Goal: Task Accomplishment & Management: Manage account settings

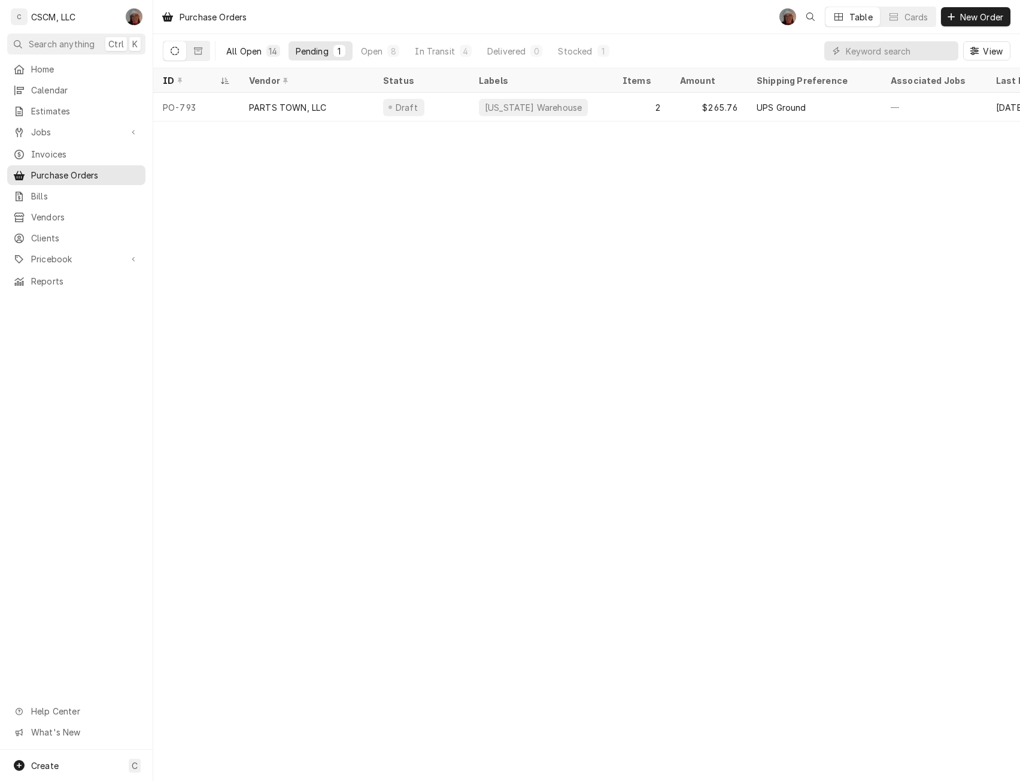
click at [251, 49] on div "All Open" at bounding box center [243, 51] width 35 height 13
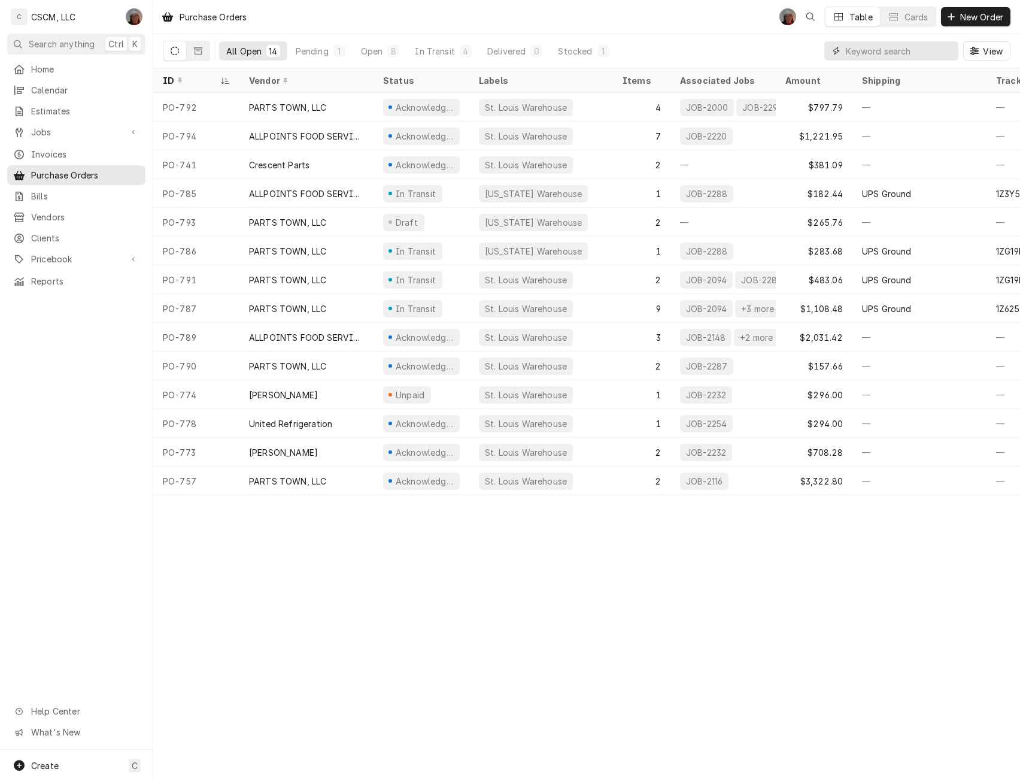
click at [861, 51] on input "Dynamic Content Wrapper" at bounding box center [899, 50] width 107 height 19
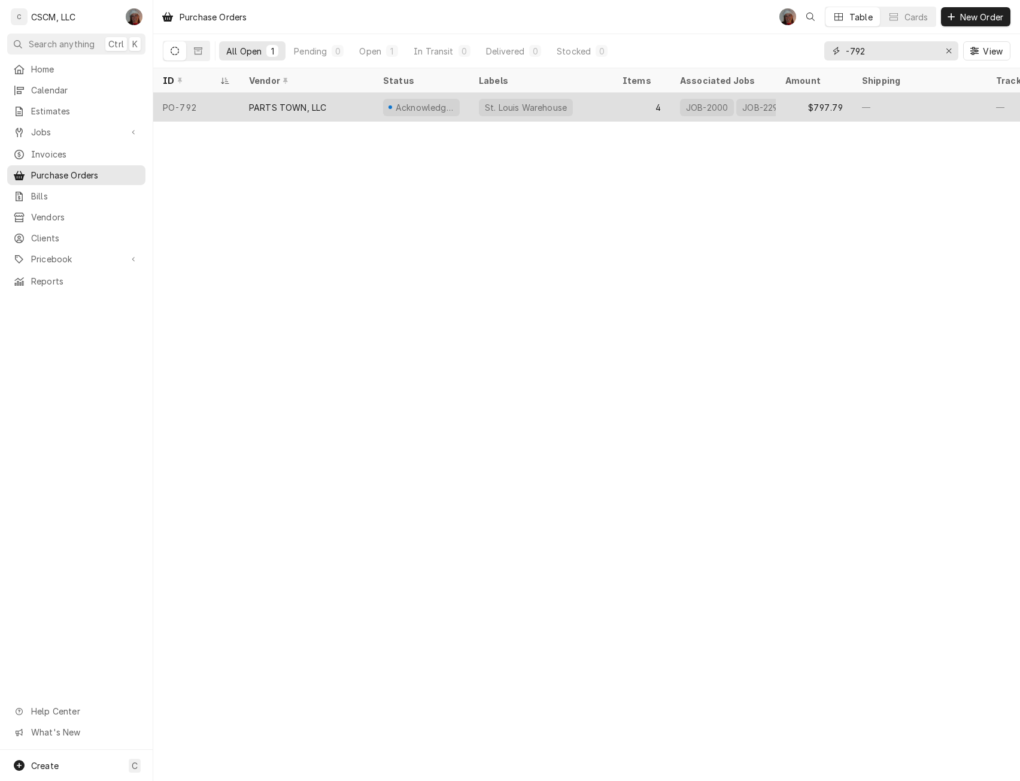
type input "-792"
click at [296, 108] on div "PARTS TOWN, LLC" at bounding box center [287, 107] width 77 height 13
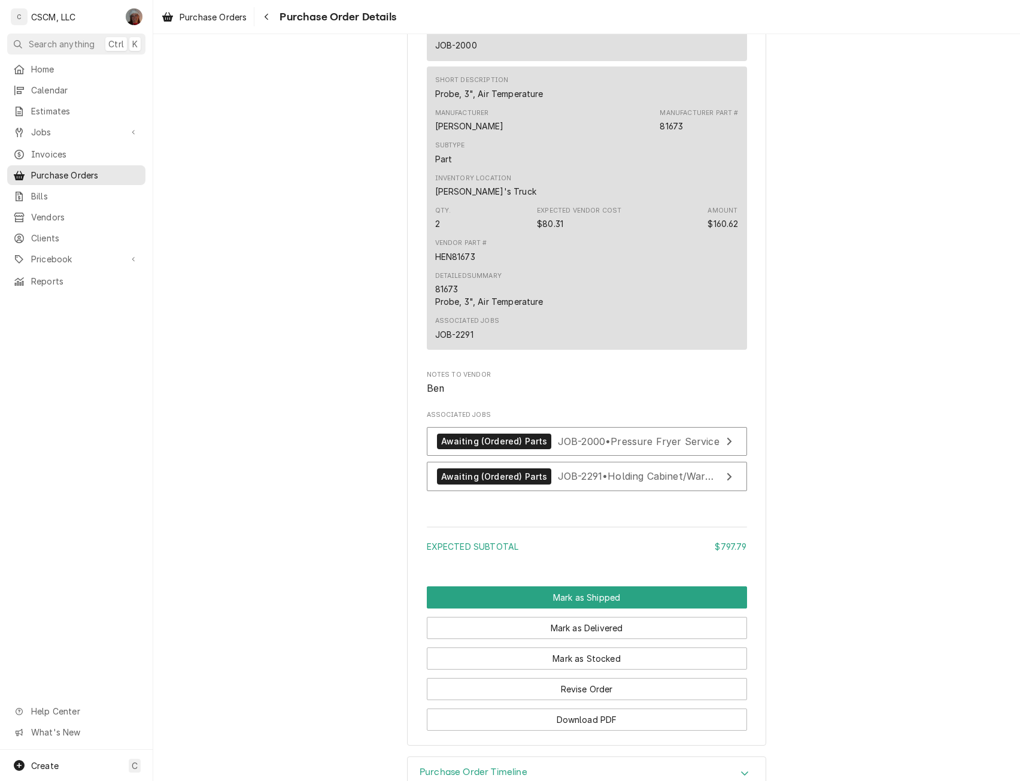
scroll to position [1498, 0]
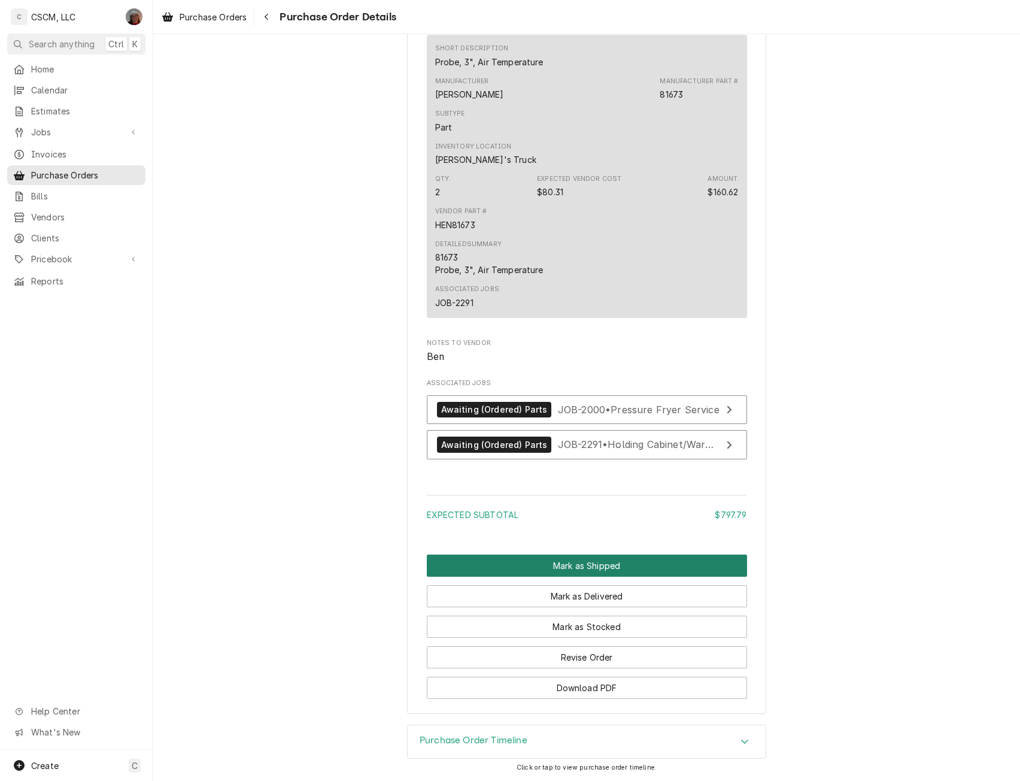
click at [554, 577] on button "Mark as Shipped" at bounding box center [587, 565] width 320 height 22
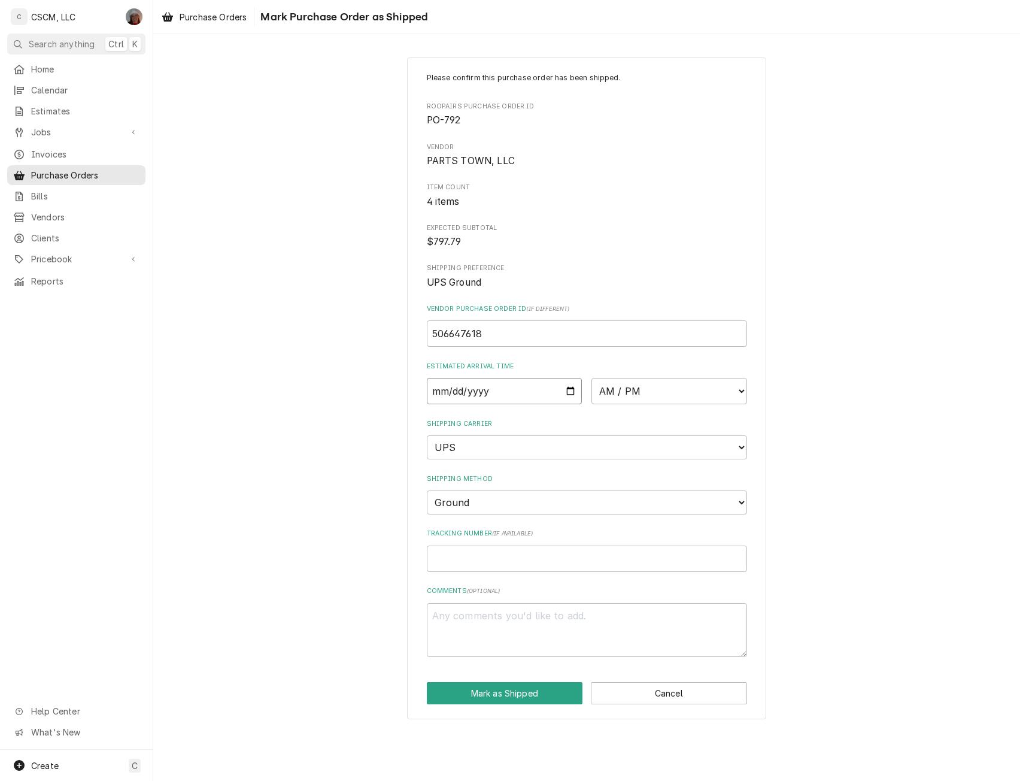
click at [568, 389] on input "Date" at bounding box center [505, 391] width 156 height 26
type input "2025-09-25"
click at [568, 390] on input "2025-09-25" at bounding box center [505, 391] width 156 height 26
type textarea "x"
type input "2025-09-24"
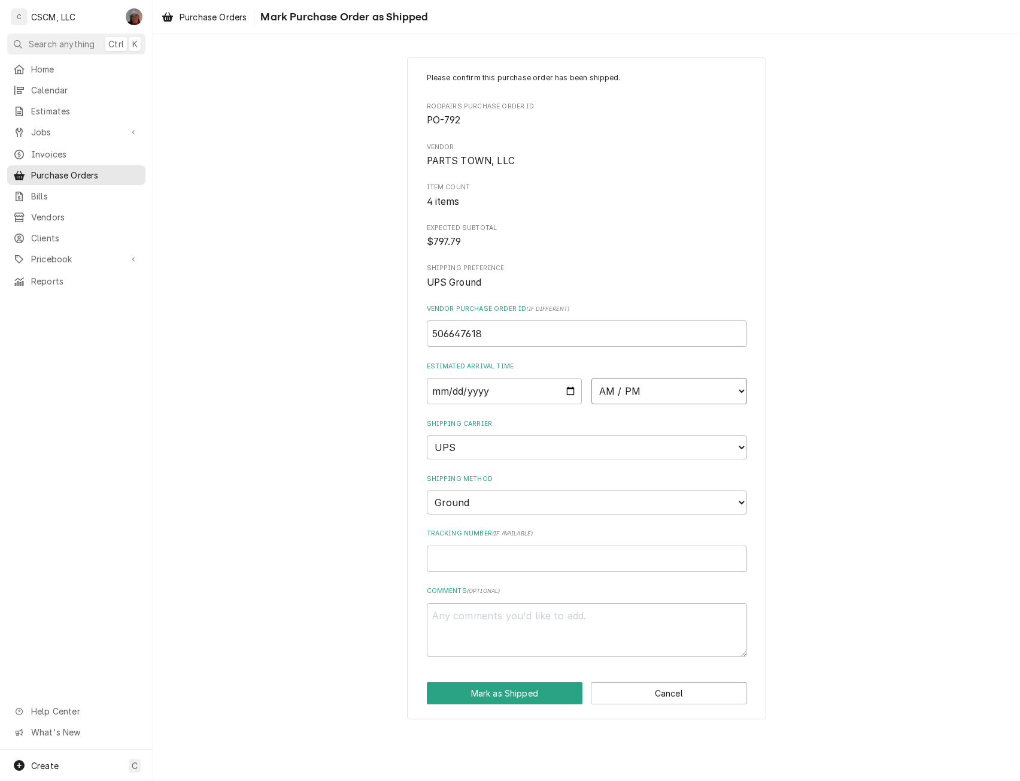
click at [735, 391] on select "AM / PM 6:00 AM 6:15 AM 6:30 AM 6:45 AM 7:00 AM 7:15 AM 7:30 AM 7:45 AM 8:00 AM…" at bounding box center [670, 391] width 156 height 26
select select "17:00:00"
click at [592, 378] on select "AM / PM 6:00 AM 6:15 AM 6:30 AM 6:45 AM 7:00 AM 7:15 AM 7:30 AM 7:45 AM 8:00 AM…" at bounding box center [670, 391] width 156 height 26
click at [443, 562] on input "Tracking Number ( if available )" at bounding box center [587, 559] width 320 height 26
paste input "1Z6254550310527956"
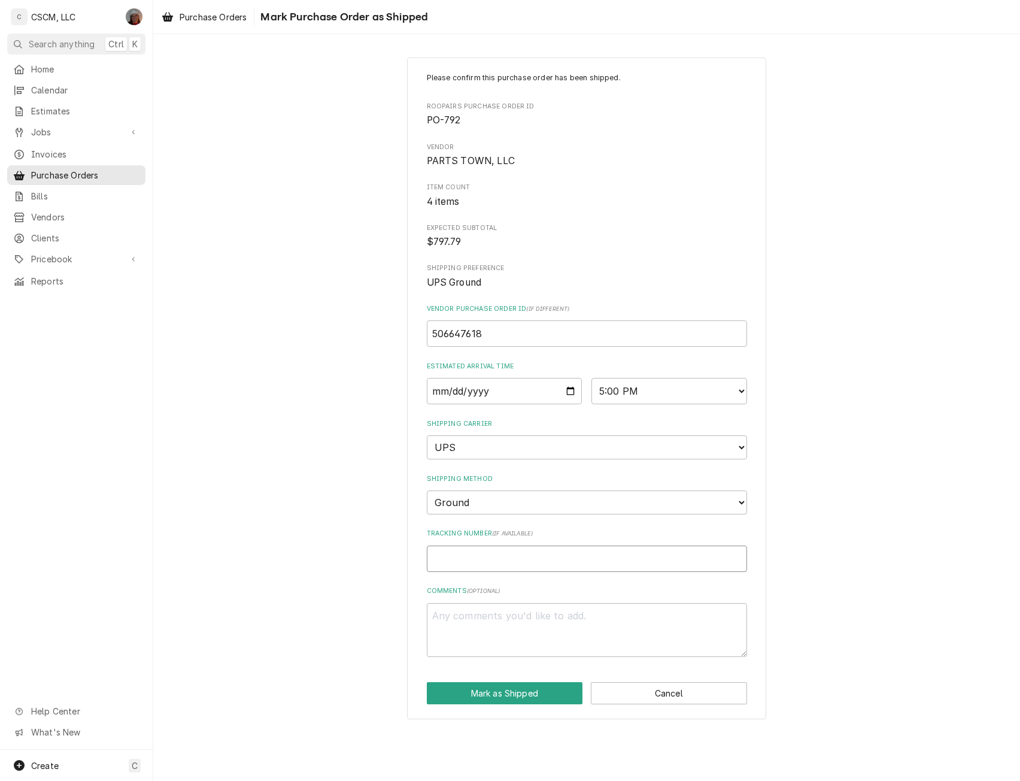
type textarea "x"
type input "1Z6254550310527956"
click at [490, 692] on button "Mark as Shipped" at bounding box center [505, 693] width 156 height 22
type textarea "x"
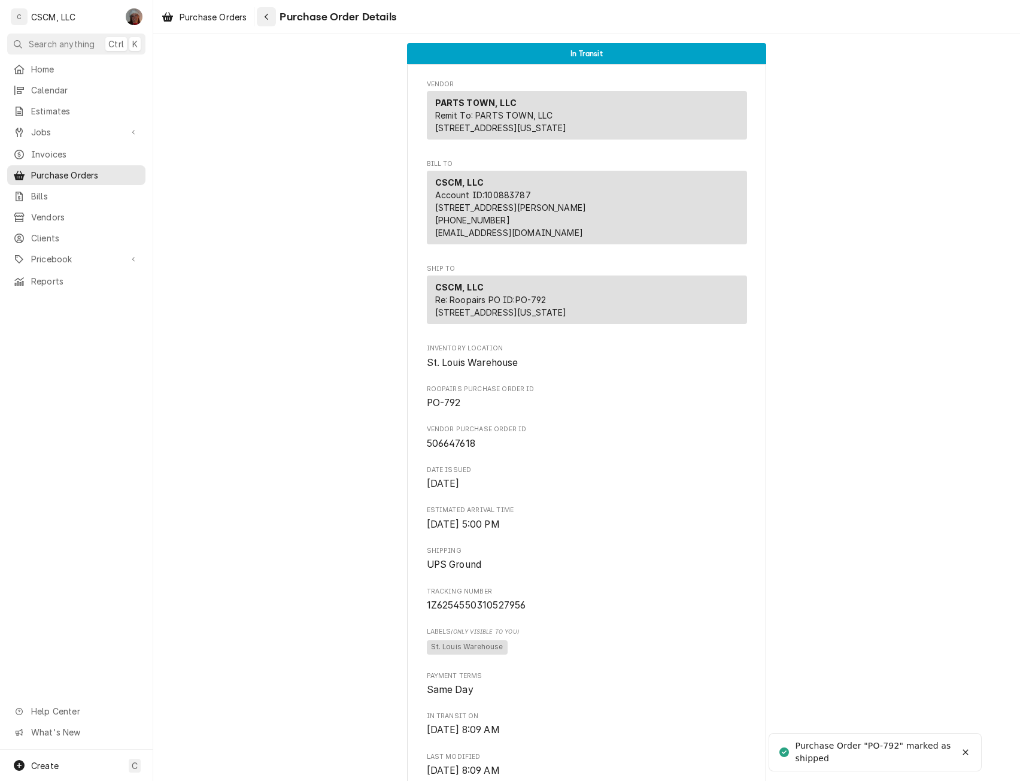
click at [268, 21] on div "Navigate back" at bounding box center [266, 17] width 12 height 12
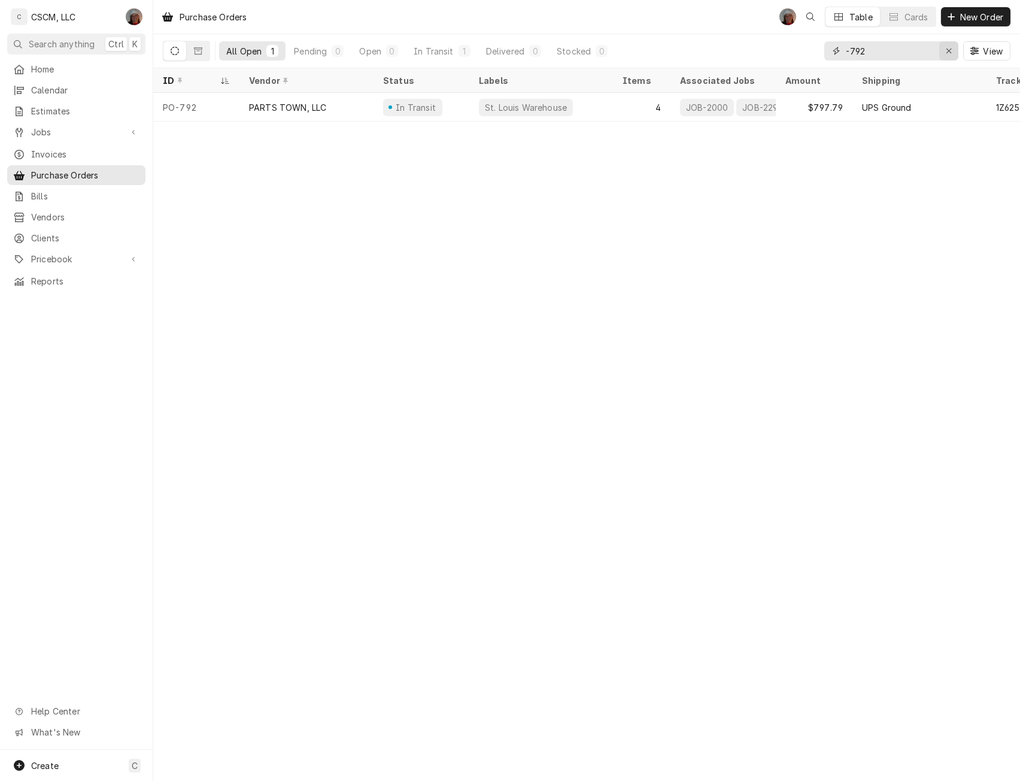
click at [952, 50] on div "Erase input" at bounding box center [949, 51] width 12 height 12
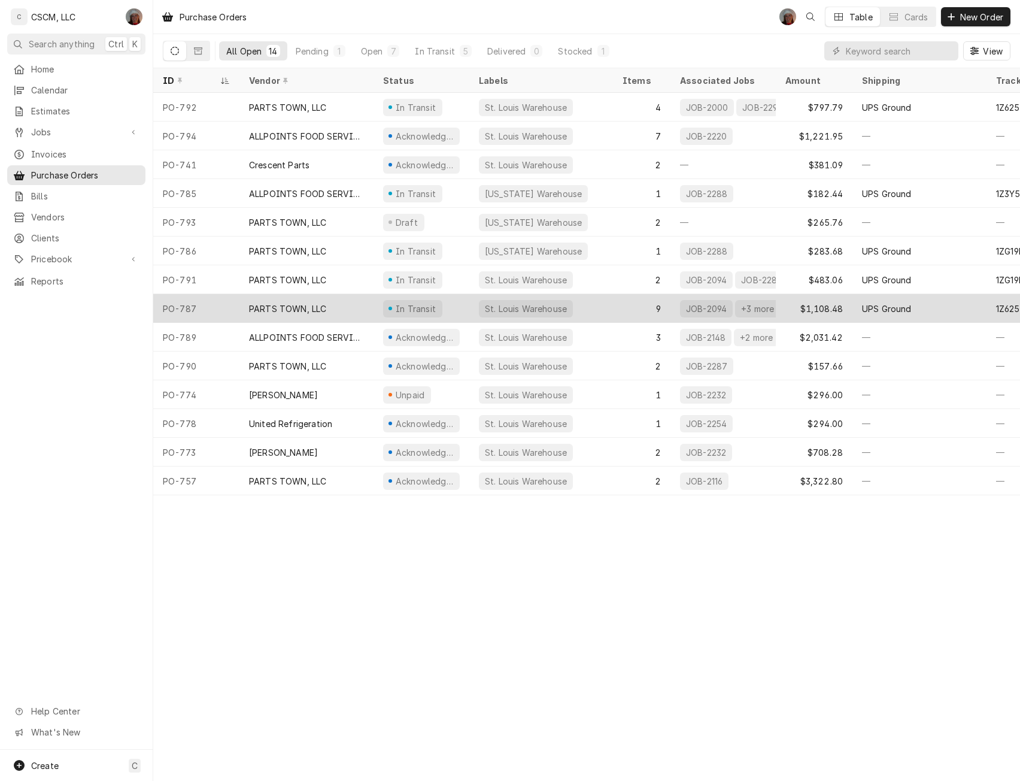
click at [232, 294] on div "PO-787" at bounding box center [196, 308] width 86 height 29
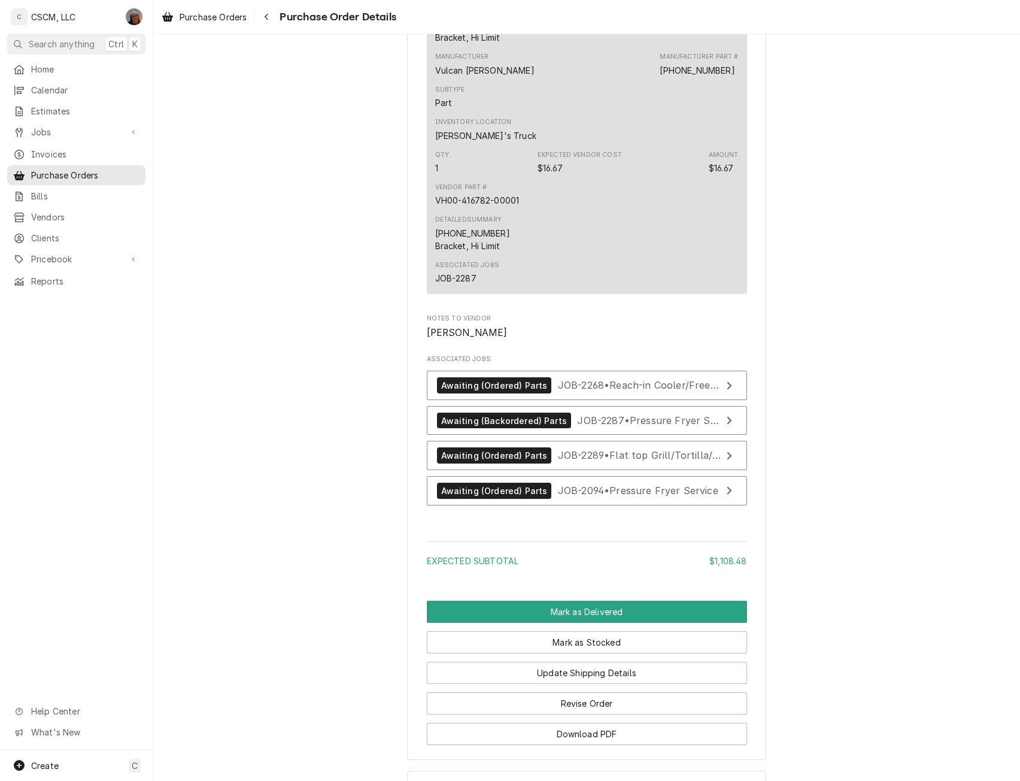
scroll to position [3157, 0]
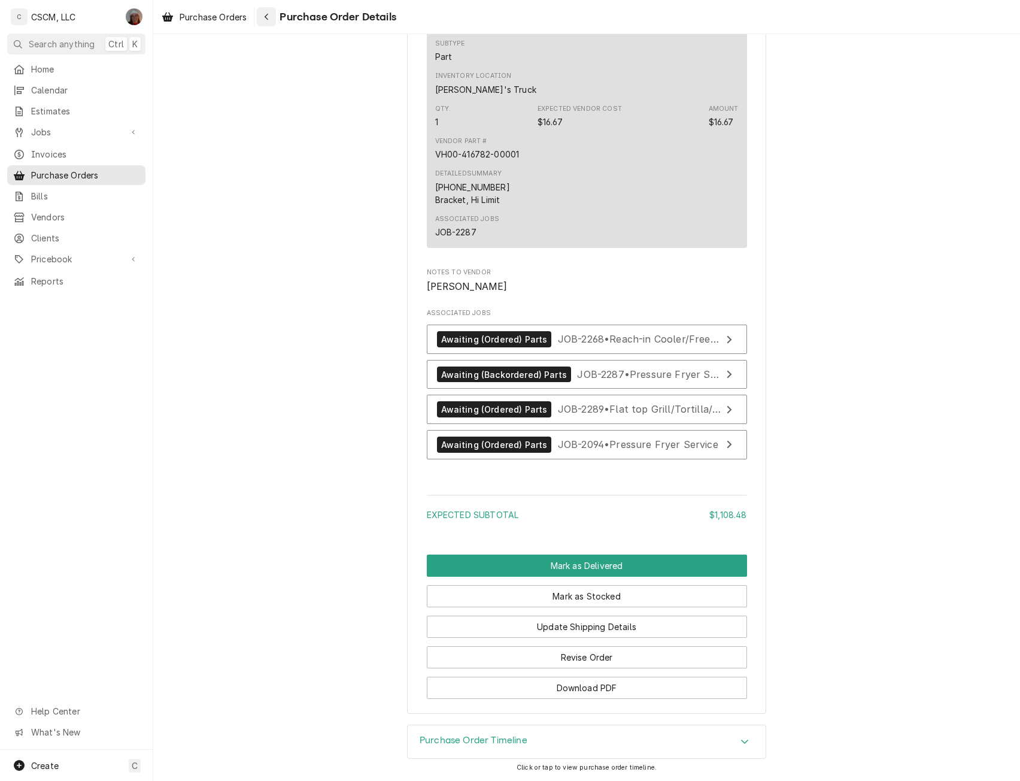
click at [271, 13] on div "Navigate back" at bounding box center [266, 17] width 12 height 12
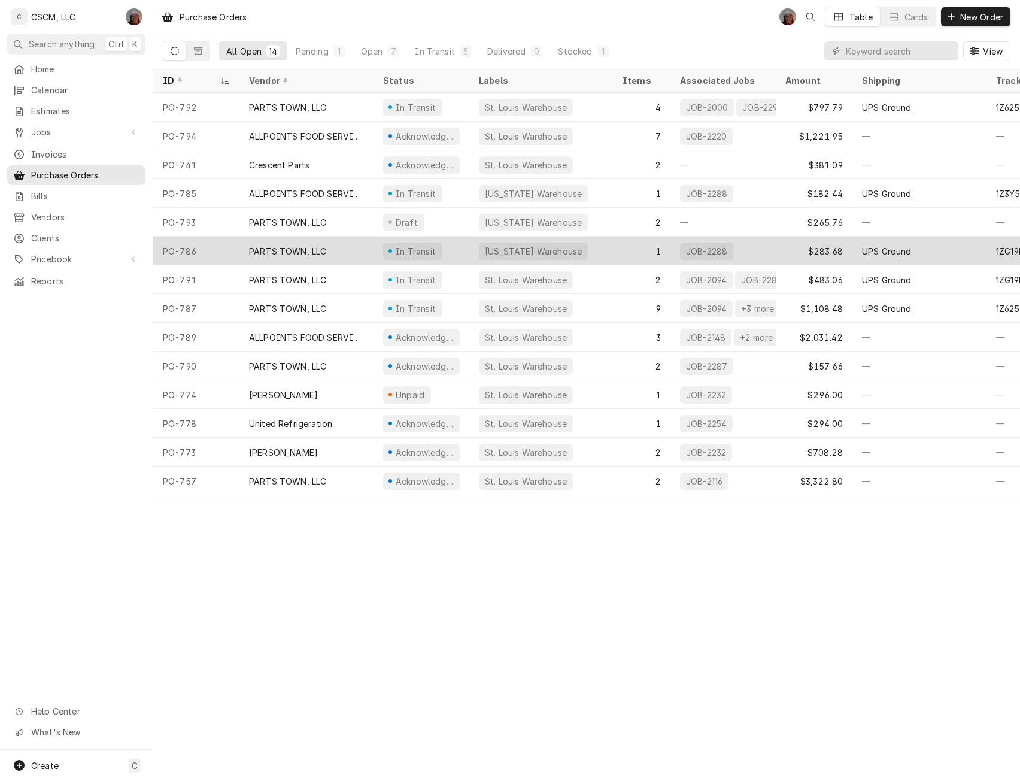
click at [187, 253] on div "PO-786" at bounding box center [196, 251] width 86 height 29
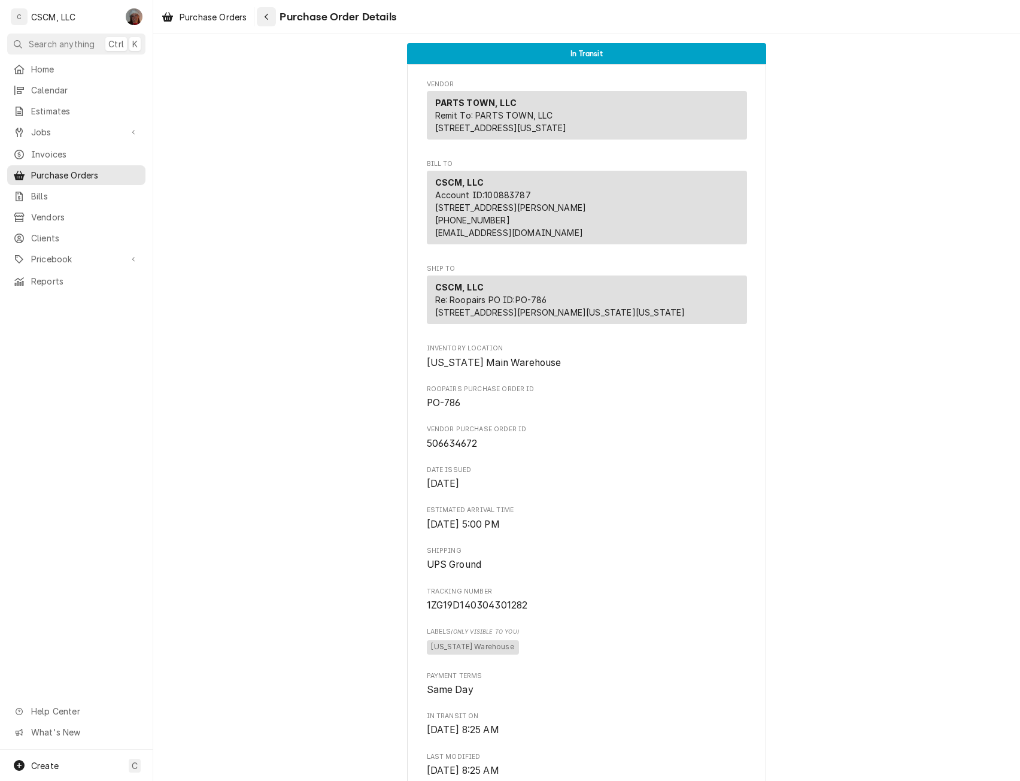
click at [269, 16] on icon "Navigate back" at bounding box center [266, 17] width 5 height 8
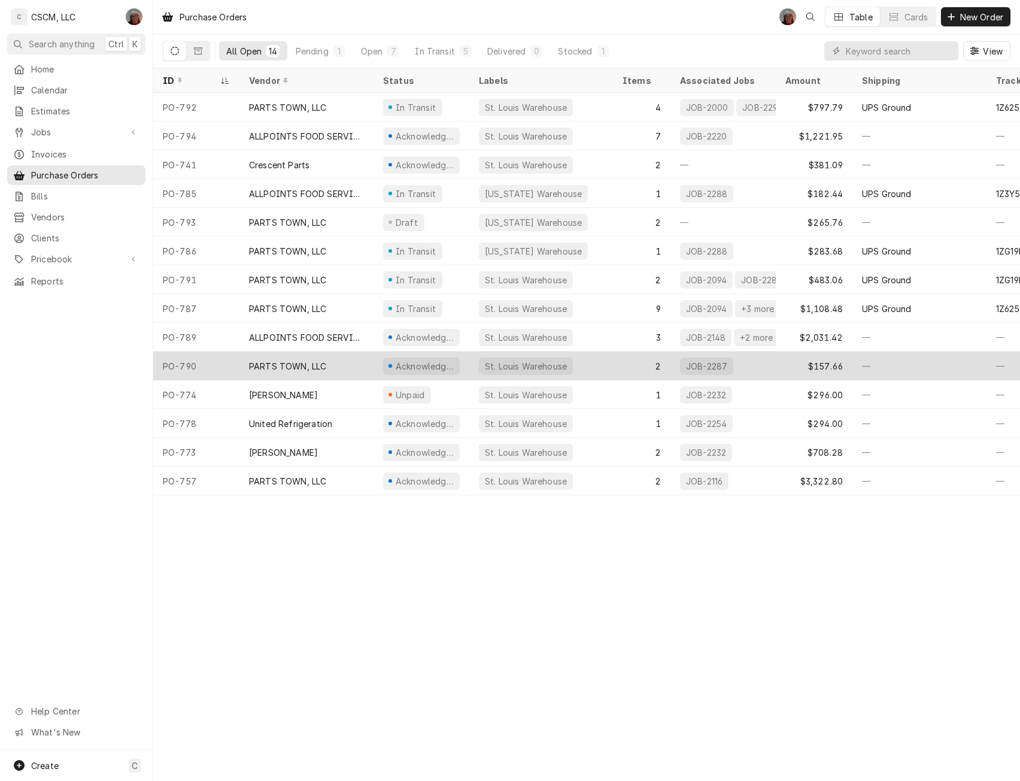
click at [201, 362] on div "PO-790" at bounding box center [196, 365] width 86 height 29
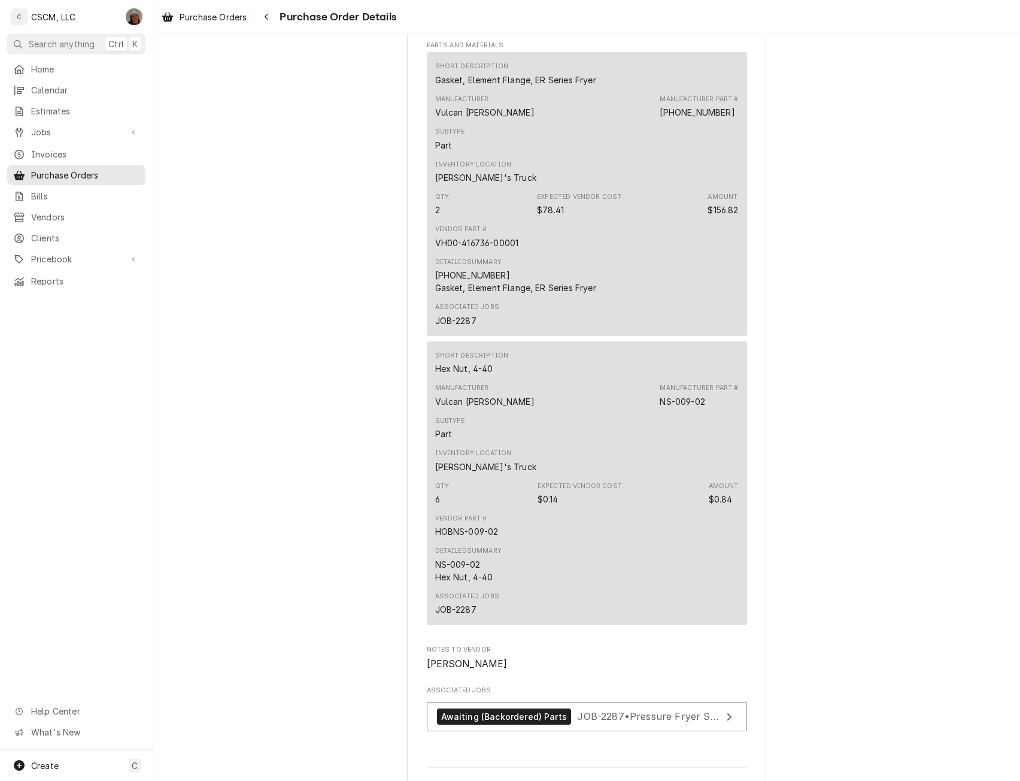
scroll to position [711, 0]
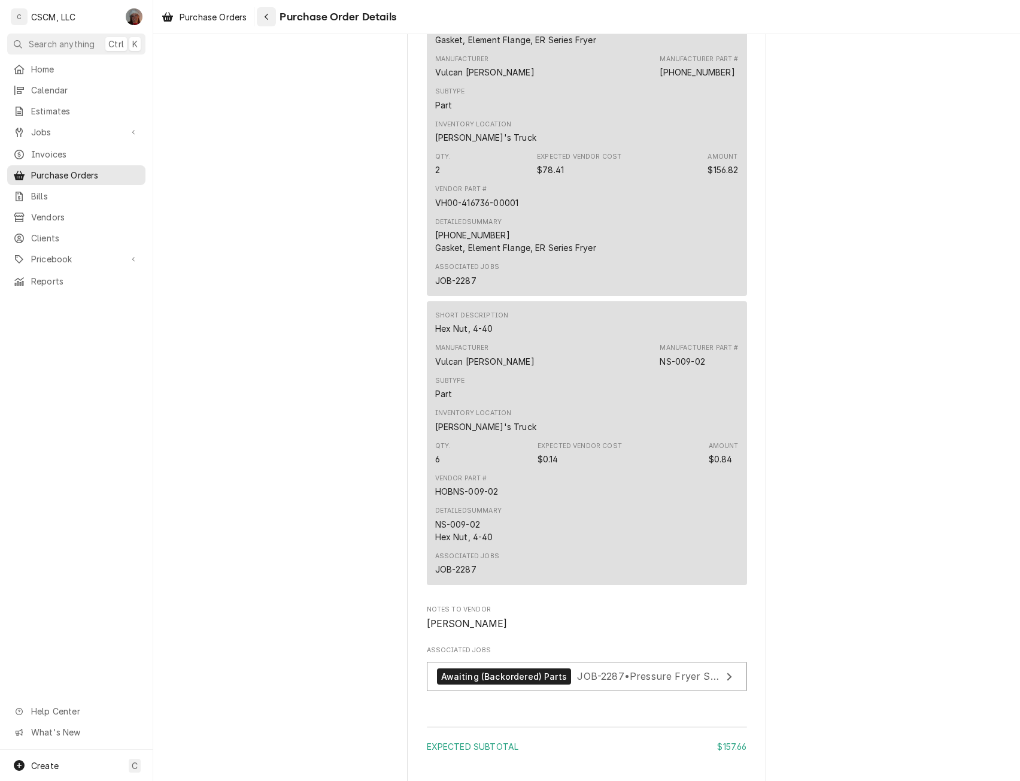
click at [266, 16] on icon "Navigate back" at bounding box center [266, 17] width 5 height 8
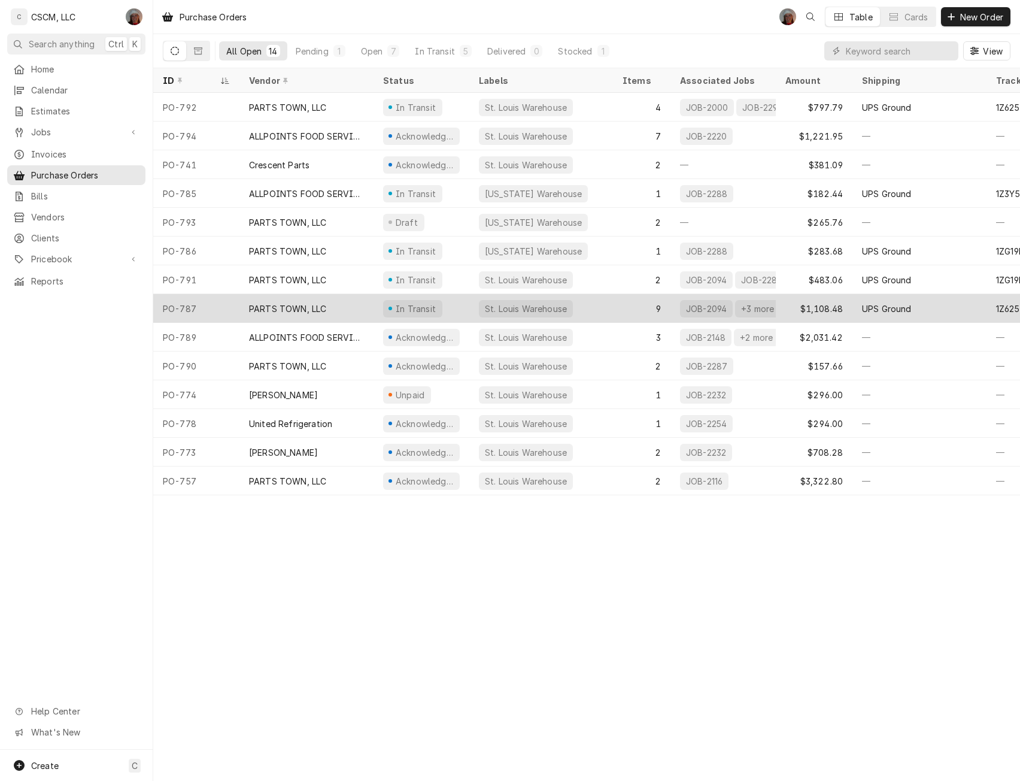
click at [200, 308] on div "PO-787" at bounding box center [196, 308] width 86 height 29
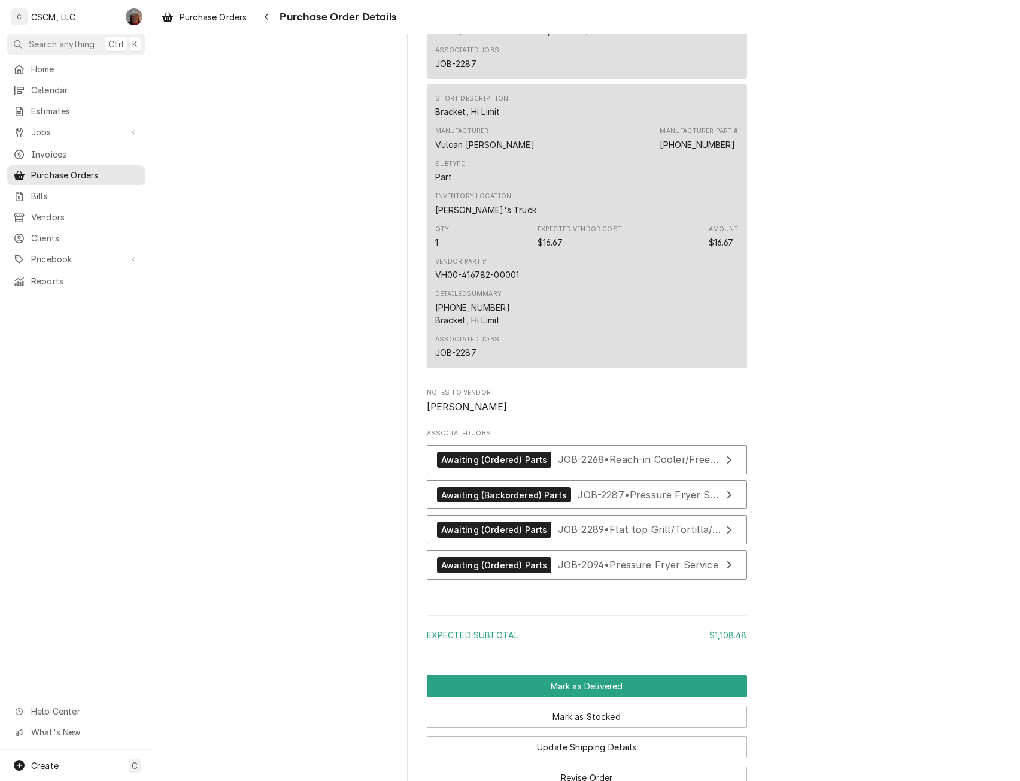
scroll to position [3157, 0]
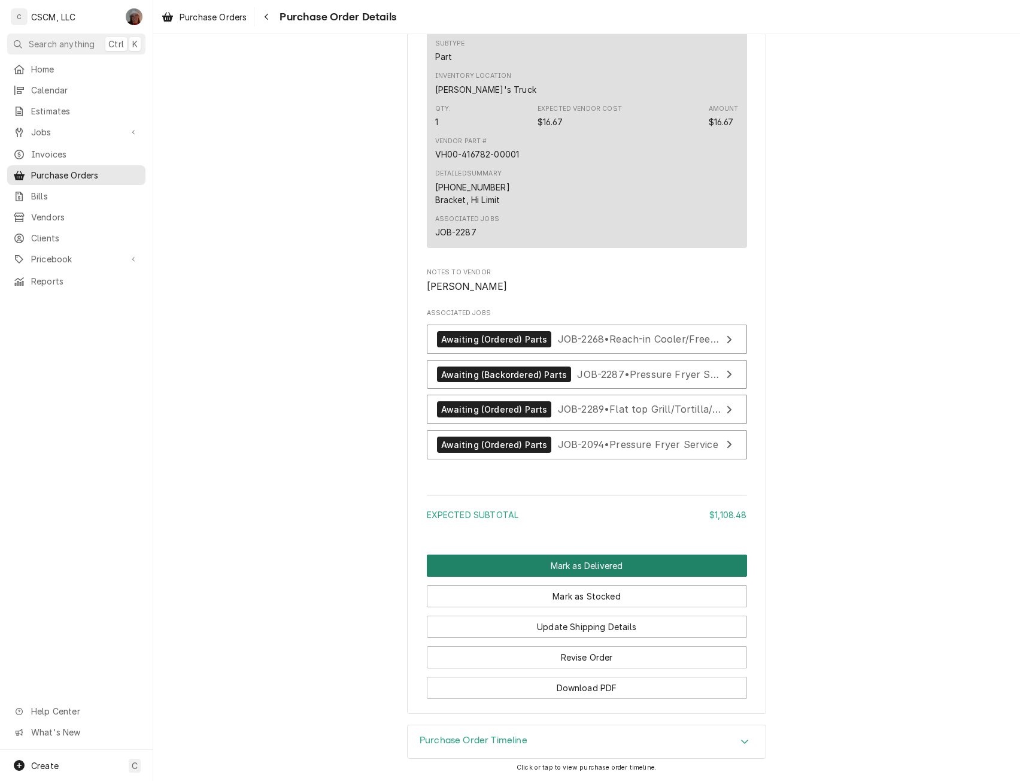
click at [578, 569] on button "Mark as Delivered" at bounding box center [587, 565] width 320 height 22
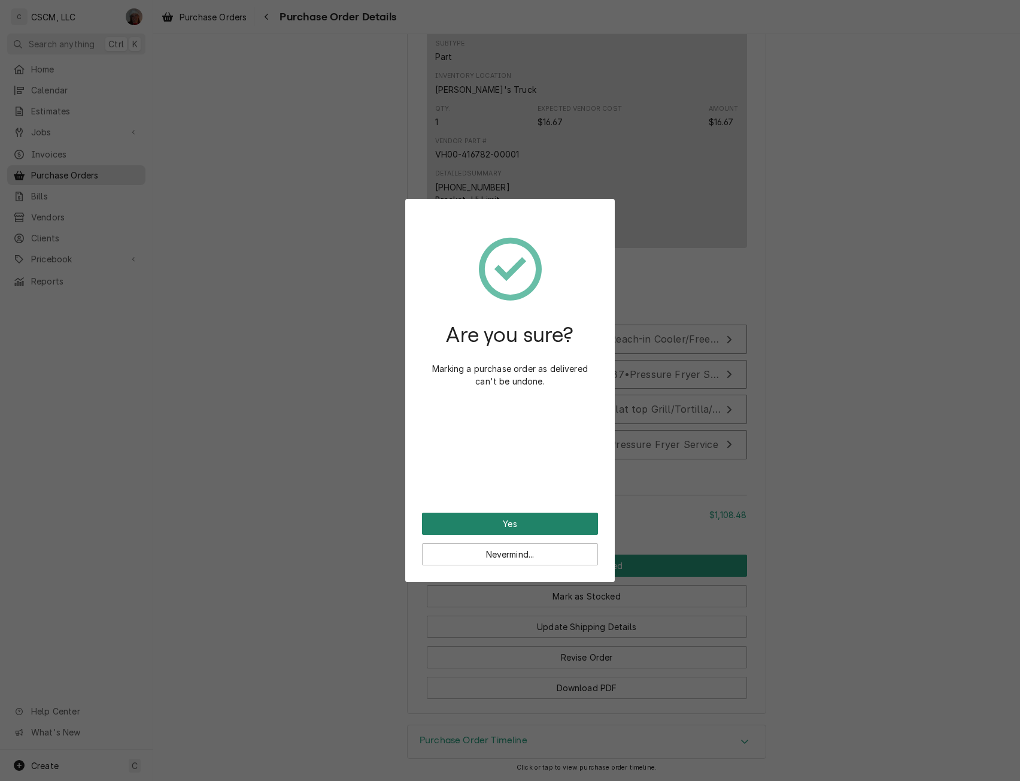
click at [510, 515] on button "Yes" at bounding box center [510, 524] width 176 height 22
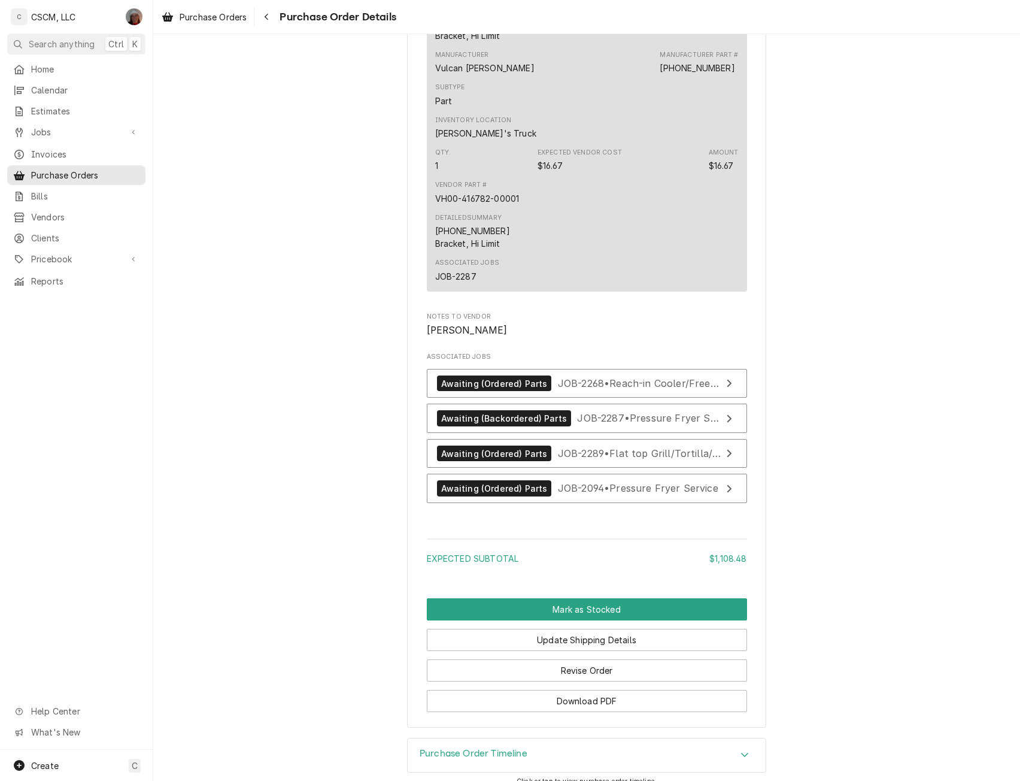
scroll to position [3086, 0]
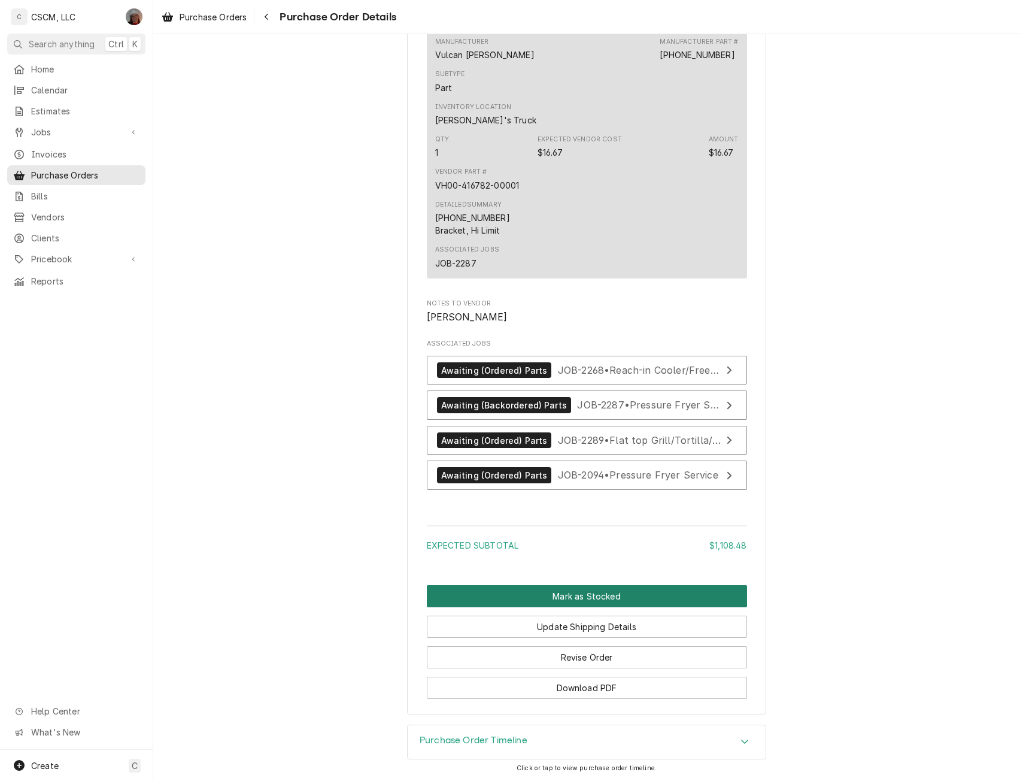
click at [573, 590] on button "Mark as Stocked" at bounding box center [587, 596] width 320 height 22
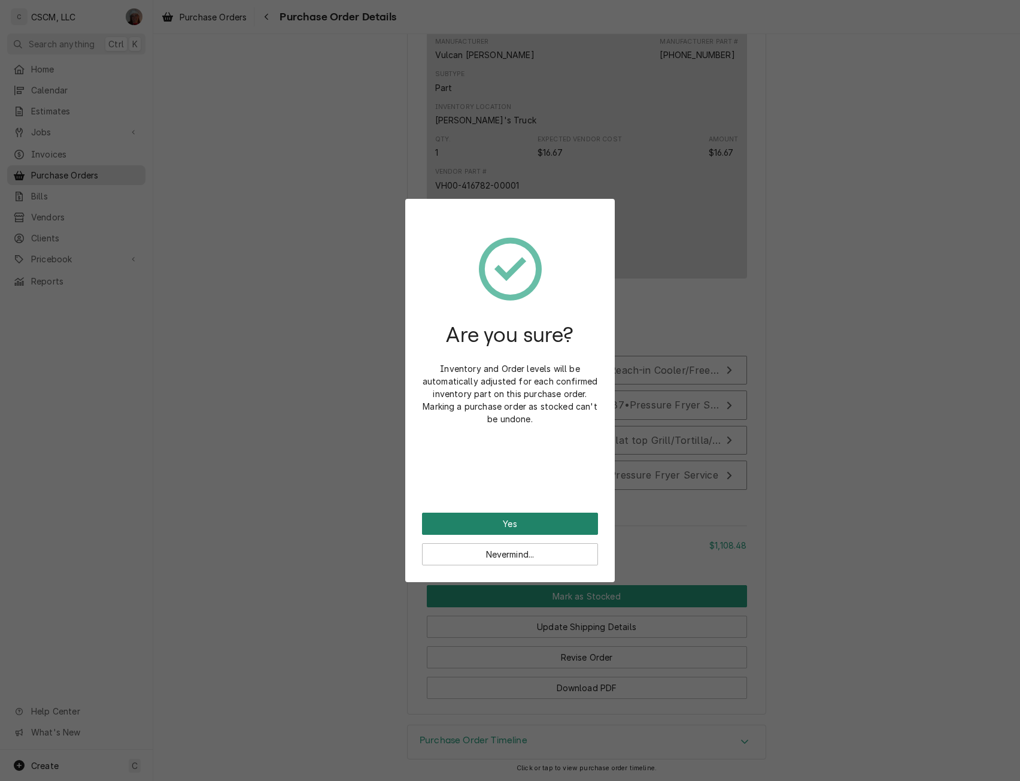
click at [514, 519] on button "Yes" at bounding box center [510, 524] width 176 height 22
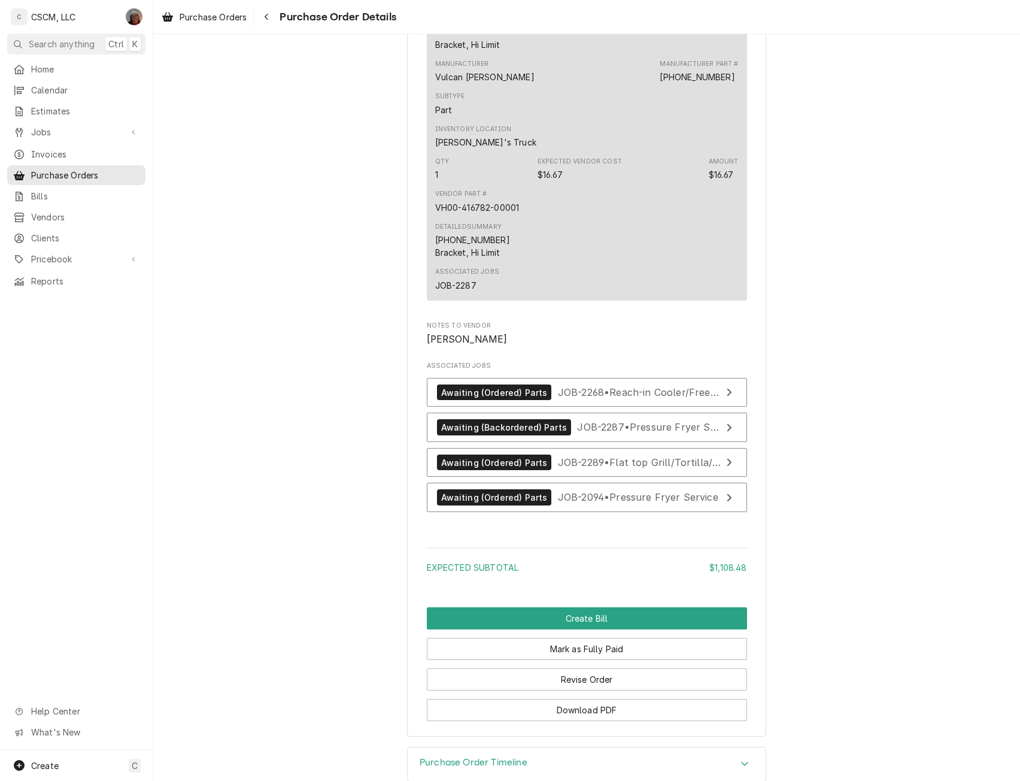
scroll to position [3086, 0]
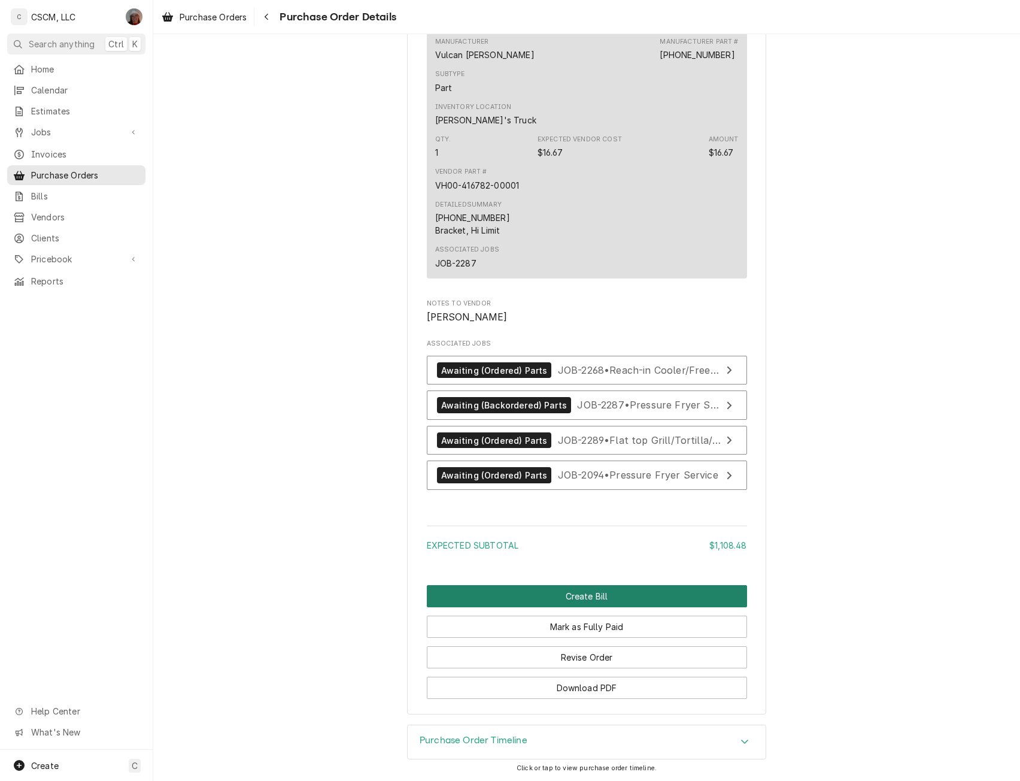
click at [614, 594] on button "Create Bill" at bounding box center [587, 596] width 320 height 22
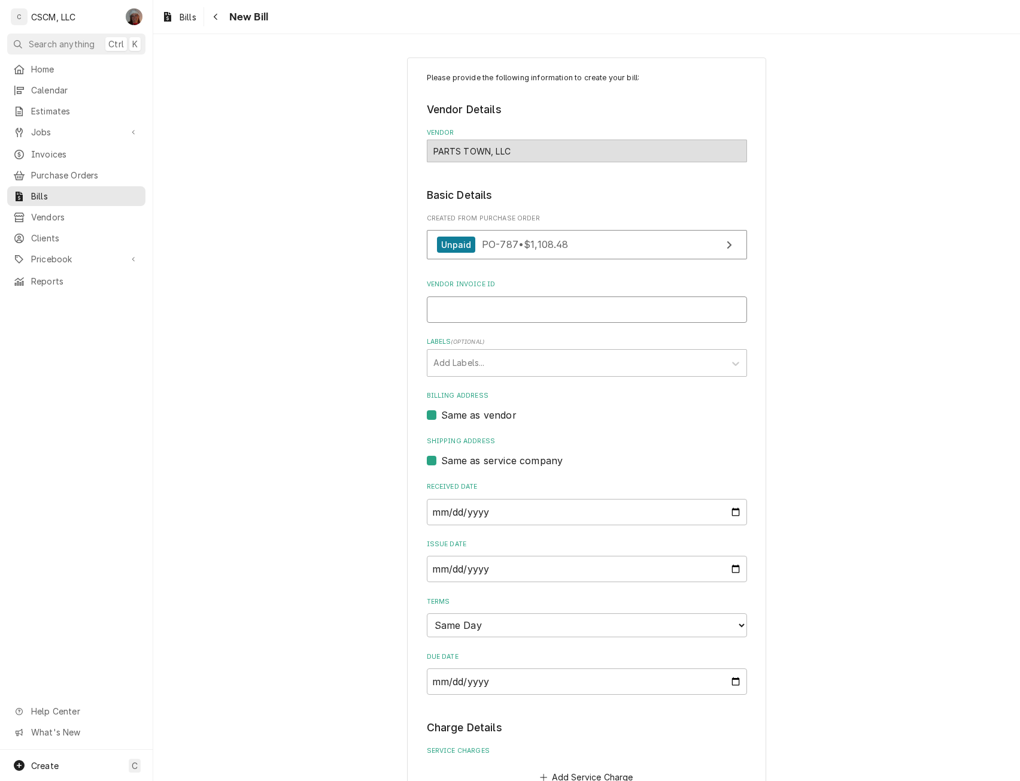
click at [460, 314] on input "Vendor Invoice ID" at bounding box center [587, 309] width 320 height 26
paste input "#2106984919"
click at [432, 311] on input "#2106984919" at bounding box center [587, 309] width 320 height 26
type input "2106984919"
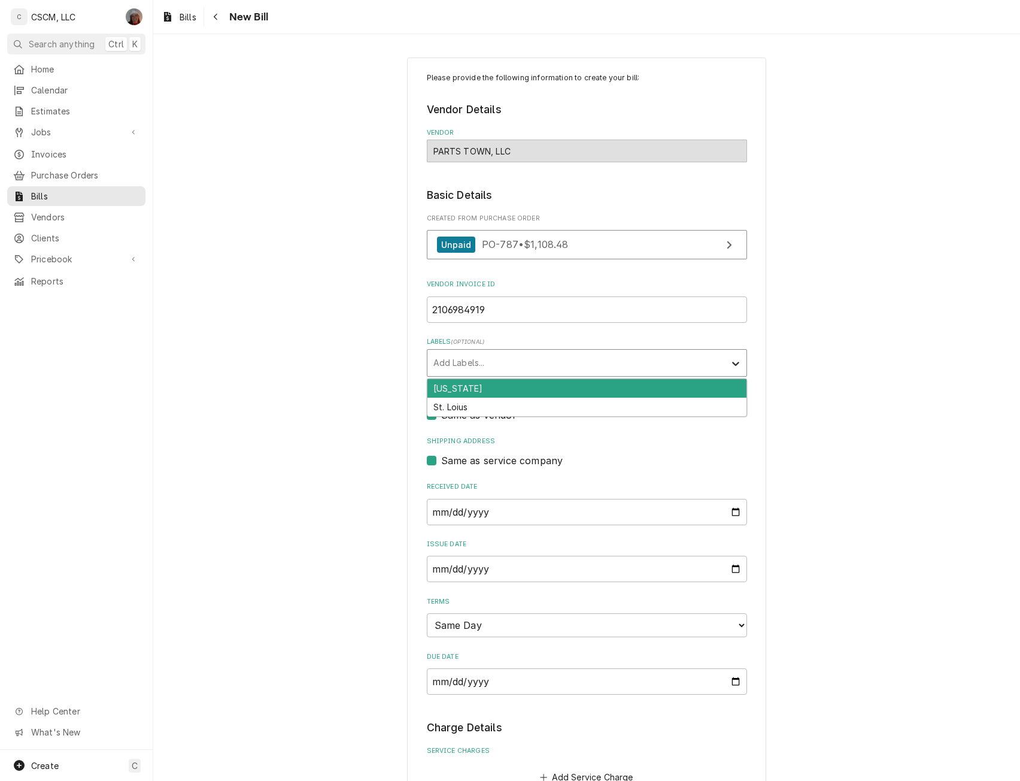
click at [732, 361] on icon "Labels" at bounding box center [736, 363] width 12 height 12
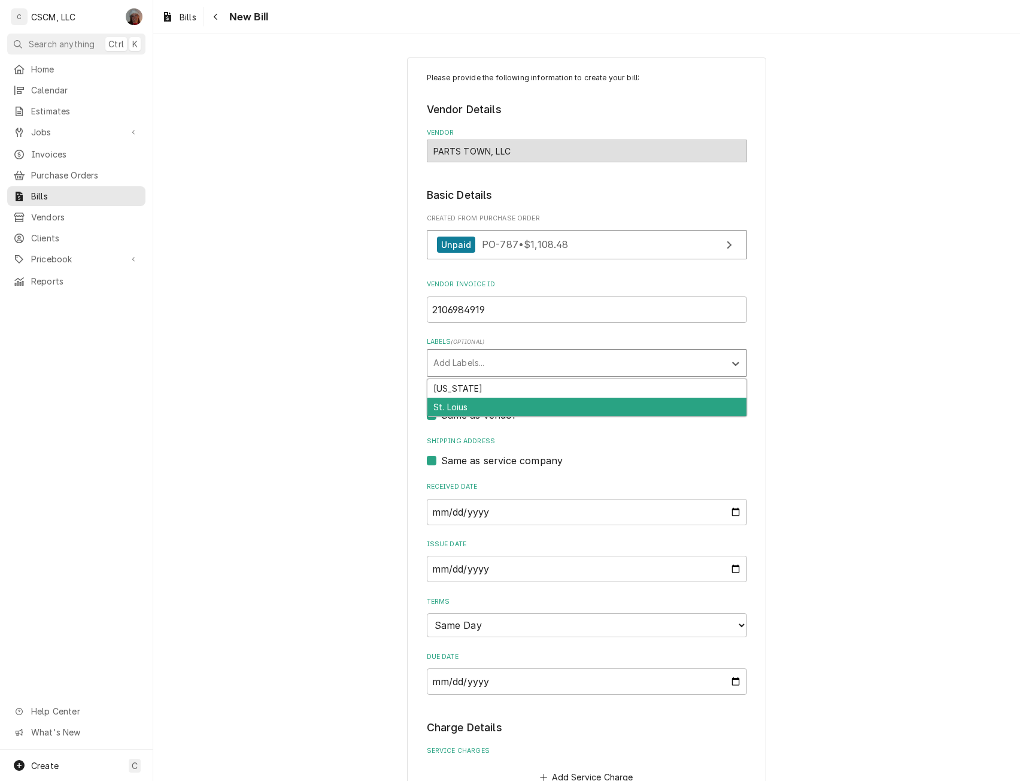
click at [714, 408] on div "St. Loius" at bounding box center [587, 407] width 319 height 19
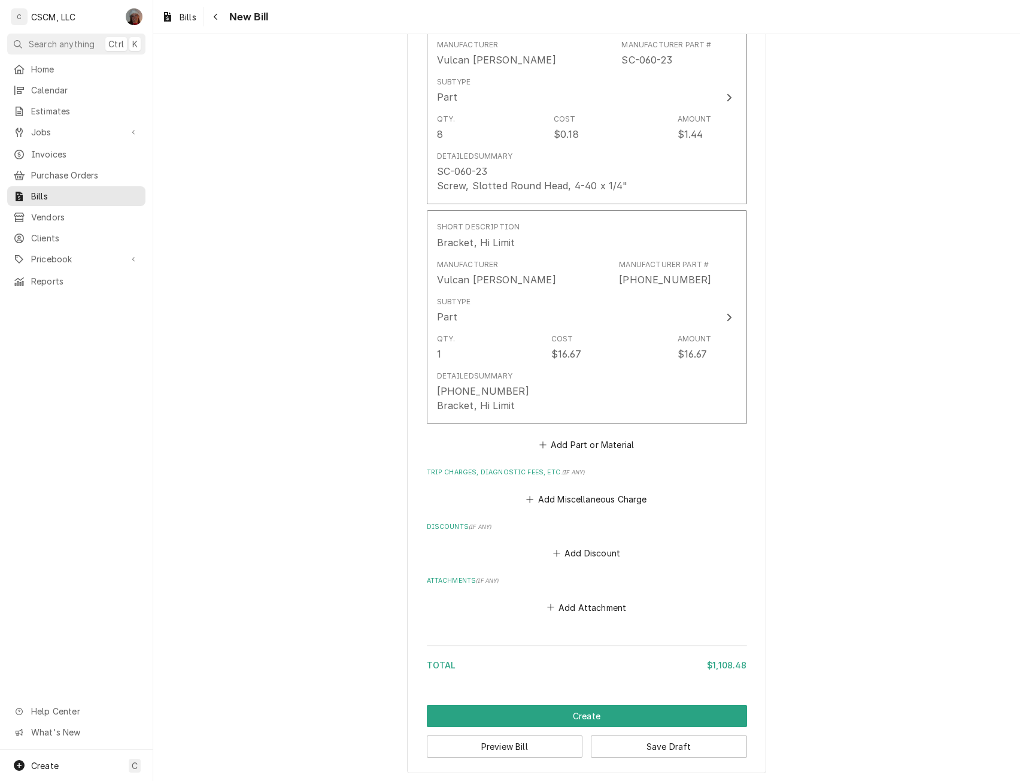
scroll to position [2366, 0]
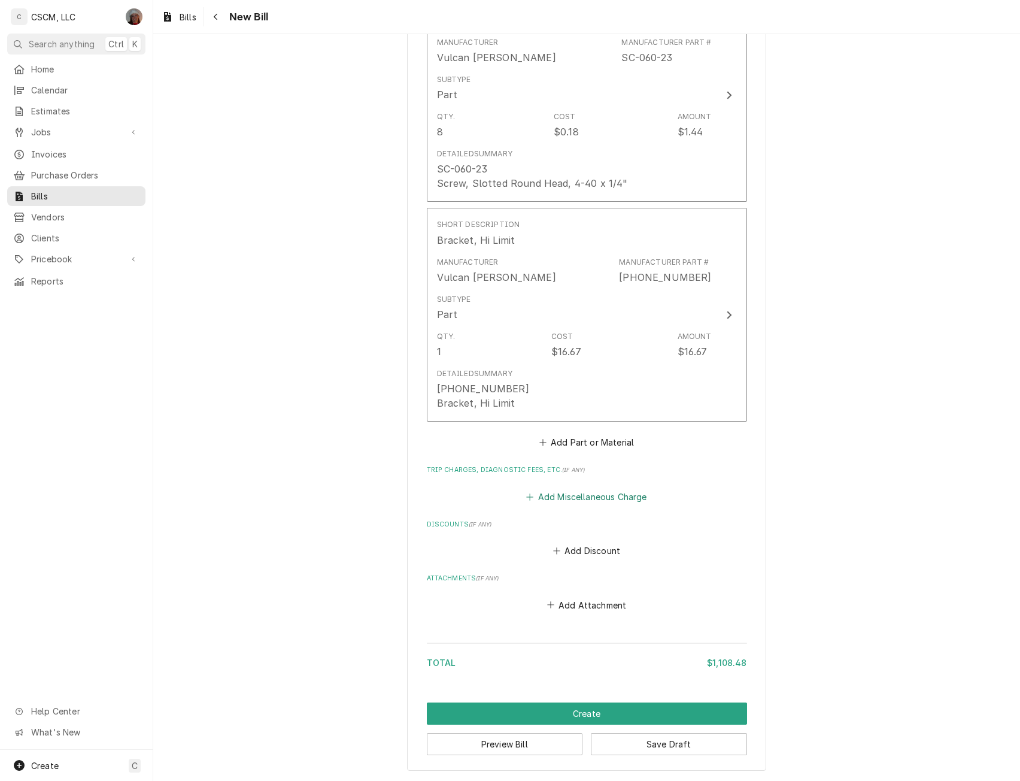
click at [563, 497] on button "Add Miscellaneous Charge" at bounding box center [587, 496] width 125 height 17
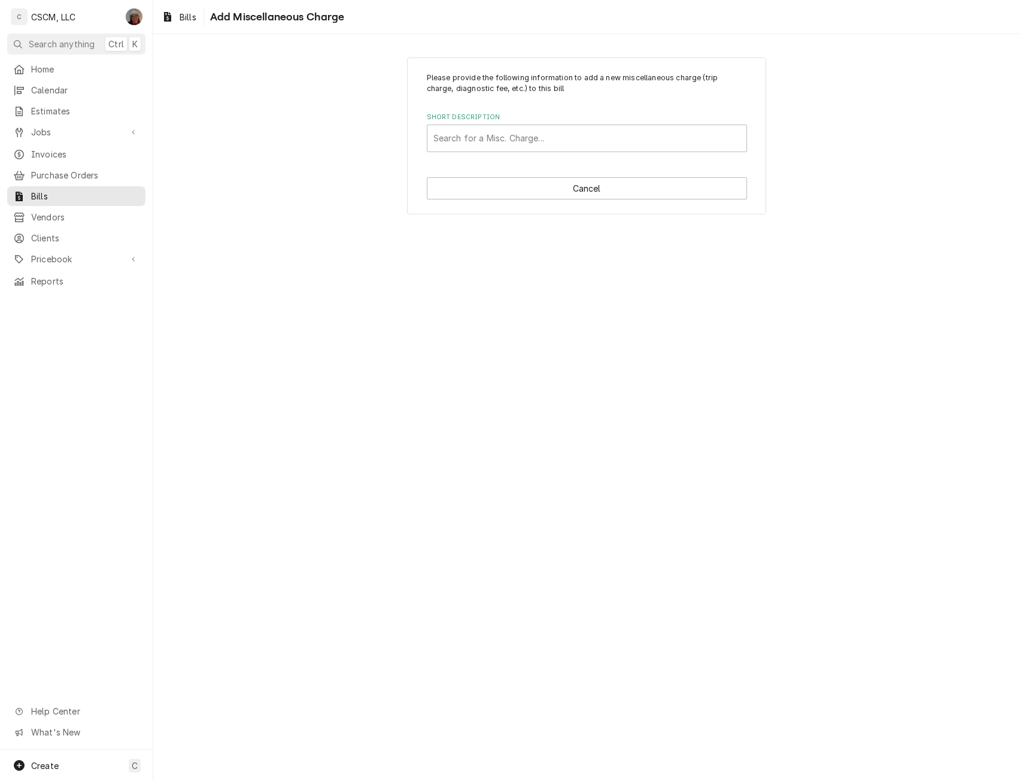
click at [481, 121] on label "Short Description" at bounding box center [587, 118] width 320 height 10
click at [478, 133] on div "Short Description" at bounding box center [587, 139] width 307 height 22
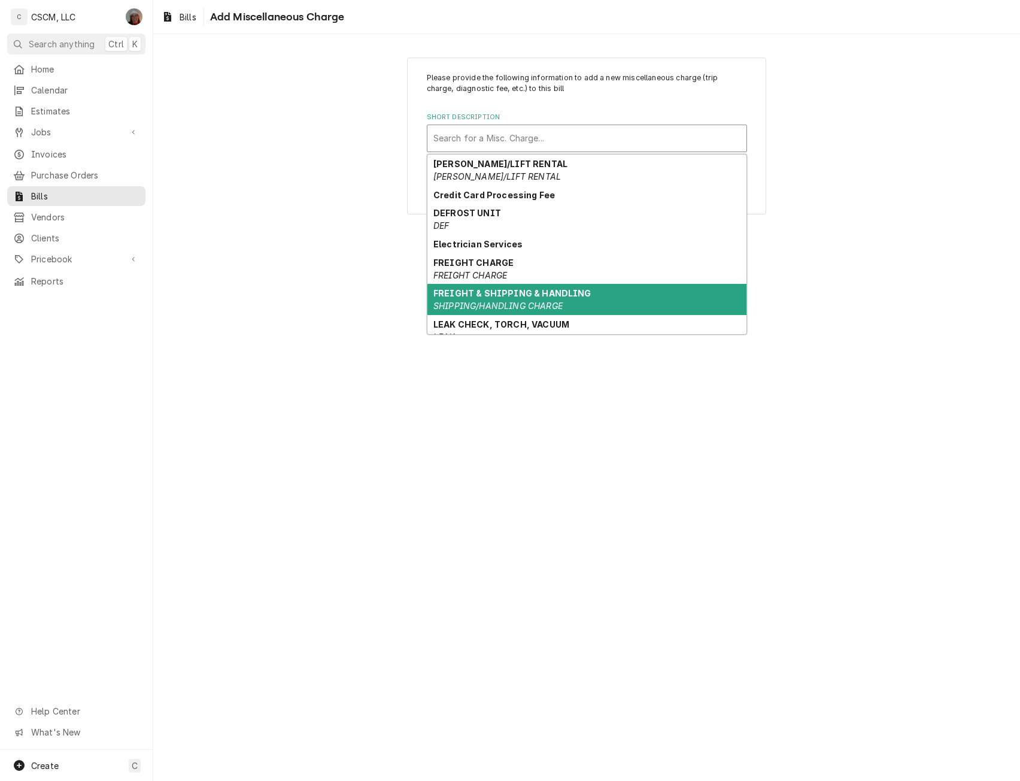
click at [494, 290] on strong "FREIGHT & SHIPPING & HANDLING" at bounding box center [513, 293] width 158 height 10
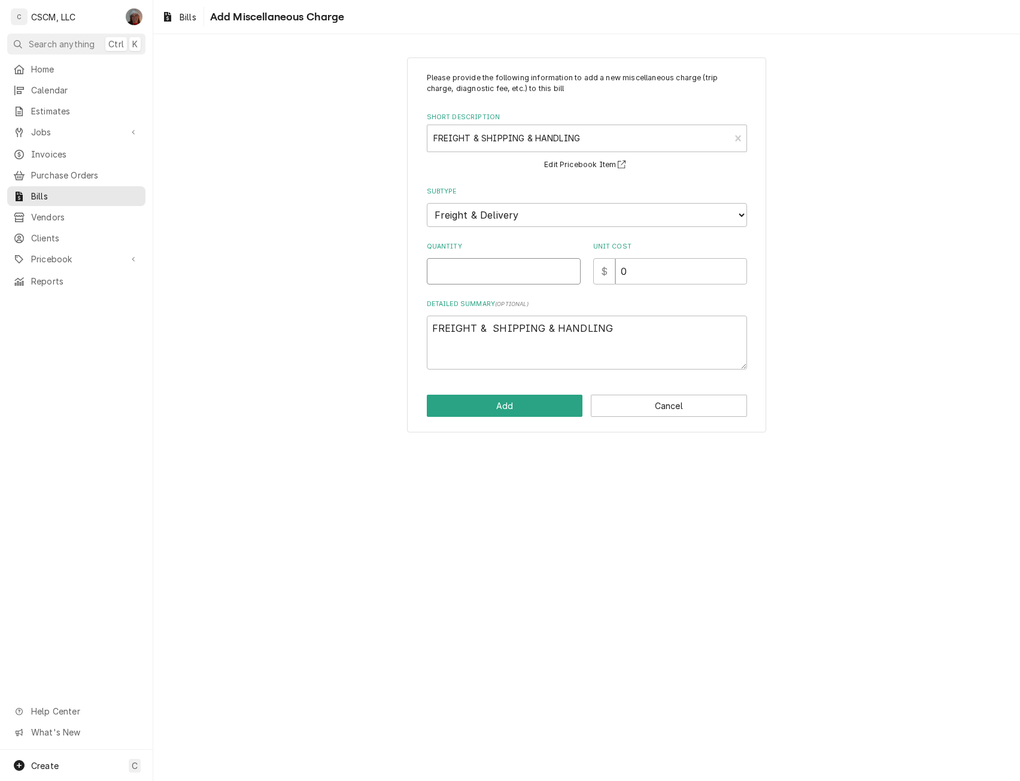
click at [459, 272] on input "Quantity" at bounding box center [504, 271] width 154 height 26
type input "4"
type textarea "x"
type input "41"
type textarea "x"
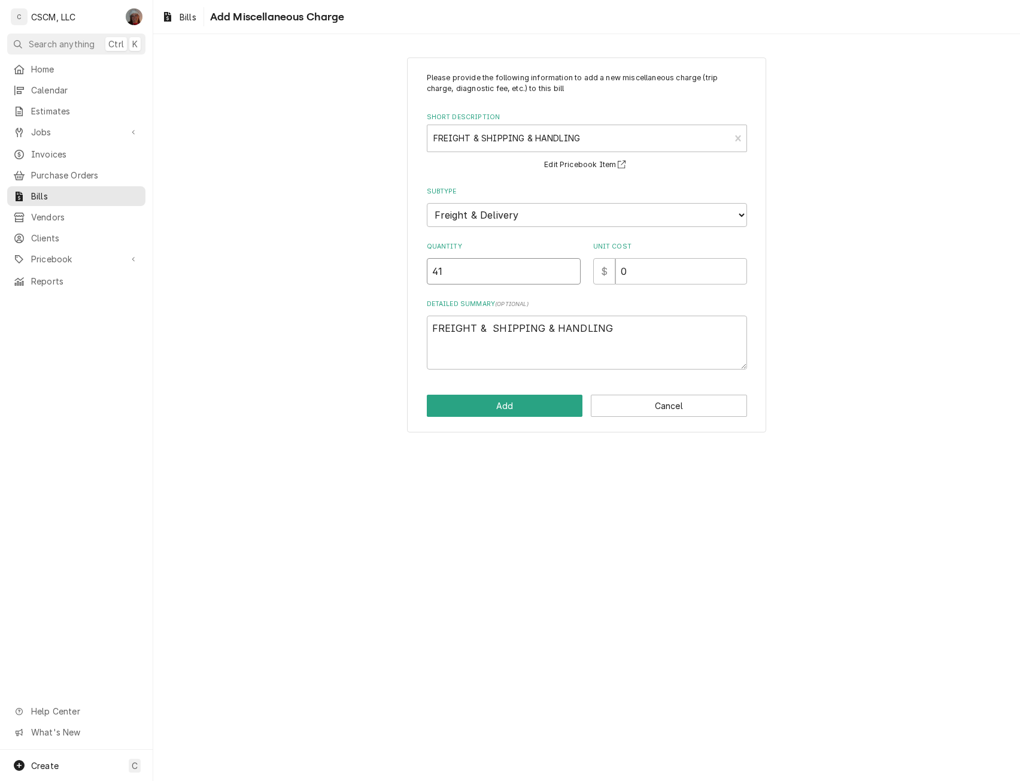
type input "41.5"
type textarea "x"
type input "41.52"
type textarea "x"
type input "41.5"
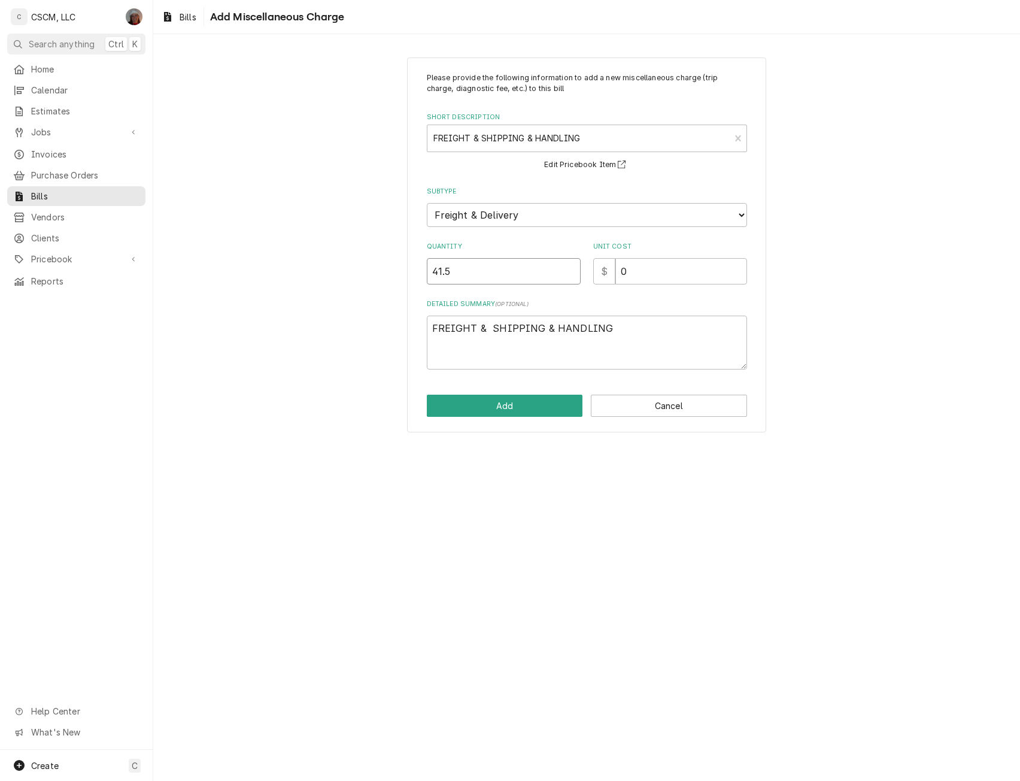
type textarea "x"
type input "41"
type textarea "x"
type input "4"
type textarea "x"
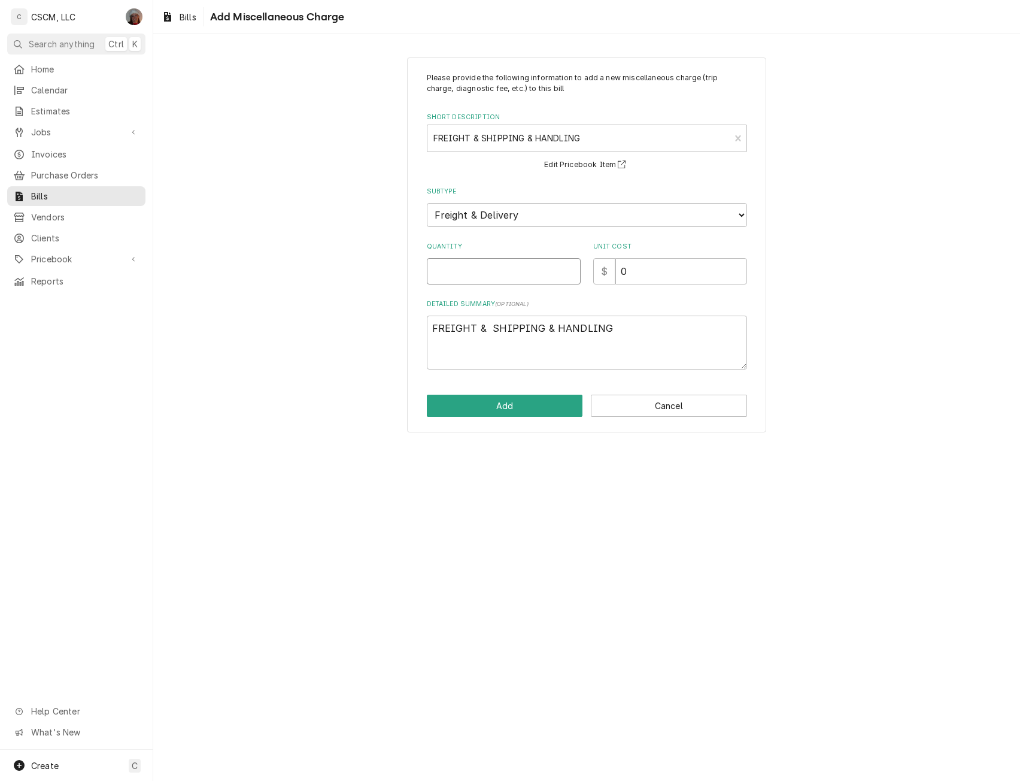
type textarea "x"
type input "1"
type textarea "x"
type input "4"
type textarea "x"
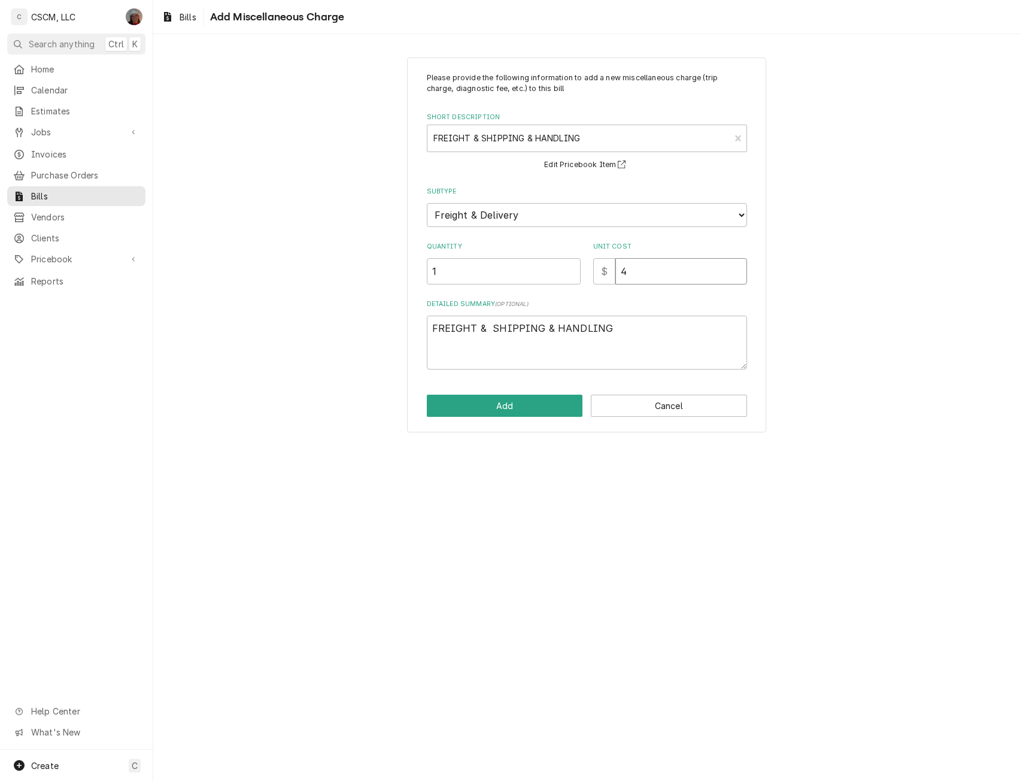
type input "41"
type textarea "x"
type input "41.5"
type textarea "x"
type input "41.52"
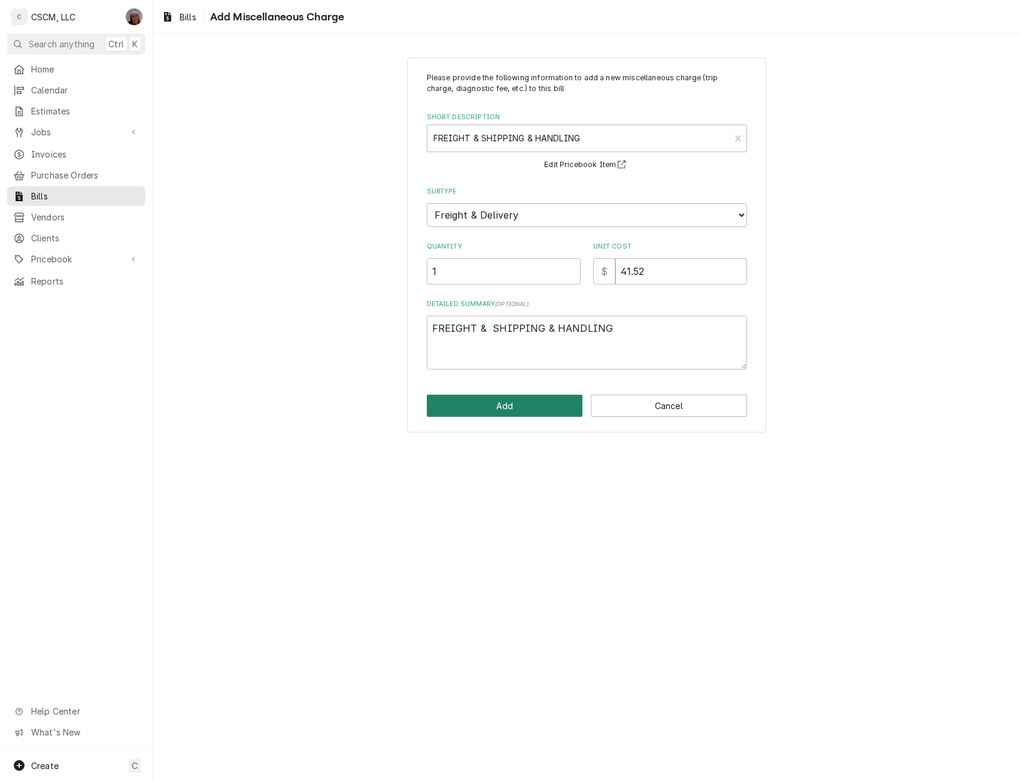
click at [501, 395] on button "Add" at bounding box center [505, 406] width 156 height 22
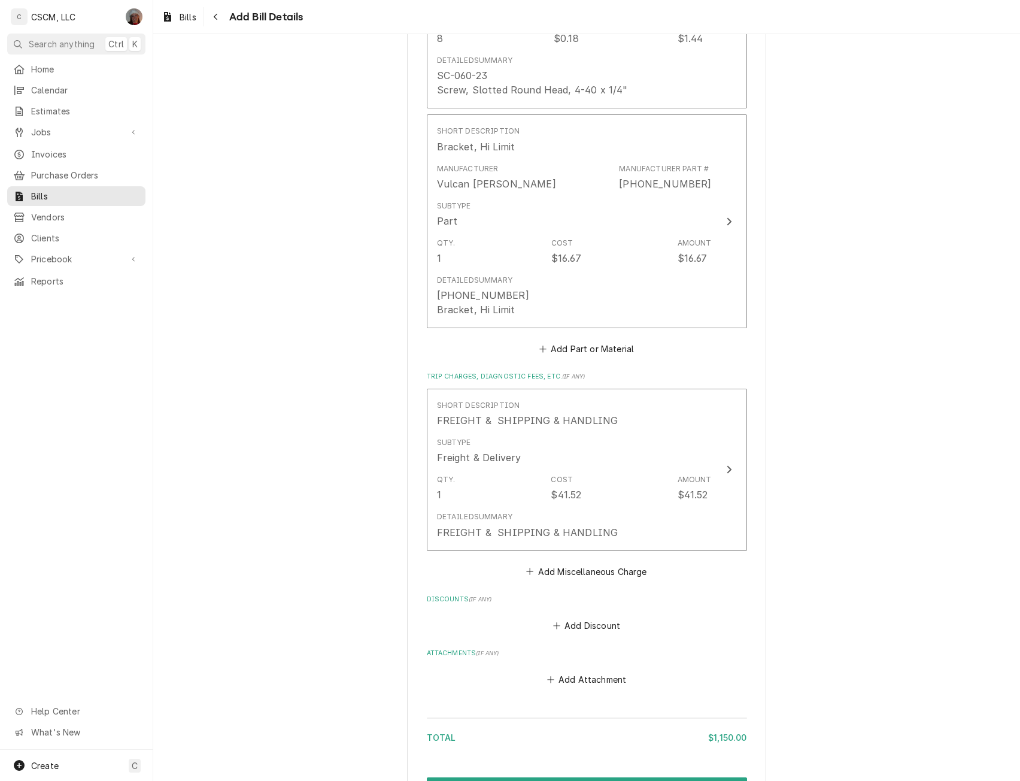
scroll to position [2535, 0]
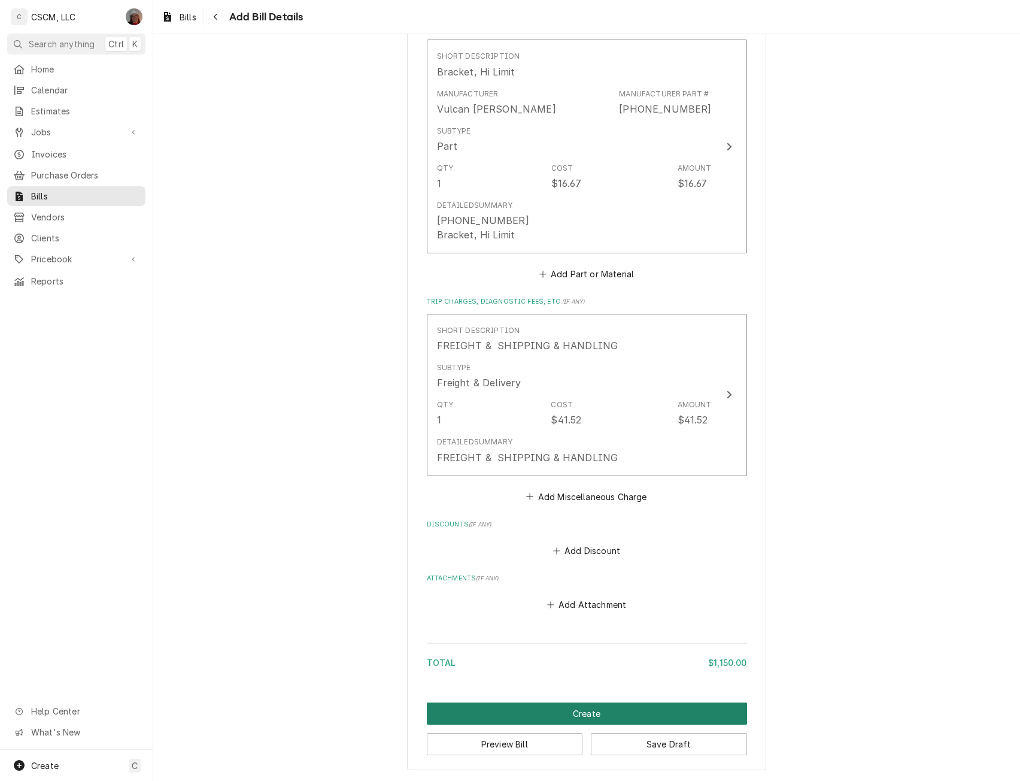
click at [558, 708] on button "Create" at bounding box center [587, 713] width 320 height 22
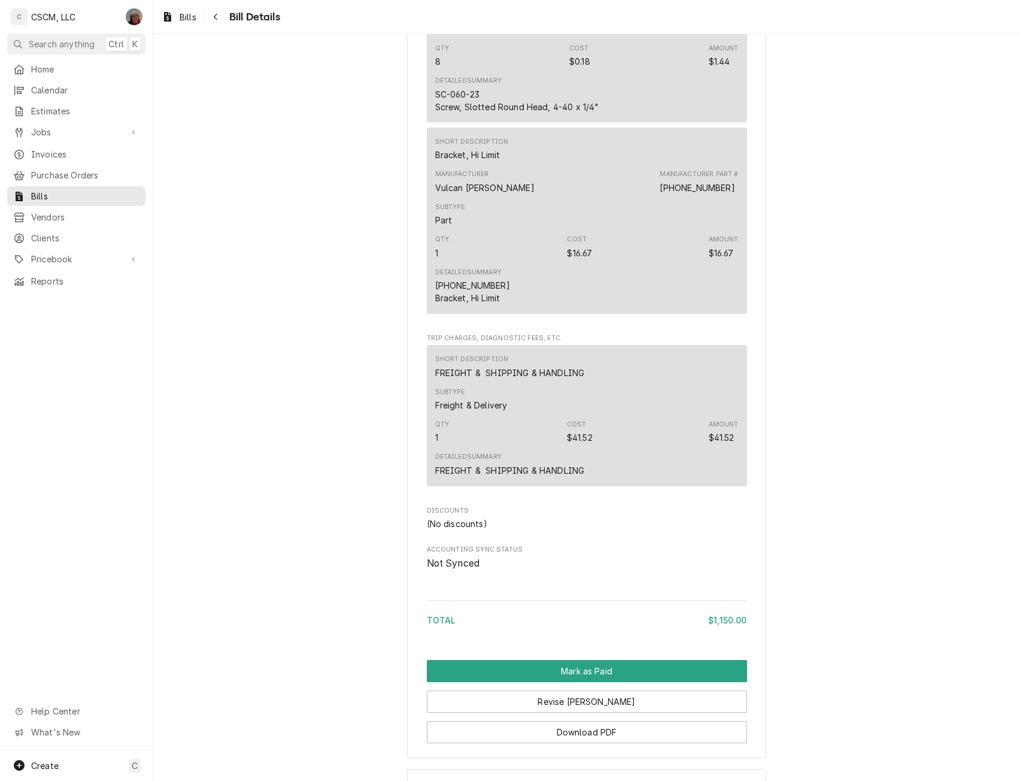
scroll to position [2142, 0]
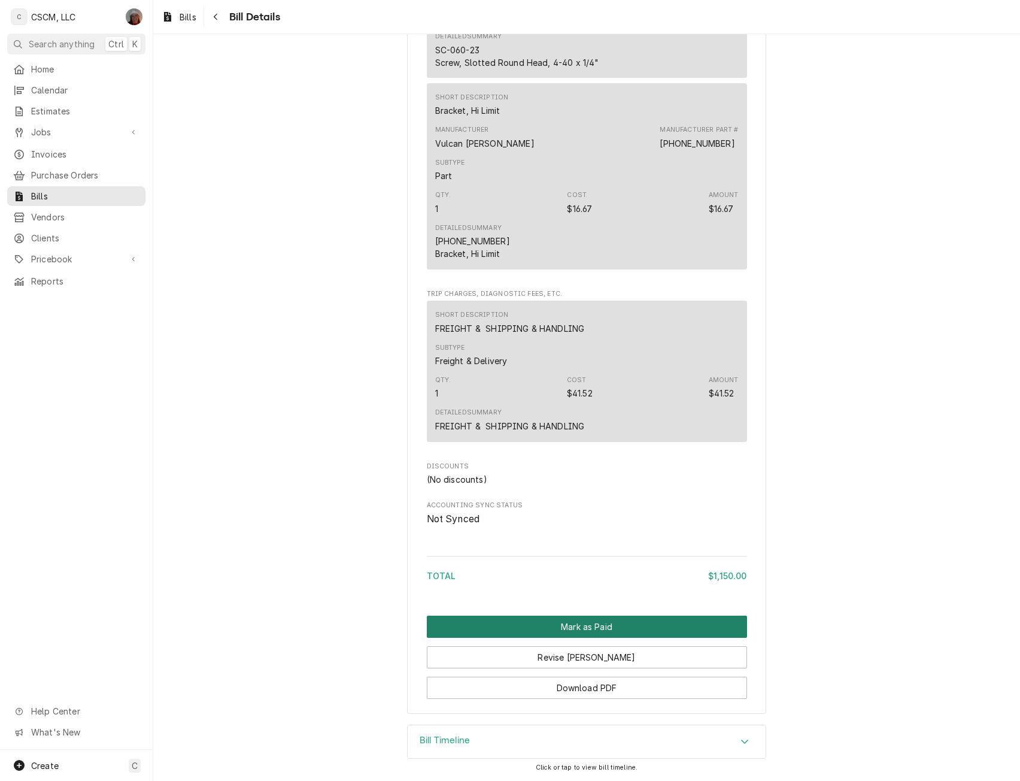
click at [595, 629] on button "Mark as Paid" at bounding box center [587, 627] width 320 height 22
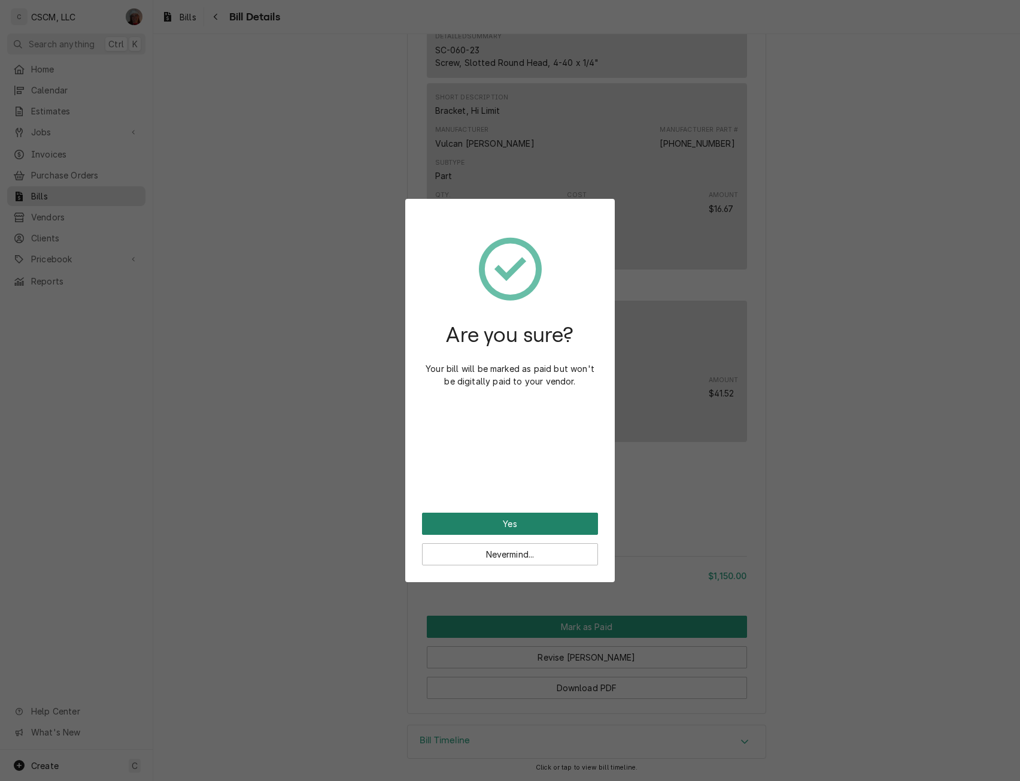
click at [459, 519] on button "Yes" at bounding box center [510, 524] width 176 height 22
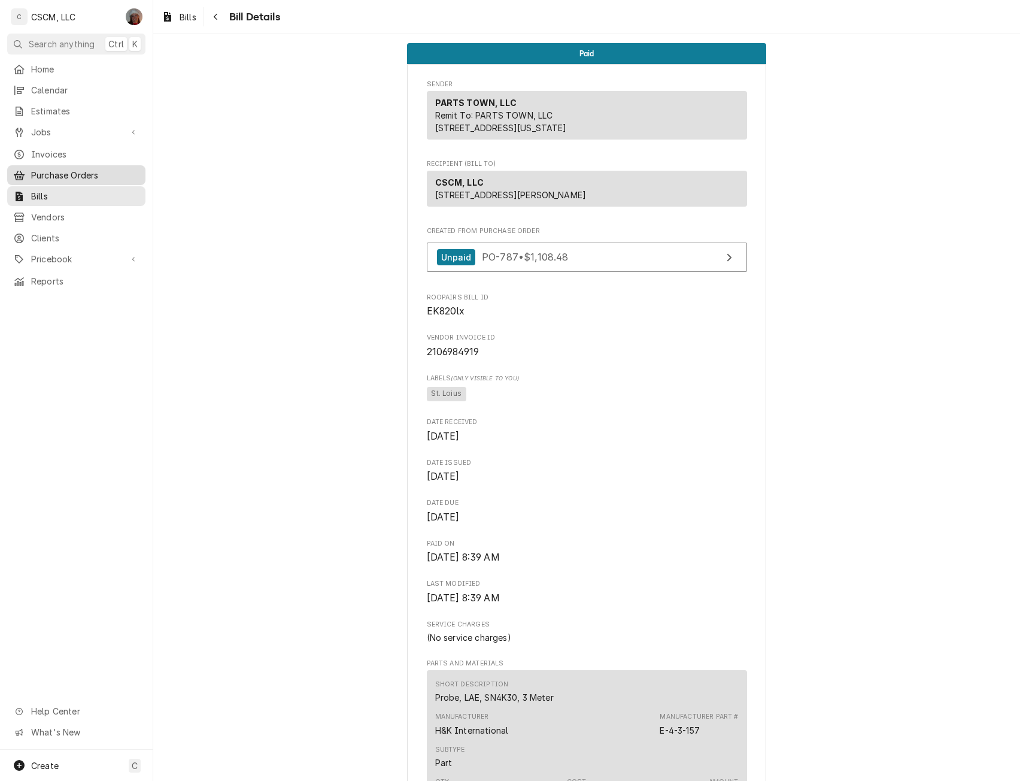
click at [72, 169] on span "Purchase Orders" at bounding box center [85, 175] width 108 height 13
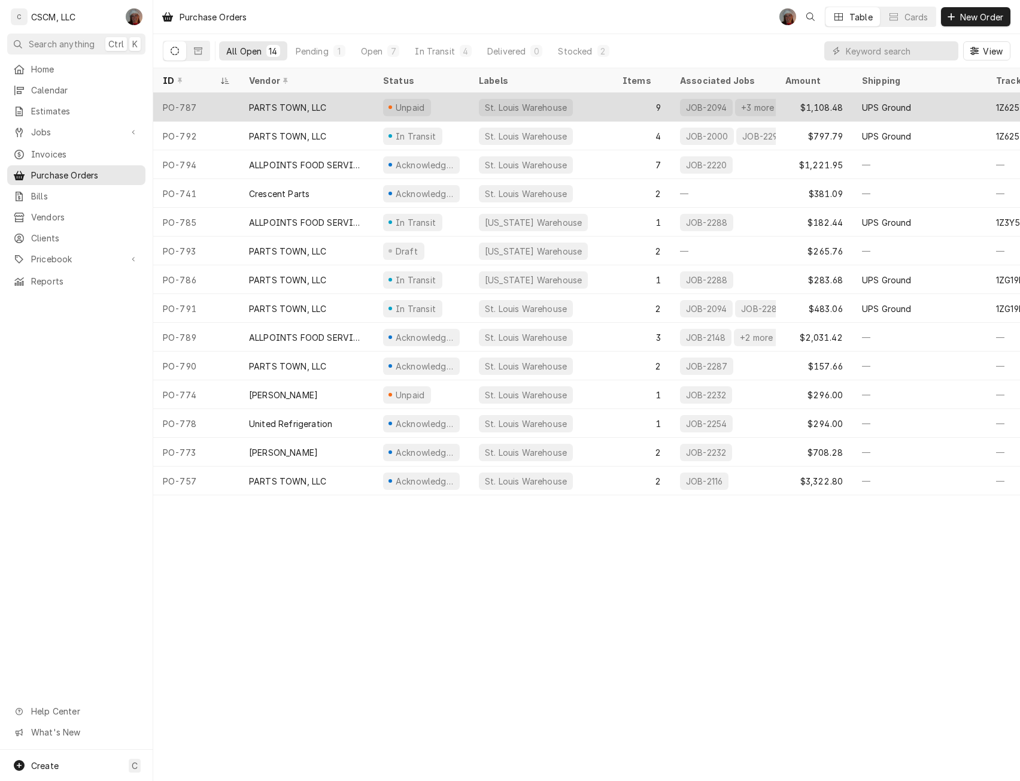
click at [413, 100] on div "Unpaid" at bounding box center [407, 107] width 48 height 17
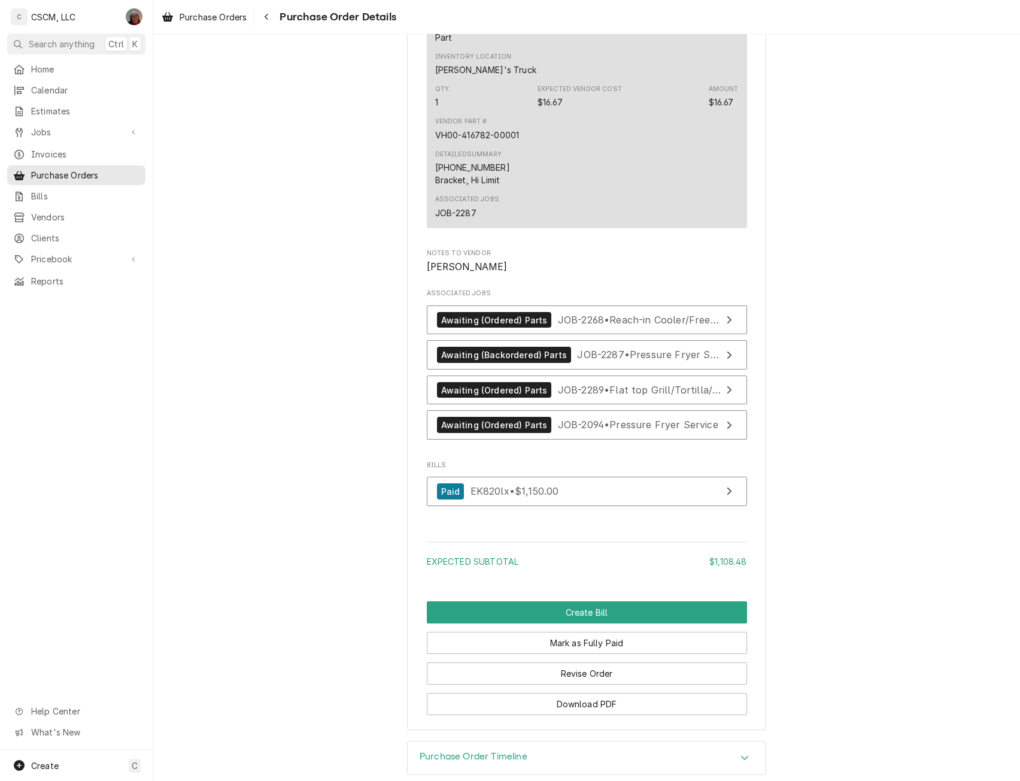
scroll to position [3152, 0]
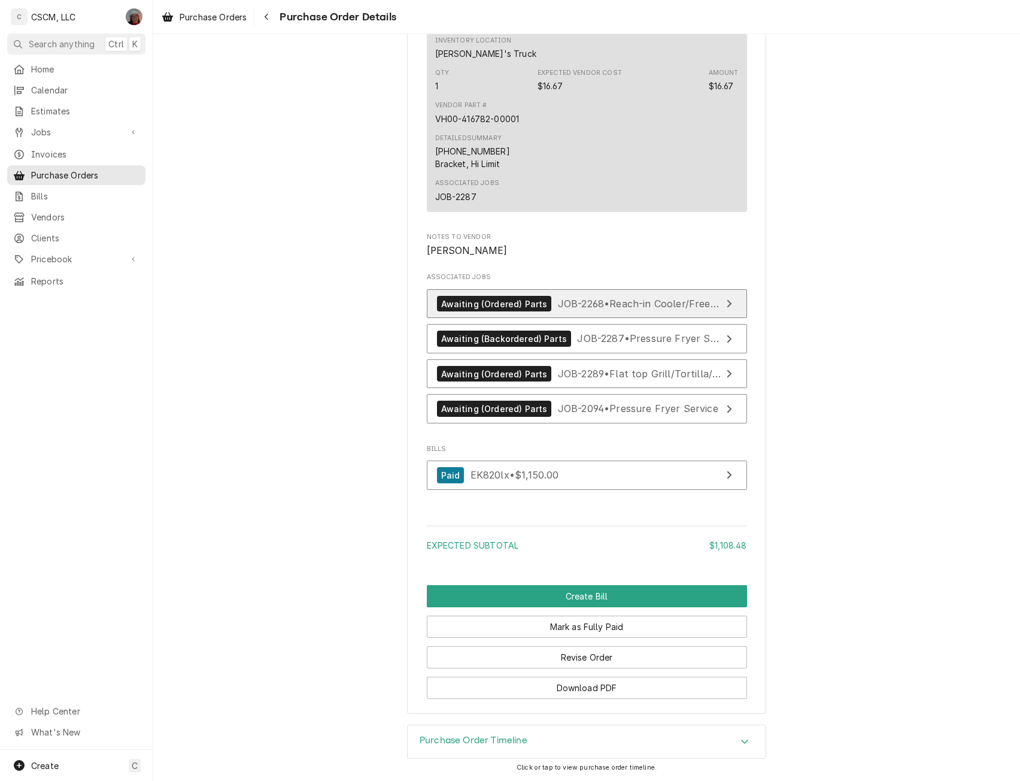
click at [619, 301] on span "JOB-2268 • Reach-in Cooler/Freezer Service" at bounding box center [660, 304] width 205 height 12
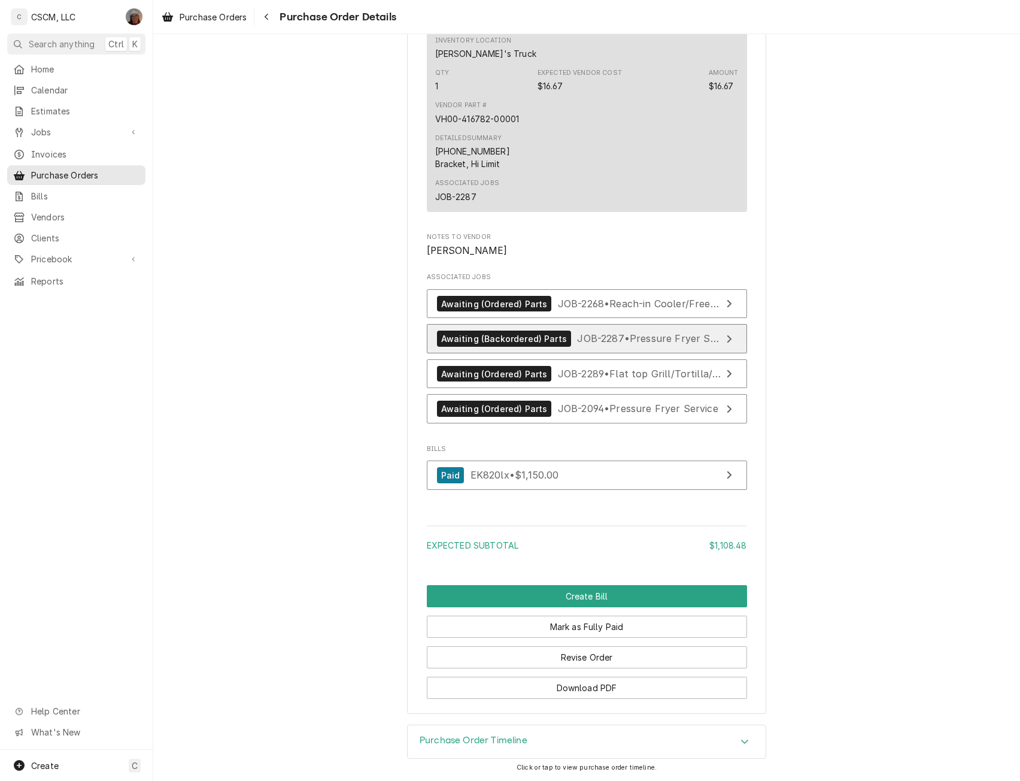
click at [614, 331] on div "Awaiting (Backordered) Parts JOB-2287 • Pressure Fryer Service" at bounding box center [579, 339] width 284 height 16
click at [583, 373] on span "JOB-2289 • Flat top Grill/Tortilla/ Panini" at bounding box center [651, 374] width 186 height 12
click at [578, 399] on link "Awaiting (Ordered) Parts JOB-2094 • Pressure Fryer Service" at bounding box center [587, 408] width 320 height 29
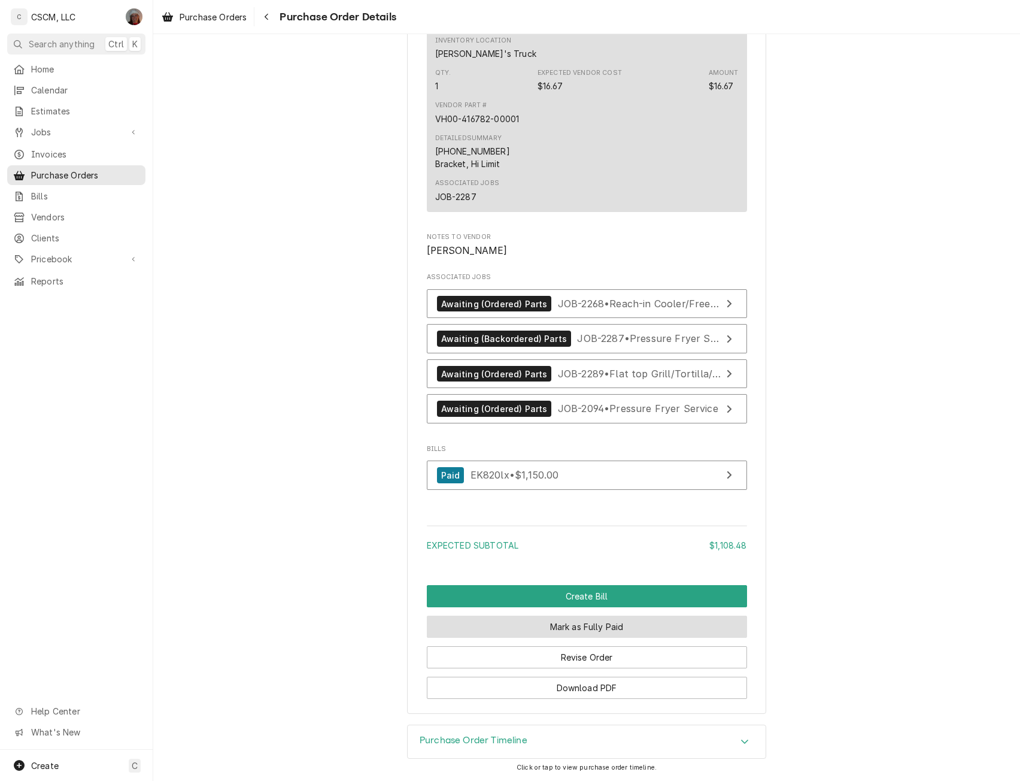
click at [561, 625] on button "Mark as Fully Paid" at bounding box center [587, 627] width 320 height 22
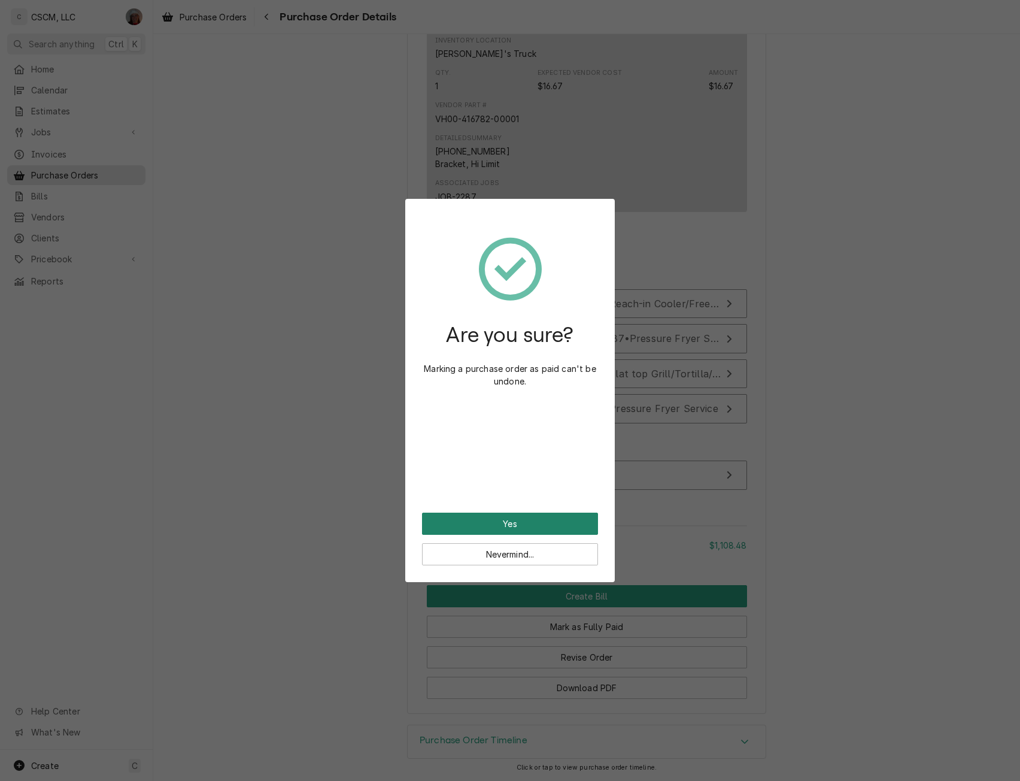
click at [496, 528] on button "Yes" at bounding box center [510, 524] width 176 height 22
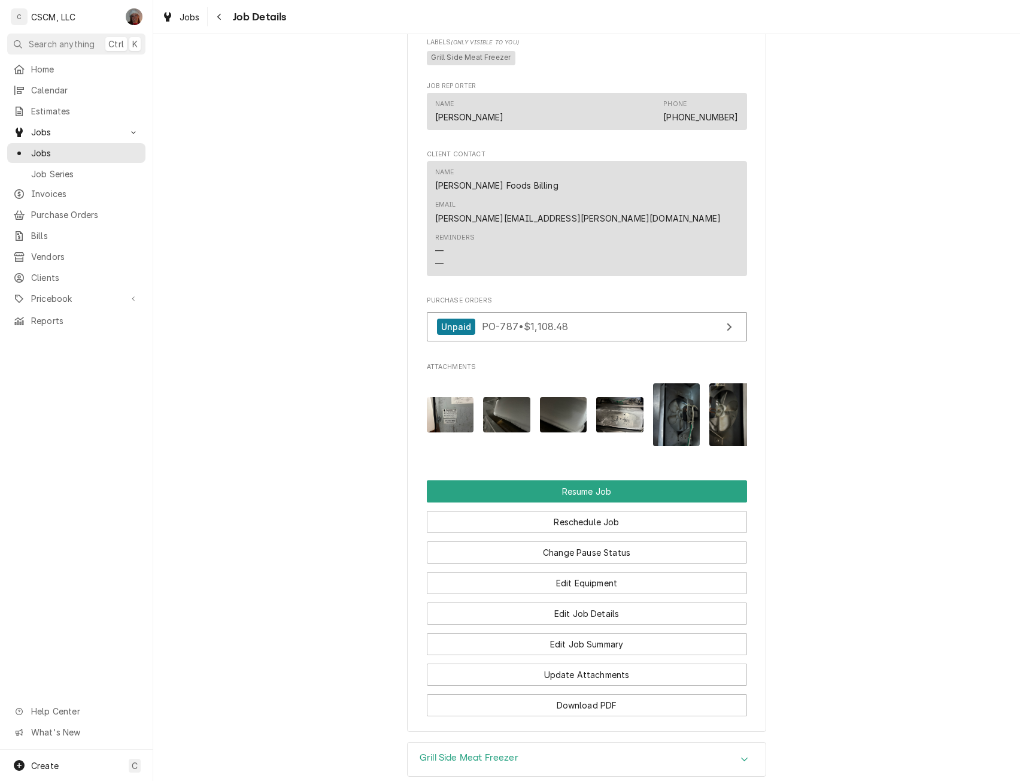
scroll to position [1096, 0]
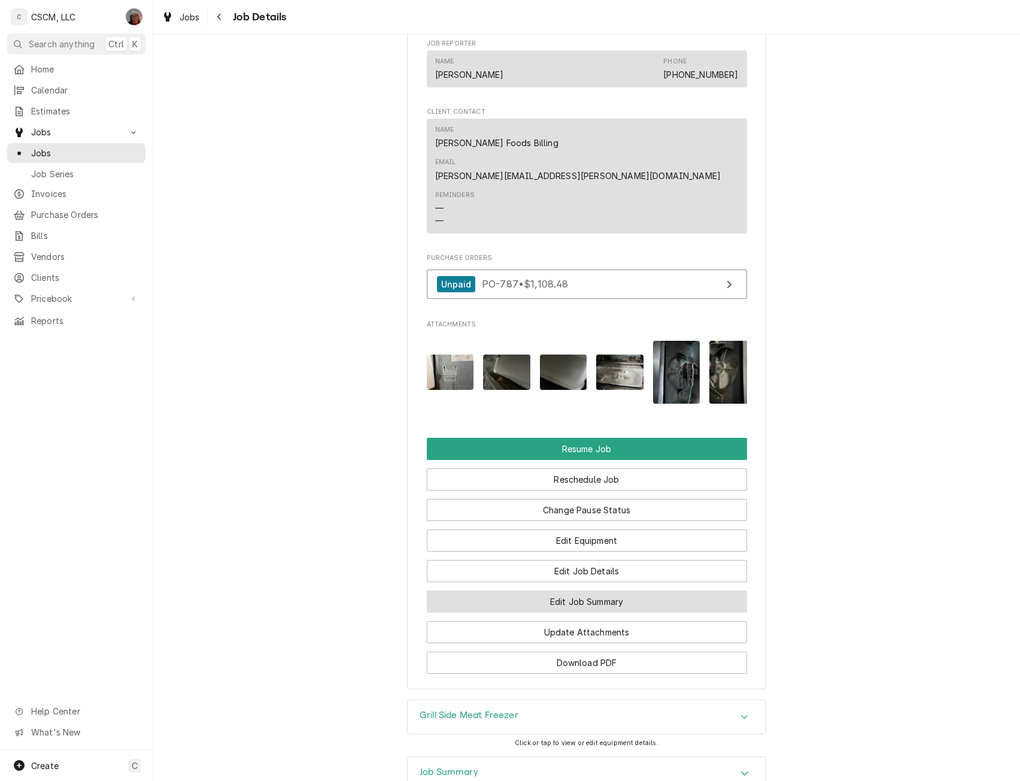
click at [619, 593] on button "Edit Job Summary" at bounding box center [587, 601] width 320 height 22
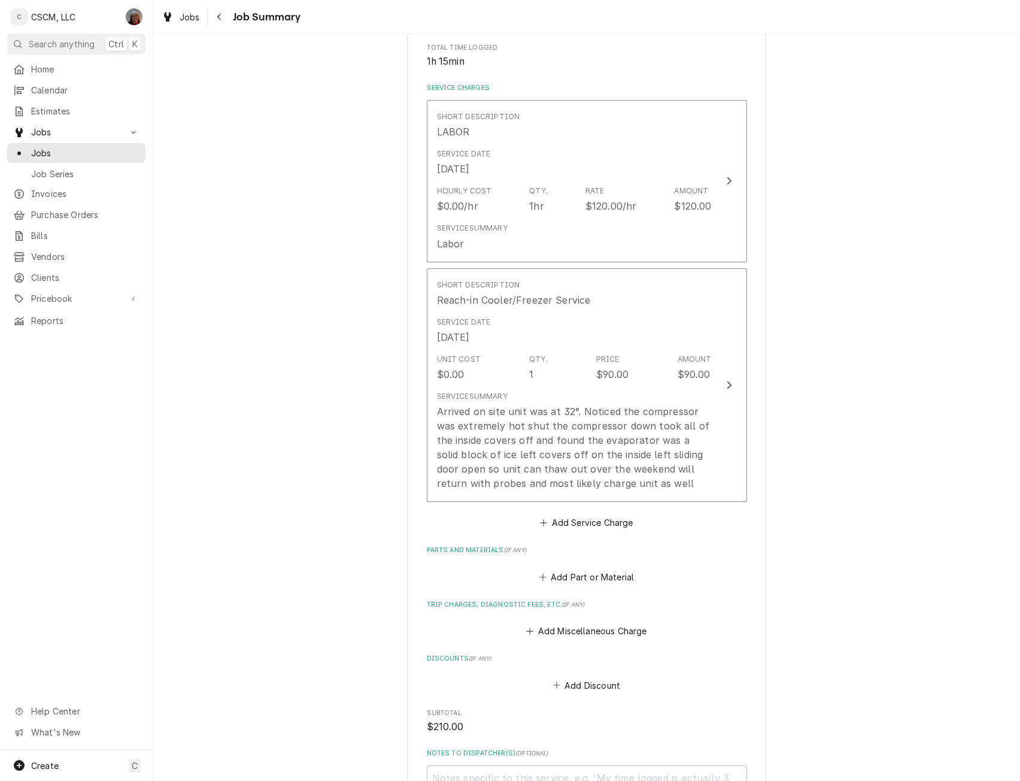
scroll to position [433, 0]
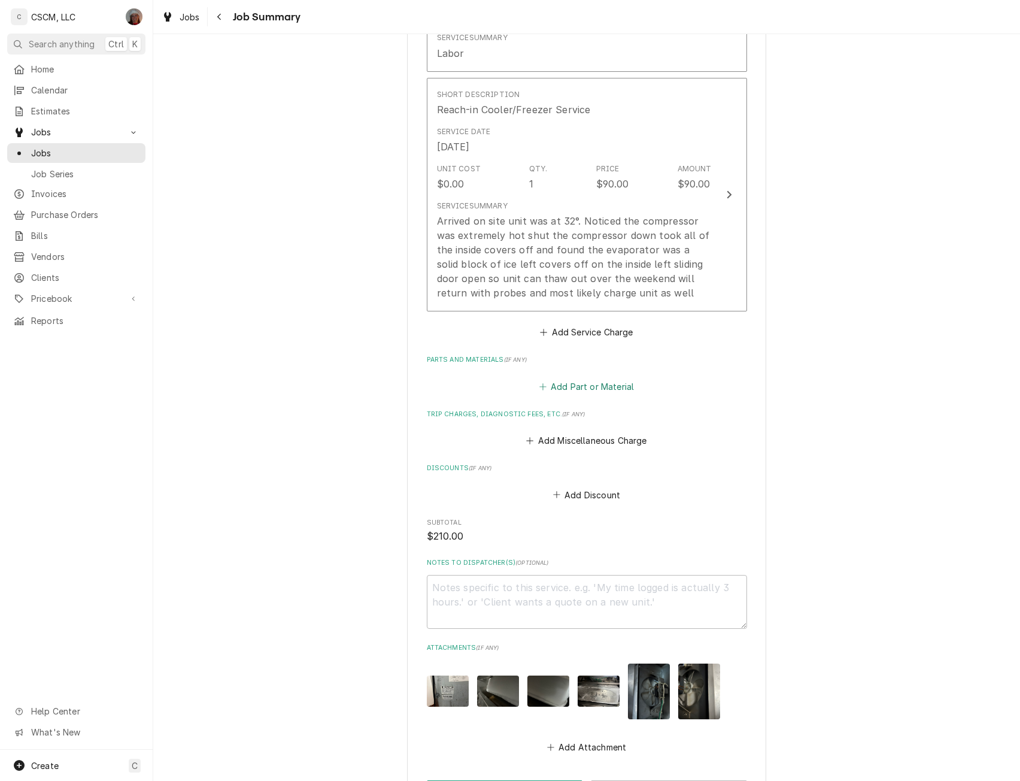
click at [575, 382] on button "Add Part or Material" at bounding box center [586, 386] width 99 height 17
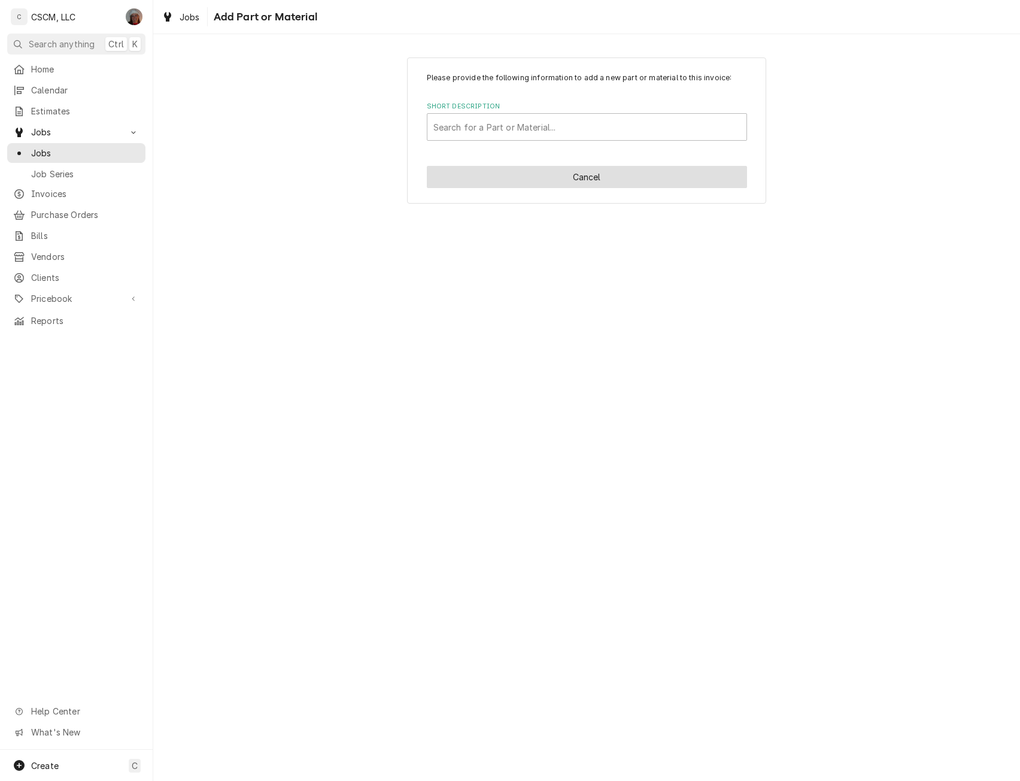
click at [605, 175] on button "Cancel" at bounding box center [587, 177] width 320 height 22
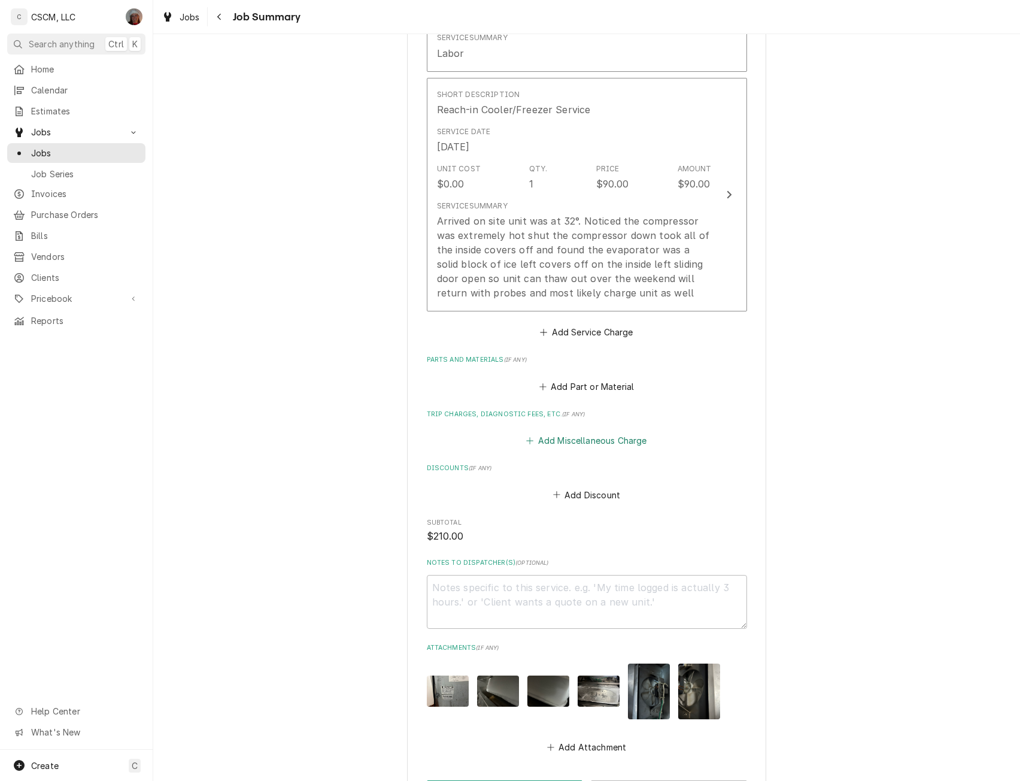
click at [563, 432] on button "Add Miscellaneous Charge" at bounding box center [587, 440] width 125 height 17
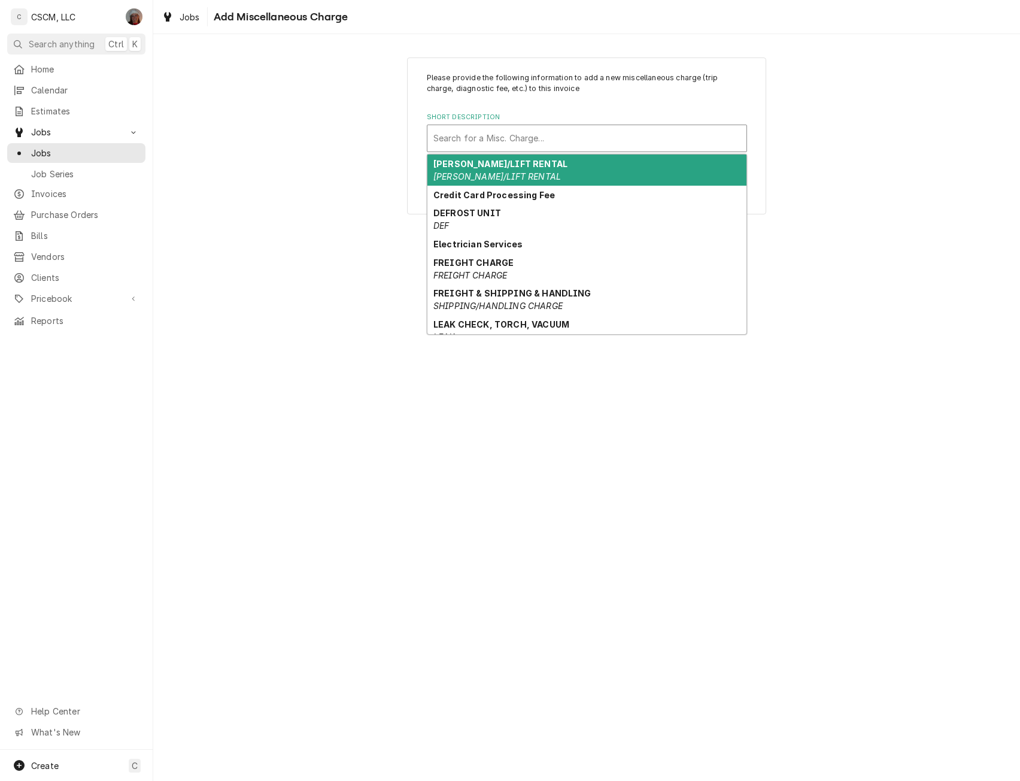
click at [513, 135] on div "Short Description" at bounding box center [587, 139] width 307 height 22
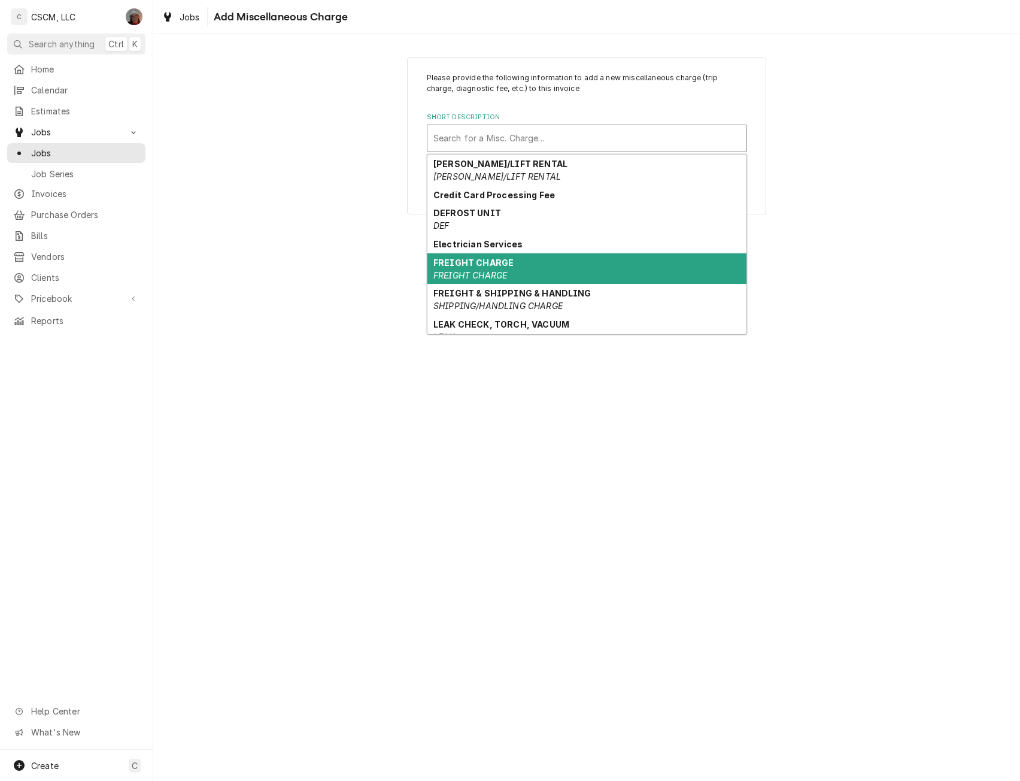
click at [472, 274] on em "FREIGHT CHARGE" at bounding box center [471, 275] width 74 height 10
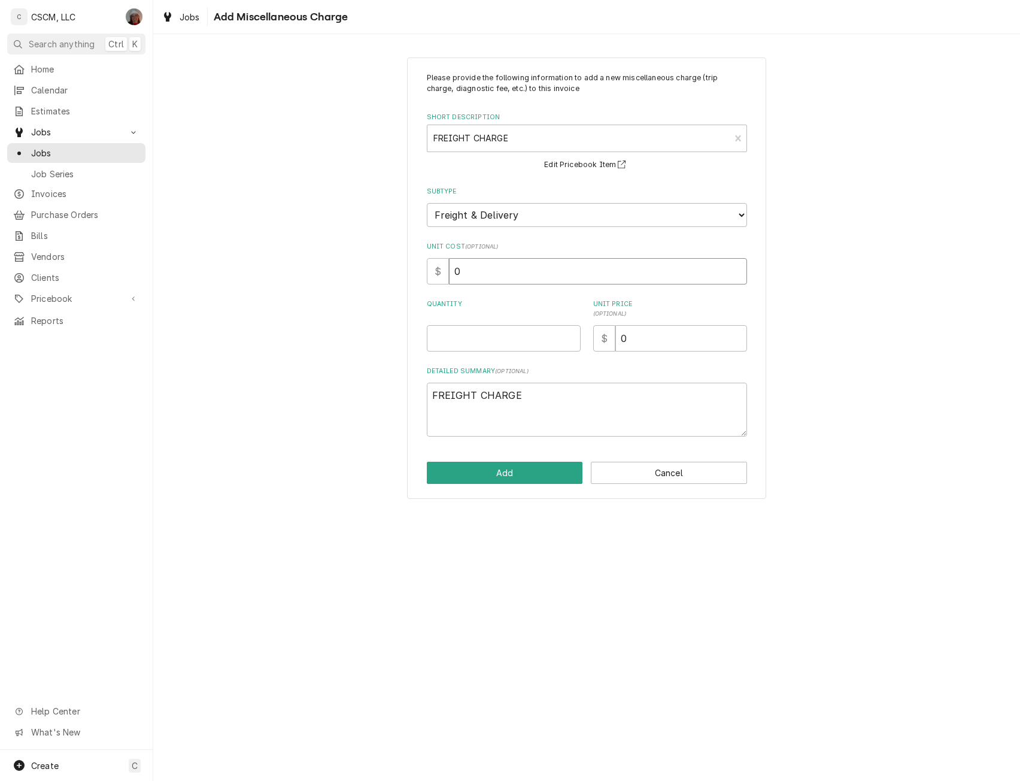
drag, startPoint x: 465, startPoint y: 271, endPoint x: 393, endPoint y: 276, distance: 72.7
click at [393, 276] on div "Please provide the following information to add a new miscellaneous charge (tri…" at bounding box center [586, 278] width 867 height 463
type textarea "x"
type input "1"
type textarea "x"
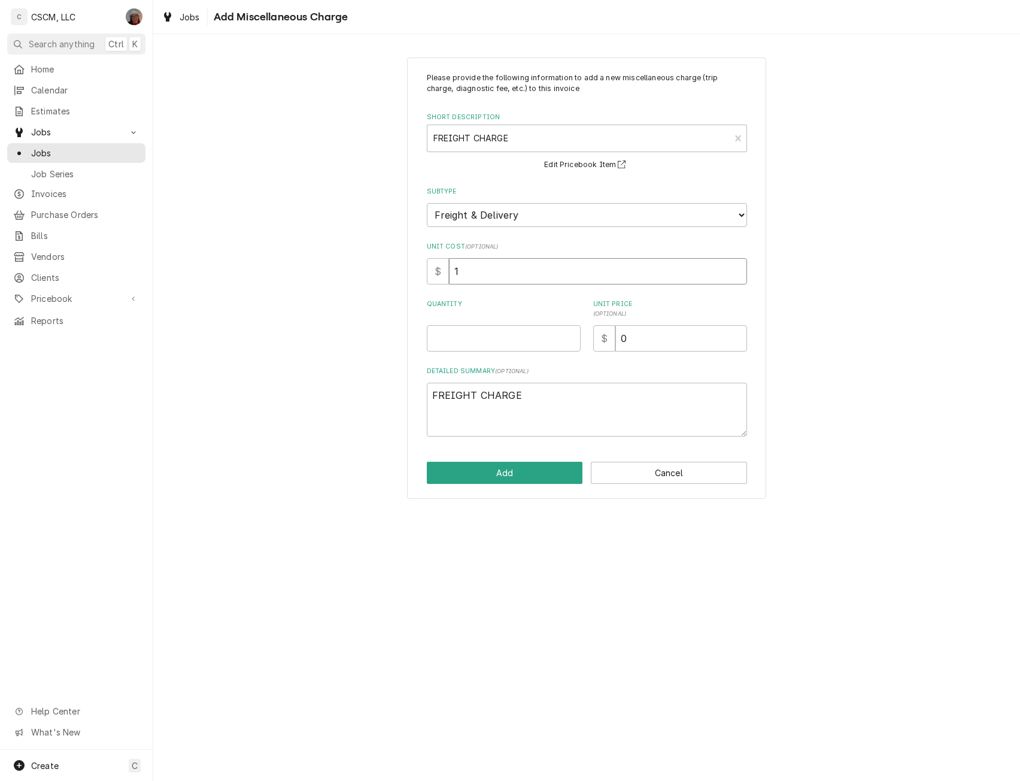
type input "10"
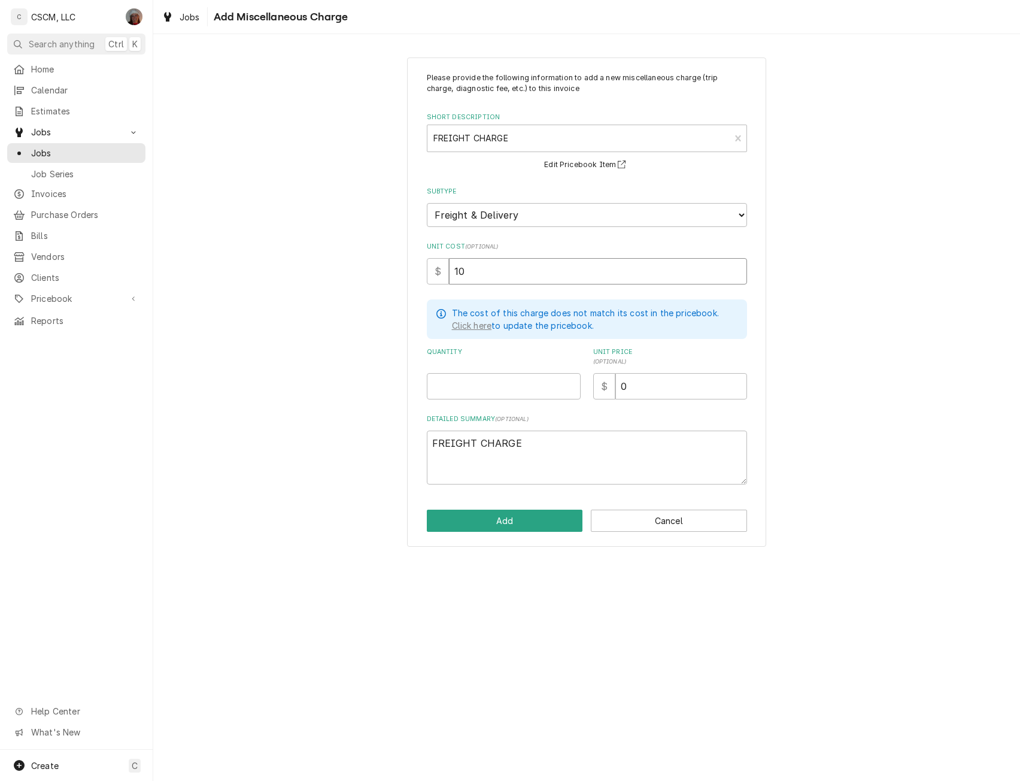
type textarea "x"
type input "10.3"
type textarea "x"
type input "10.38"
click at [456, 380] on input "Quantity" at bounding box center [504, 386] width 154 height 26
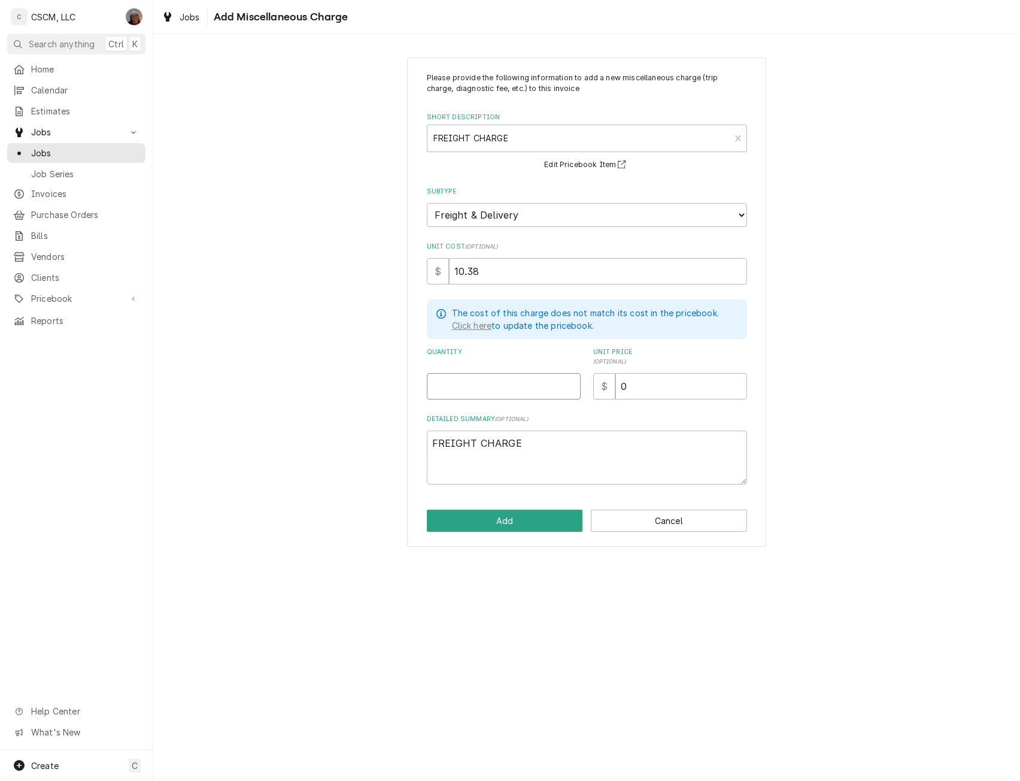
type textarea "x"
type input "1"
type textarea "x"
type input "2"
type textarea "x"
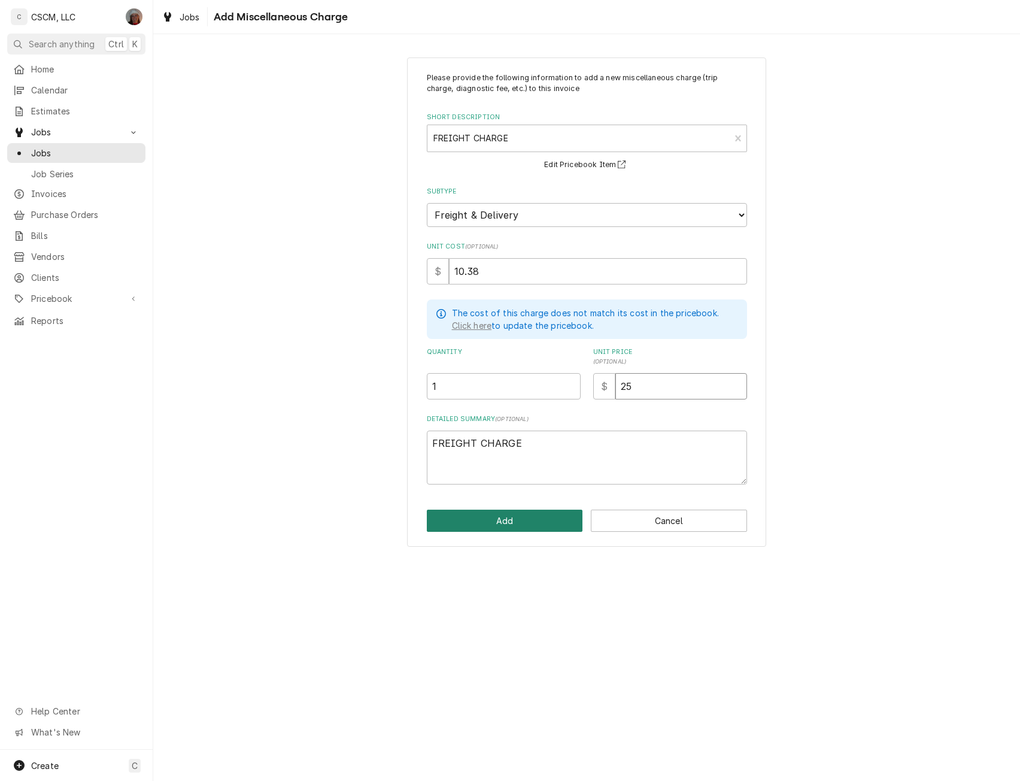
type input "25"
click at [514, 515] on button "Add" at bounding box center [505, 521] width 156 height 22
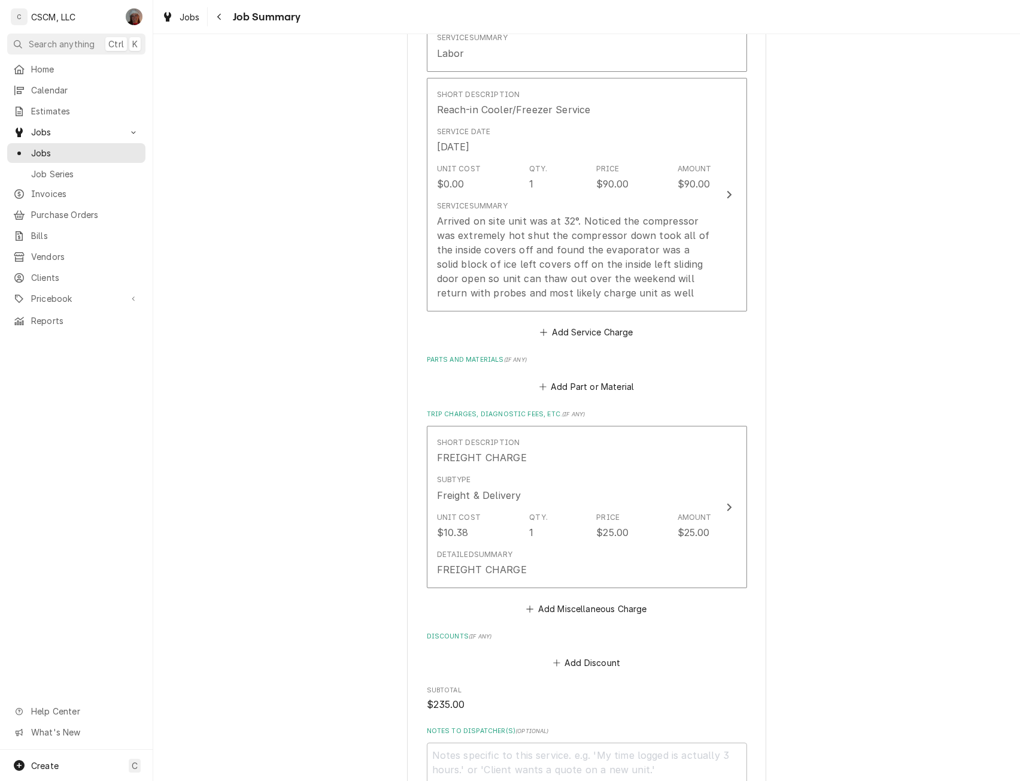
scroll to position [762, 0]
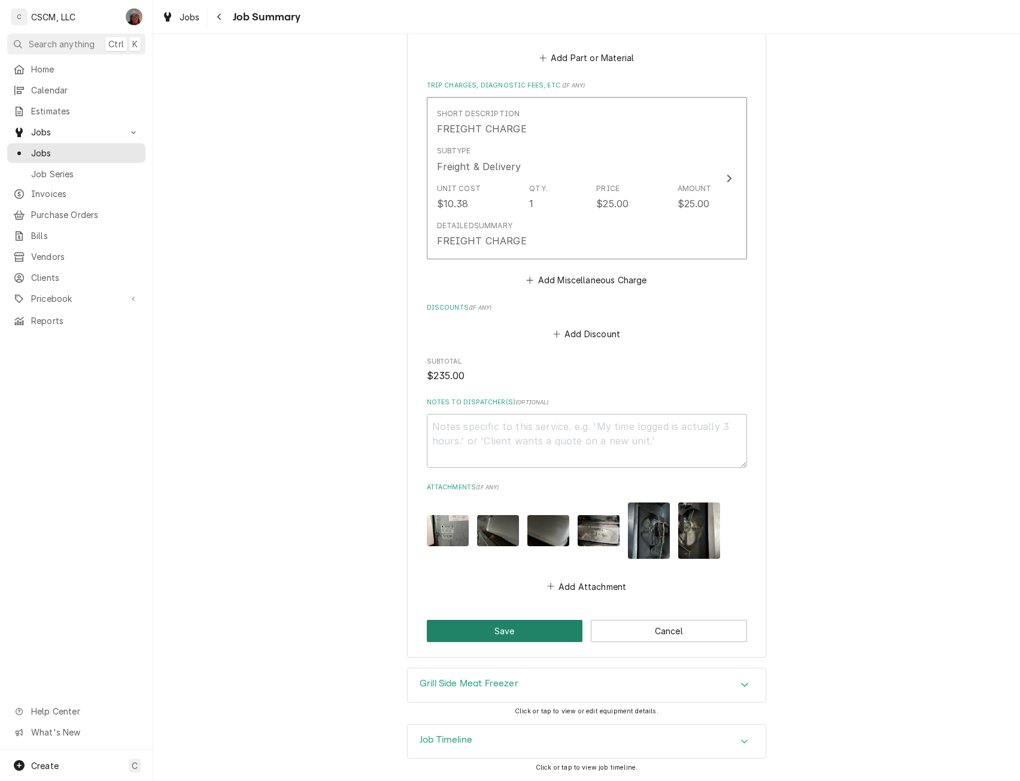
click at [480, 626] on button "Save" at bounding box center [505, 631] width 156 height 22
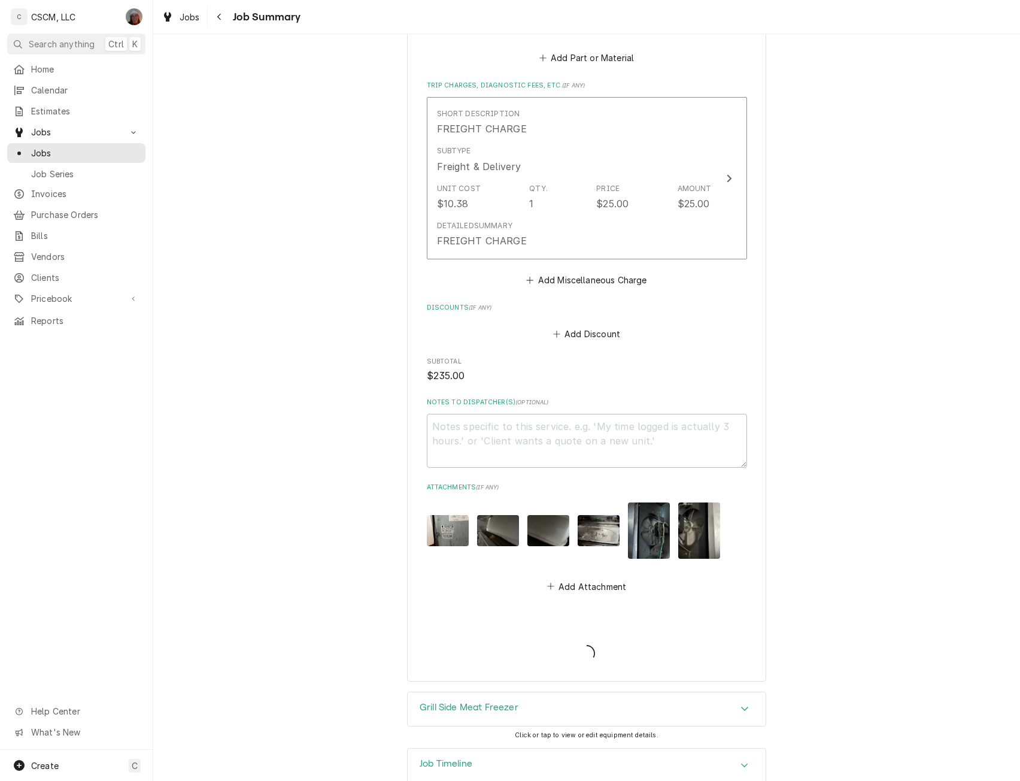
type textarea "x"
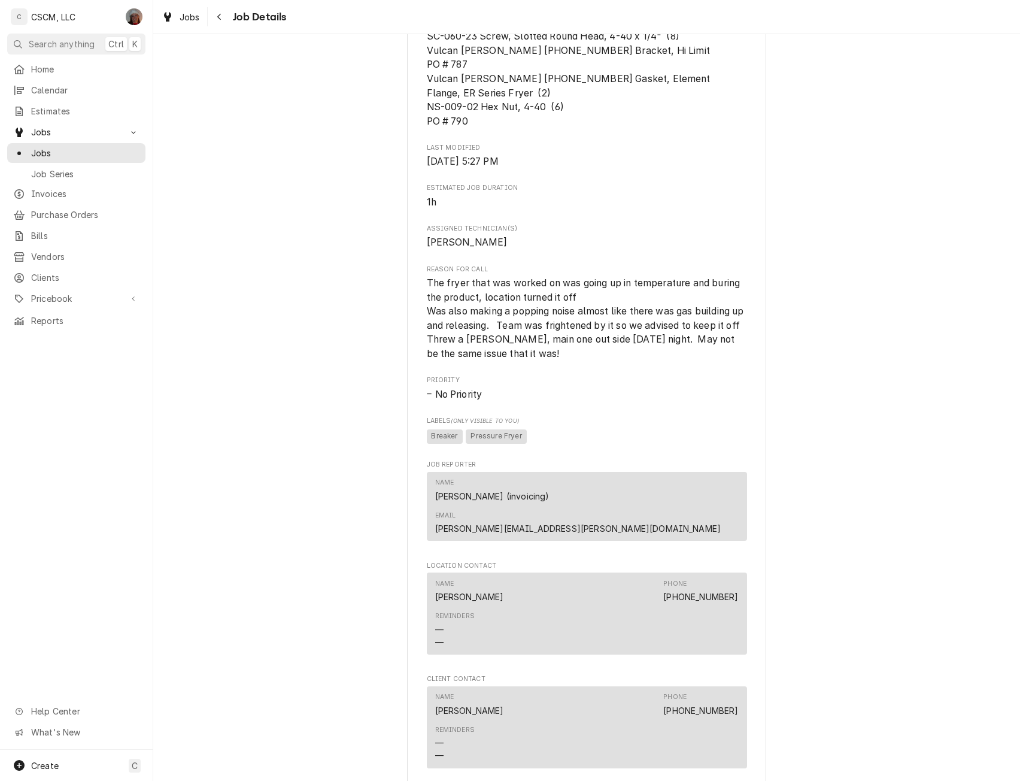
scroll to position [1456, 0]
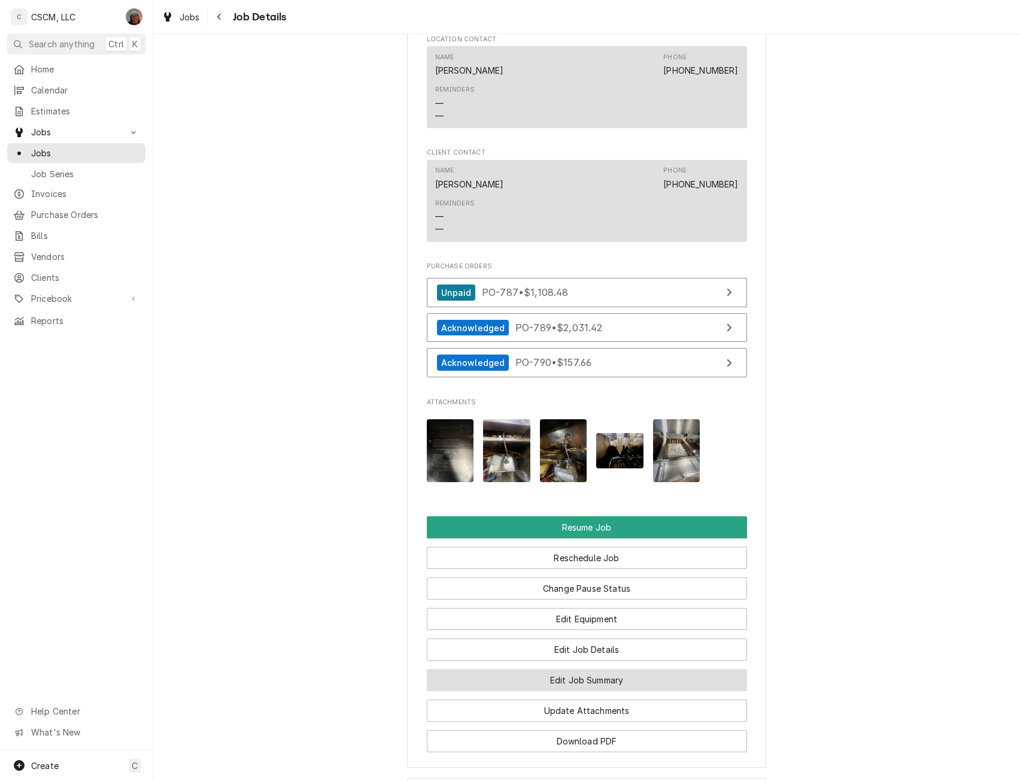
click at [560, 669] on button "Edit Job Summary" at bounding box center [587, 680] width 320 height 22
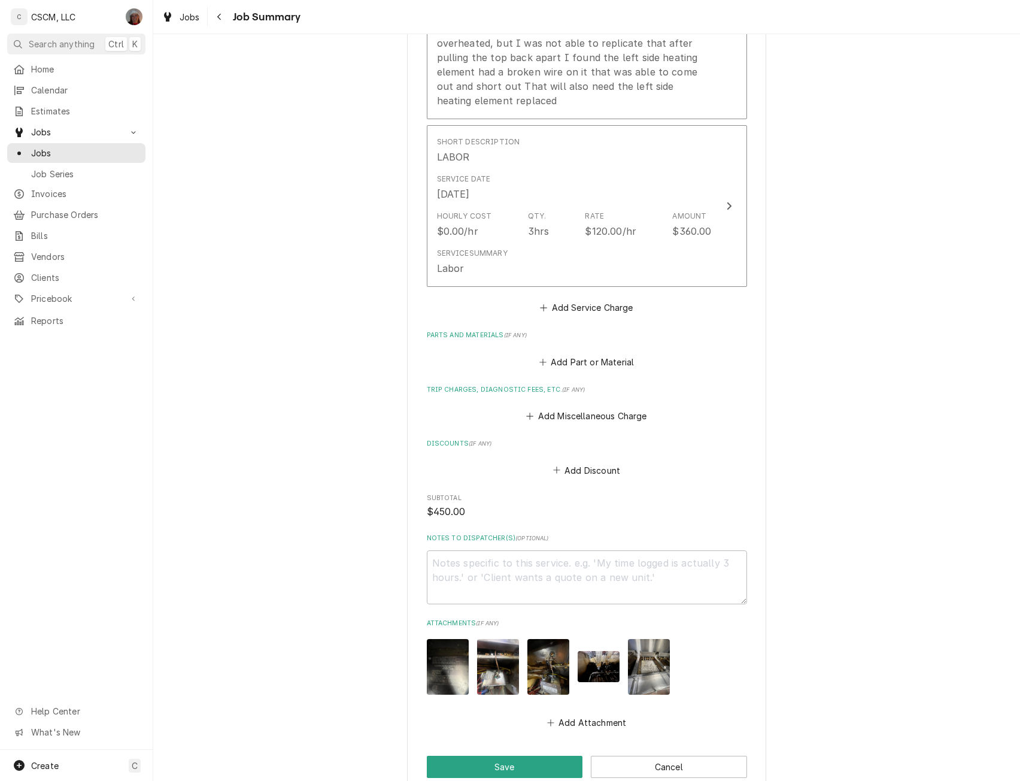
scroll to position [617, 0]
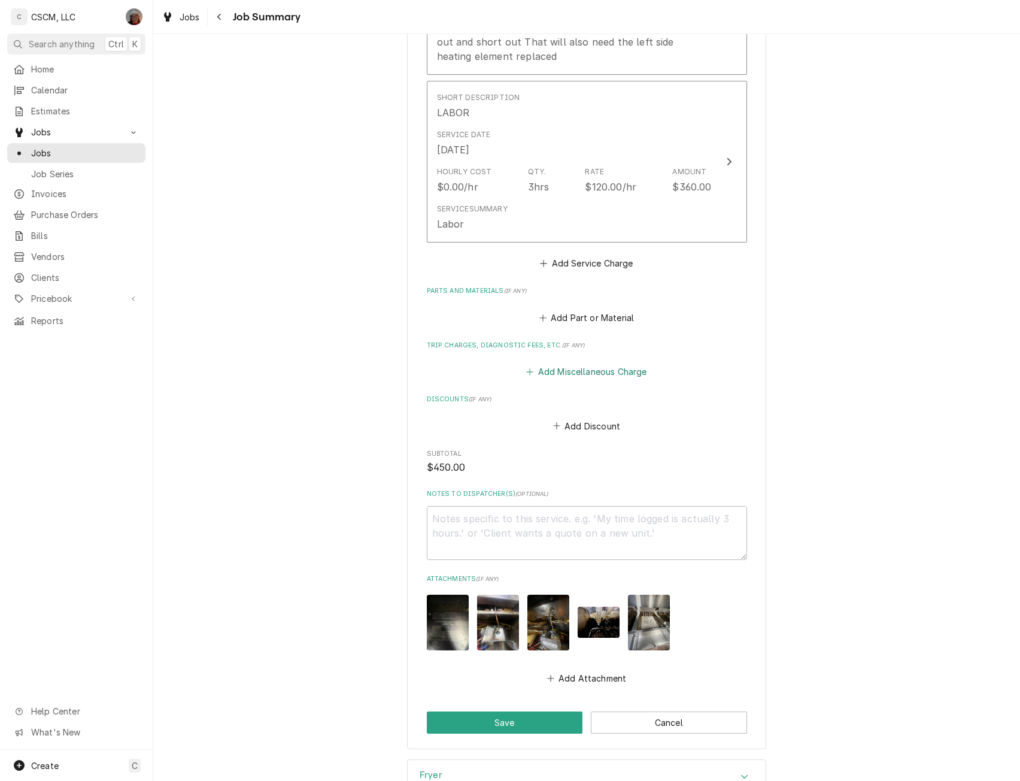
click at [602, 363] on button "Add Miscellaneous Charge" at bounding box center [587, 371] width 125 height 17
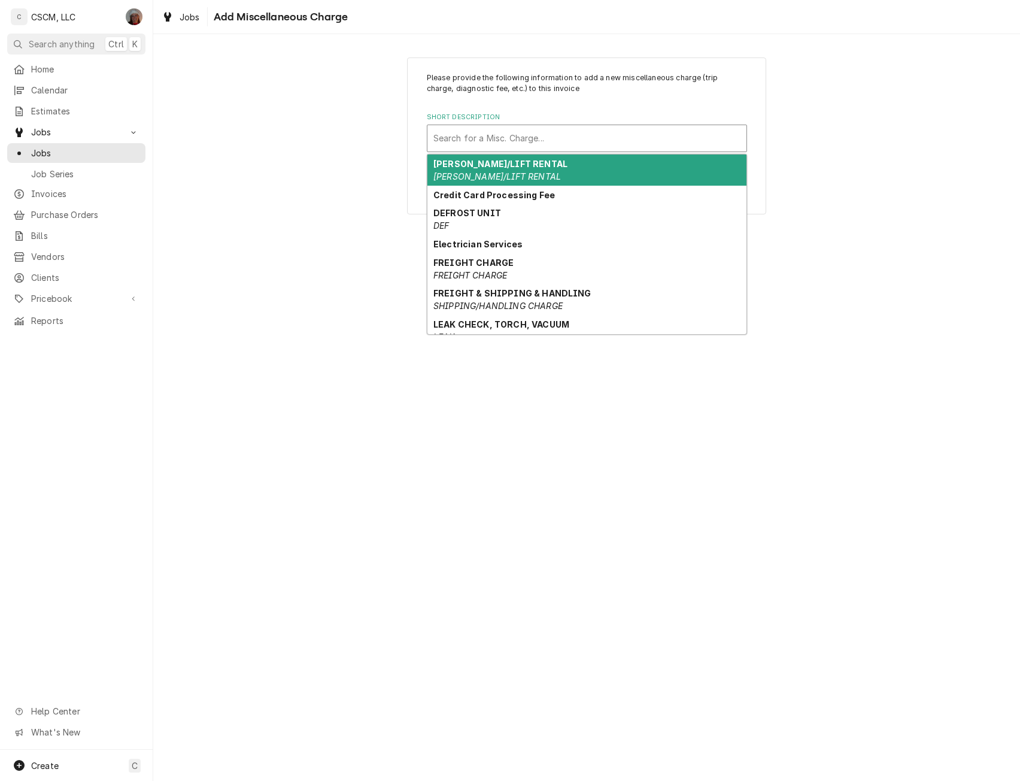
click at [495, 140] on div "Short Description" at bounding box center [587, 139] width 307 height 22
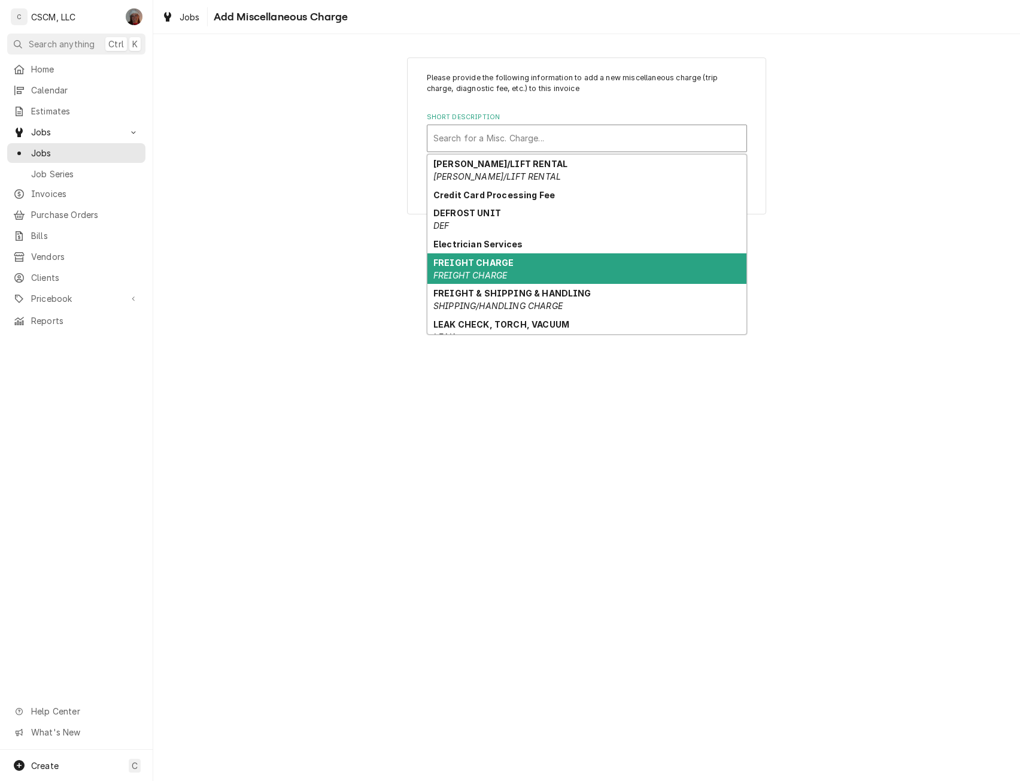
click at [496, 265] on strong "FREIGHT CHARGE" at bounding box center [474, 262] width 80 height 10
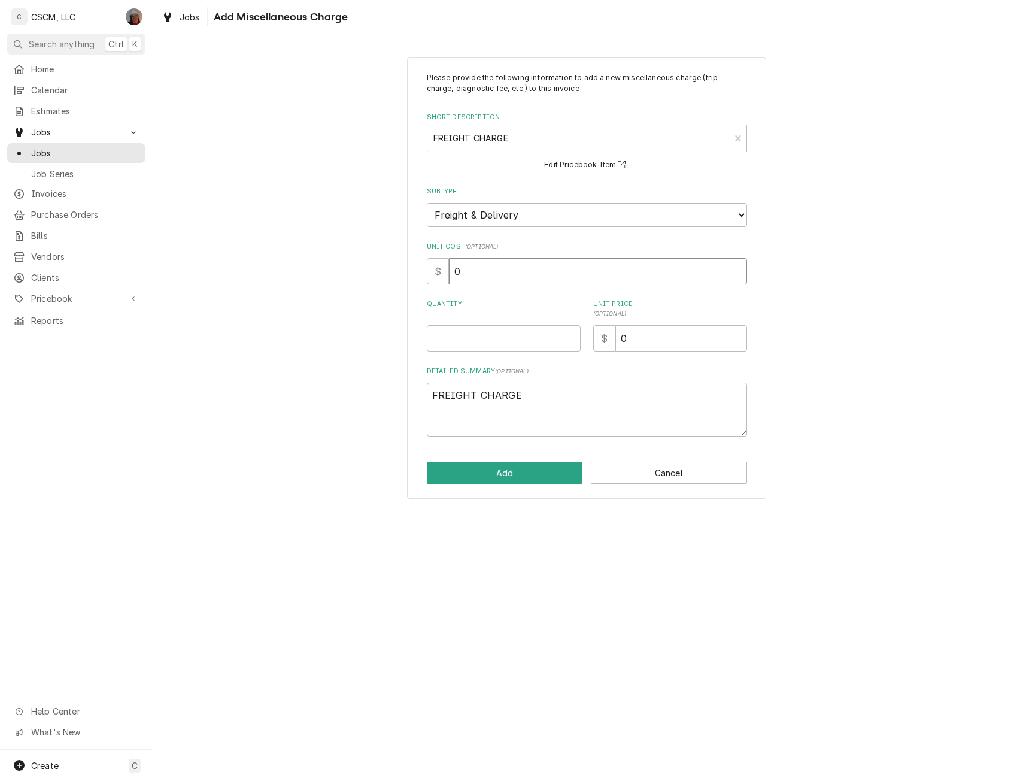
drag, startPoint x: 463, startPoint y: 269, endPoint x: 437, endPoint y: 266, distance: 25.9
click at [437, 266] on div "$ 0" at bounding box center [587, 271] width 320 height 26
type textarea "x"
type input "1"
type textarea "x"
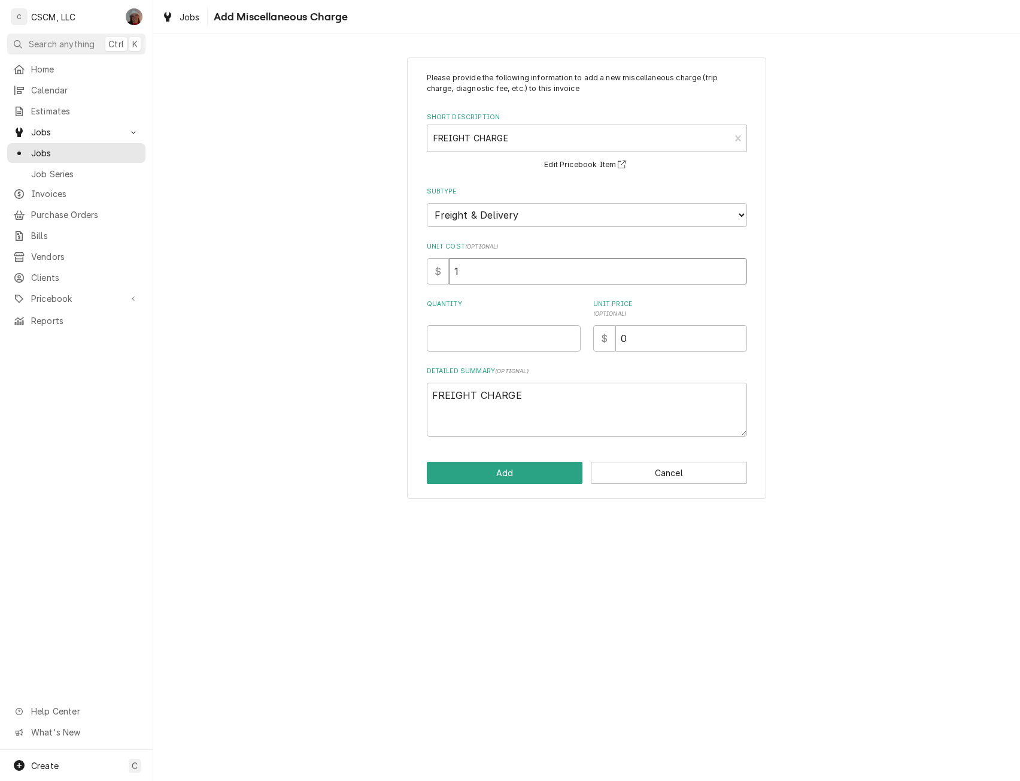
type input "10"
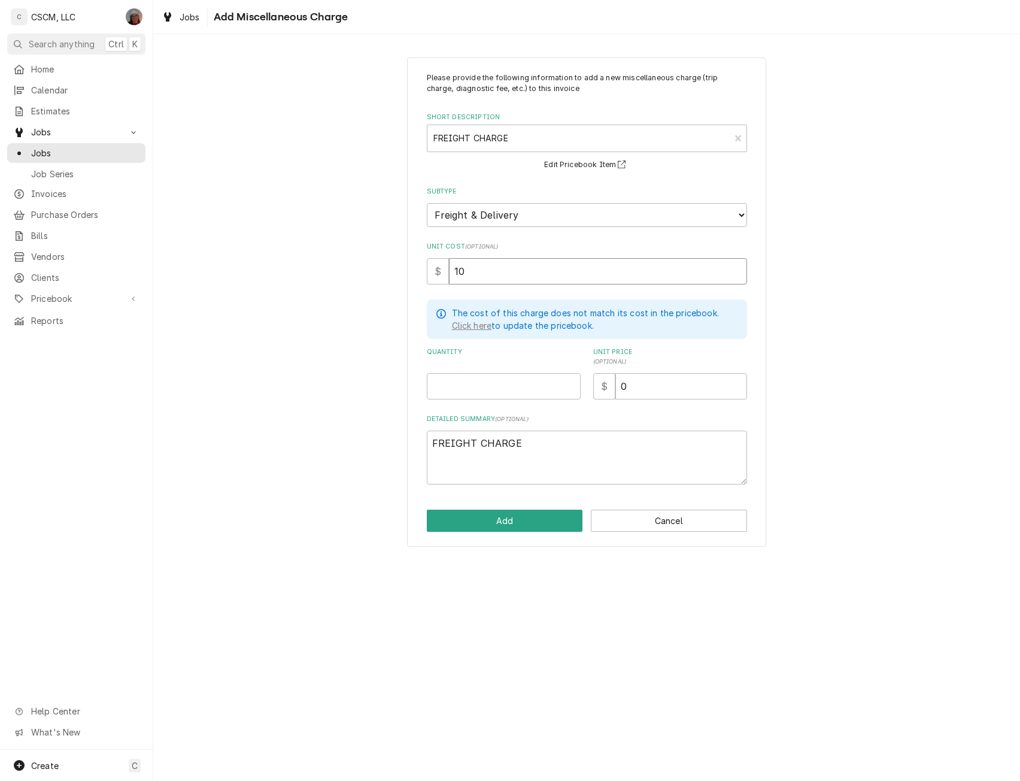
type textarea "x"
type input "10.3"
type textarea "x"
type input "10.38"
click at [474, 382] on input "Quantity" at bounding box center [504, 386] width 154 height 26
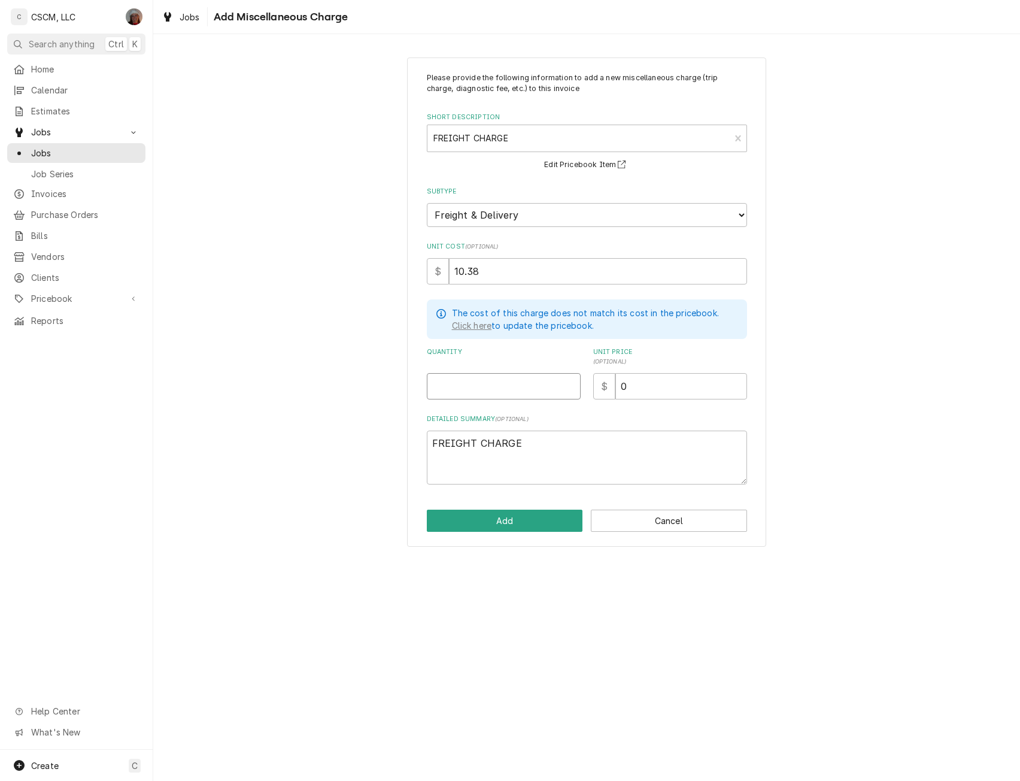
type textarea "x"
type input "1"
drag, startPoint x: 622, startPoint y: 385, endPoint x: 678, endPoint y: 393, distance: 57.5
click at [678, 393] on input "0" at bounding box center [682, 386] width 132 height 26
type input "2"
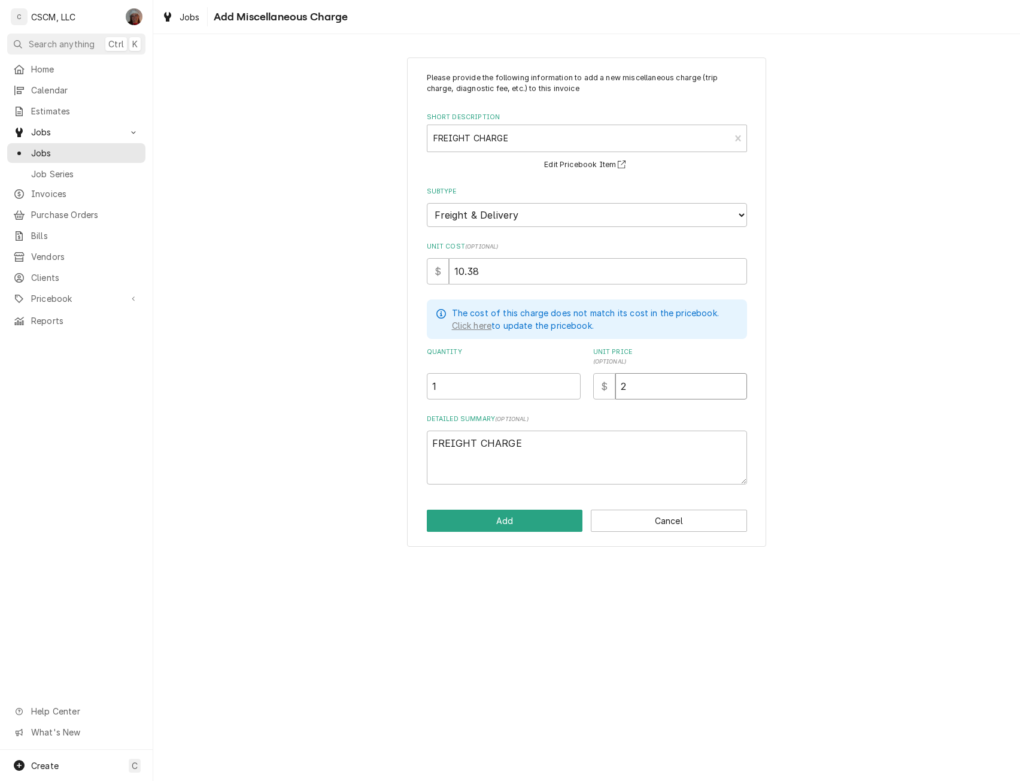
type textarea "x"
type input "25"
click at [499, 524] on button "Add" at bounding box center [505, 521] width 156 height 22
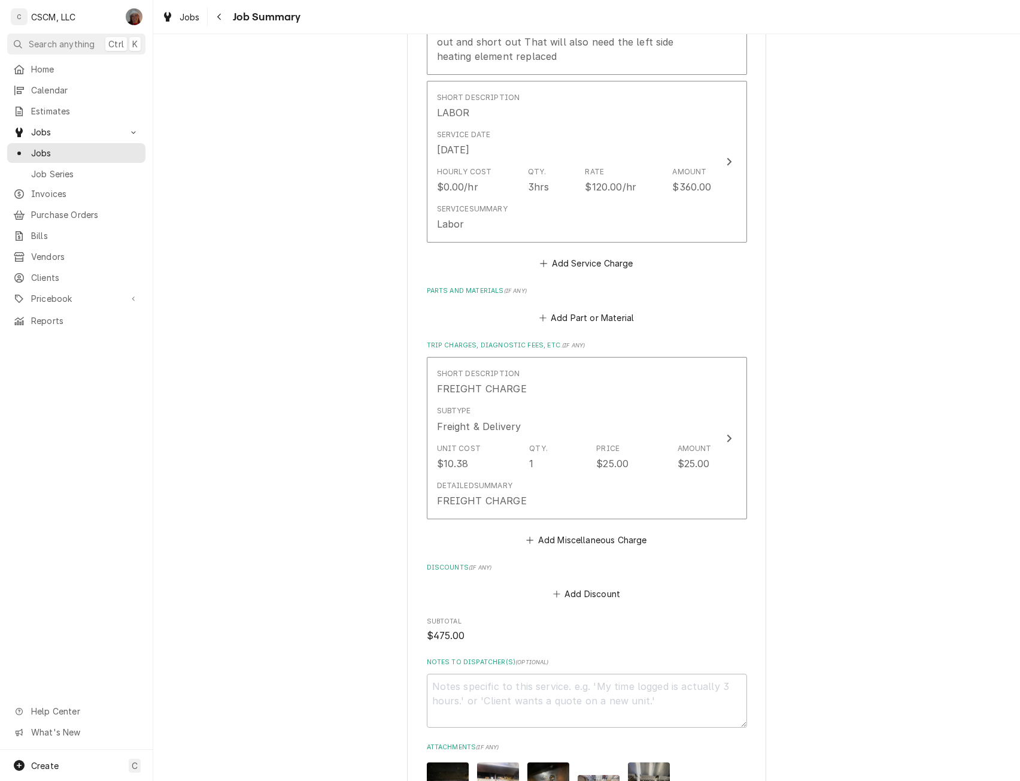
scroll to position [862, 0]
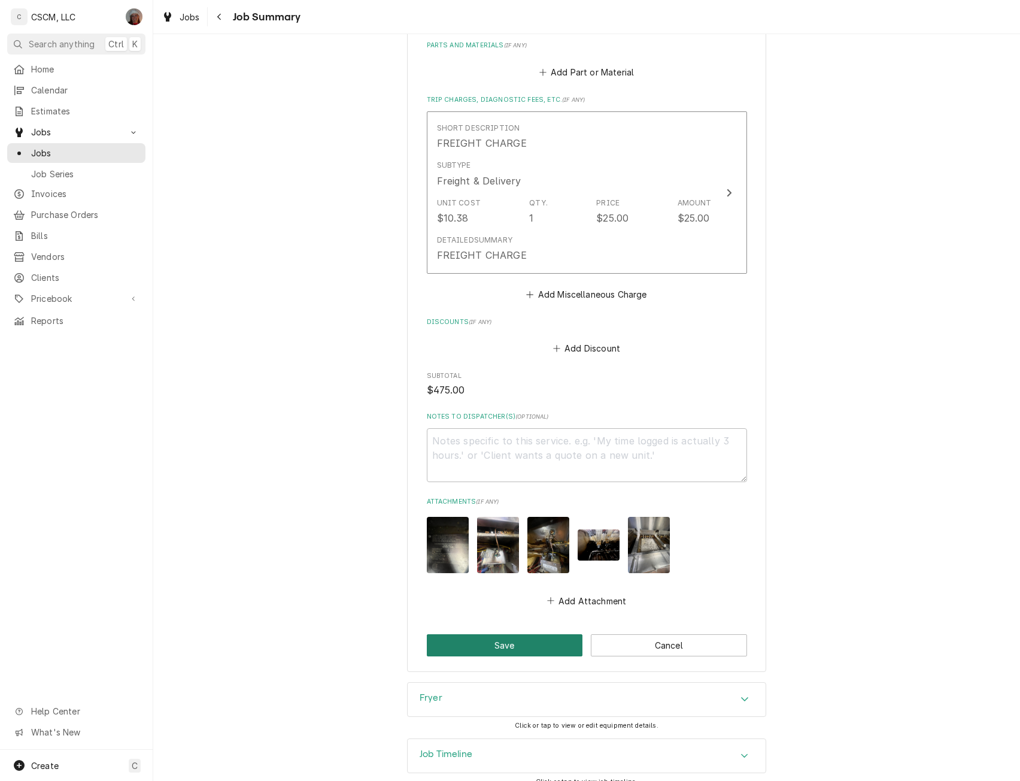
click at [505, 634] on button "Save" at bounding box center [505, 645] width 156 height 22
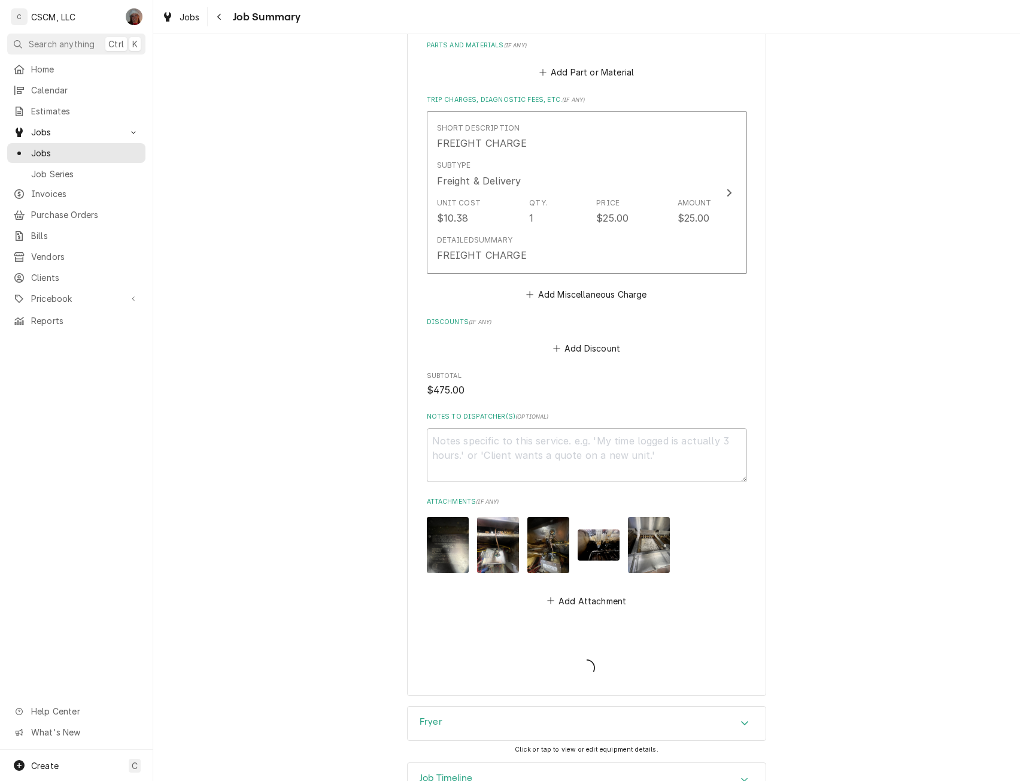
type textarea "x"
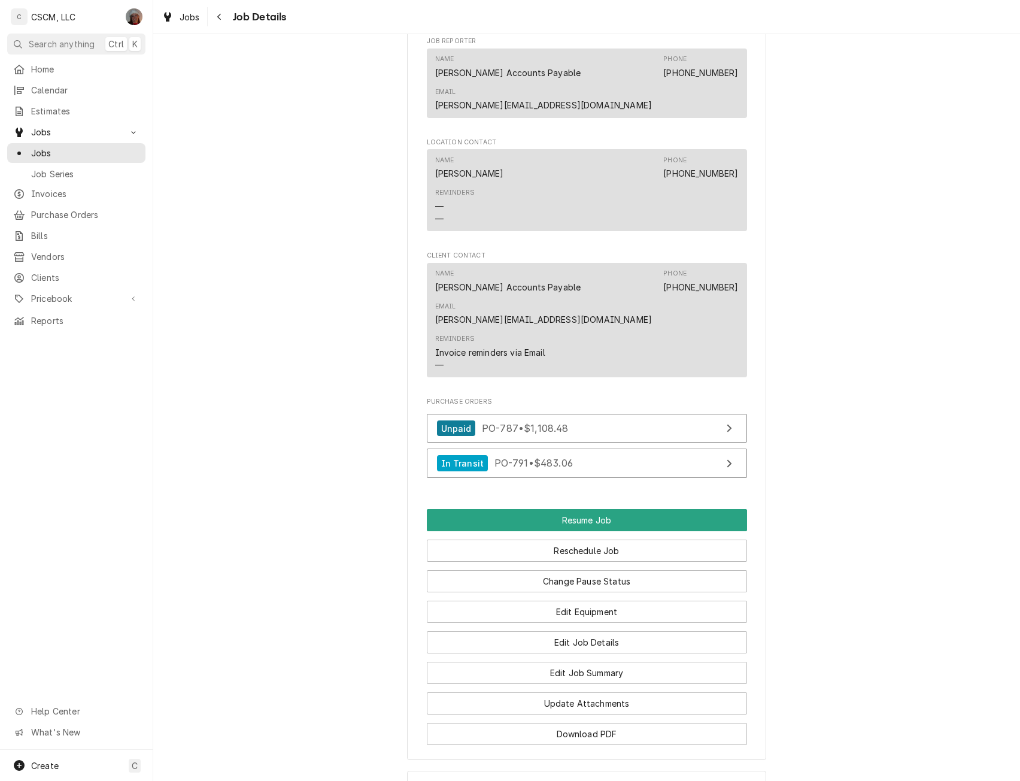
scroll to position [1028, 0]
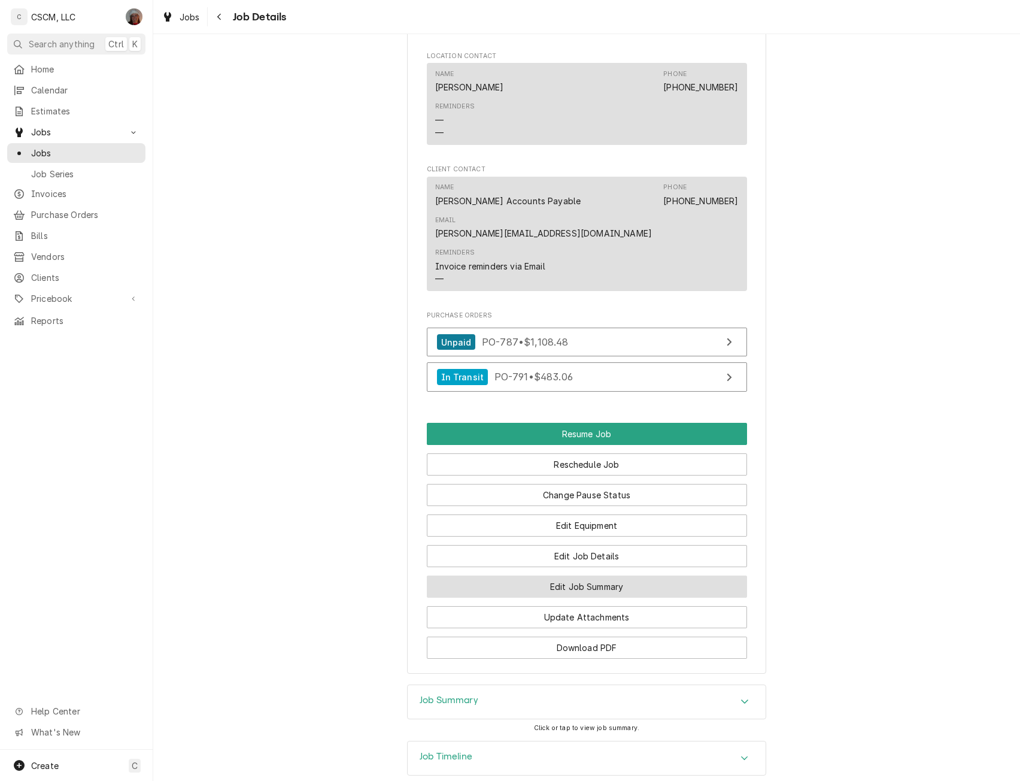
click at [601, 575] on button "Edit Job Summary" at bounding box center [587, 586] width 320 height 22
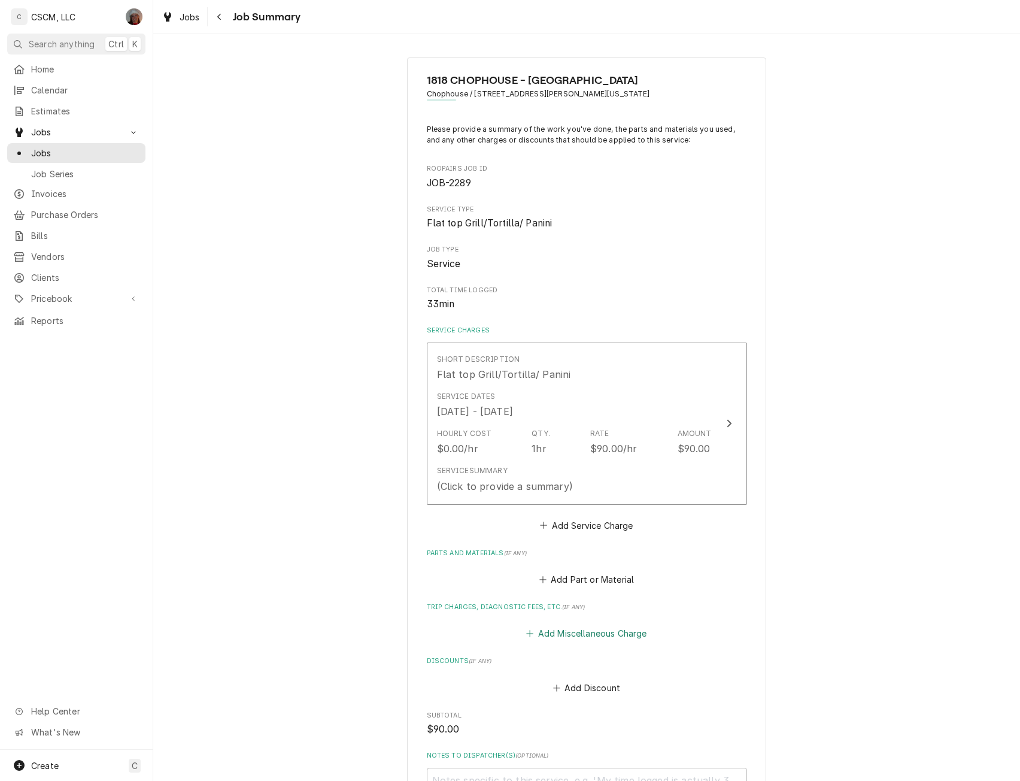
click at [568, 632] on button "Add Miscellaneous Charge" at bounding box center [587, 633] width 125 height 17
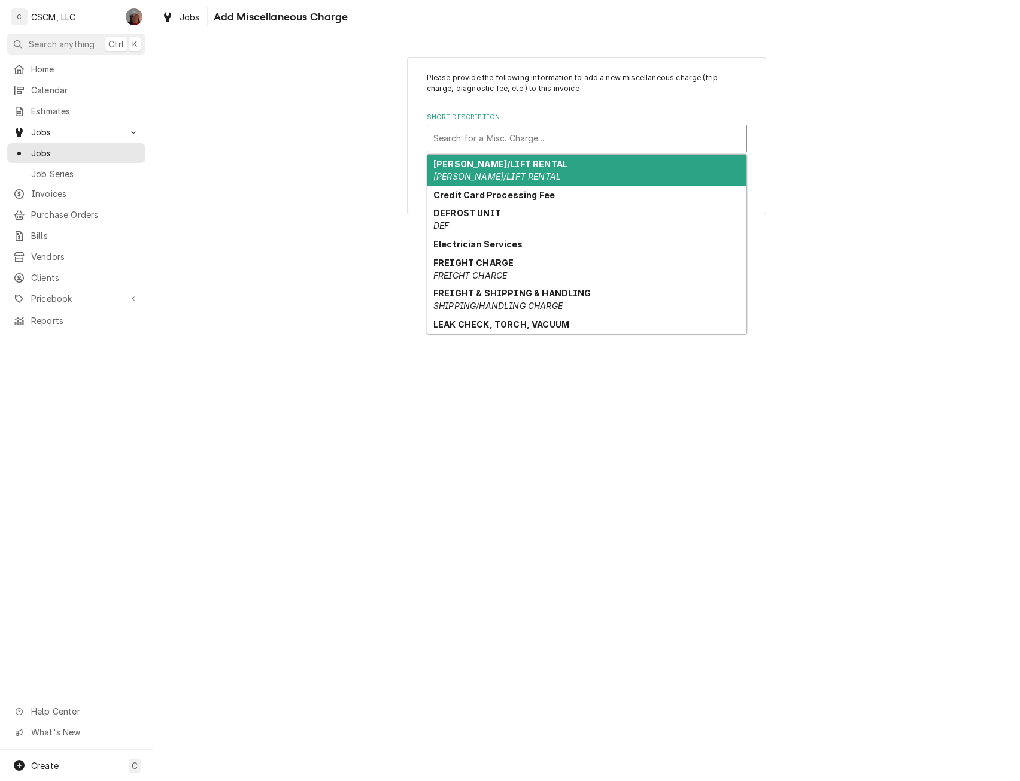
click at [534, 146] on div "Short Description" at bounding box center [587, 139] width 307 height 22
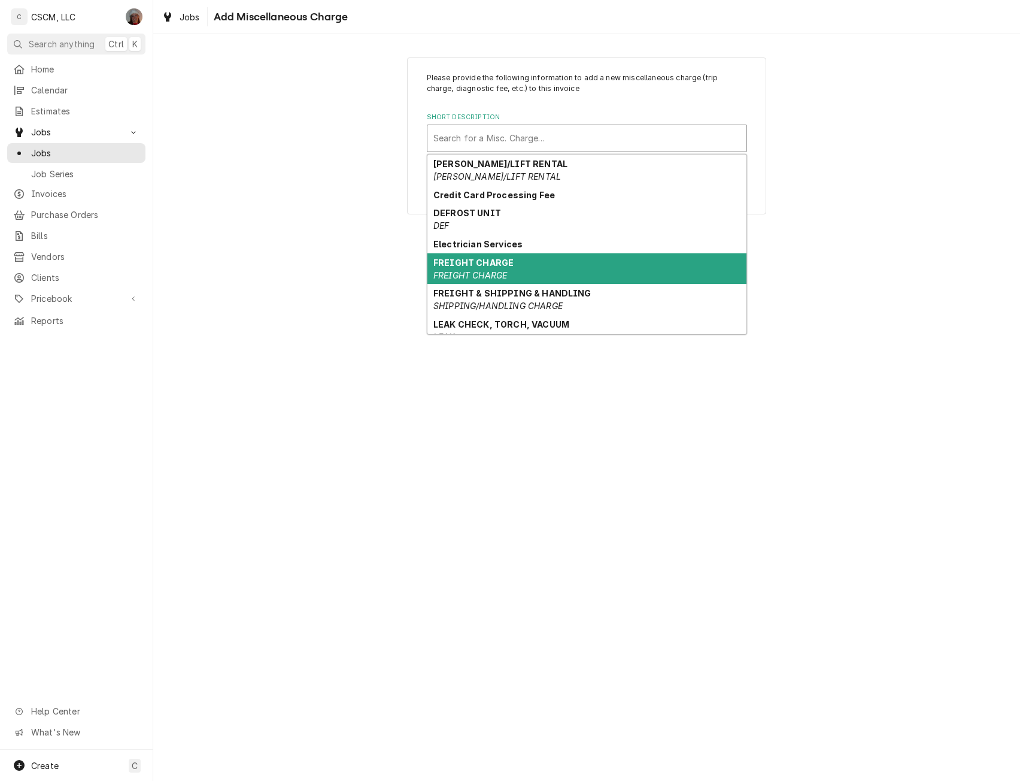
click at [475, 273] on em "FREIGHT CHARGE" at bounding box center [471, 275] width 74 height 10
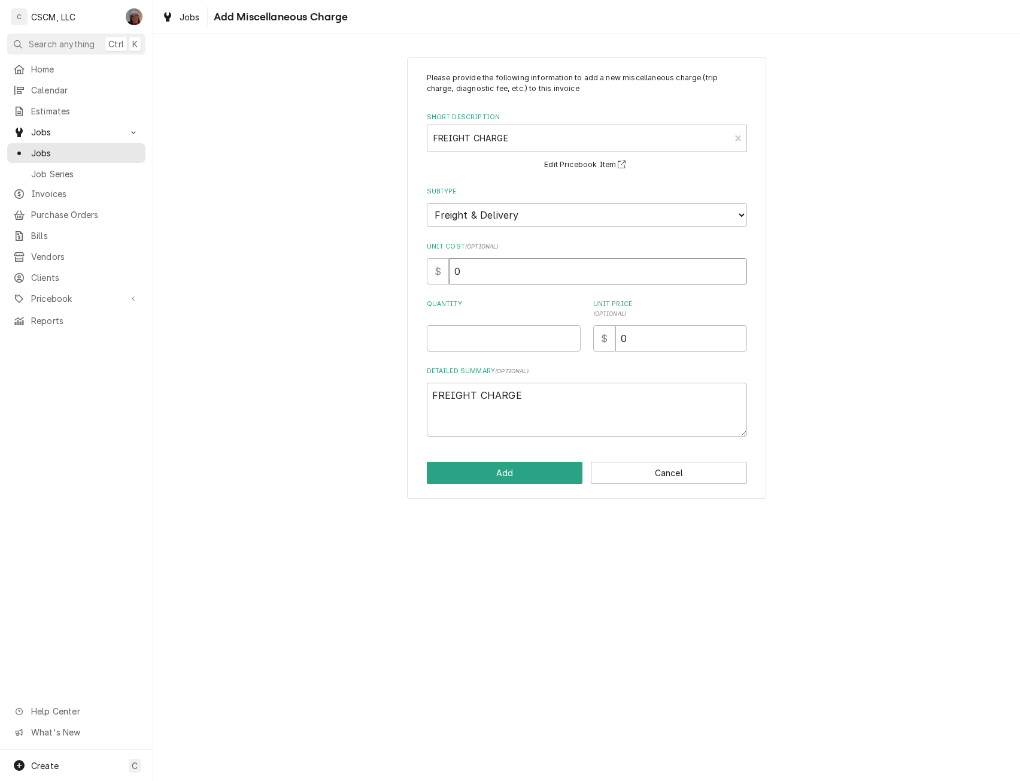
drag, startPoint x: 472, startPoint y: 273, endPoint x: 426, endPoint y: 266, distance: 46.7
click at [427, 266] on div "$ 0" at bounding box center [587, 271] width 320 height 26
type textarea "x"
type input "1"
type textarea "x"
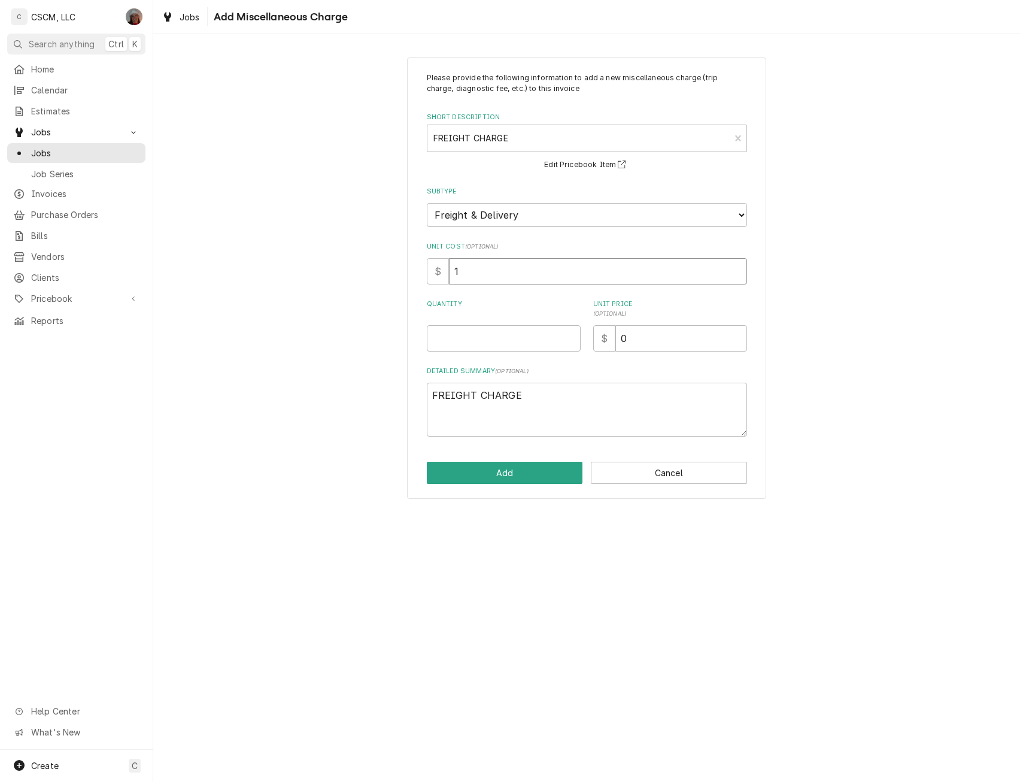
type input "10"
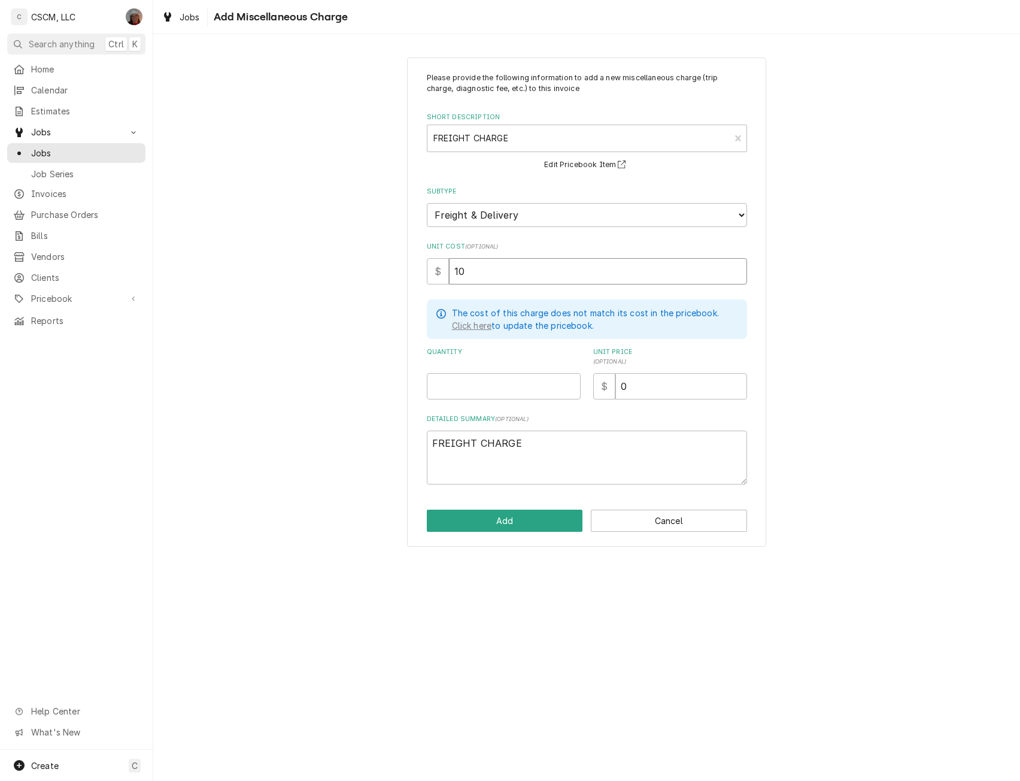
type textarea "x"
type input "10.3"
type textarea "x"
type input "10.38"
click at [457, 386] on input "Quantity" at bounding box center [504, 386] width 154 height 26
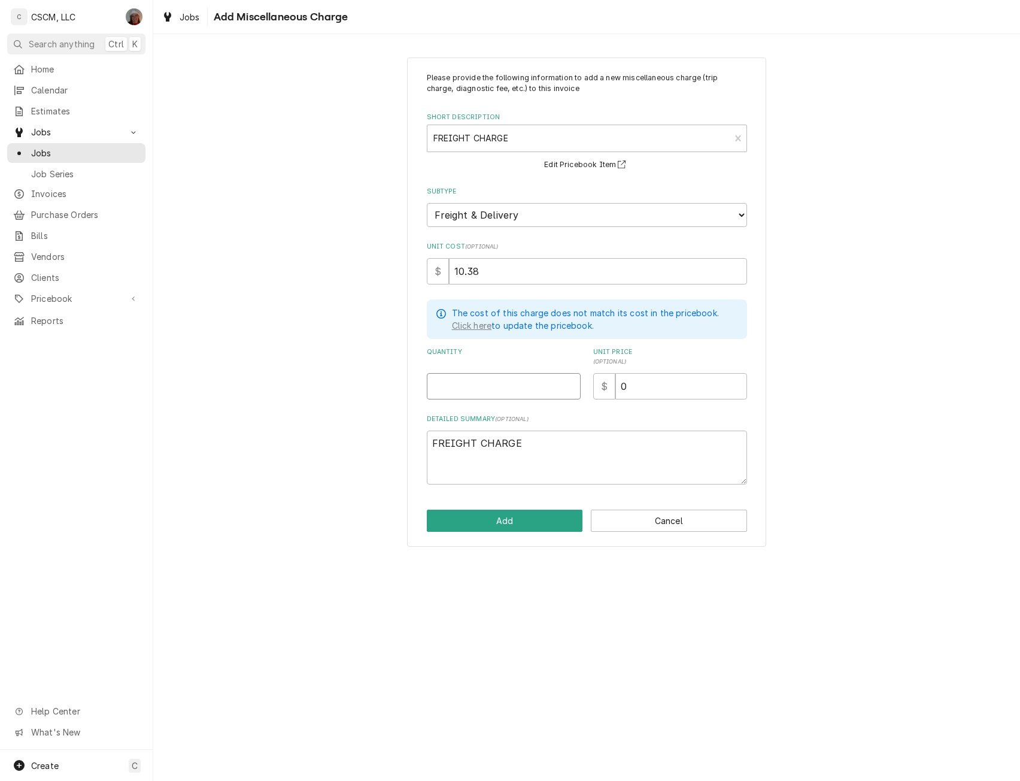
type textarea "x"
type input "1"
type textarea "x"
type input "2"
type textarea "x"
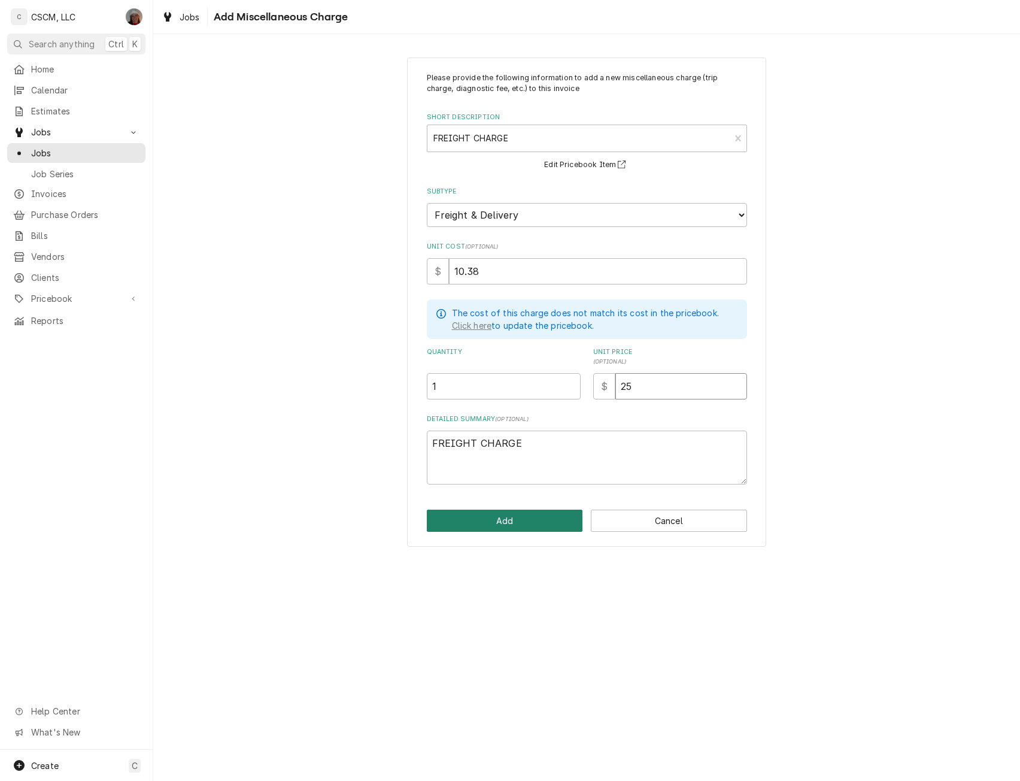
type input "25"
click at [453, 520] on button "Add" at bounding box center [505, 521] width 156 height 22
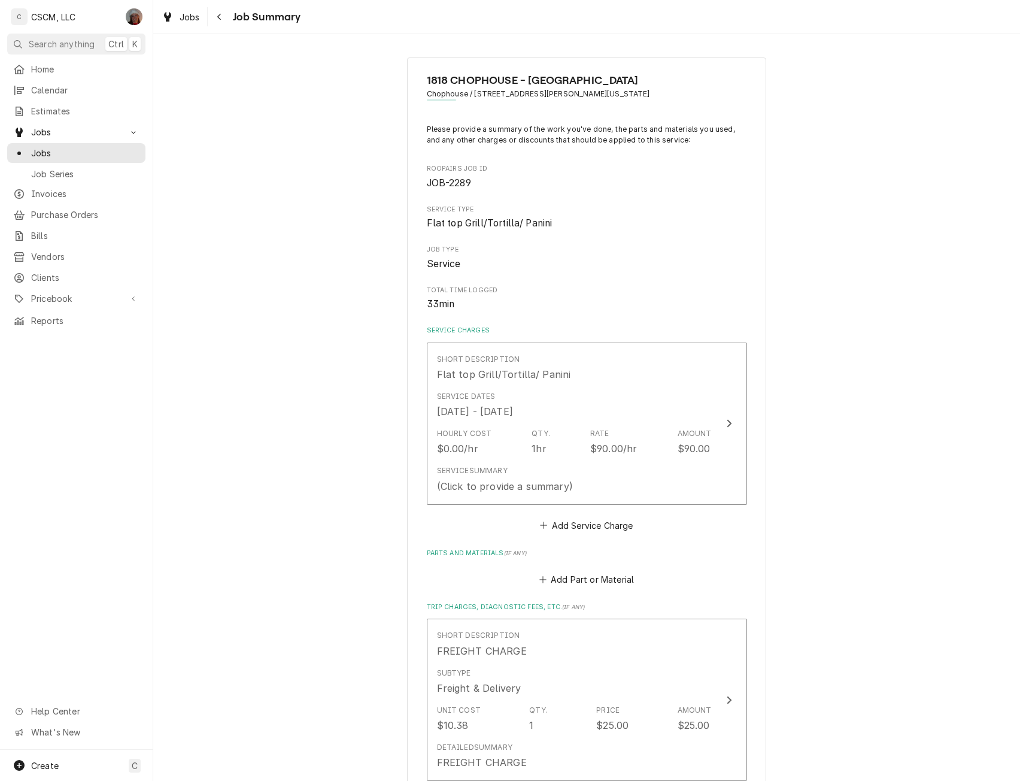
scroll to position [392, 0]
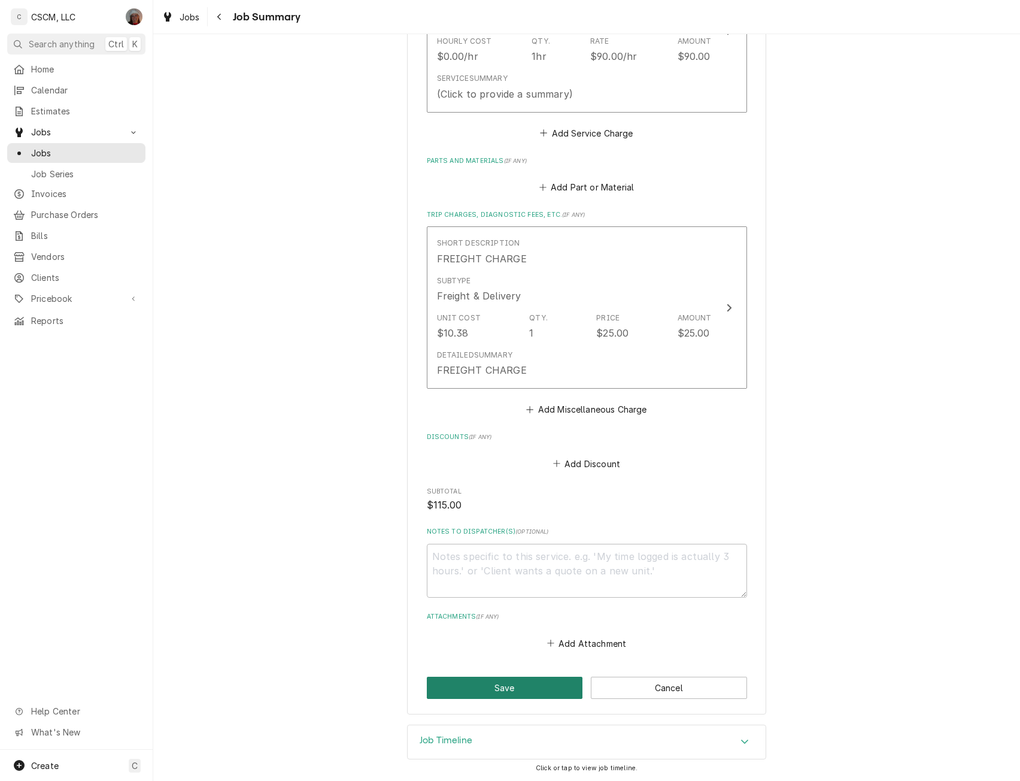
click at [455, 684] on button "Save" at bounding box center [505, 688] width 156 height 22
type textarea "x"
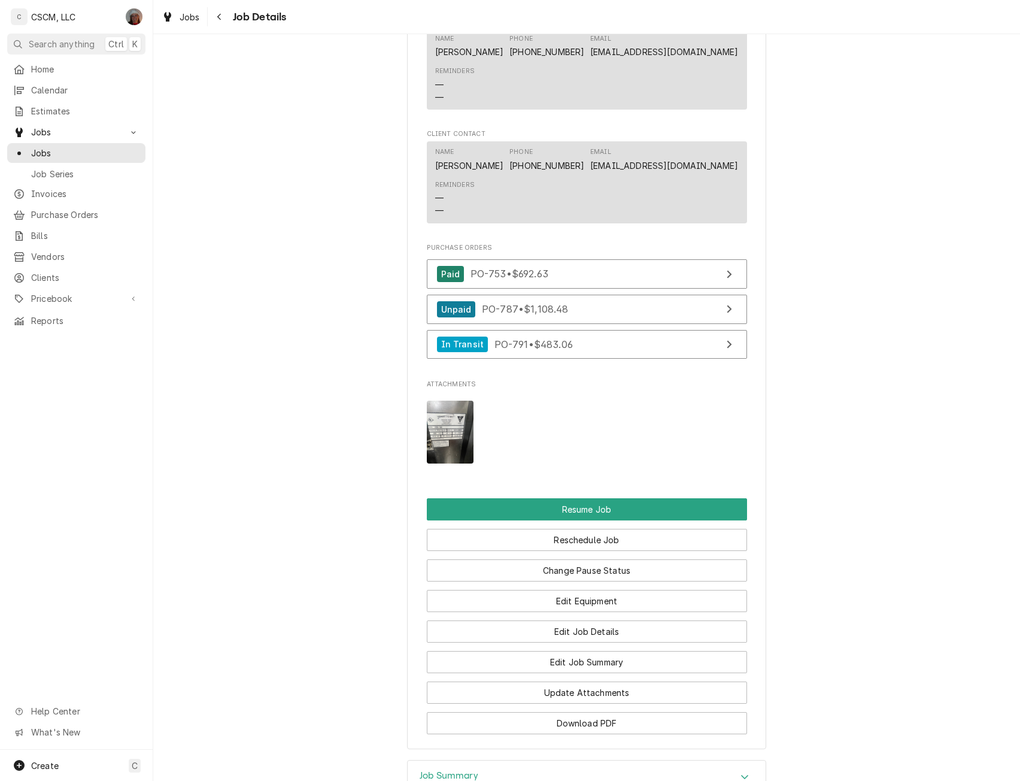
scroll to position [1312, 0]
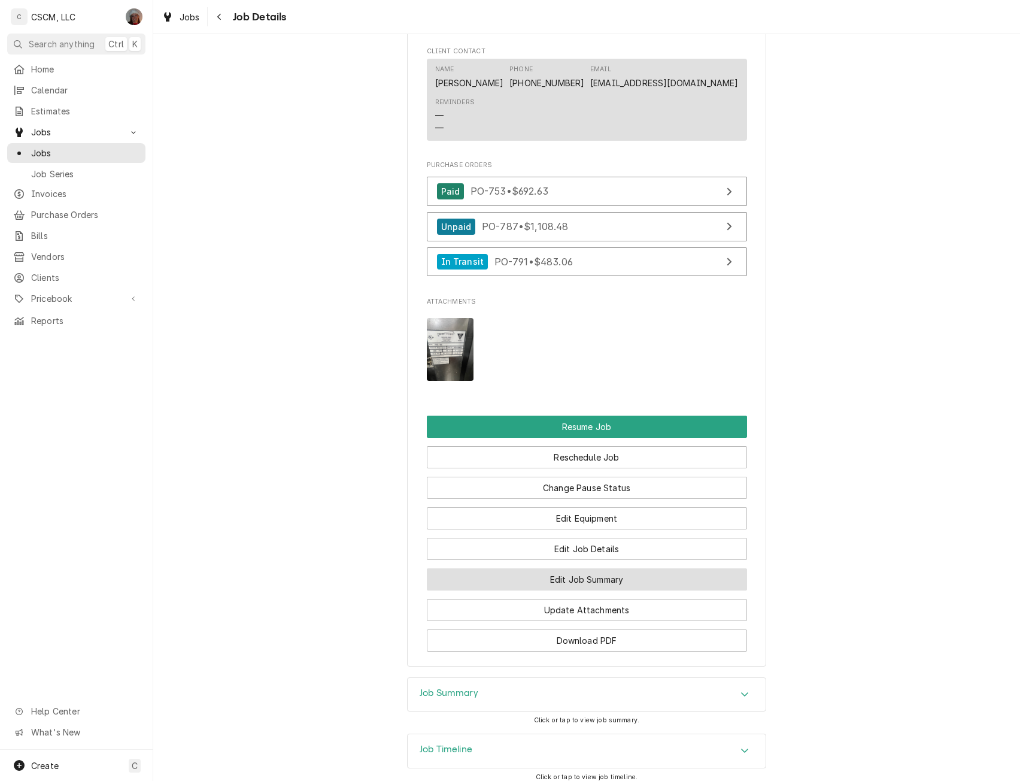
click at [602, 586] on button "Edit Job Summary" at bounding box center [587, 579] width 320 height 22
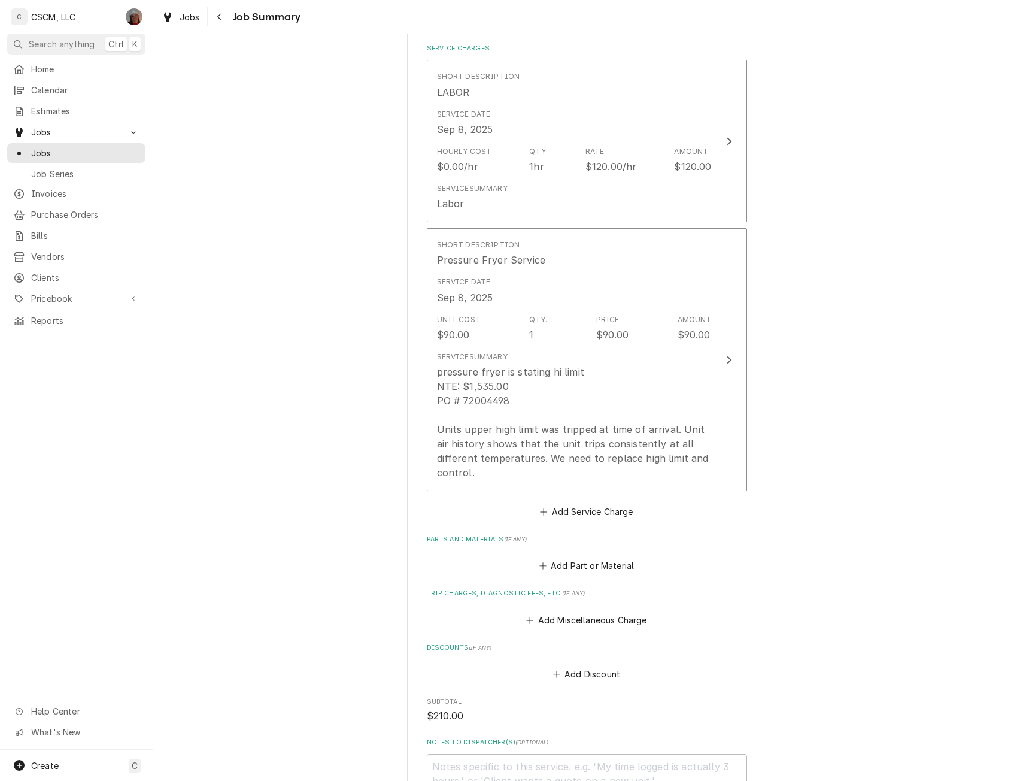
scroll to position [404, 0]
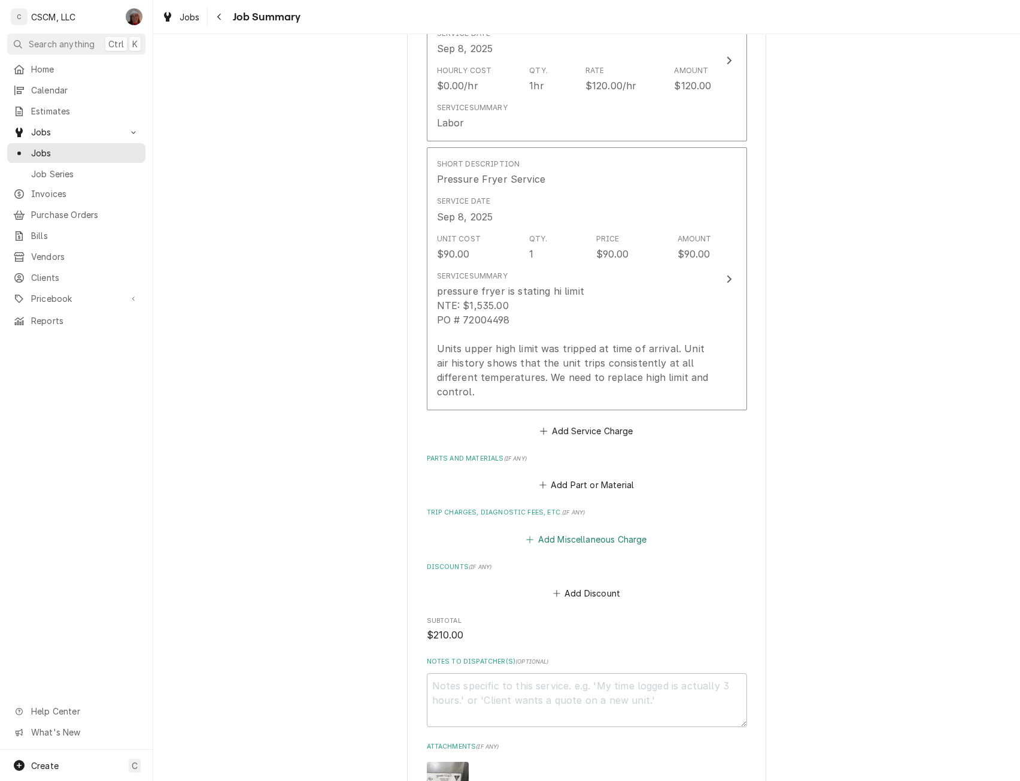
click at [553, 531] on button "Add Miscellaneous Charge" at bounding box center [587, 539] width 125 height 17
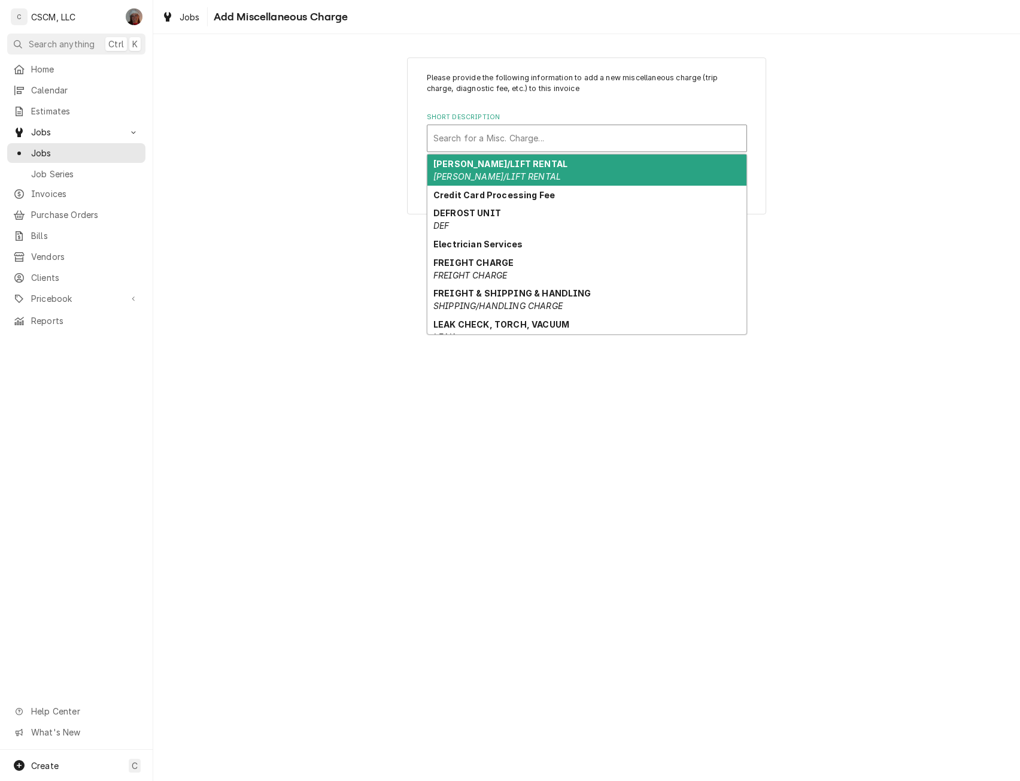
click at [462, 138] on div "Short Description" at bounding box center [587, 139] width 307 height 22
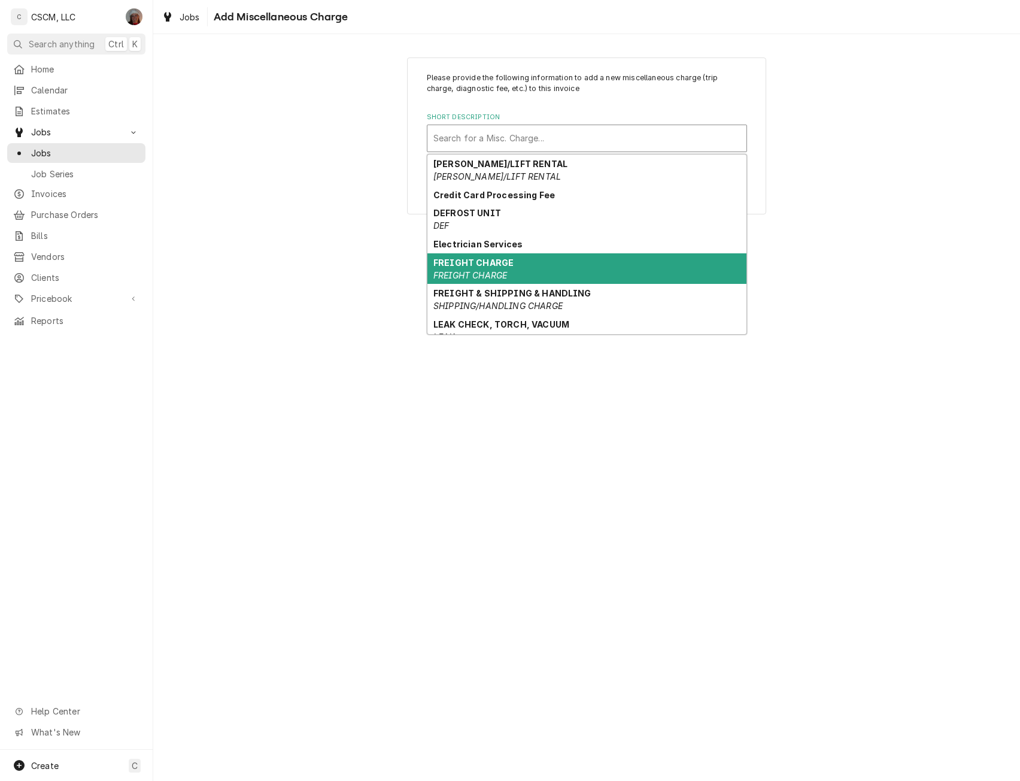
click at [480, 261] on strong "FREIGHT CHARGE" at bounding box center [474, 262] width 80 height 10
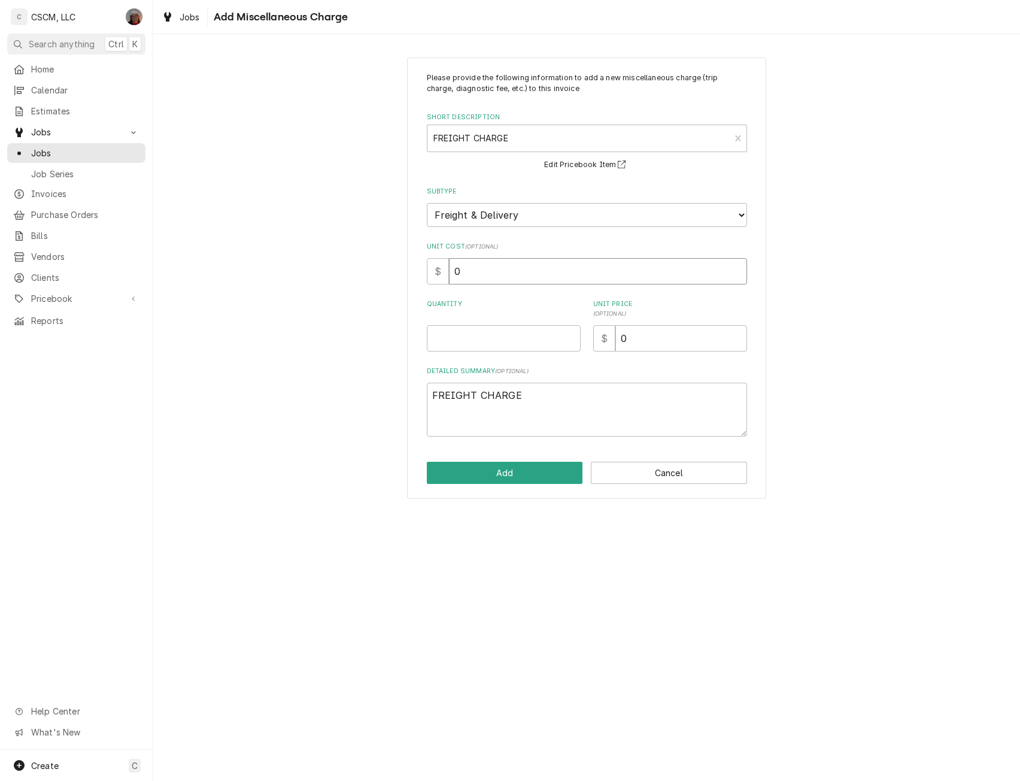
drag, startPoint x: 465, startPoint y: 271, endPoint x: 399, endPoint y: 269, distance: 66.5
click at [399, 269] on div "Please provide the following information to add a new miscellaneous charge (tri…" at bounding box center [586, 278] width 867 height 463
type textarea "x"
type input "1"
type textarea "x"
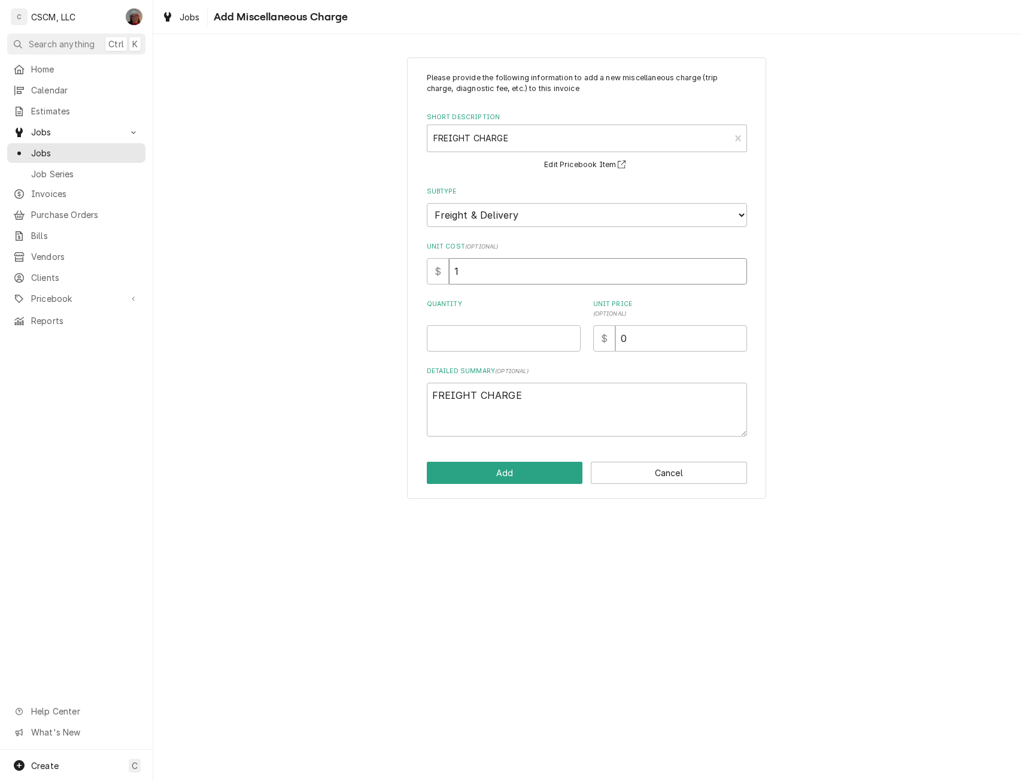
type input "10"
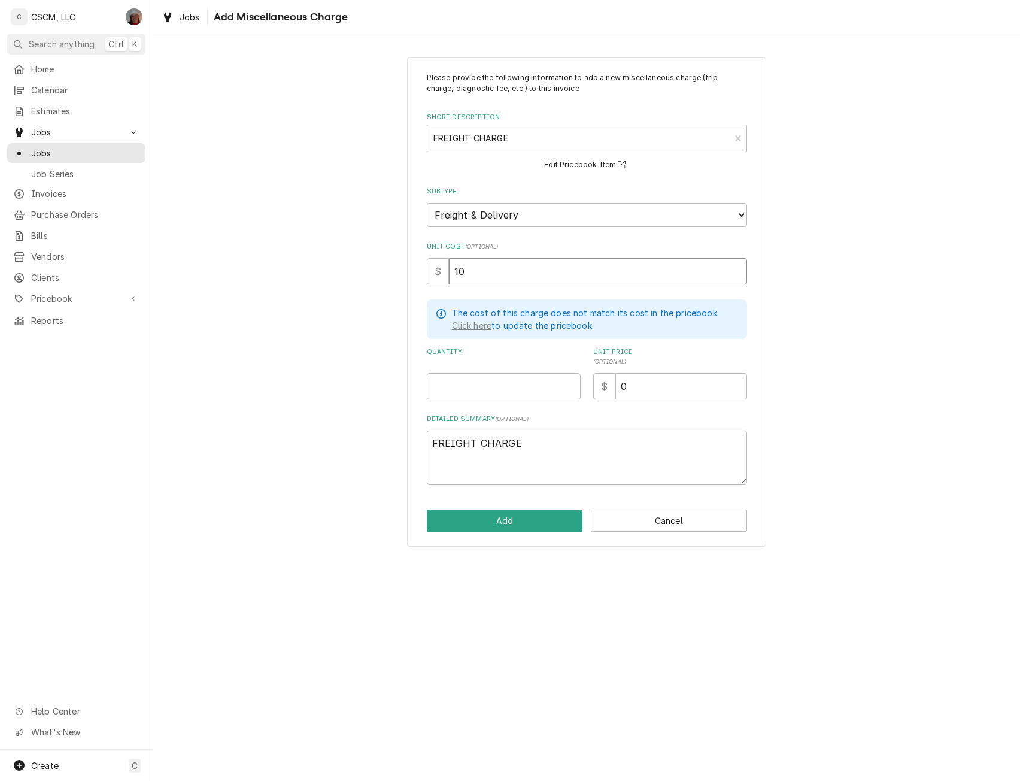
type textarea "x"
type input "10.3"
type textarea "x"
type input "10.38"
click at [451, 383] on input "Quantity" at bounding box center [504, 386] width 154 height 26
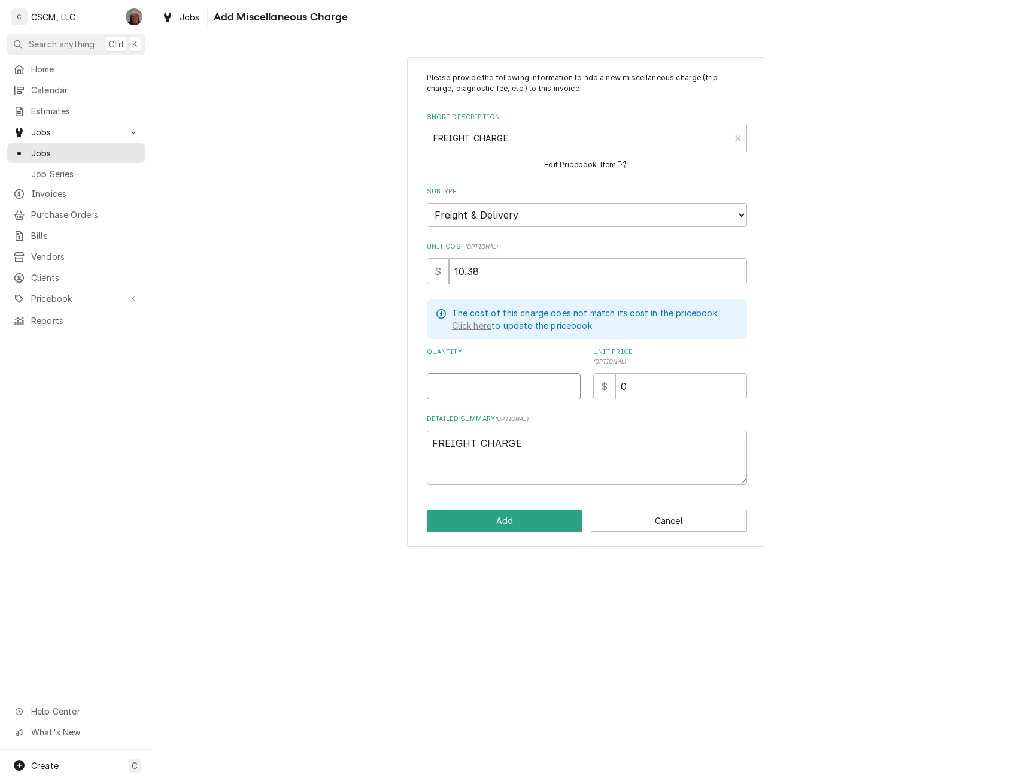
type textarea "x"
type input "1"
type textarea "x"
type input "2"
type textarea "x"
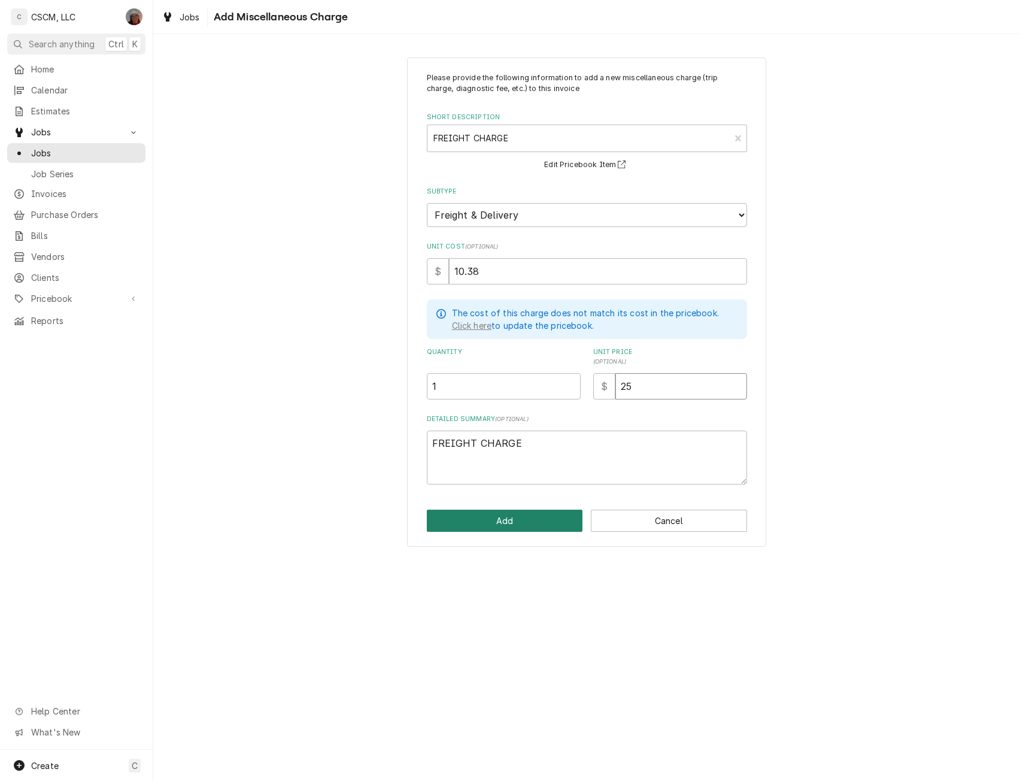
type input "25"
click at [499, 513] on button "Add" at bounding box center [505, 521] width 156 height 22
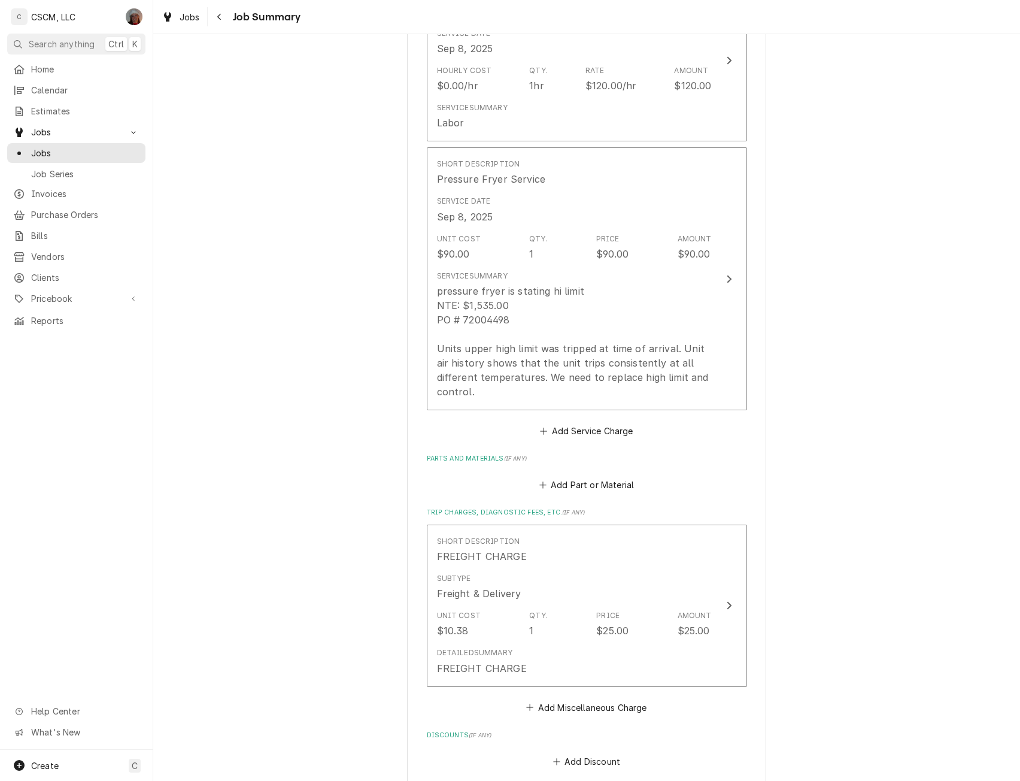
scroll to position [760, 0]
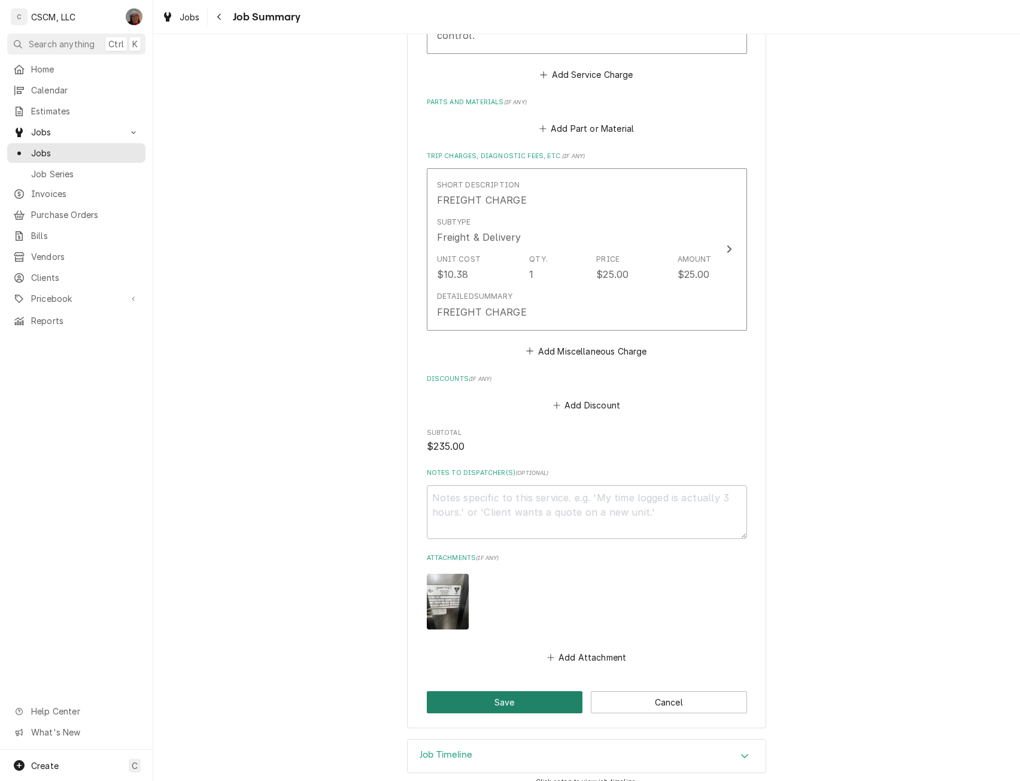
click at [498, 691] on button "Save" at bounding box center [505, 702] width 156 height 22
type textarea "x"
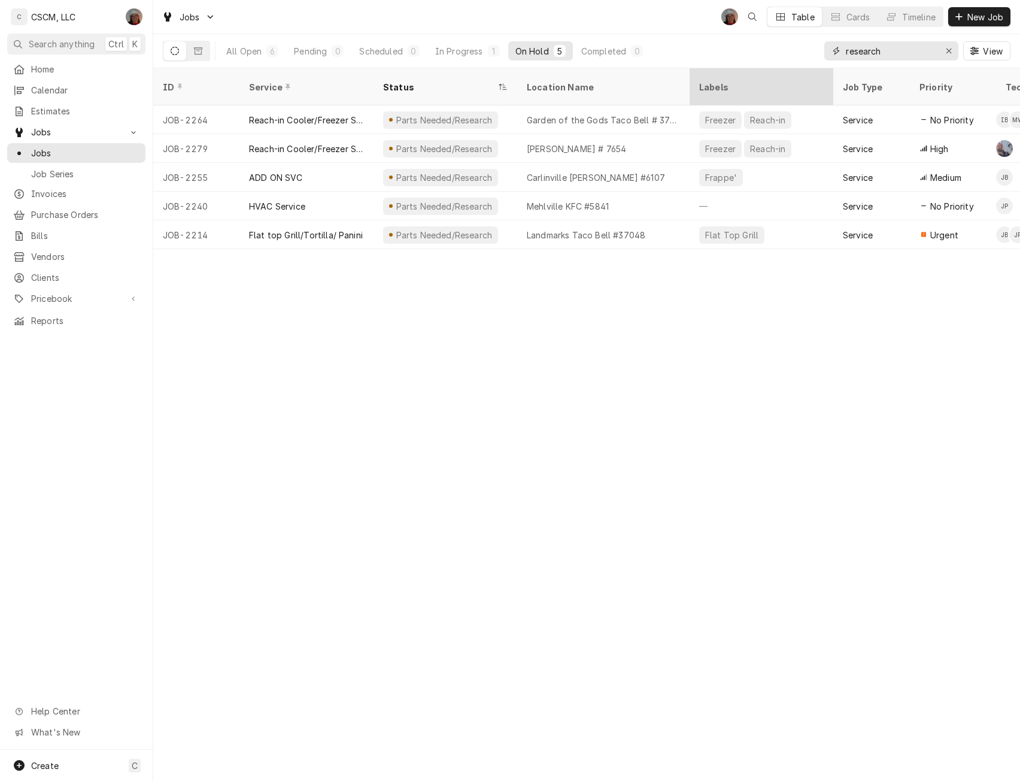
drag, startPoint x: 892, startPoint y: 51, endPoint x: 729, endPoint y: 69, distance: 164.5
click at [729, 69] on div "Jobs DV Table Cards Timeline New Job All Open 6 Pending 0 Scheduled 0 In Progre…" at bounding box center [586, 390] width 867 height 781
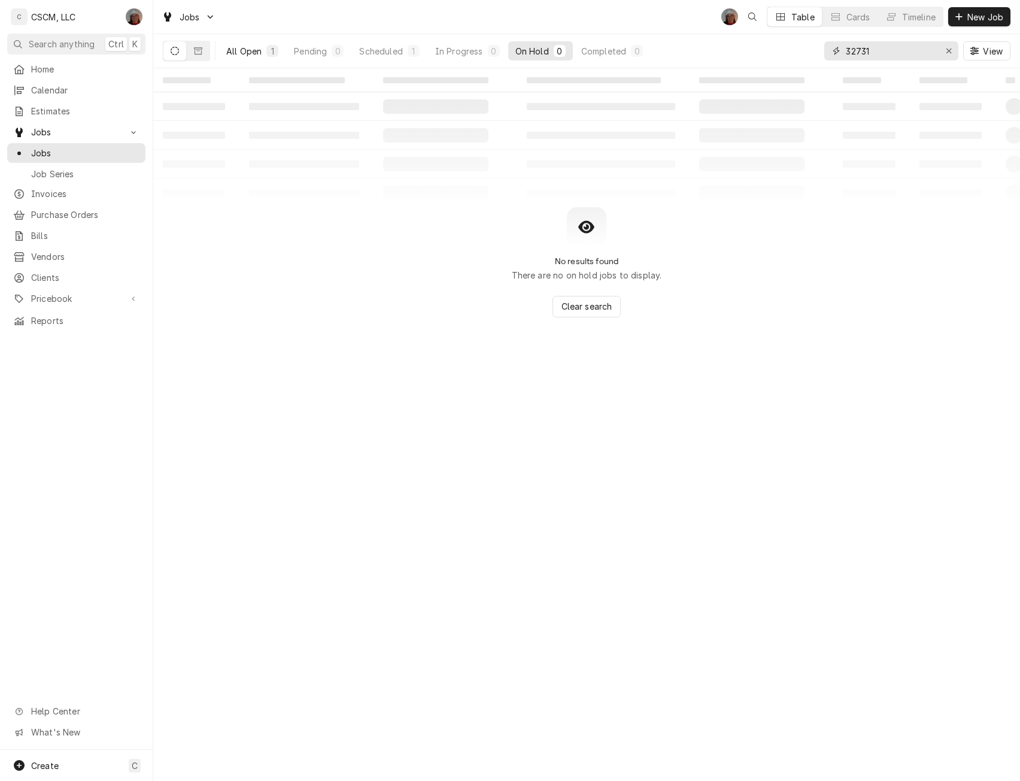
type input "32731"
click at [240, 49] on div "All Open" at bounding box center [243, 51] width 35 height 13
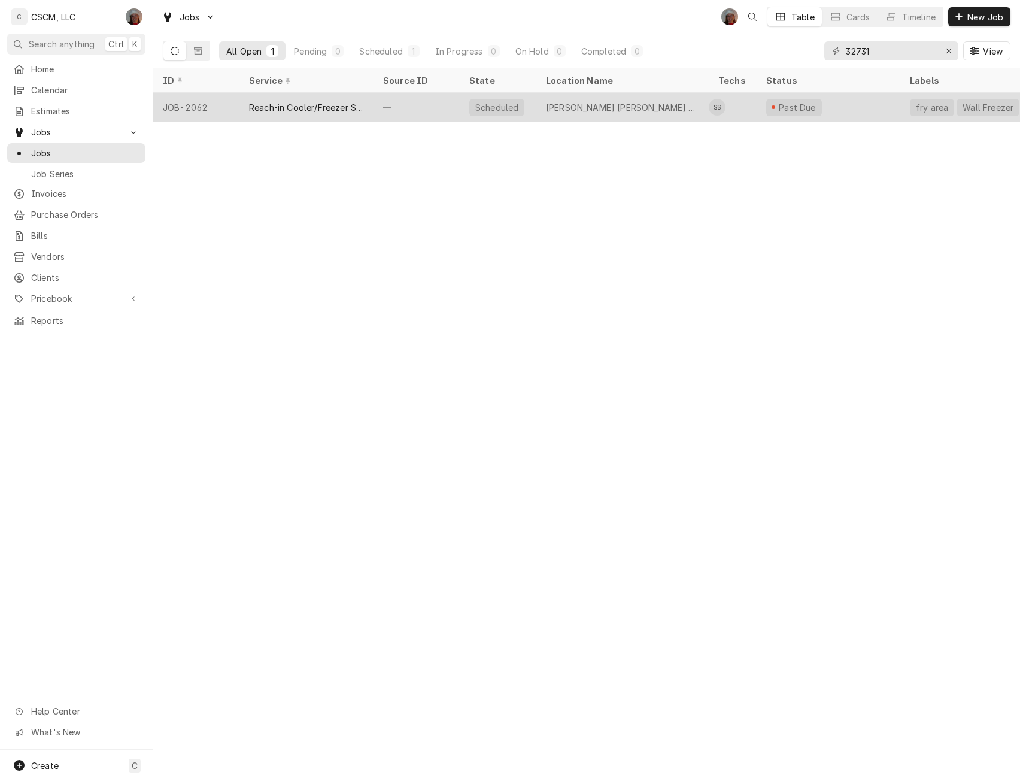
click at [290, 108] on div "Reach-in Cooler/Freezer Service" at bounding box center [306, 107] width 115 height 13
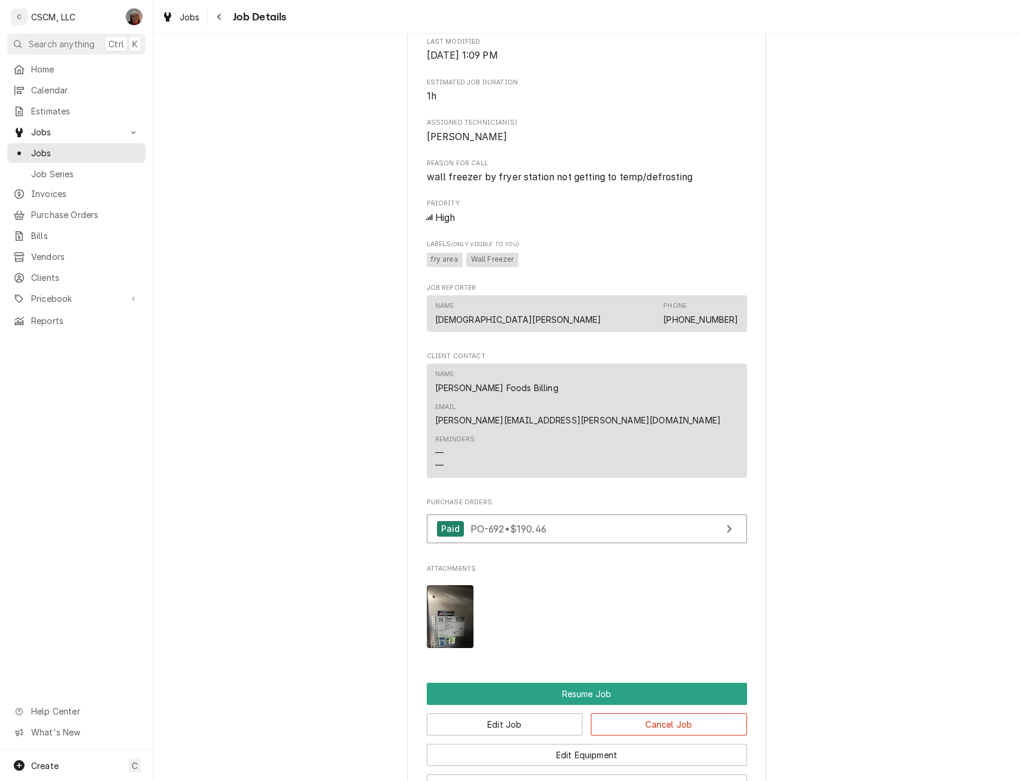
scroll to position [814, 0]
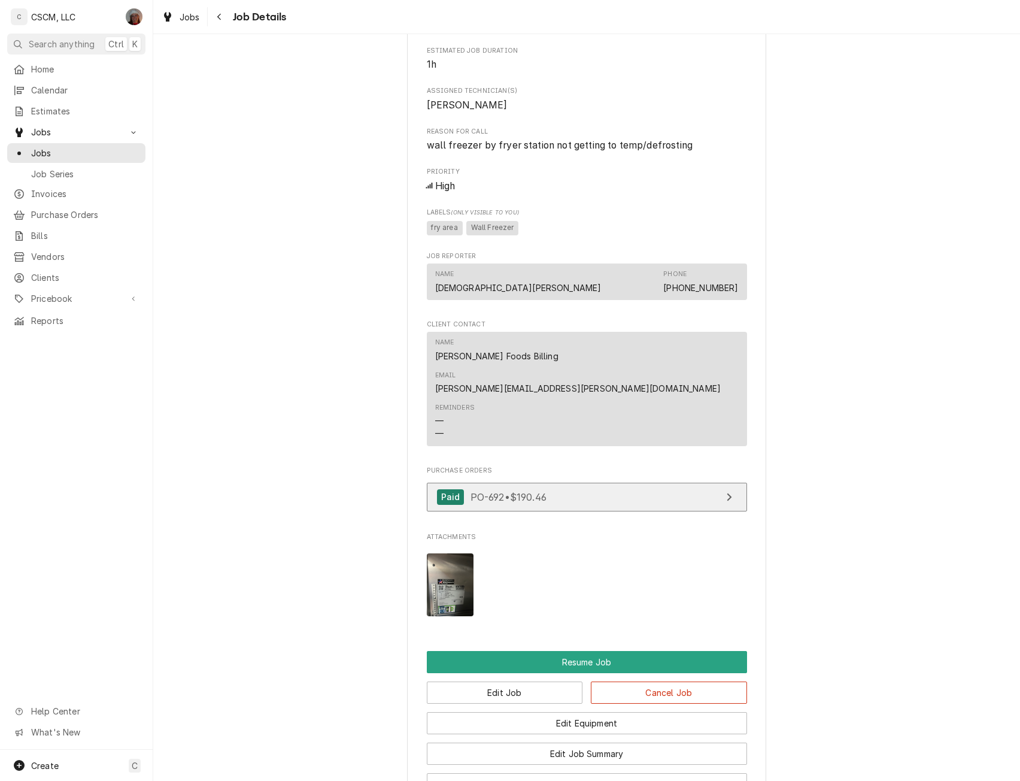
click at [499, 490] on span "PO-692 • $190.46" at bounding box center [509, 496] width 76 height 12
click at [54, 152] on span "Jobs" at bounding box center [85, 153] width 108 height 13
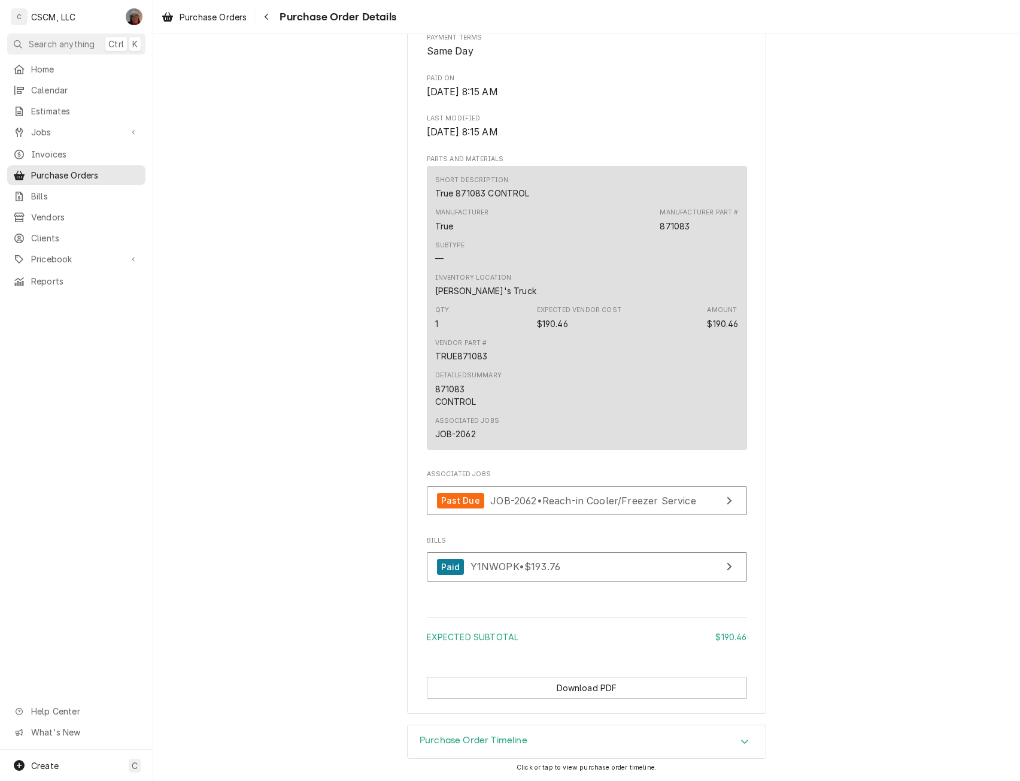
scroll to position [635, 0]
click at [263, 23] on button "Navigate back" at bounding box center [266, 16] width 19 height 19
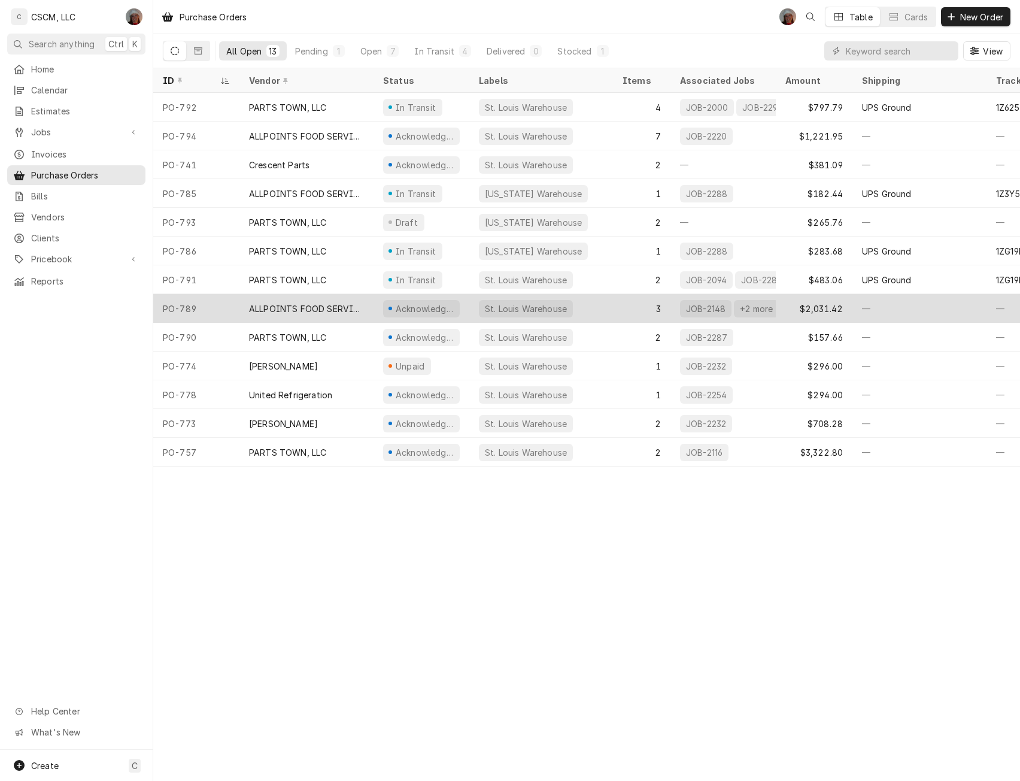
click at [225, 300] on div "PO-789" at bounding box center [196, 308] width 86 height 29
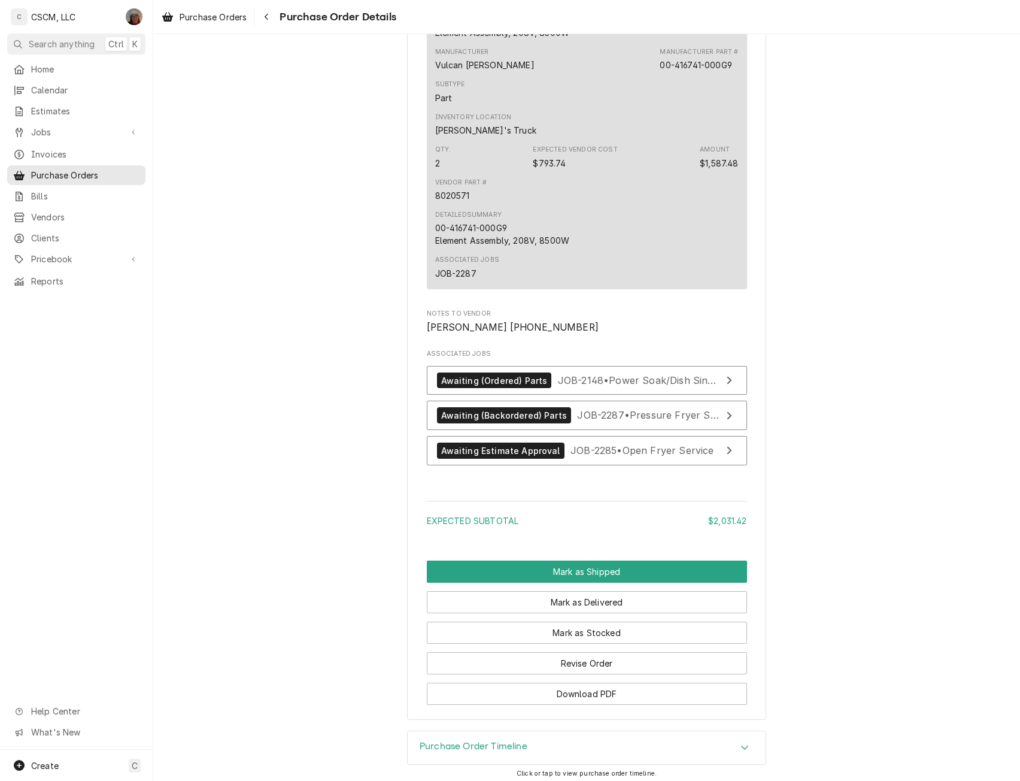
scroll to position [1340, 0]
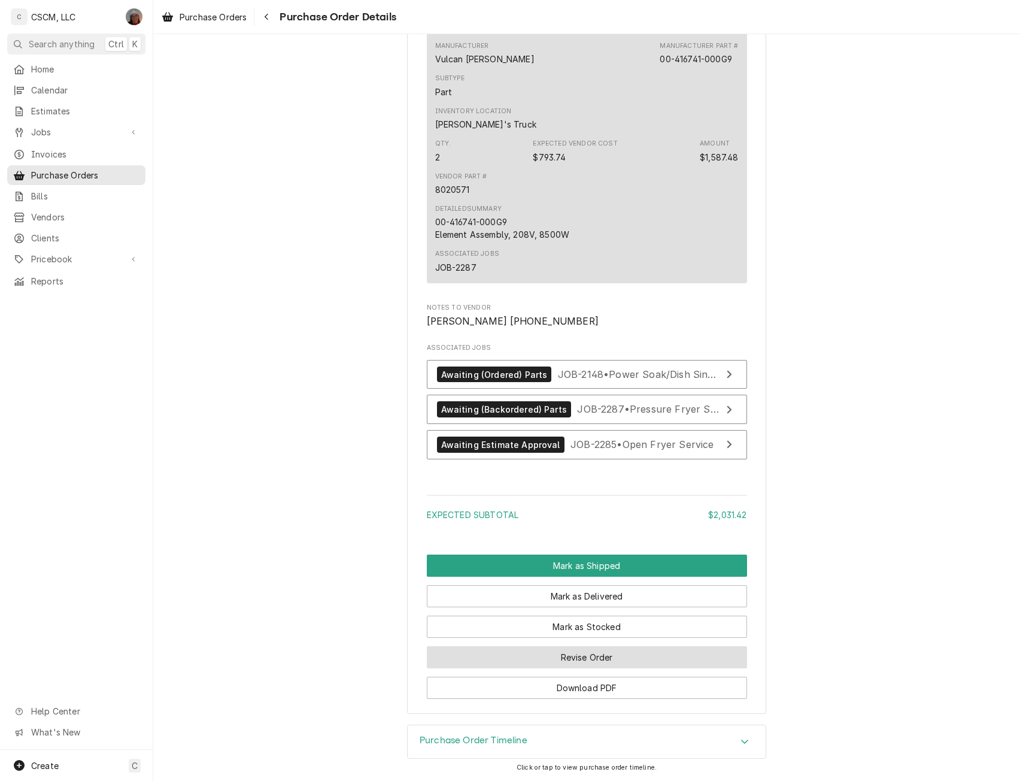
click at [561, 660] on button "Revise Order" at bounding box center [587, 657] width 320 height 22
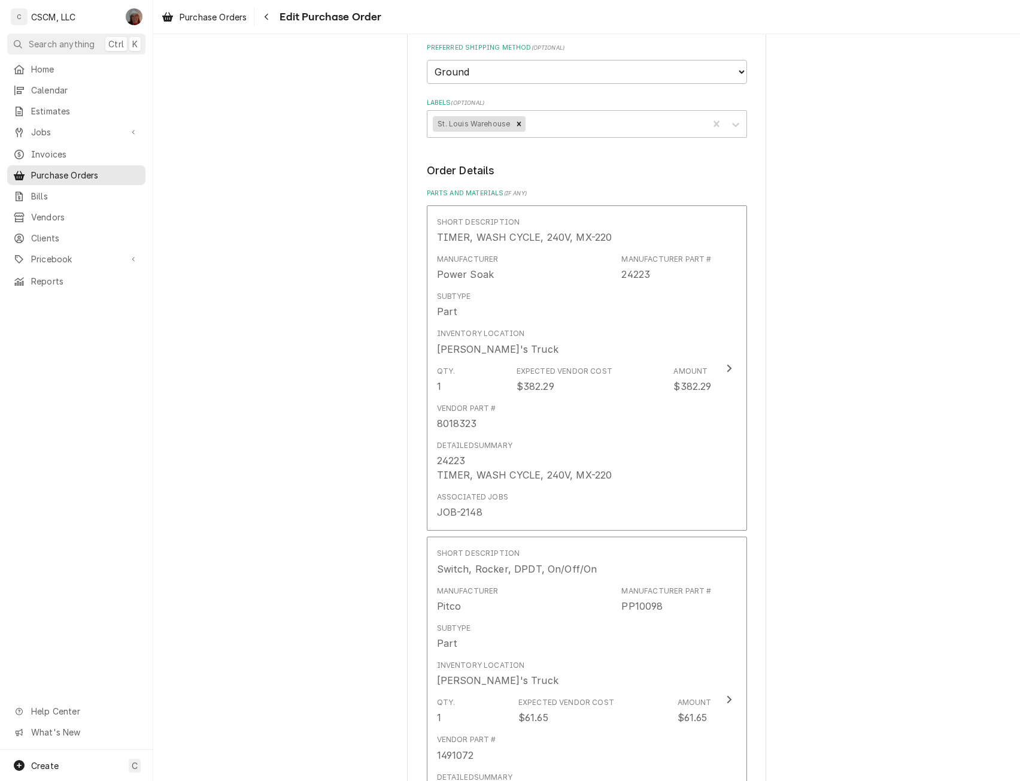
scroll to position [379, 0]
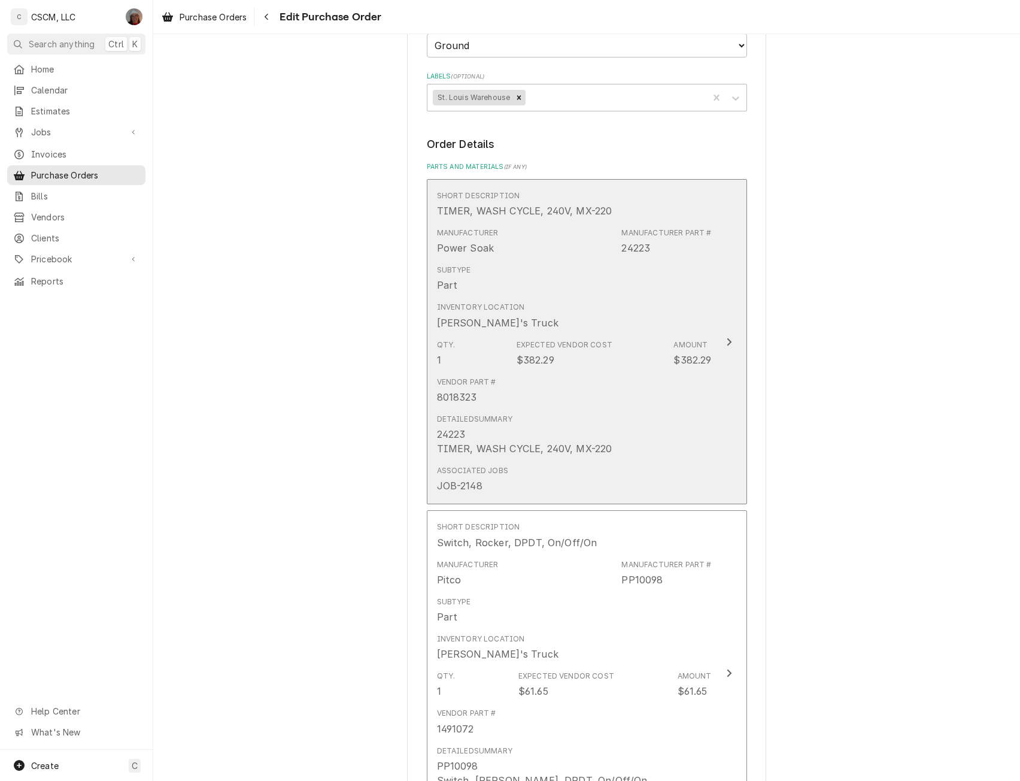
click at [704, 327] on div "Inventory Location [PERSON_NAME]'s Truck" at bounding box center [574, 315] width 275 height 37
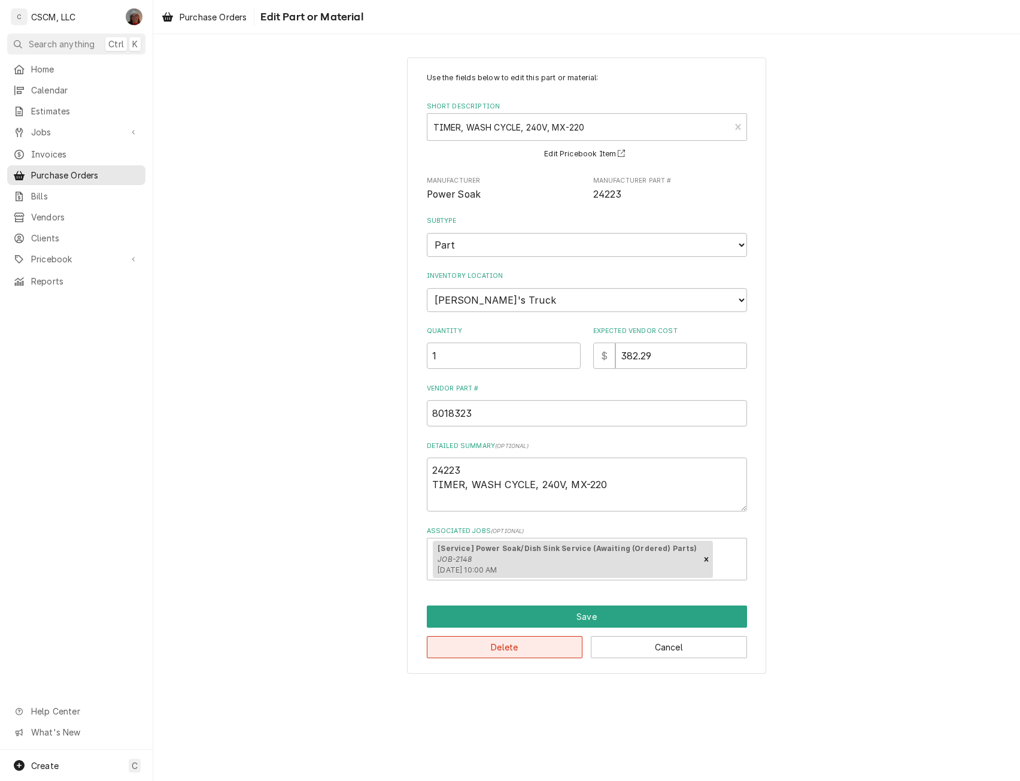
click at [507, 641] on button "Delete" at bounding box center [505, 647] width 156 height 22
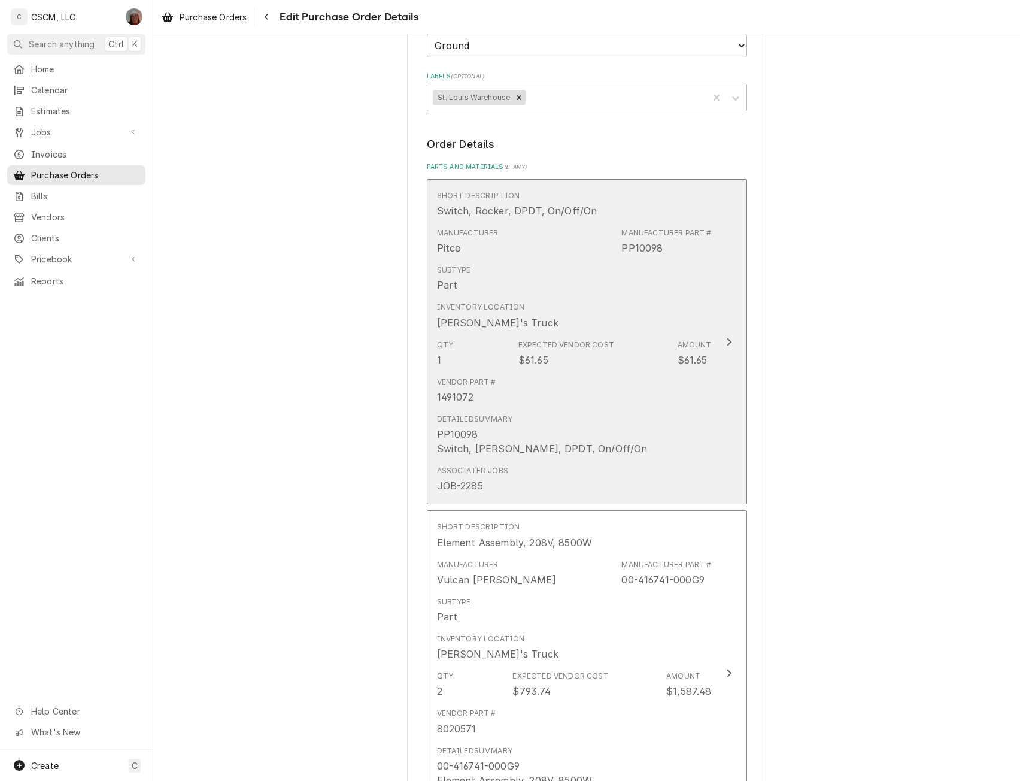
click at [599, 307] on div "Inventory Location [PERSON_NAME]'s Truck" at bounding box center [574, 315] width 275 height 37
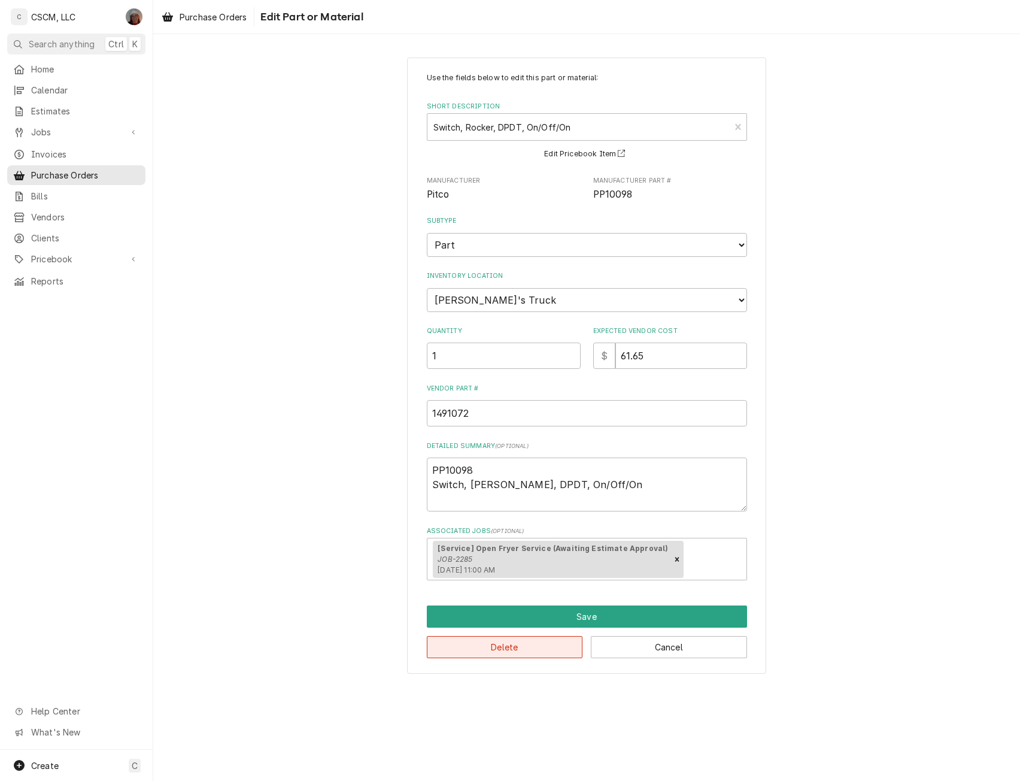
click at [505, 647] on button "Delete" at bounding box center [505, 647] width 156 height 22
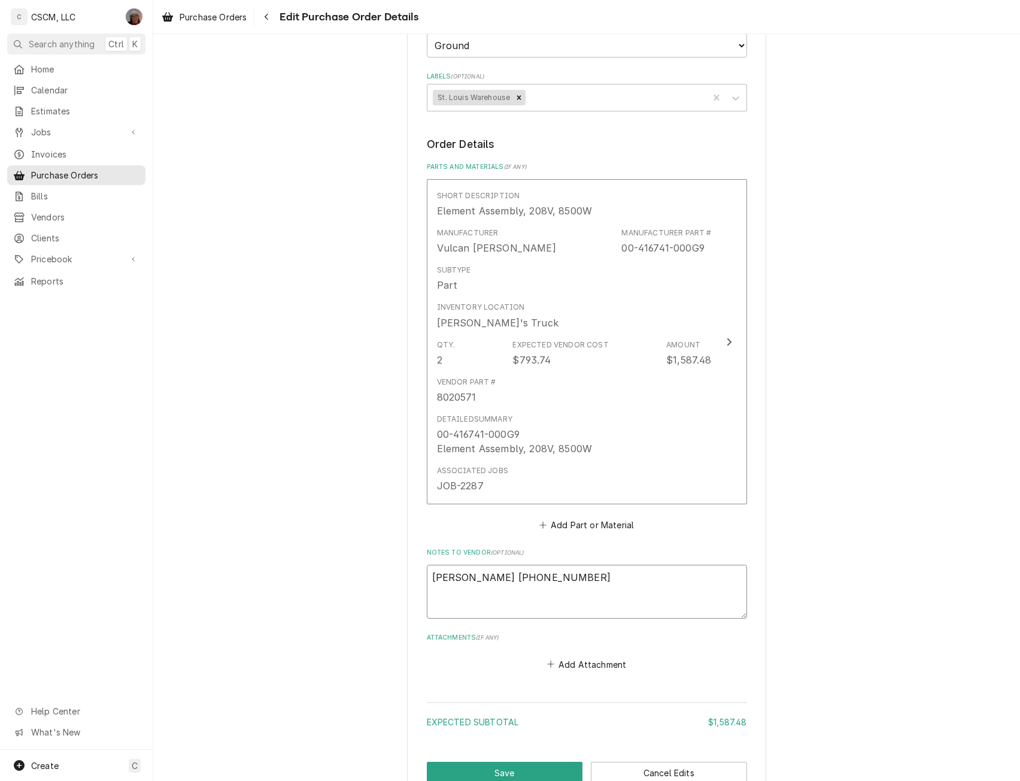
drag, startPoint x: 528, startPoint y: 578, endPoint x: 396, endPoint y: 581, distance: 131.2
click at [396, 581] on div "Please provide the following information to create your purchase order: Basic D…" at bounding box center [586, 239] width 867 height 1142
click at [490, 766] on button "Save" at bounding box center [505, 773] width 156 height 22
type textarea "x"
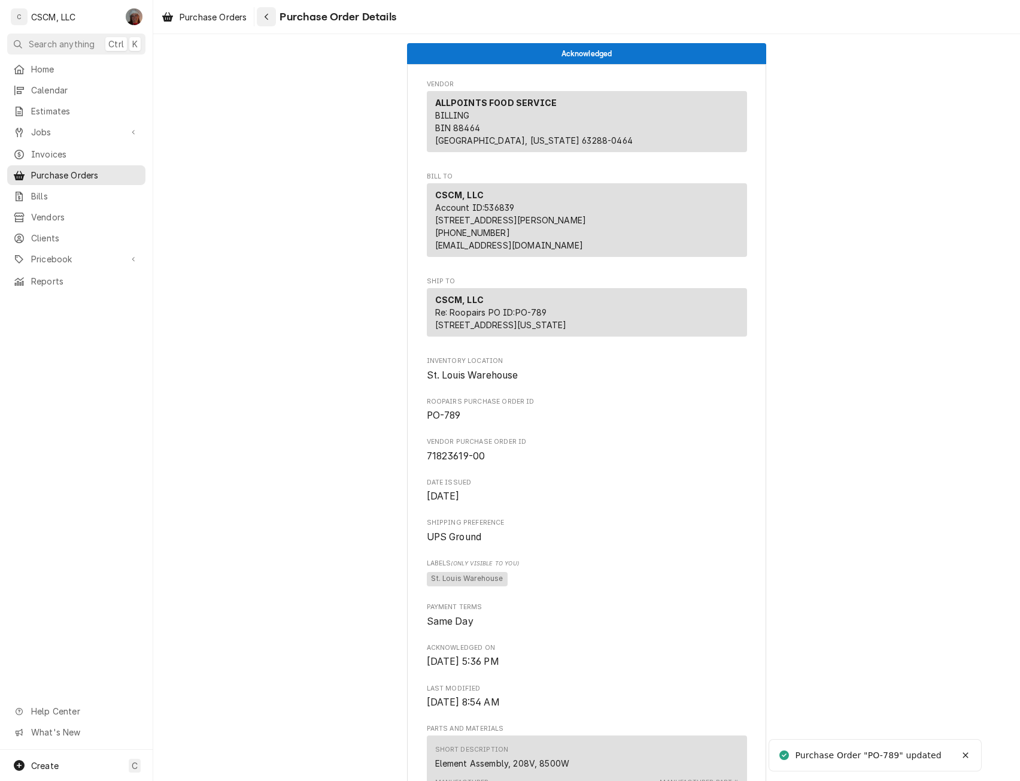
click at [262, 17] on div "Navigate back" at bounding box center [266, 17] width 12 height 12
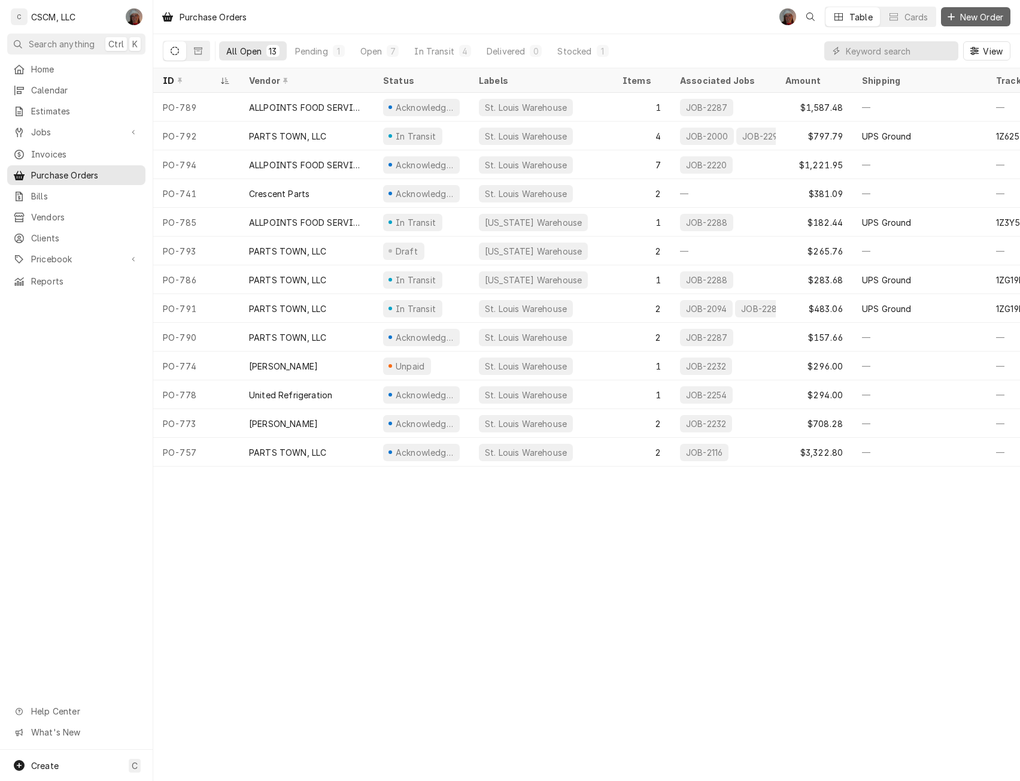
click at [966, 19] on span "New Order" at bounding box center [982, 17] width 48 height 13
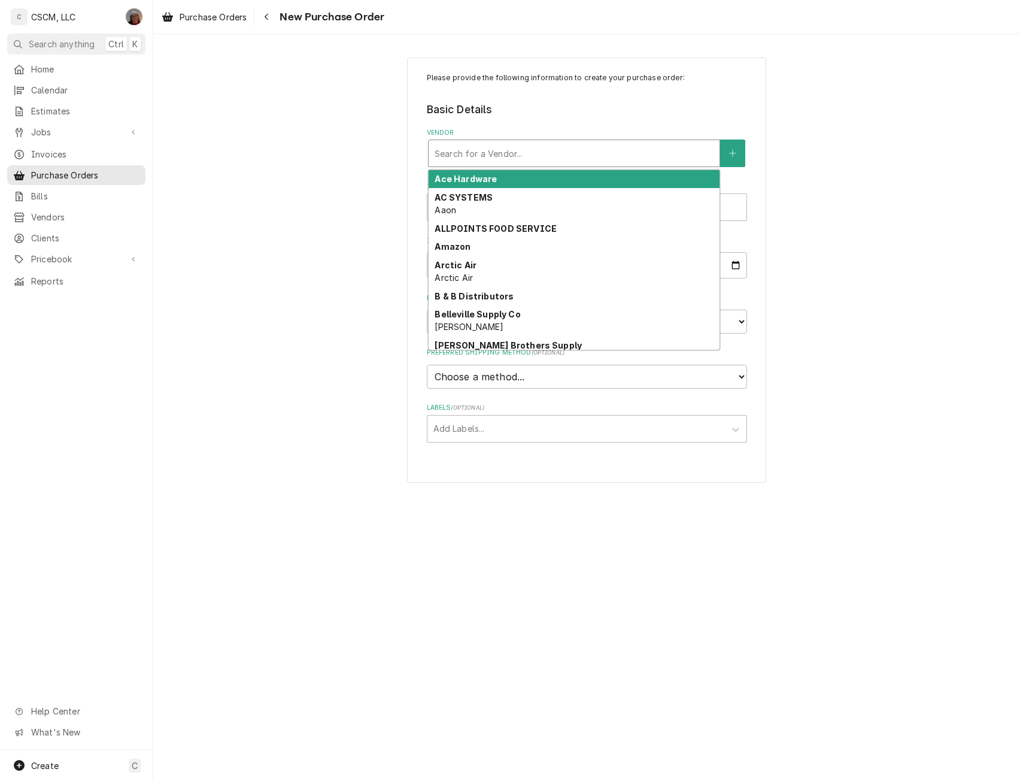
click at [507, 149] on div "Vendor" at bounding box center [574, 154] width 279 height 22
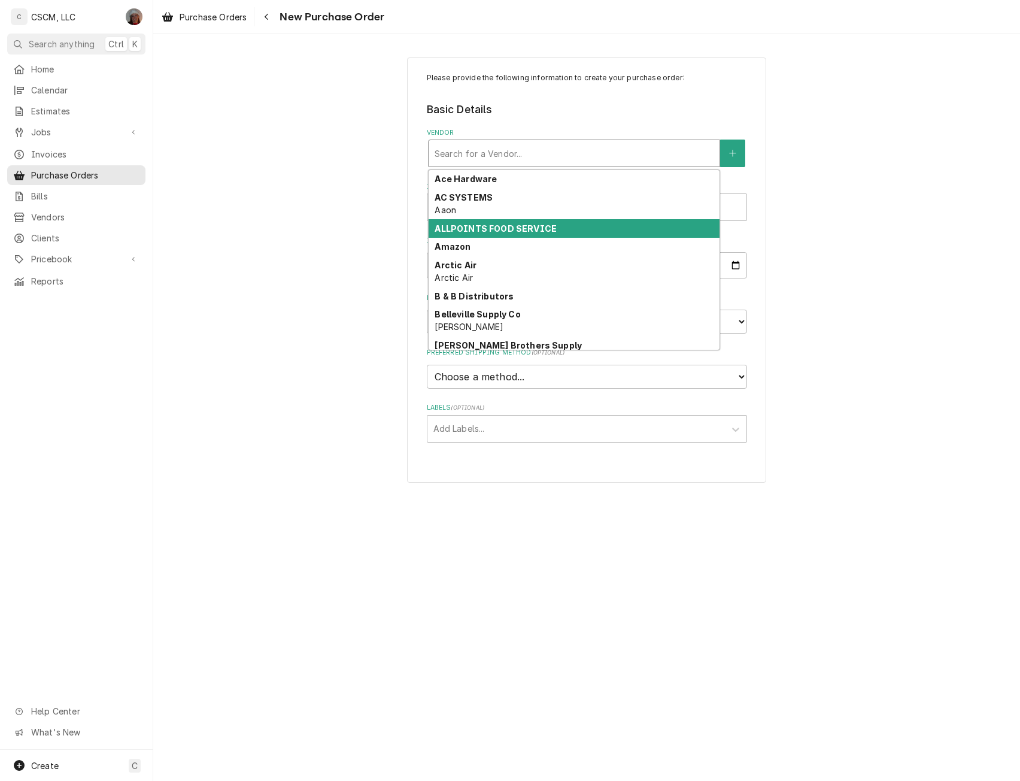
click at [482, 222] on div "ALLPOINTS FOOD SERVICE" at bounding box center [574, 228] width 291 height 19
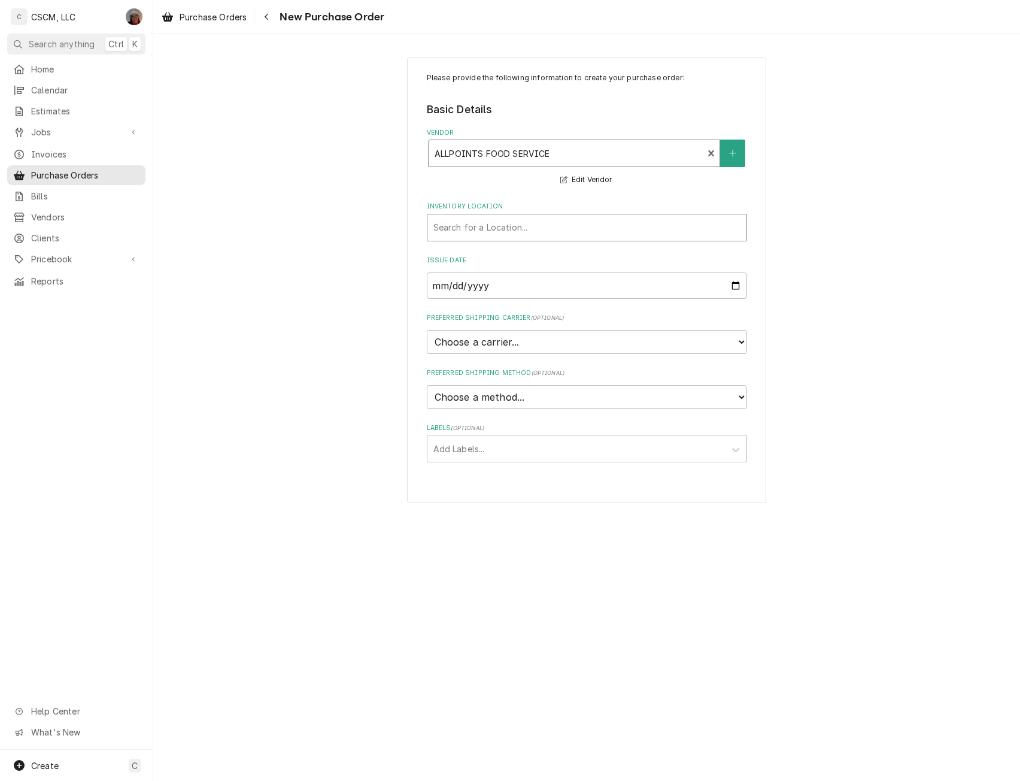
click at [469, 228] on div "Inventory Location" at bounding box center [587, 228] width 307 height 22
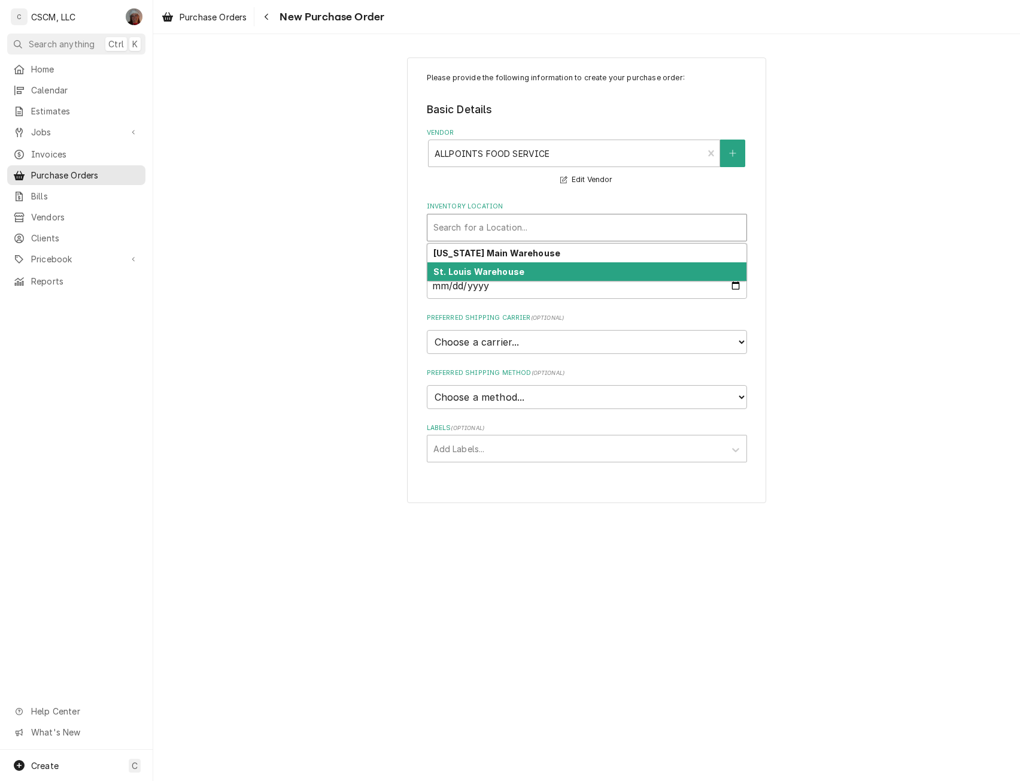
click at [466, 268] on strong "St. Louis Warehouse" at bounding box center [479, 271] width 91 height 10
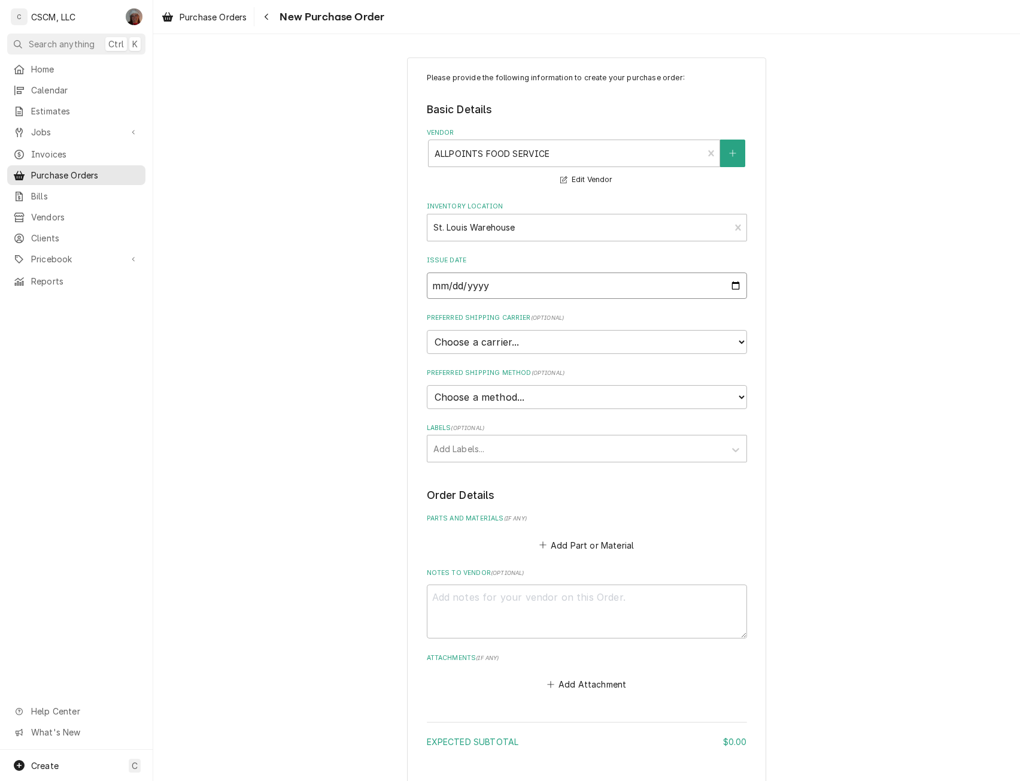
click at [731, 283] on input "[DATE]" at bounding box center [587, 285] width 320 height 26
type input "[DATE]"
type textarea "x"
click at [543, 344] on select "Choose a carrier... U.S. Postal Service [DOMAIN_NAME] FedEx UPS DHL Express DHL…" at bounding box center [587, 342] width 320 height 24
select select "4"
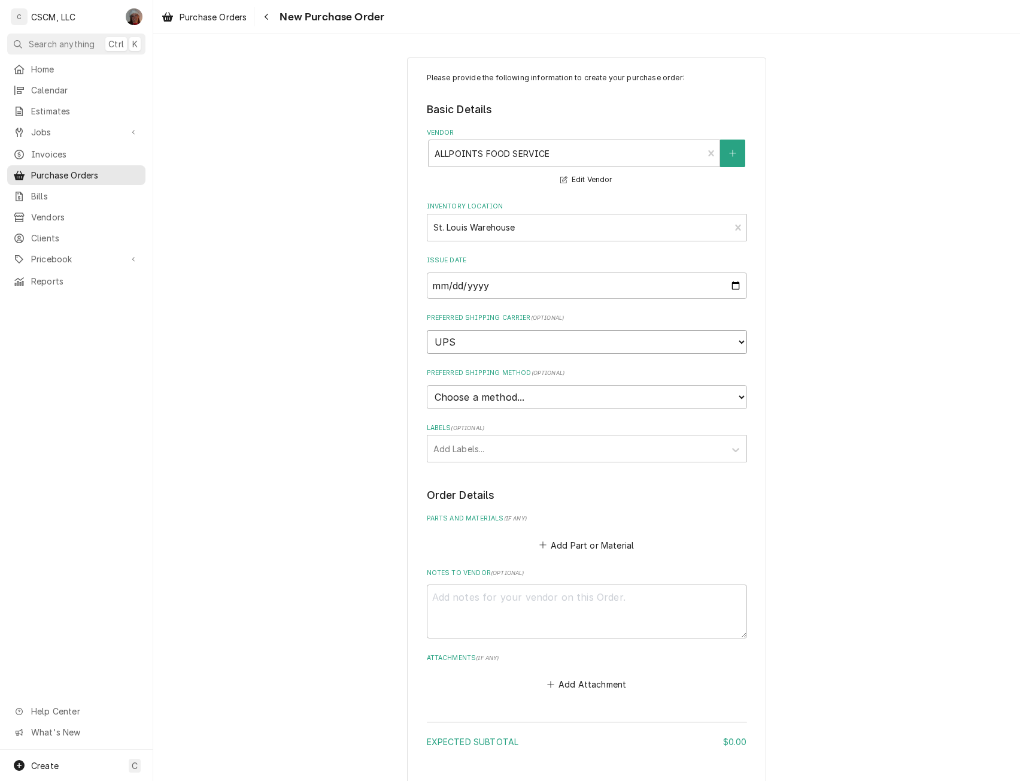
click at [427, 330] on select "Choose a carrier... U.S. Postal Service [DOMAIN_NAME] FedEx UPS DHL Express DHL…" at bounding box center [587, 342] width 320 height 24
type textarea "x"
click at [502, 387] on select "Choose a method... Ground Next Day Early AM Next Day Air 2 Day Air Other" at bounding box center [587, 397] width 320 height 24
select select "1"
click at [427, 385] on select "Choose a method... Ground Next Day Early AM Next Day Air 2 Day Air Other" at bounding box center [587, 397] width 320 height 24
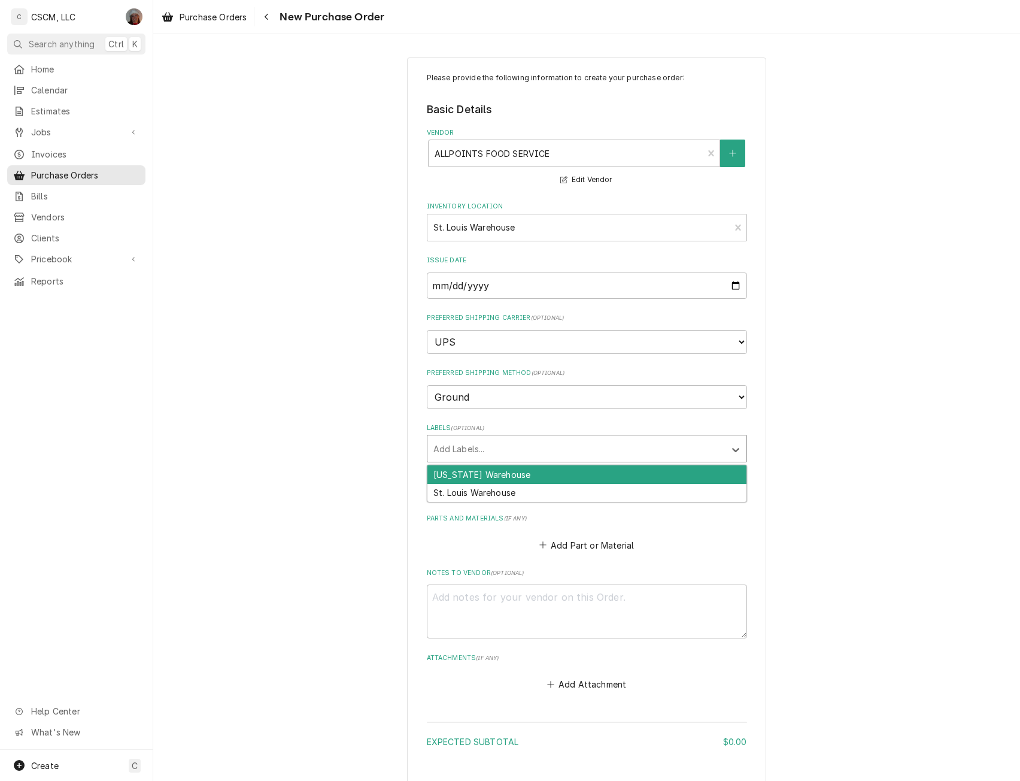
click at [460, 447] on div "Labels" at bounding box center [577, 449] width 286 height 22
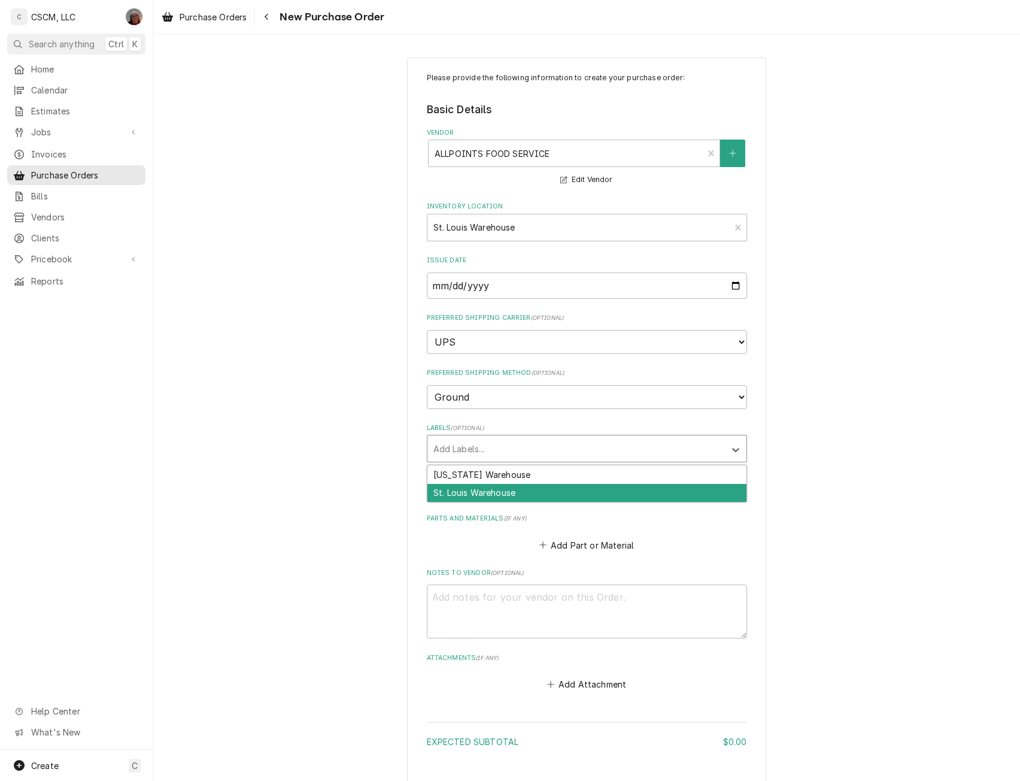
click at [459, 488] on div "St. Louis Warehouse" at bounding box center [587, 493] width 319 height 19
type textarea "x"
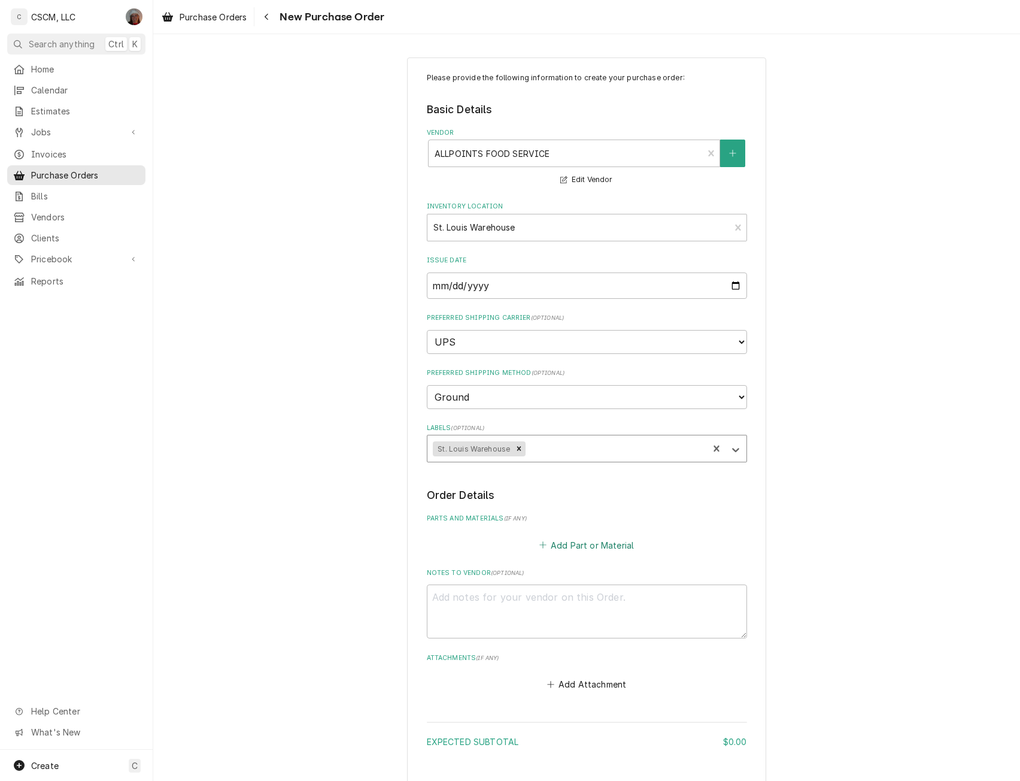
click at [575, 541] on button "Add Part or Material" at bounding box center [586, 545] width 99 height 17
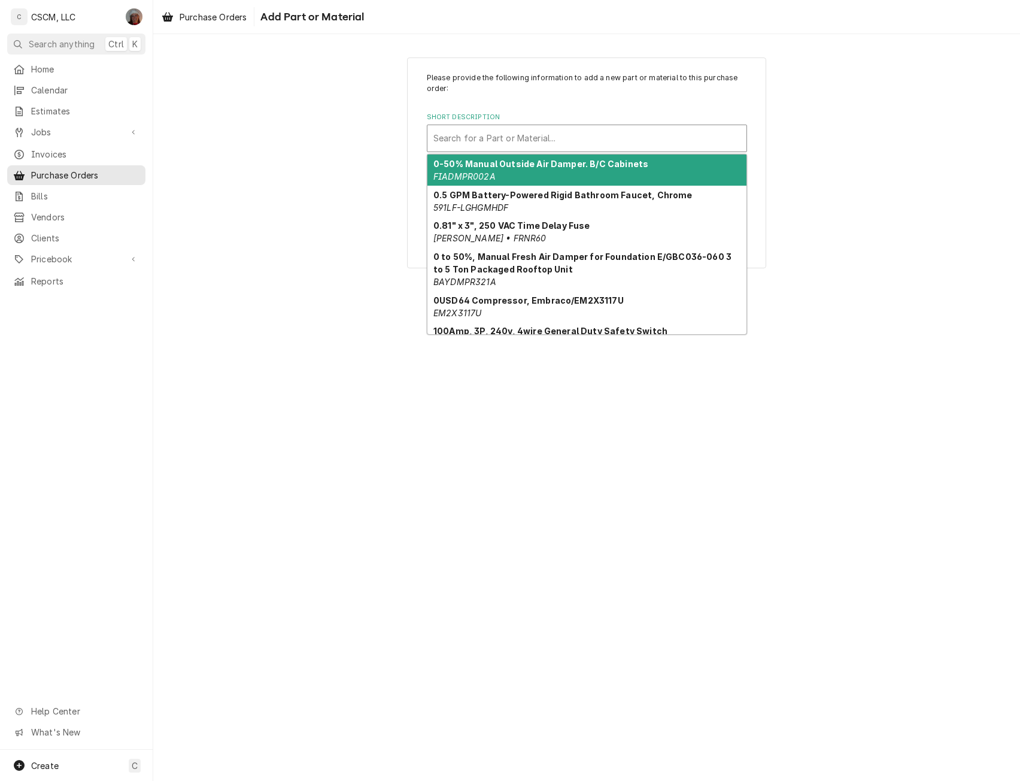
click at [499, 144] on div "Short Description" at bounding box center [587, 139] width 307 height 22
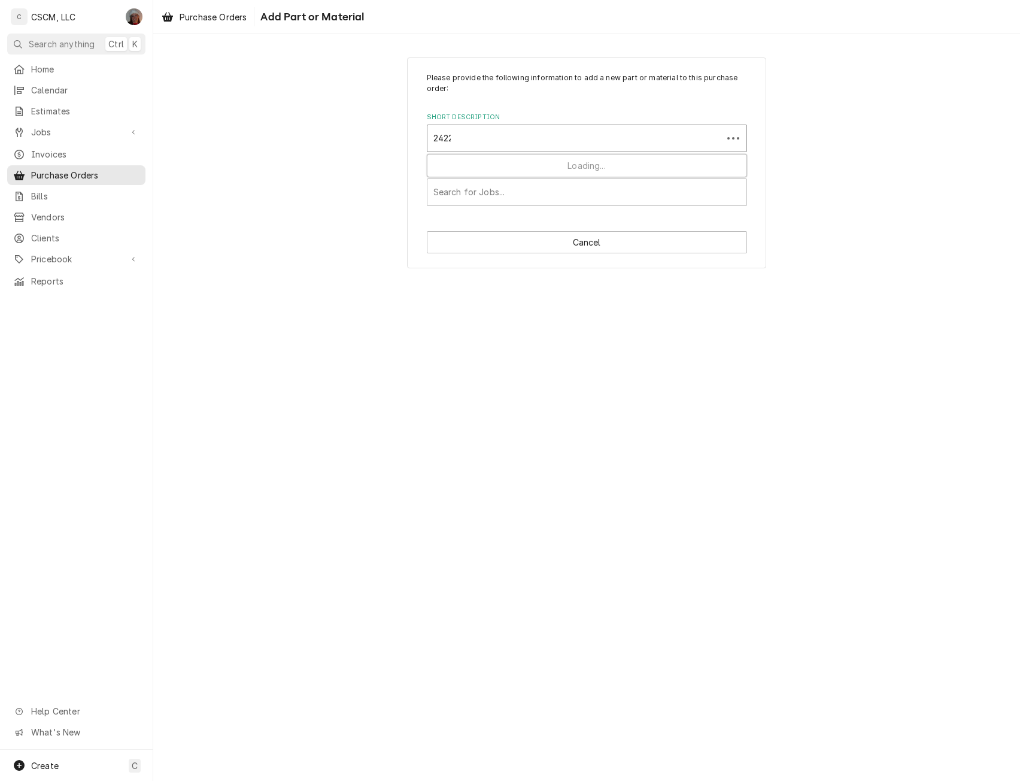
type input "24223"
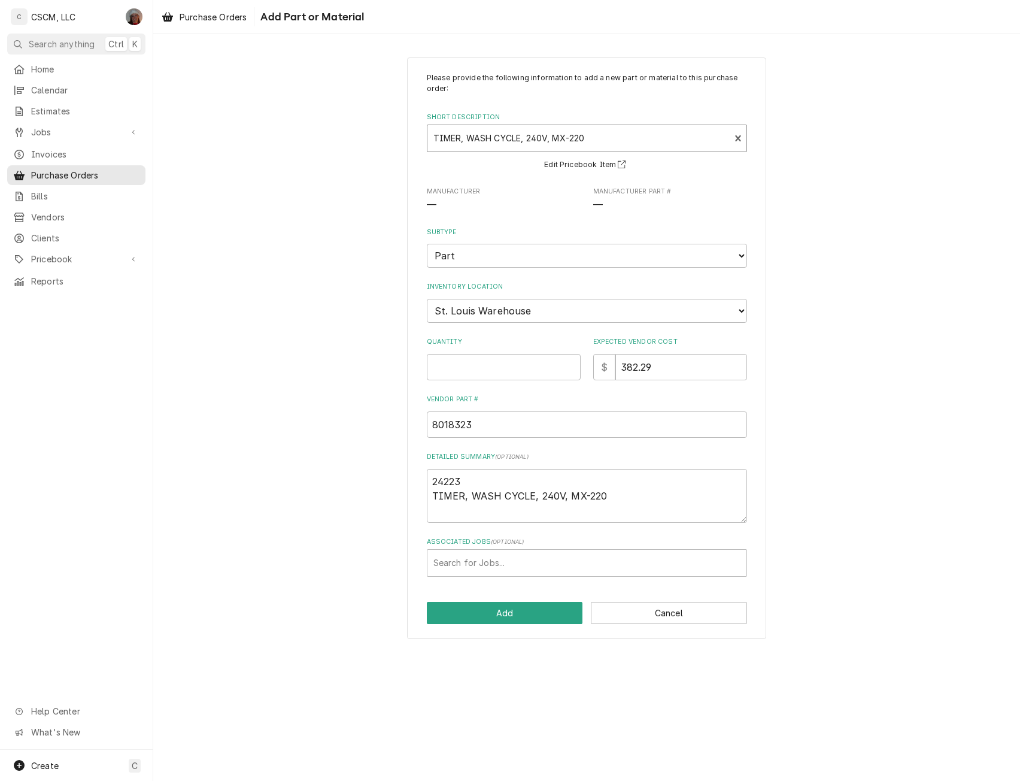
type textarea "x"
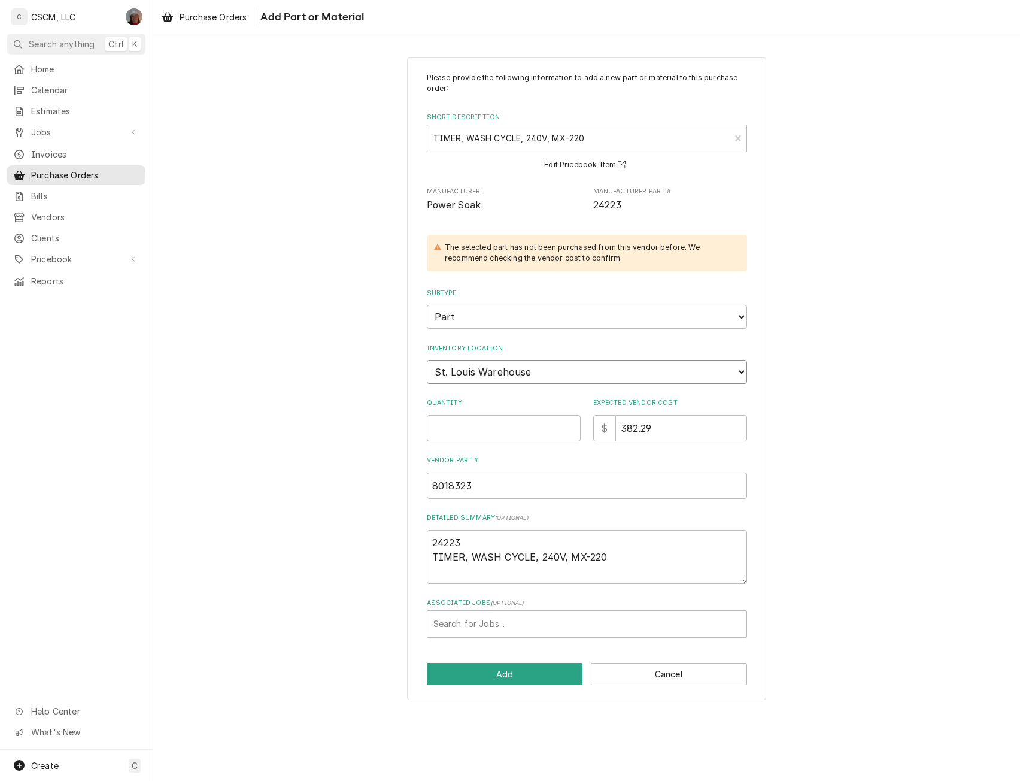
click at [500, 381] on select "Choose a location... [PERSON_NAME]'s Truck [US_STATE] Main Warehouse [PERSON_NA…" at bounding box center [587, 372] width 320 height 24
select select "425"
click at [427, 360] on select "Choose a location... [PERSON_NAME]'s Truck [US_STATE] Main Warehouse [PERSON_NA…" at bounding box center [587, 372] width 320 height 24
click at [456, 432] on input "Quantity" at bounding box center [504, 428] width 154 height 26
type textarea "x"
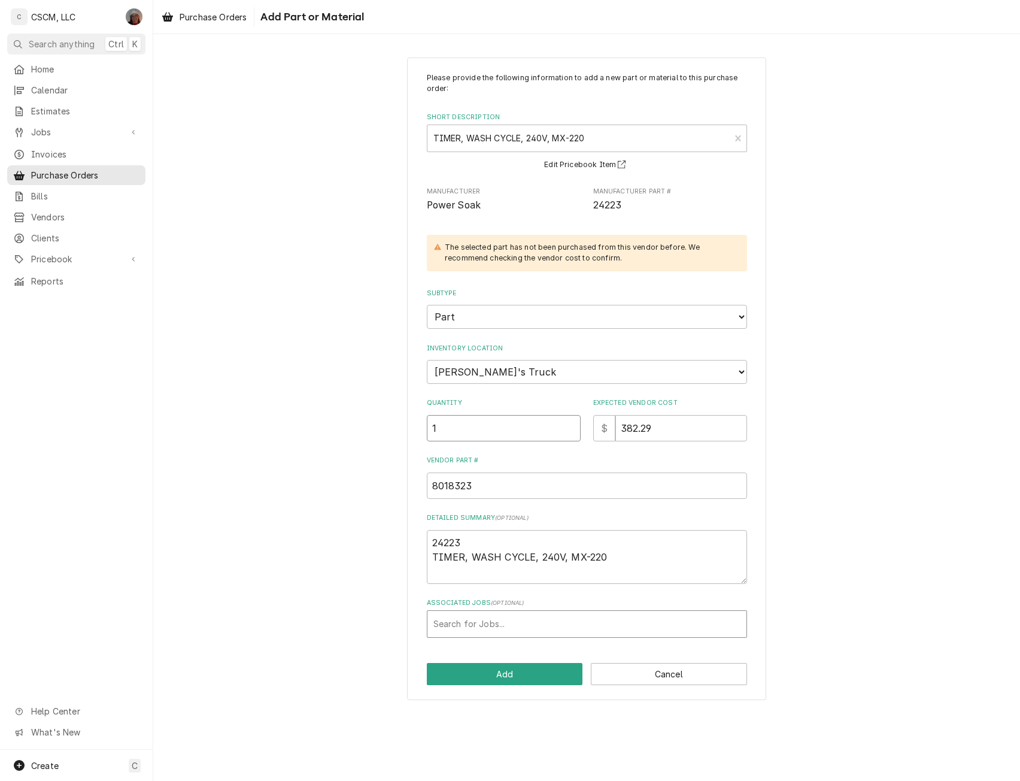
type input "1"
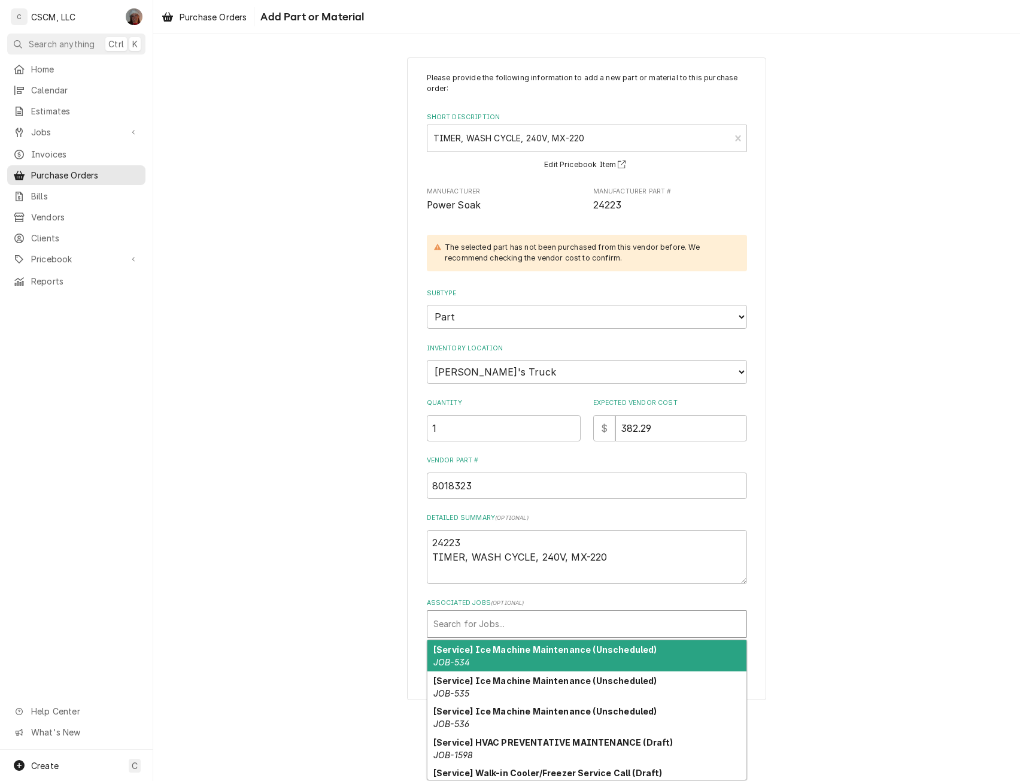
click at [517, 622] on div "Associated Jobs" at bounding box center [587, 624] width 307 height 22
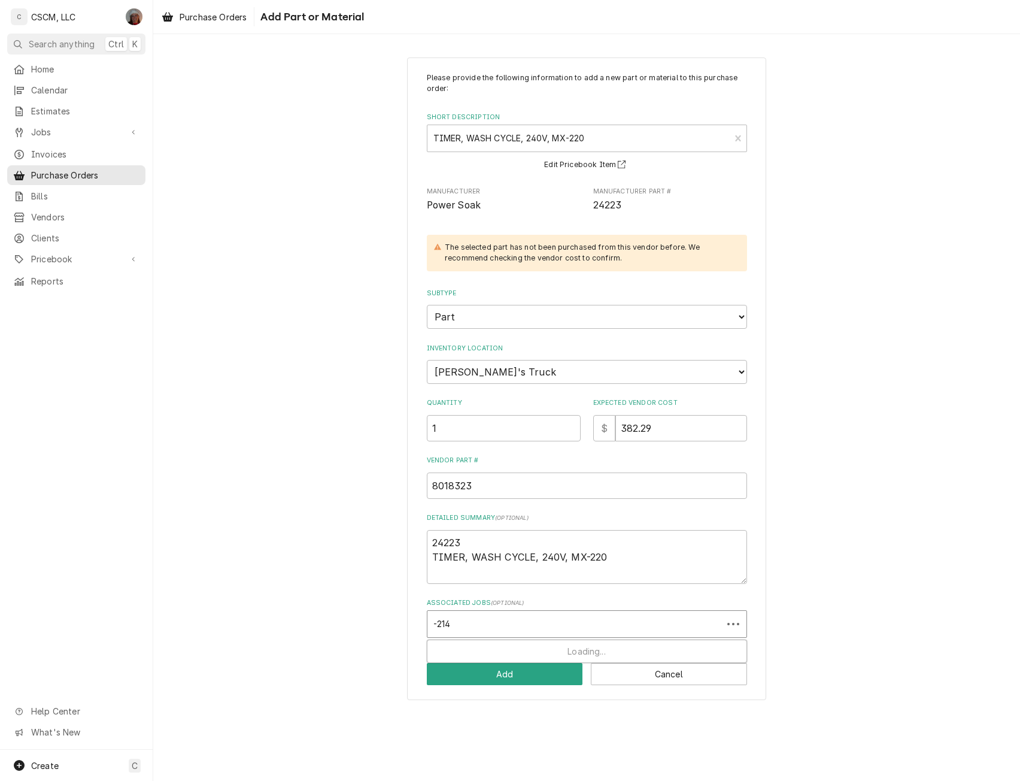
type input "-2148"
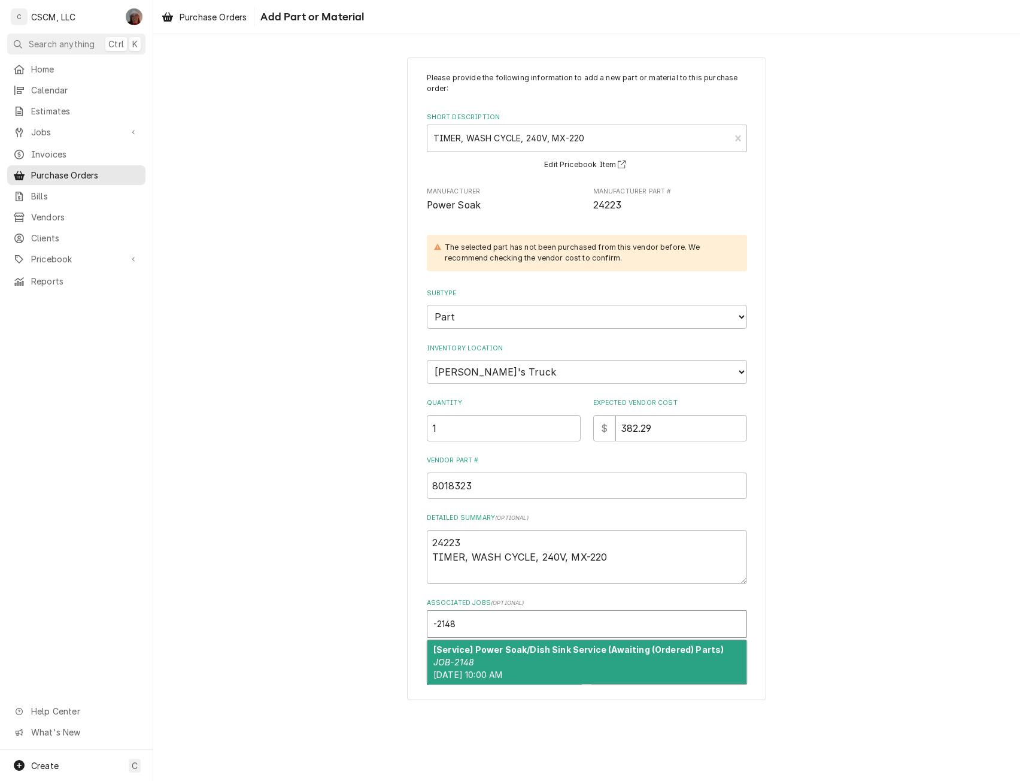
type textarea "x"
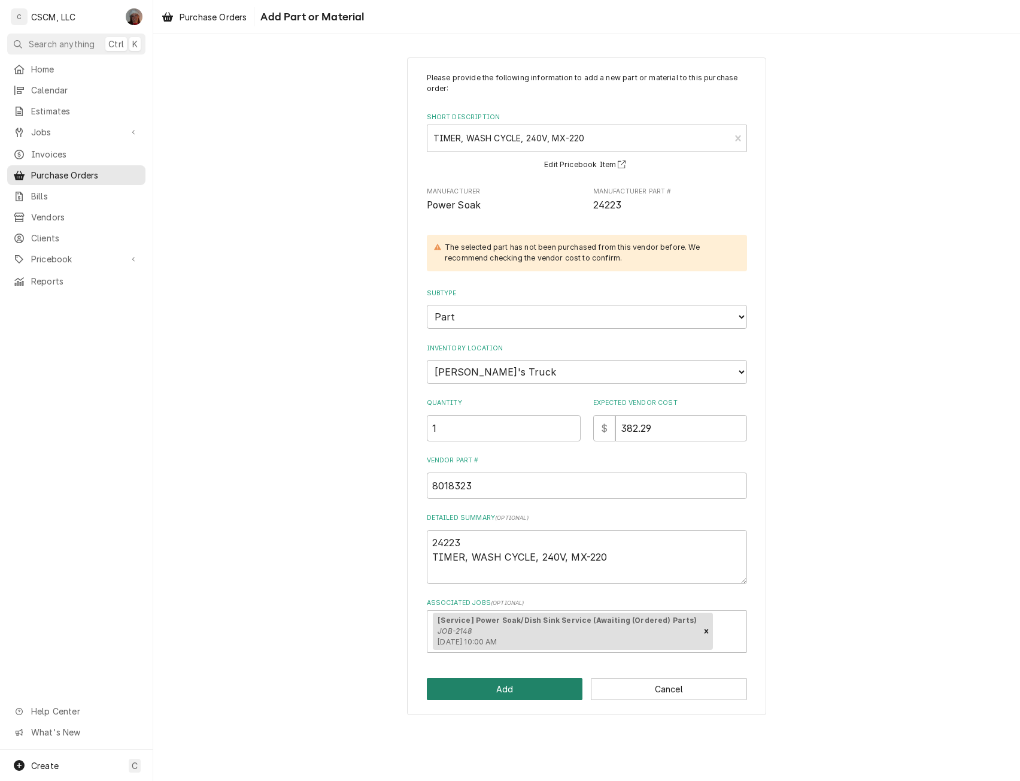
click at [511, 689] on button "Add" at bounding box center [505, 689] width 156 height 22
type textarea "x"
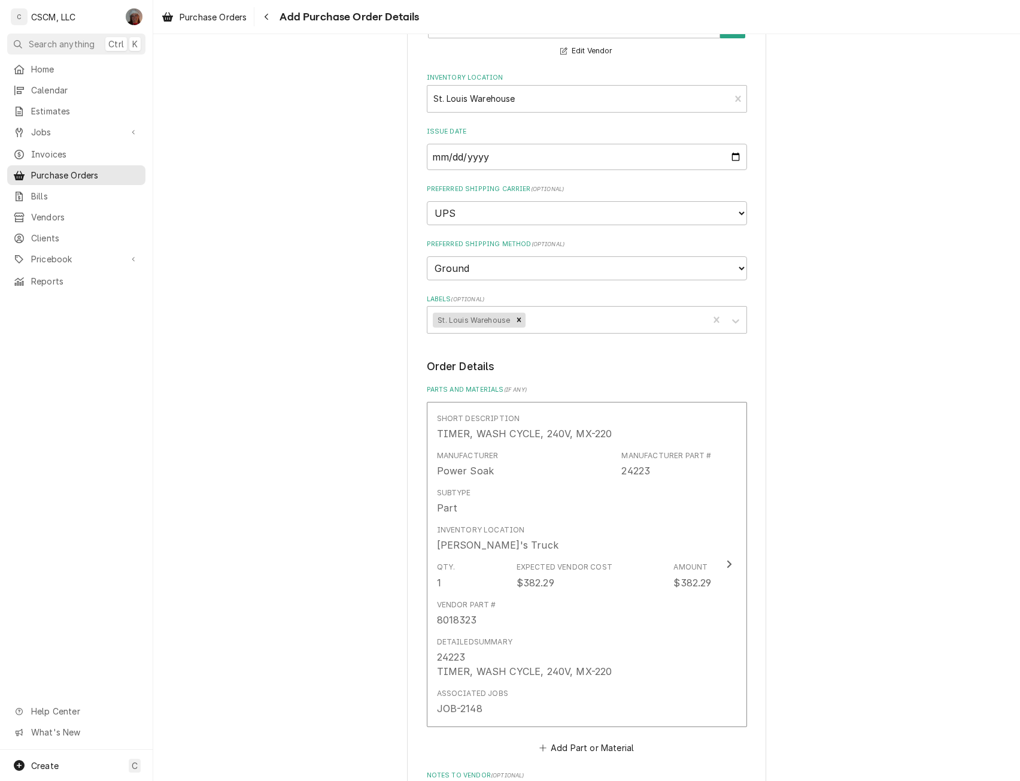
scroll to position [302, 0]
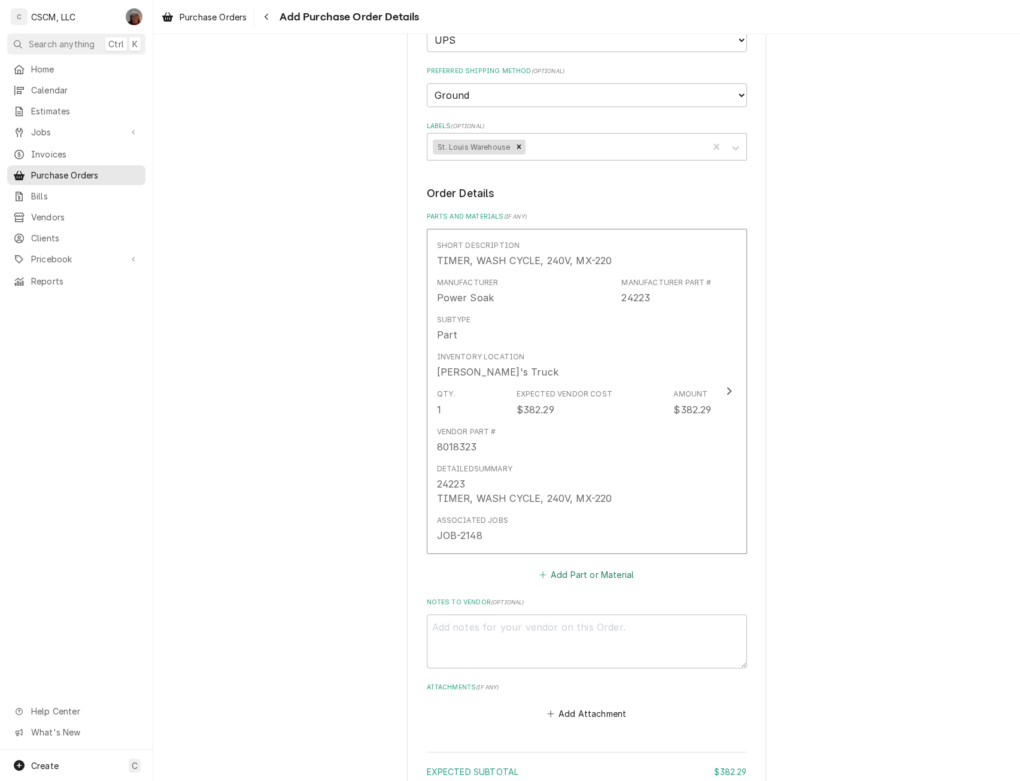
click at [586, 571] on button "Add Part or Material" at bounding box center [586, 574] width 99 height 17
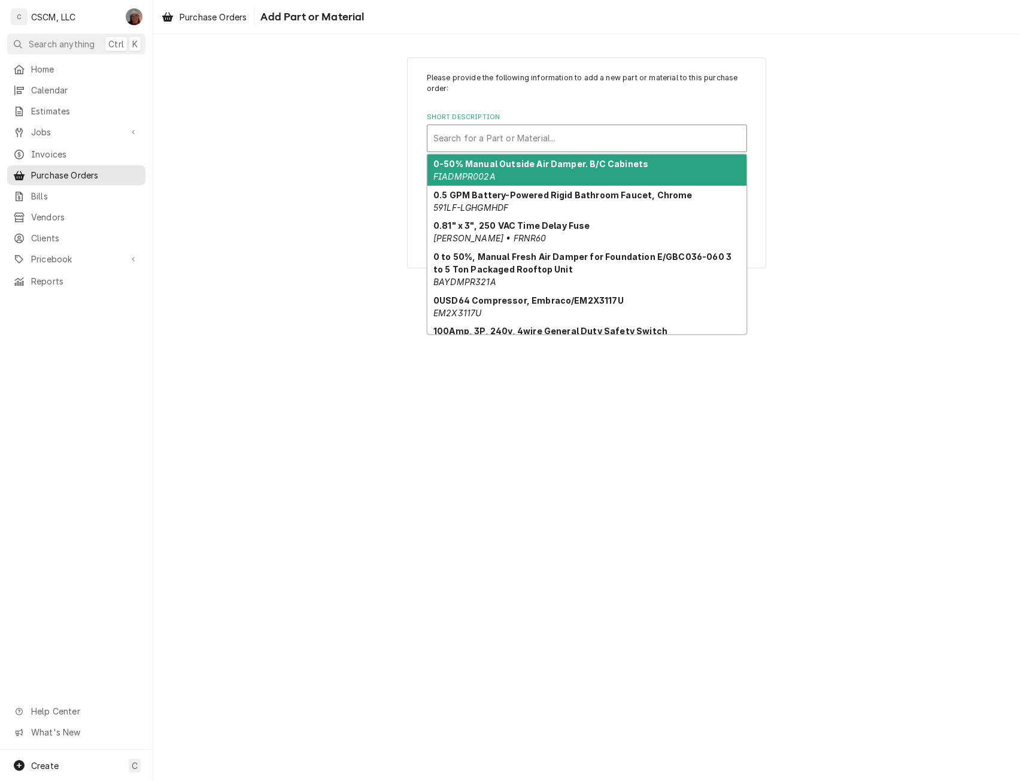
click at [515, 144] on div "Short Description" at bounding box center [587, 139] width 307 height 22
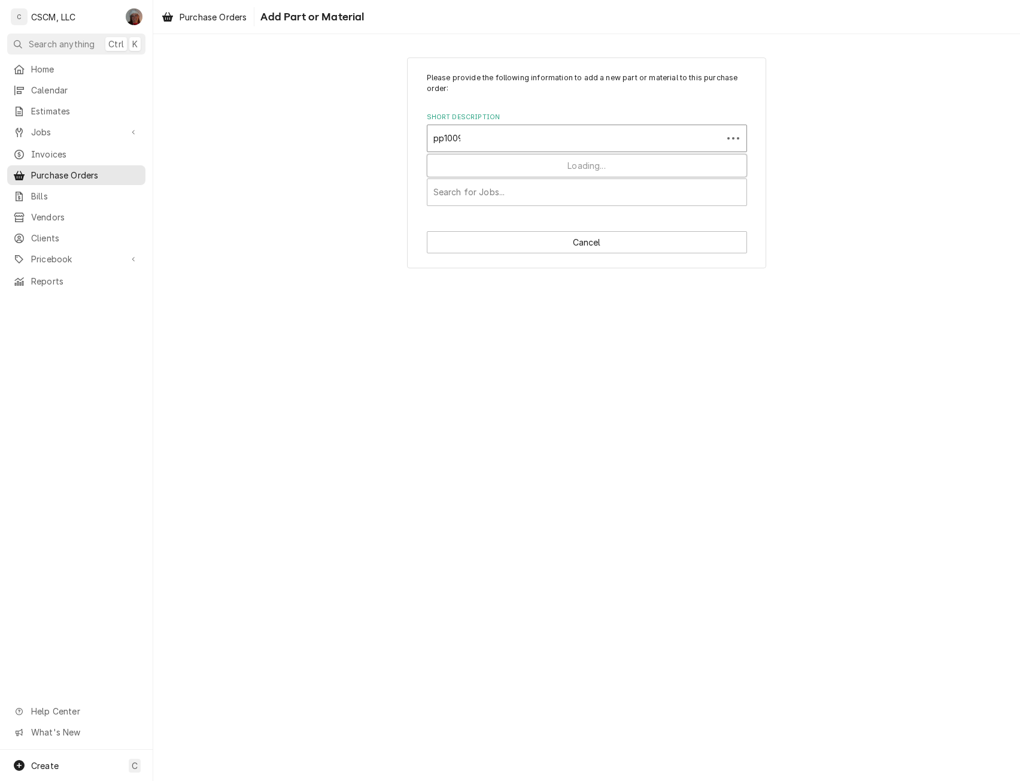
type input "pp10098"
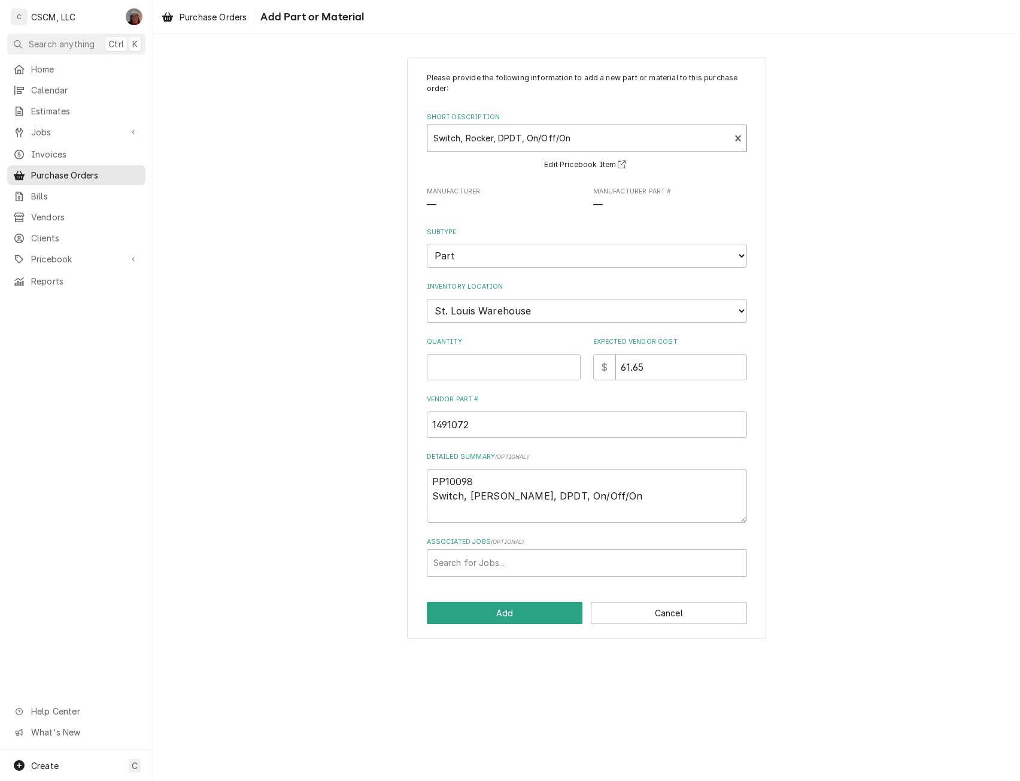
type textarea "x"
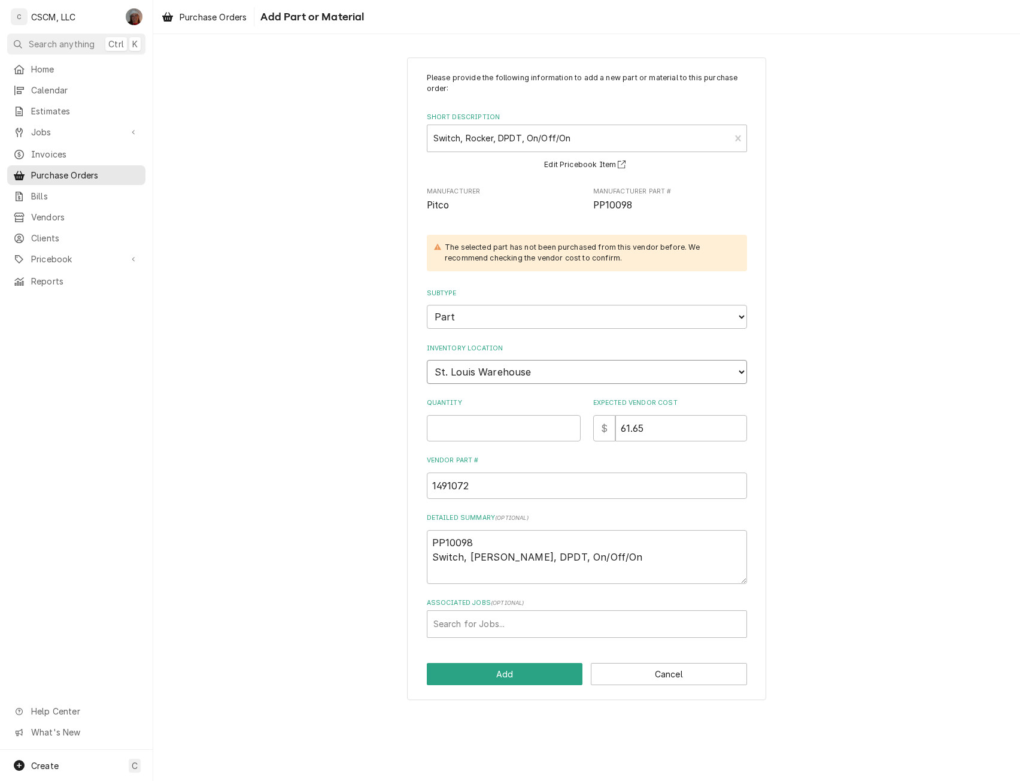
click at [529, 374] on select "Choose a location... [PERSON_NAME]'s Truck [US_STATE] Main Warehouse [PERSON_NA…" at bounding box center [587, 372] width 320 height 24
select select "425"
click at [427, 360] on select "Choose a location... [PERSON_NAME]'s Truck [US_STATE] Main Warehouse [PERSON_NA…" at bounding box center [587, 372] width 320 height 24
click at [446, 431] on input "Quantity" at bounding box center [504, 428] width 154 height 26
type textarea "x"
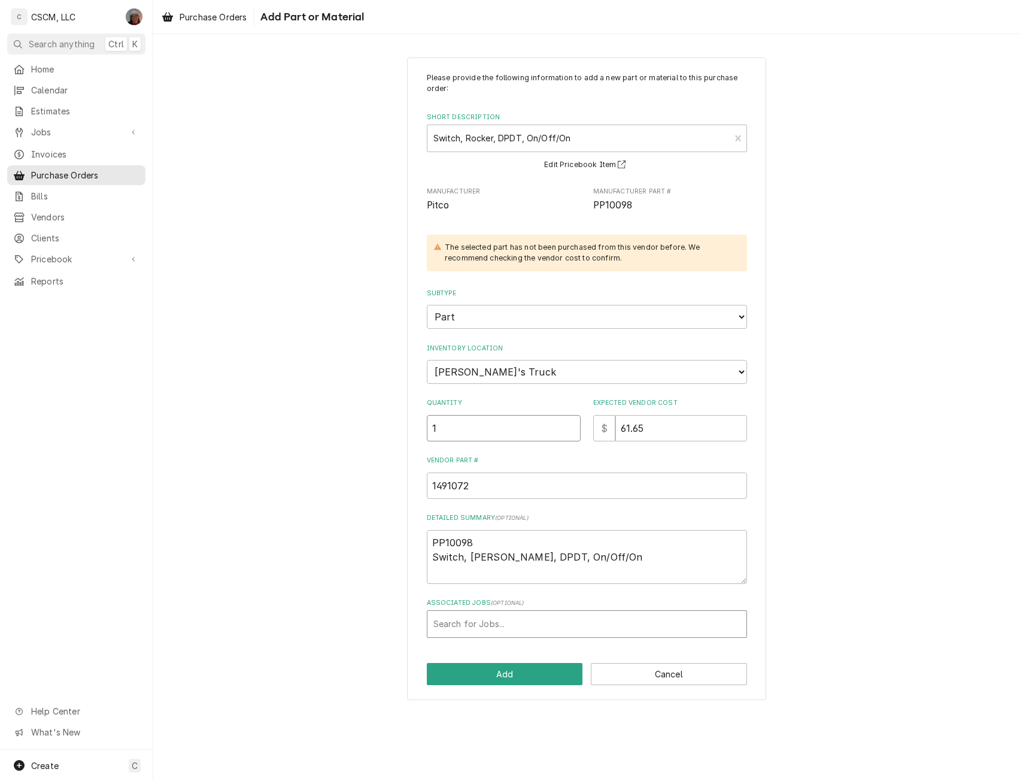
type input "1"
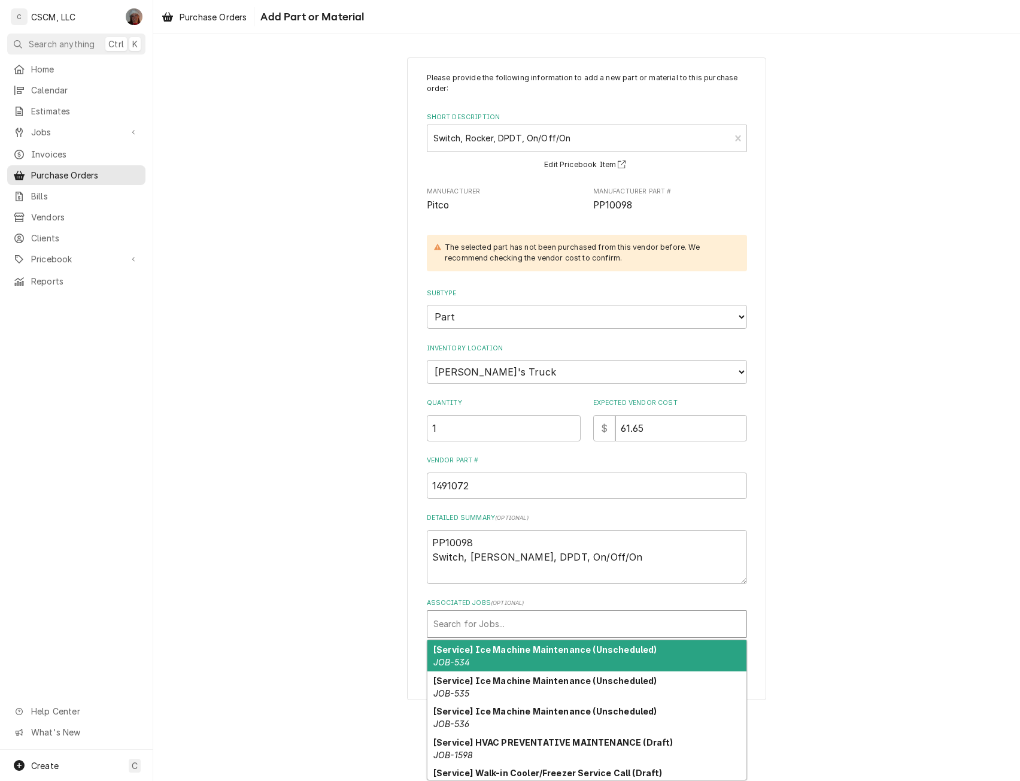
click at [480, 632] on div "Associated Jobs" at bounding box center [587, 624] width 307 height 22
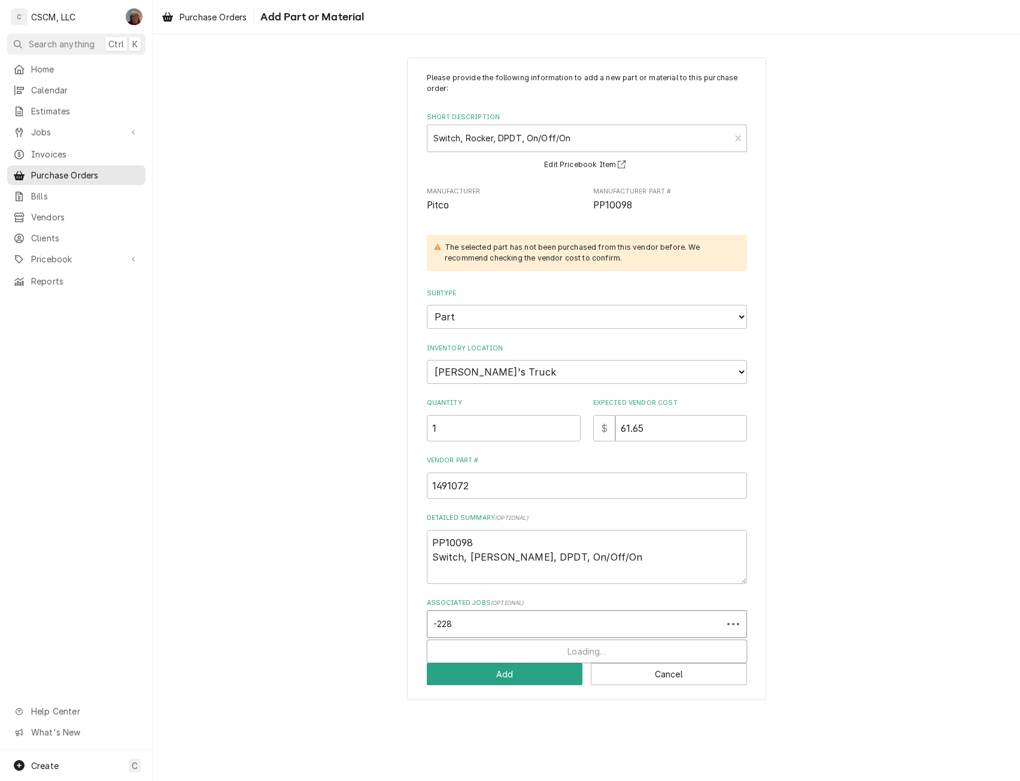
type input "-2285"
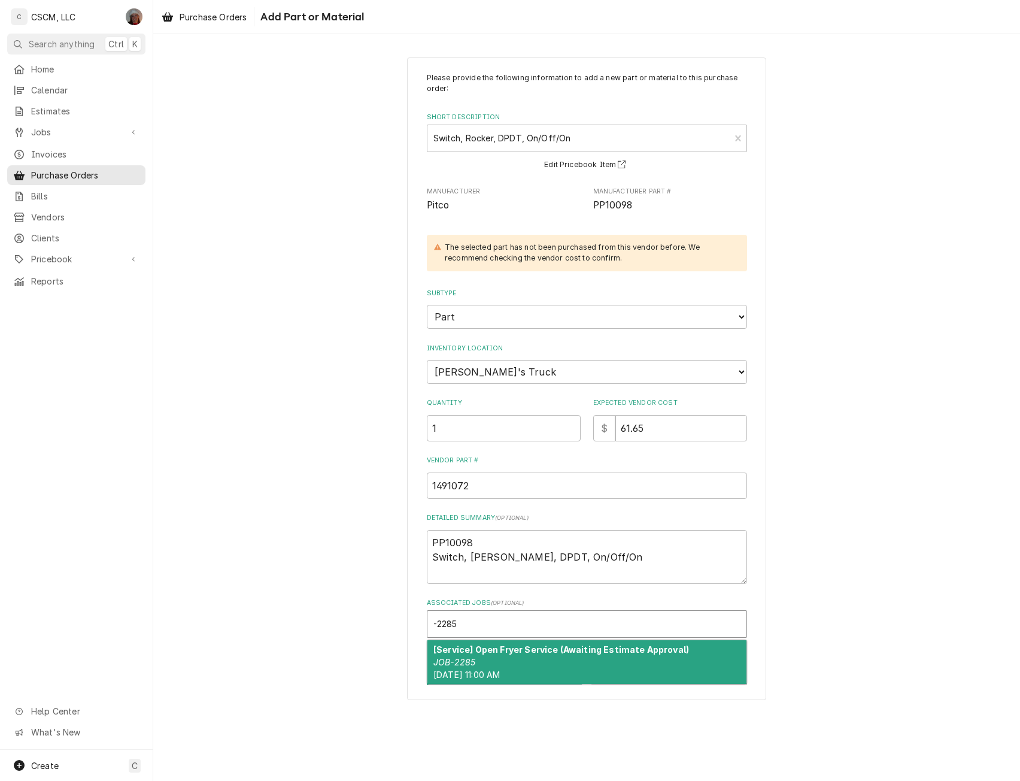
click at [475, 657] on em "JOB-2285" at bounding box center [455, 662] width 42 height 10
type textarea "x"
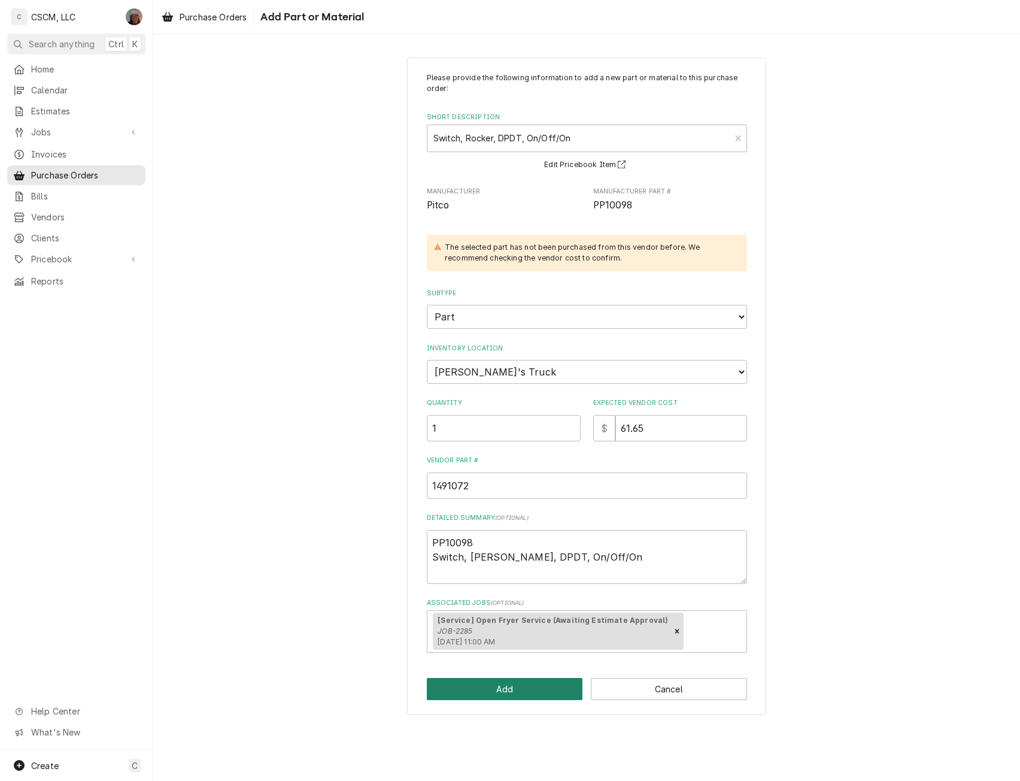
click at [471, 690] on button "Add" at bounding box center [505, 689] width 156 height 22
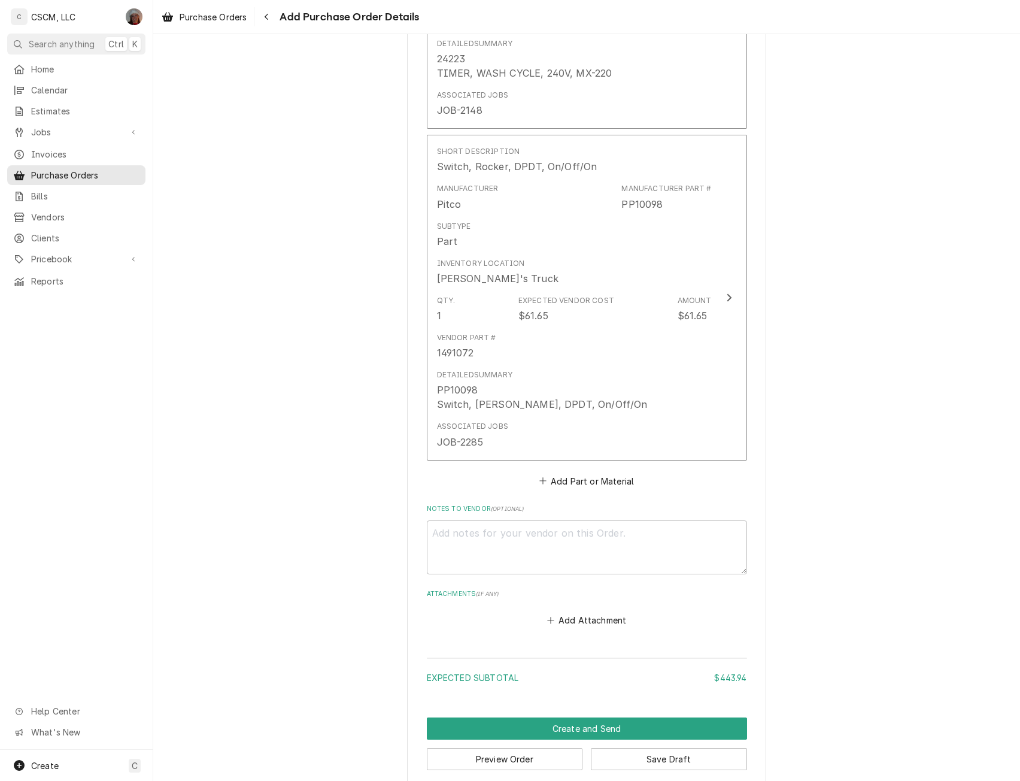
scroll to position [742, 0]
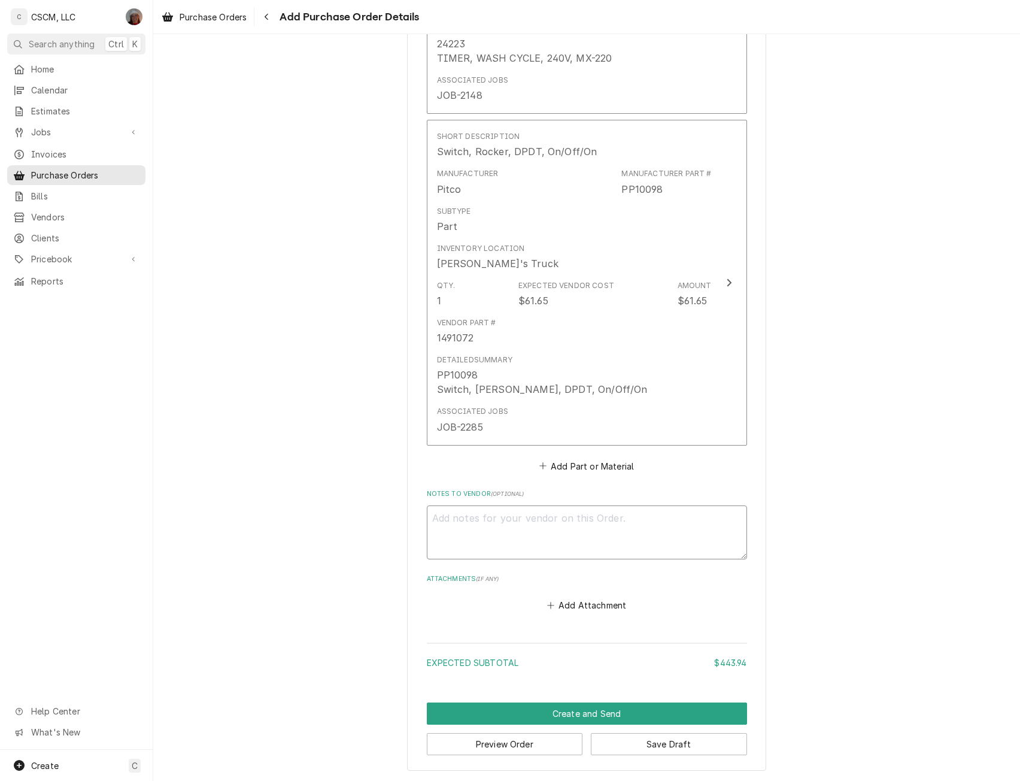
click at [497, 531] on textarea "Notes to Vendor ( optional )" at bounding box center [587, 532] width 320 height 54
paste textarea "[PERSON_NAME] [PHONE_NUMBER]"
type textarea "x"
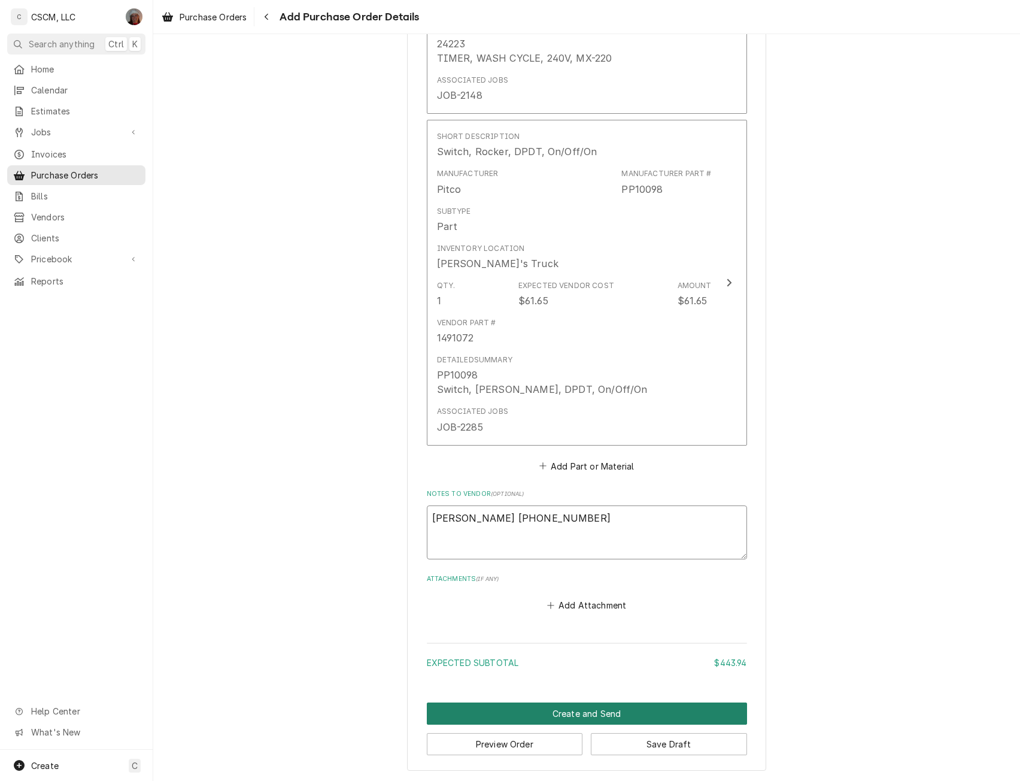
type textarea "[PERSON_NAME] [PHONE_NUMBER]"
click at [572, 707] on button "Create and Send" at bounding box center [587, 713] width 320 height 22
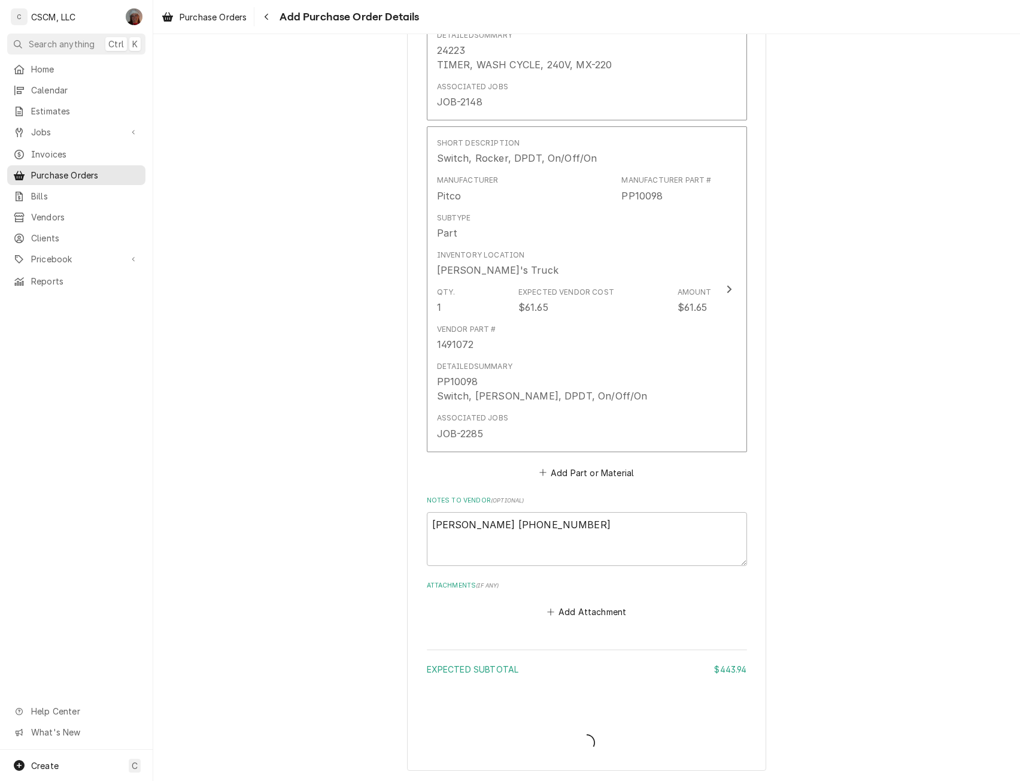
scroll to position [735, 0]
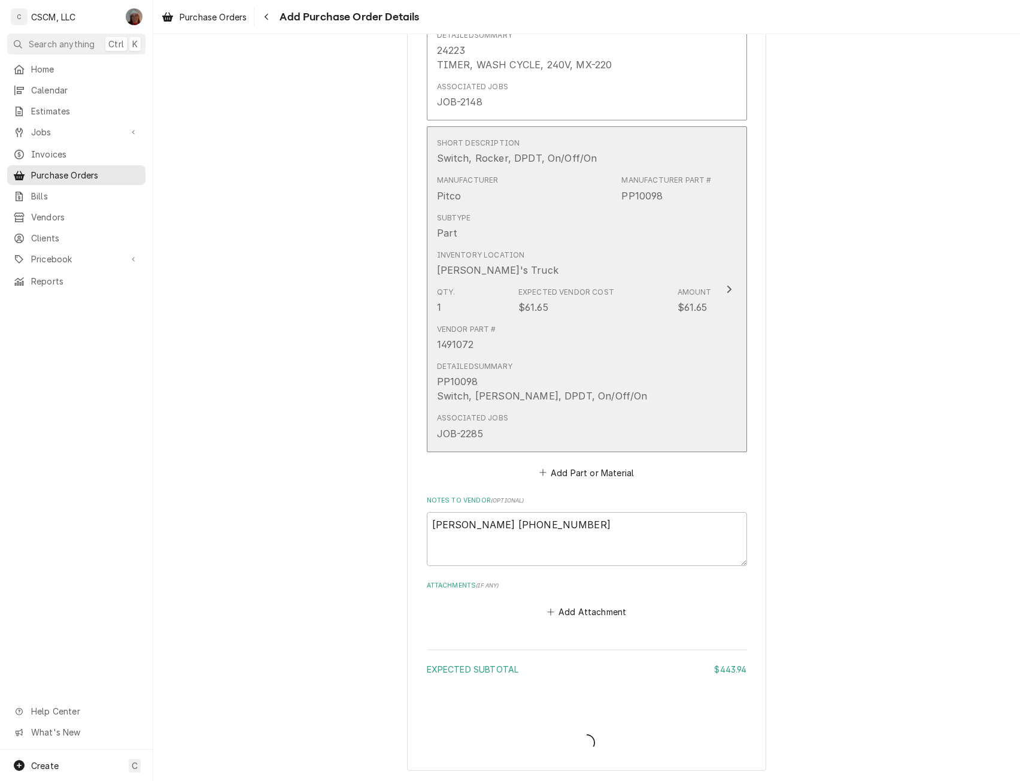
type textarea "x"
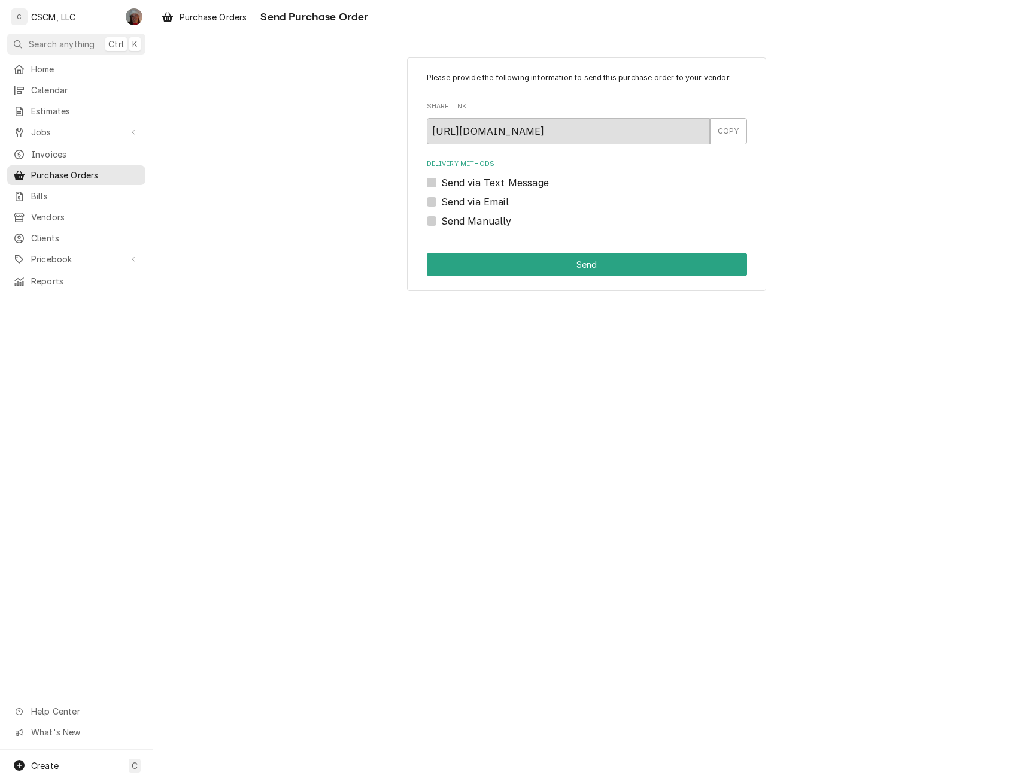
click at [441, 220] on label "Send Manually" at bounding box center [476, 221] width 71 height 14
click at [441, 220] on input "Send Manually" at bounding box center [601, 227] width 320 height 26
checkbox input "true"
click at [459, 257] on button "Send" at bounding box center [587, 264] width 320 height 22
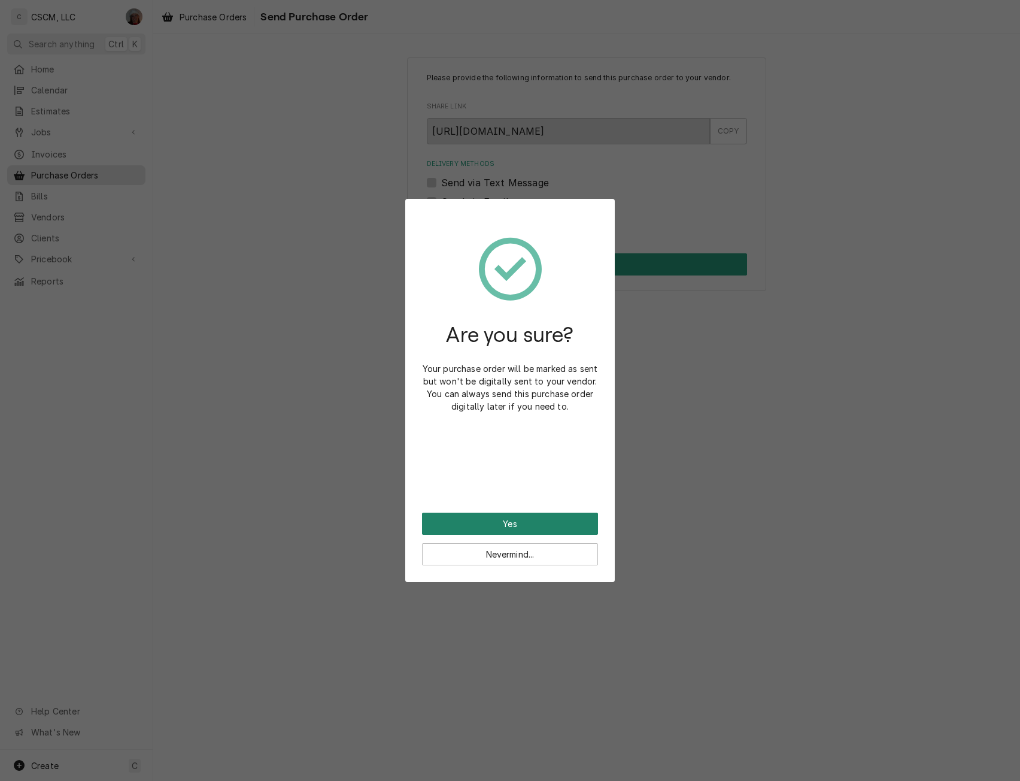
click at [492, 528] on button "Yes" at bounding box center [510, 524] width 176 height 22
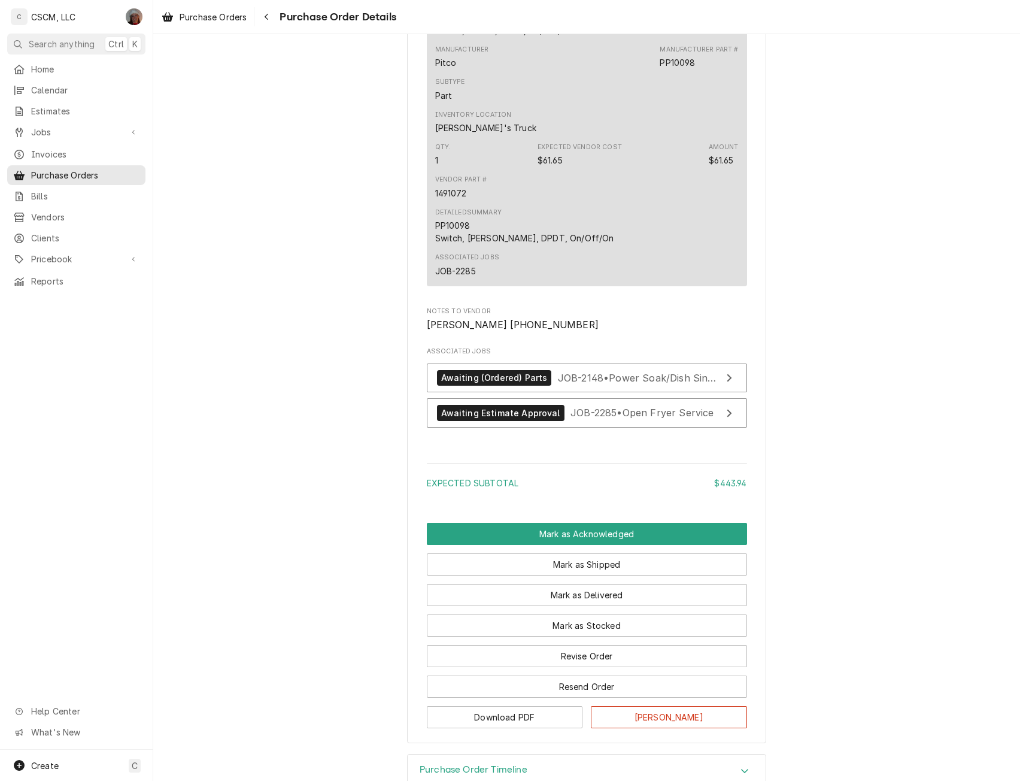
scroll to position [1036, 0]
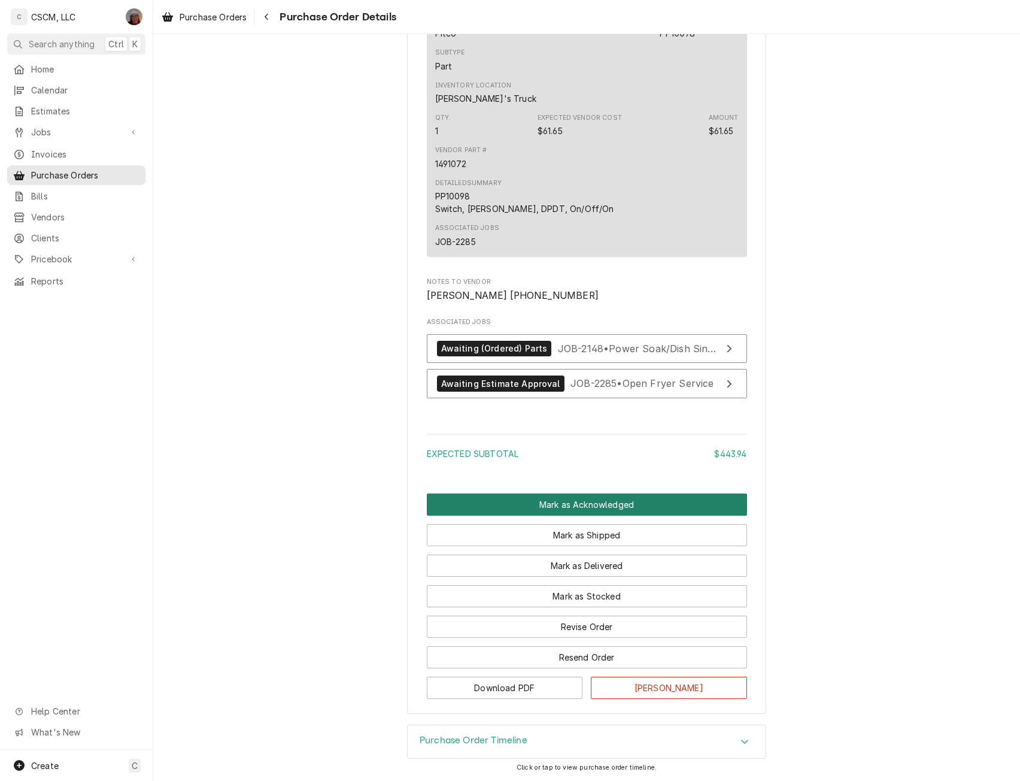
click at [577, 507] on button "Mark as Acknowledged" at bounding box center [587, 504] width 320 height 22
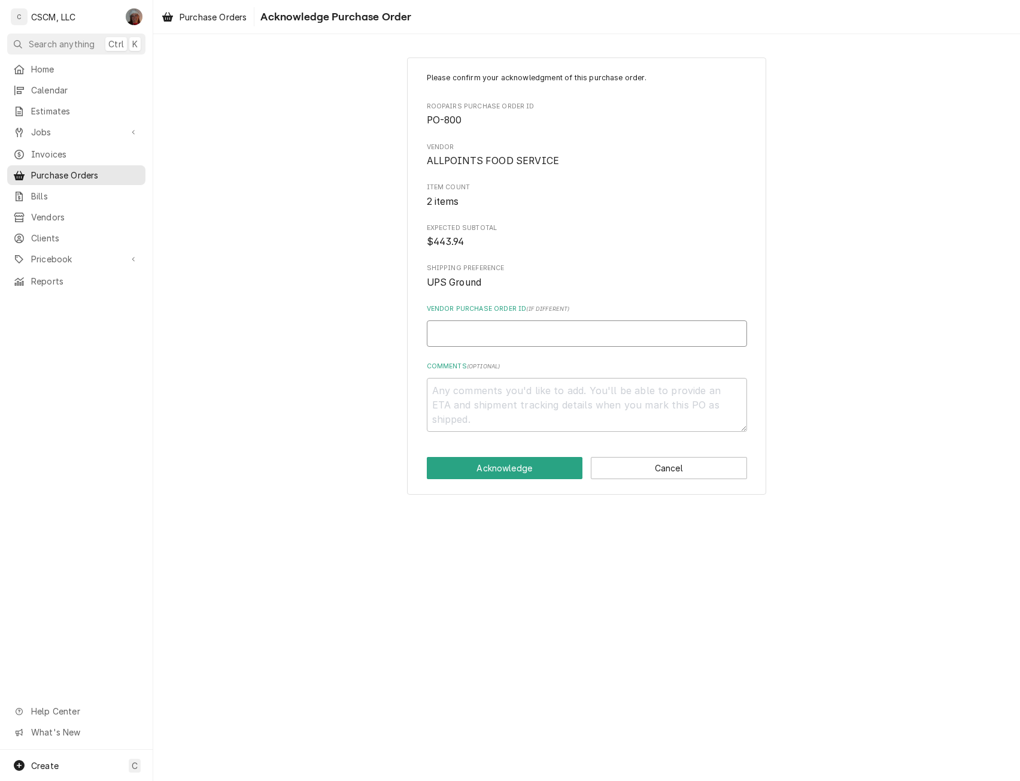
click at [440, 330] on input "Vendor Purchase Order ID ( if different )" at bounding box center [587, 333] width 320 height 26
type textarea "x"
type input "7"
type textarea "x"
type input "71"
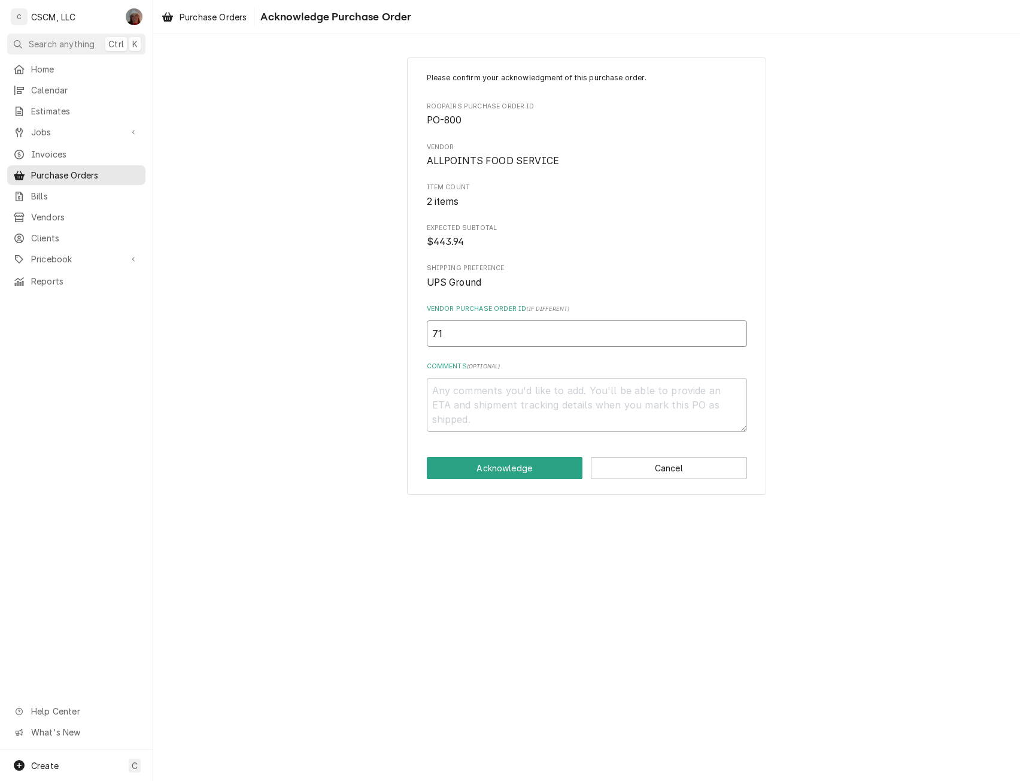
type textarea "x"
type input "718"
type textarea "x"
type input "7182"
type textarea "x"
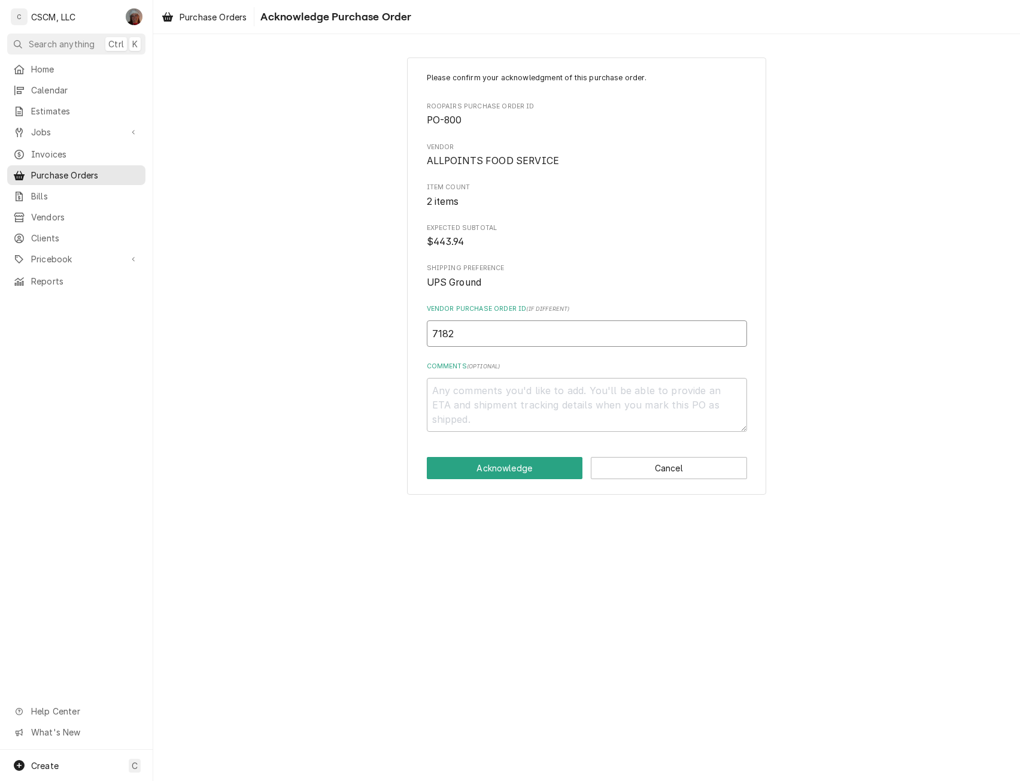
type input "71823"
type textarea "x"
type input "718236"
type textarea "x"
type input "7182361"
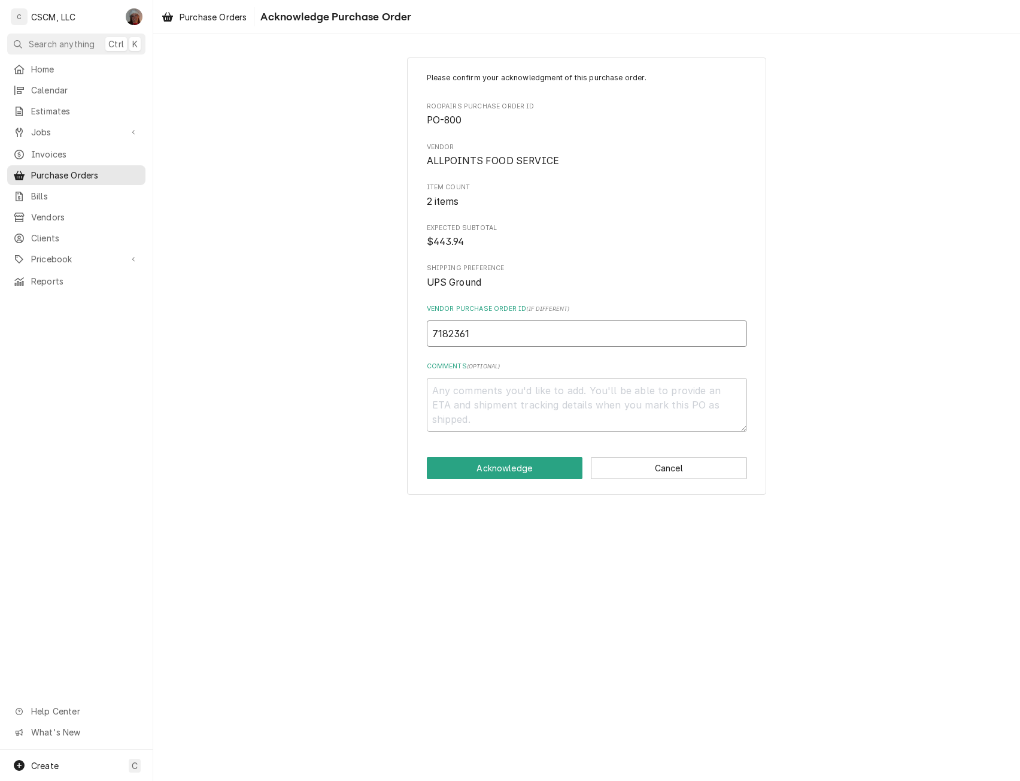
type textarea "x"
type input "71823619"
type textarea "x"
click at [504, 335] on input "71823619-" at bounding box center [587, 333] width 320 height 26
type input "71823619-0"
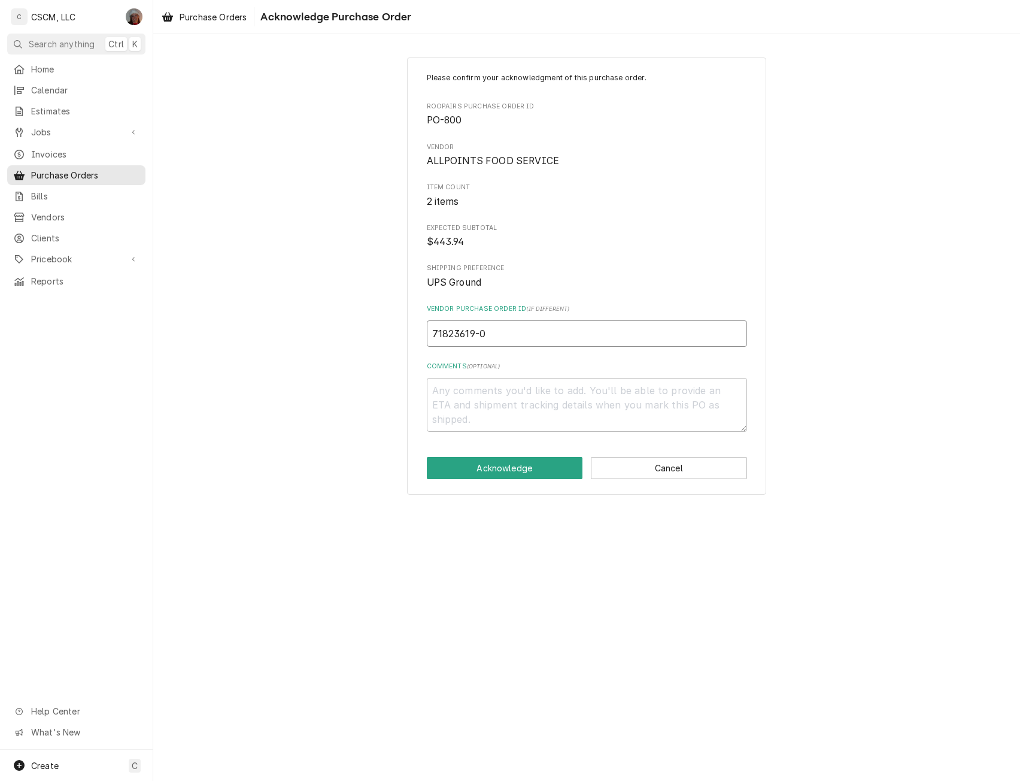
type textarea "x"
type input "71823619-00"
click at [495, 466] on button "Acknowledge" at bounding box center [505, 468] width 156 height 22
type textarea "x"
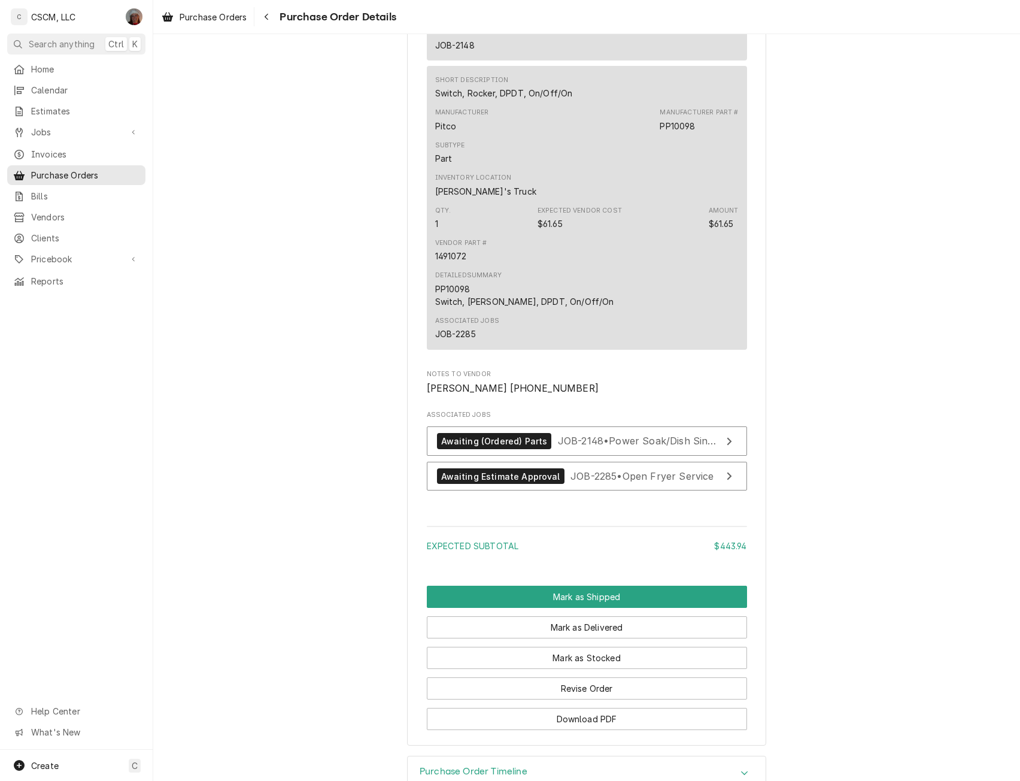
scroll to position [1016, 0]
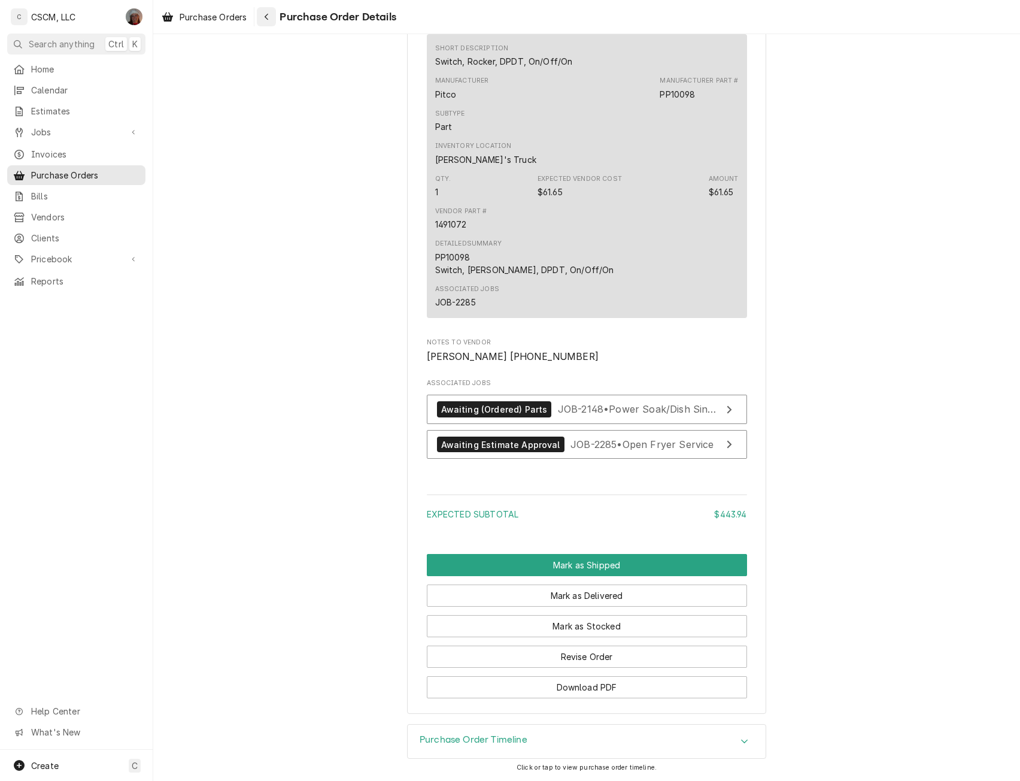
click at [266, 14] on icon "Navigate back" at bounding box center [266, 17] width 5 height 8
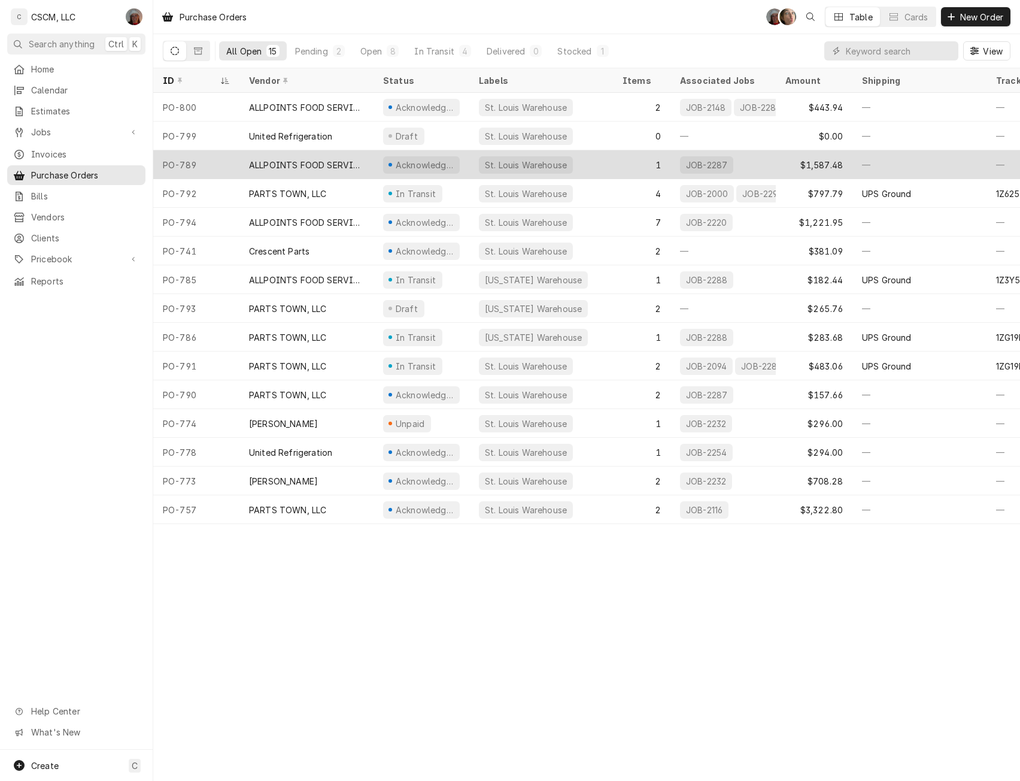
click at [251, 159] on div "ALLPOINTS FOOD SERVICE" at bounding box center [306, 165] width 115 height 13
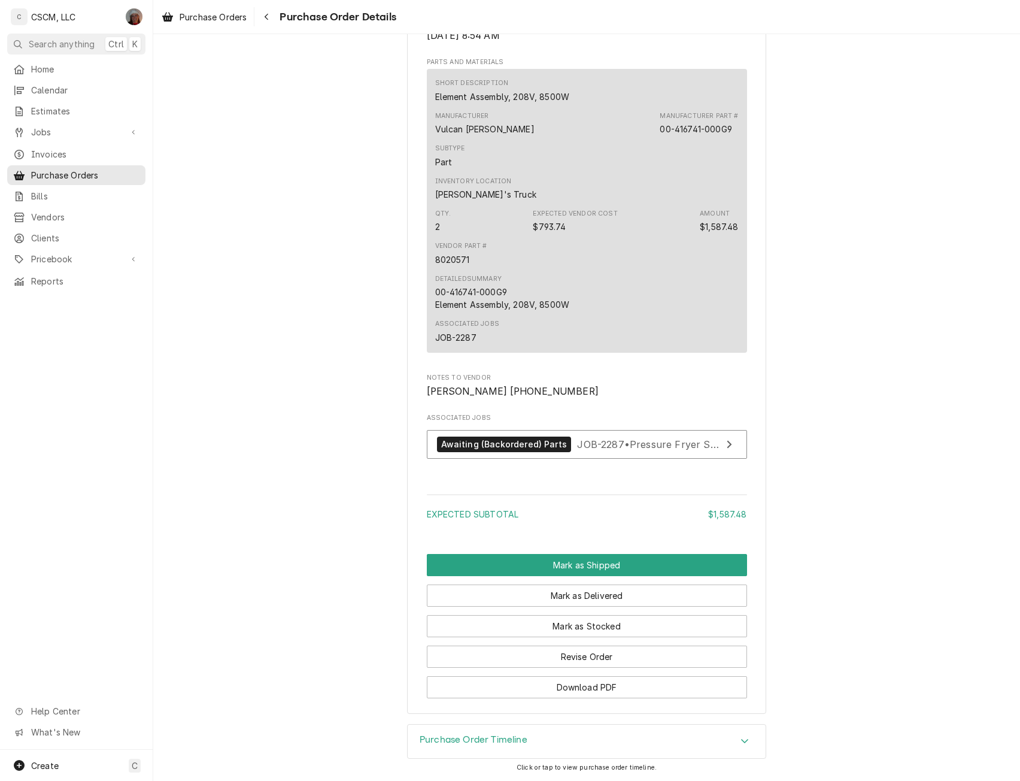
scroll to position [692, 0]
click at [629, 656] on button "Revise Order" at bounding box center [587, 657] width 320 height 22
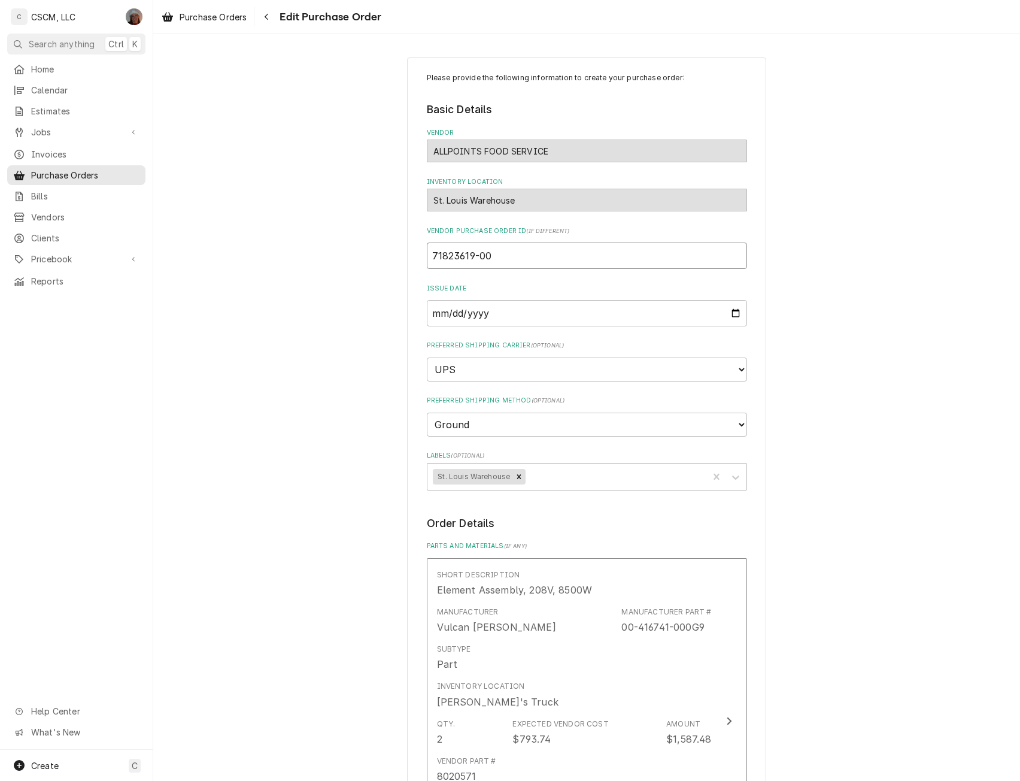
click at [495, 250] on input "71823619-00" at bounding box center [587, 256] width 320 height 26
type textarea "x"
type input "71823619-0"
type textarea "x"
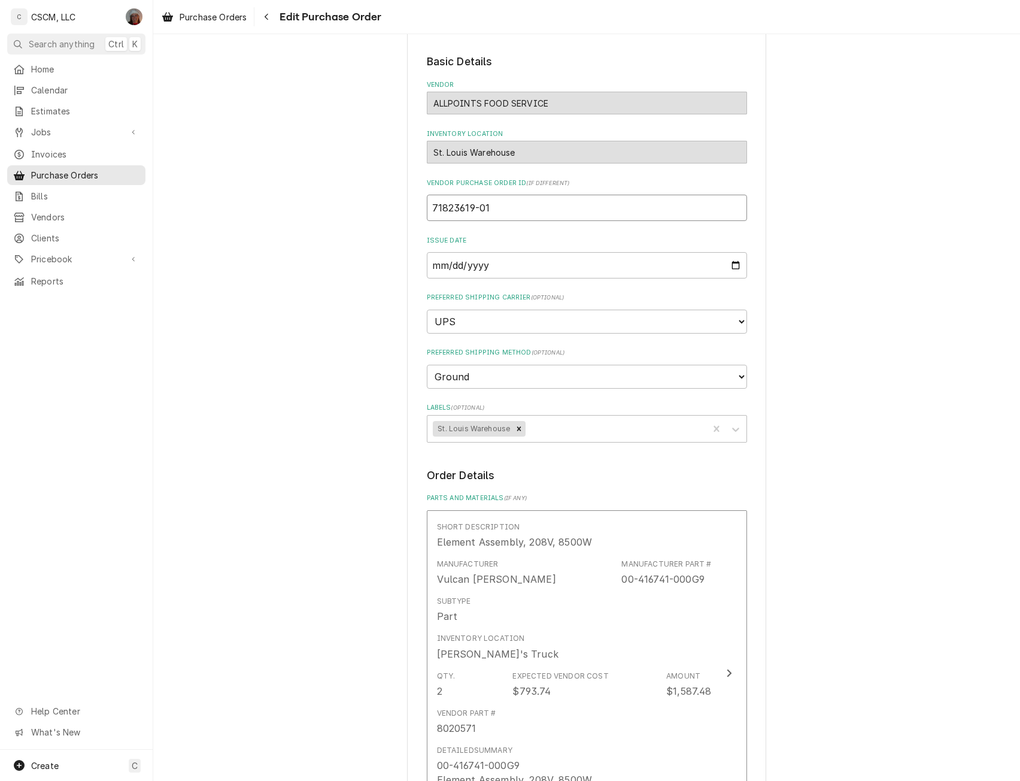
scroll to position [465, 0]
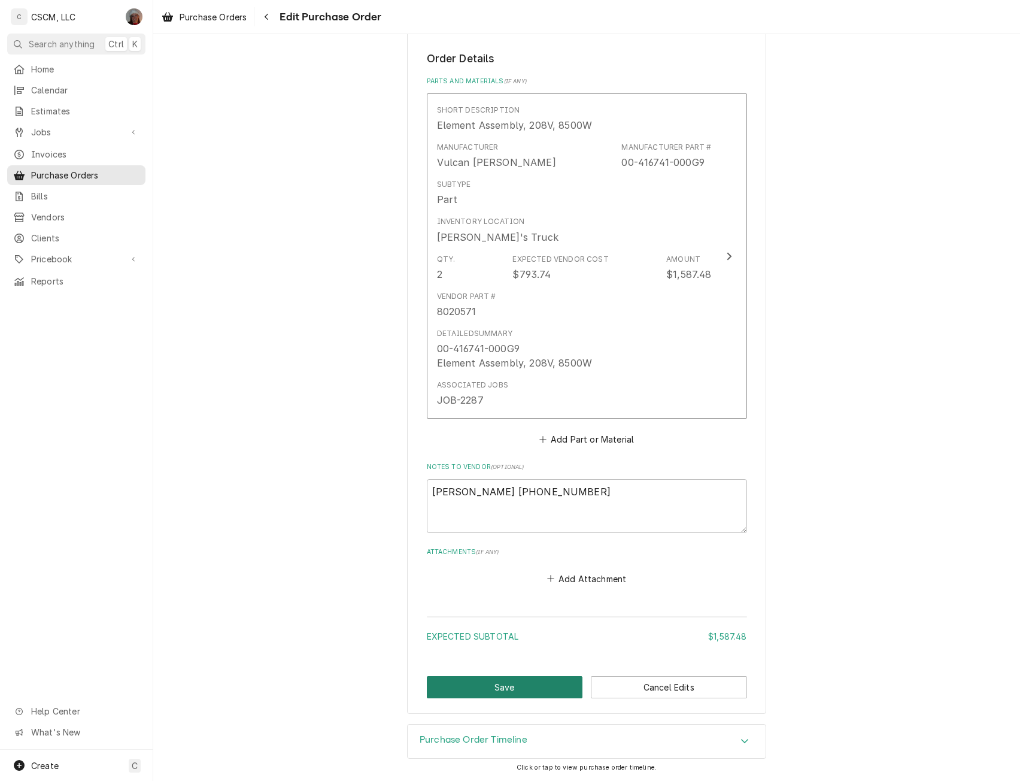
type input "71823619-01"
click at [487, 686] on button "Save" at bounding box center [505, 687] width 156 height 22
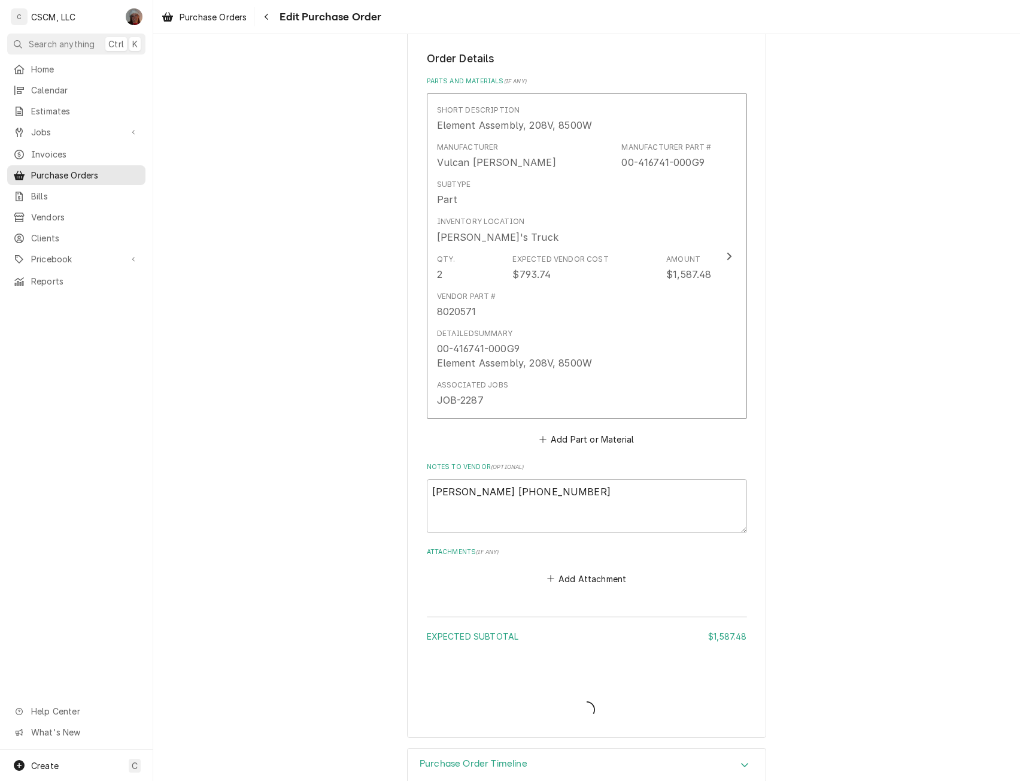
type textarea "x"
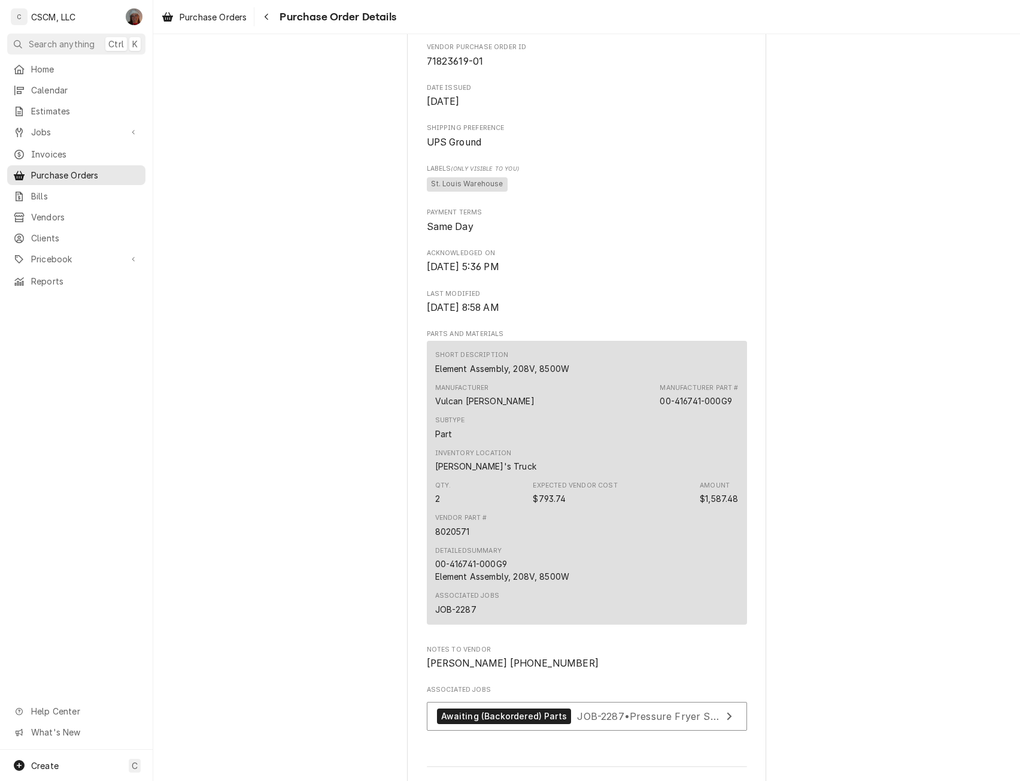
scroll to position [692, 0]
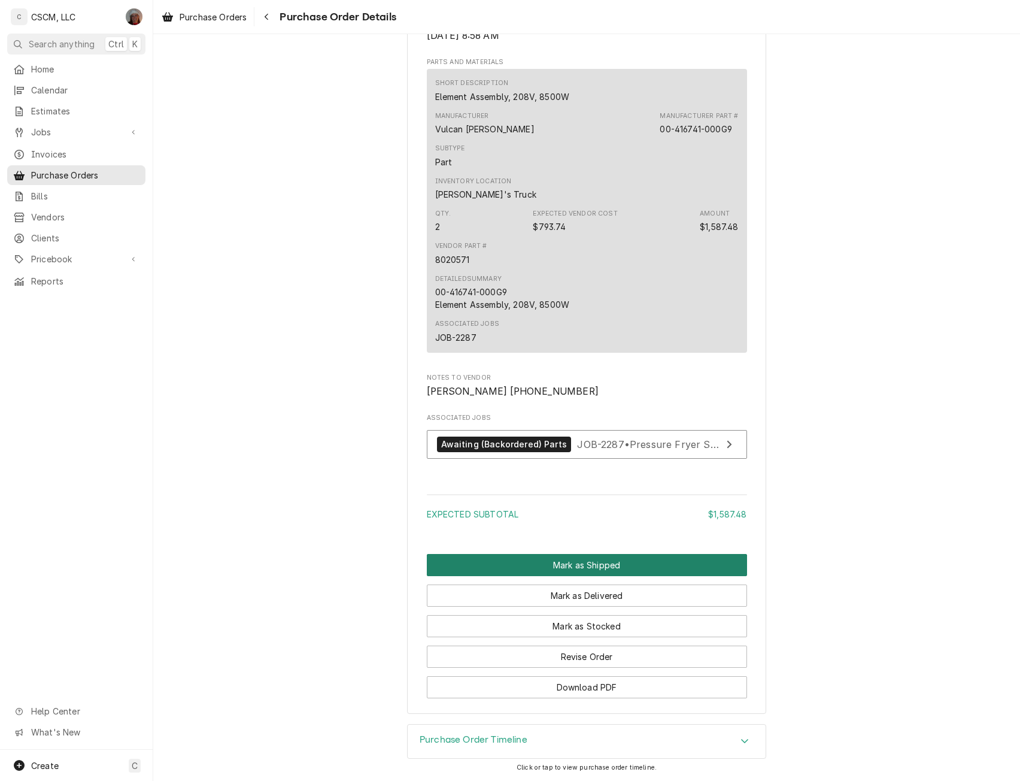
click at [551, 566] on button "Mark as Shipped" at bounding box center [587, 565] width 320 height 22
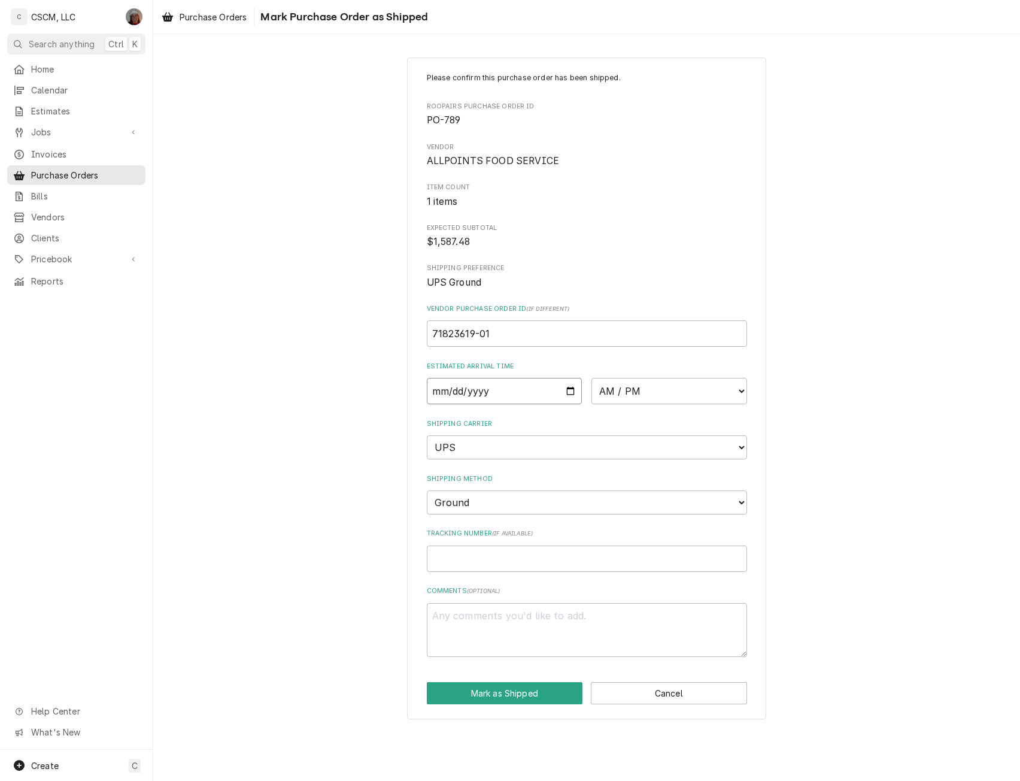
click at [569, 393] on input "Date" at bounding box center [505, 391] width 156 height 26
type input "[DATE]"
type textarea "x"
click at [741, 389] on select "AM / PM 6:00 AM 6:15 AM 6:30 AM 6:45 AM 7:00 AM 7:15 AM 7:30 AM 7:45 AM 8:00 AM…" at bounding box center [670, 391] width 156 height 26
select select "17:00:00"
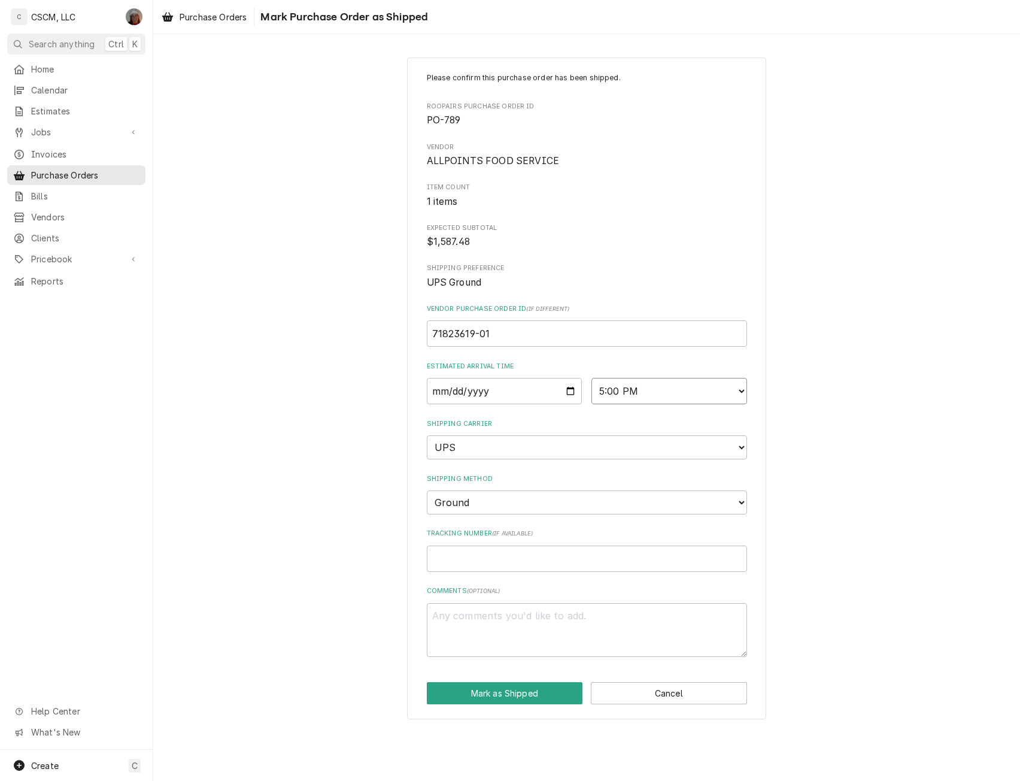
click at [592, 378] on select "AM / PM 6:00 AM 6:15 AM 6:30 AM 6:45 AM 7:00 AM 7:15 AM 7:30 AM 7:45 AM 8:00 AM…" at bounding box center [670, 391] width 156 height 26
click at [441, 566] on input "Tracking Number ( if available )" at bounding box center [587, 559] width 320 height 26
type textarea "x"
type input "1"
type textarea "x"
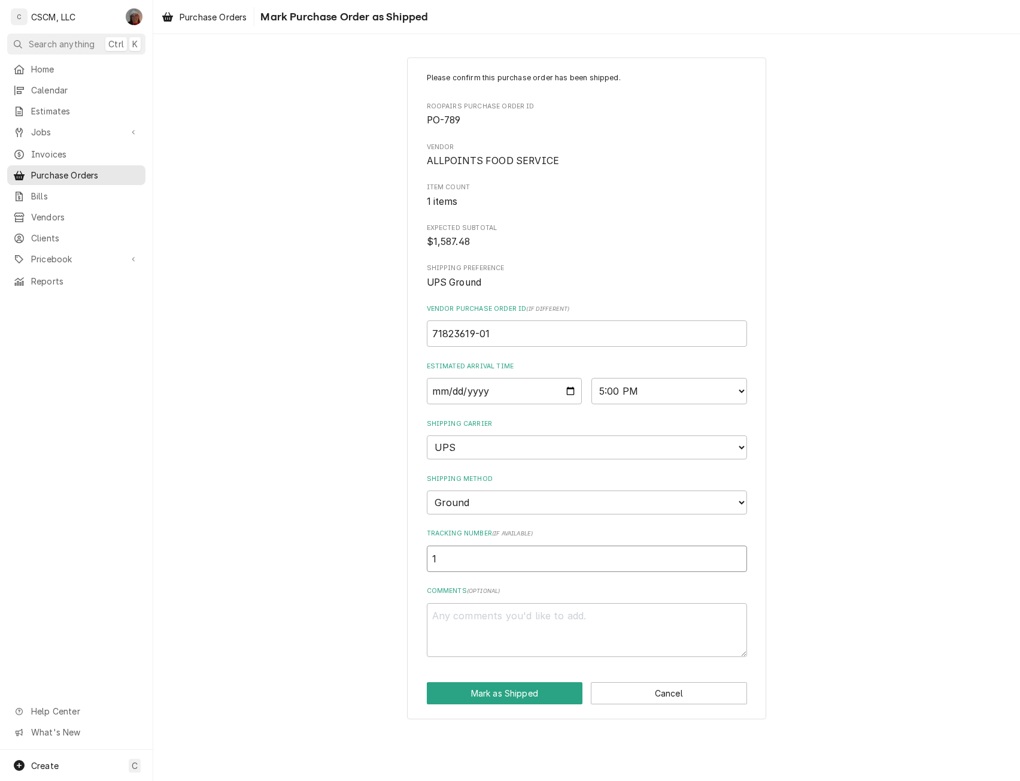
type input "1Z"
type textarea "x"
type input "1Z1"
type textarea "x"
type input "1Z15"
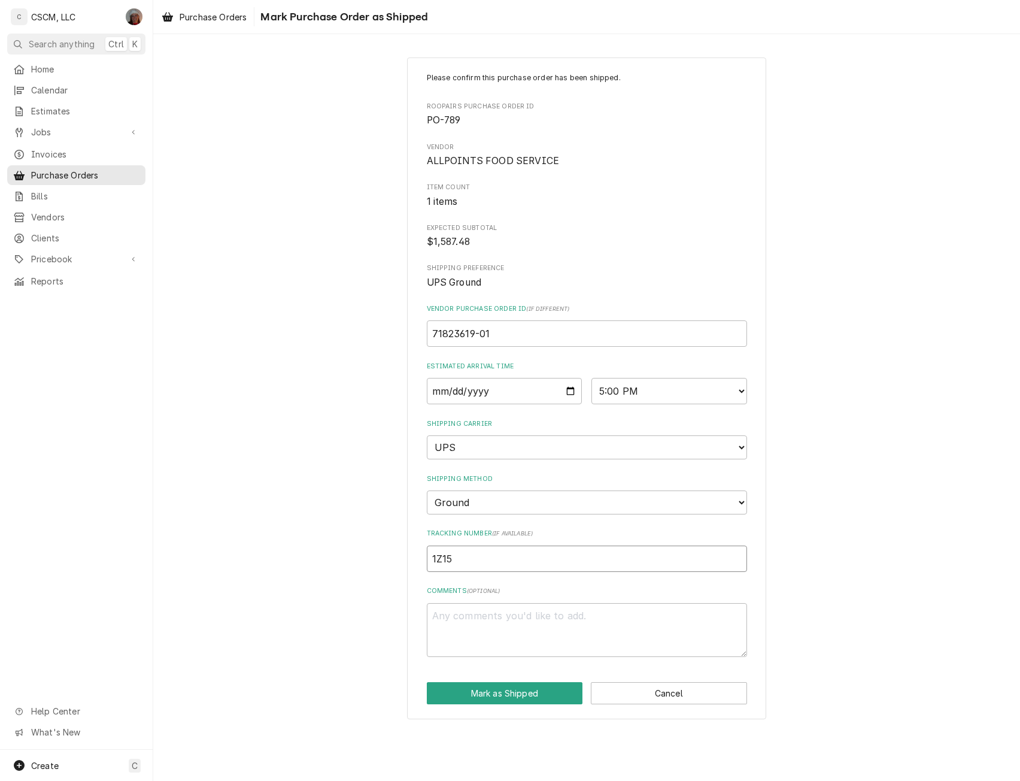
type textarea "x"
type input "1Z152"
type textarea "x"
type input "1Z1522"
type textarea "x"
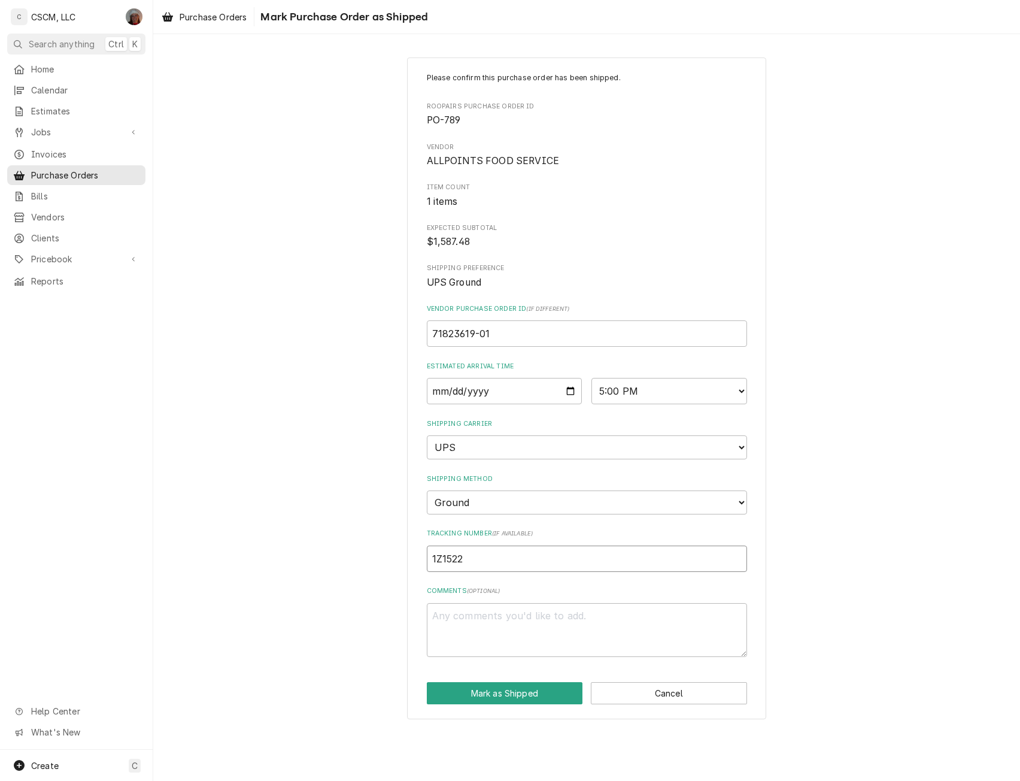
type input "1Z15220"
type textarea "x"
type input "1Z152206"
type textarea "x"
type input "1Z1522060"
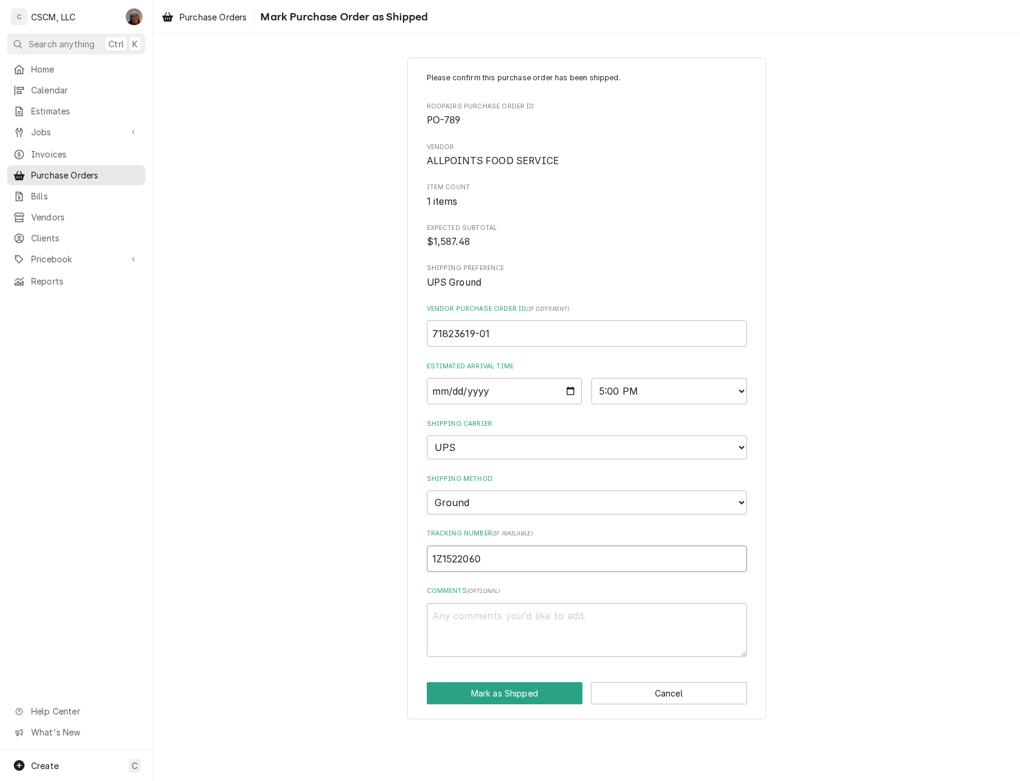
type textarea "x"
type input "1Z15220603"
type textarea "x"
type input "1Z152206030"
type textarea "x"
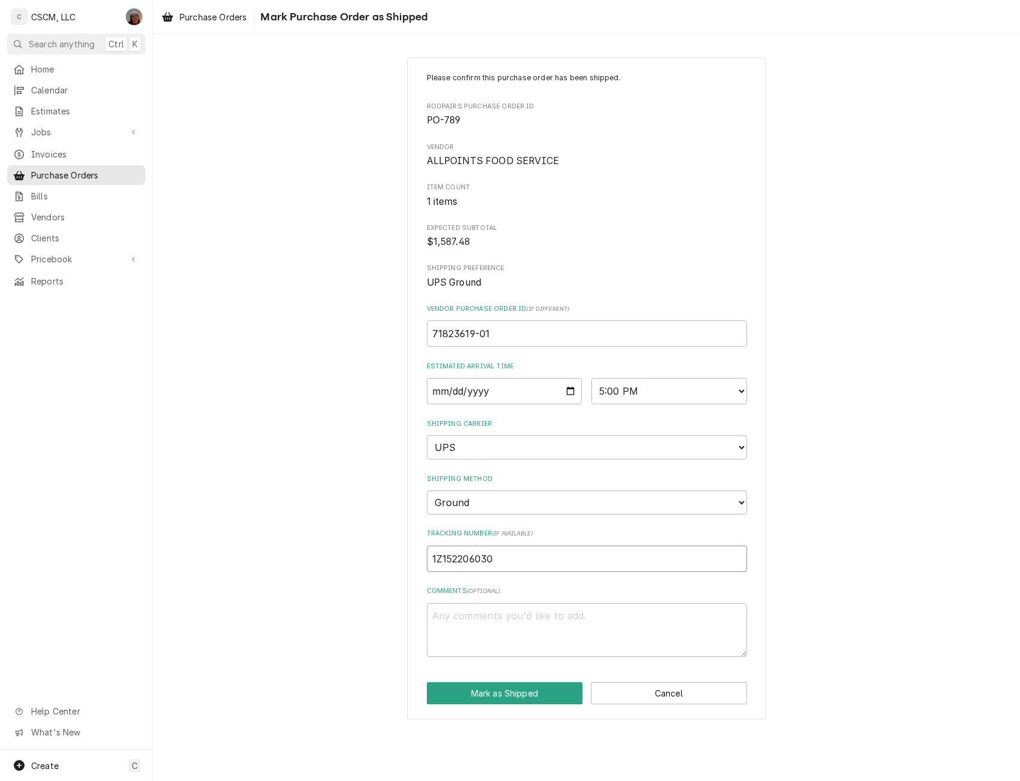
type input "1Z1522060302"
type textarea "x"
type input "1Z15220603027"
type textarea "x"
type input "1Z152206030278"
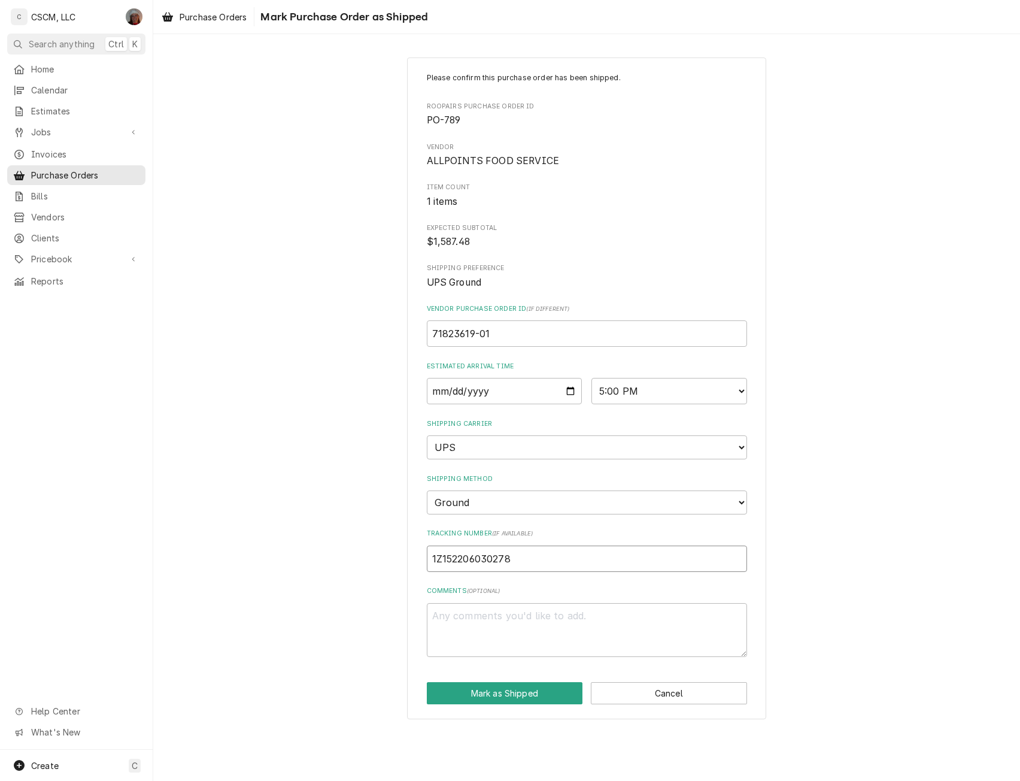
type textarea "x"
type input "1Z1522060302783"
type textarea "x"
type input "1Z15220603027831"
type textarea "x"
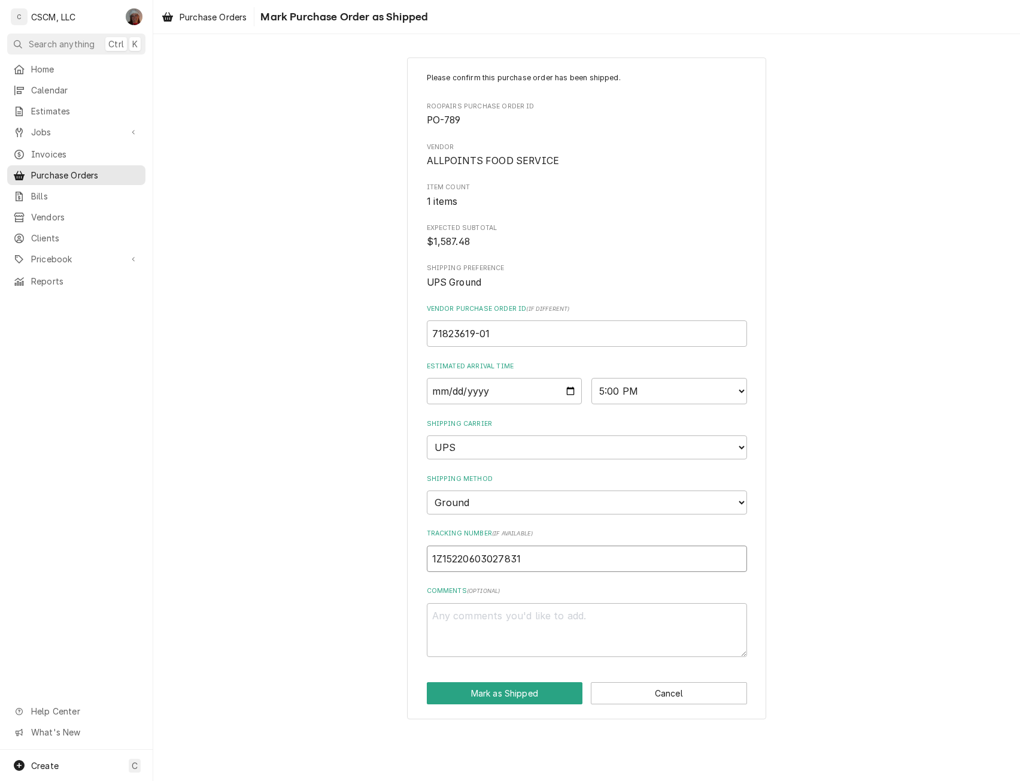
type input "1Z152206030278316"
type textarea "x"
type input "1Z1522060302783167"
click at [501, 695] on button "Mark as Shipped" at bounding box center [505, 693] width 156 height 22
type textarea "x"
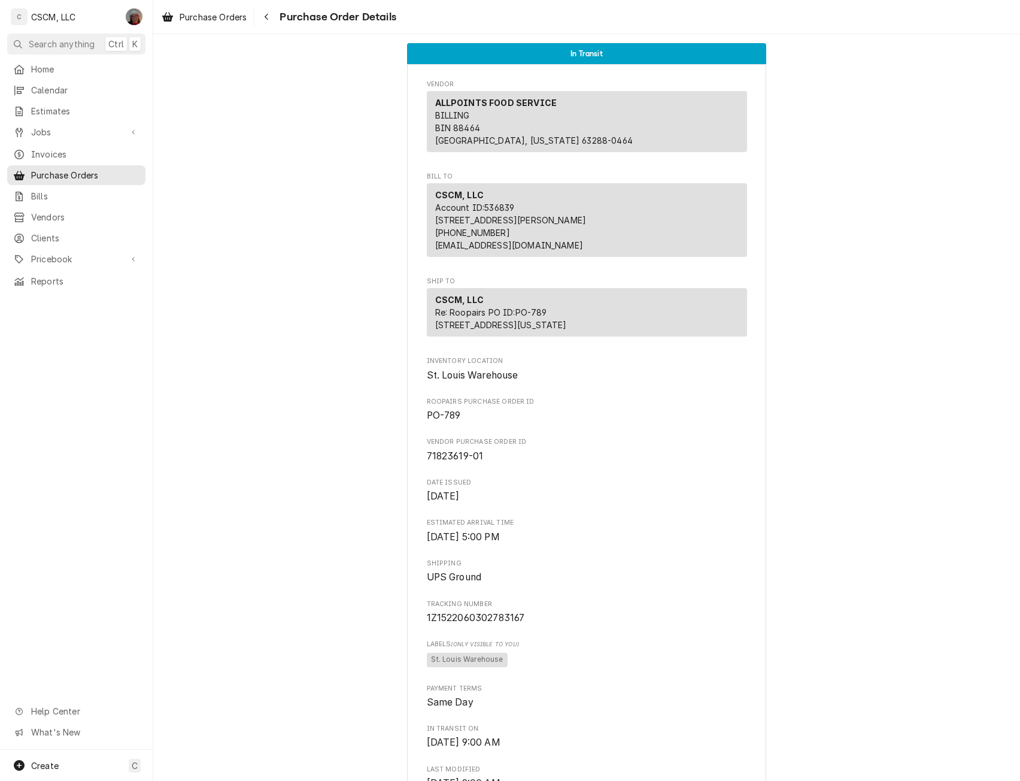
scroll to position [653, 0]
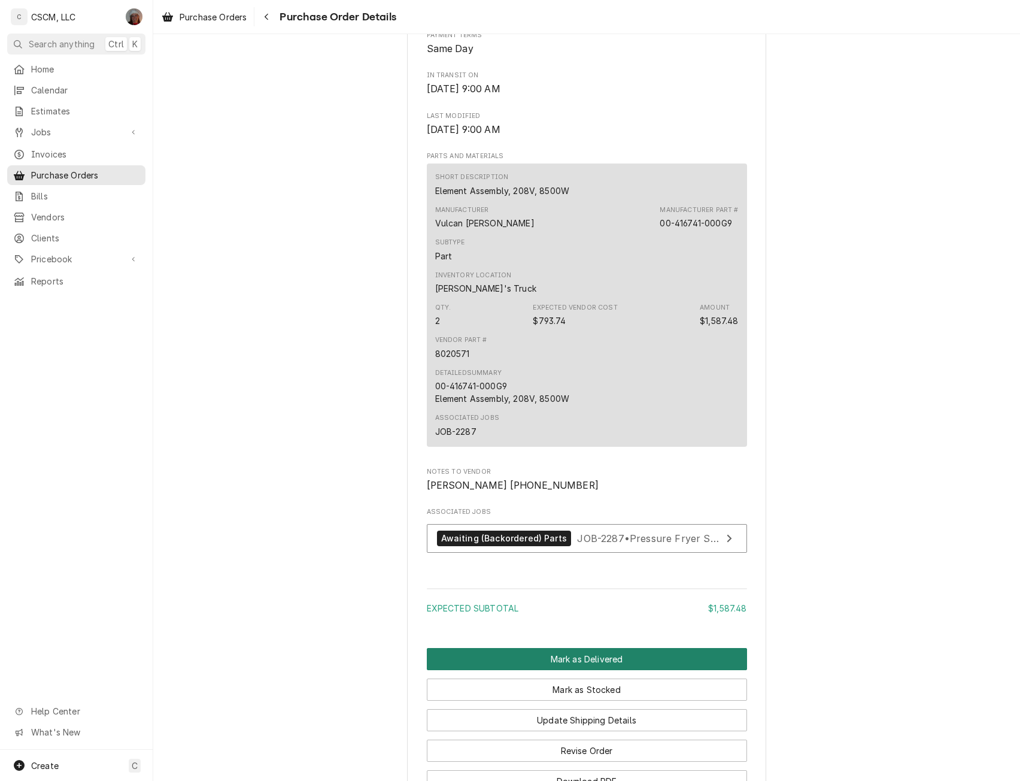
click at [569, 670] on button "Mark as Delivered" at bounding box center [587, 659] width 320 height 22
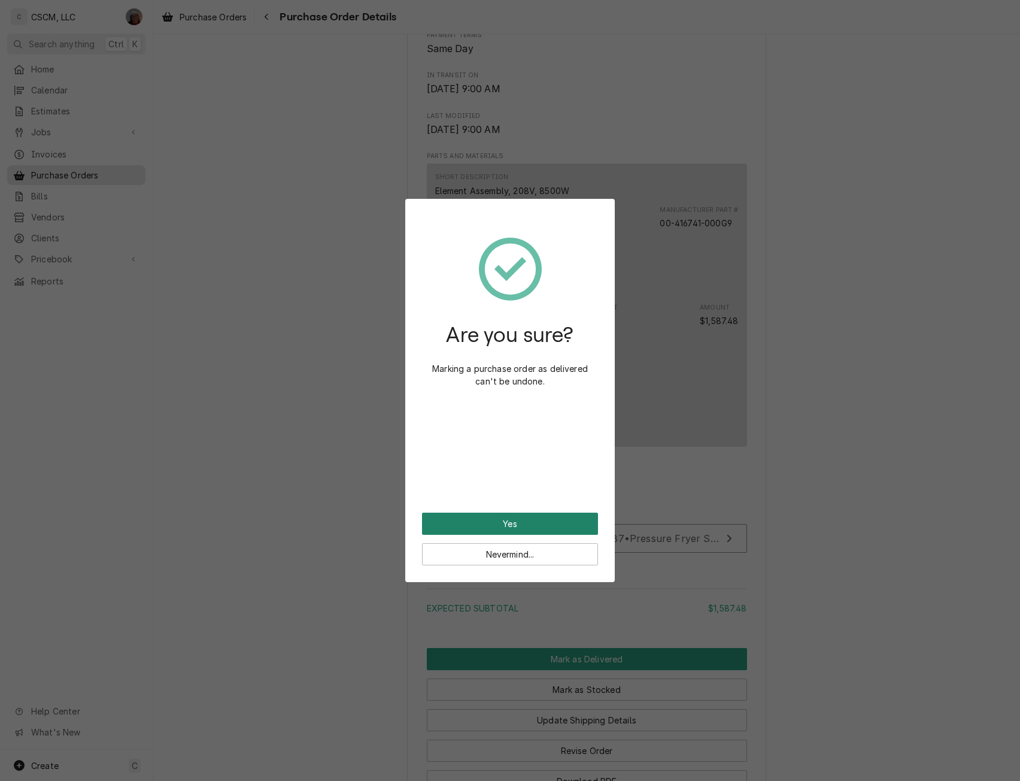
click at [493, 526] on button "Yes" at bounding box center [510, 524] width 176 height 22
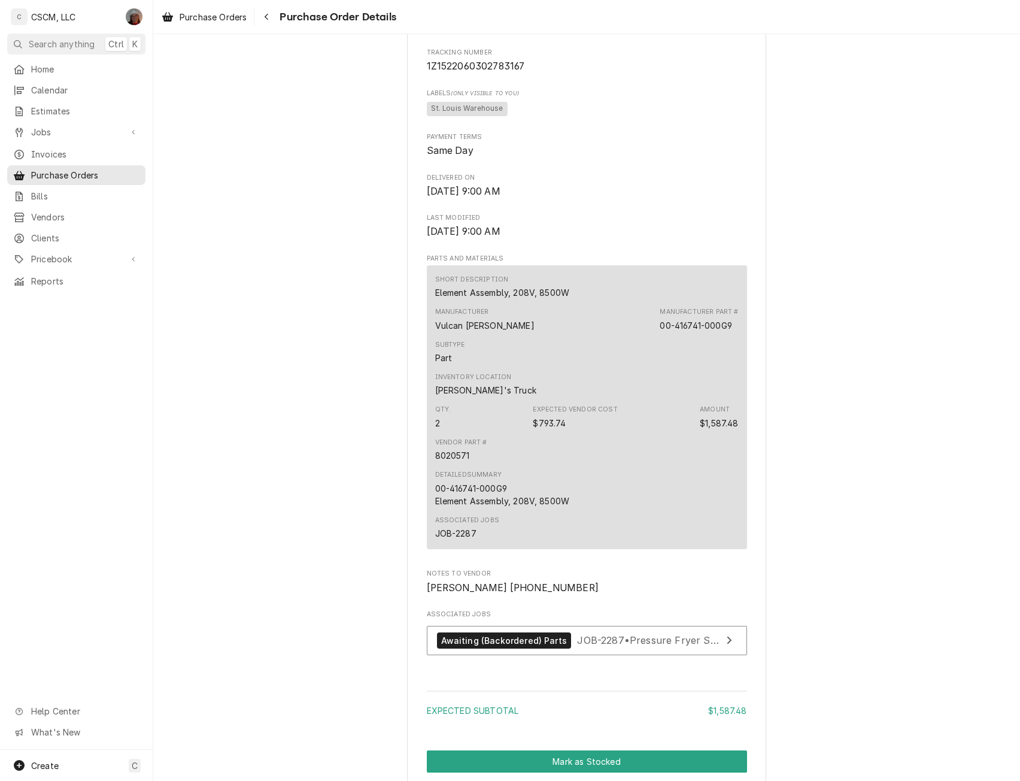
scroll to position [701, 0]
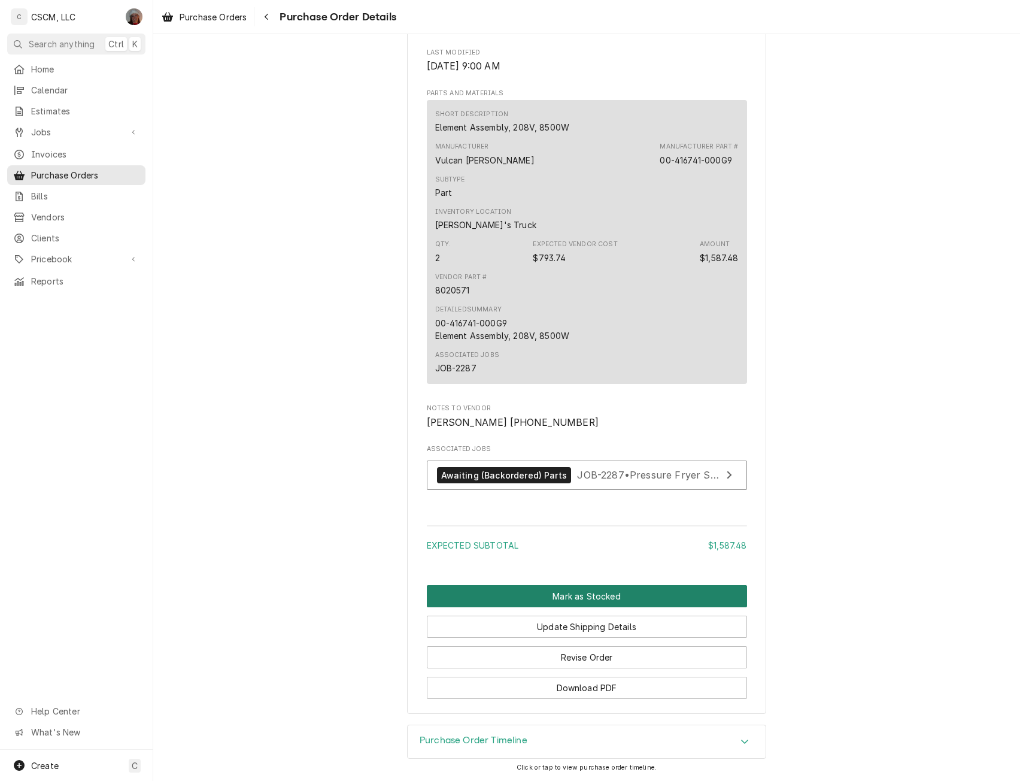
click at [607, 597] on button "Mark as Stocked" at bounding box center [587, 596] width 320 height 22
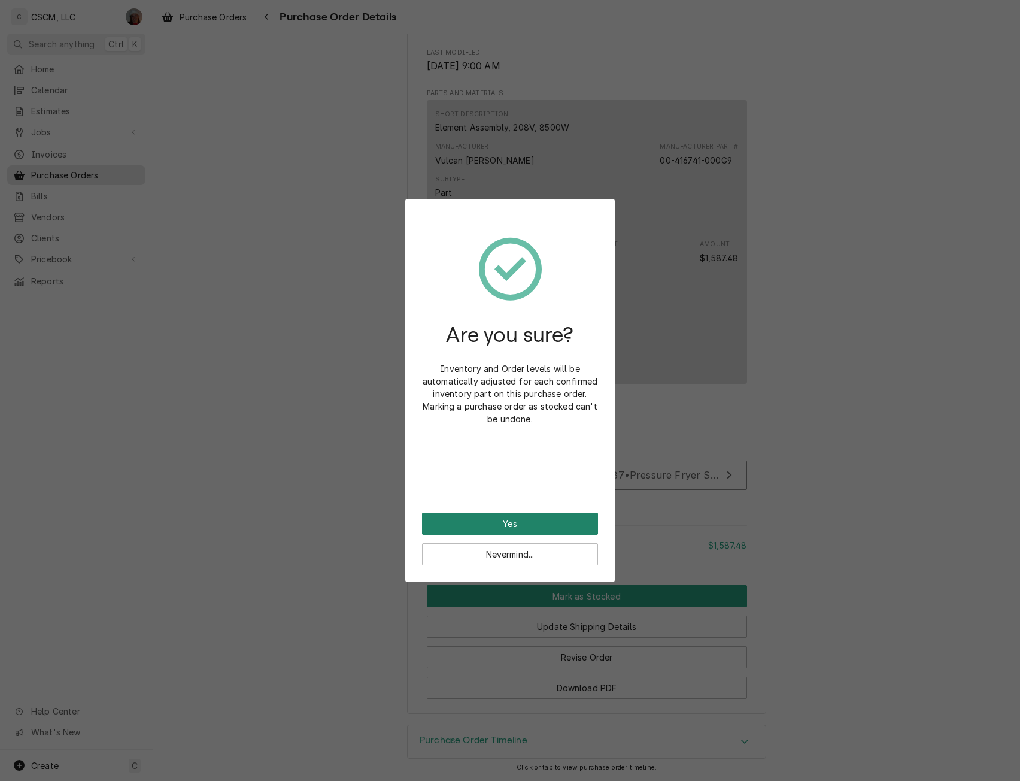
click at [529, 523] on button "Yes" at bounding box center [510, 524] width 176 height 22
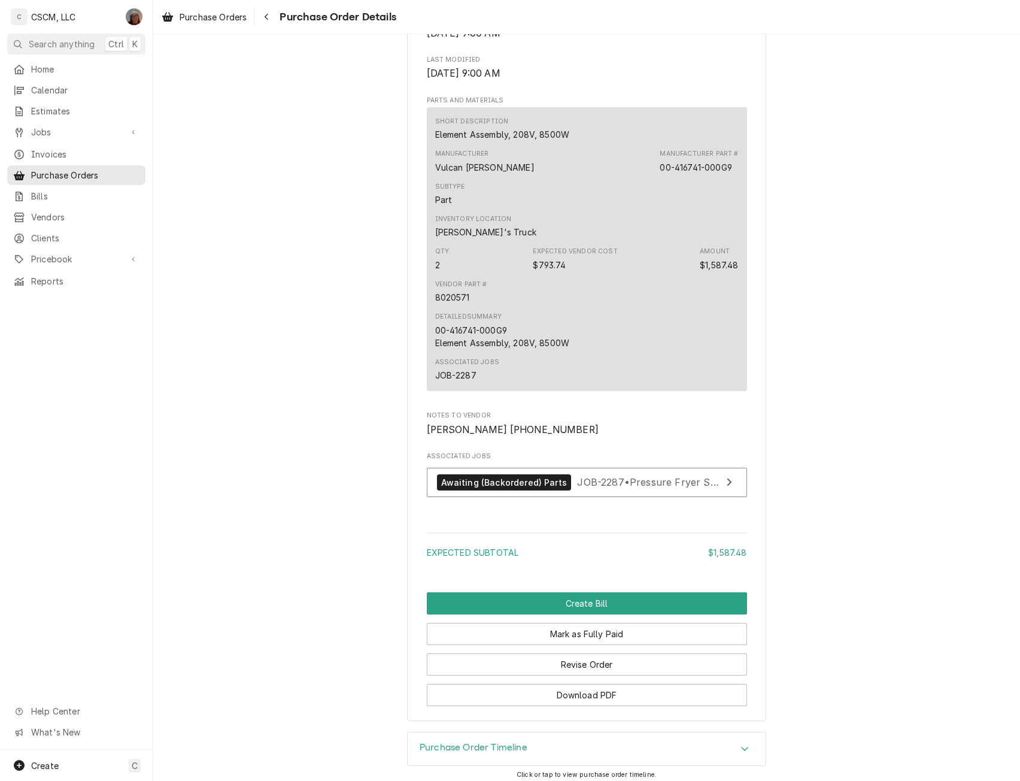
scroll to position [701, 0]
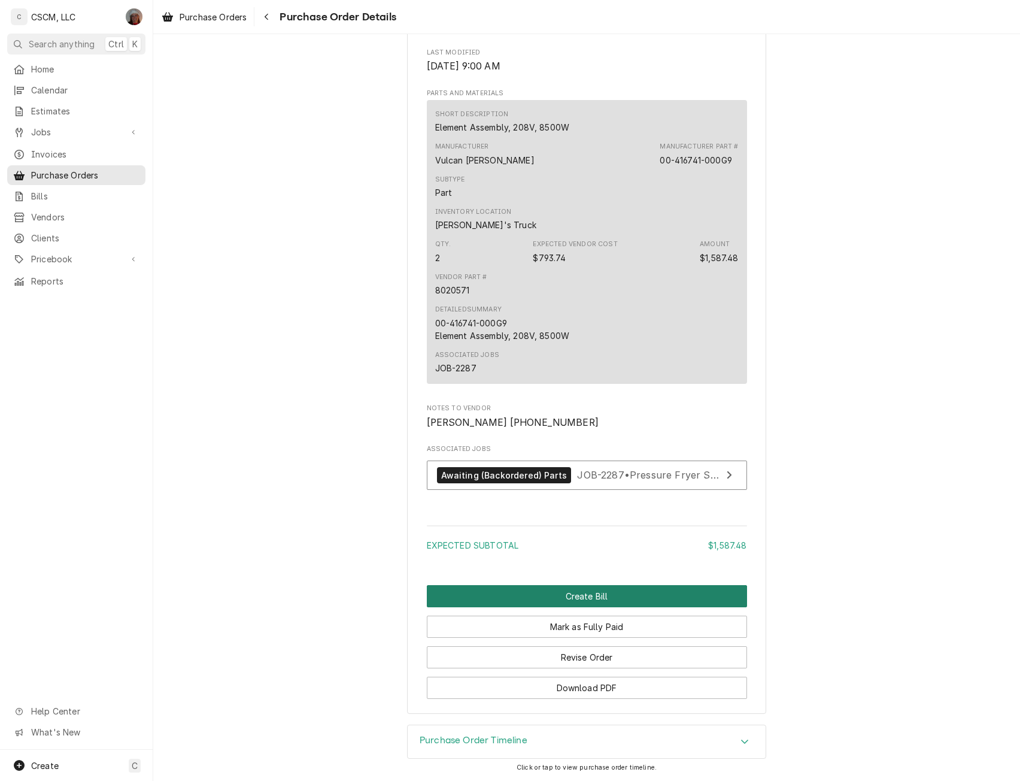
click at [574, 591] on button "Create Bill" at bounding box center [587, 596] width 320 height 22
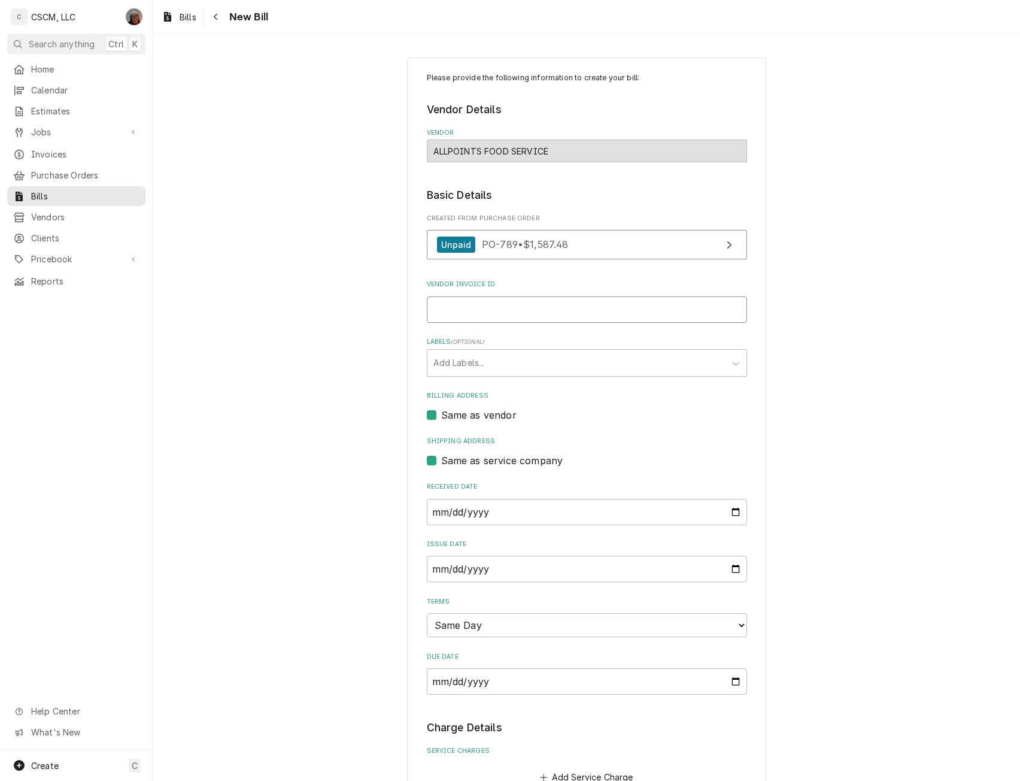
click at [453, 308] on input "Vendor Invoice ID" at bounding box center [587, 309] width 320 height 26
paste input "71823619-01"
type input "71823619-01"
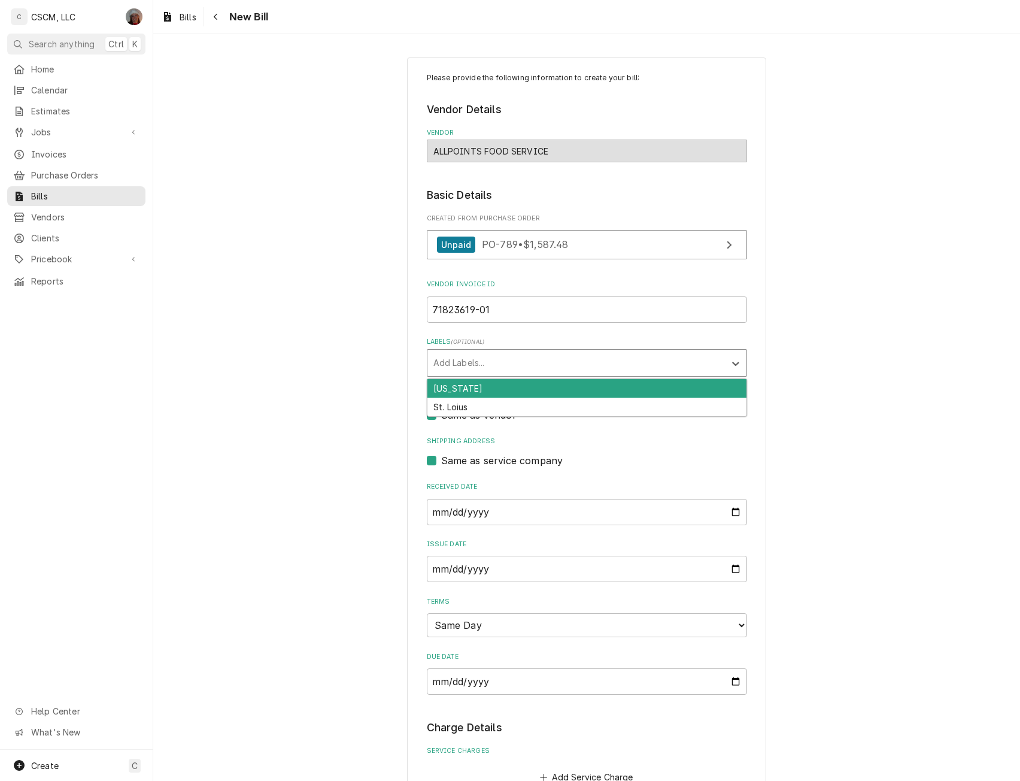
click at [483, 363] on div "Labels" at bounding box center [577, 363] width 286 height 22
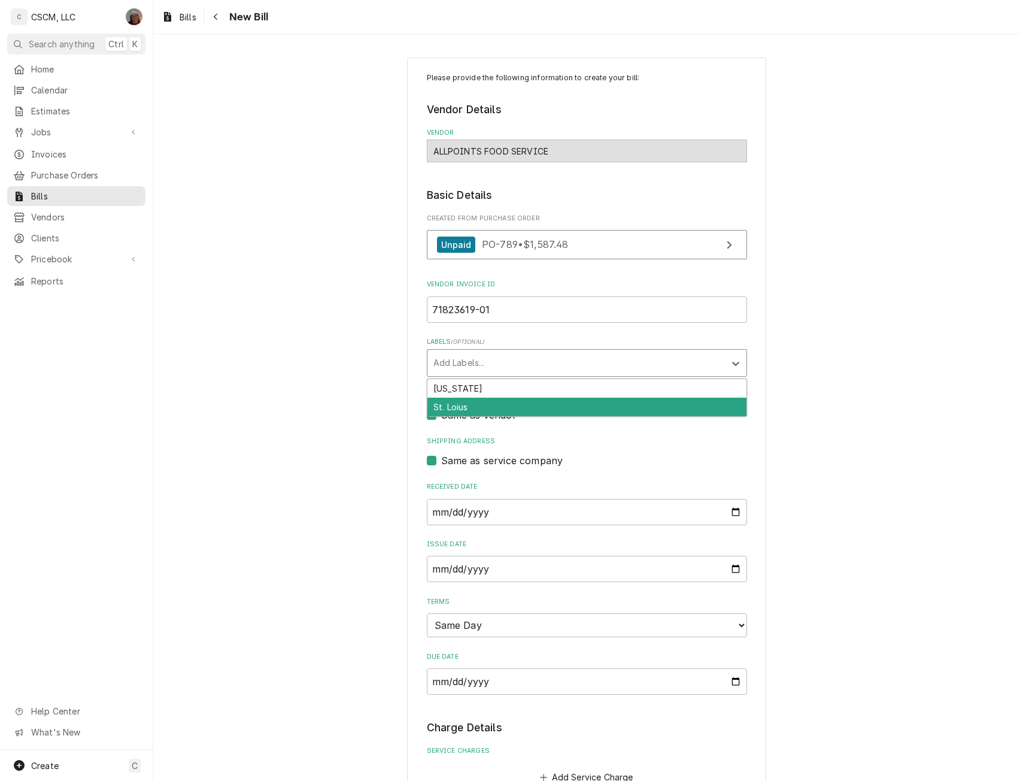
click at [467, 403] on div "St. Loius" at bounding box center [587, 407] width 319 height 19
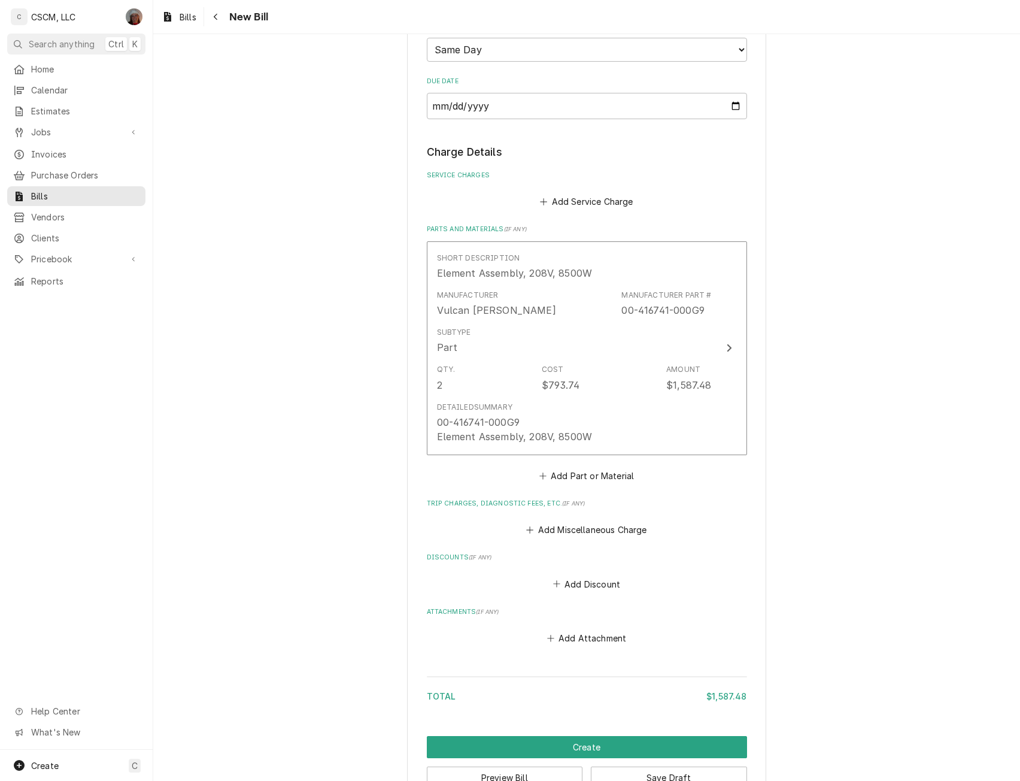
scroll to position [609, 0]
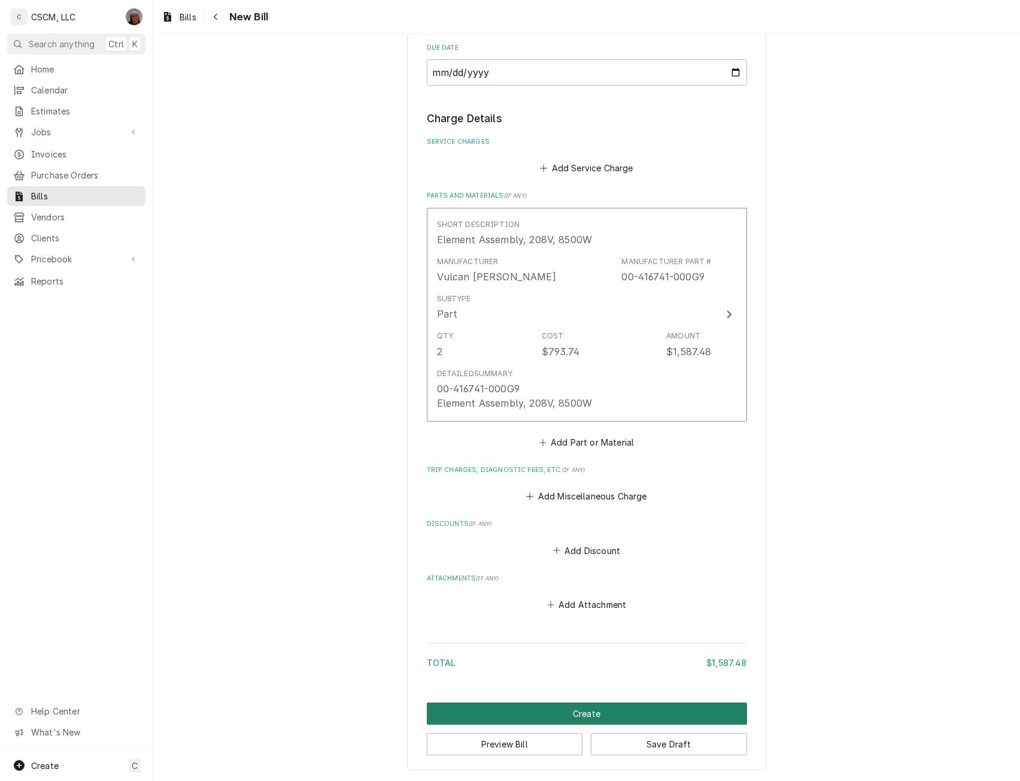
click at [572, 707] on button "Create" at bounding box center [587, 713] width 320 height 22
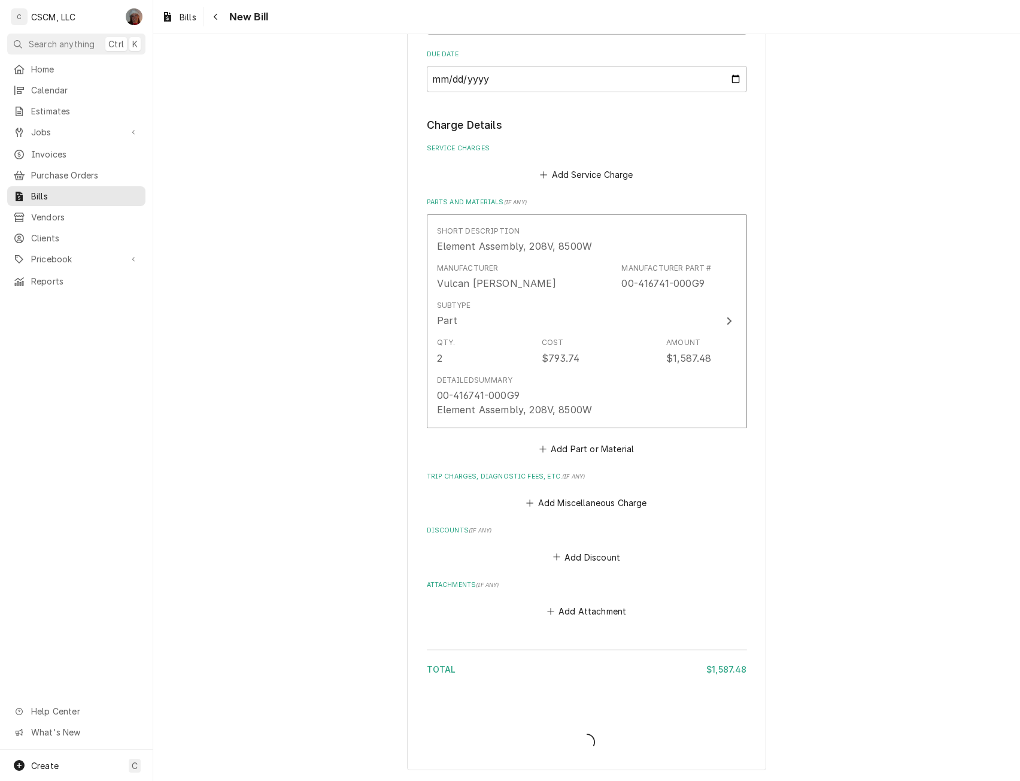
scroll to position [602, 0]
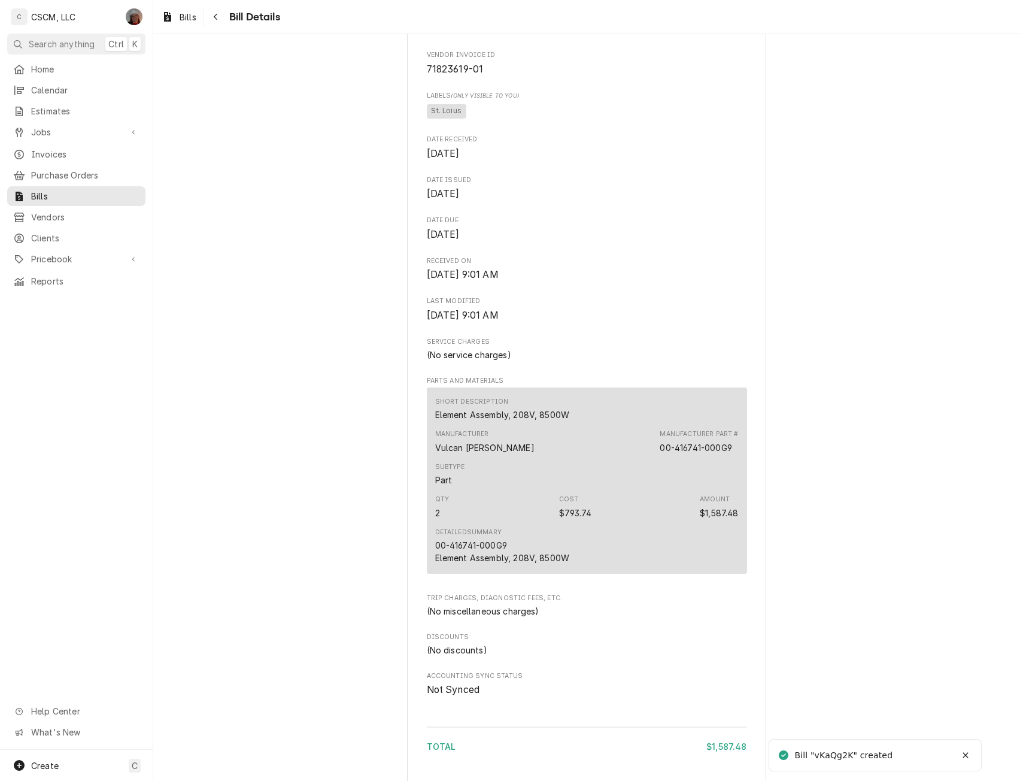
scroll to position [478, 0]
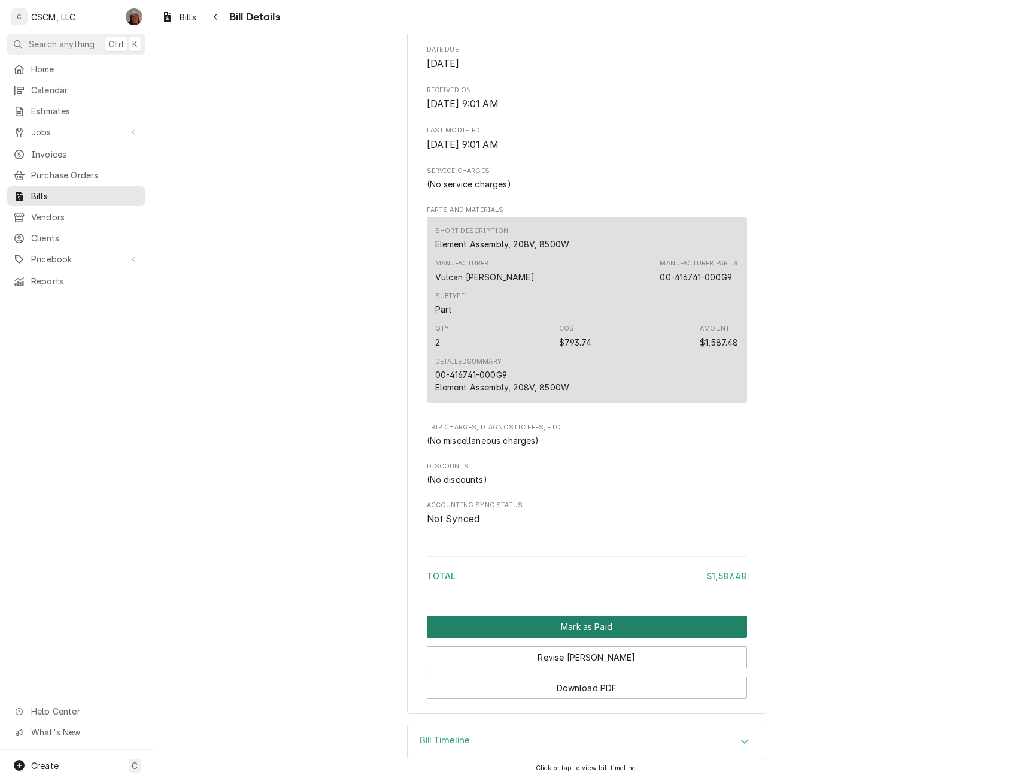
click at [586, 628] on button "Mark as Paid" at bounding box center [587, 627] width 320 height 22
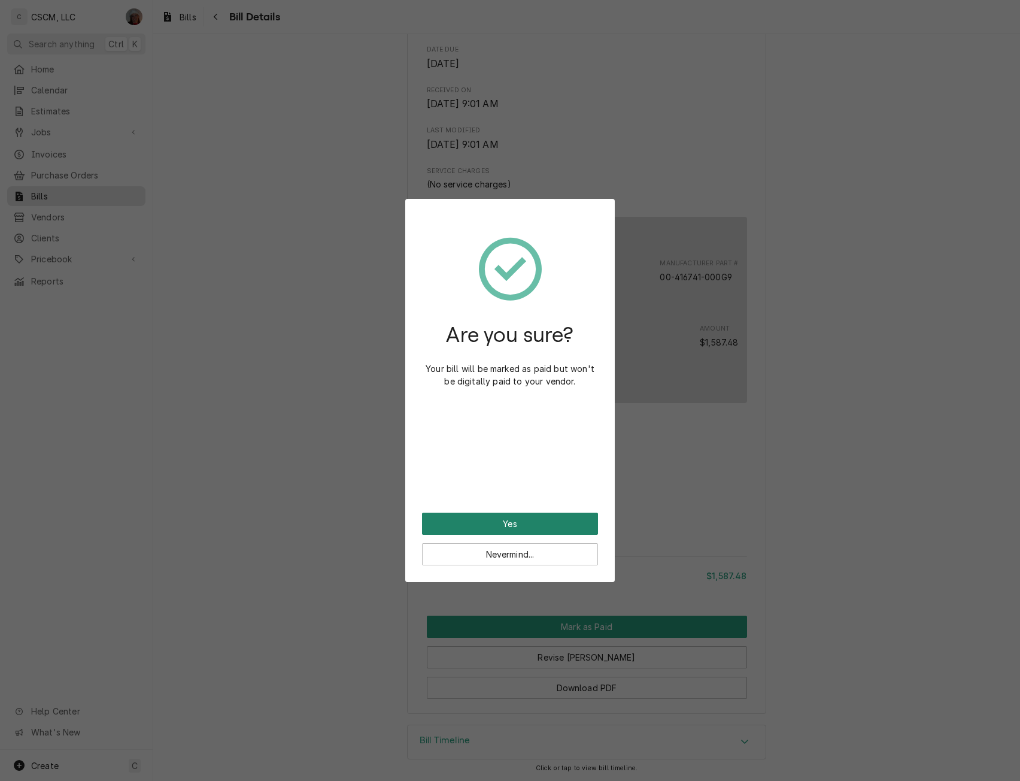
click at [507, 525] on button "Yes" at bounding box center [510, 524] width 176 height 22
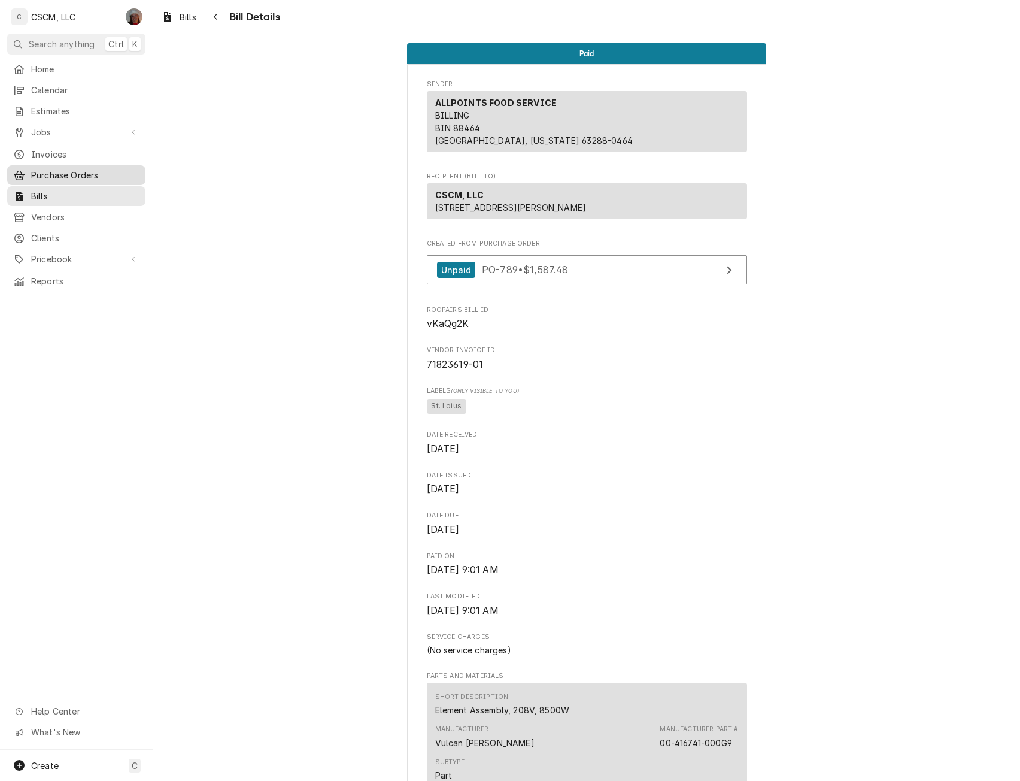
click at [92, 172] on span "Purchase Orders" at bounding box center [85, 175] width 108 height 13
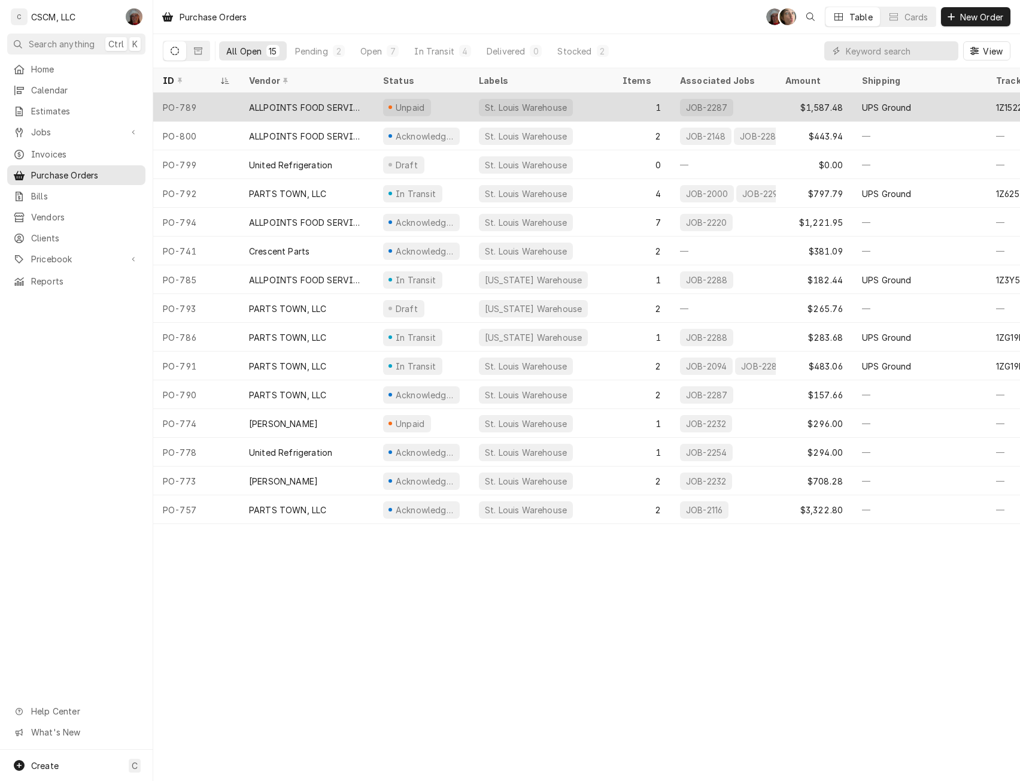
click at [308, 104] on div "ALLPOINTS FOOD SERVICE" at bounding box center [306, 107] width 115 height 13
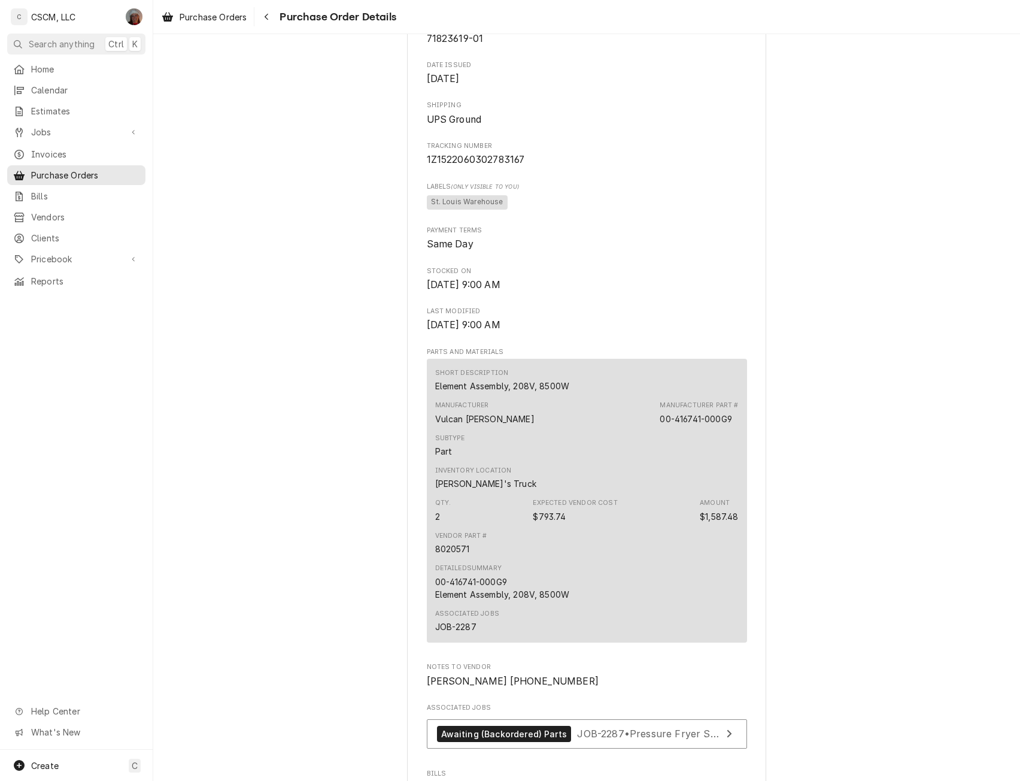
scroll to position [768, 0]
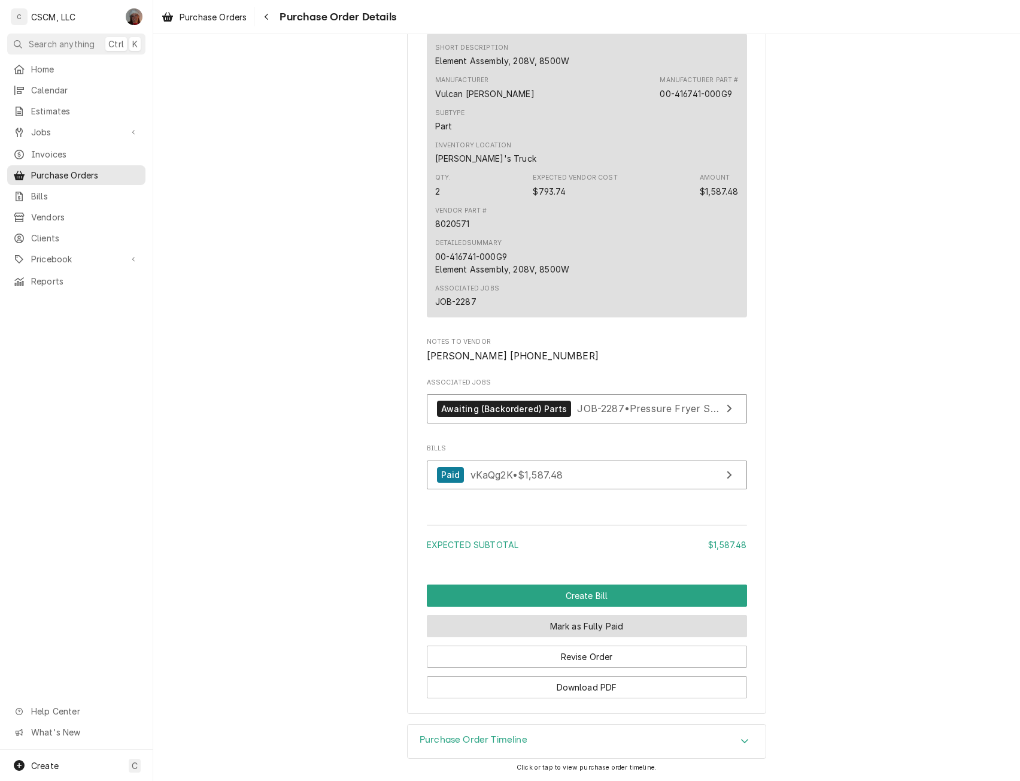
click at [586, 626] on button "Mark as Fully Paid" at bounding box center [587, 626] width 320 height 22
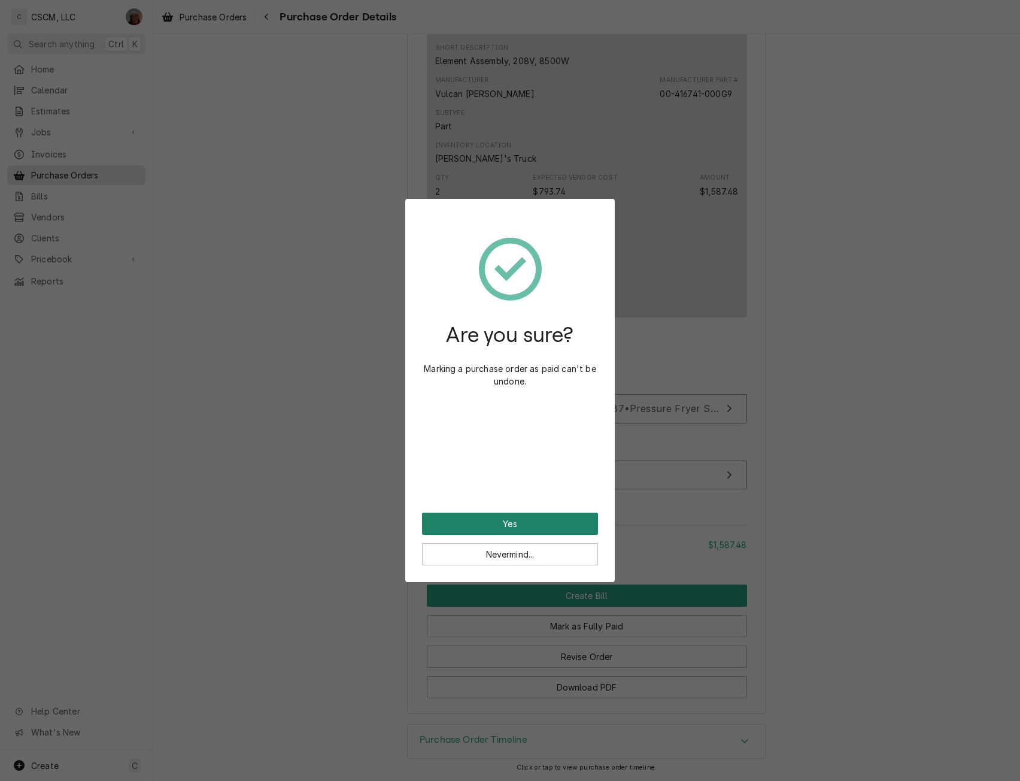
click at [475, 517] on button "Yes" at bounding box center [510, 524] width 176 height 22
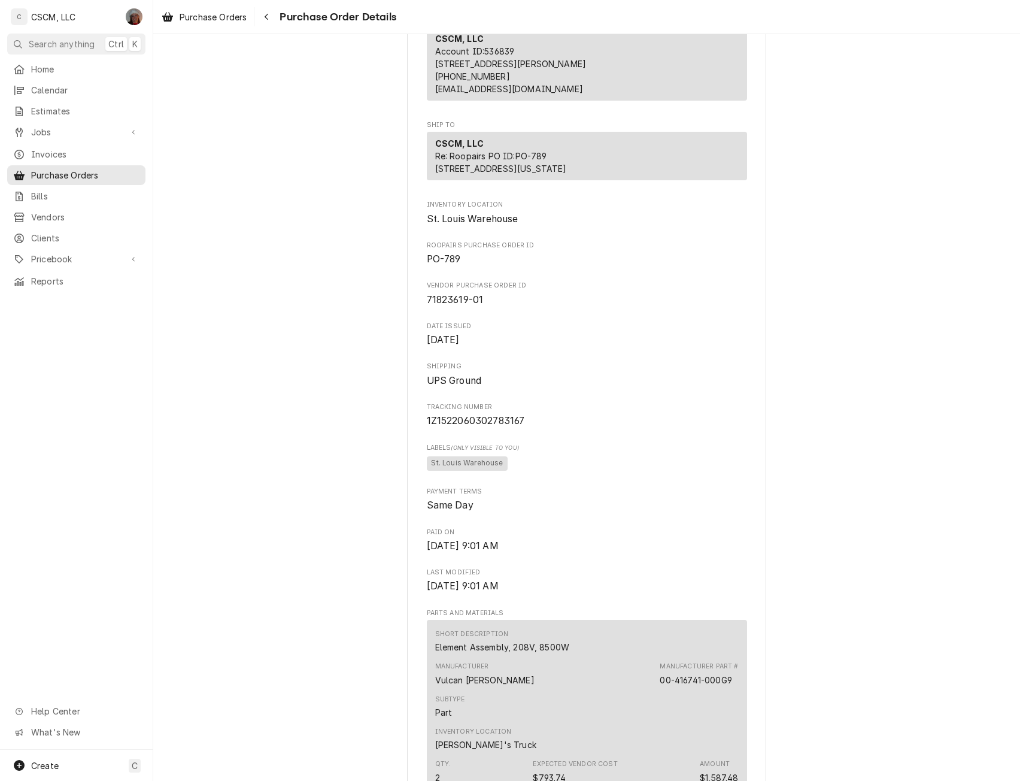
scroll to position [408, 0]
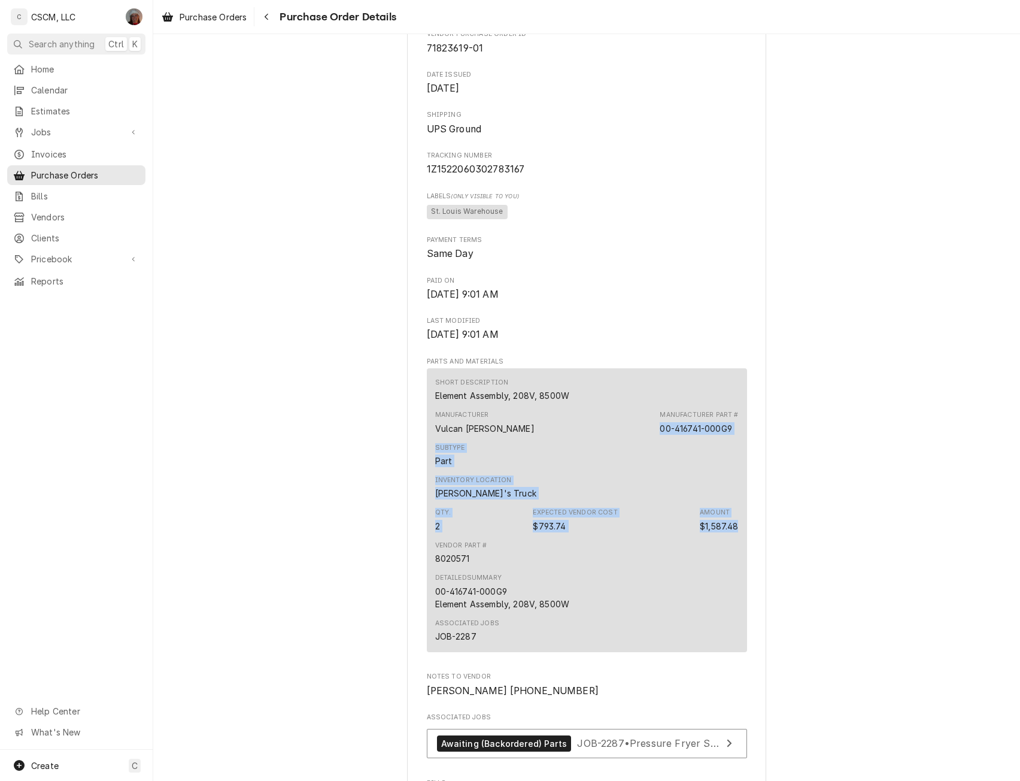
drag, startPoint x: 1006, startPoint y: 462, endPoint x: 1008, endPoint y: 530, distance: 67.7
click at [1008, 530] on div "Paid Vendor ALLPOINTS FOOD SERVICE BILLING BIN 88464 [GEOGRAPHIC_DATA], [US_STA…" at bounding box center [586, 296] width 867 height 1341
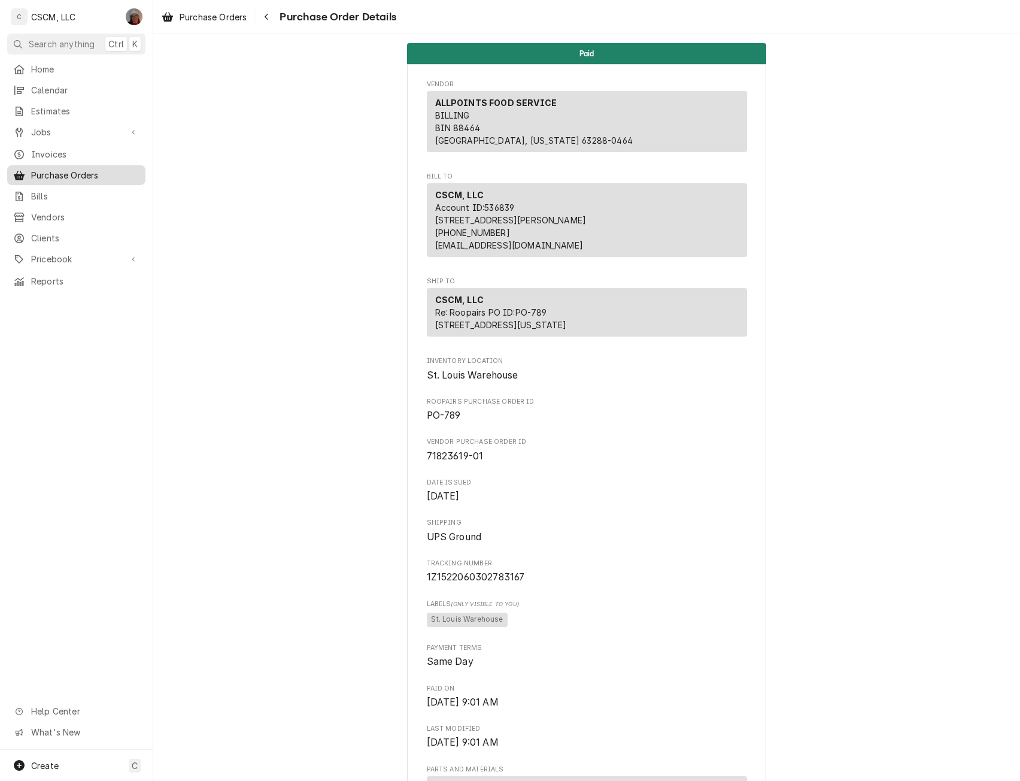
click at [104, 168] on div "Purchase Orders" at bounding box center [77, 175] width 134 height 15
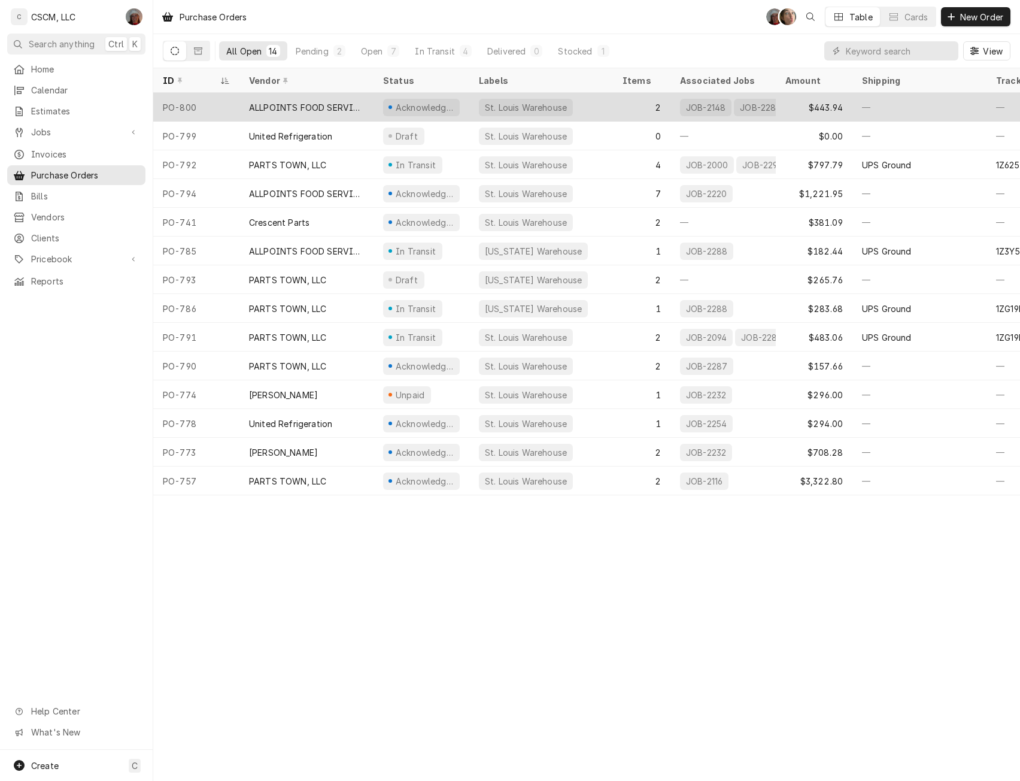
click at [323, 99] on div "ALLPOINTS FOOD SERVICE" at bounding box center [307, 107] width 134 height 29
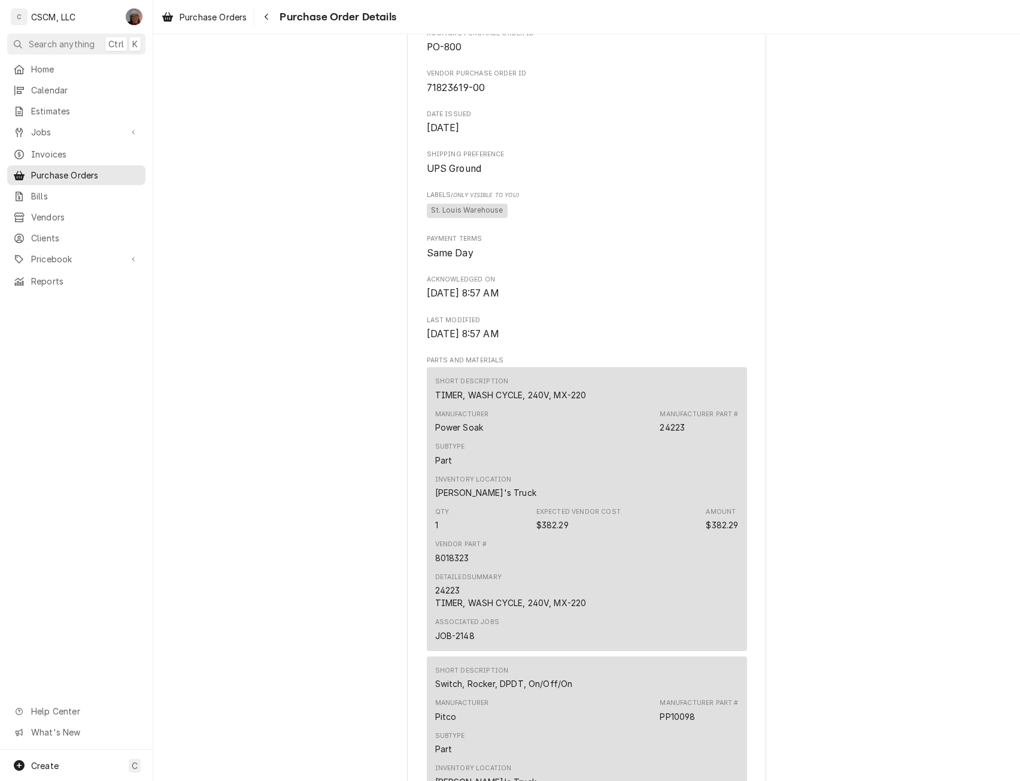
scroll to position [758, 0]
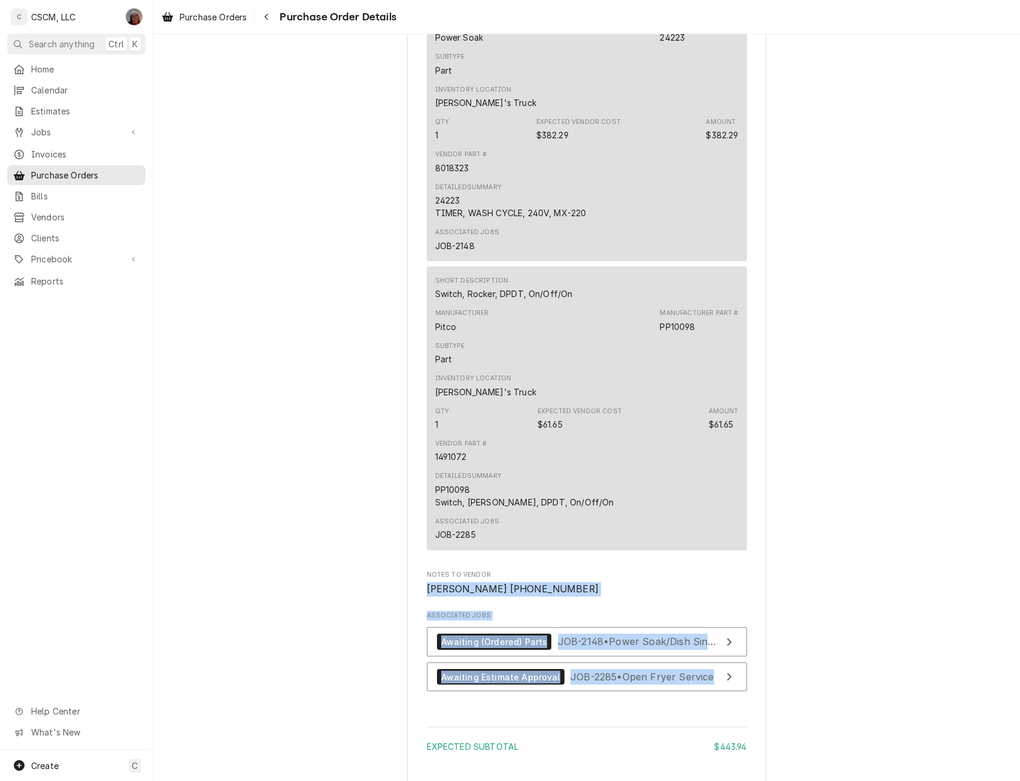
drag, startPoint x: 982, startPoint y: 598, endPoint x: 996, endPoint y: 717, distance: 120.0
click at [996, 717] on div "Acknowledged Vendor ALLPOINTS FOOD SERVICE BILLING BIN 88464 [GEOGRAPHIC_DATA],…" at bounding box center [586, 116] width 867 height 1680
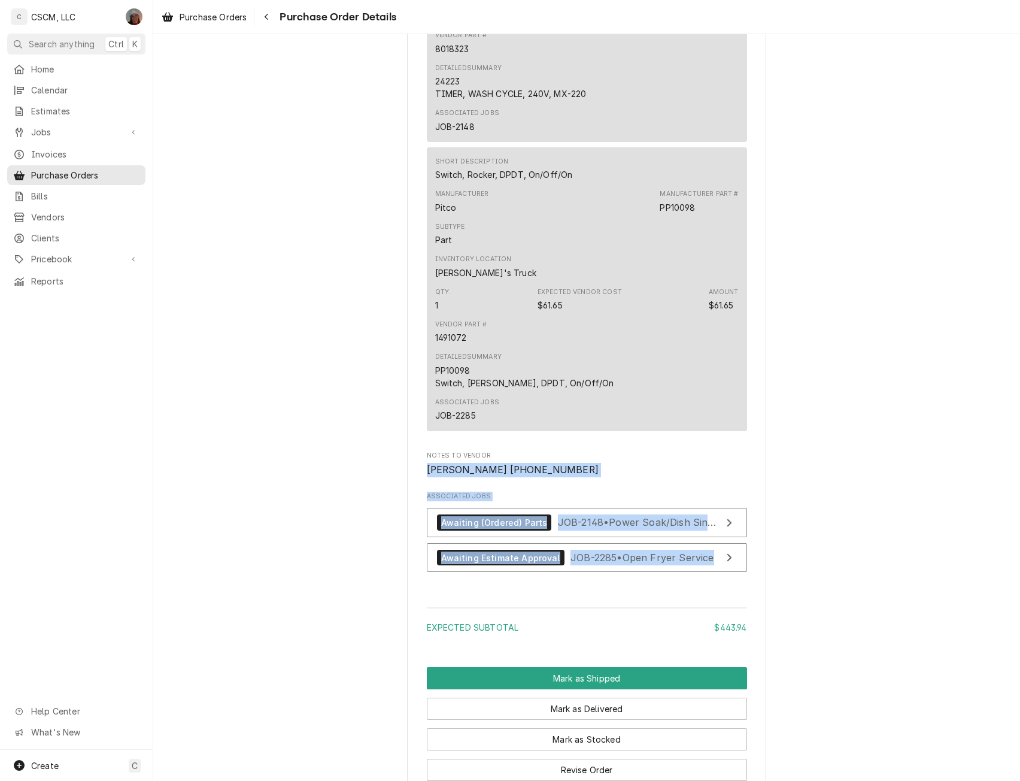
scroll to position [1016, 0]
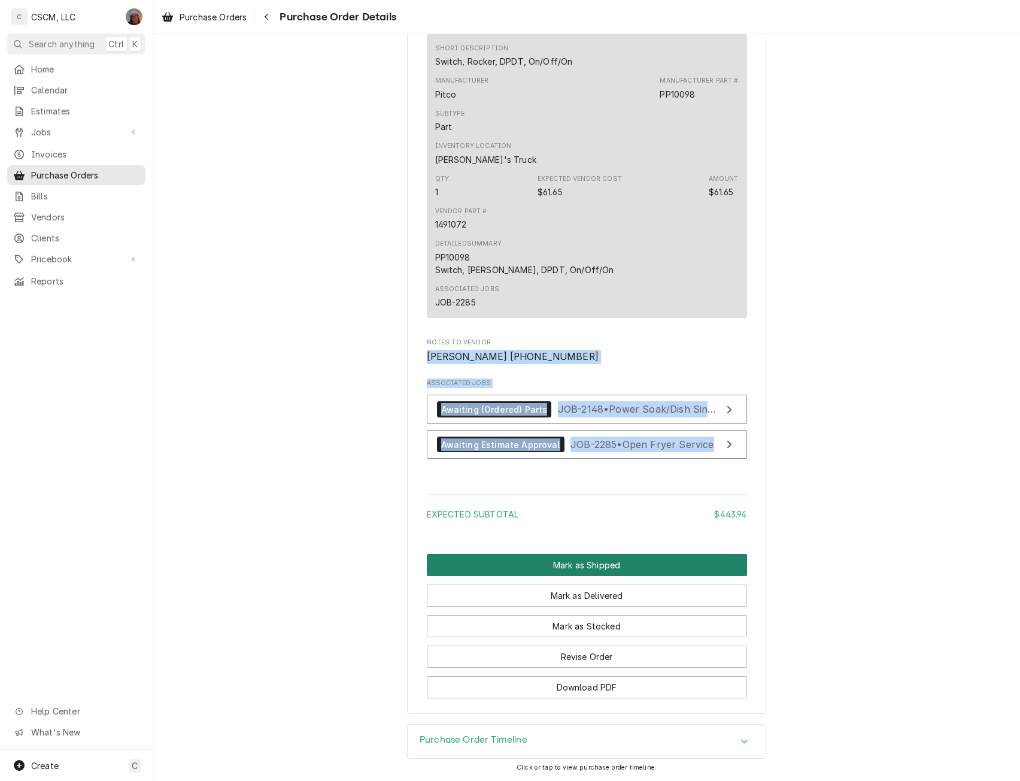
click at [549, 571] on button "Mark as Shipped" at bounding box center [587, 565] width 320 height 22
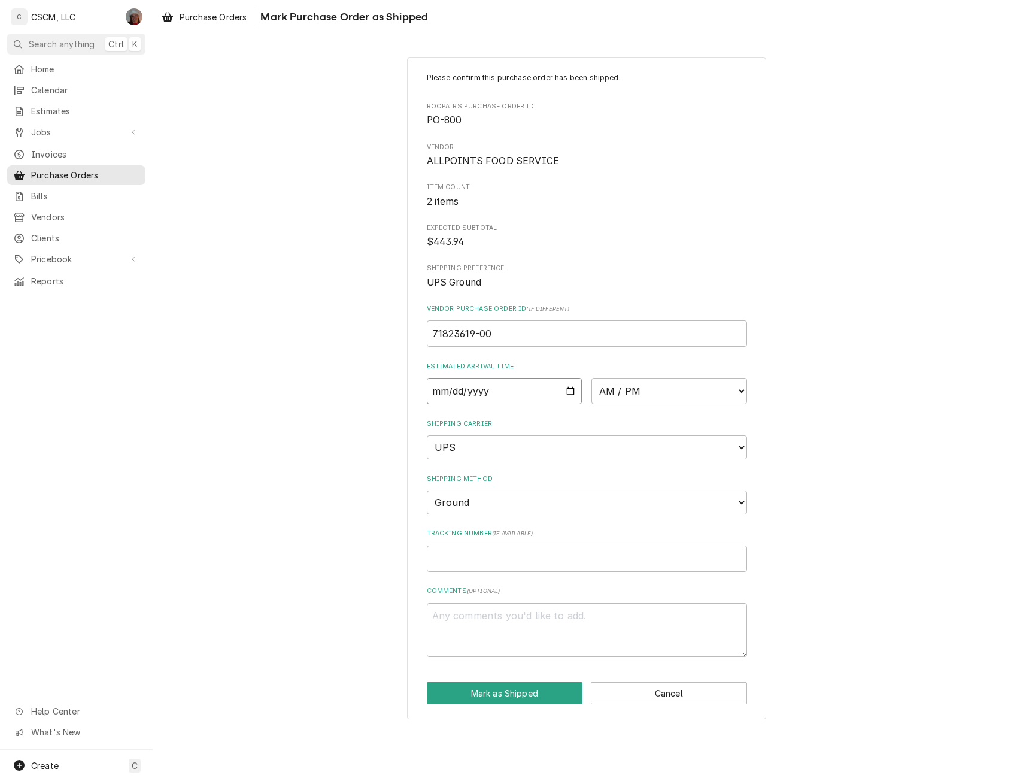
click at [570, 393] on input "Date" at bounding box center [505, 391] width 156 height 26
type input "2025-09-25"
type textarea "x"
click at [741, 392] on select "AM / PM 6:00 AM 6:15 AM 6:30 AM 6:45 AM 7:00 AM 7:15 AM 7:30 AM 7:45 AM 8:00 AM…" at bounding box center [670, 391] width 156 height 26
select select "17:00:00"
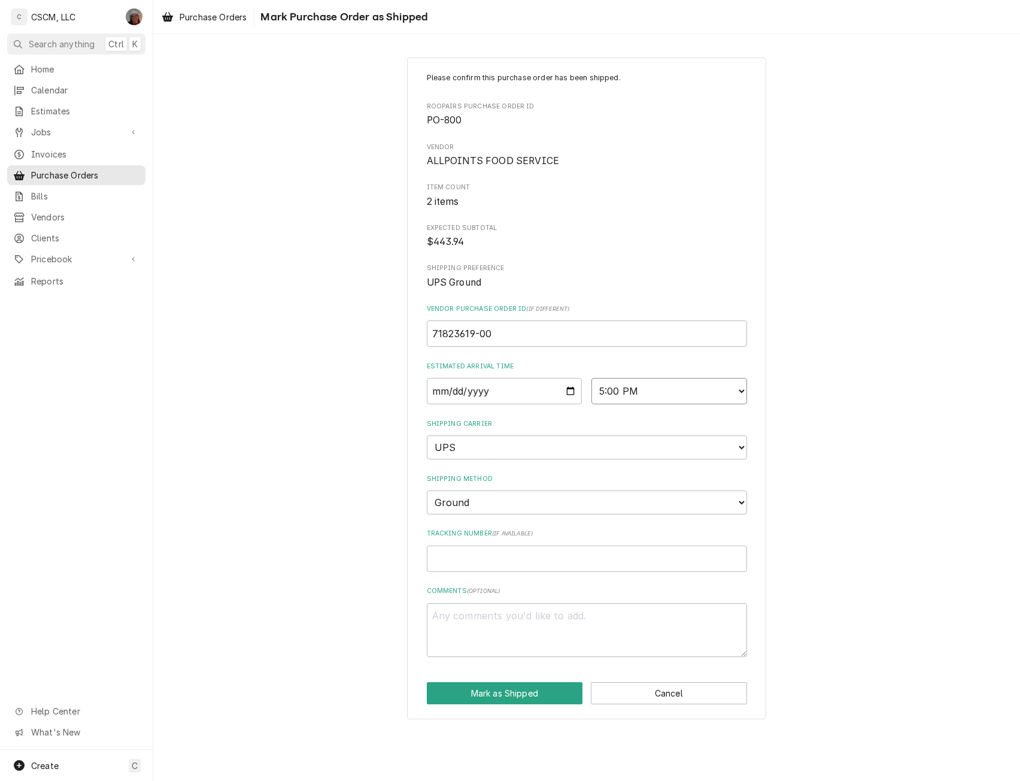
click at [592, 378] on select "AM / PM 6:00 AM 6:15 AM 6:30 AM 6:45 AM 7:00 AM 7:15 AM 7:30 AM 7:45 AM 8:00 AM…" at bounding box center [670, 391] width 156 height 26
click at [446, 559] on input "Tracking Number ( if available )" at bounding box center [587, 559] width 320 height 26
paste input "1Z1522060302783167"
type textarea "x"
type input "1Z1522060302783167"
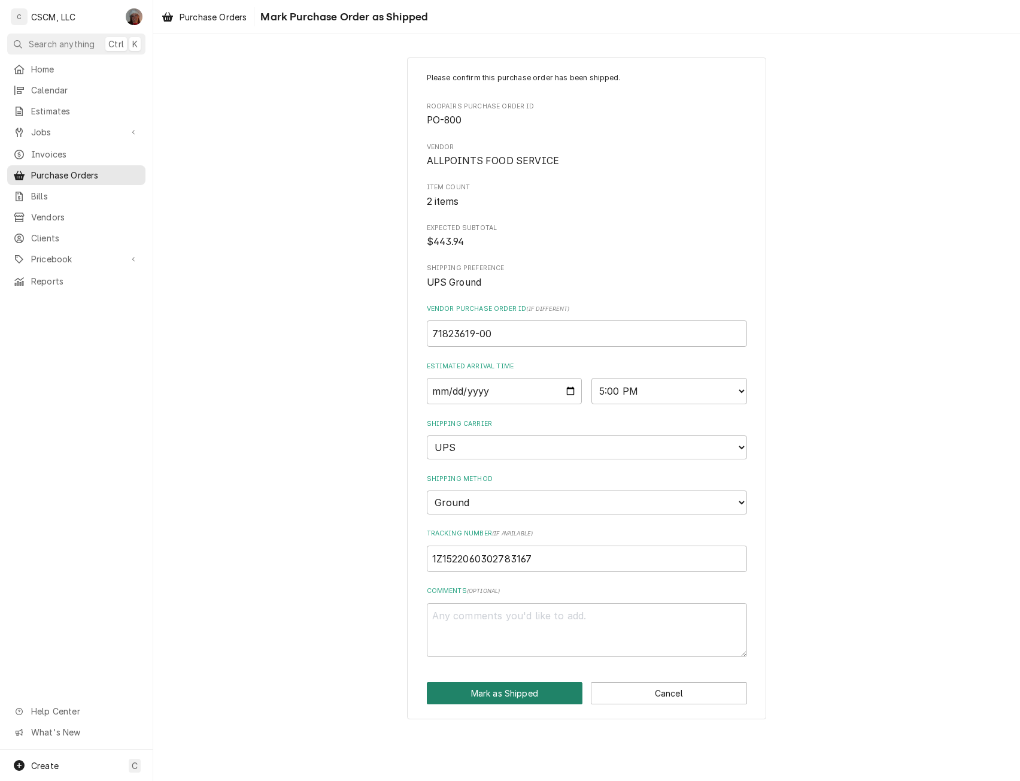
click at [508, 701] on button "Mark as Shipped" at bounding box center [505, 693] width 156 height 22
type textarea "x"
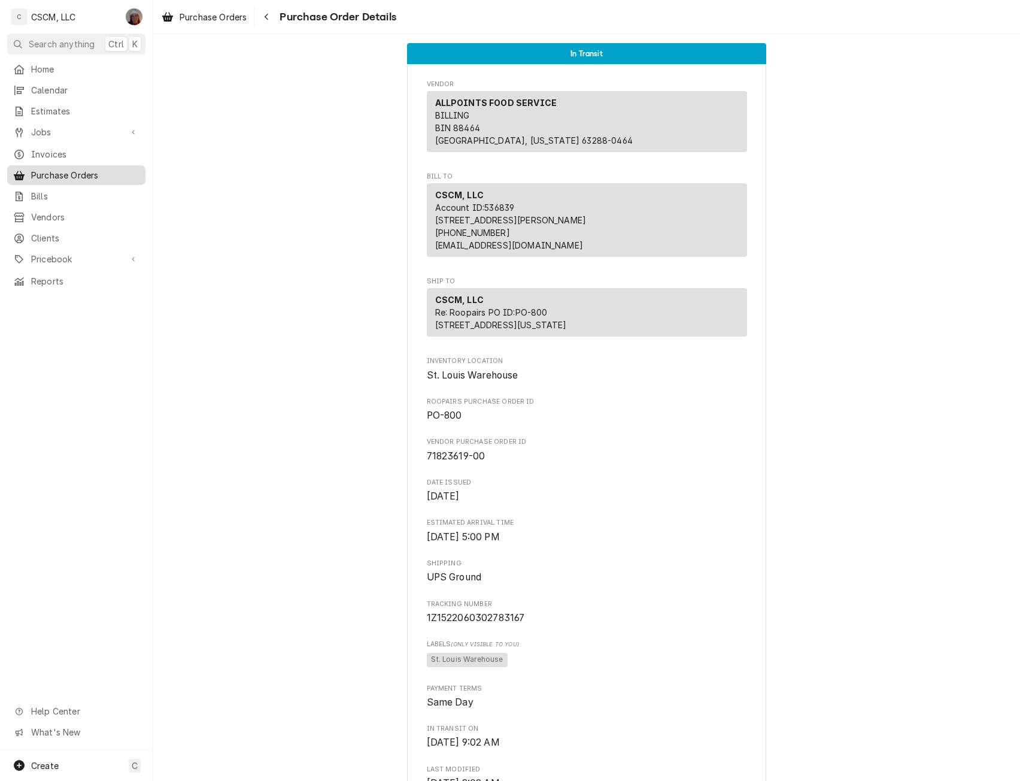
click at [95, 169] on span "Purchase Orders" at bounding box center [85, 175] width 108 height 13
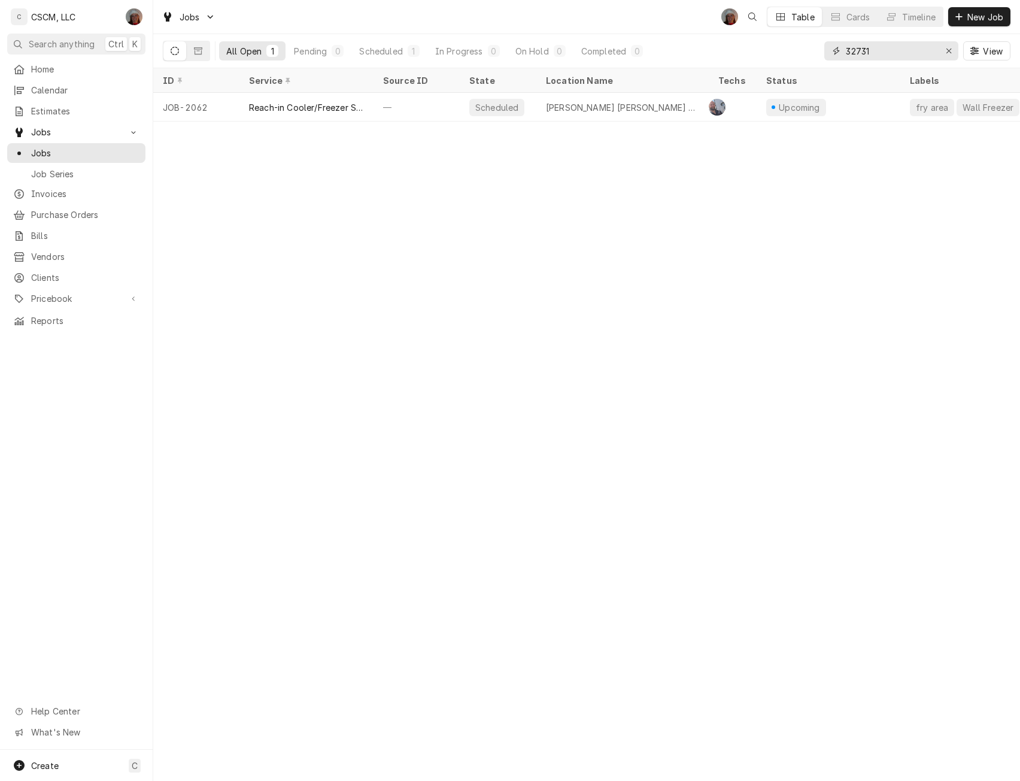
drag, startPoint x: 884, startPoint y: 54, endPoint x: 789, endPoint y: 57, distance: 95.3
click at [789, 57] on div "All Open 1 Pending 0 Scheduled 1 In Progress 0 On Hold 0 Completed 0 32731 View" at bounding box center [587, 51] width 848 height 34
paste input "72109177"
type input "72109177"
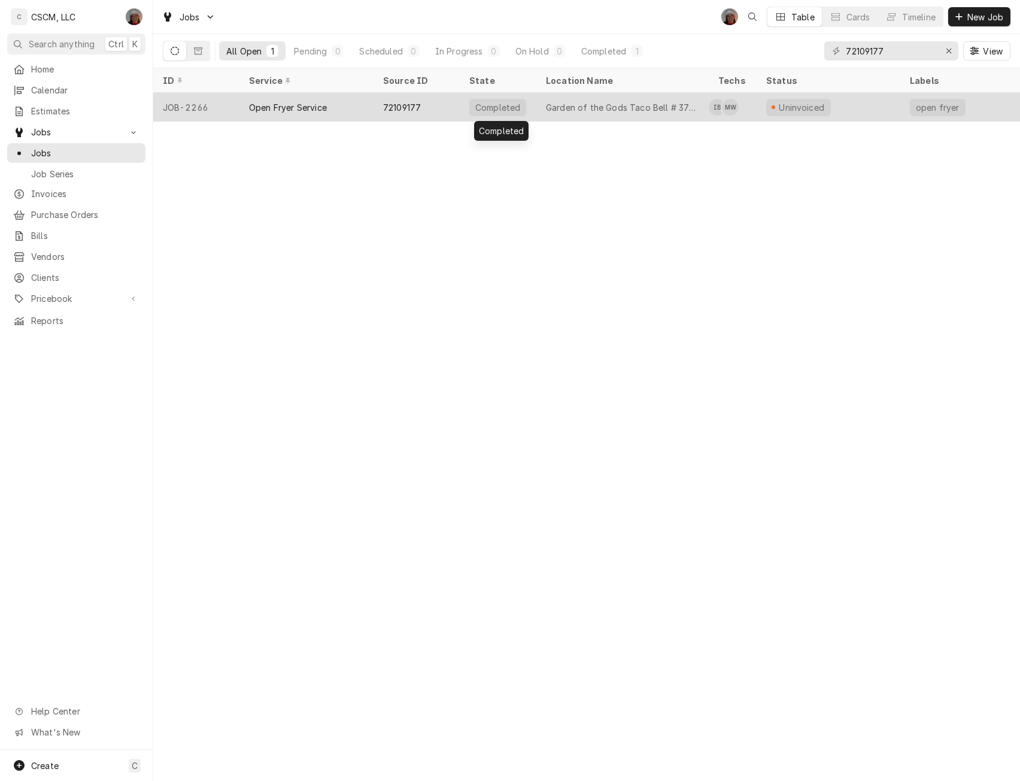
click at [517, 100] on div "Completed" at bounding box center [497, 107] width 57 height 17
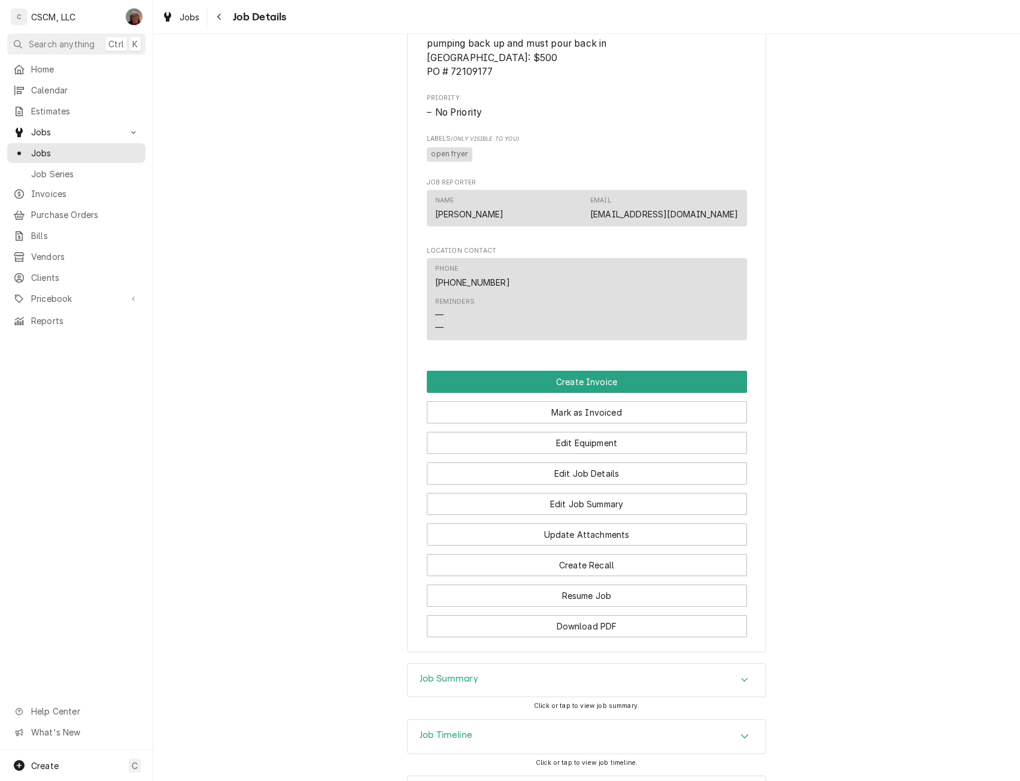
scroll to position [741, 0]
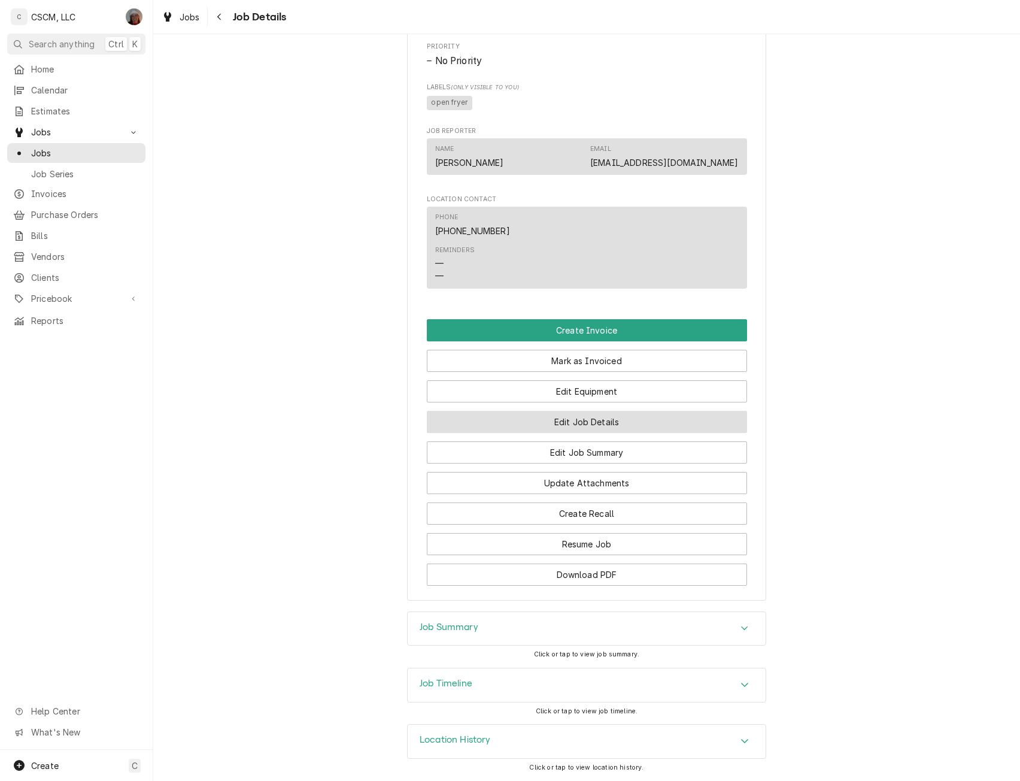
click at [526, 417] on button "Edit Job Details" at bounding box center [587, 422] width 320 height 22
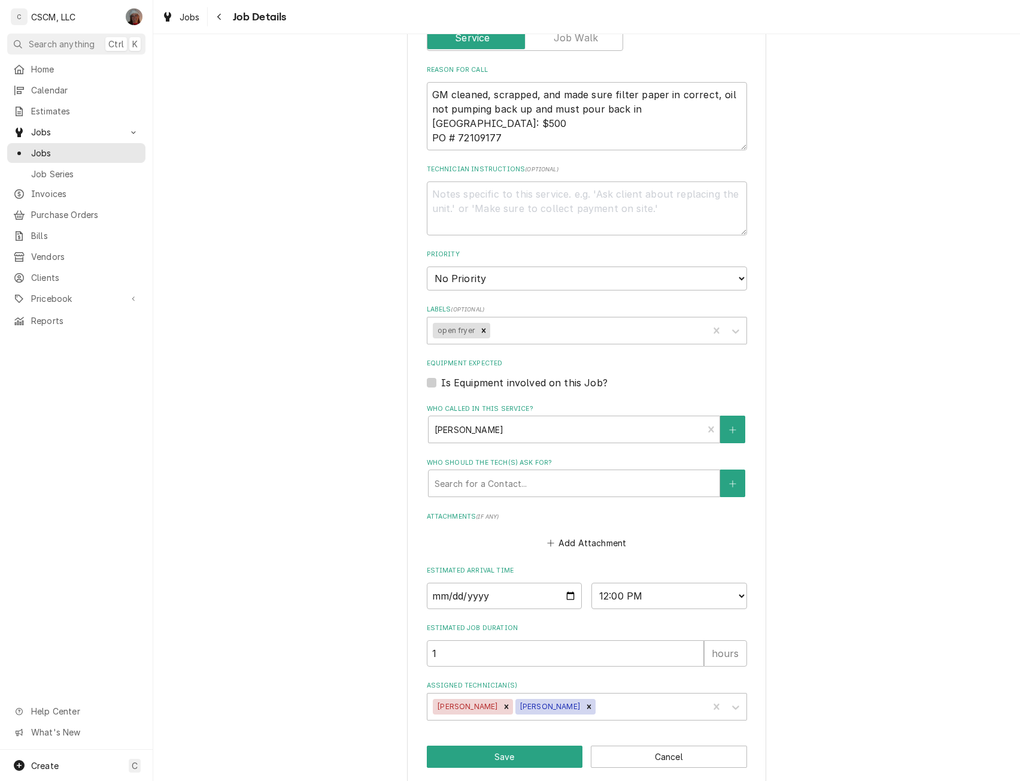
scroll to position [290, 0]
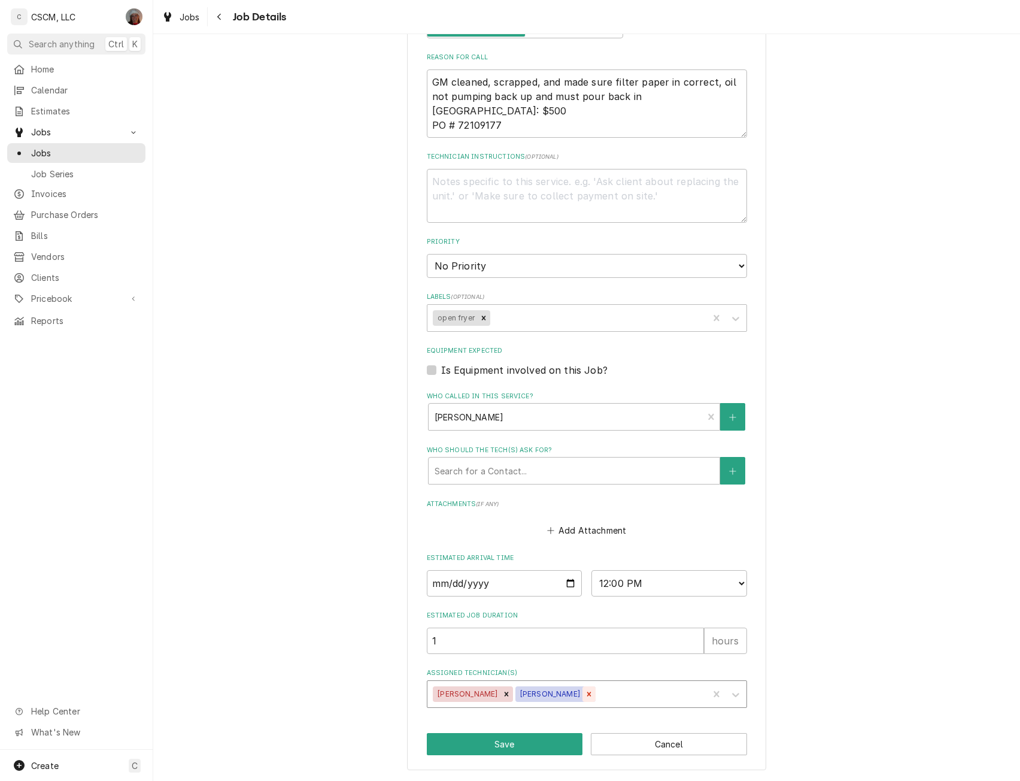
click at [587, 695] on icon "Remove Michal Wall" at bounding box center [589, 694] width 4 height 4
click at [498, 747] on button "Save" at bounding box center [505, 744] width 156 height 22
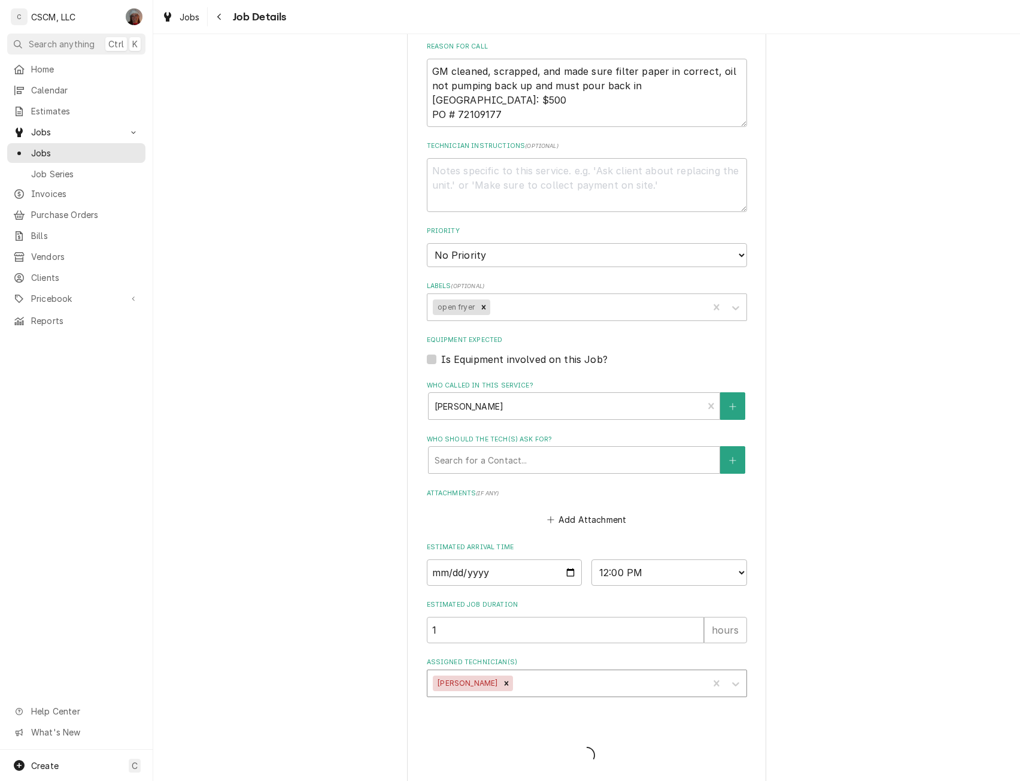
type textarea "x"
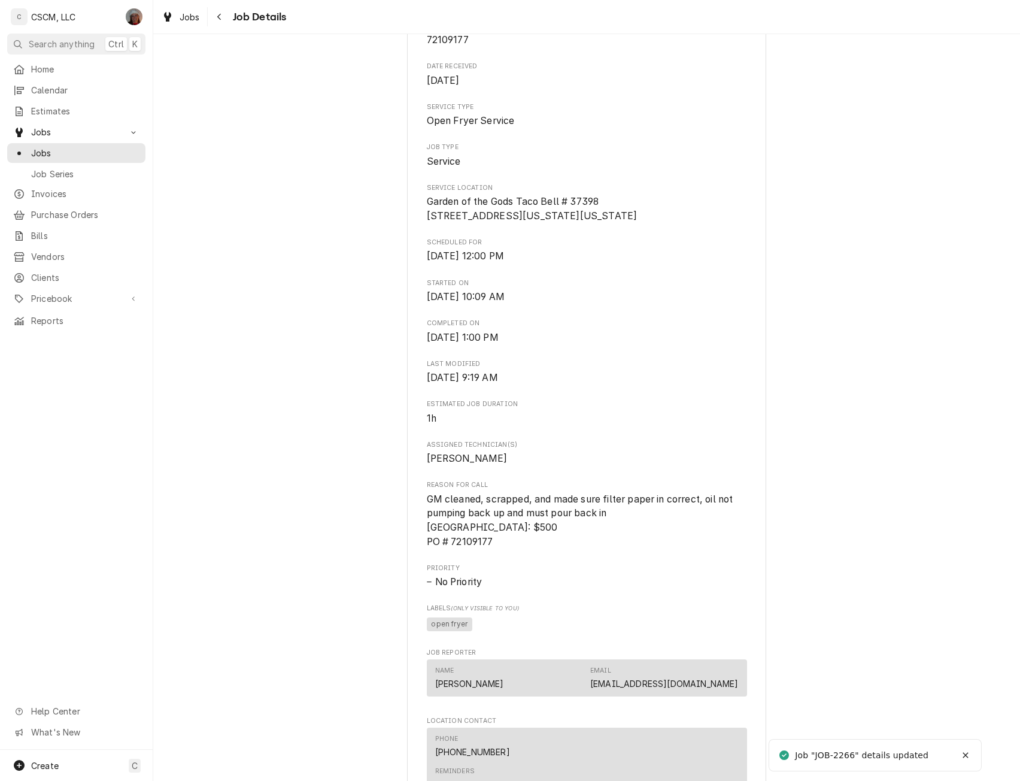
scroll to position [256, 0]
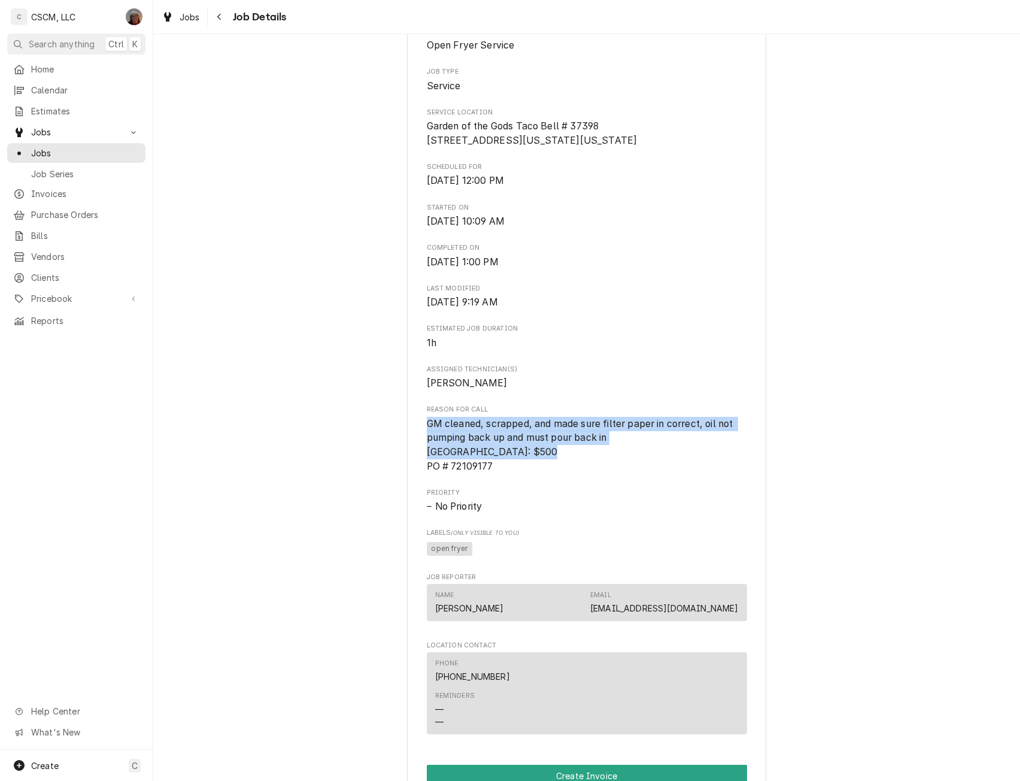
drag, startPoint x: 416, startPoint y: 446, endPoint x: 495, endPoint y: 493, distance: 91.8
click at [495, 493] on div "KBP Foods Garden of the Gods Taco Bell # 37398 / [STREET_ADDRESS][US_STATE][US_…" at bounding box center [586, 433] width 359 height 1225
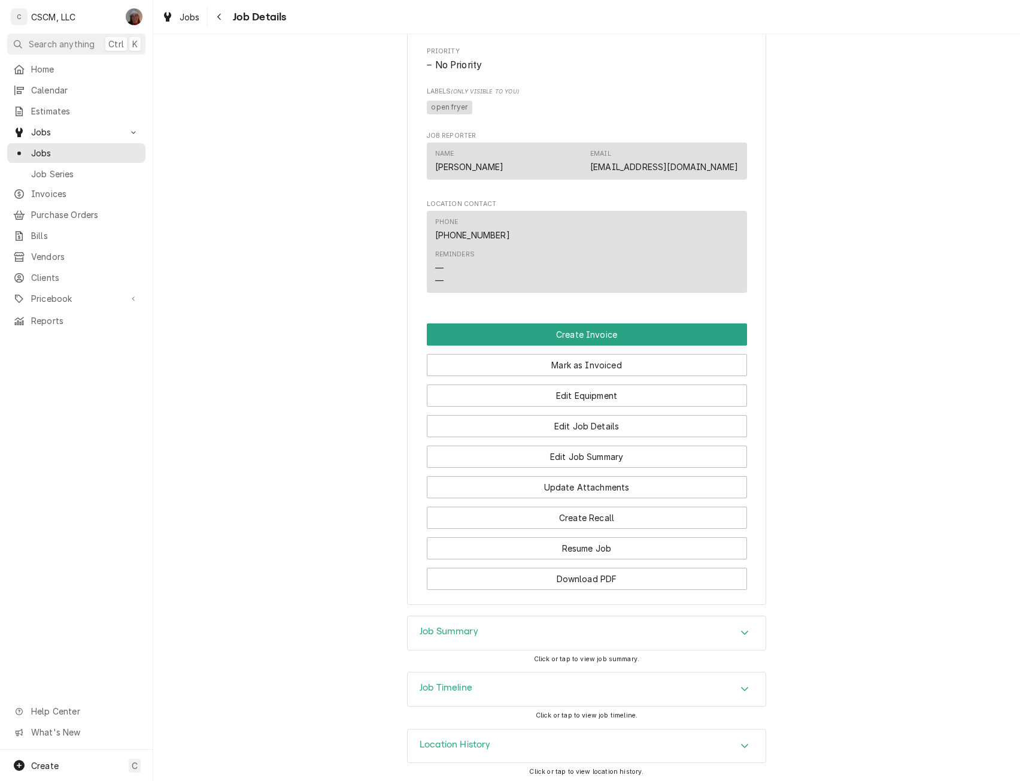
scroll to position [726, 0]
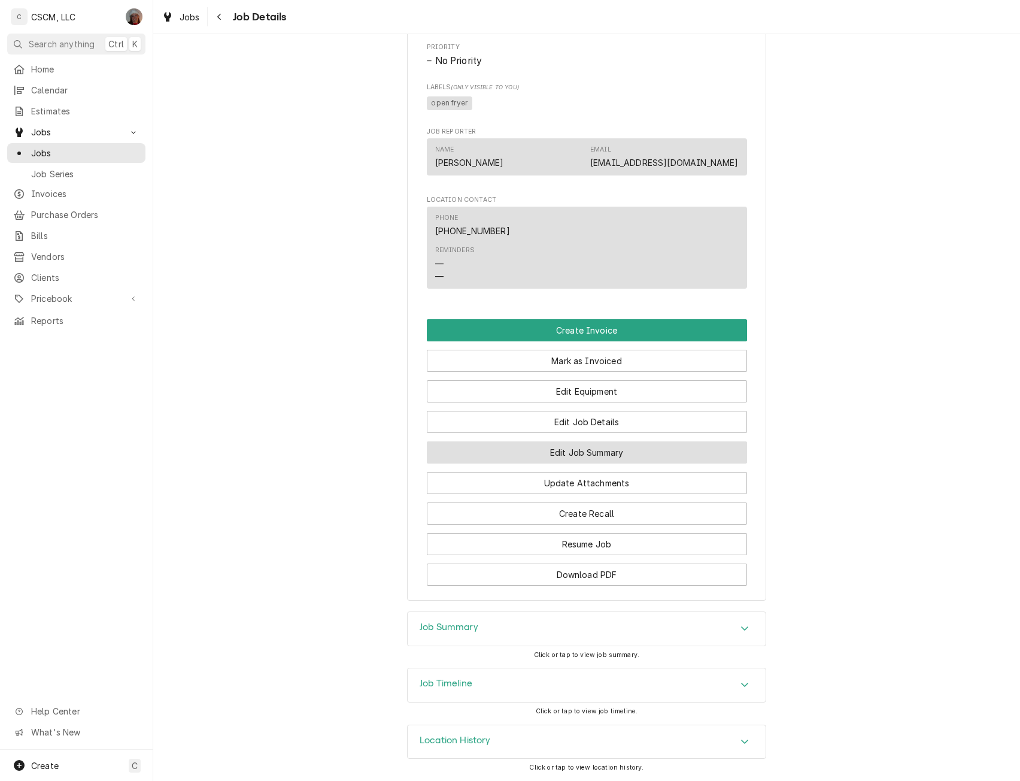
click at [556, 448] on button "Edit Job Summary" at bounding box center [587, 452] width 320 height 22
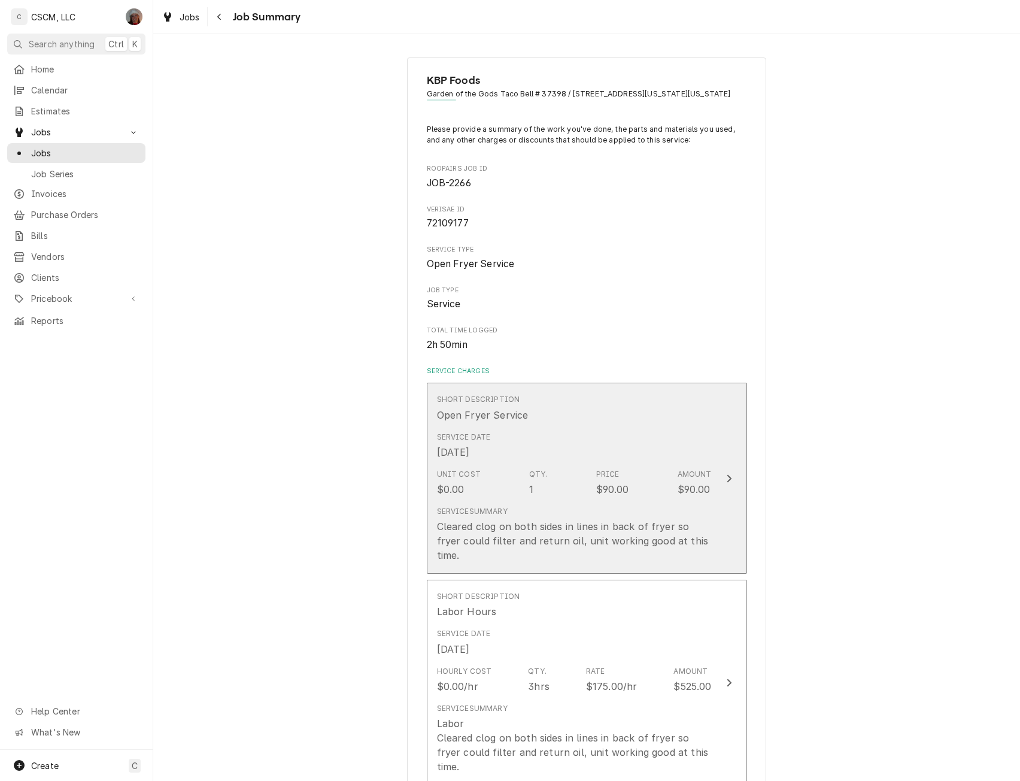
click at [727, 481] on icon "Update Line Item" at bounding box center [729, 479] width 6 height 10
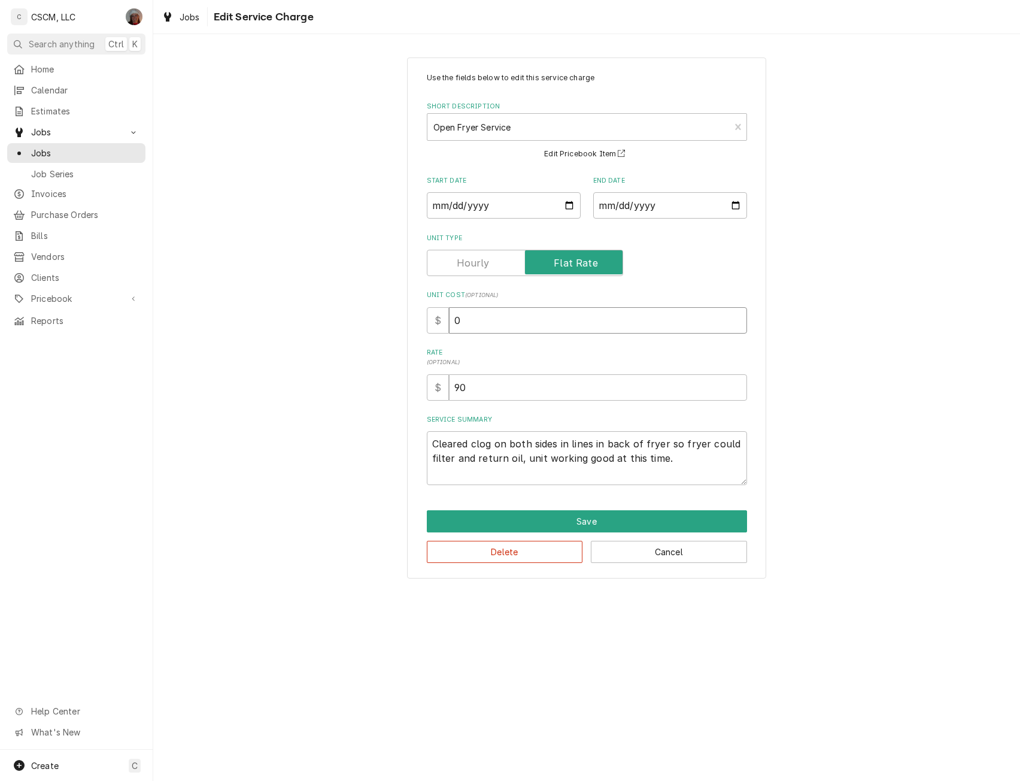
click at [451, 316] on input "0" at bounding box center [598, 320] width 298 height 26
type textarea "x"
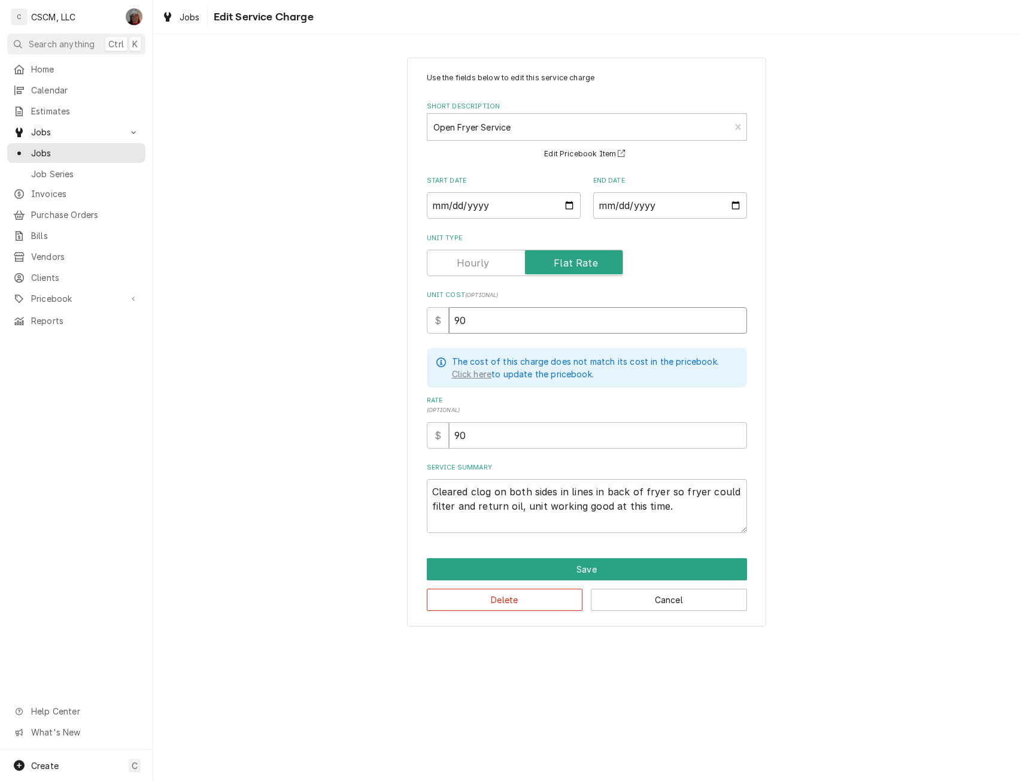
type input "90"
click at [428, 485] on textarea "Cleared clog on both sides in lines in back of fryer so fryer could filter and …" at bounding box center [587, 506] width 320 height 54
type textarea "Cleared clog on both sides in lines in back of fryer so fryer could filter and …"
type textarea "x"
type textarea "Cleared clog on both sides in lines in back of fryer so fryer could filter and …"
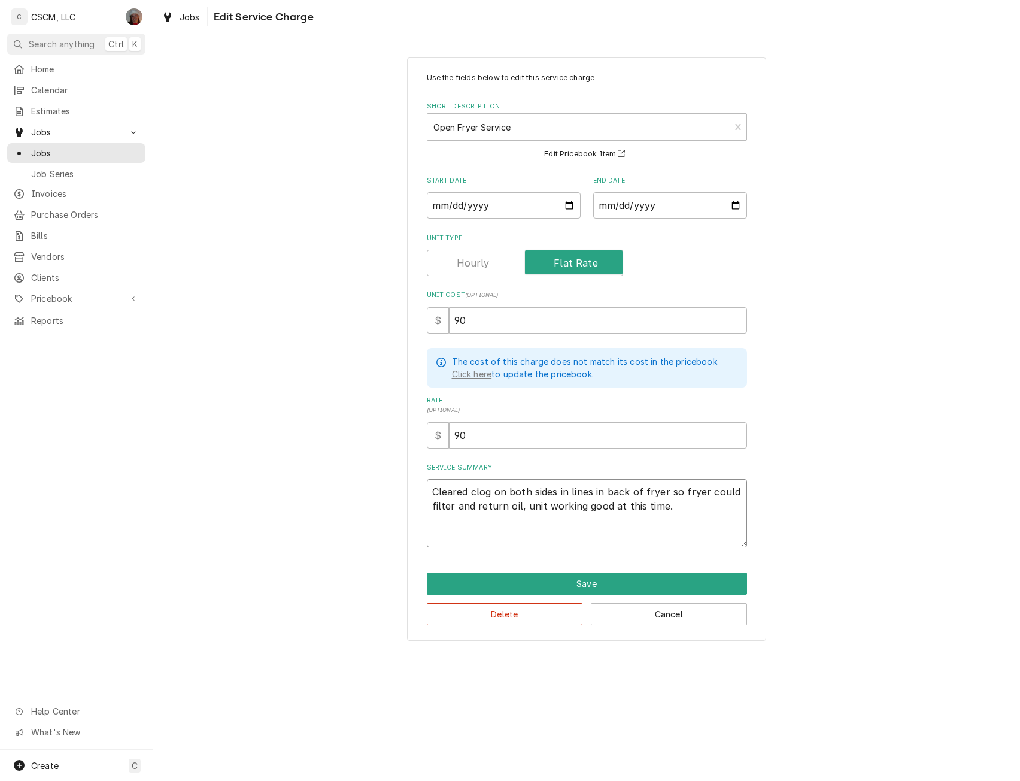
paste textarea "GM cleaned, scrapped, and made sure filter paper in correct, oil not pumping ba…"
type textarea "x"
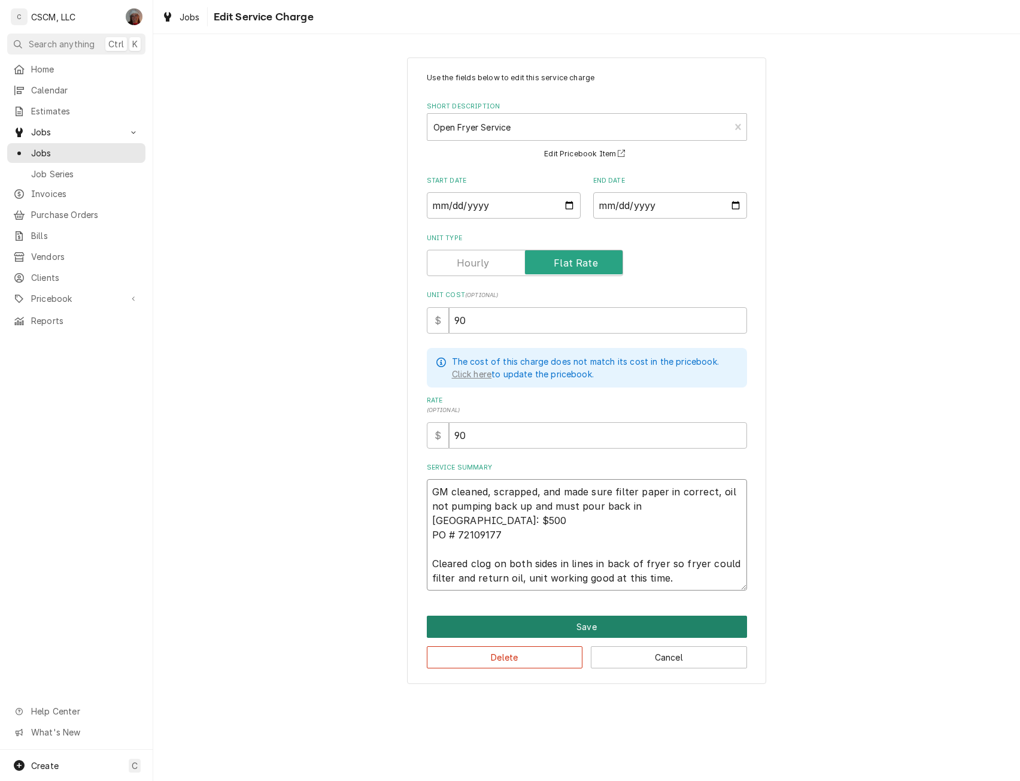
type textarea "GM cleaned, scrapped, and made sure filter paper in correct, oil not pumping ba…"
click at [590, 623] on button "Save" at bounding box center [587, 627] width 320 height 22
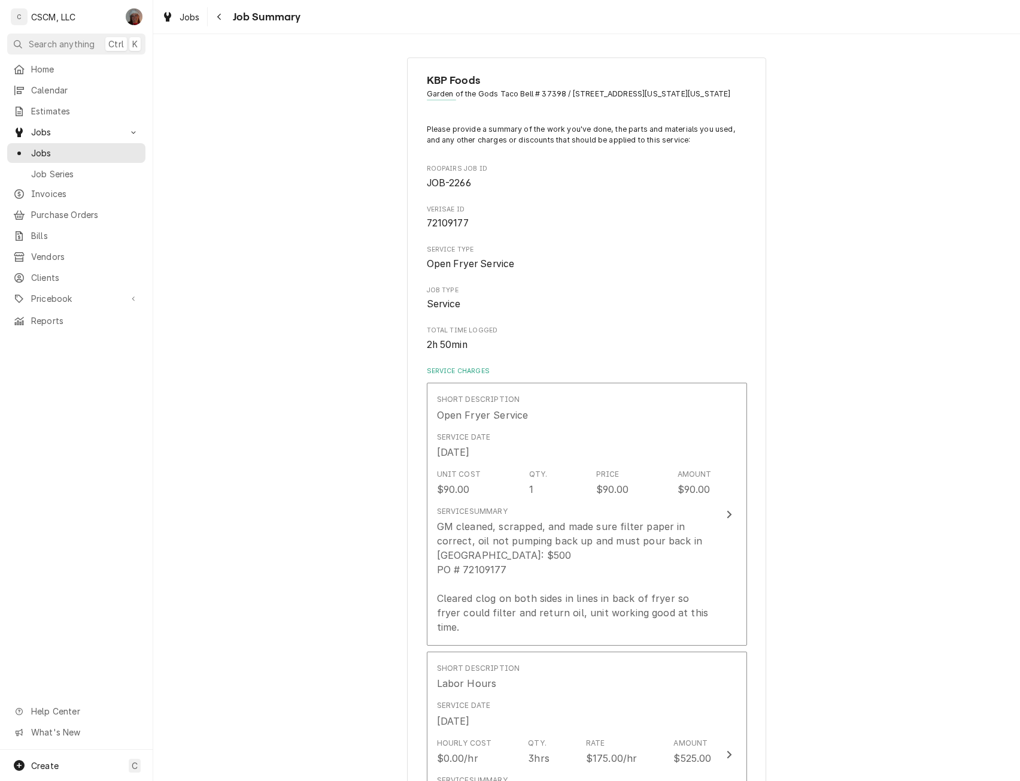
drag, startPoint x: 1010, startPoint y: 446, endPoint x: 1007, endPoint y: 565, distance: 119.2
click at [1007, 565] on div "KBP Foods Garden of the Gods Taco Bell # 37398 / [STREET_ADDRESS][US_STATE][US_…" at bounding box center [586, 674] width 867 height 1254
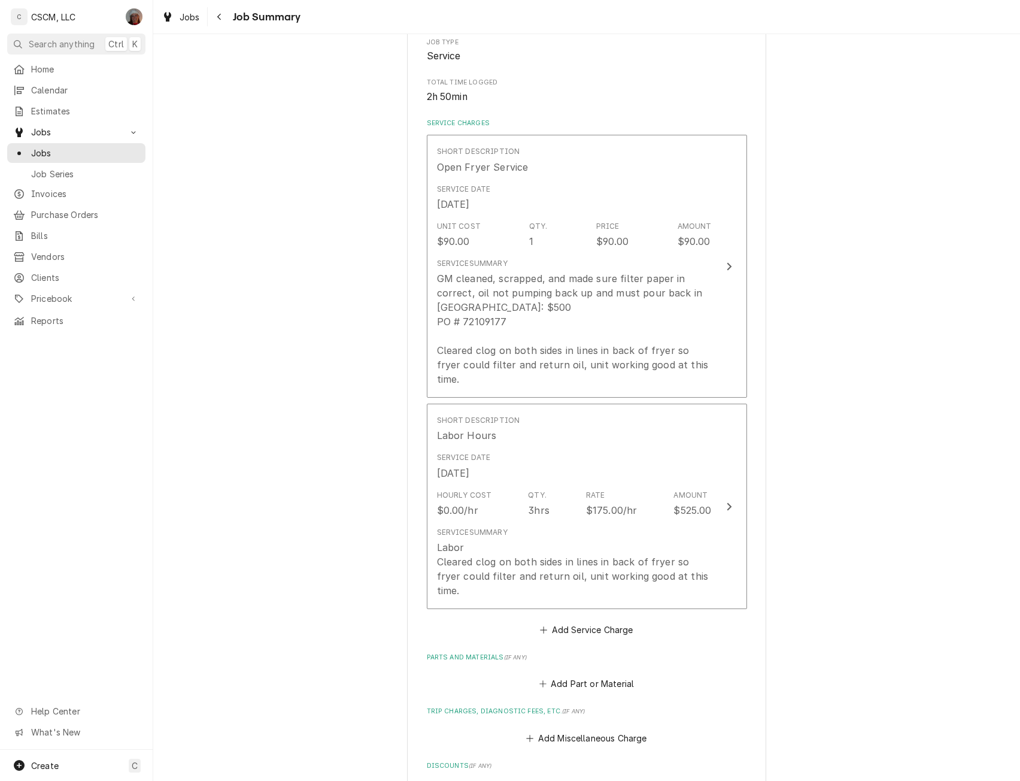
scroll to position [252, 0]
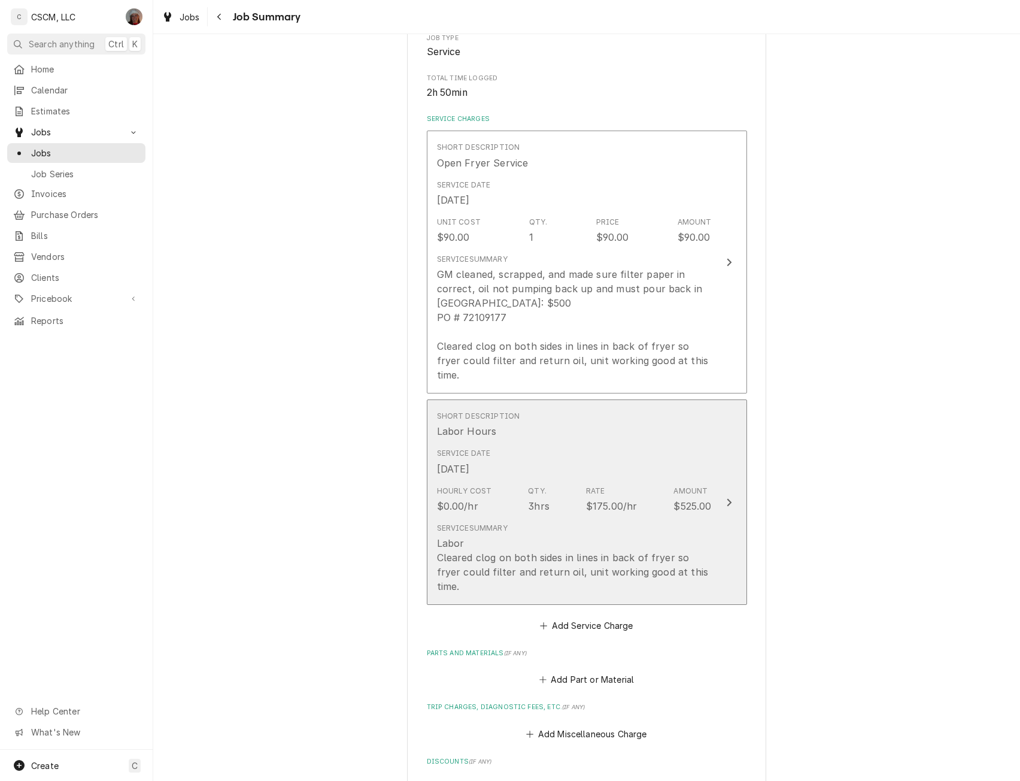
click at [701, 474] on div "Service Date [DATE]" at bounding box center [574, 461] width 275 height 37
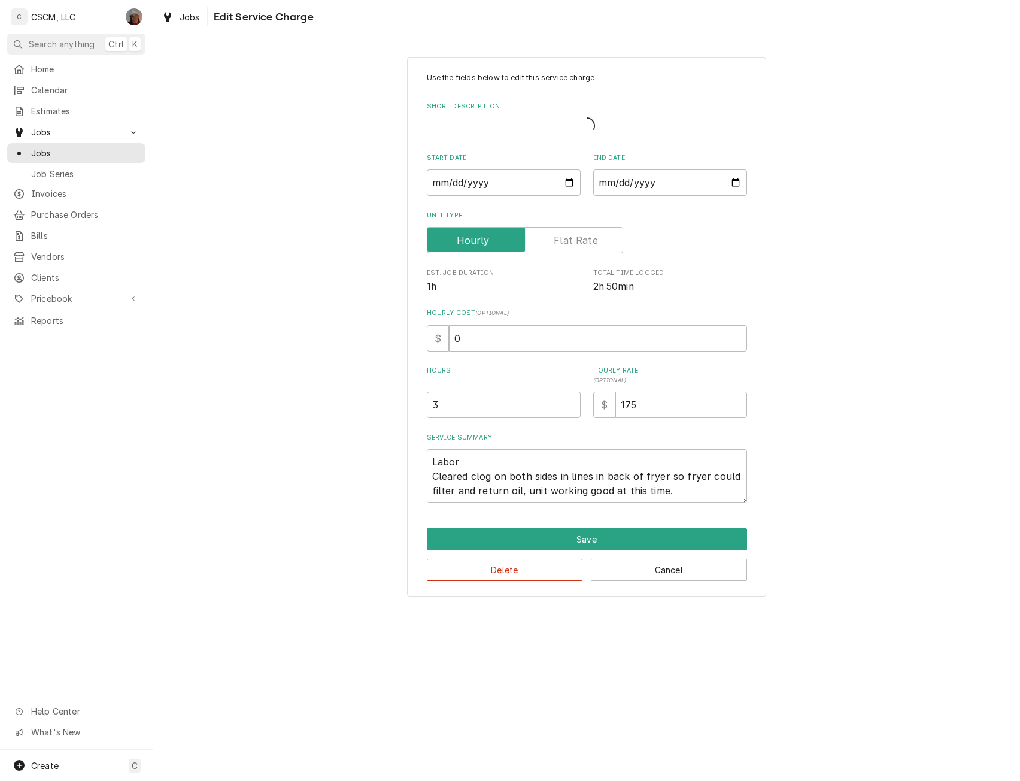
type textarea "x"
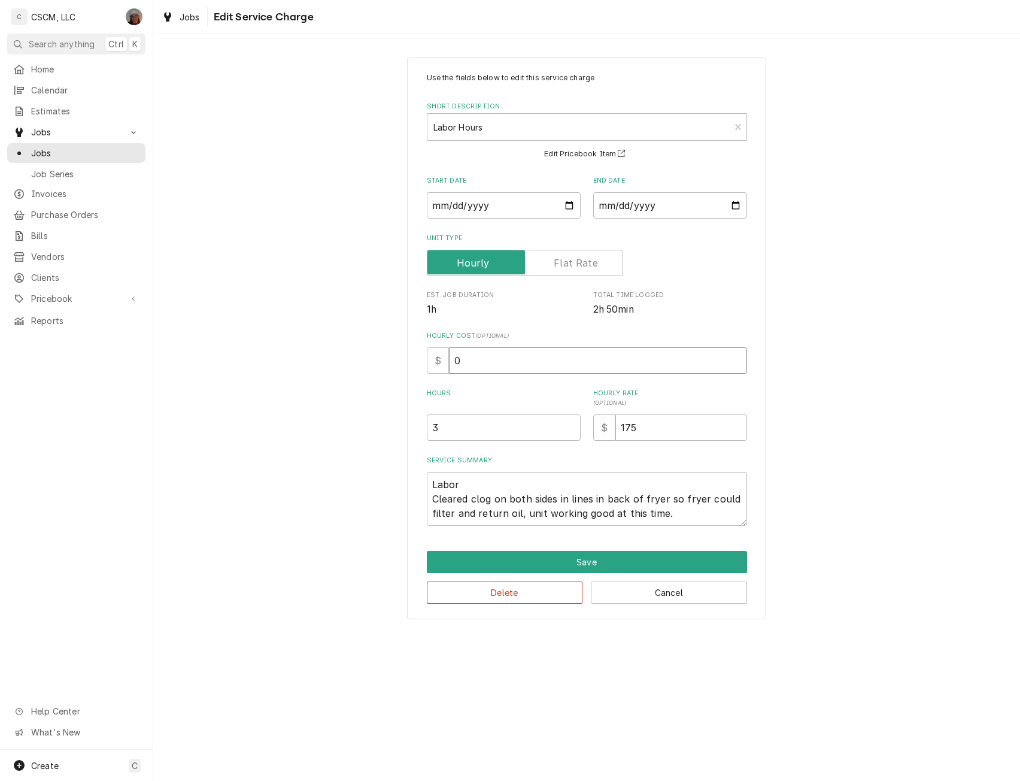
click at [453, 366] on input "0" at bounding box center [598, 360] width 298 height 26
type input "2"
type textarea "x"
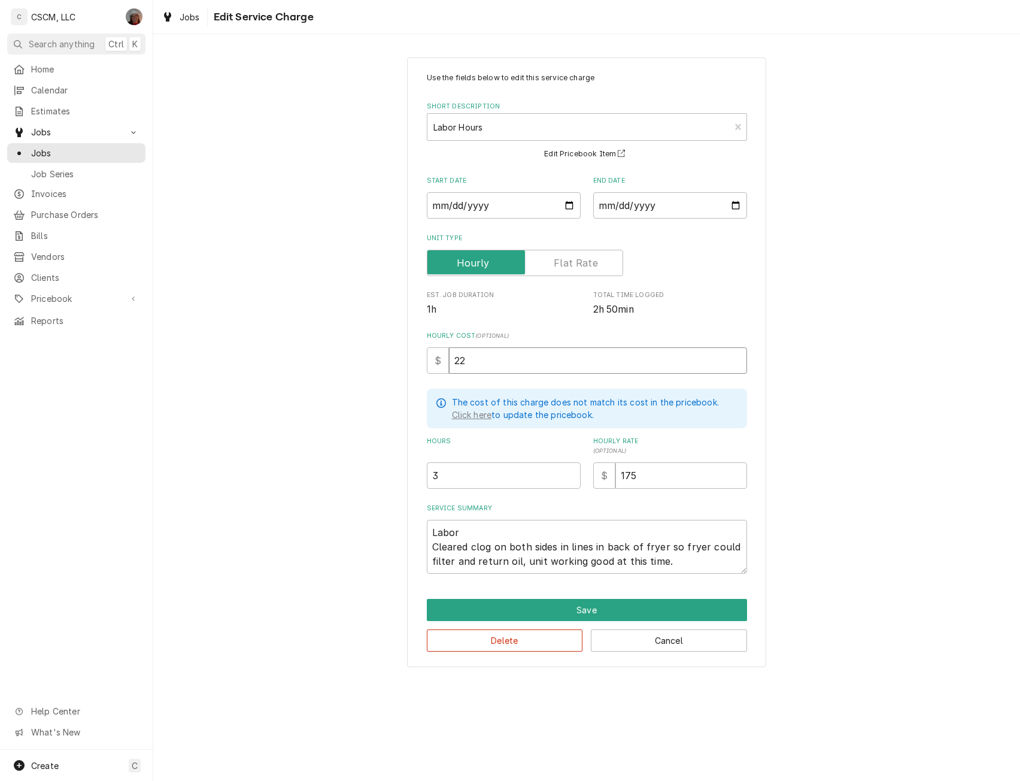
type input "22"
drag, startPoint x: 435, startPoint y: 551, endPoint x: 674, endPoint y: 572, distance: 239.2
click at [674, 572] on textarea "Labor Cleared clog on both sides in lines in back of fryer so fryer could filte…" at bounding box center [587, 547] width 320 height 54
type textarea "x"
type textarea "Labor"
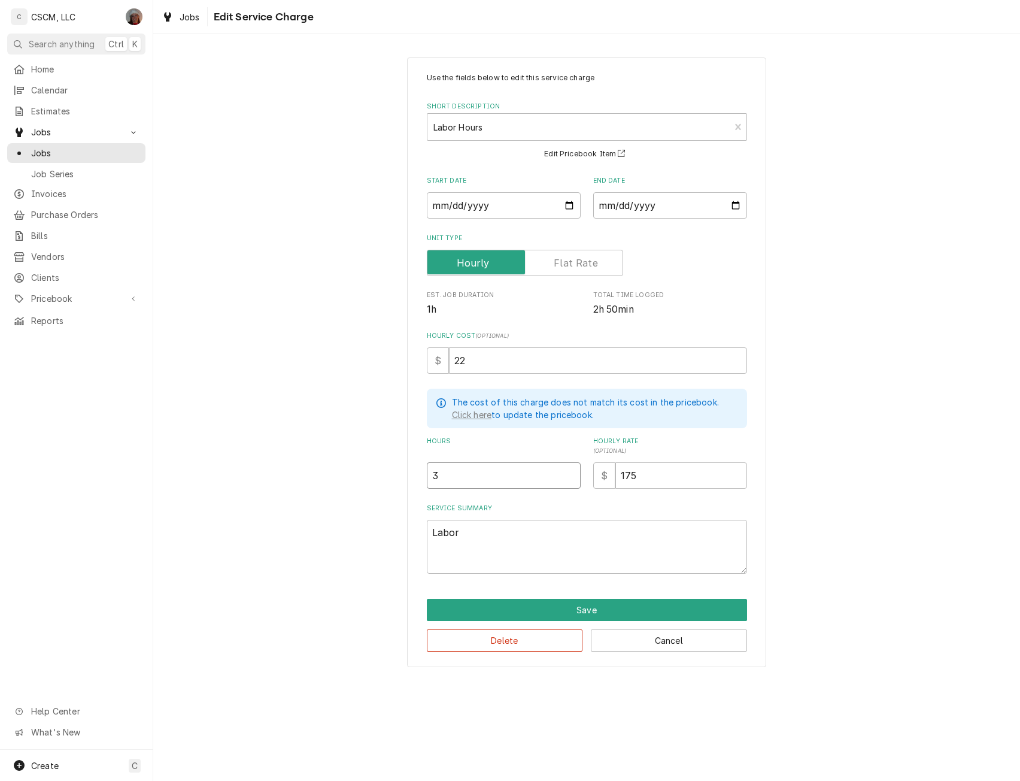
click at [441, 478] on input "3" at bounding box center [504, 475] width 154 height 26
type textarea "x"
type input "2.5"
click at [571, 479] on input "2.5" at bounding box center [504, 475] width 154 height 26
click at [590, 610] on button "Save" at bounding box center [587, 610] width 320 height 22
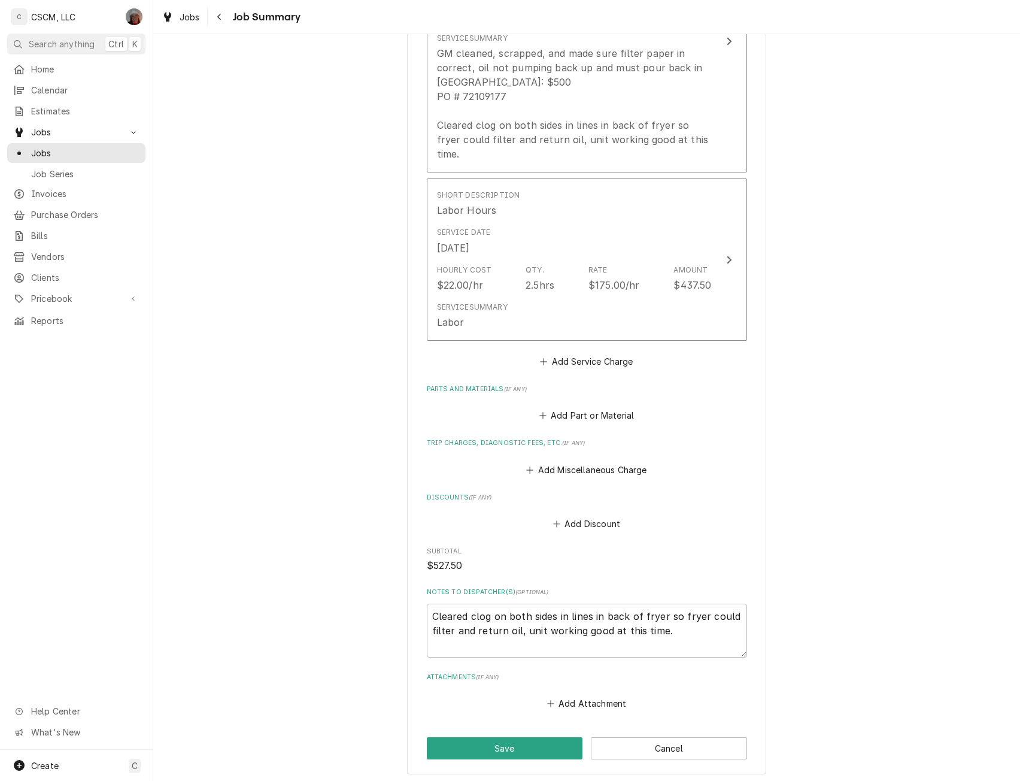
scroll to position [530, 0]
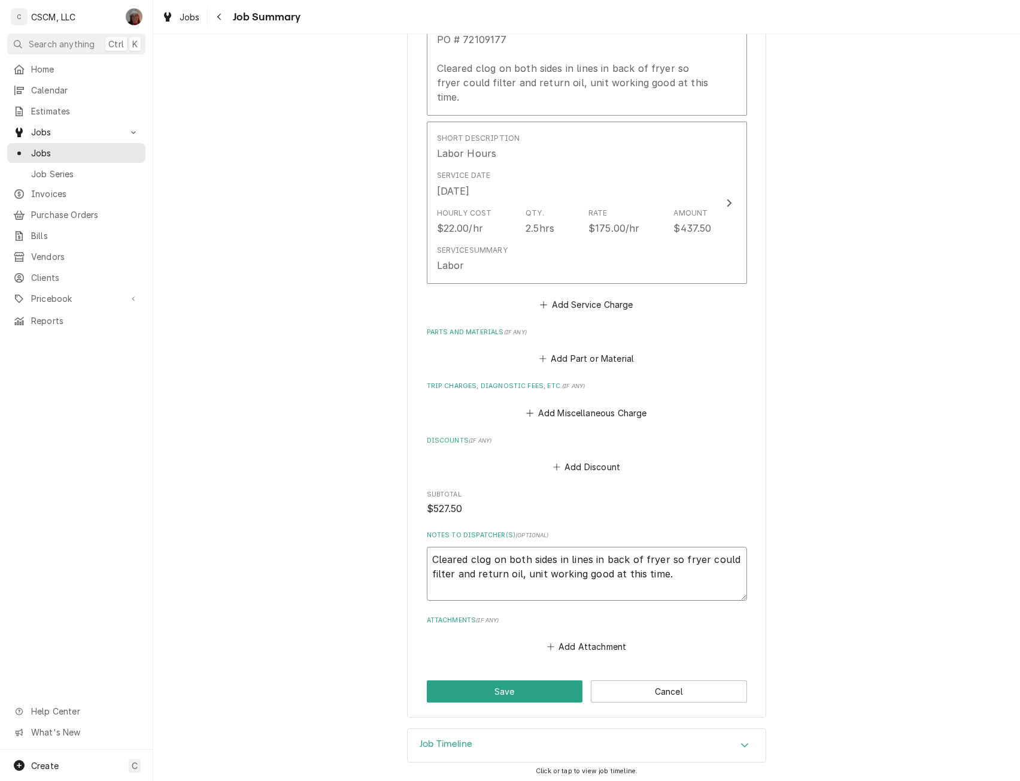
drag, startPoint x: 429, startPoint y: 557, endPoint x: 695, endPoint y: 584, distance: 267.2
click at [695, 584] on textarea "Cleared clog on both sides in lines in back of fryer so fryer could filter and …" at bounding box center [587, 574] width 320 height 54
type textarea "x"
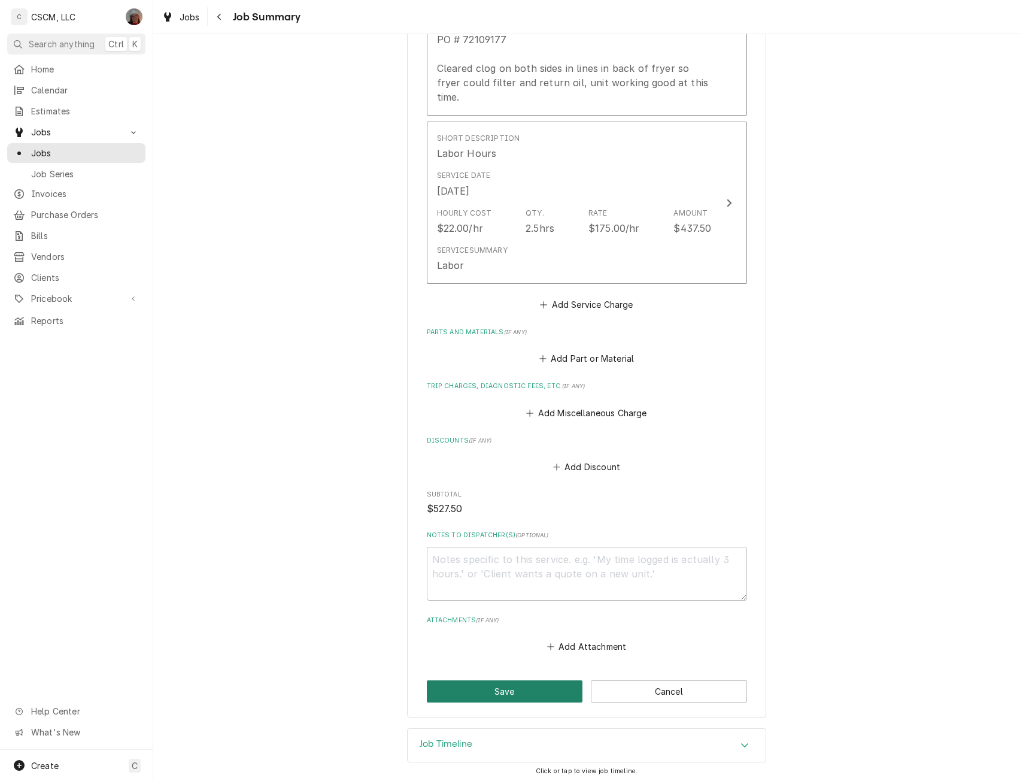
click at [517, 683] on button "Save" at bounding box center [505, 691] width 156 height 22
type textarea "x"
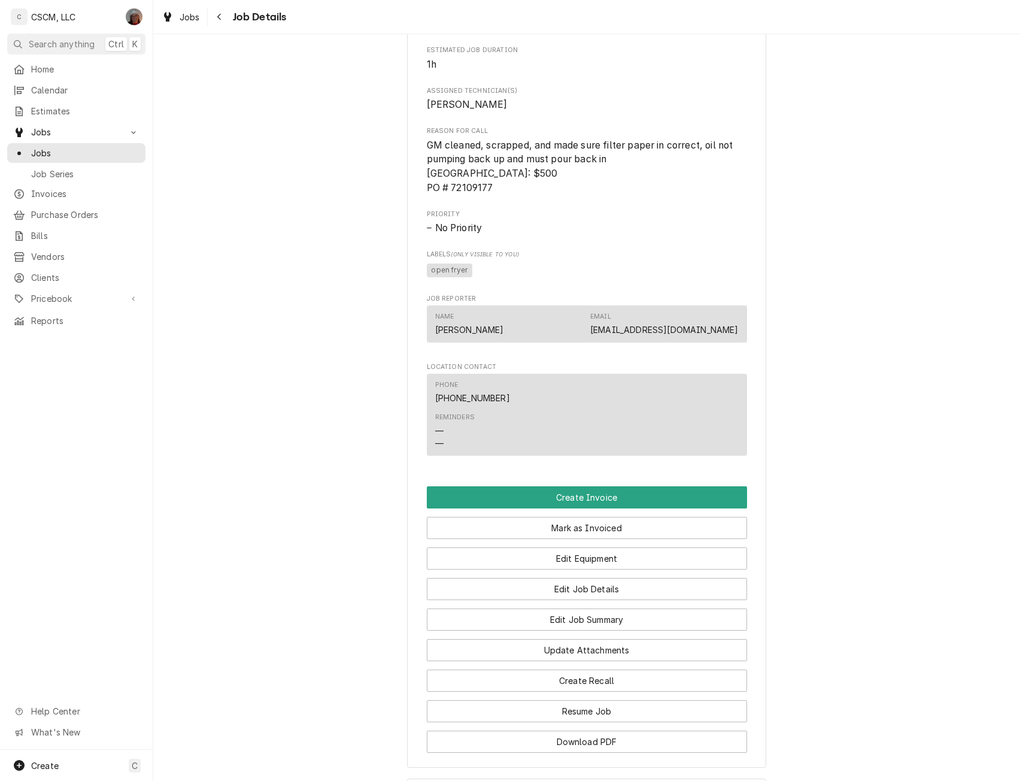
scroll to position [726, 0]
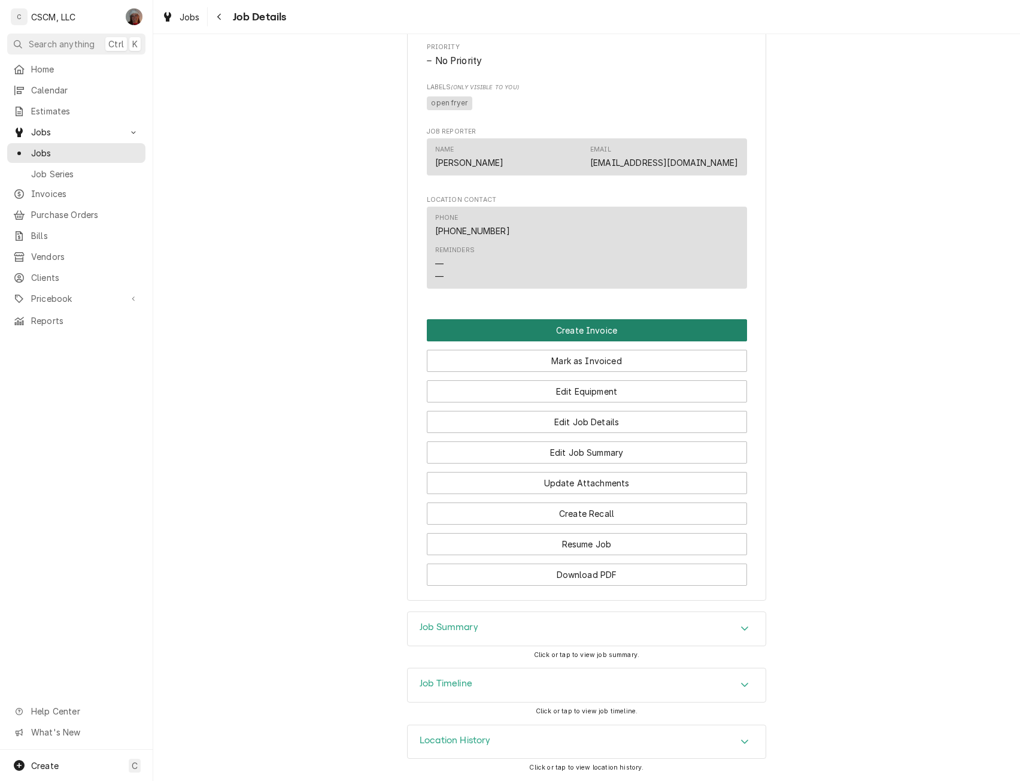
click at [593, 329] on button "Create Invoice" at bounding box center [587, 330] width 320 height 22
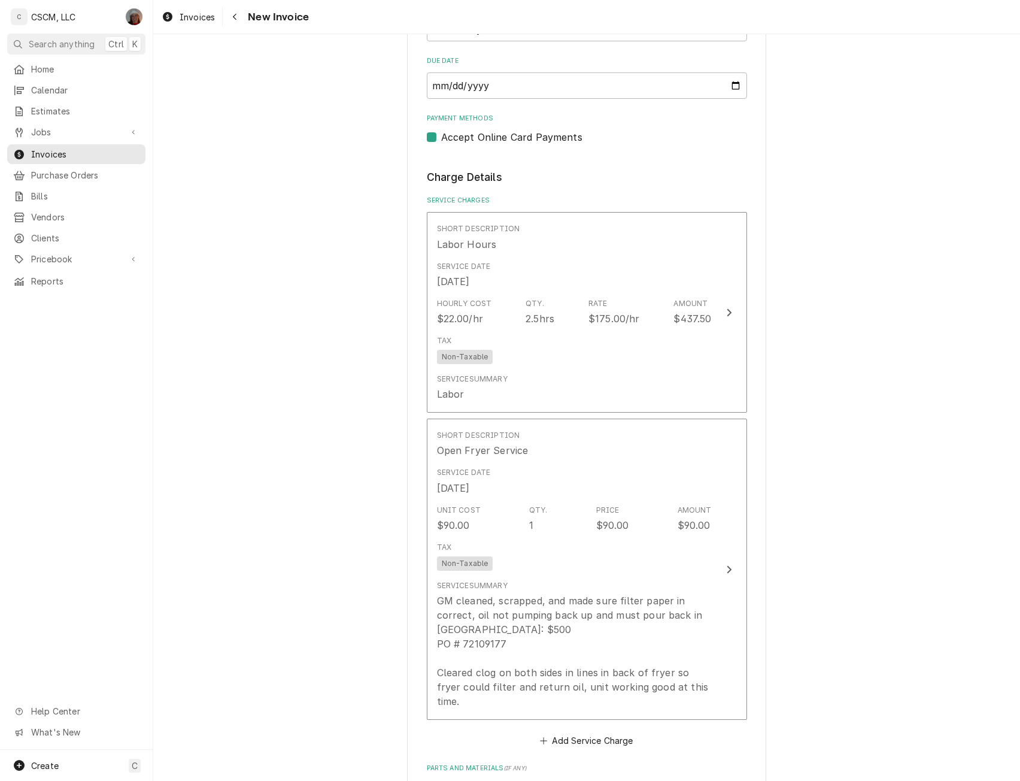
scroll to position [1475, 0]
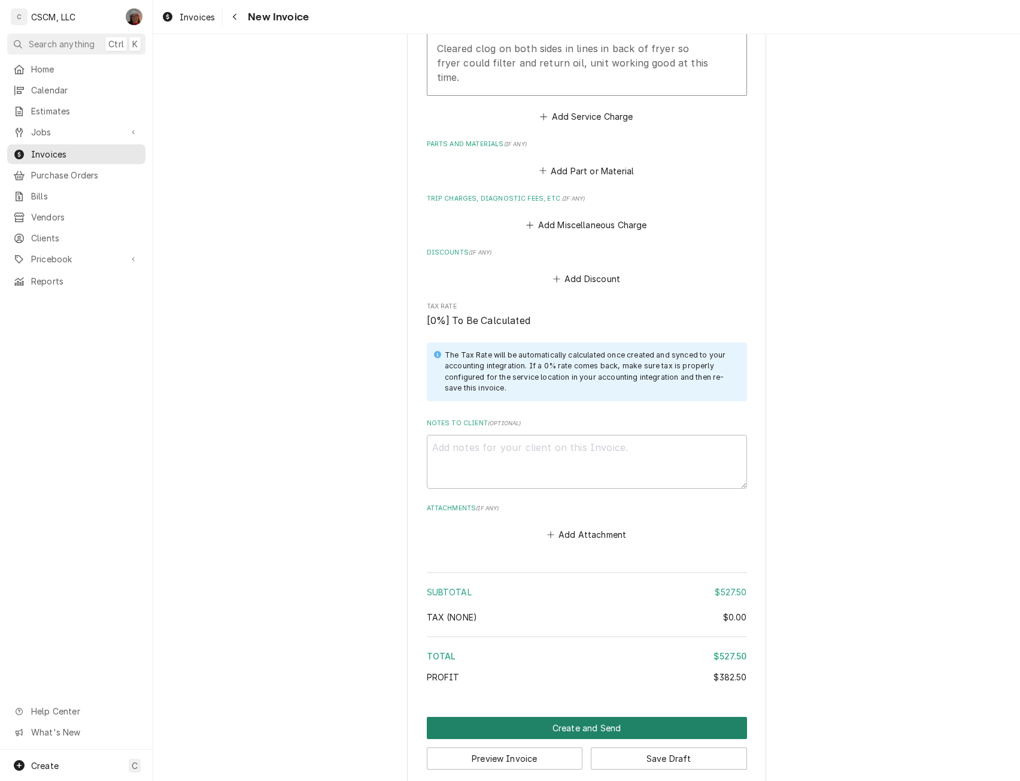
click at [562, 717] on button "Create and Send" at bounding box center [587, 728] width 320 height 22
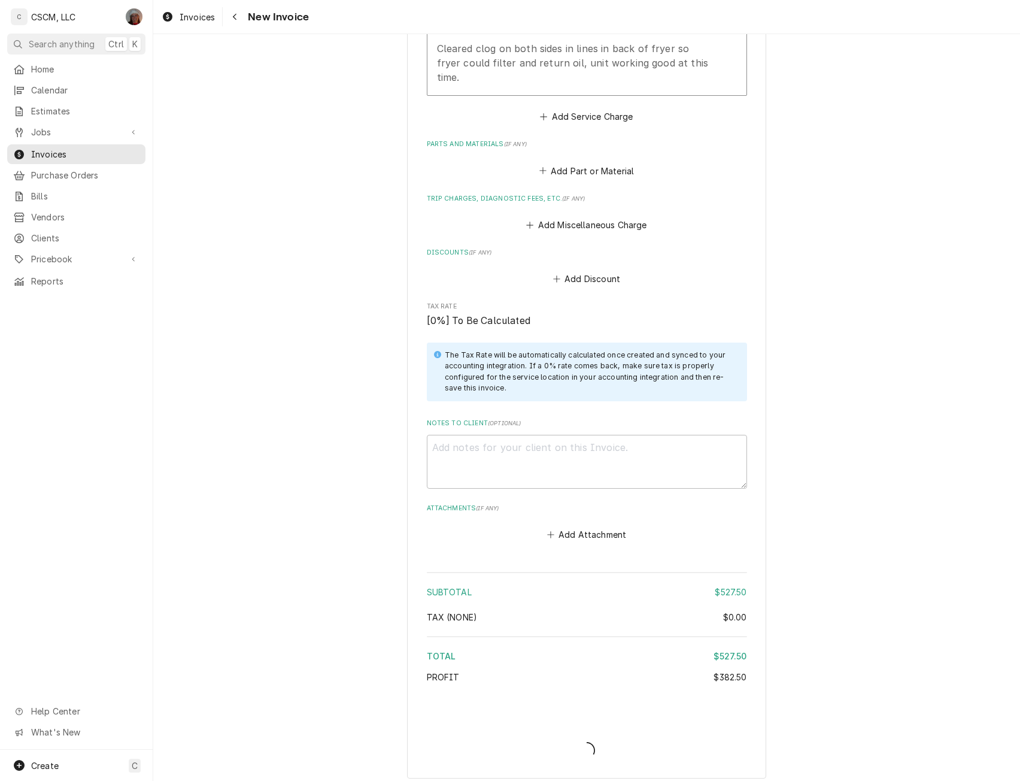
scroll to position [1468, 0]
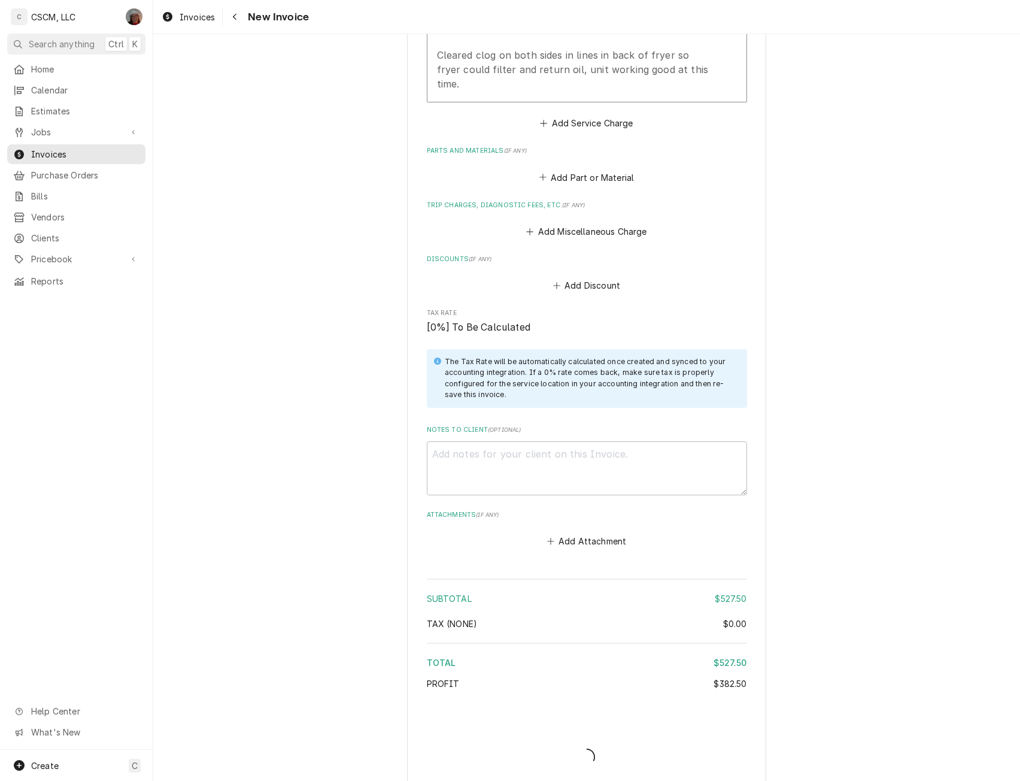
type textarea "x"
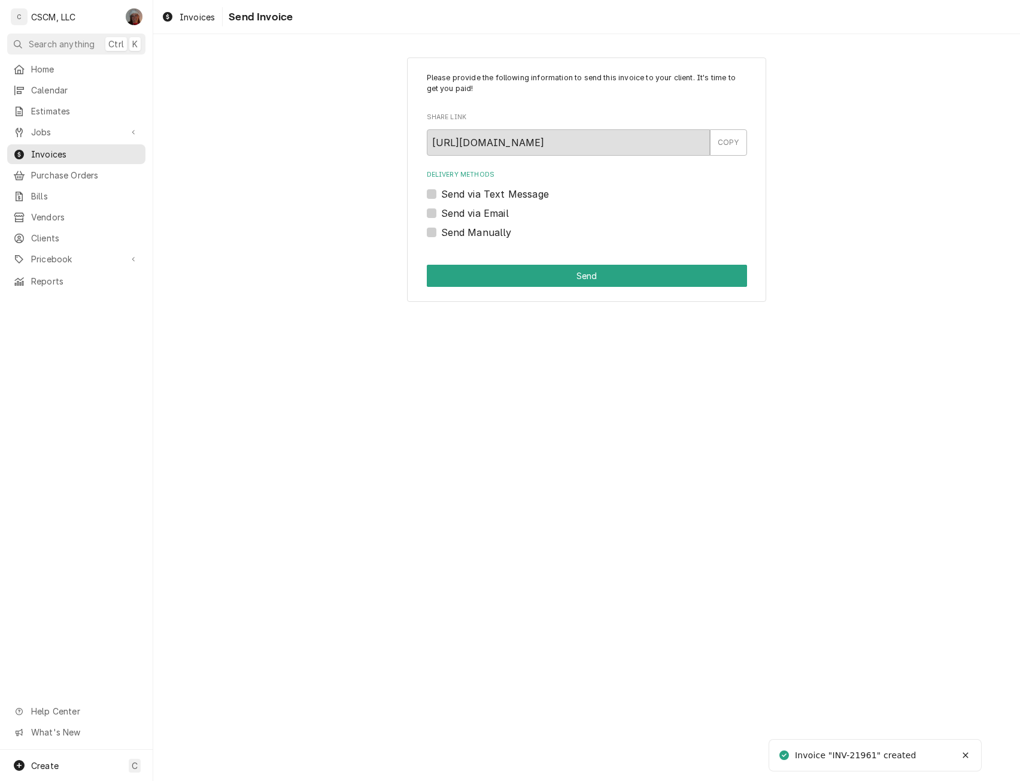
click at [432, 226] on div "Send Manually" at bounding box center [587, 232] width 320 height 14
click at [434, 226] on div "Send Manually" at bounding box center [587, 232] width 320 height 14
click at [441, 231] on label "Send Manually" at bounding box center [476, 232] width 71 height 14
click at [441, 231] on input "Send Manually" at bounding box center [601, 238] width 320 height 26
checkbox input "true"
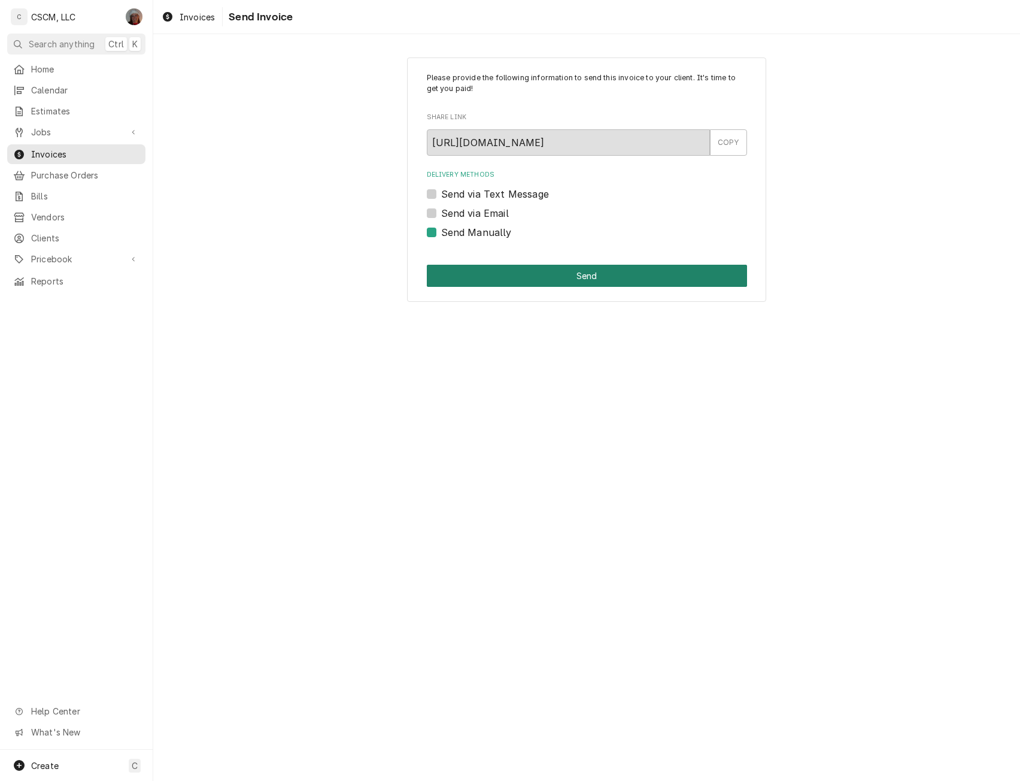
click at [472, 278] on button "Send" at bounding box center [587, 276] width 320 height 22
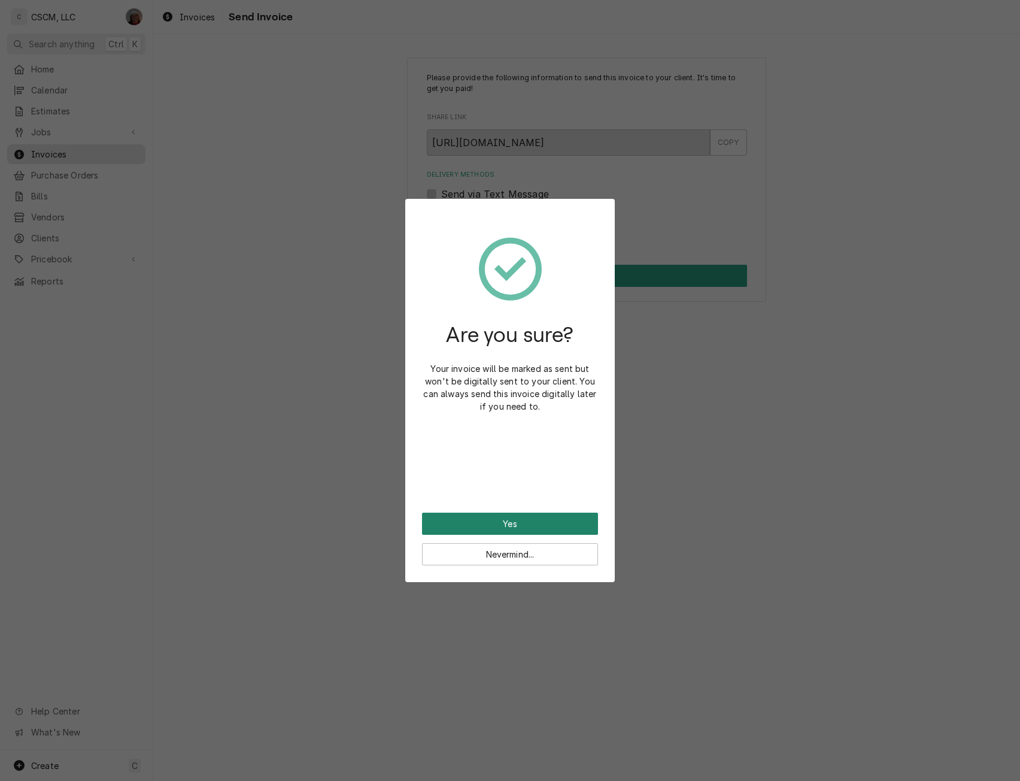
click at [534, 520] on button "Yes" at bounding box center [510, 524] width 176 height 22
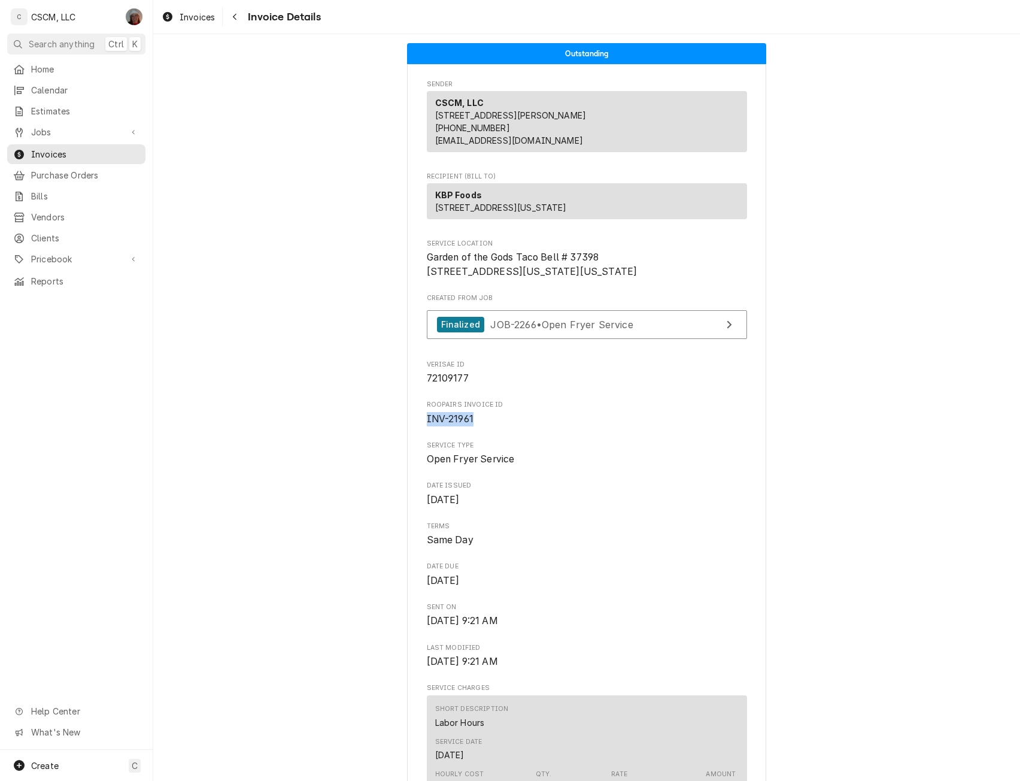
drag, startPoint x: 423, startPoint y: 457, endPoint x: 493, endPoint y: 456, distance: 69.5
click at [493, 426] on span "INV-21961" at bounding box center [587, 419] width 320 height 14
copy span "INV-21961"
click at [235, 15] on icon "Navigate back" at bounding box center [235, 17] width 4 height 7
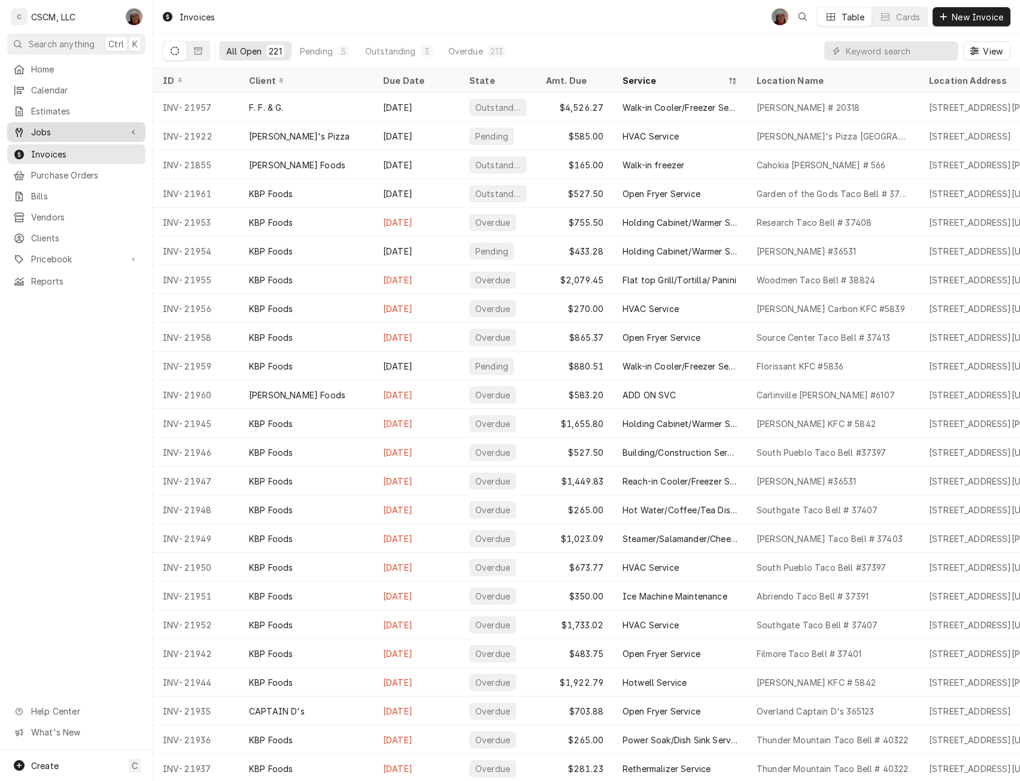
click at [48, 132] on span "Jobs" at bounding box center [76, 132] width 90 height 13
click at [54, 151] on span "Jobs" at bounding box center [85, 153] width 108 height 13
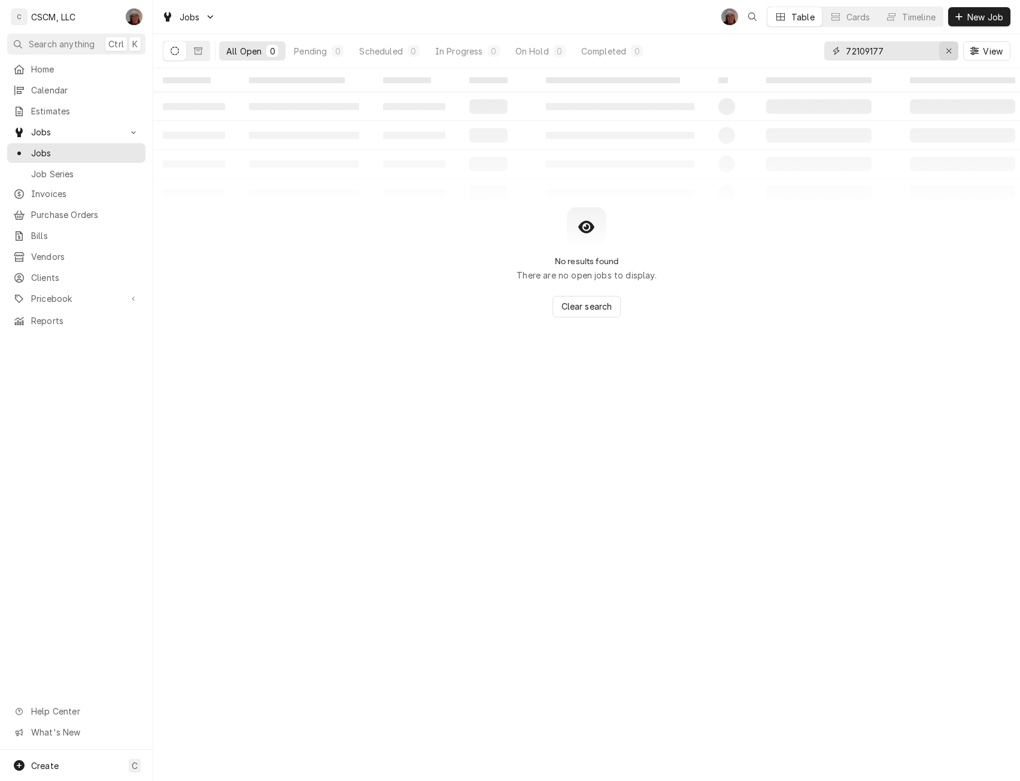
click at [953, 49] on div "Erase input" at bounding box center [949, 51] width 12 height 12
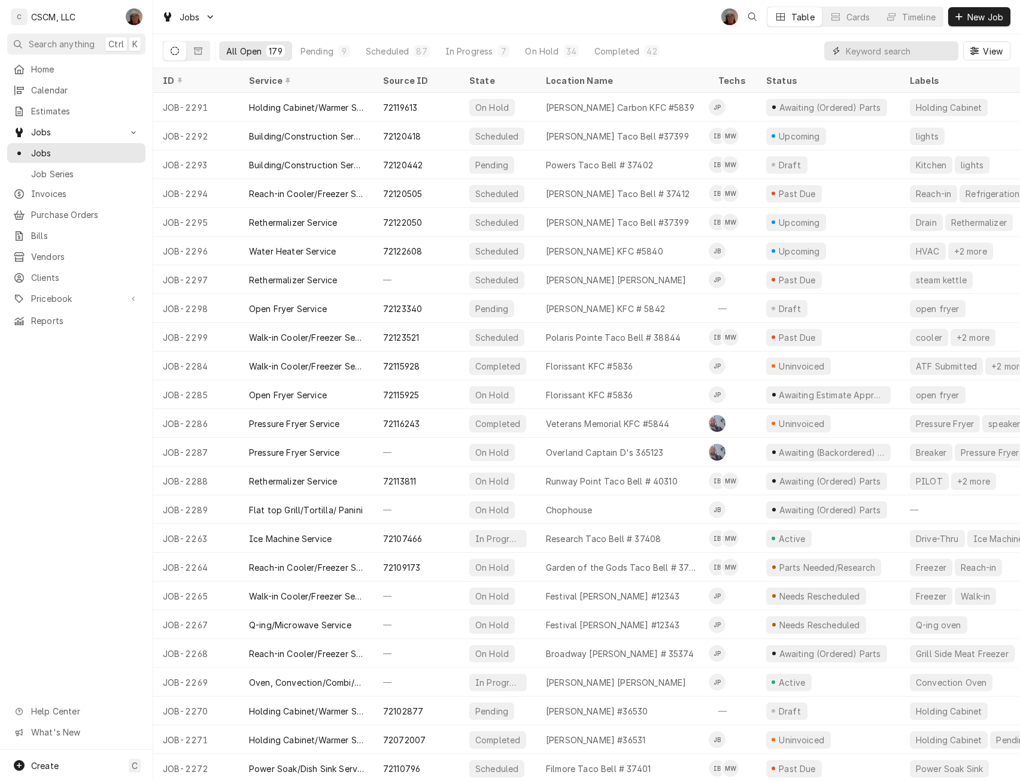
click input "Dynamic Content Wrapper"
paste input "71801577"
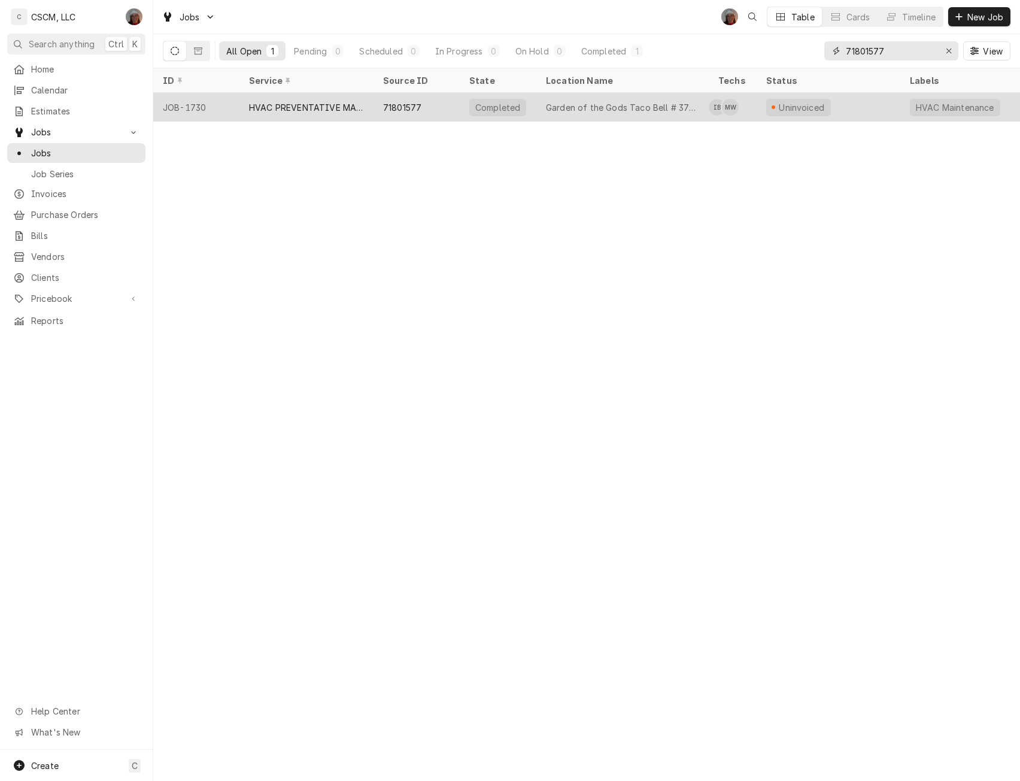
type input "71801577"
click div "HVAC PREVENTATIVE MAINTENANCE"
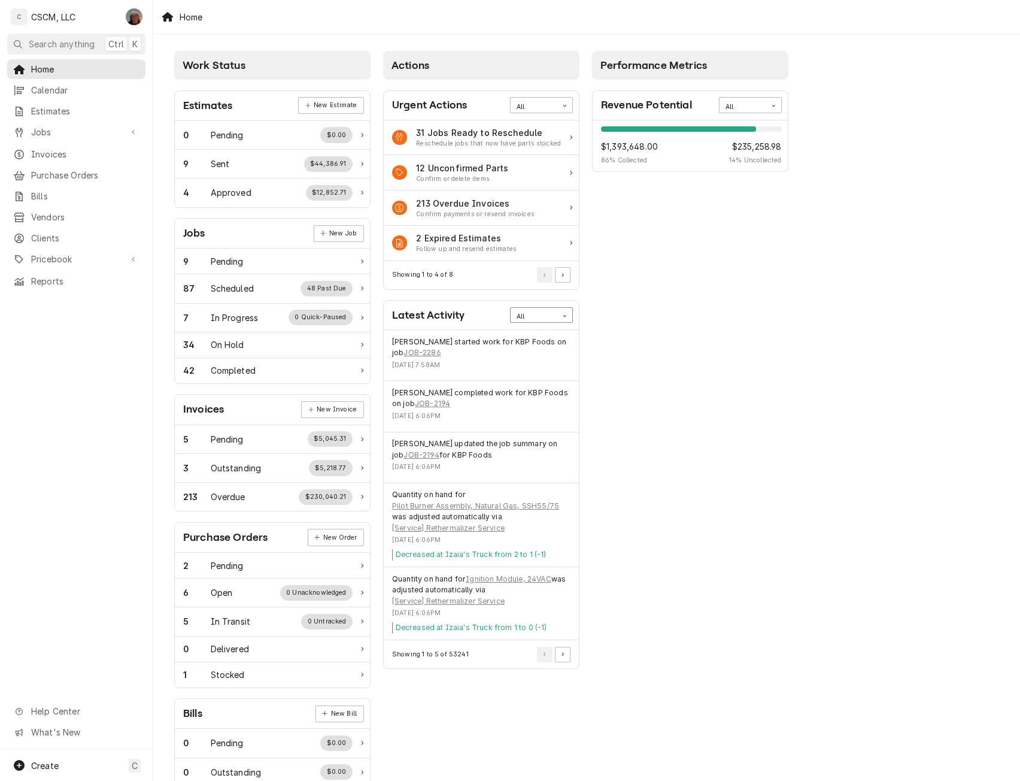
scroll to position [56, 0]
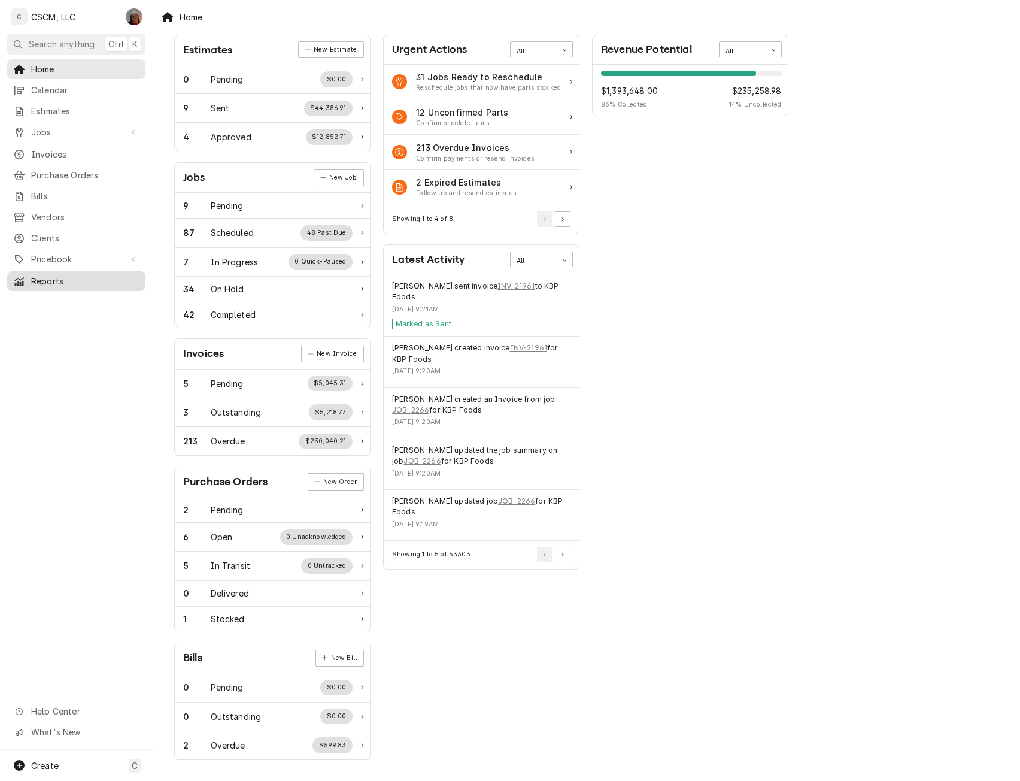
click at [52, 275] on span "Reports" at bounding box center [85, 281] width 108 height 13
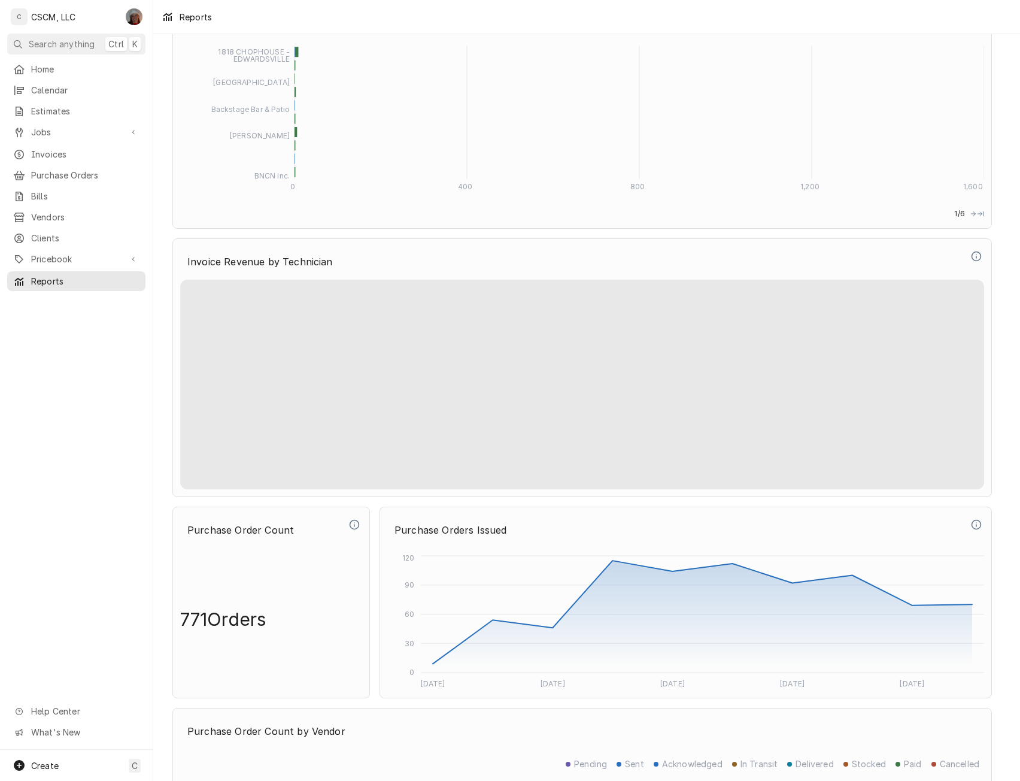
scroll to position [3137, 0]
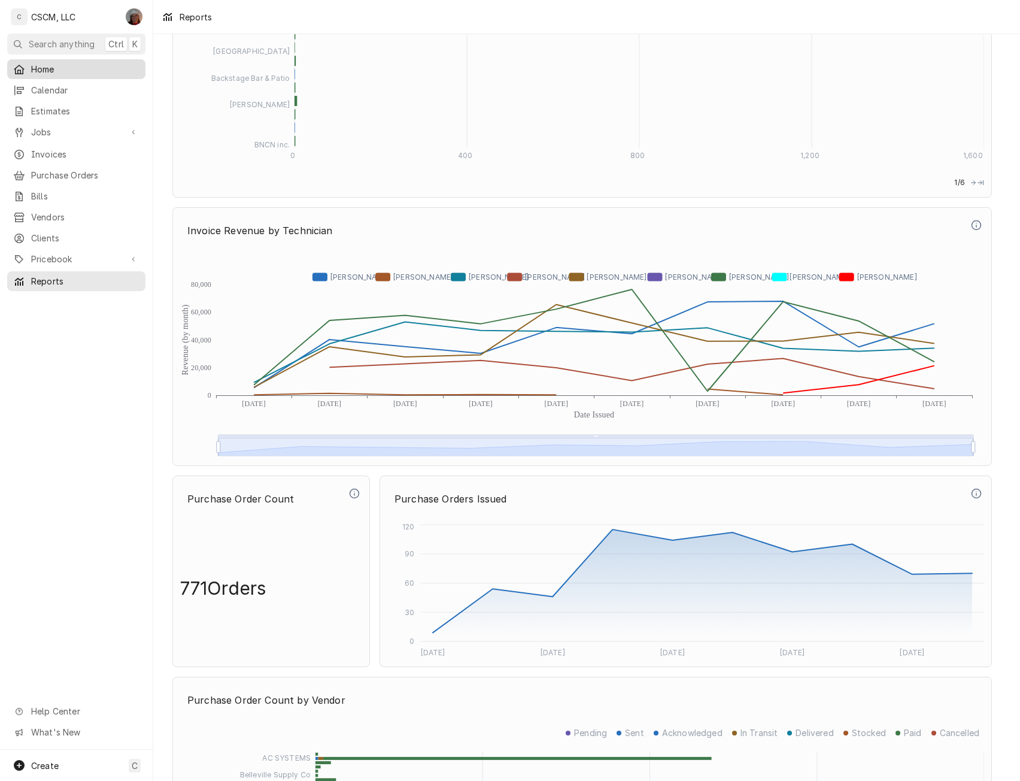
click at [46, 69] on span "Home" at bounding box center [85, 69] width 108 height 13
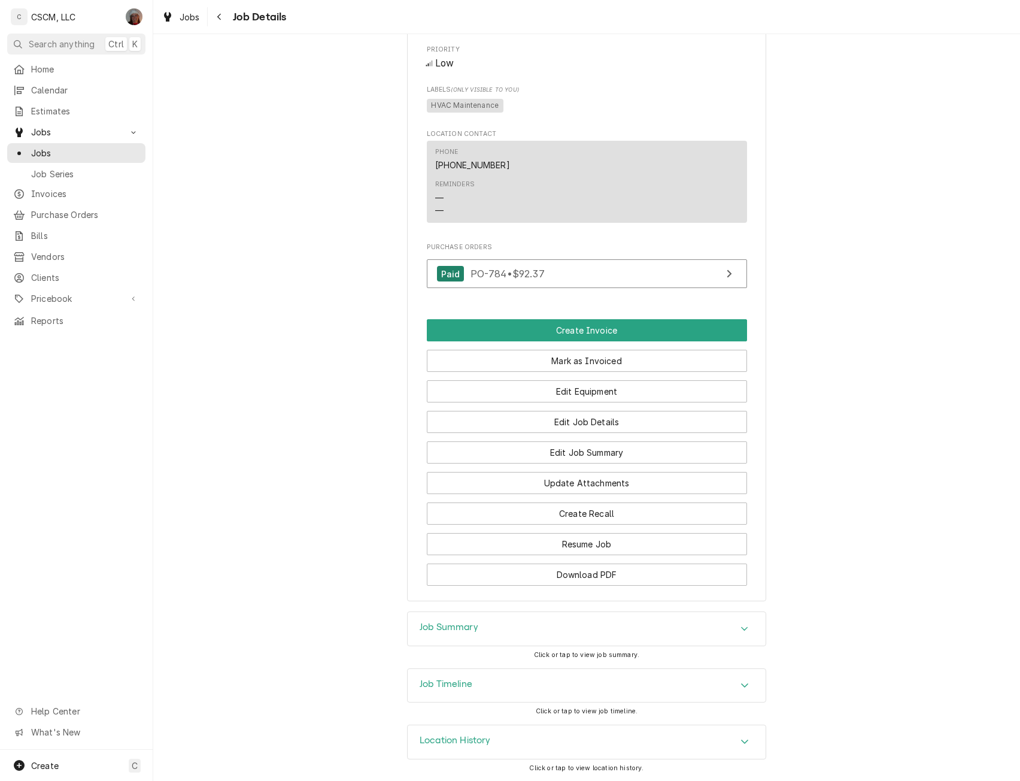
scroll to position [821, 0]
click at [596, 425] on button "Edit Job Details" at bounding box center [587, 422] width 320 height 22
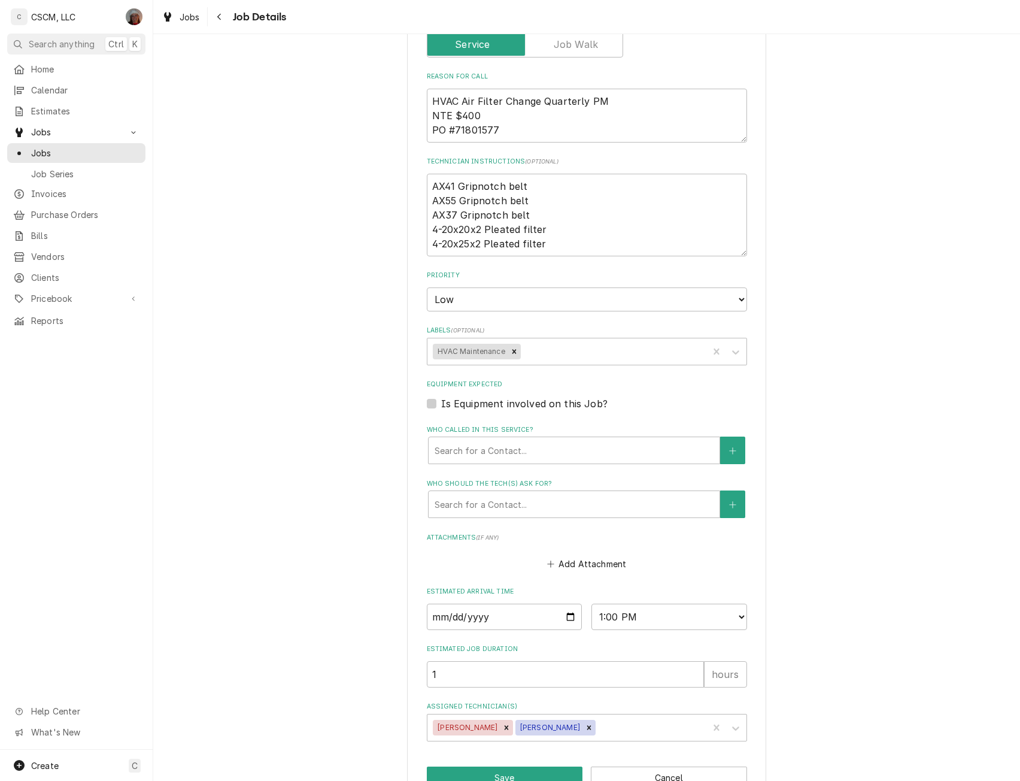
scroll to position [304, 0]
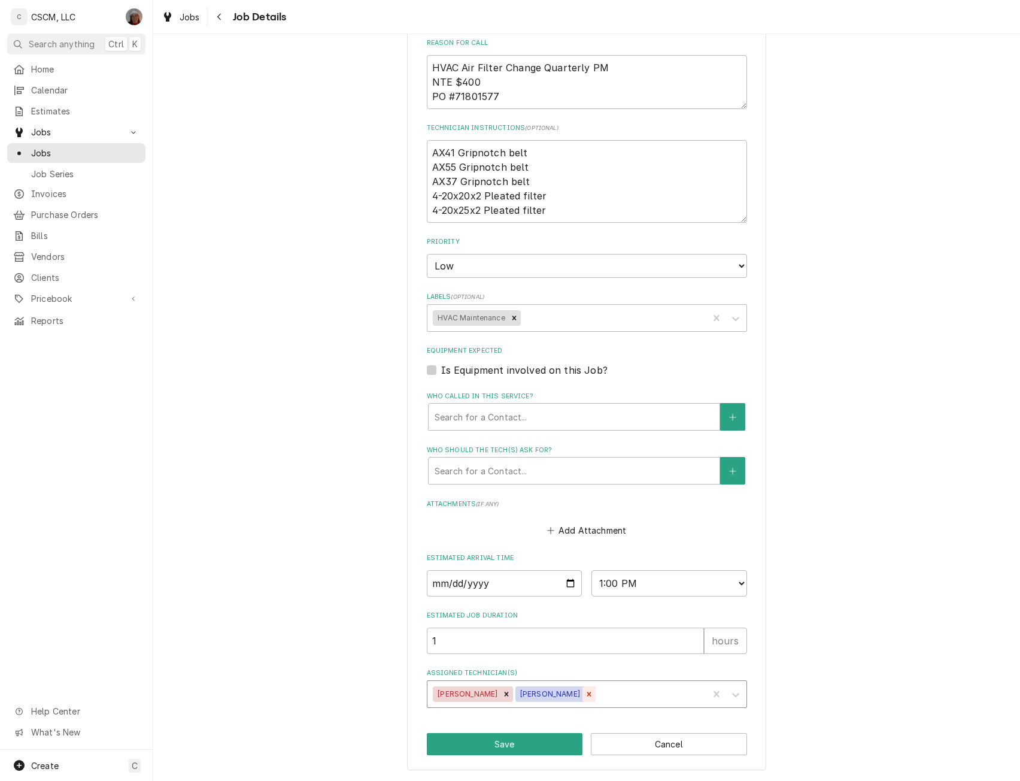
click at [585, 691] on icon "Remove Michal Wall" at bounding box center [589, 694] width 8 height 8
click at [507, 741] on button "Save" at bounding box center [505, 744] width 156 height 22
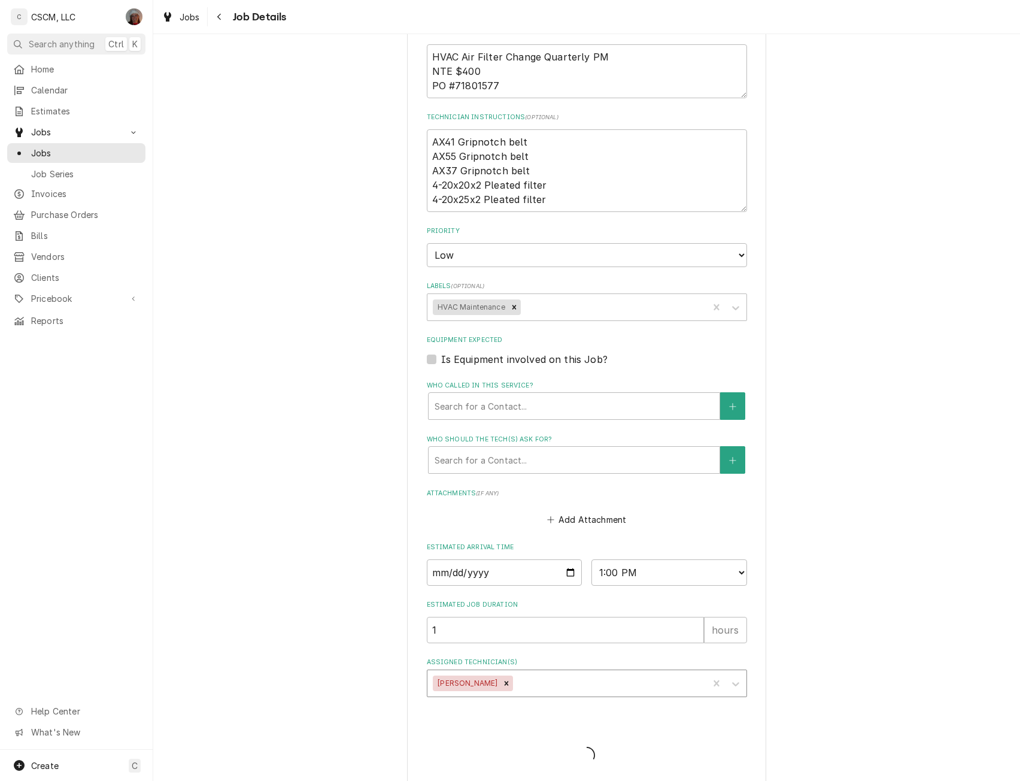
type textarea "x"
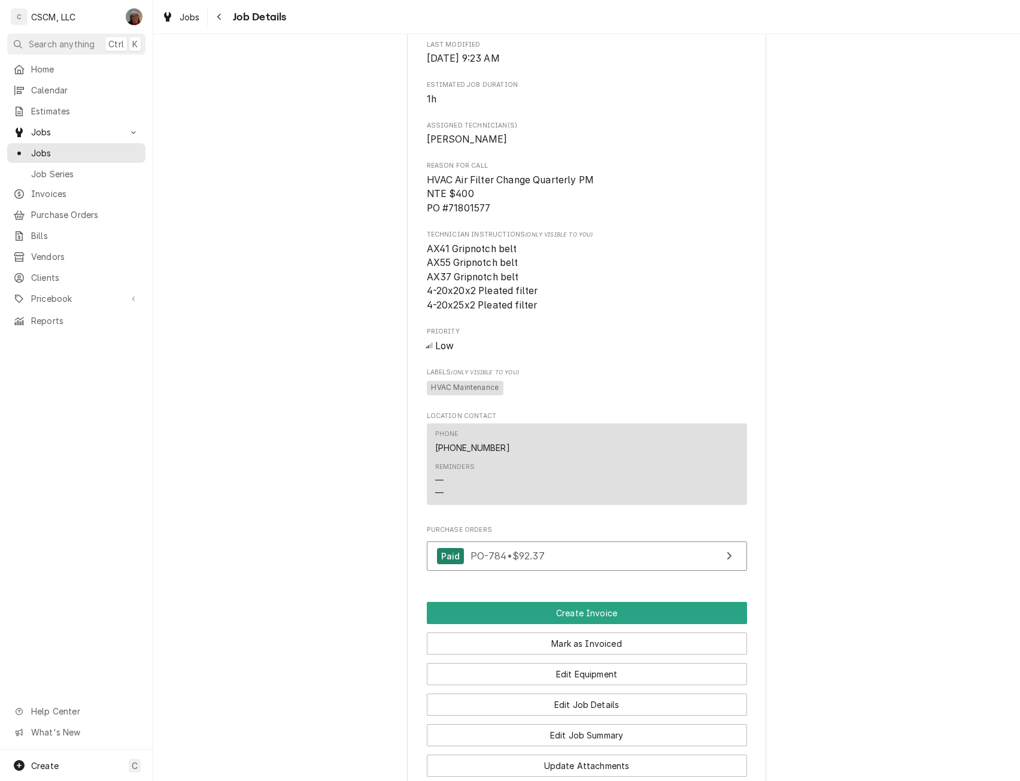
scroll to position [495, 0]
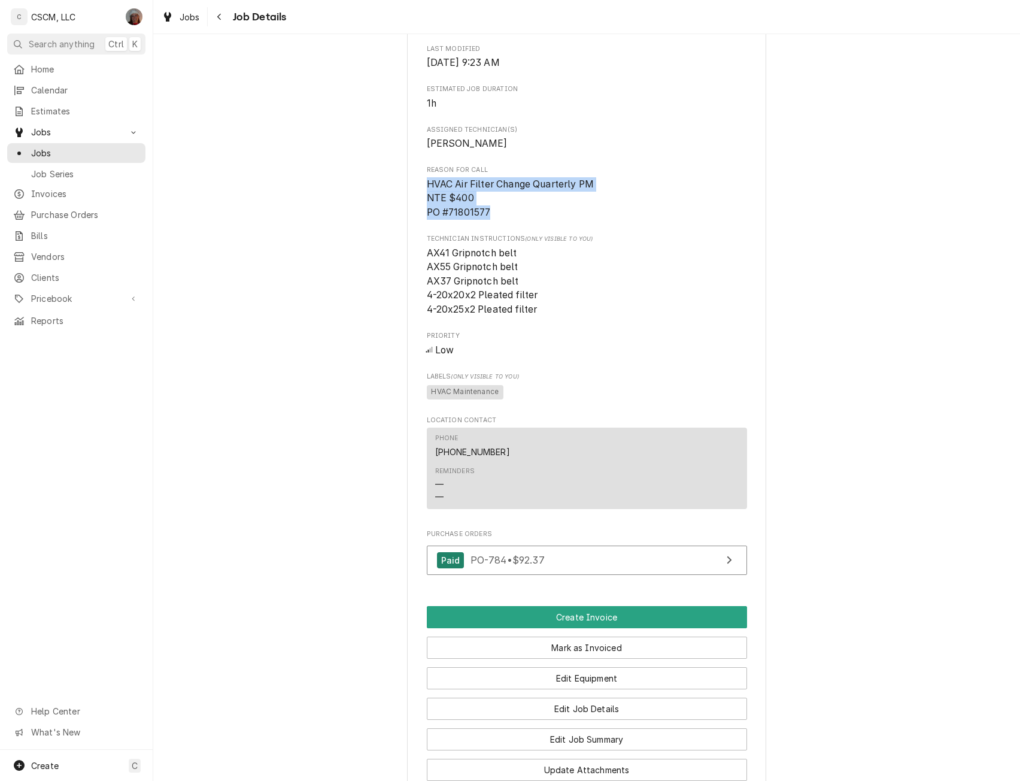
drag, startPoint x: 417, startPoint y: 208, endPoint x: 512, endPoint y: 234, distance: 97.9
click at [512, 234] on div "KBP Foods Garden of the Gods Taco Bell # 37398 / 502 Garden of the Gods Rd, Col…" at bounding box center [586, 234] width 359 height 1306
copy span "HVAC Air Filter Change Quarterly PM NTE $400 PO #71801577"
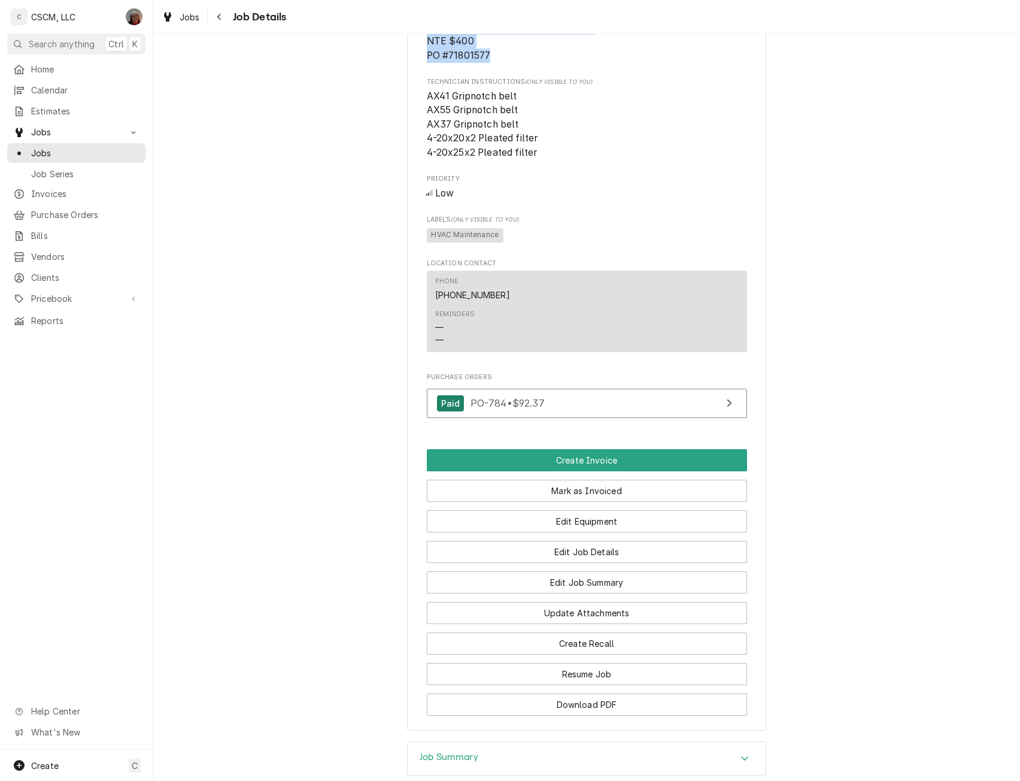
scroll to position [688, 0]
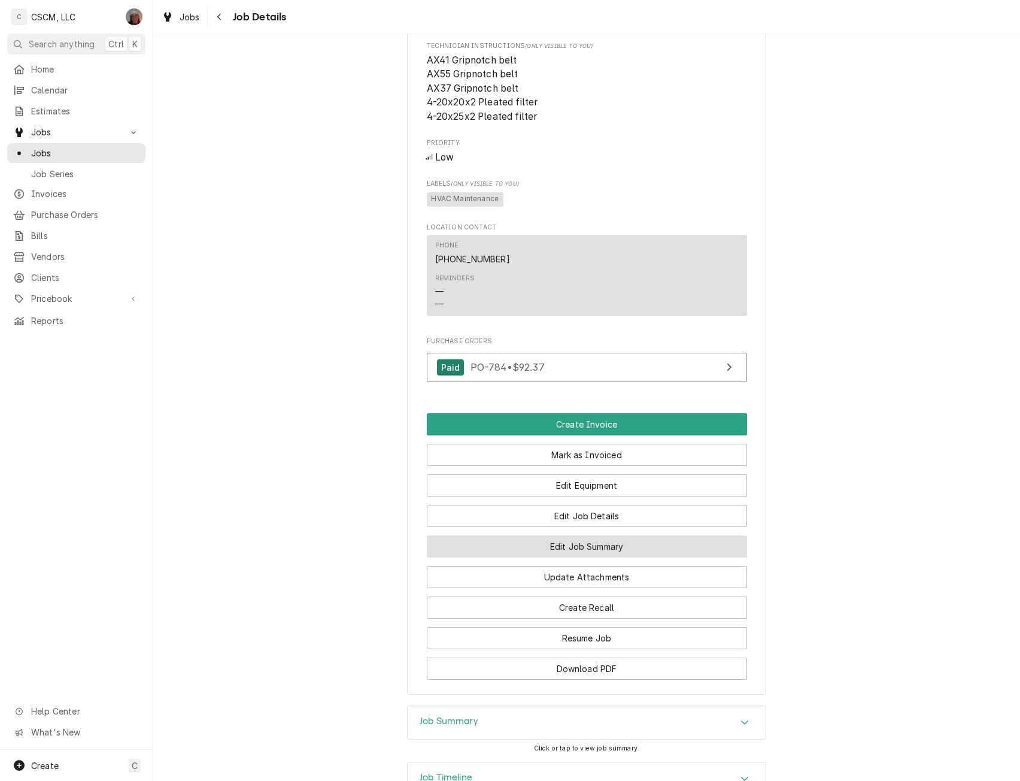
click at [593, 557] on button "Edit Job Summary" at bounding box center [587, 546] width 320 height 22
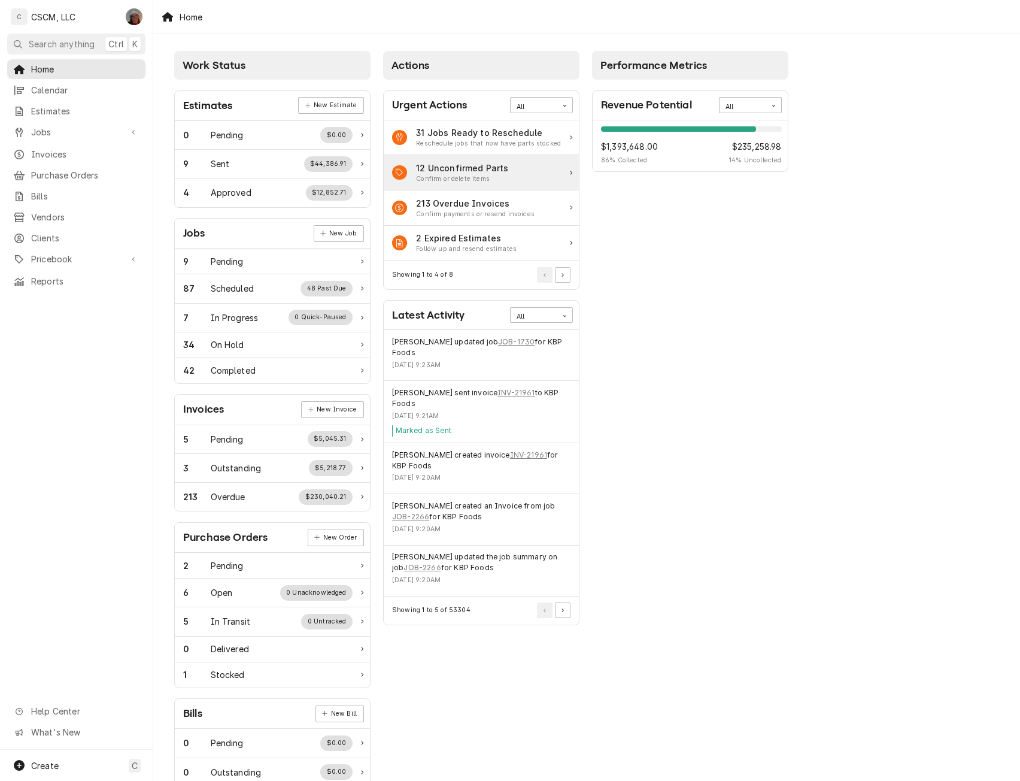
click at [472, 171] on div "12 Unconfirmed Parts" at bounding box center [462, 168] width 92 height 13
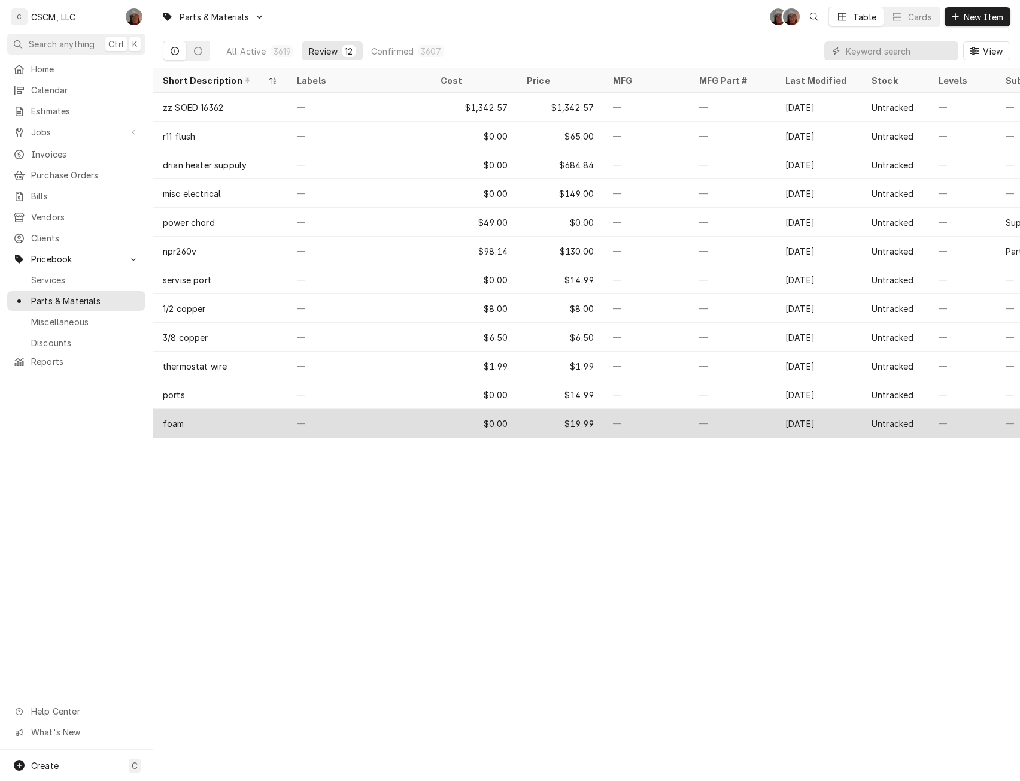
click at [336, 414] on div "—" at bounding box center [359, 423] width 144 height 29
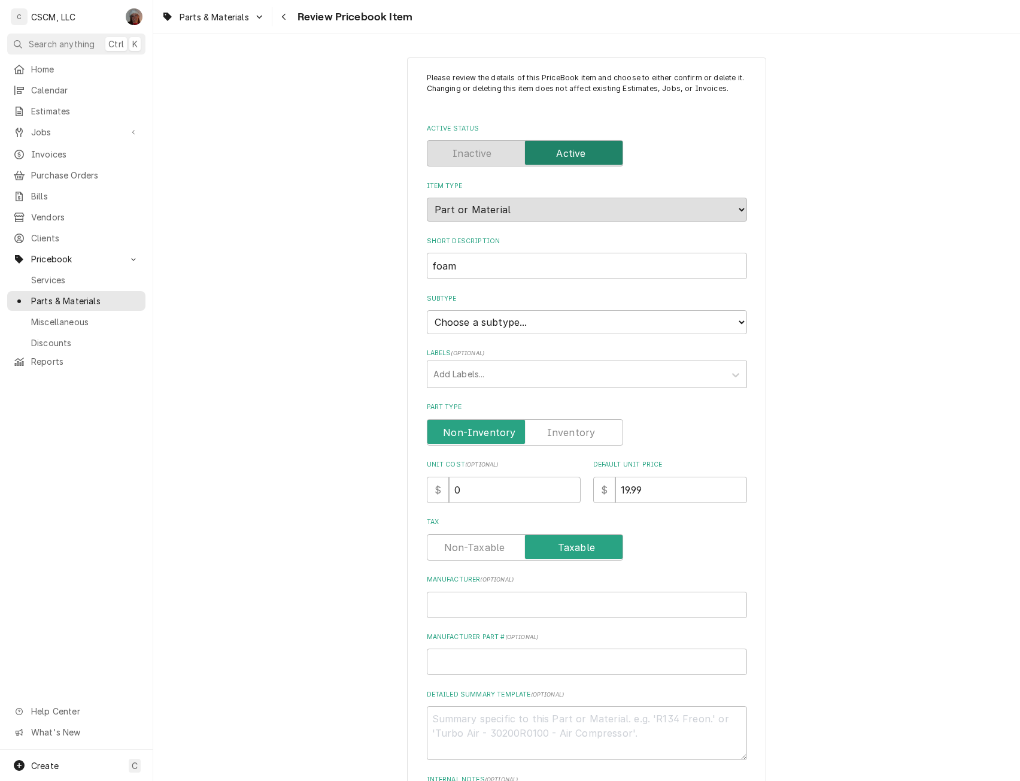
scroll to position [319, 0]
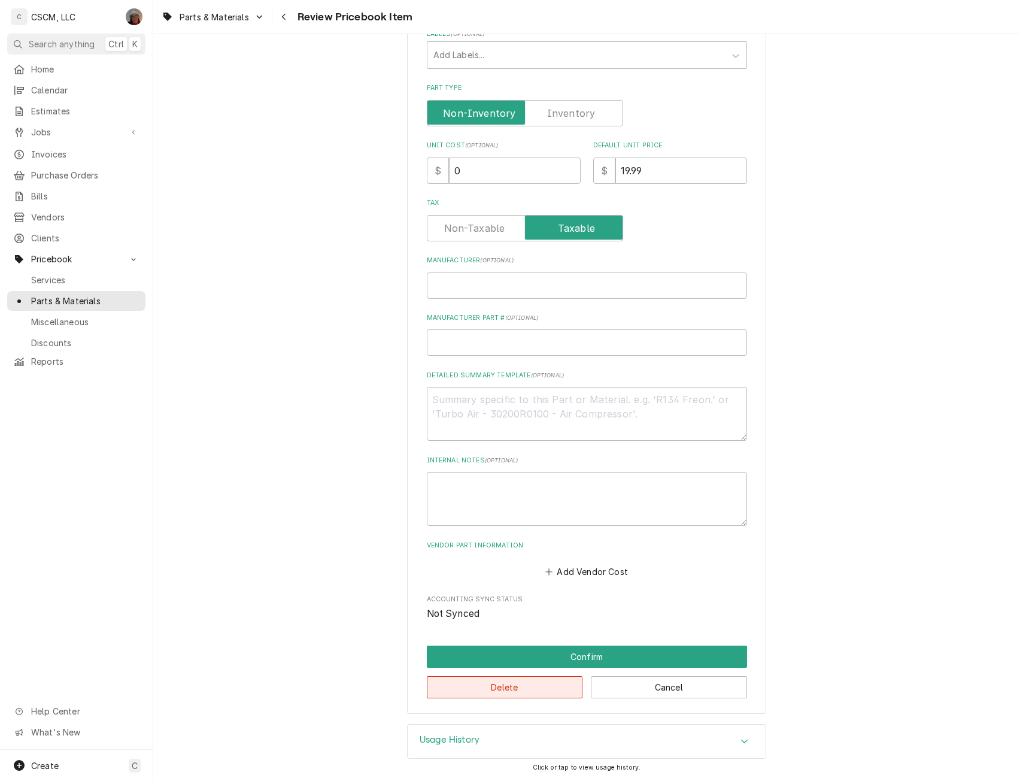
click at [518, 690] on button "Delete" at bounding box center [505, 687] width 156 height 22
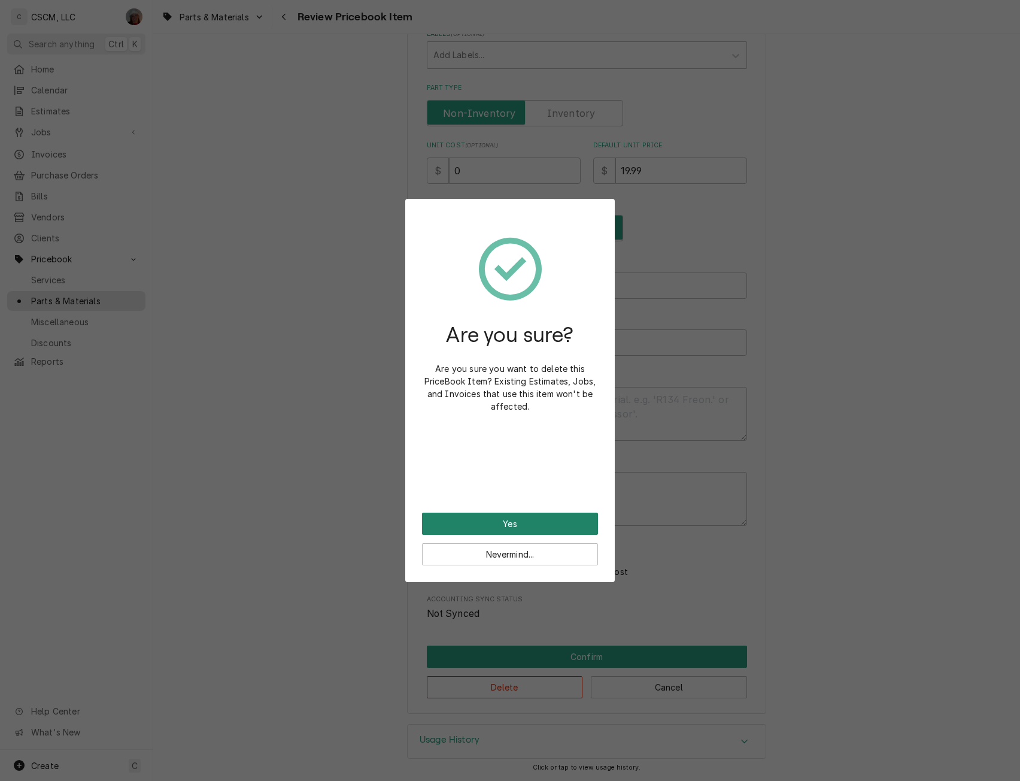
click at [499, 522] on button "Yes" at bounding box center [510, 524] width 176 height 22
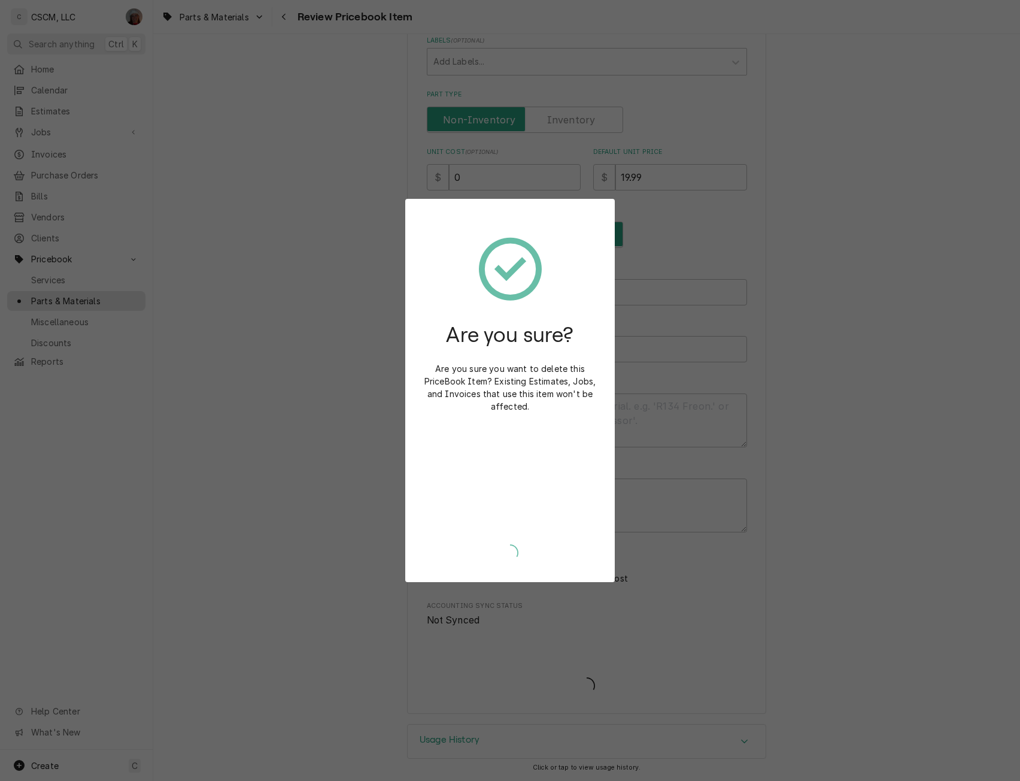
scroll to position [313, 0]
type textarea "x"
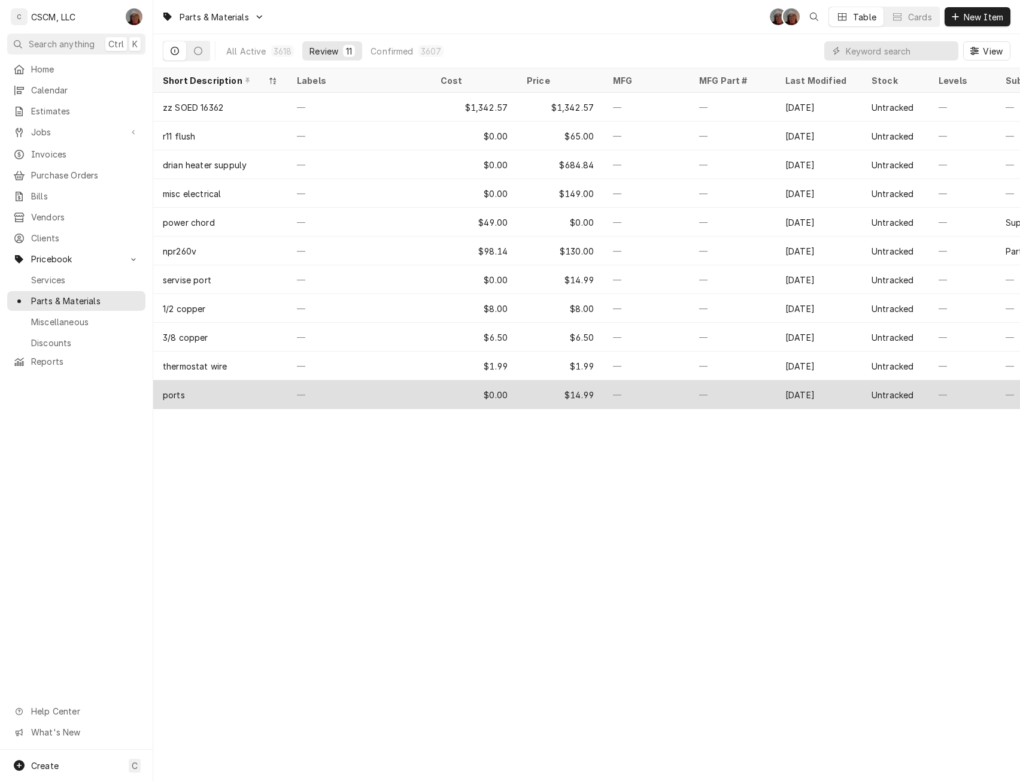
click at [344, 395] on div "—" at bounding box center [359, 394] width 144 height 29
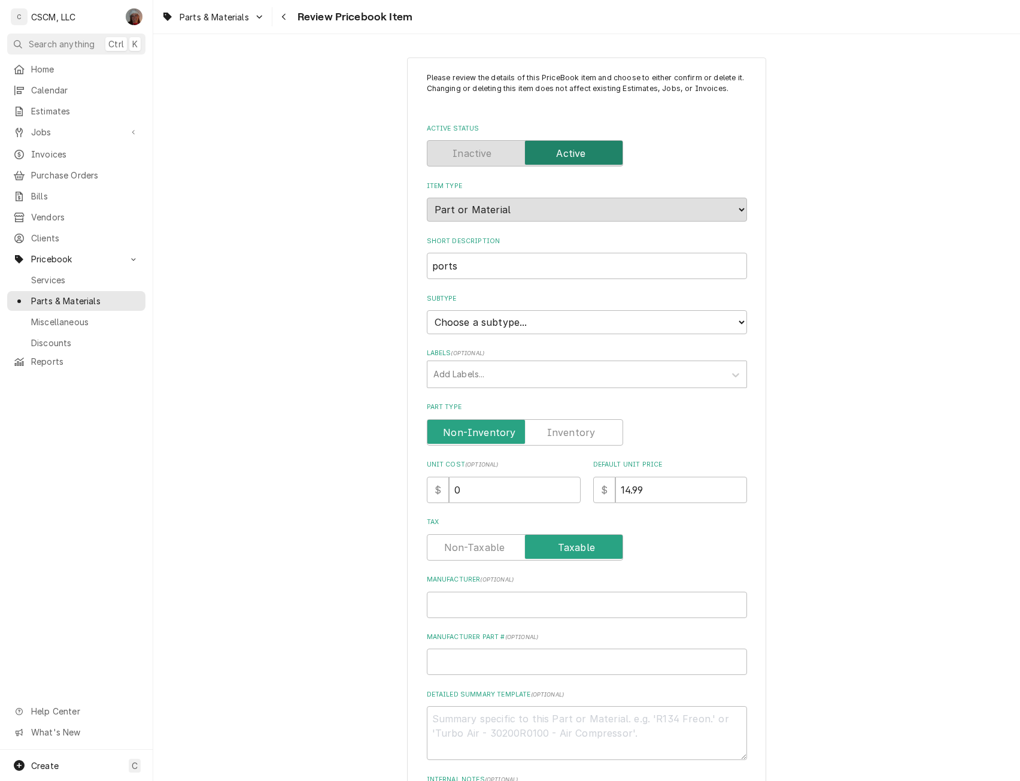
scroll to position [319, 0]
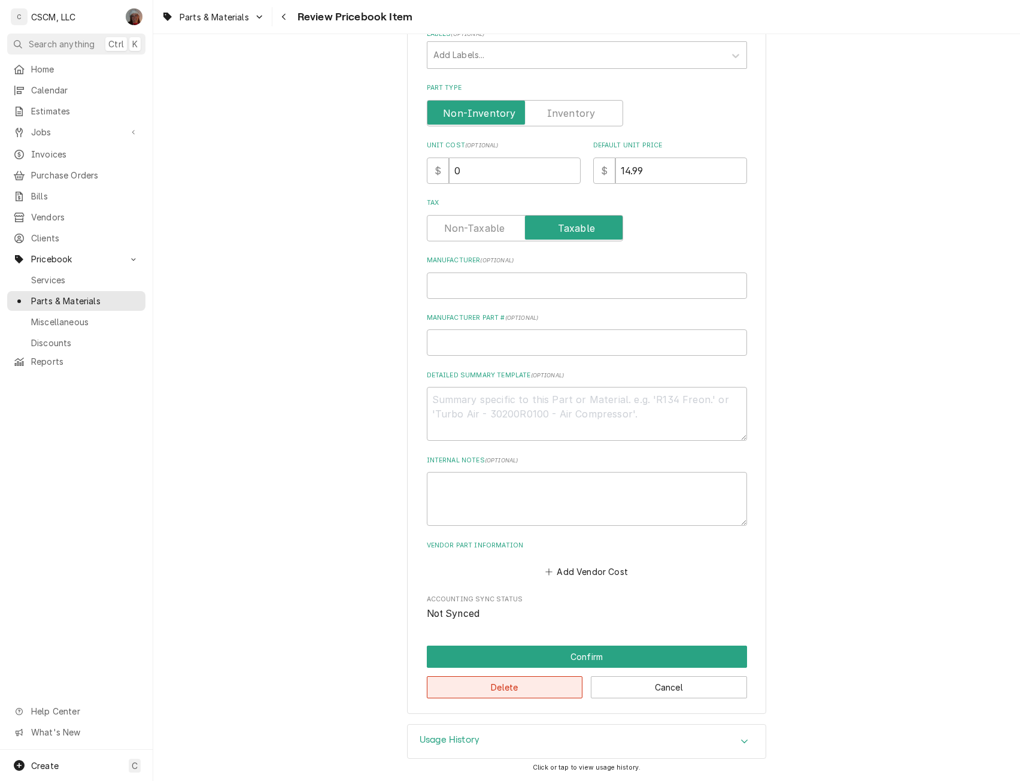
click at [475, 677] on button "Delete" at bounding box center [505, 687] width 156 height 22
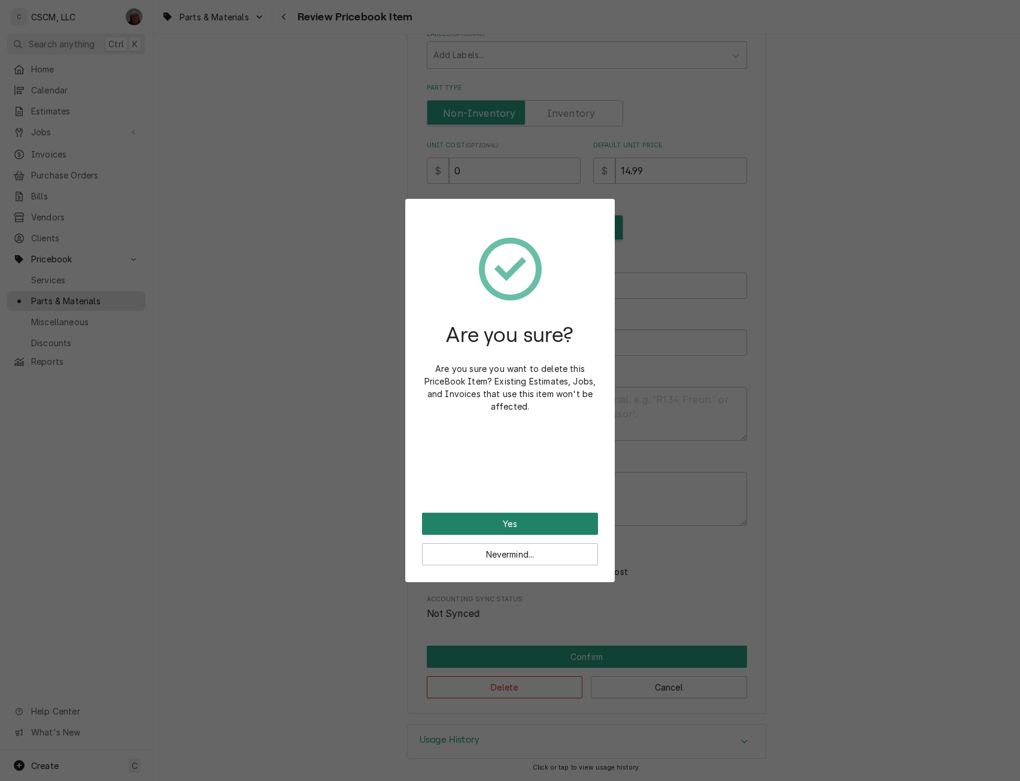
click at [473, 523] on button "Yes" at bounding box center [510, 524] width 176 height 22
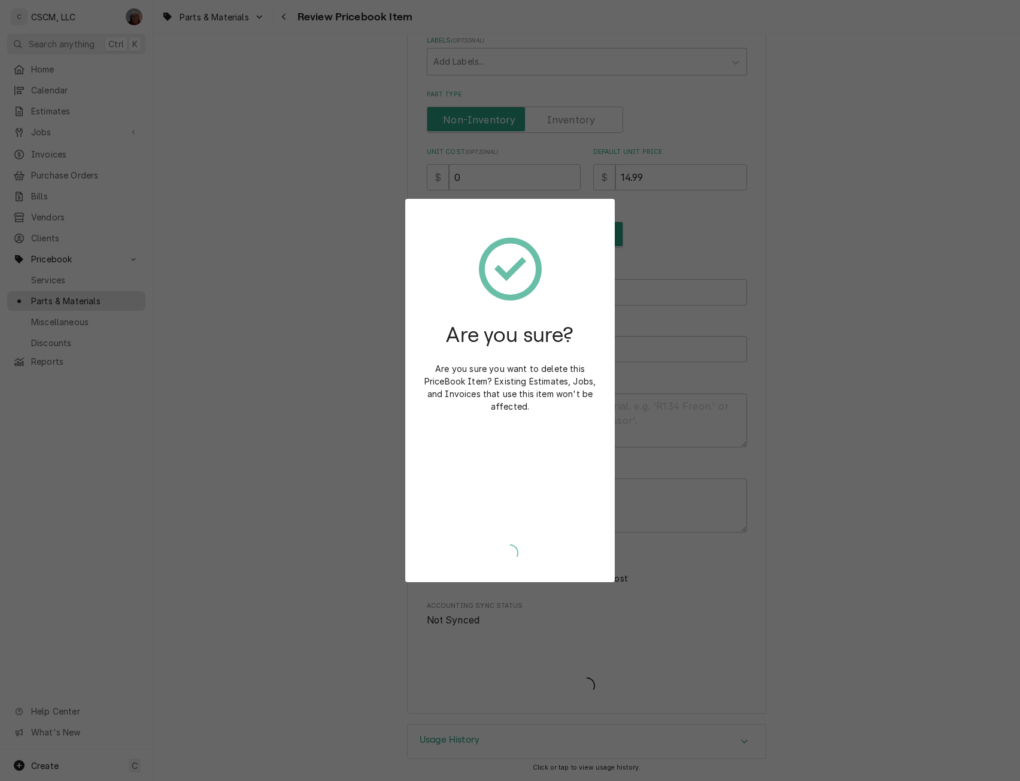
scroll to position [313, 0]
type textarea "x"
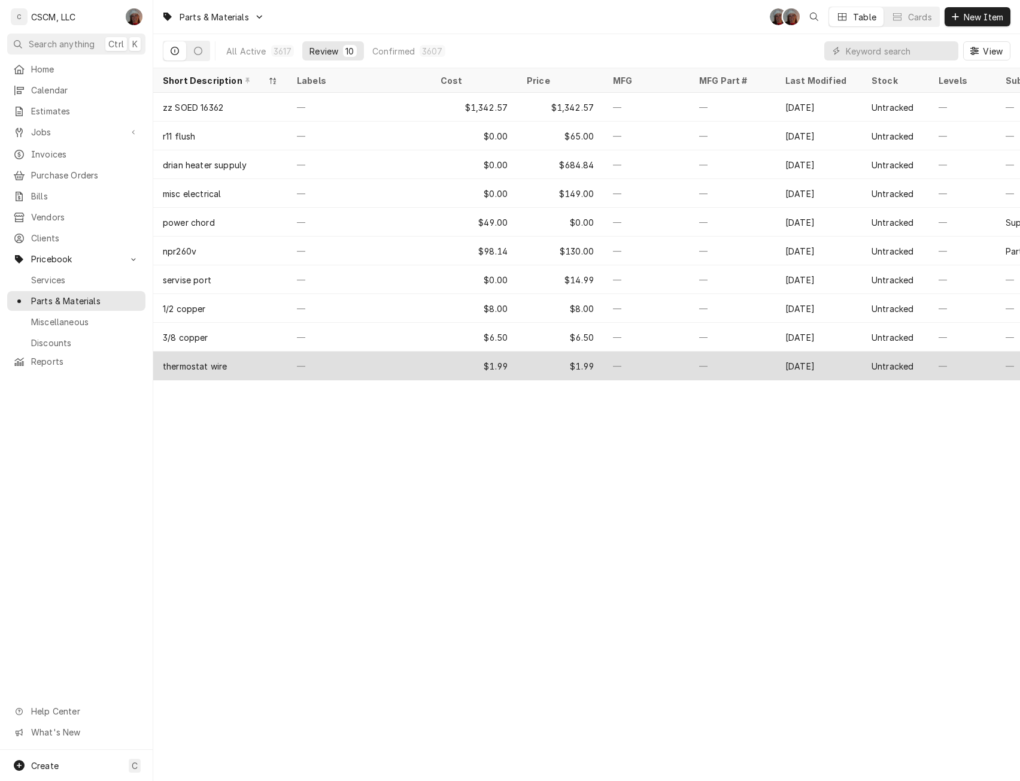
click at [325, 369] on div "—" at bounding box center [359, 365] width 144 height 29
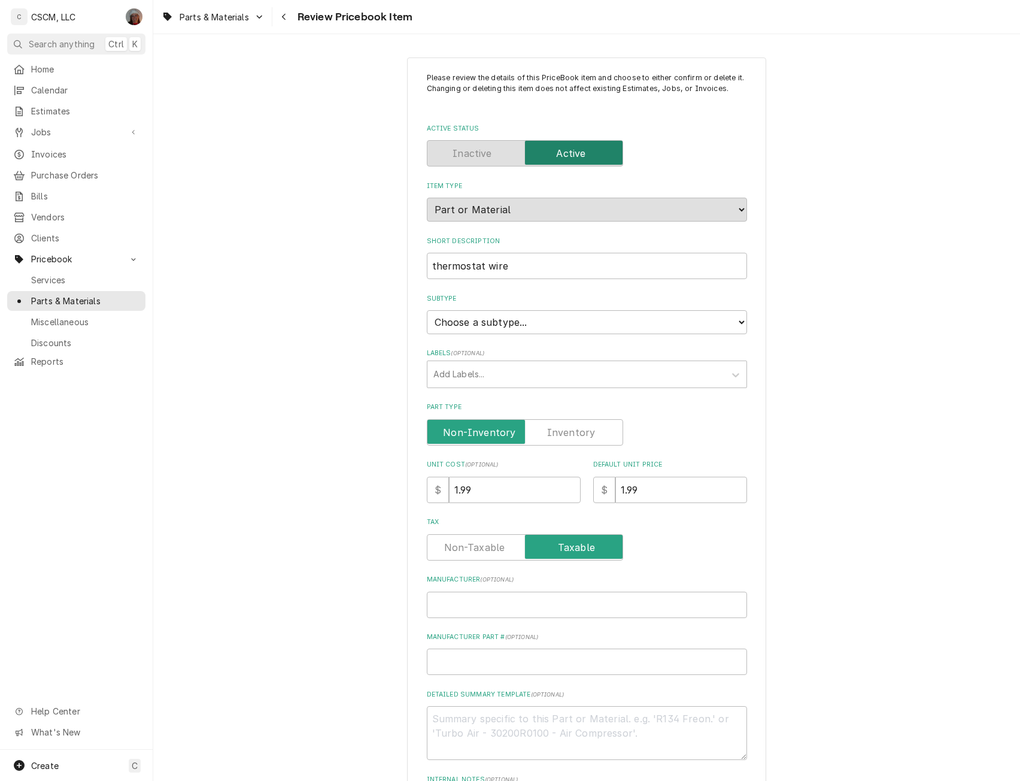
scroll to position [319, 0]
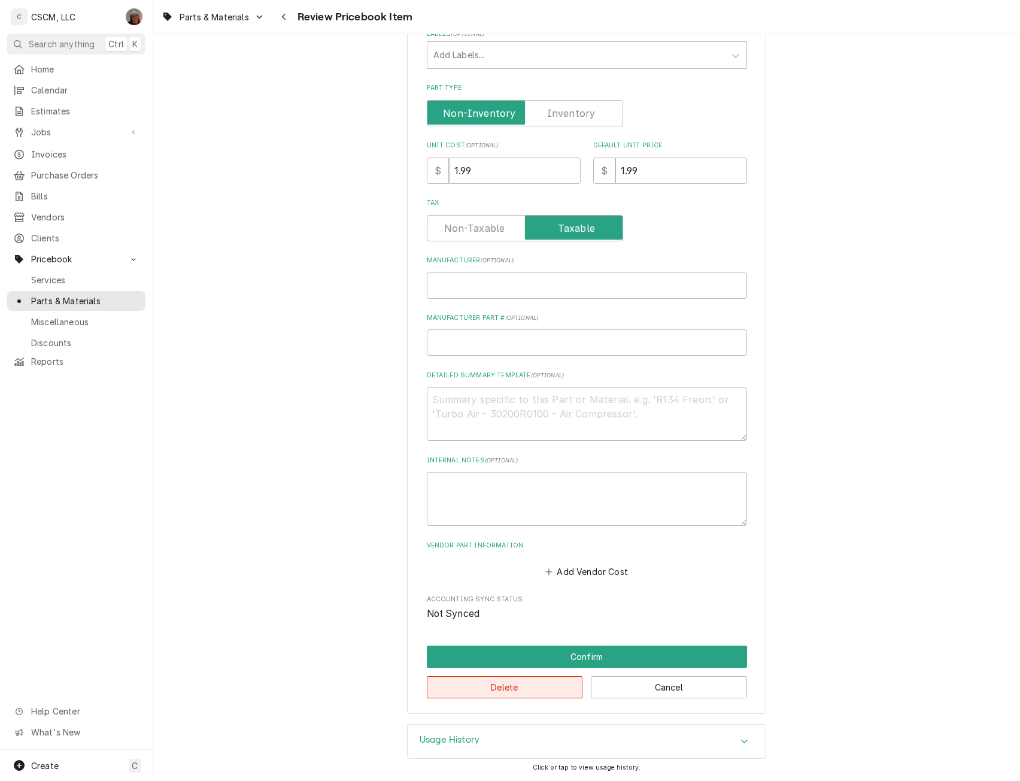
click at [503, 689] on button "Delete" at bounding box center [505, 687] width 156 height 22
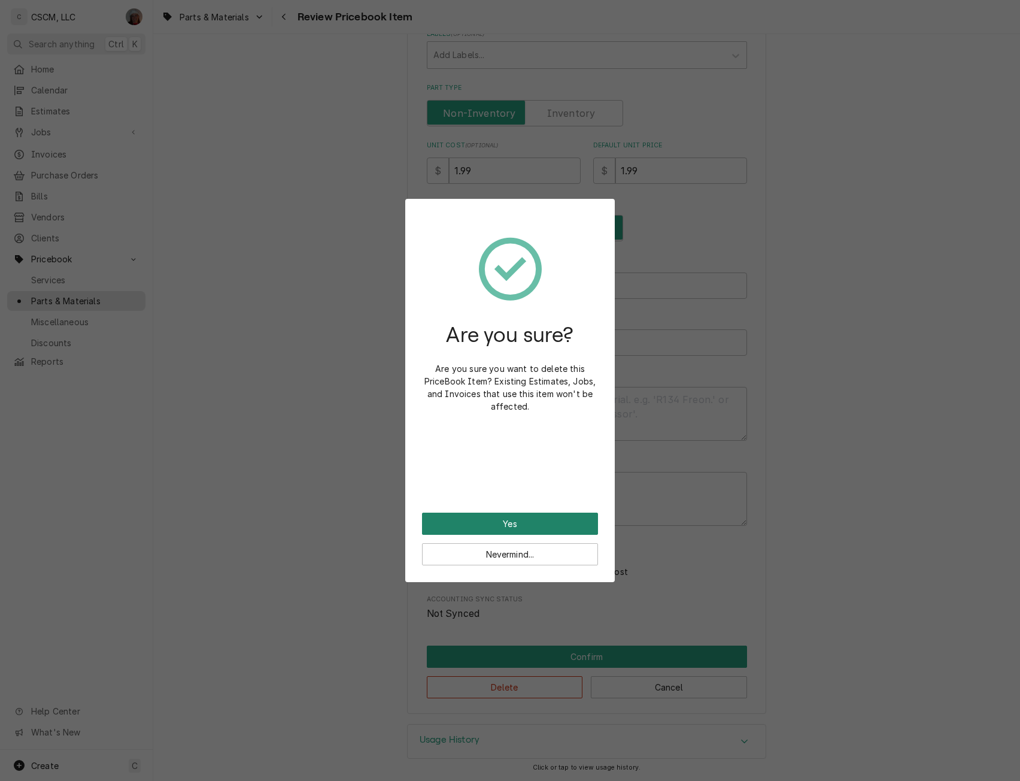
click at [487, 520] on button "Yes" at bounding box center [510, 524] width 176 height 22
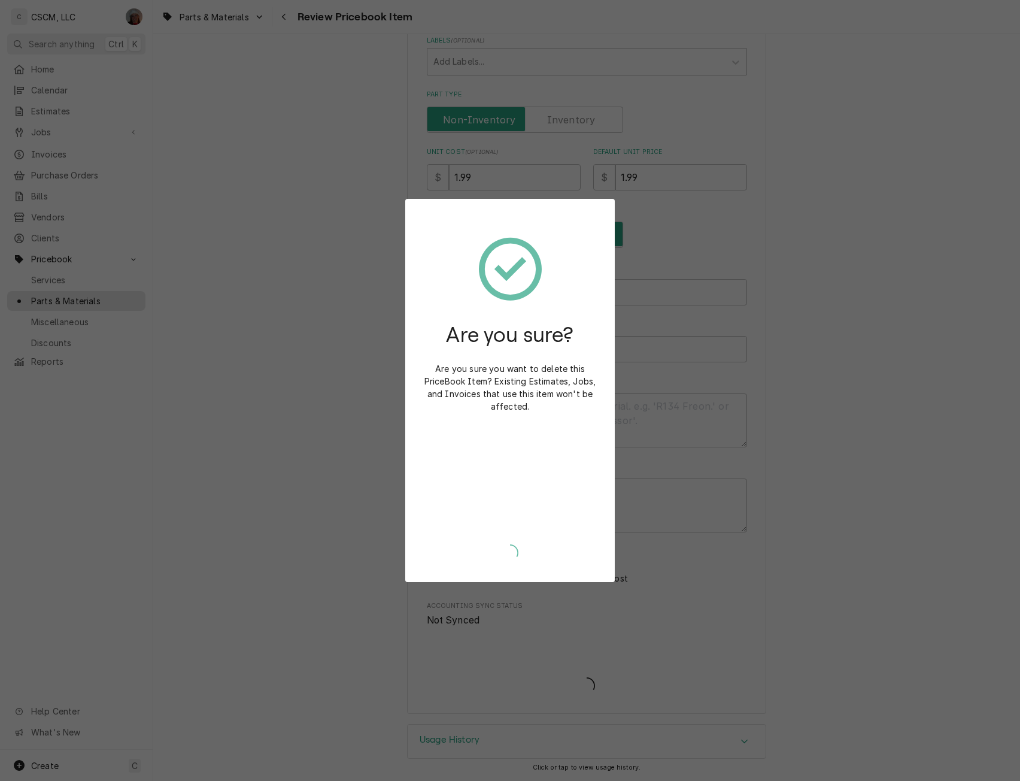
type textarea "x"
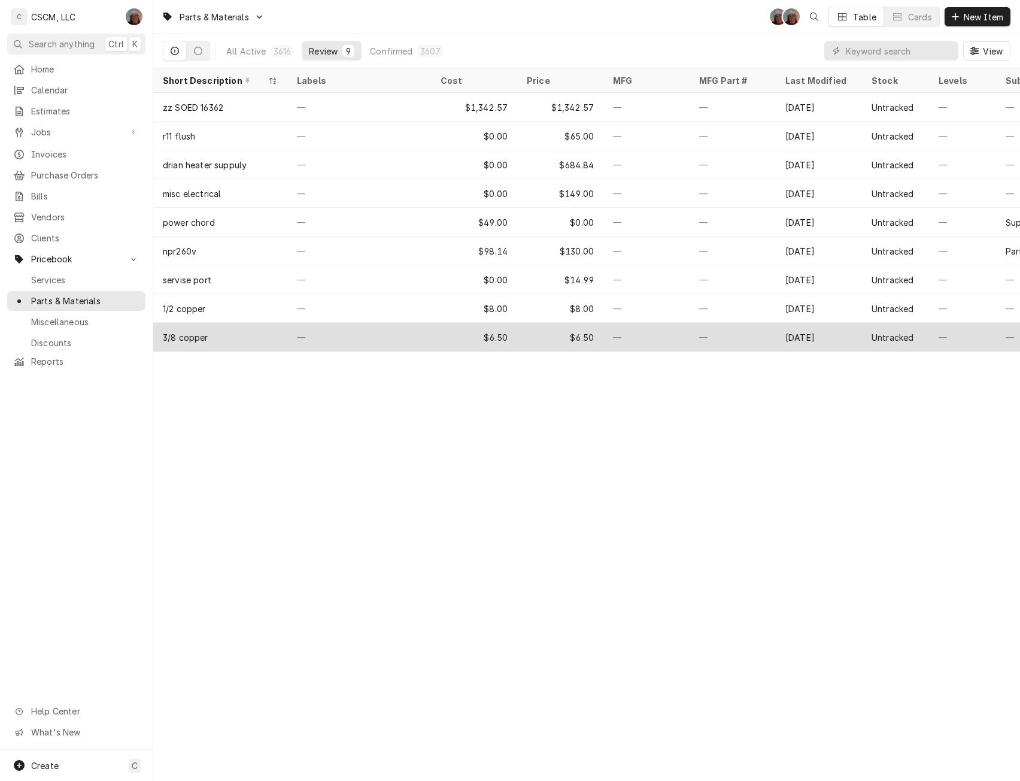
click at [325, 330] on div "—" at bounding box center [359, 337] width 144 height 29
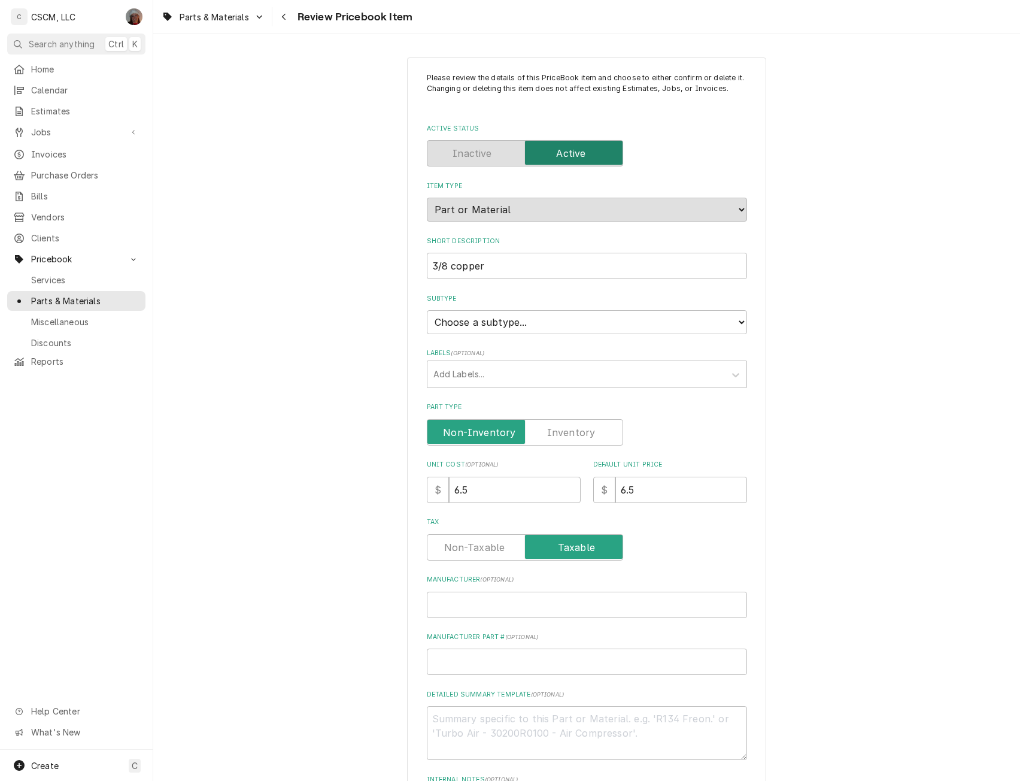
scroll to position [319, 0]
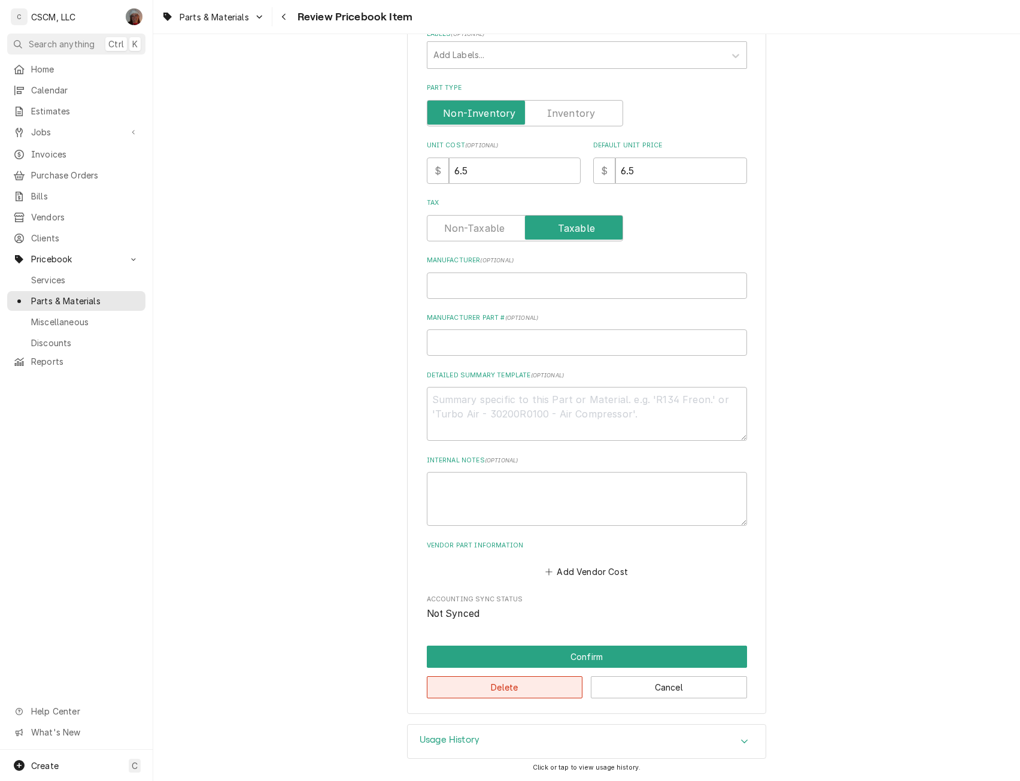
click at [462, 683] on button "Delete" at bounding box center [505, 687] width 156 height 22
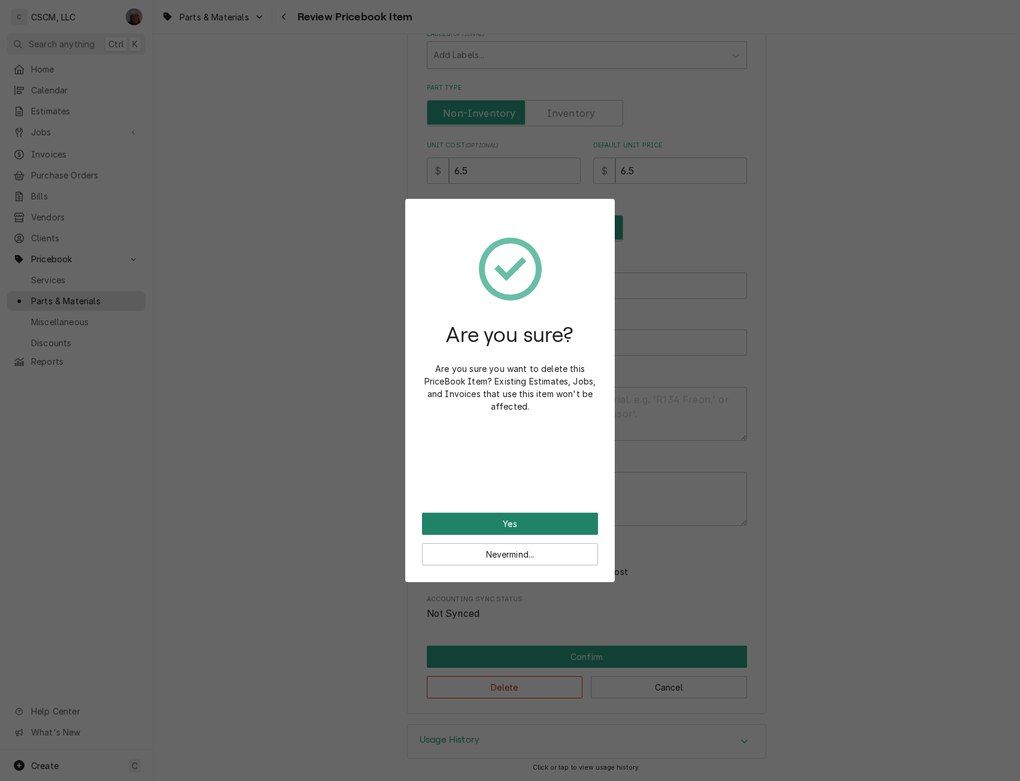
click at [477, 521] on button "Yes" at bounding box center [510, 524] width 176 height 22
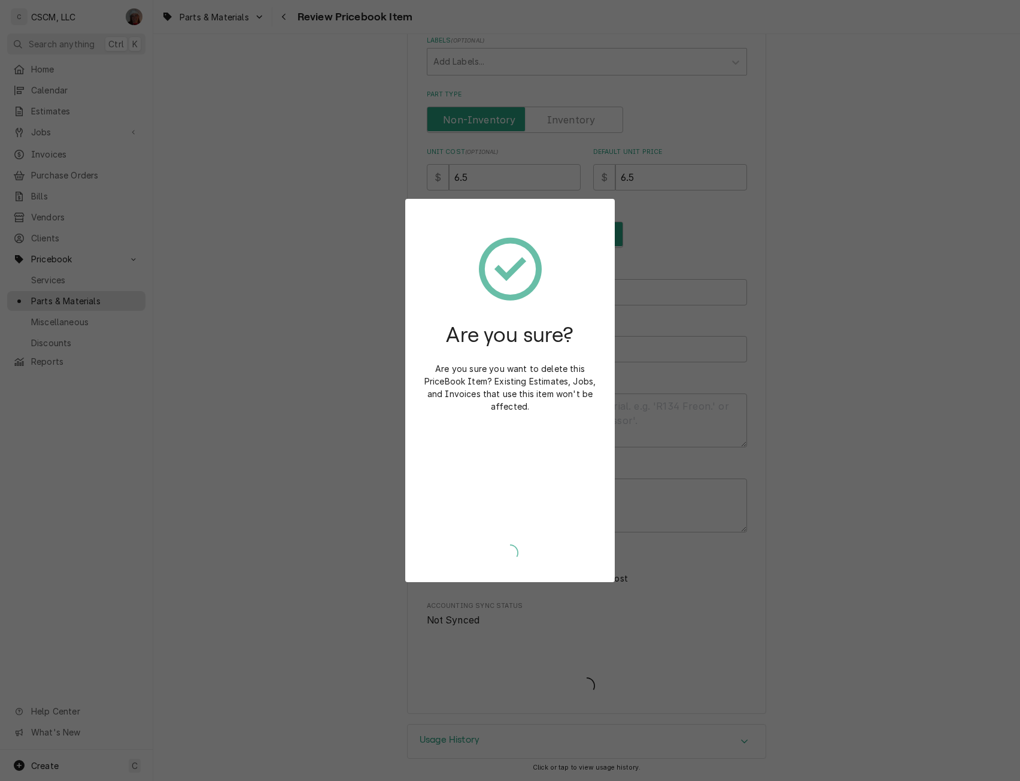
scroll to position [313, 0]
type textarea "x"
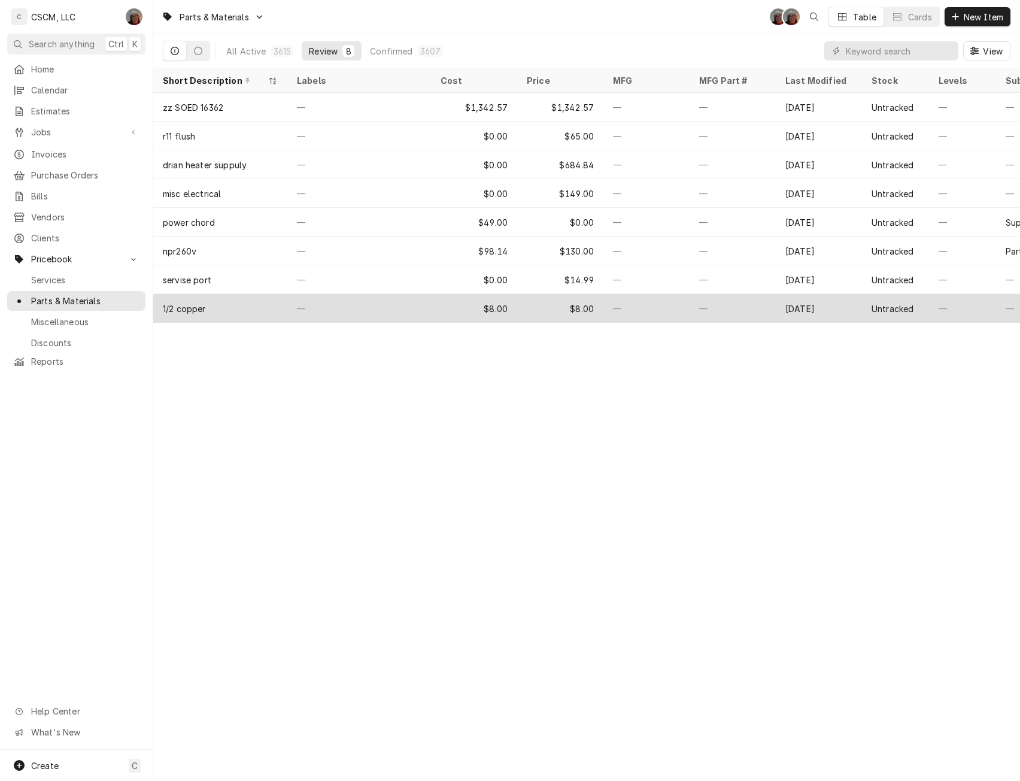
click at [390, 304] on div "—" at bounding box center [359, 308] width 144 height 29
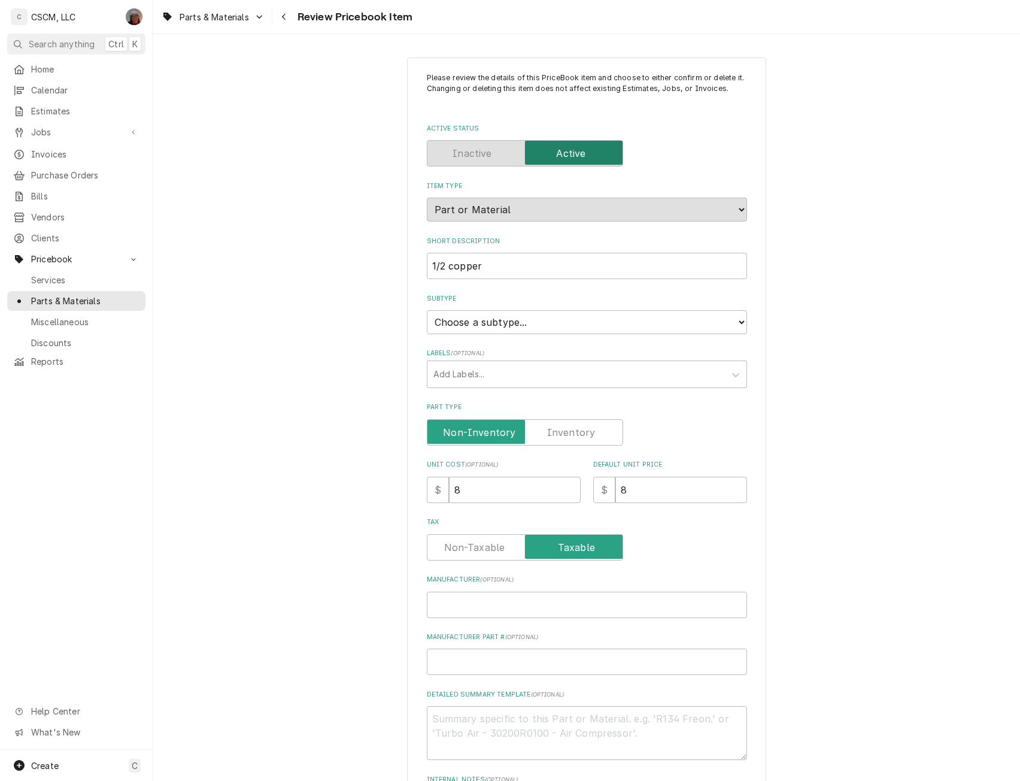
scroll to position [319, 0]
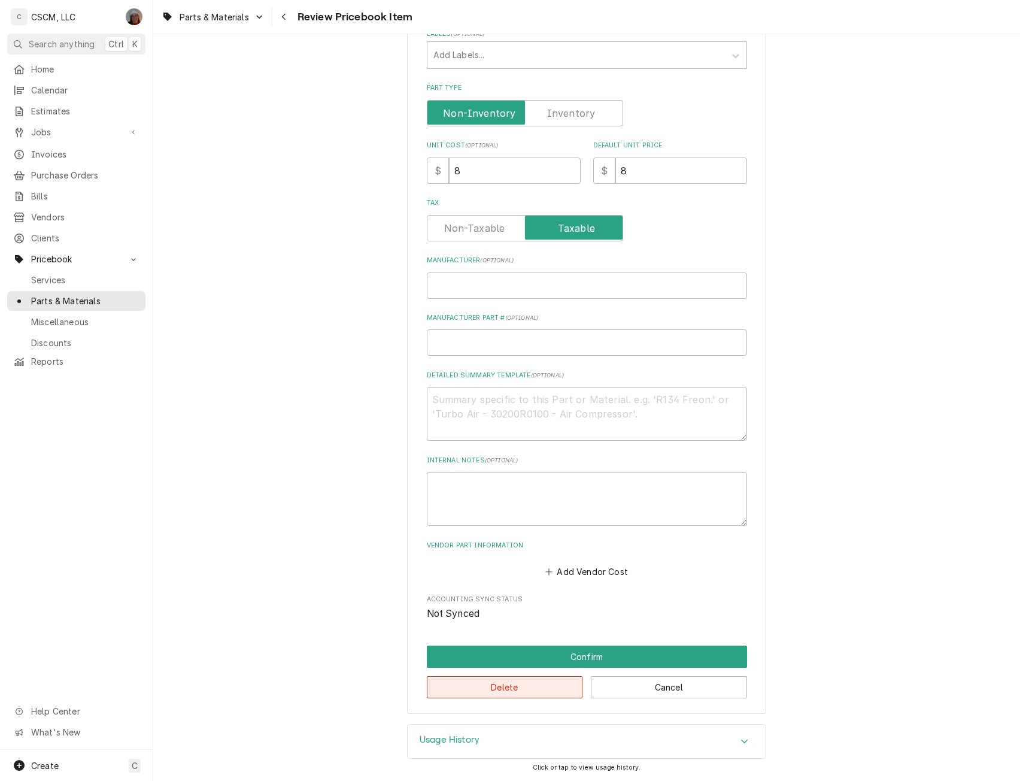
click at [538, 692] on button "Delete" at bounding box center [505, 687] width 156 height 22
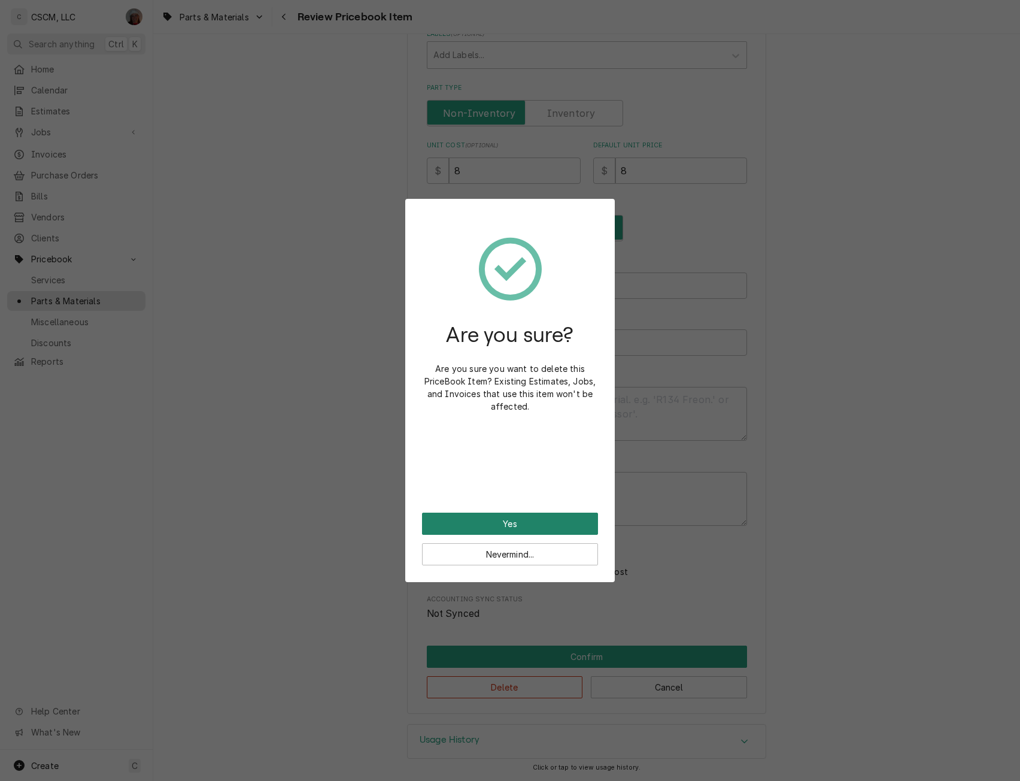
click at [468, 516] on button "Yes" at bounding box center [510, 524] width 176 height 22
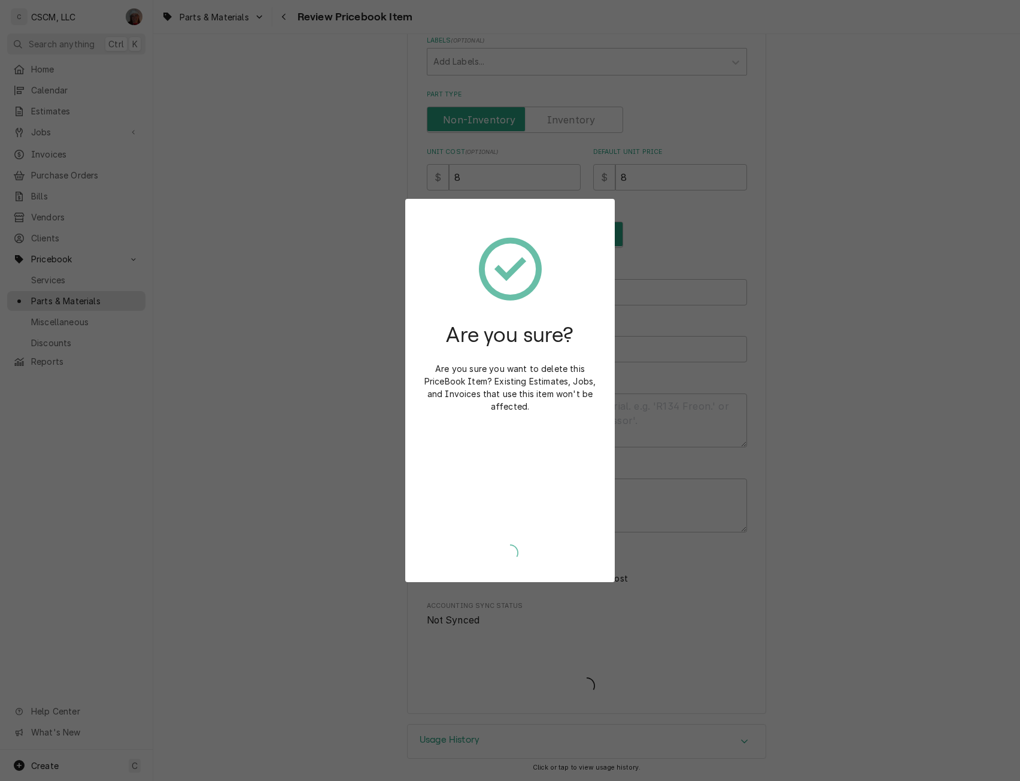
type textarea "x"
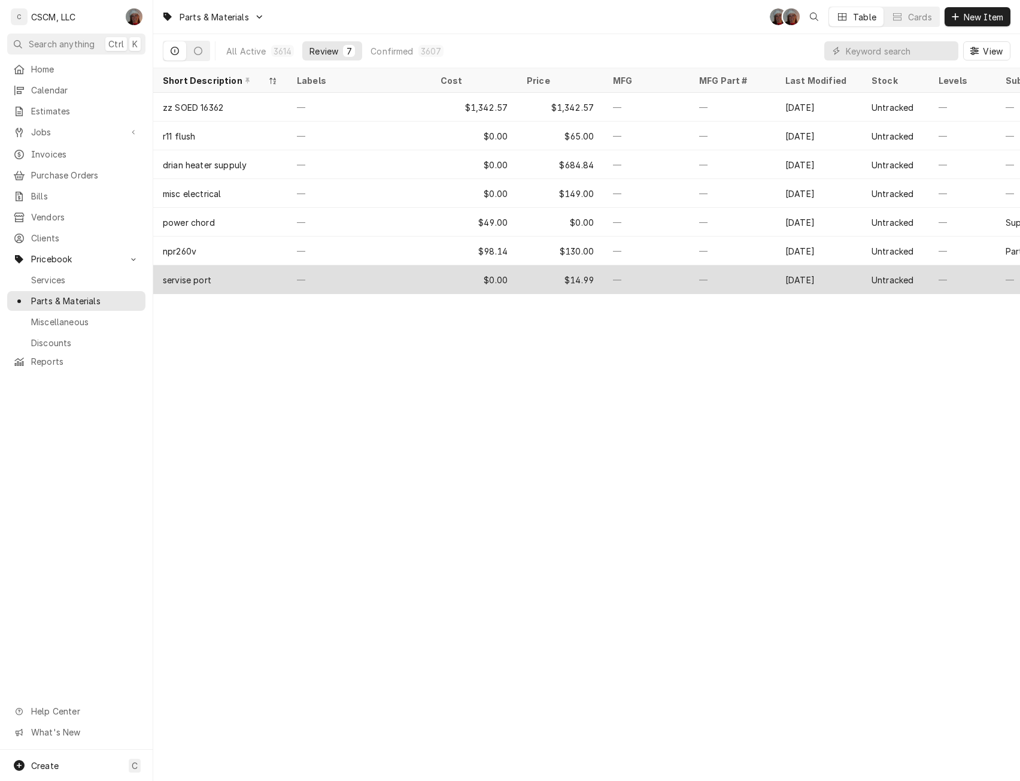
click at [400, 266] on div "—" at bounding box center [359, 279] width 144 height 29
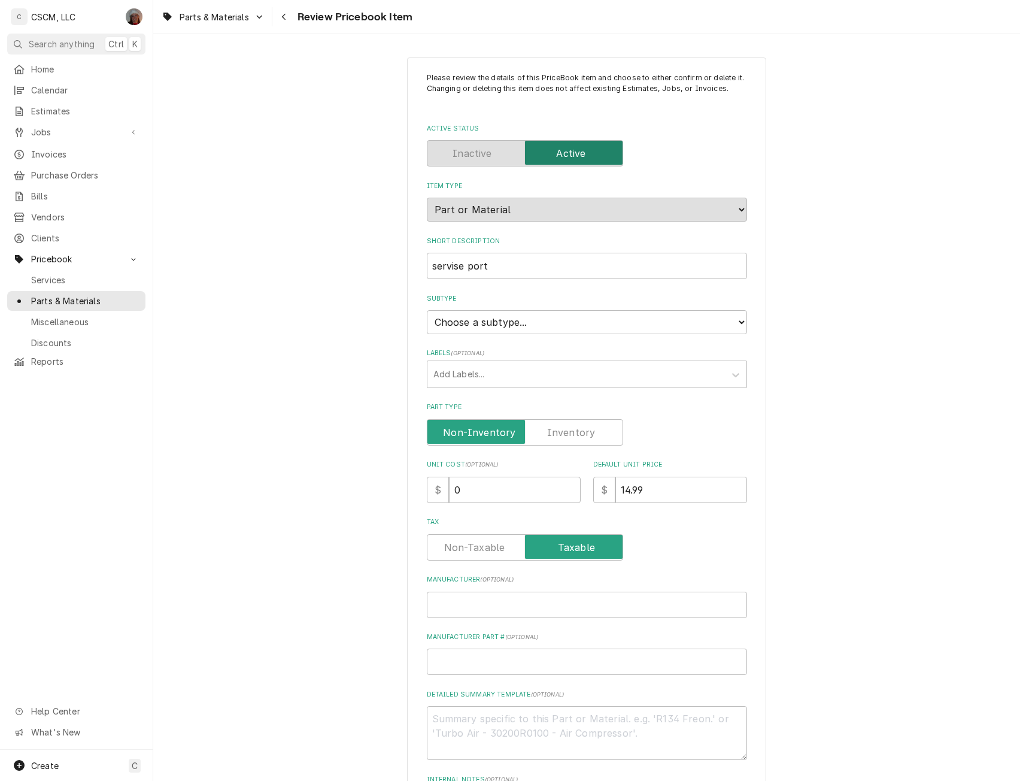
scroll to position [319, 0]
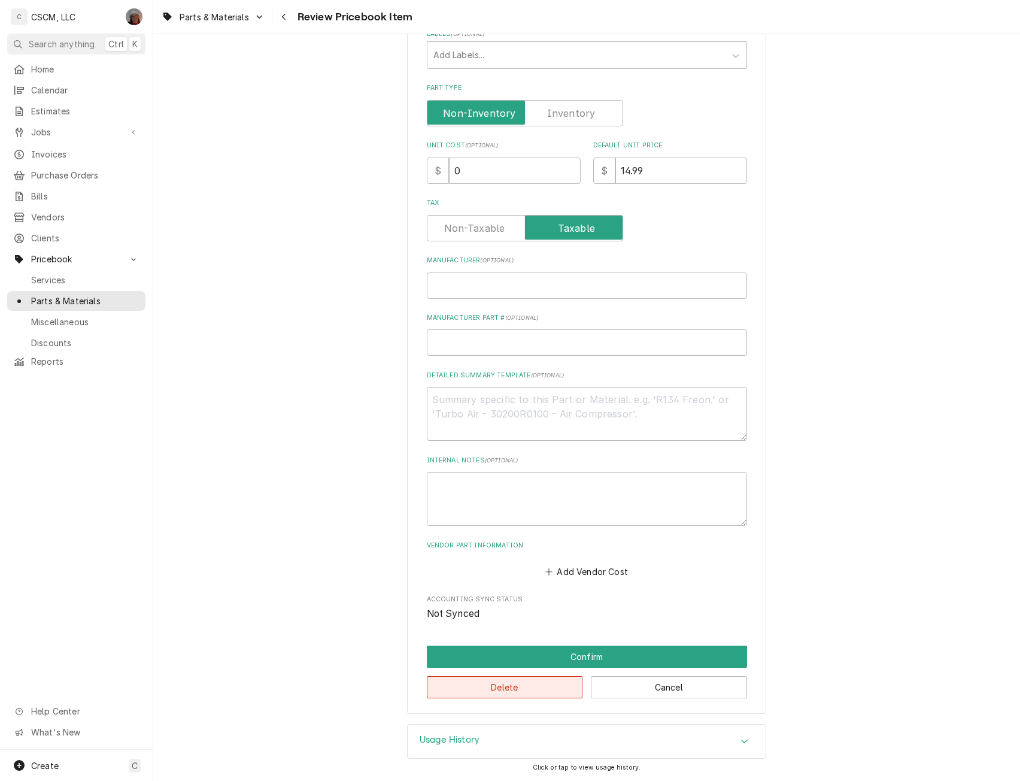
click at [530, 687] on button "Delete" at bounding box center [505, 687] width 156 height 22
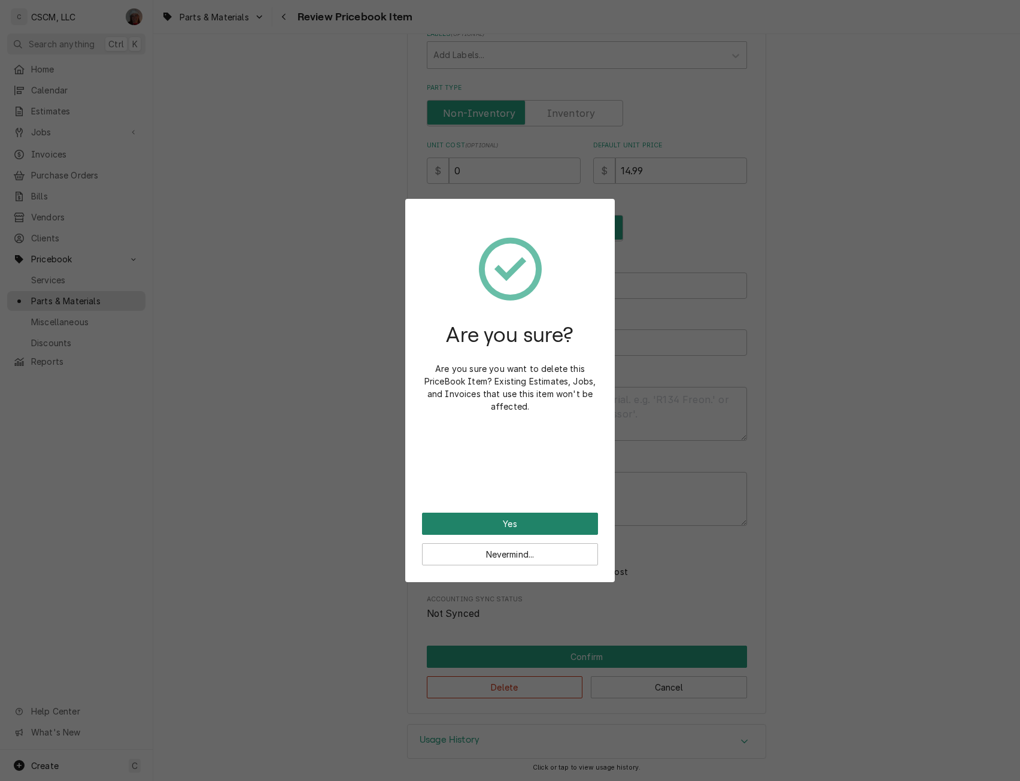
click at [456, 528] on button "Yes" at bounding box center [510, 524] width 176 height 22
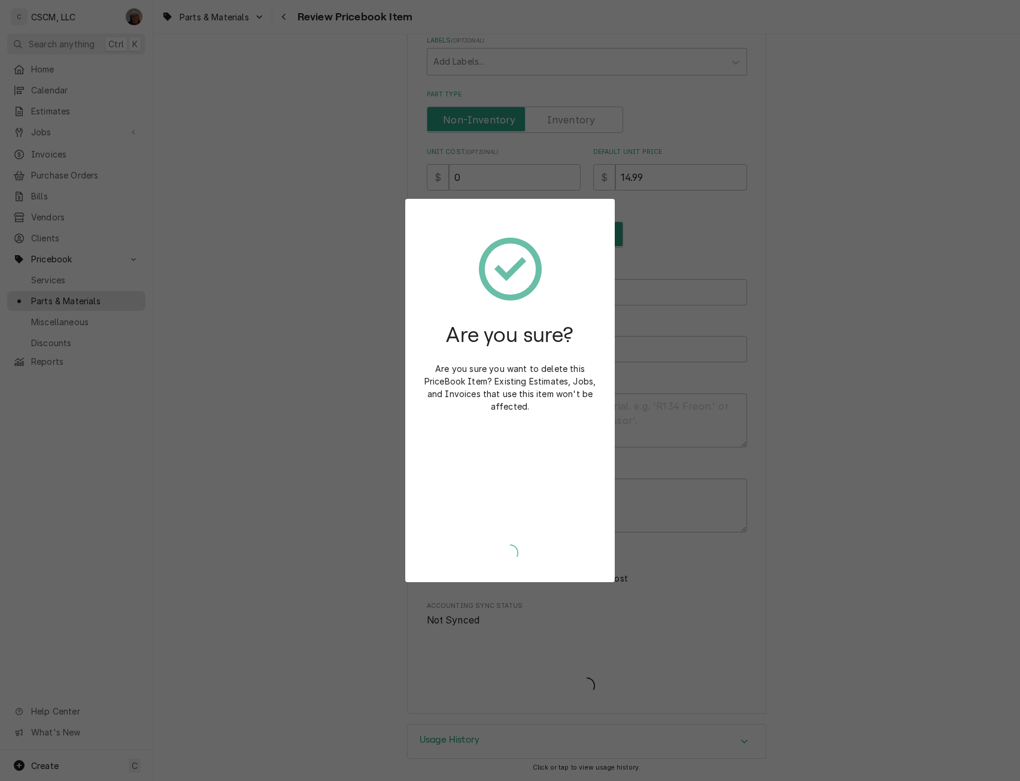
scroll to position [313, 0]
type textarea "x"
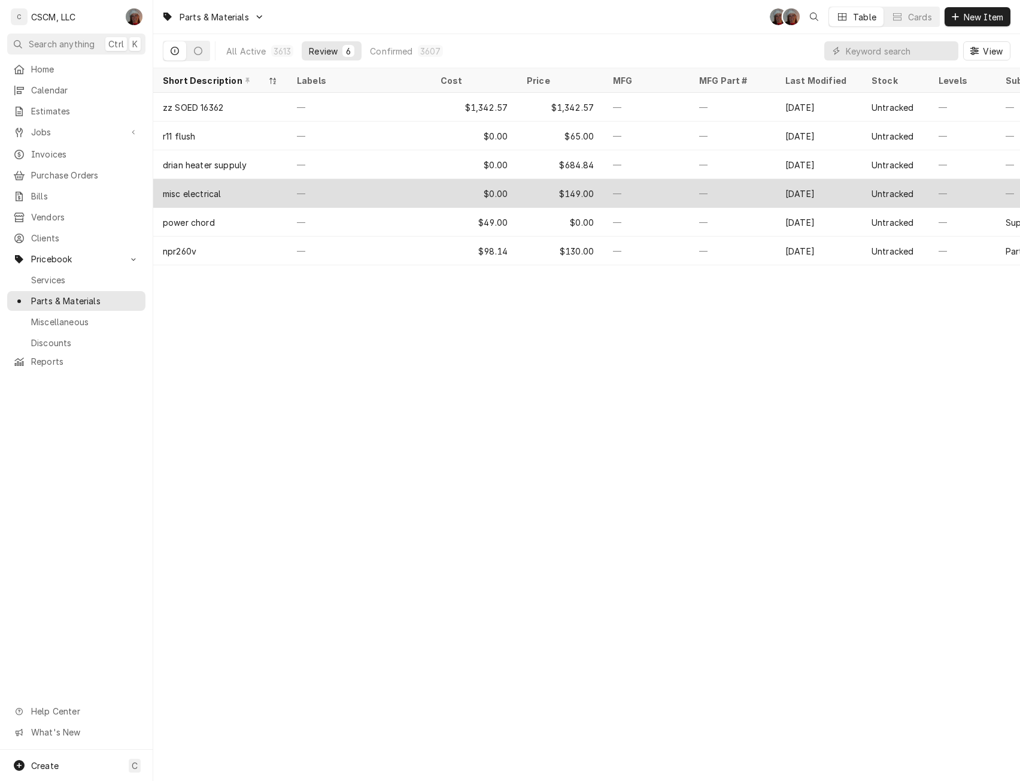
click at [338, 197] on div "—" at bounding box center [359, 193] width 144 height 29
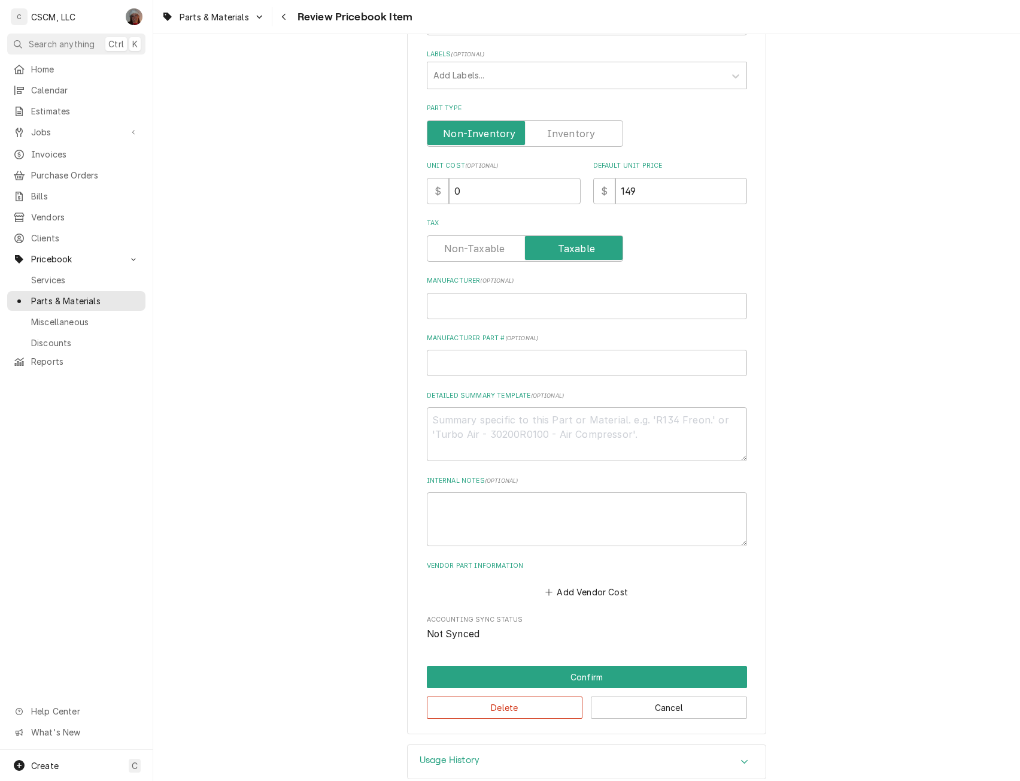
scroll to position [319, 0]
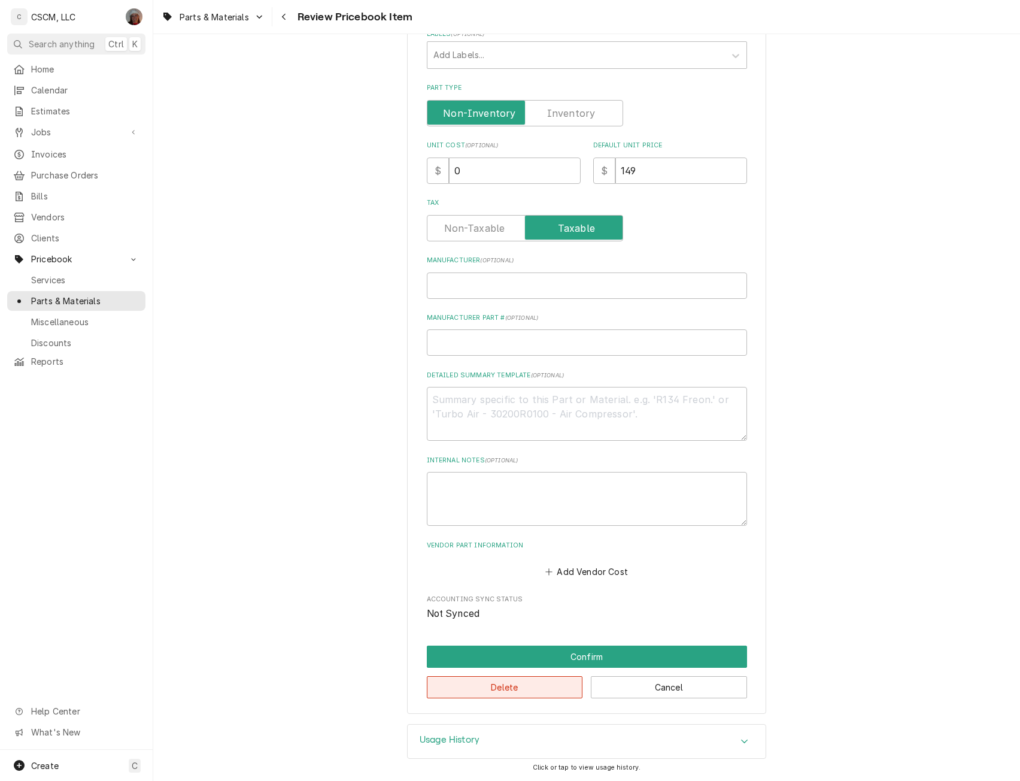
click at [504, 683] on button "Delete" at bounding box center [505, 687] width 156 height 22
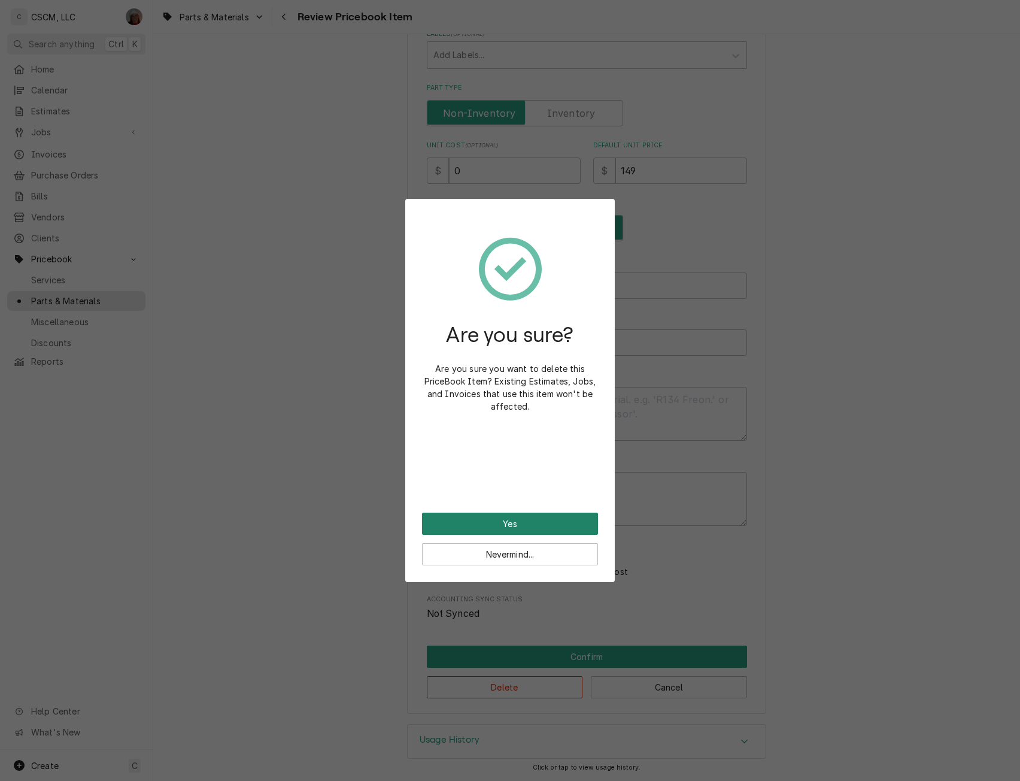
click at [514, 522] on button "Yes" at bounding box center [510, 524] width 176 height 22
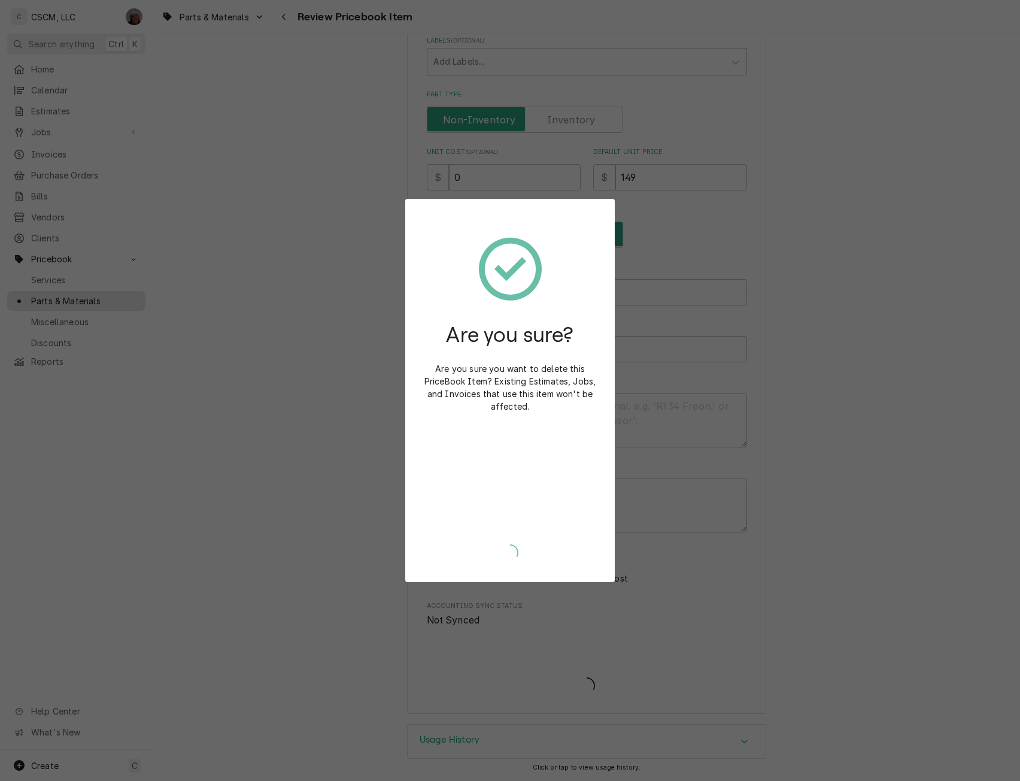
type textarea "x"
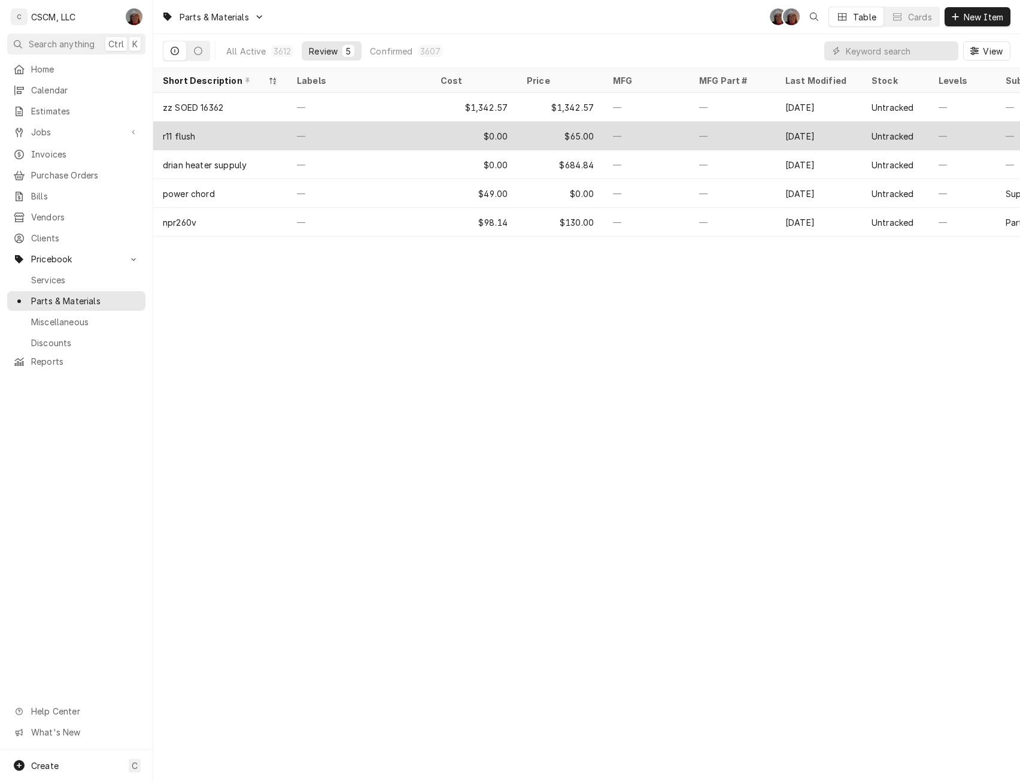
click at [387, 130] on div "—" at bounding box center [359, 136] width 144 height 29
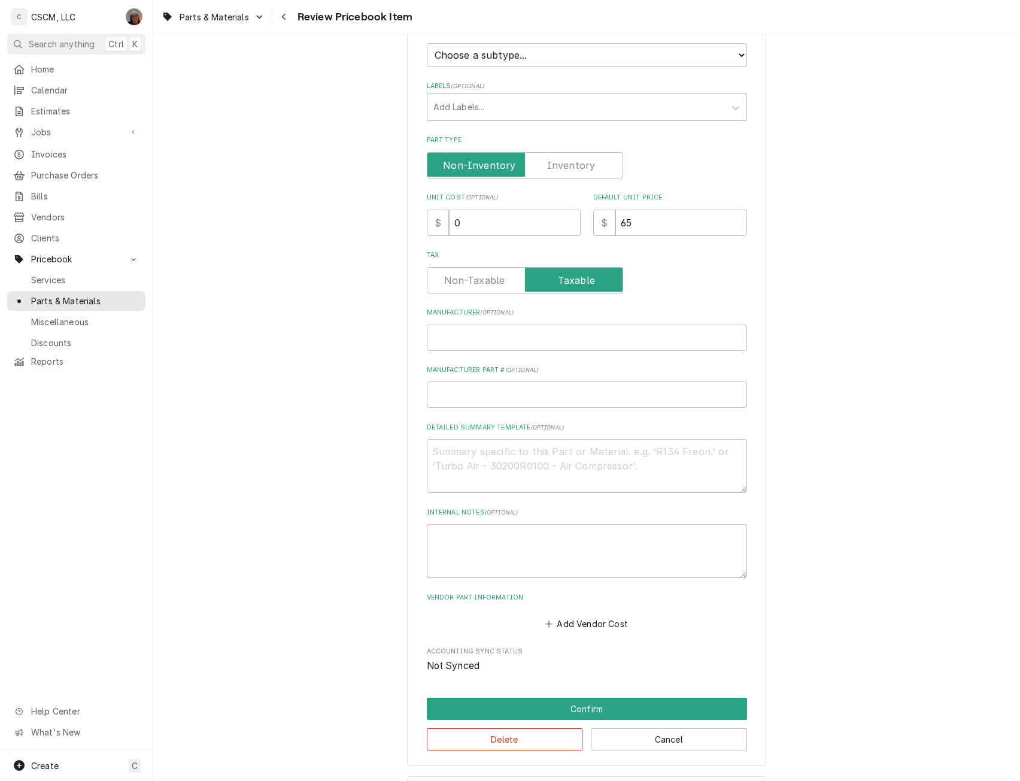
scroll to position [319, 0]
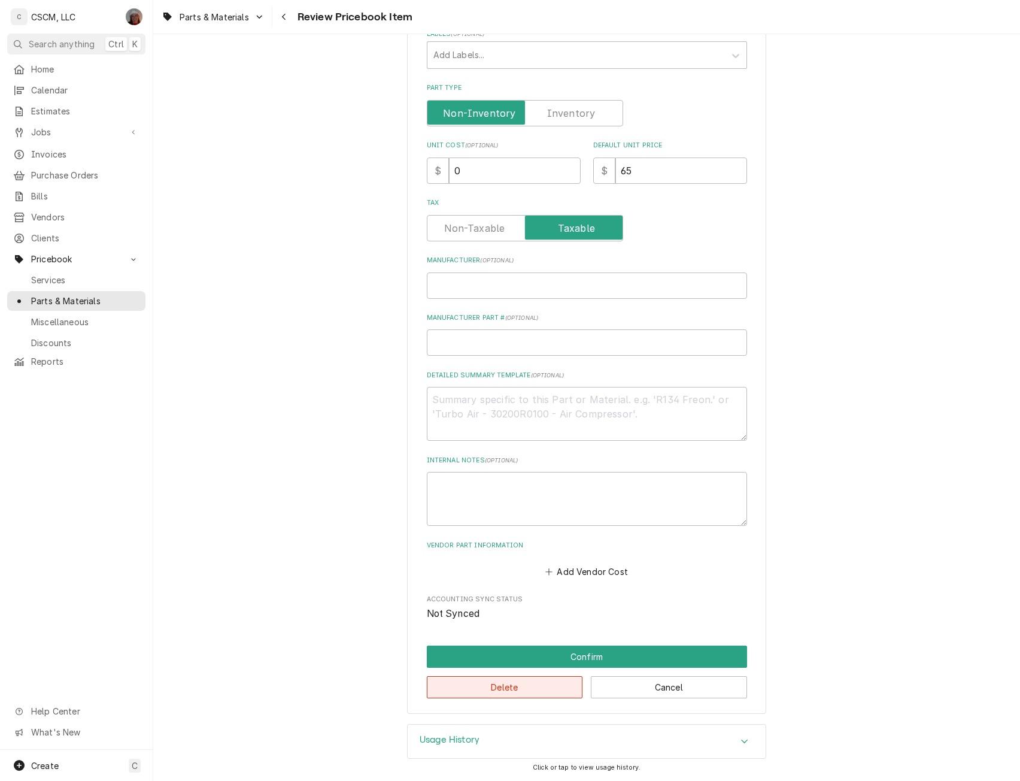
click at [465, 687] on button "Delete" at bounding box center [505, 687] width 156 height 22
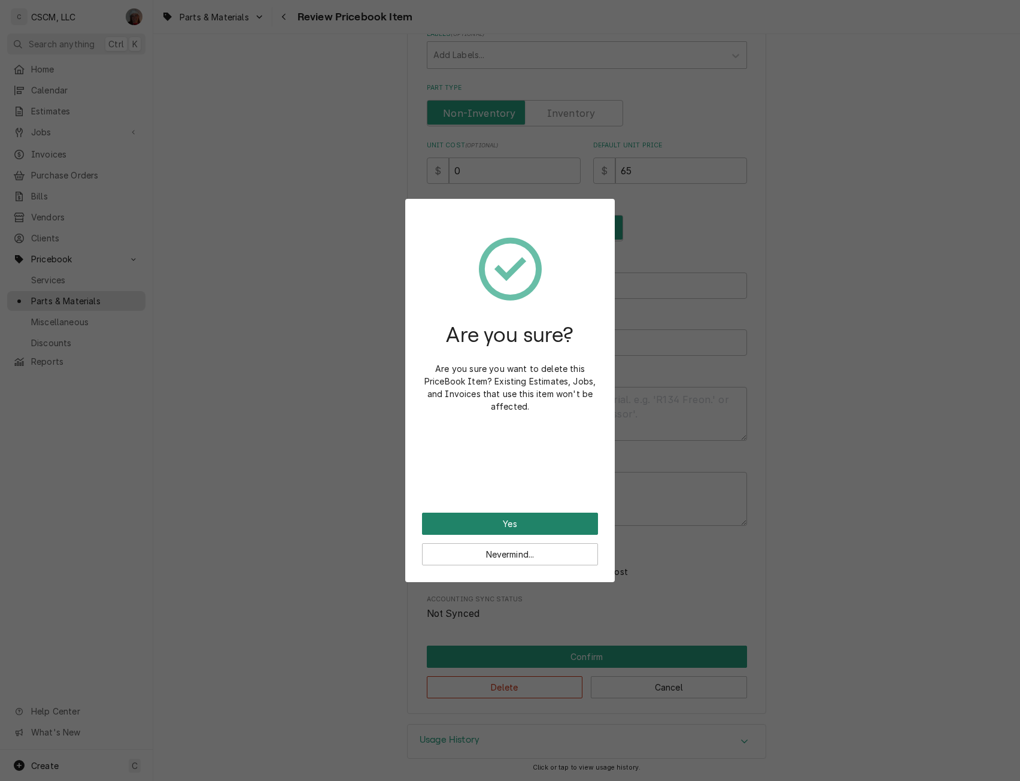
click at [506, 518] on button "Yes" at bounding box center [510, 524] width 176 height 22
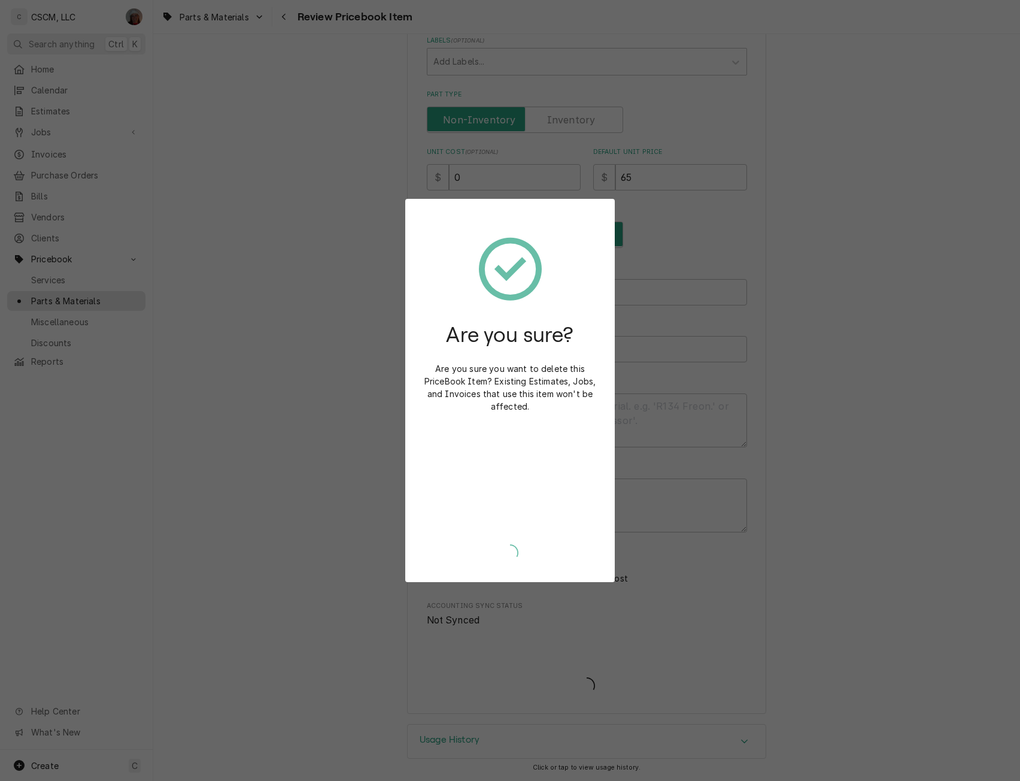
scroll to position [313, 0]
type textarea "x"
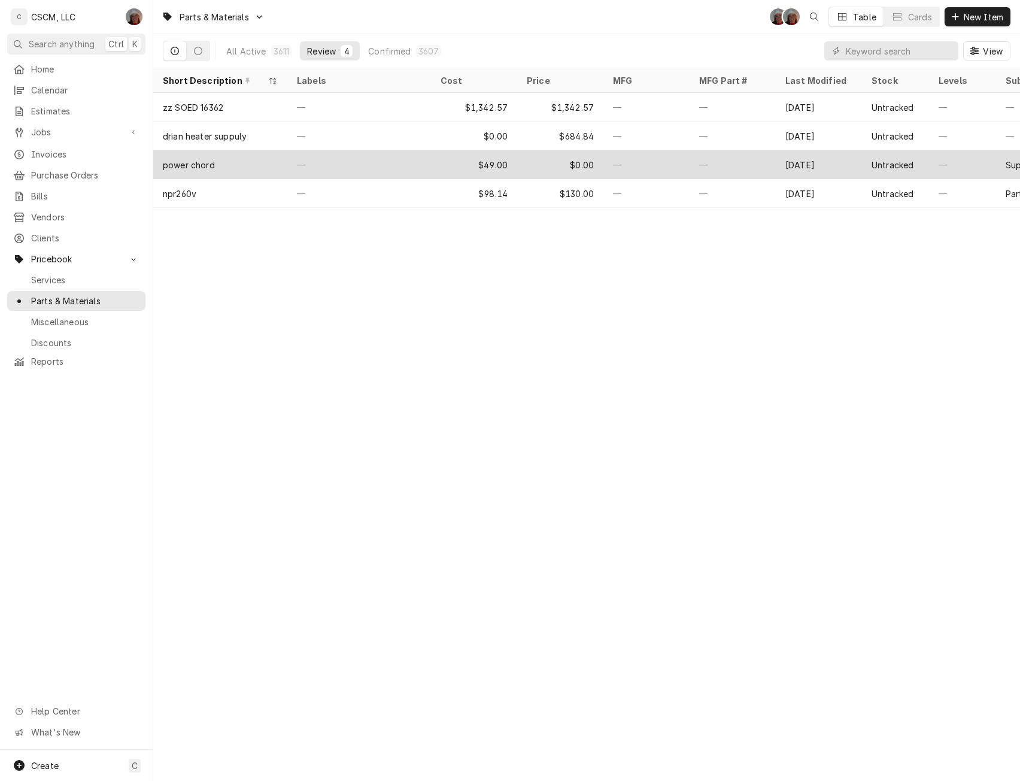
click at [352, 159] on div "—" at bounding box center [359, 164] width 144 height 29
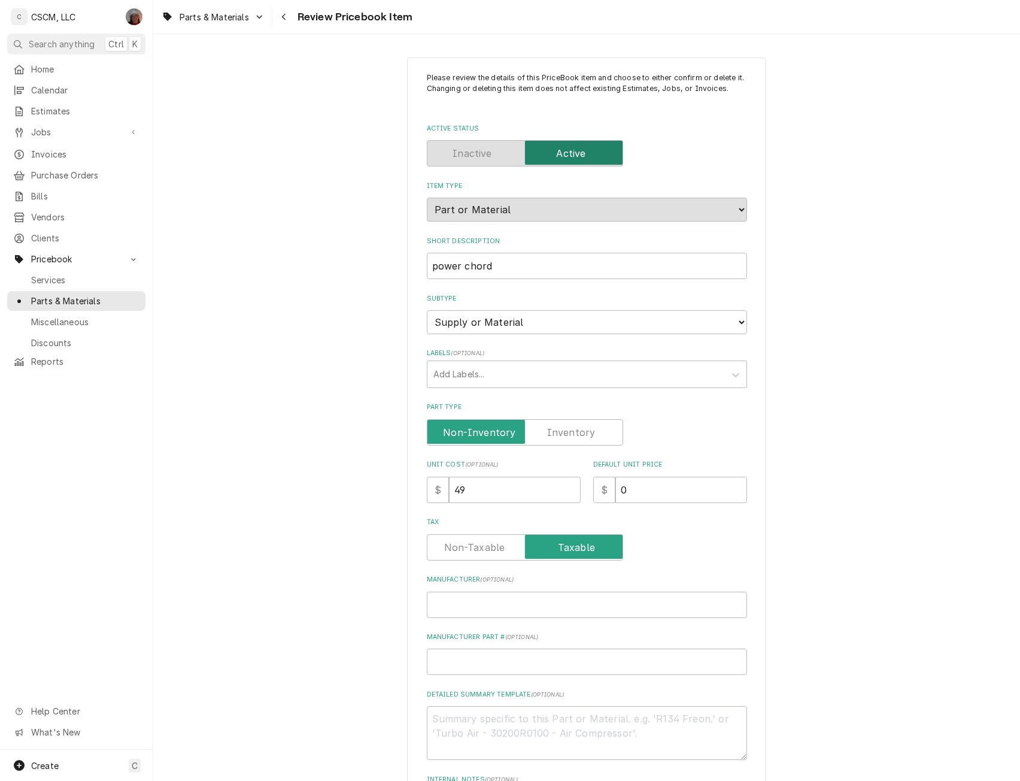
scroll to position [319, 0]
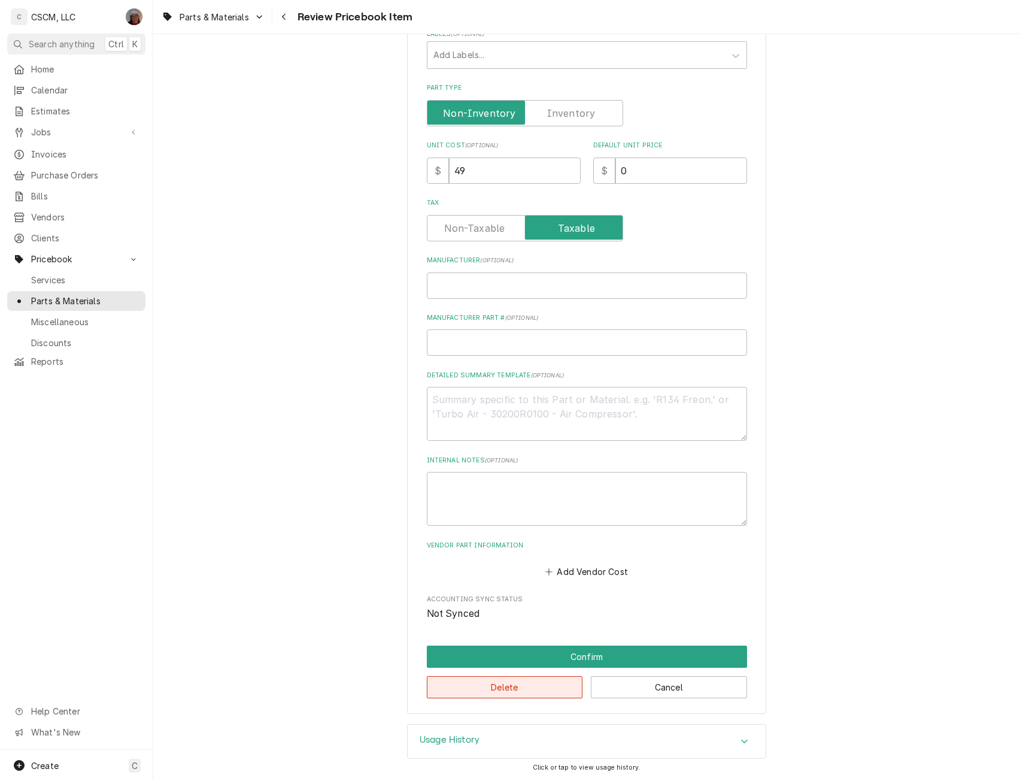
click at [475, 686] on button "Delete" at bounding box center [505, 687] width 156 height 22
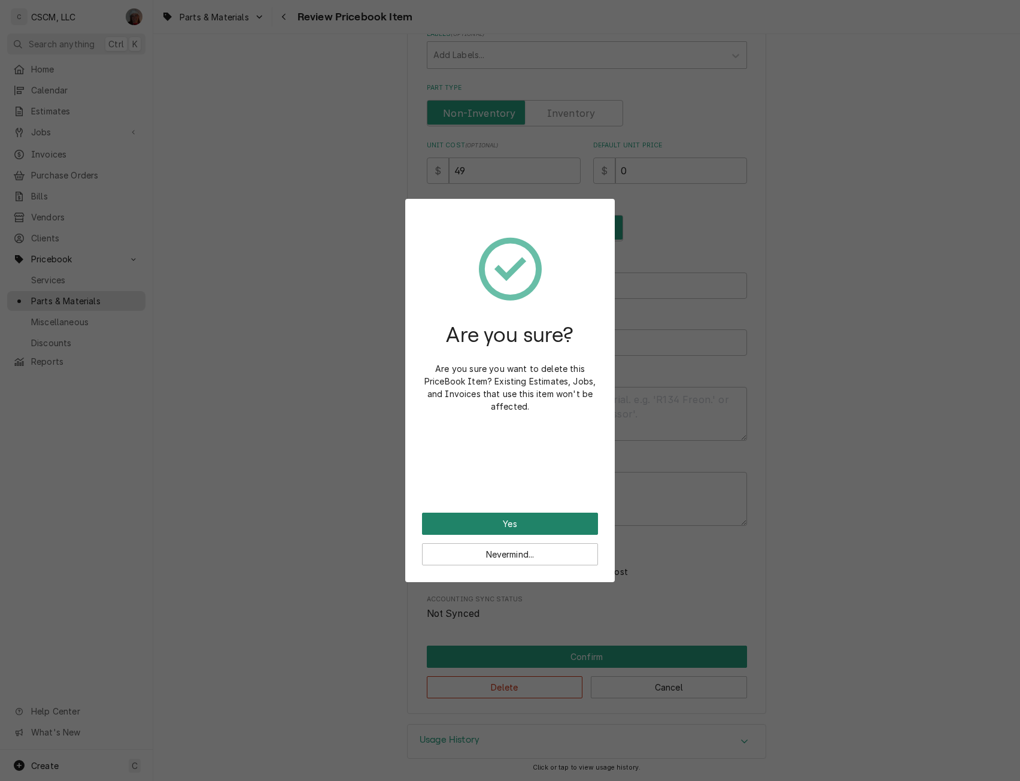
click at [484, 518] on button "Yes" at bounding box center [510, 524] width 176 height 22
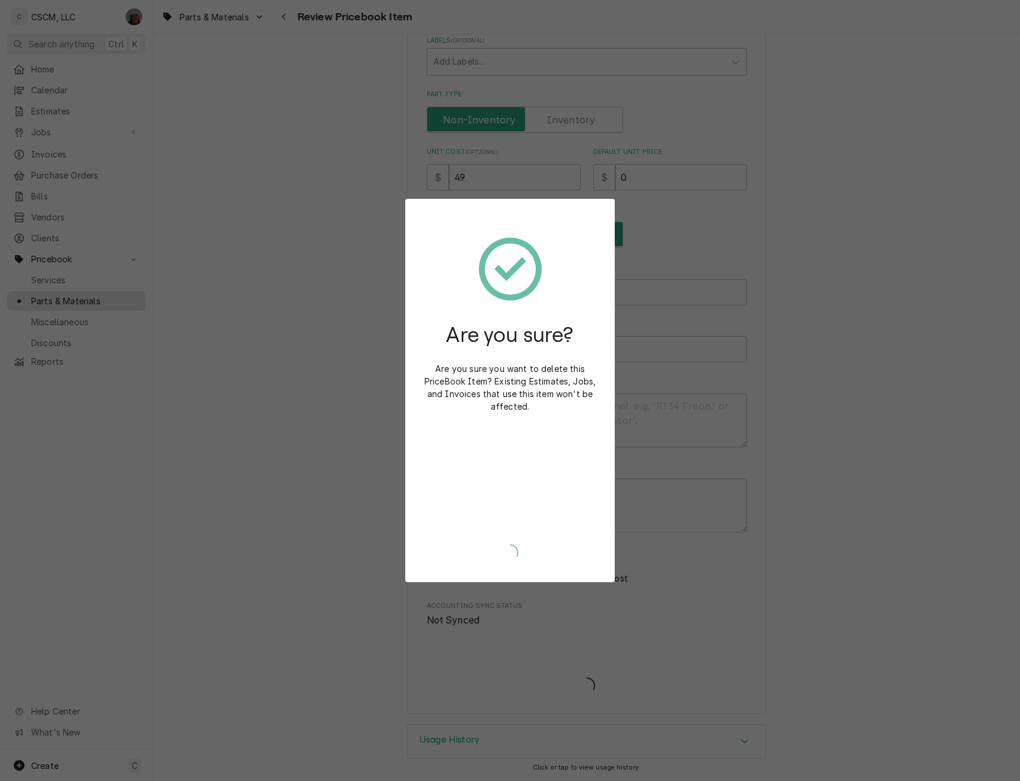
type textarea "x"
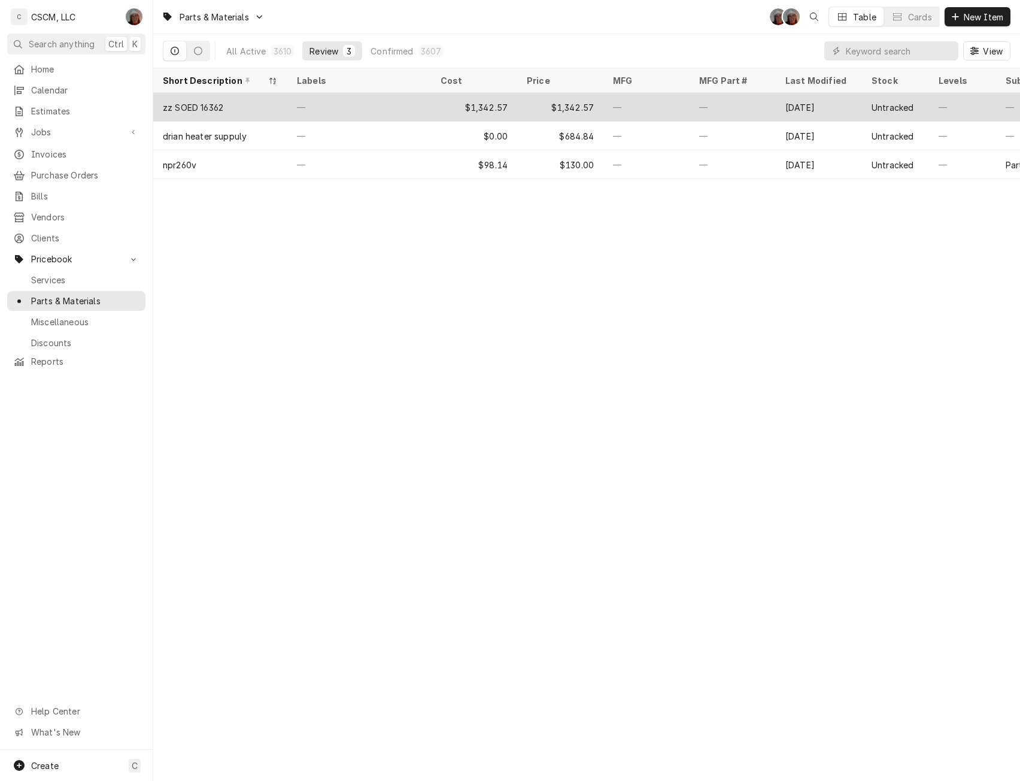
click at [358, 102] on div "—" at bounding box center [359, 107] width 144 height 29
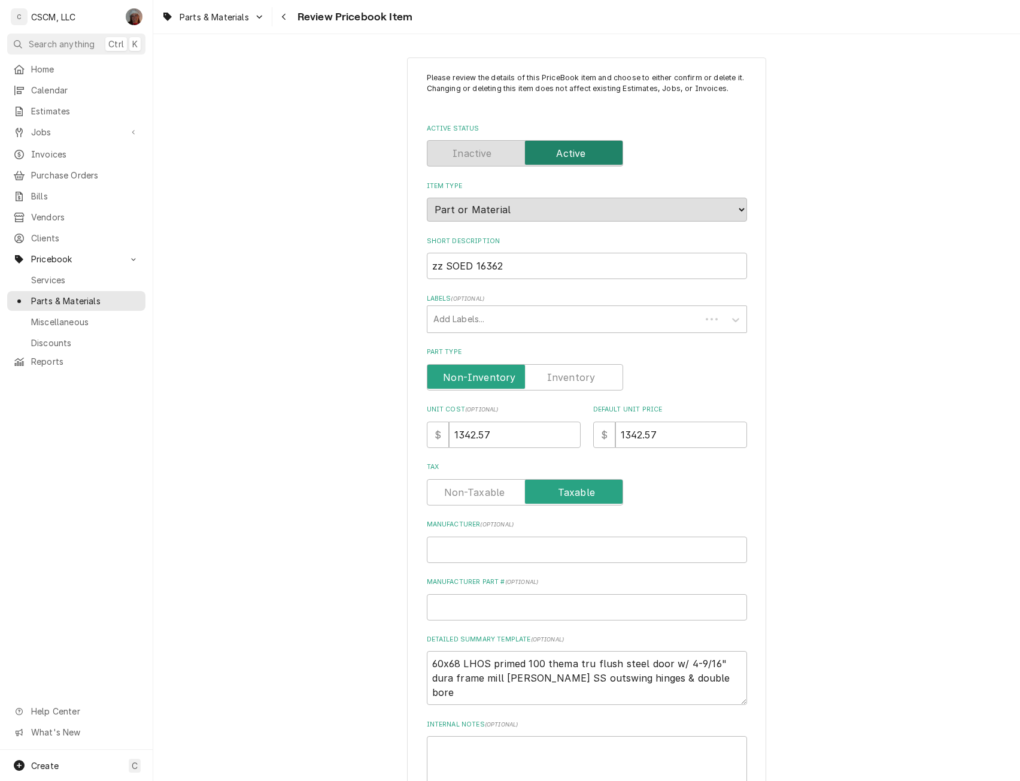
type textarea "x"
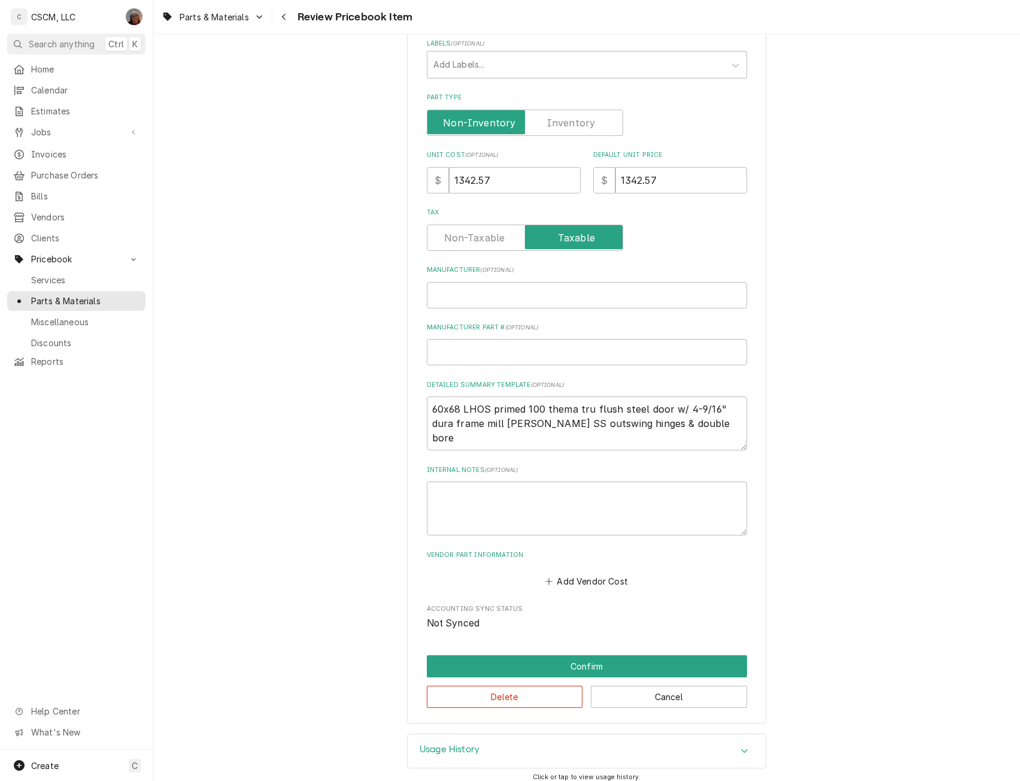
scroll to position [319, 0]
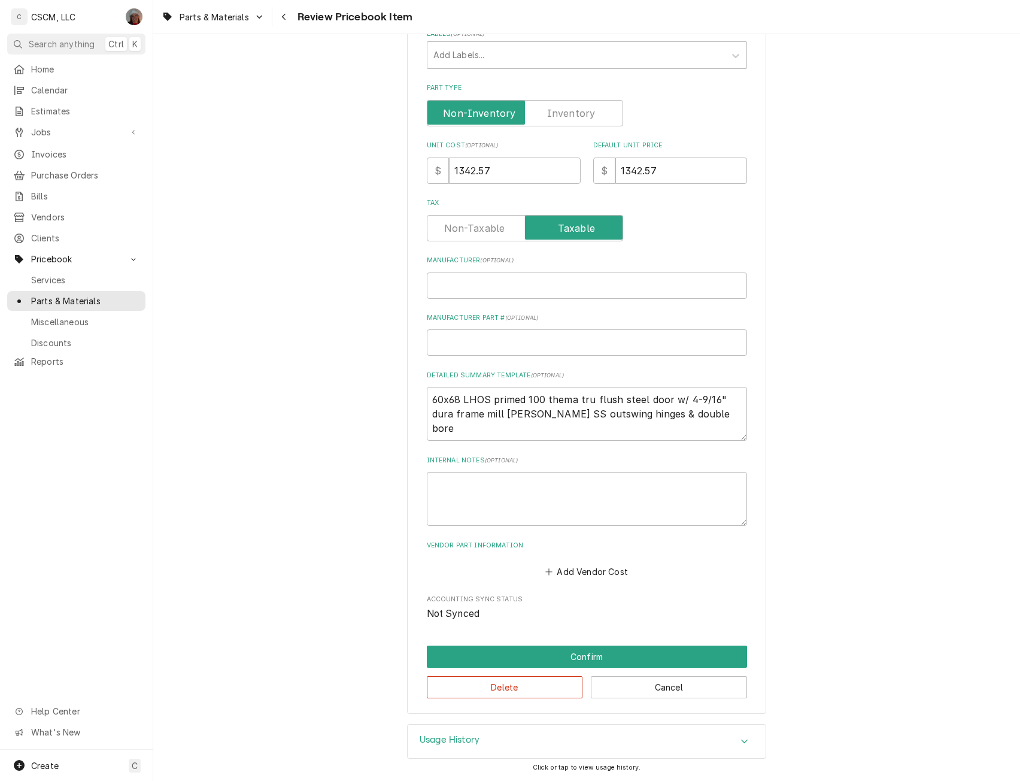
click at [741, 739] on icon "Accordion Header" at bounding box center [745, 742] width 8 height 10
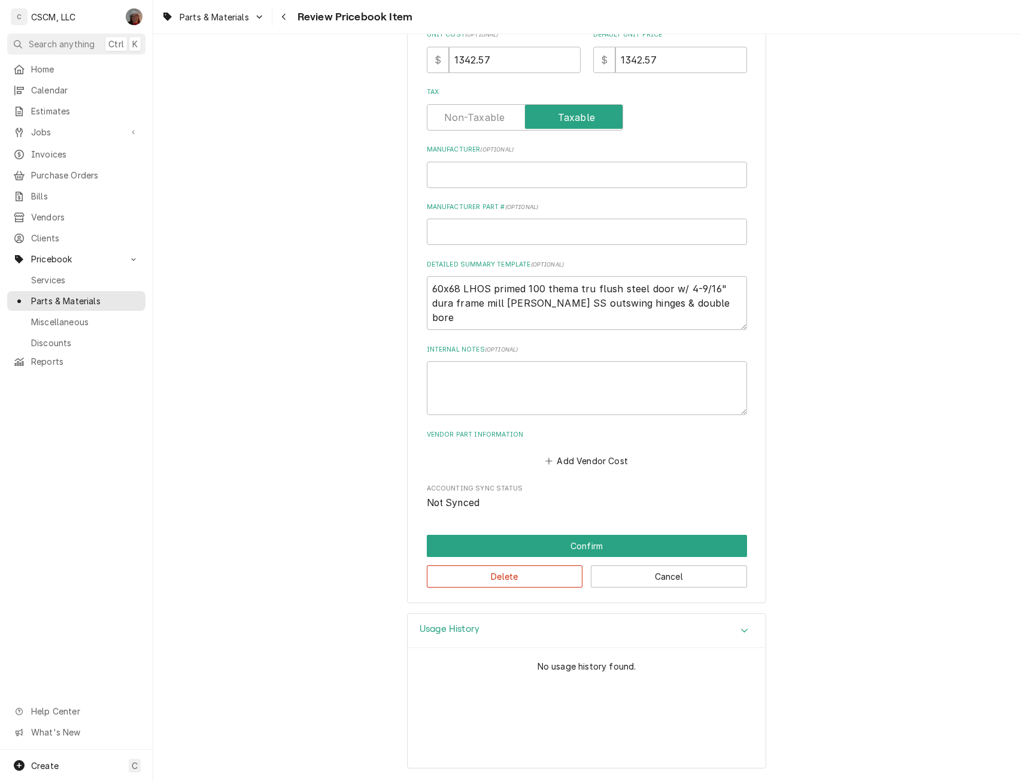
scroll to position [0, 0]
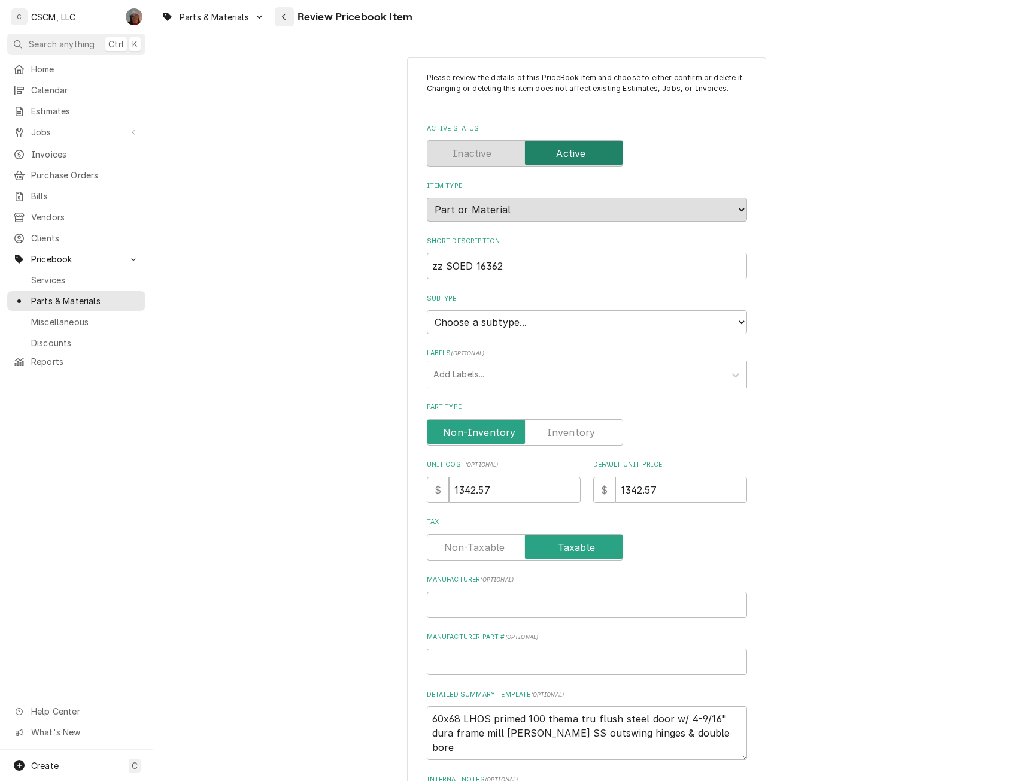
click at [287, 12] on div "Navigate back" at bounding box center [284, 17] width 12 height 12
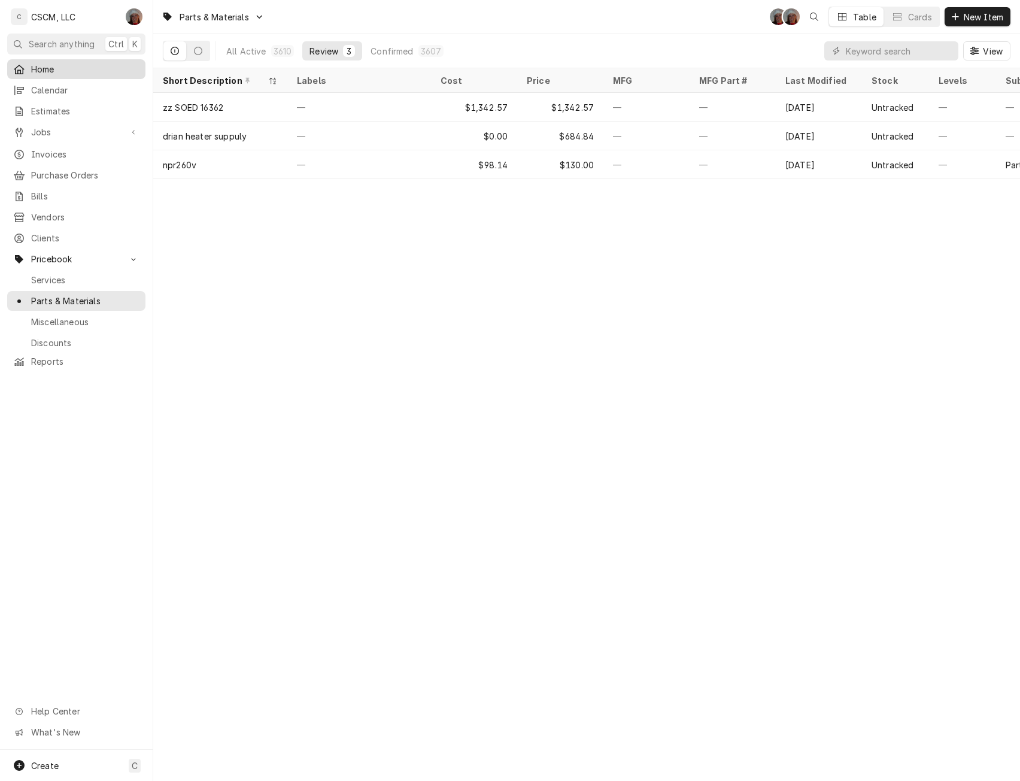
click at [52, 63] on span "Home" at bounding box center [85, 69] width 108 height 13
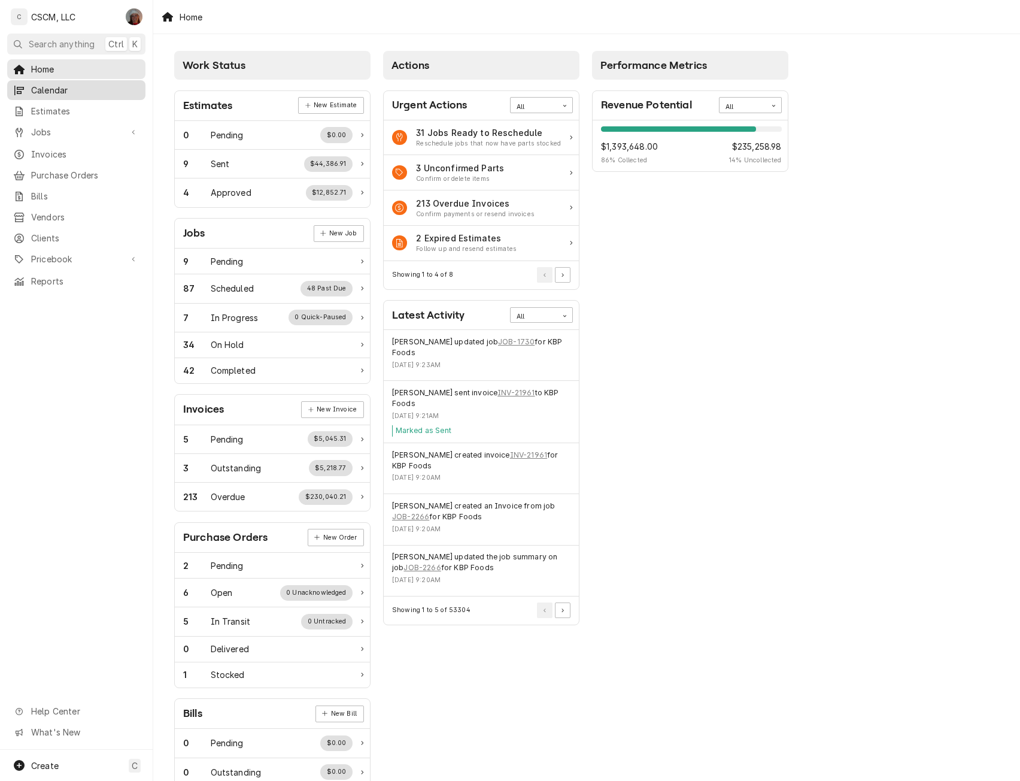
click at [68, 84] on span "Calendar" at bounding box center [85, 90] width 108 height 13
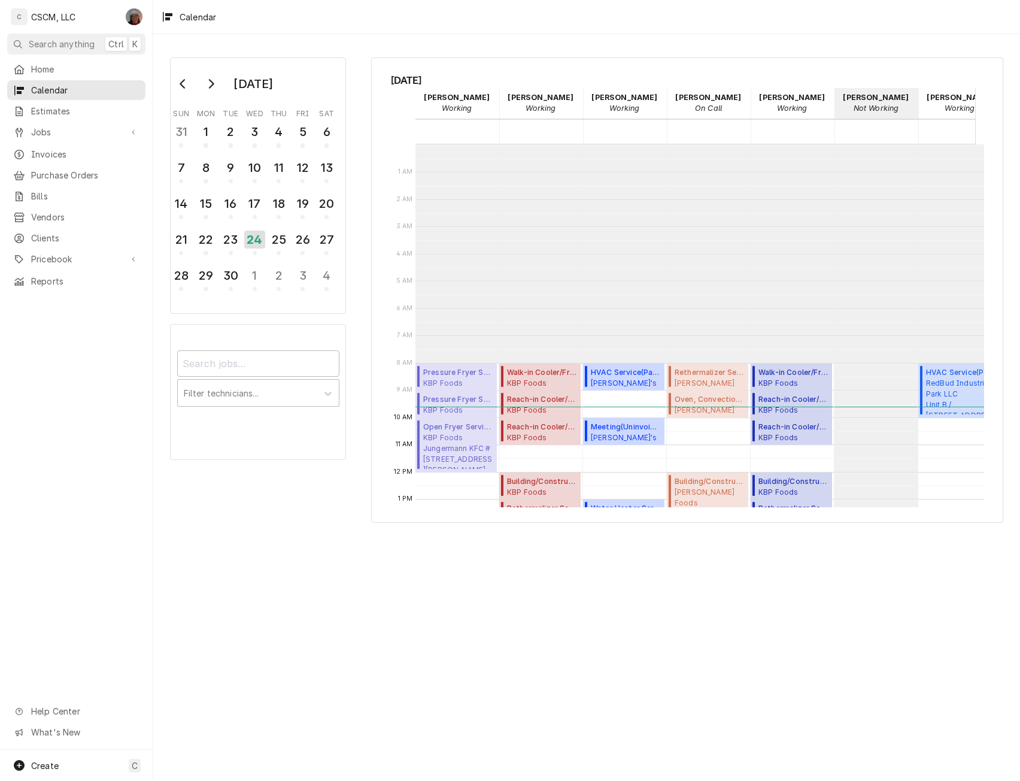
scroll to position [219, 0]
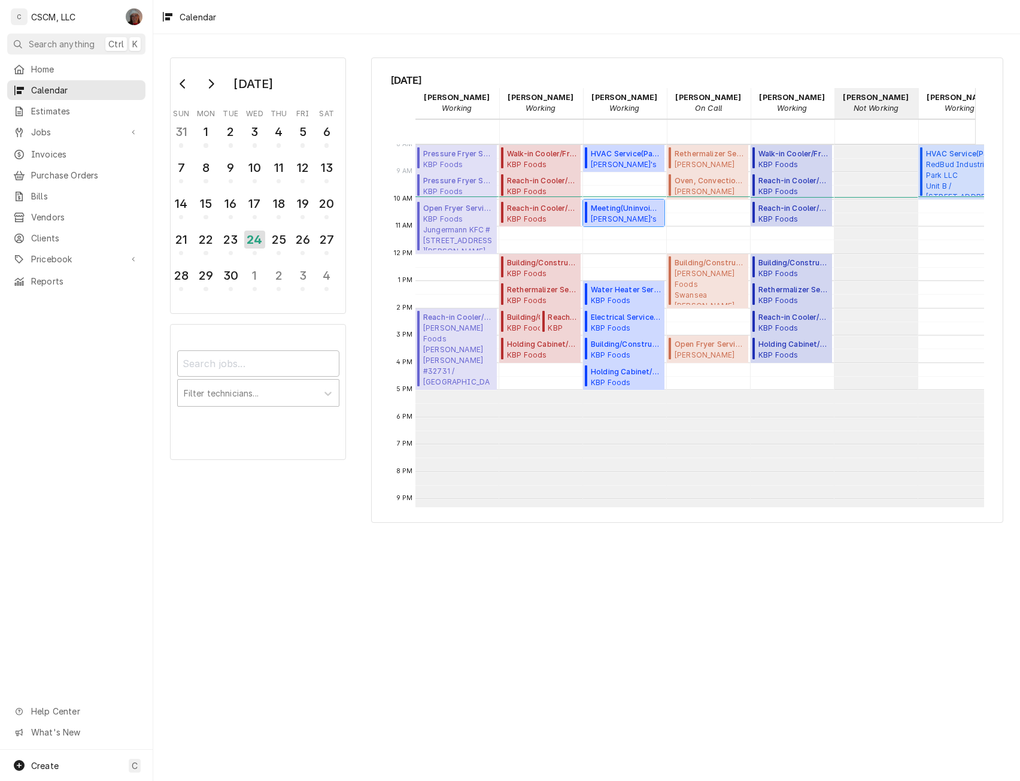
click at [639, 221] on span "Joe's Pizza Joe's Pizza East Alton / 17 Eastgate Plaza, East Alton, Illinois 62…" at bounding box center [626, 219] width 70 height 10
click at [102, 132] on span "Jobs" at bounding box center [76, 132] width 90 height 13
click at [96, 151] on span "Jobs" at bounding box center [85, 153] width 108 height 13
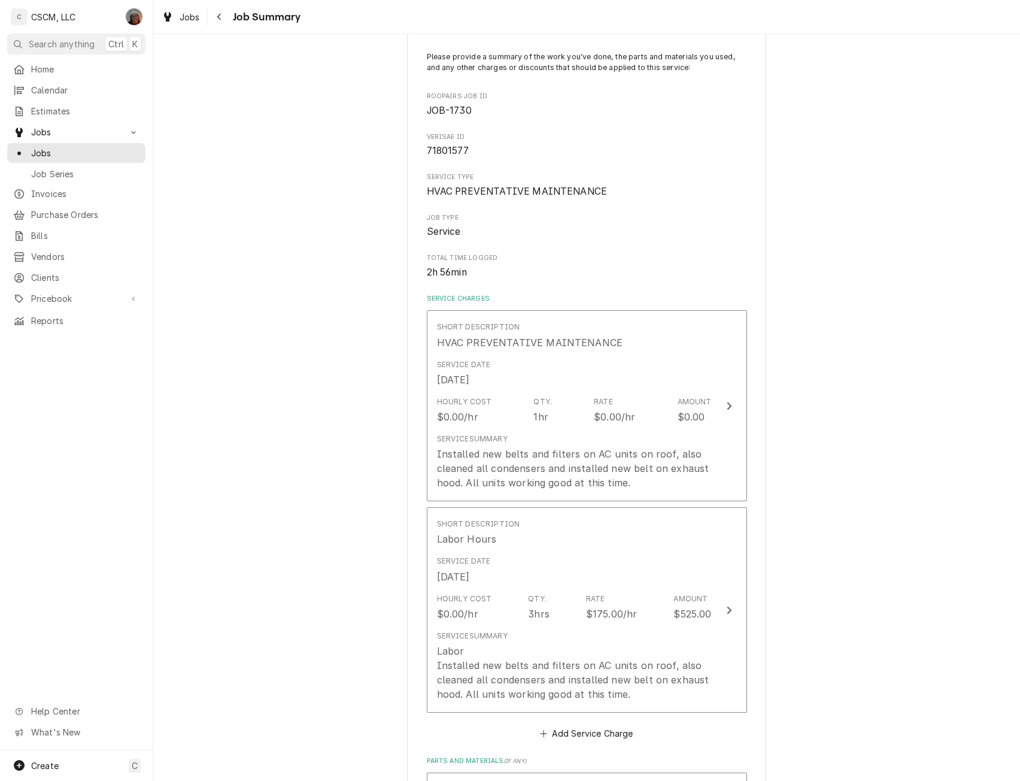
scroll to position [49, 0]
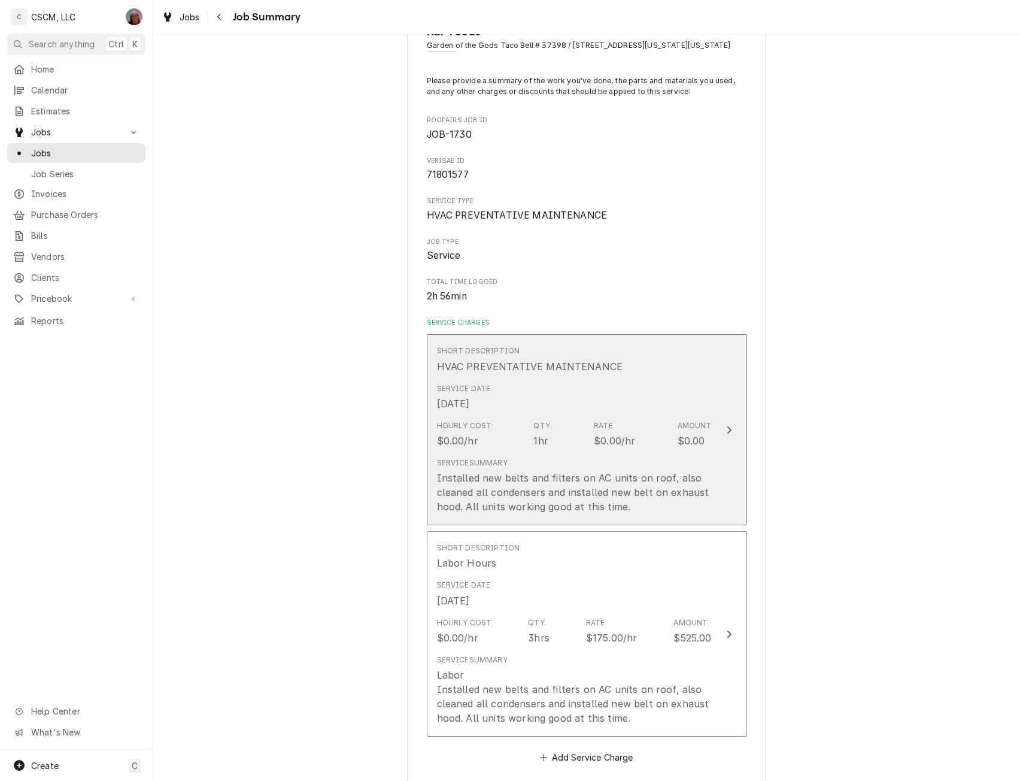
click at [719, 428] on button "Short Description HVAC PREVENTATIVE MAINTENANCE Service Date Sep 23, 2025 Hourl…" at bounding box center [587, 429] width 320 height 191
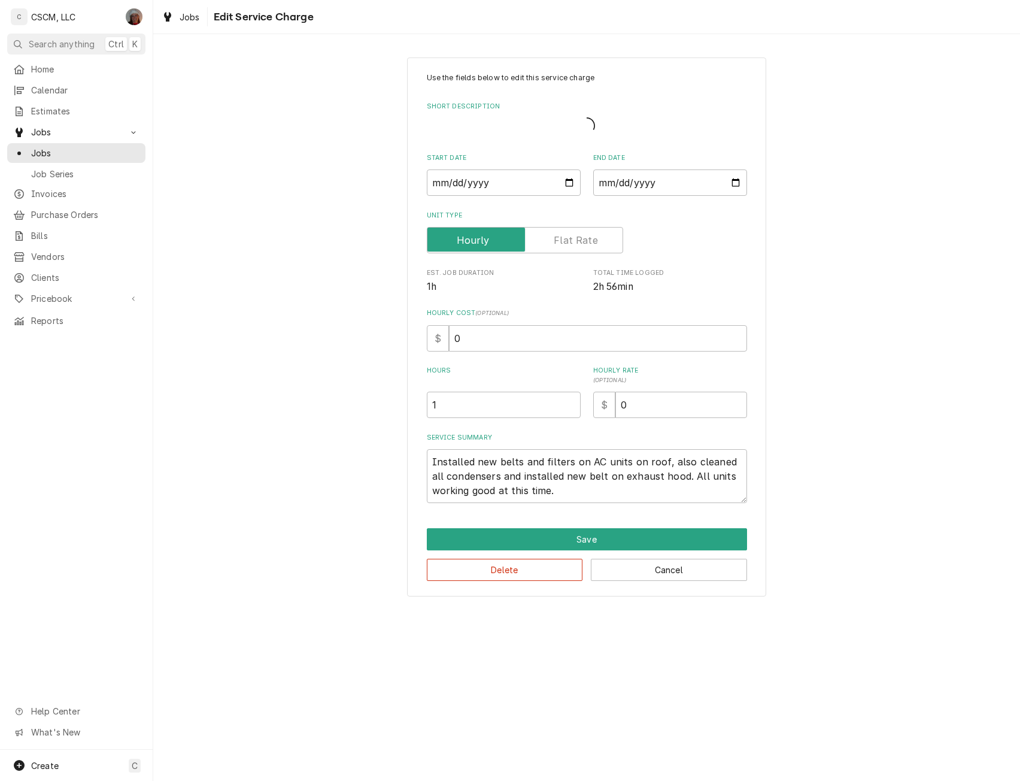
type textarea "x"
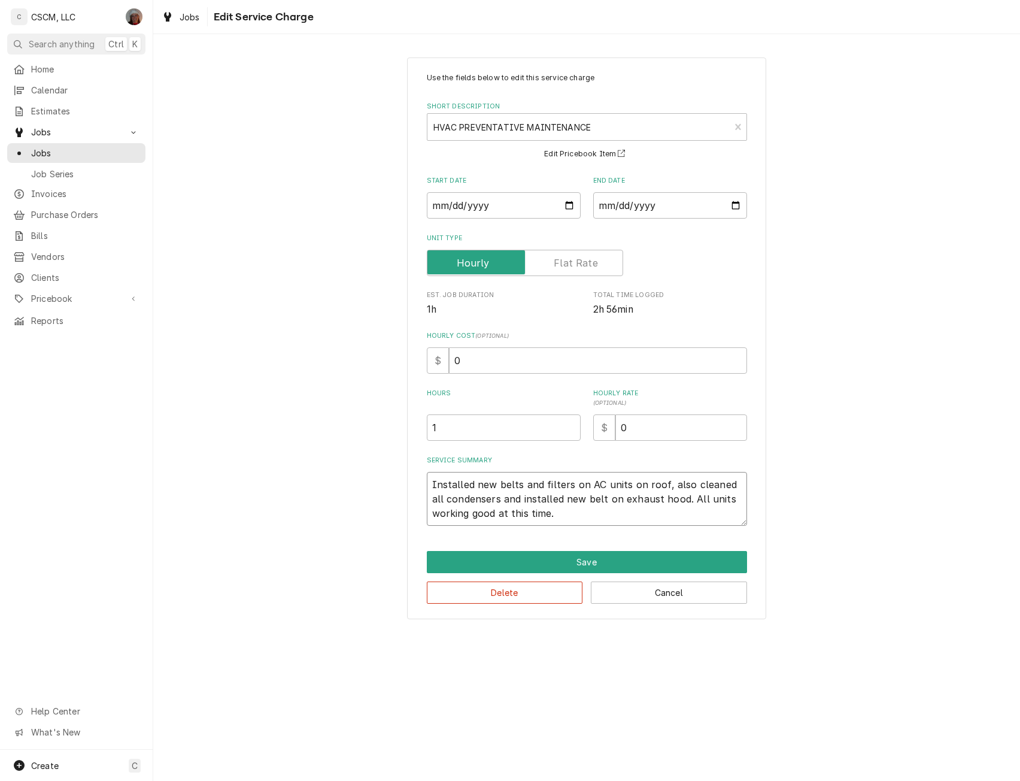
click at [427, 484] on textarea "Installed new belts and filters on AC units on roof, also cleaned all condenser…" at bounding box center [587, 499] width 320 height 54
type textarea "Installed new belts and filters on AC units on roof, also cleaned all condenser…"
type textarea "x"
type textarea "Installed new belts and filters on AC units on roof, also cleaned all condenser…"
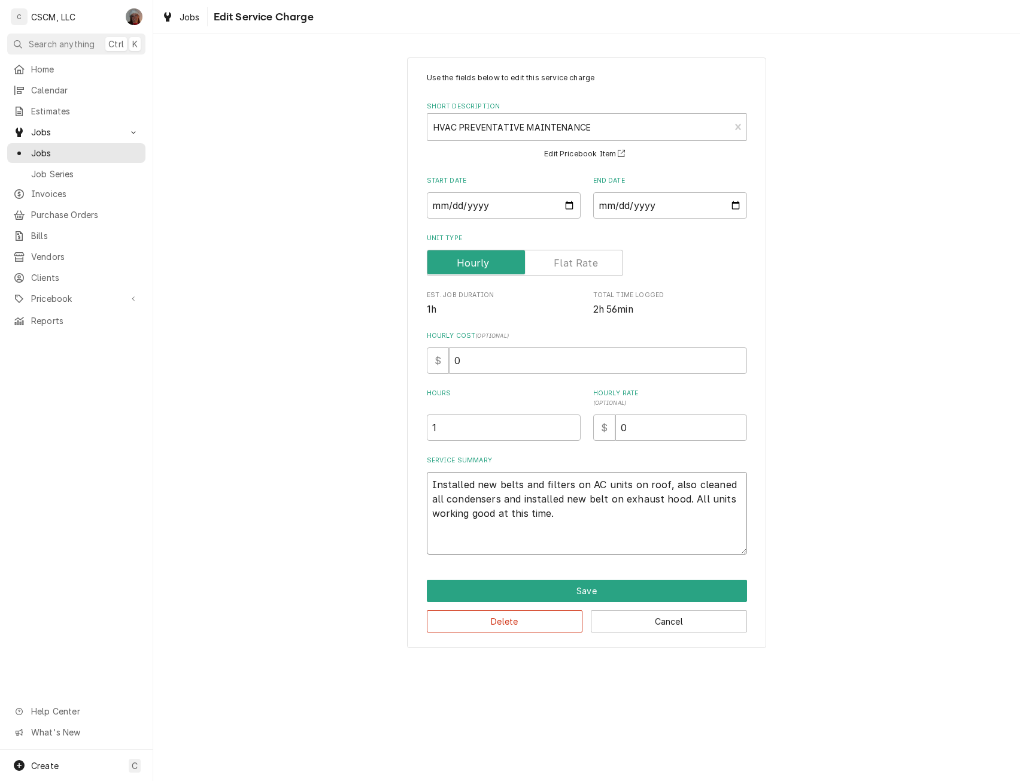
paste textarea "HVAC Air Filter Change Quarterly PM NTE $400 PO #71801577"
type textarea "x"
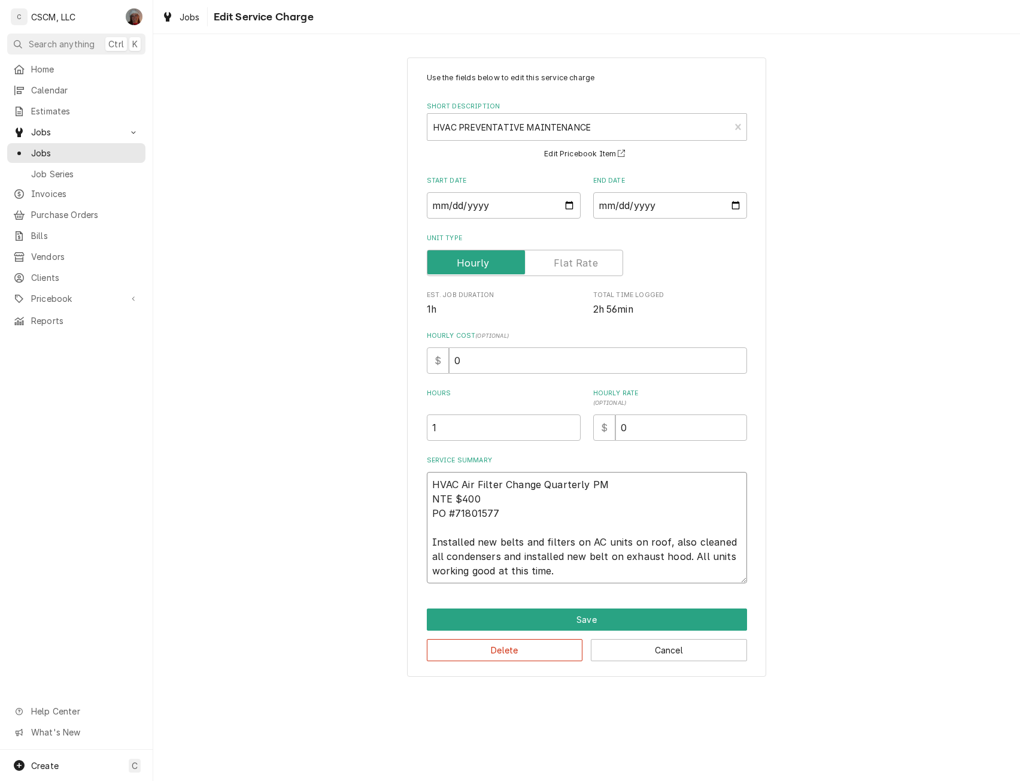
type textarea "HVAC Air Filter Change Quarterly PM NTE $400 PO #71801577 Installed new belts a…"
click at [619, 423] on input "0" at bounding box center [682, 427] width 132 height 26
type input "40"
type textarea "x"
type input "400"
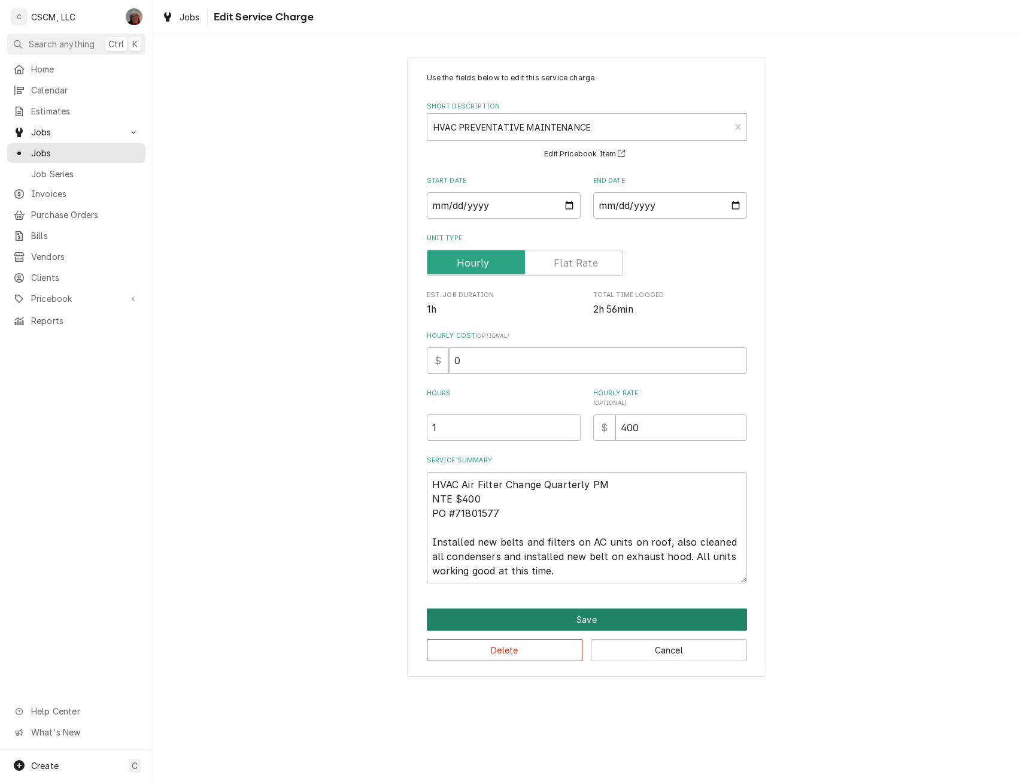
click at [585, 620] on button "Save" at bounding box center [587, 619] width 320 height 22
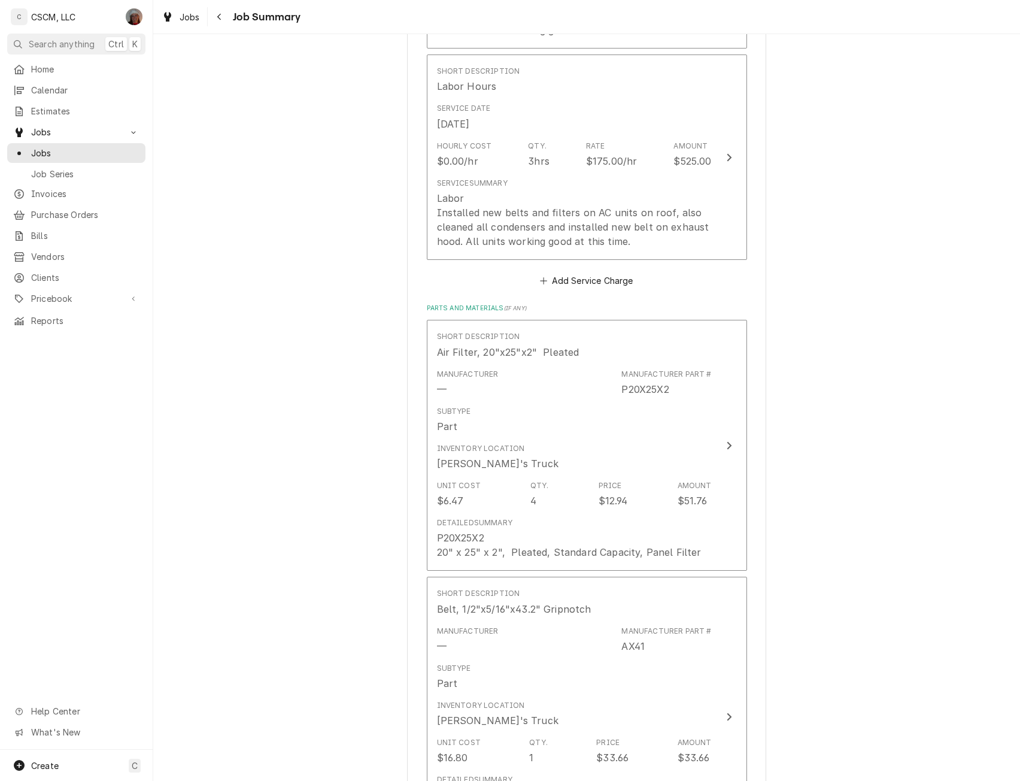
scroll to position [592, 0]
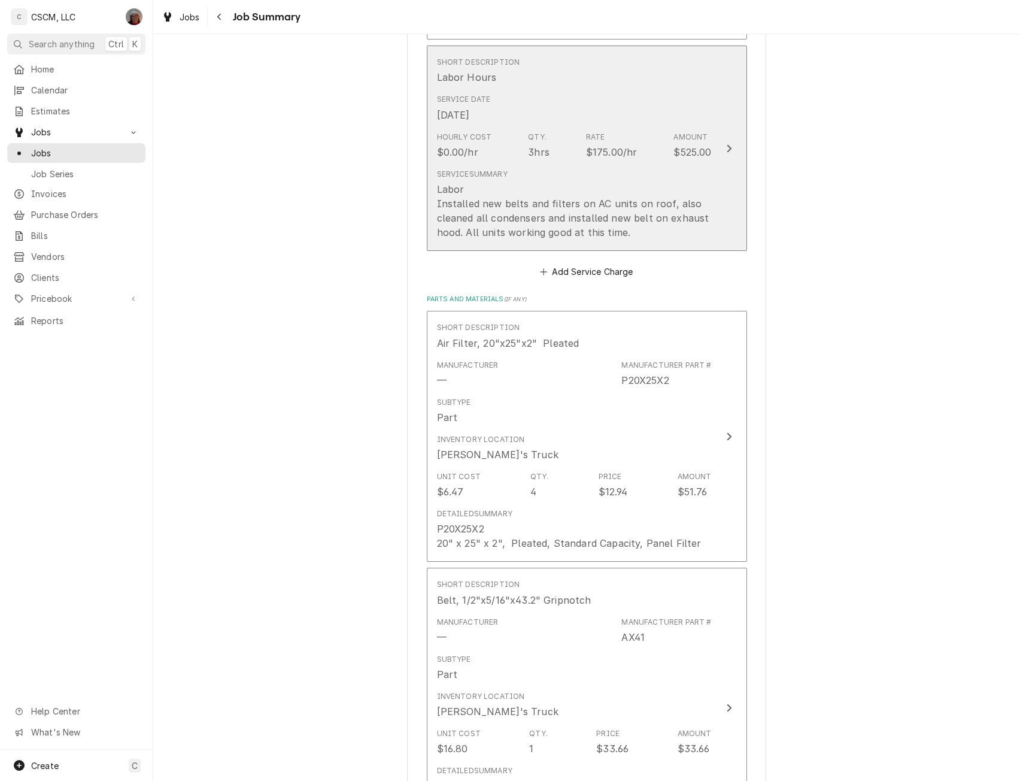
click at [704, 143] on div "Amount $525.00" at bounding box center [693, 146] width 38 height 28
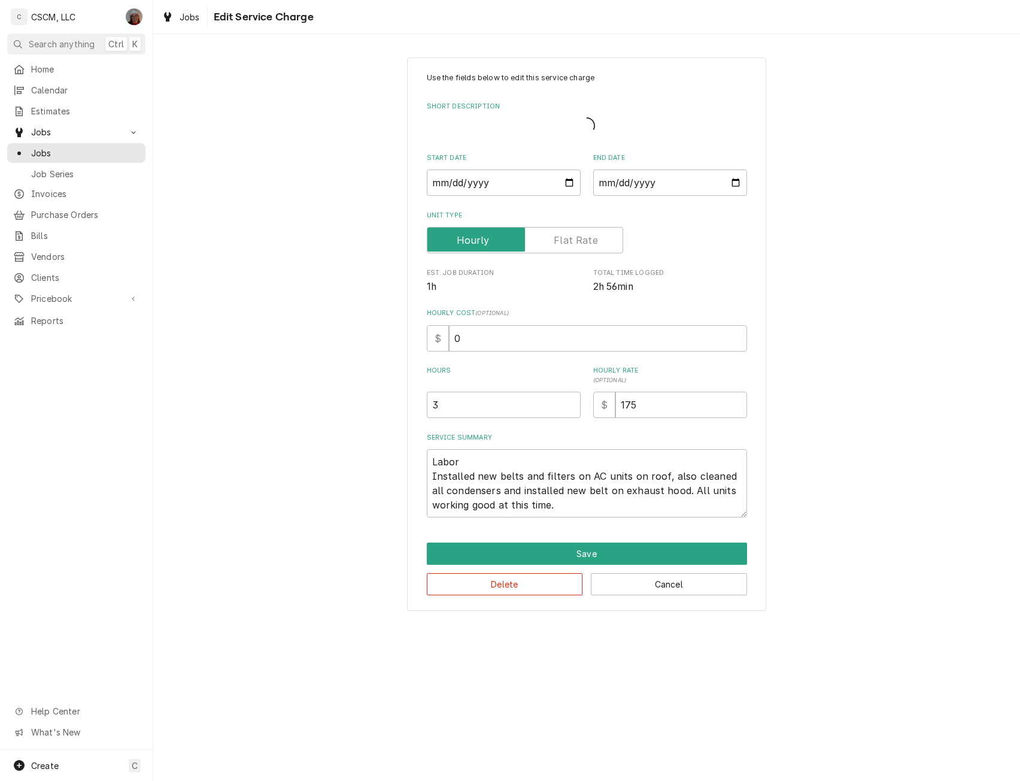
type textarea "x"
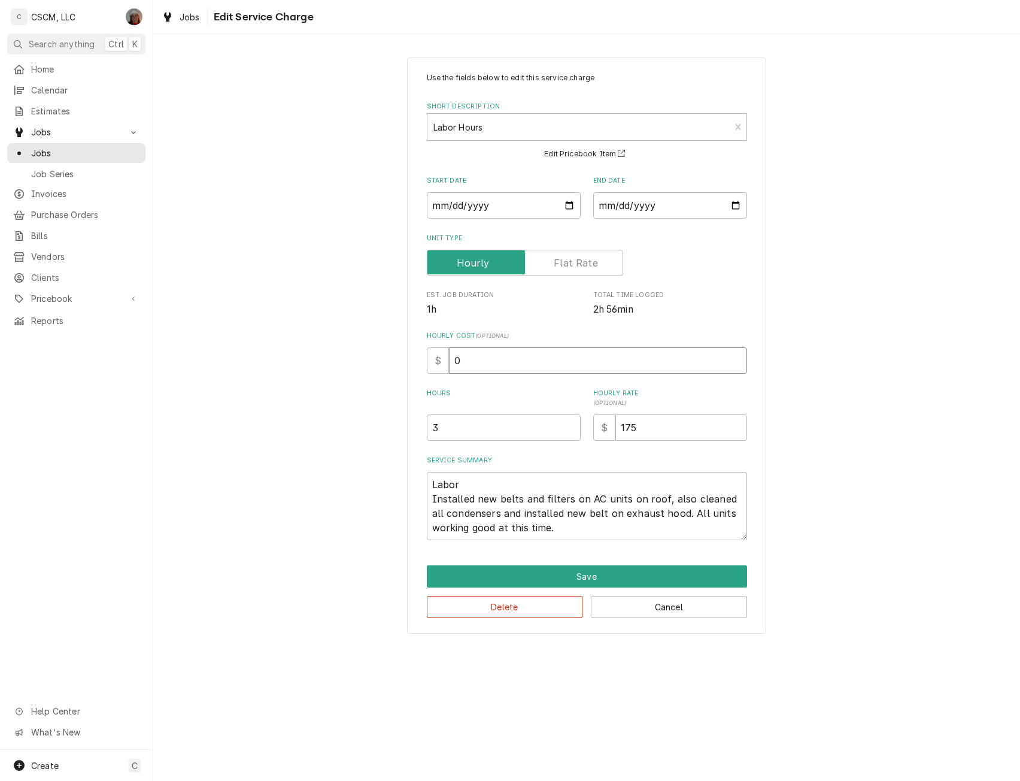
drag, startPoint x: 450, startPoint y: 364, endPoint x: 510, endPoint y: 368, distance: 60.0
click at [510, 368] on input "0" at bounding box center [598, 360] width 298 height 26
type input "2"
type textarea "x"
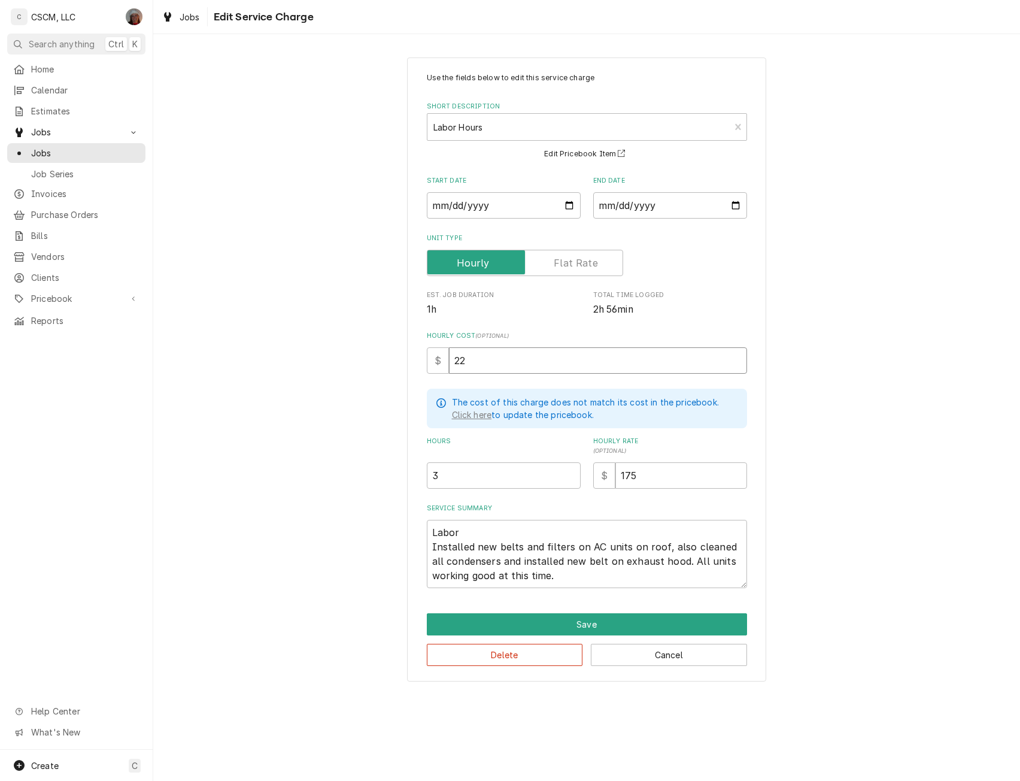
type input "22"
drag, startPoint x: 428, startPoint y: 544, endPoint x: 589, endPoint y: 598, distance: 169.1
click at [589, 598] on div "Use the fields below to edit this service charge Short Description Labor Hours …" at bounding box center [586, 369] width 359 height 624
type textarea "x"
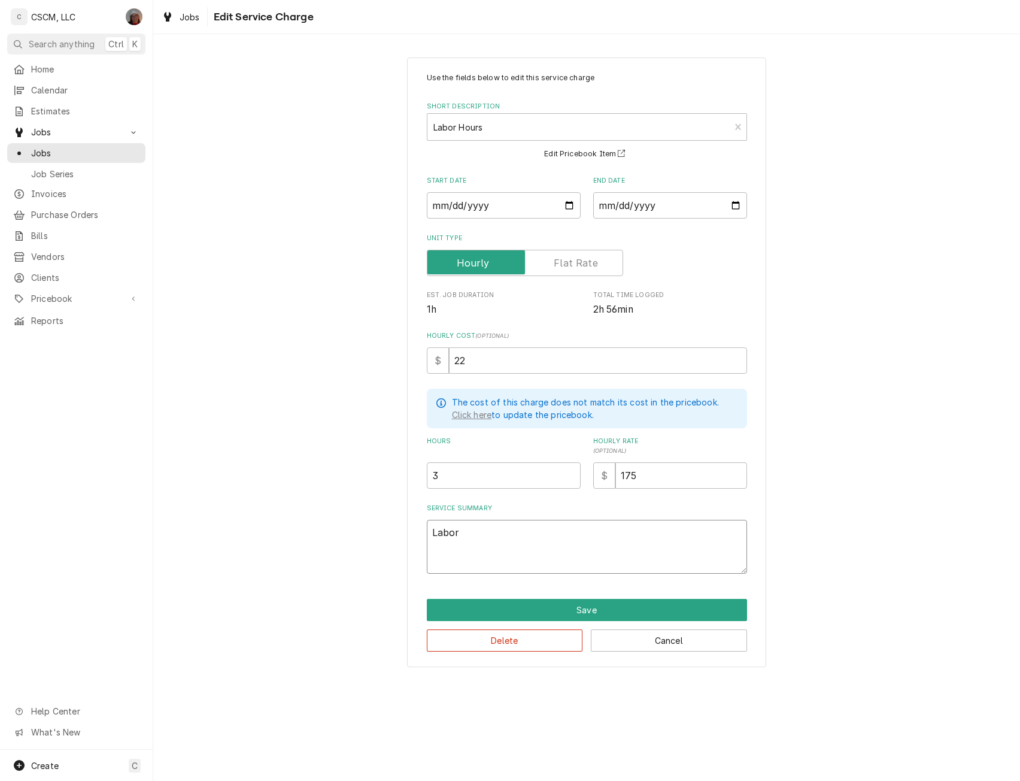
type textarea "Labor"
drag, startPoint x: 619, startPoint y: 471, endPoint x: 713, endPoint y: 476, distance: 93.5
click at [713, 476] on input "175" at bounding box center [682, 475] width 132 height 26
type input "0"
type textarea "x"
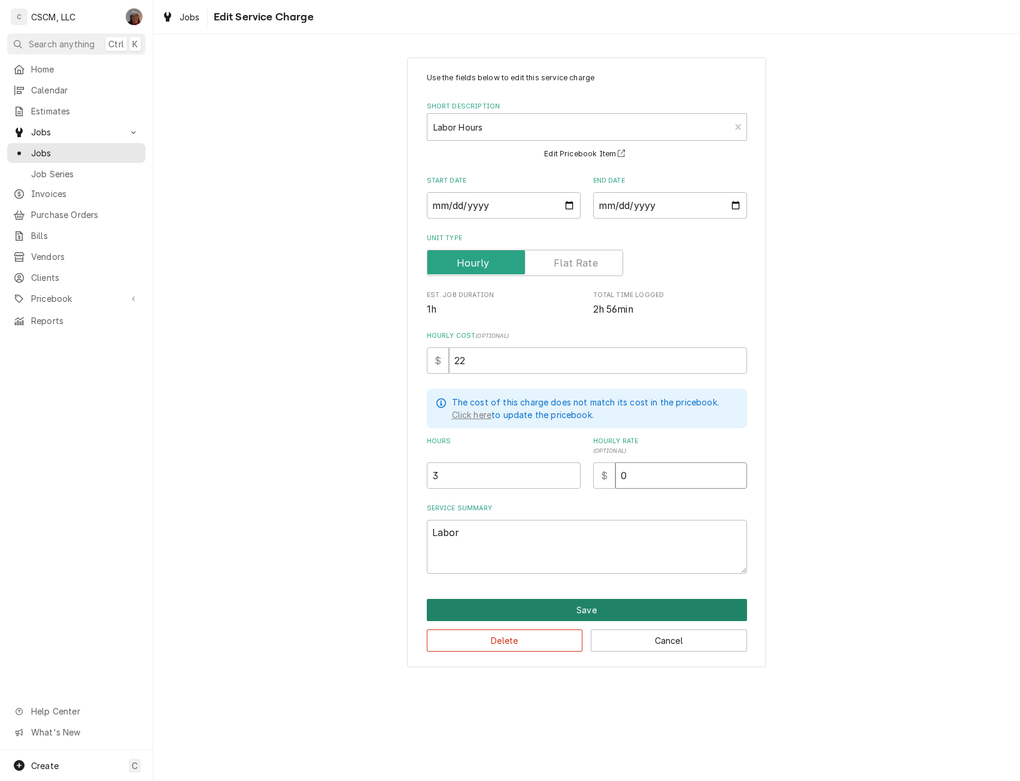
type input "0"
click at [577, 608] on button "Save" at bounding box center [587, 610] width 320 height 22
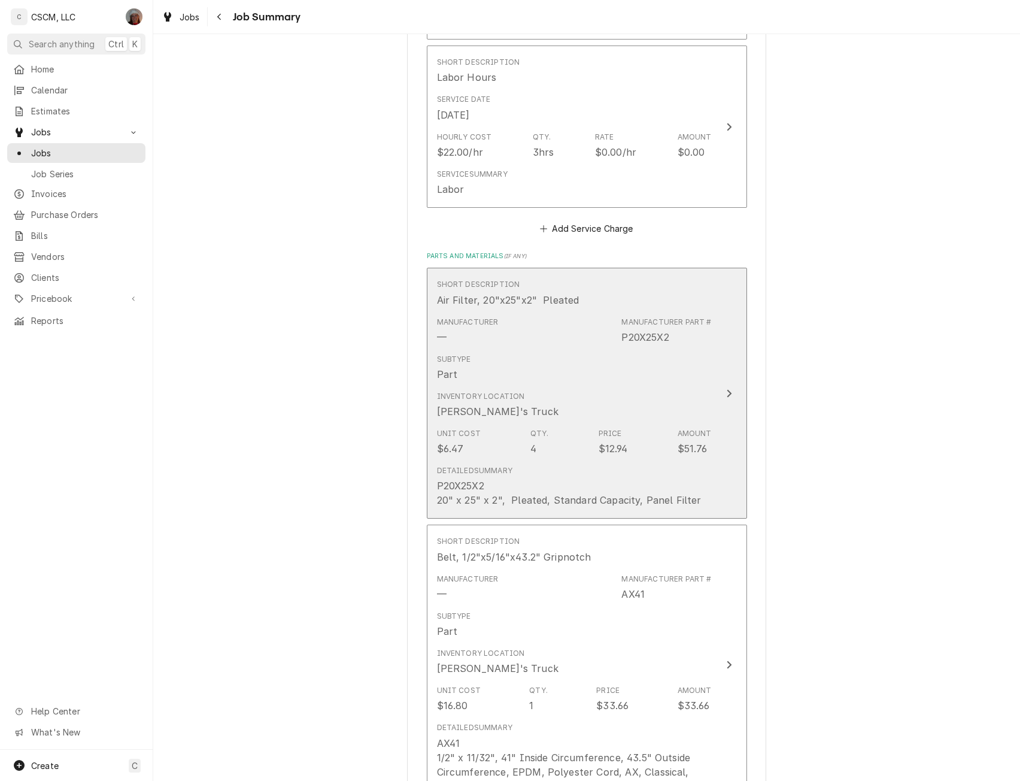
click at [714, 384] on button "Short Description Air Filter, 20"x25"x2" Pleated Manufacturer — Manufacturer Pa…" at bounding box center [587, 393] width 320 height 251
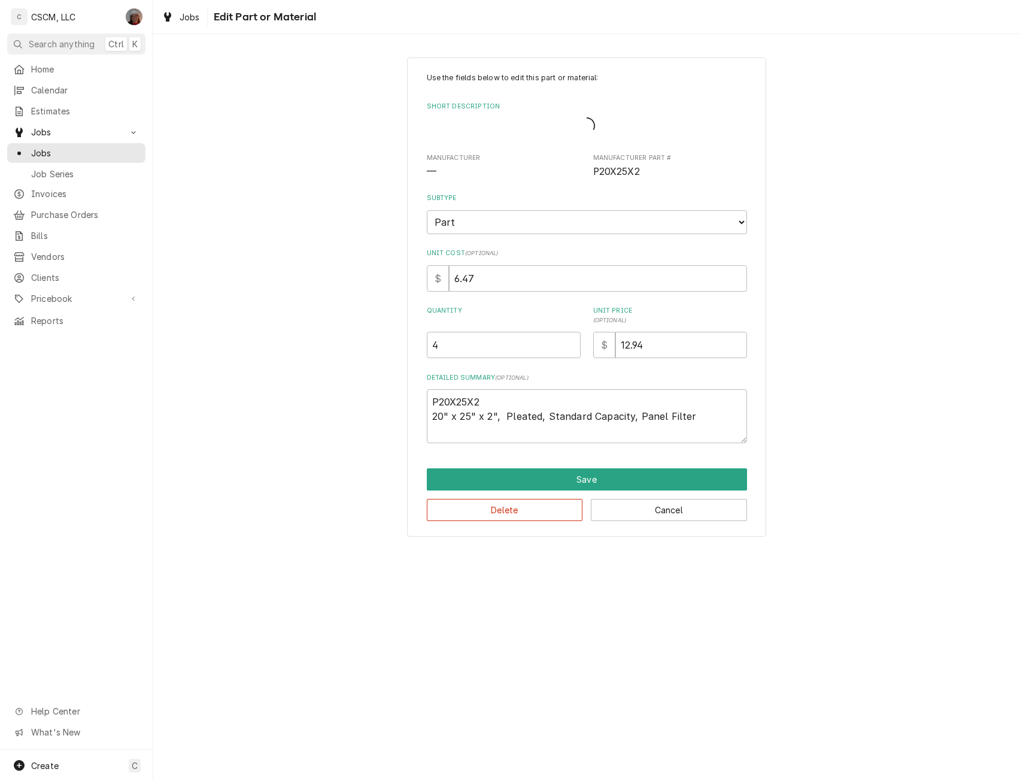
type textarea "x"
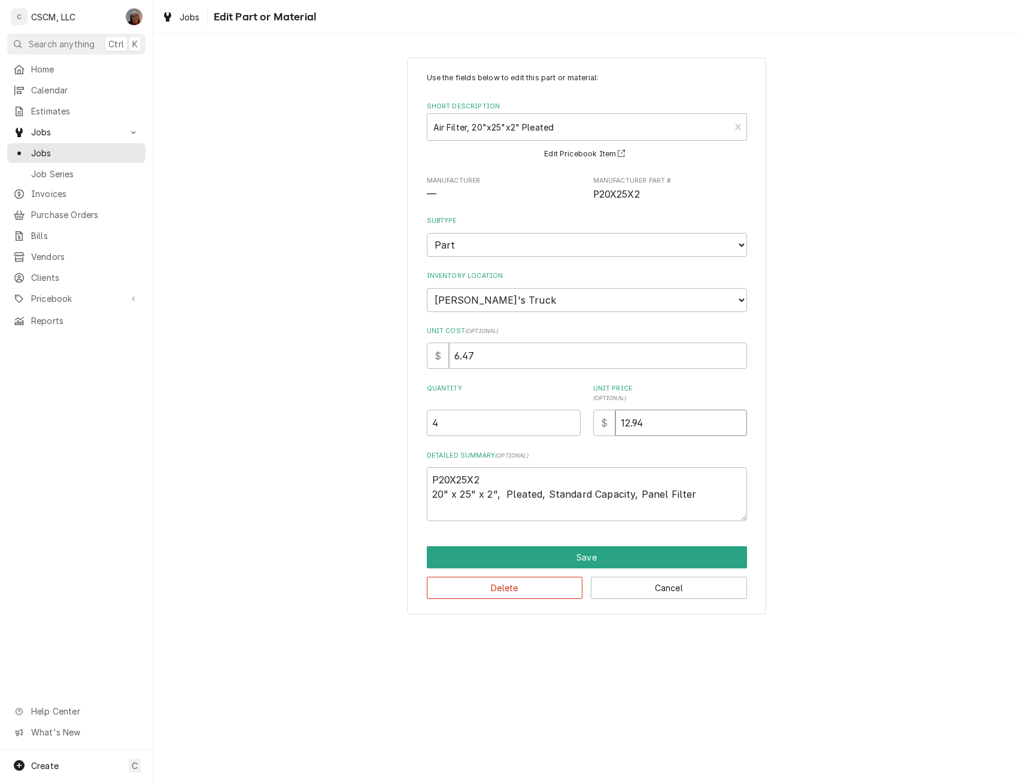
drag, startPoint x: 617, startPoint y: 419, endPoint x: 748, endPoint y: 427, distance: 131.4
click at [748, 427] on div "Use the fields below to edit this part or material: Short Description Air Filte…" at bounding box center [586, 335] width 359 height 557
type input "0"
type textarea "x"
type input "0"
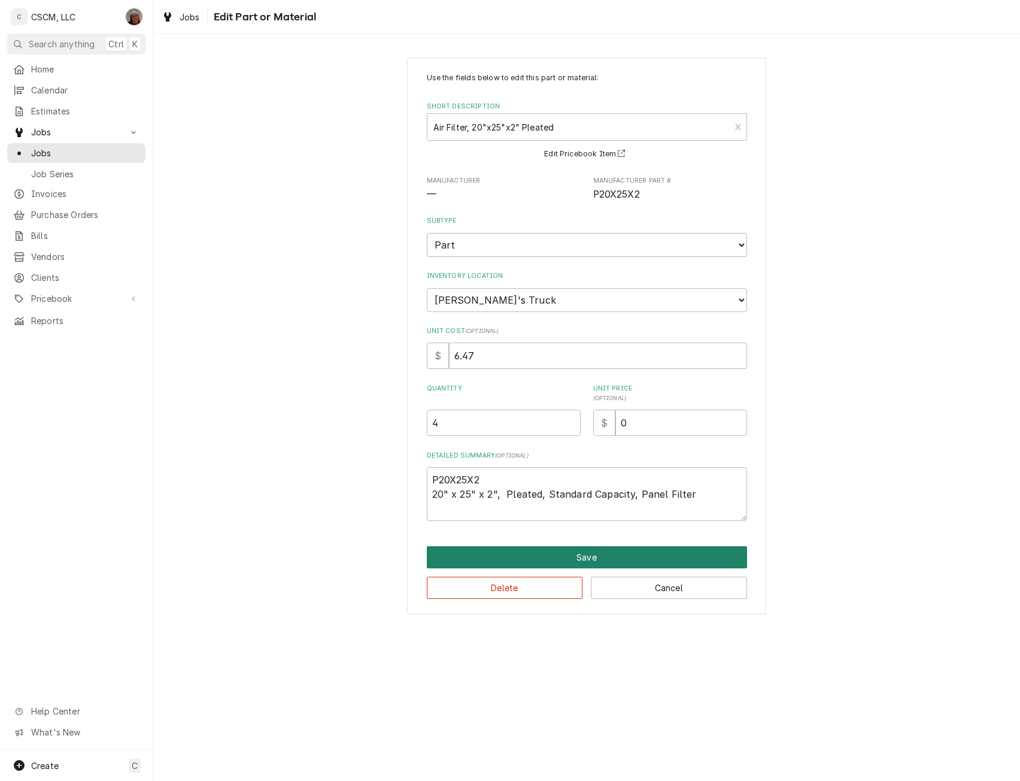
click at [593, 561] on button "Save" at bounding box center [587, 557] width 320 height 22
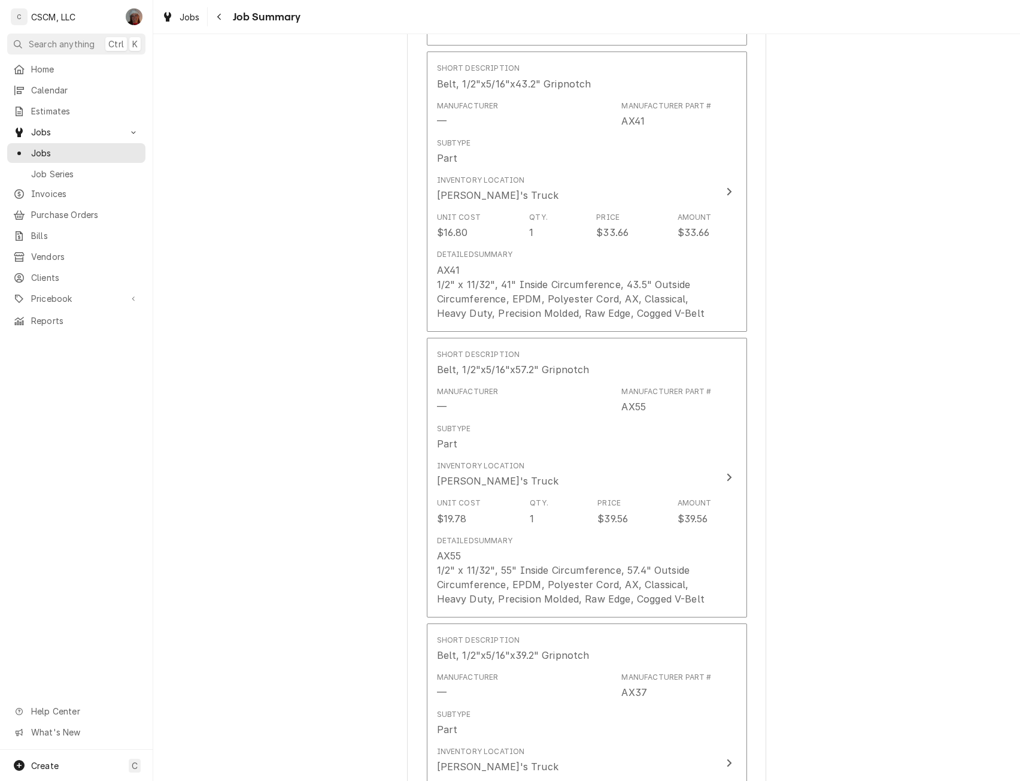
scroll to position [1084, 0]
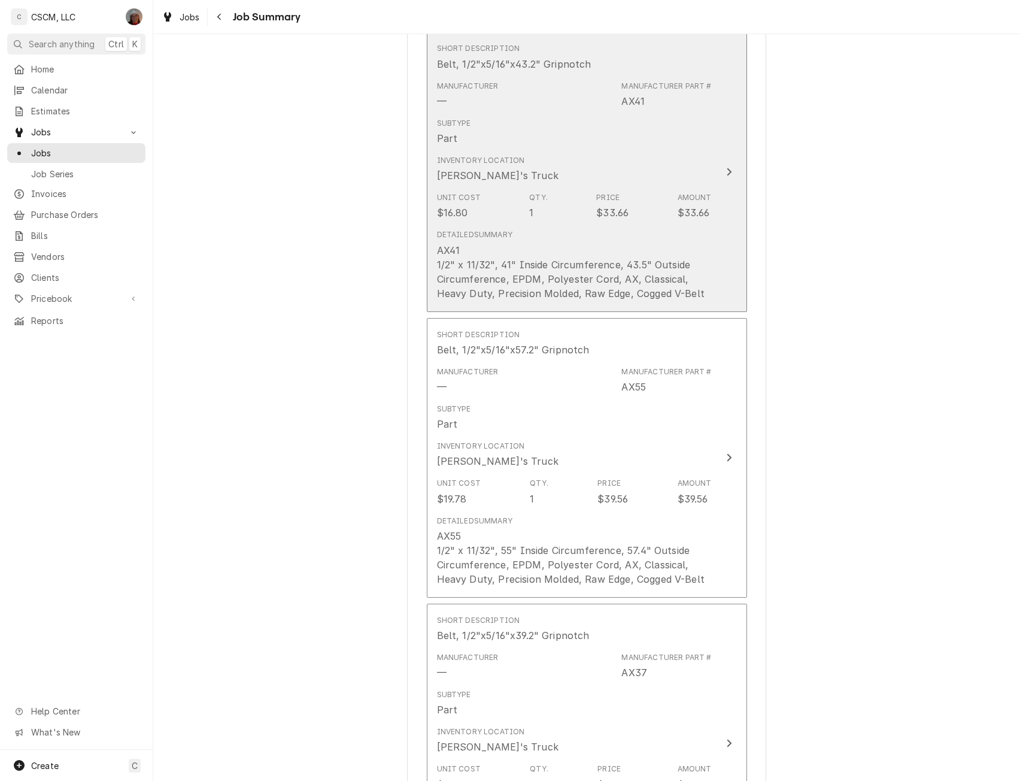
click at [689, 150] on div "Subtype Part" at bounding box center [574, 131] width 275 height 37
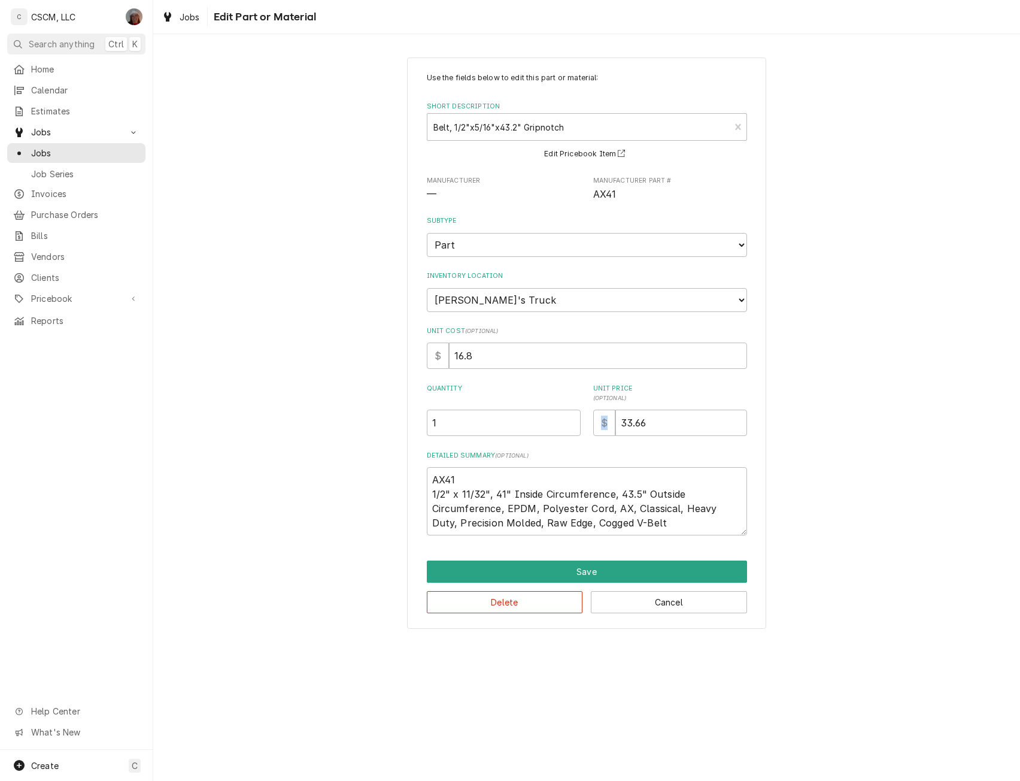
drag, startPoint x: 613, startPoint y: 415, endPoint x: 702, endPoint y: 422, distance: 89.5
click at [702, 422] on div "$ 33.66" at bounding box center [670, 423] width 154 height 26
drag, startPoint x: 620, startPoint y: 422, endPoint x: 671, endPoint y: 432, distance: 52.5
click at [671, 432] on input "33.66" at bounding box center [682, 423] width 132 height 26
type textarea "x"
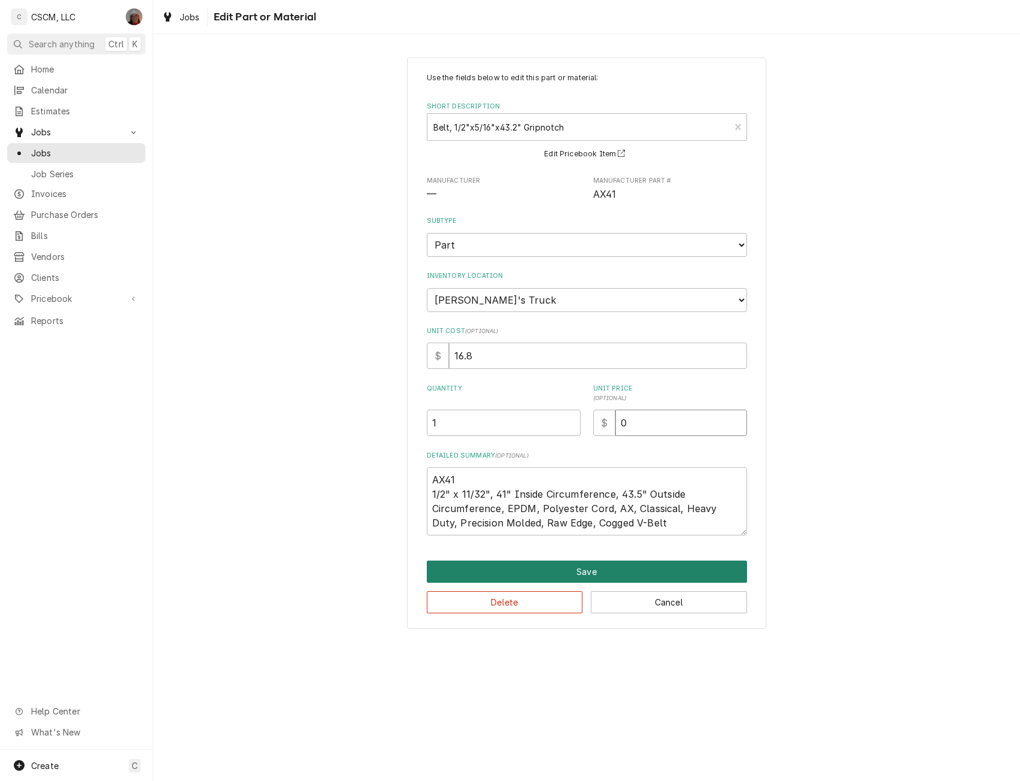
type input "0"
click at [583, 572] on button "Save" at bounding box center [587, 571] width 320 height 22
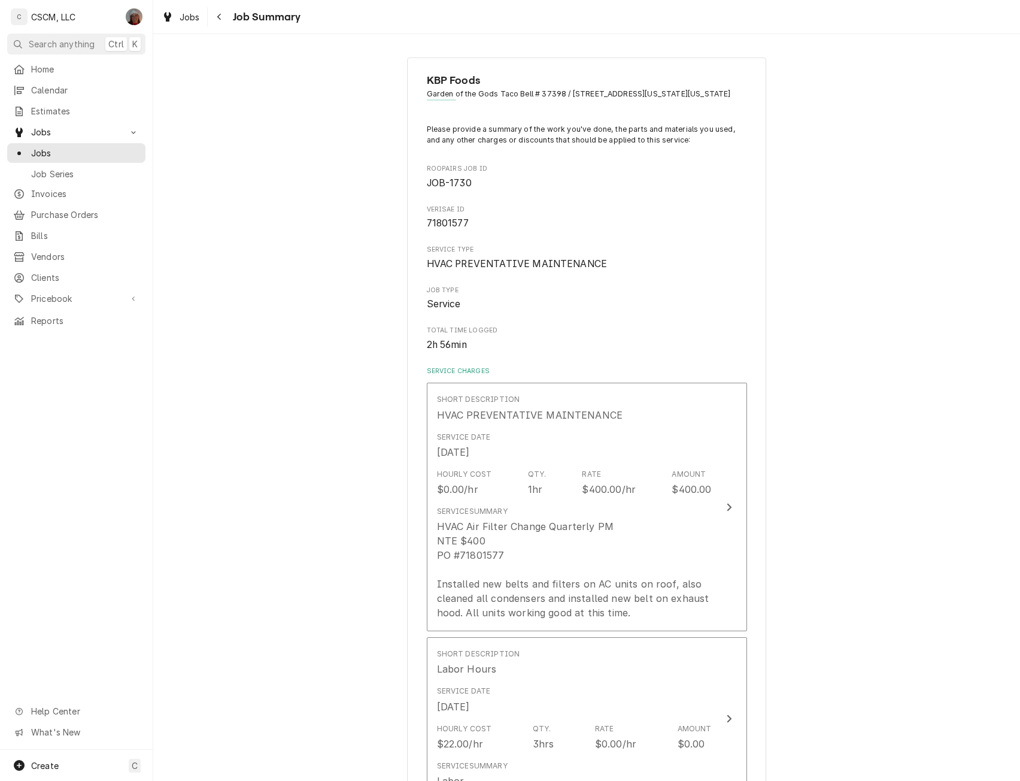
scroll to position [1122, 0]
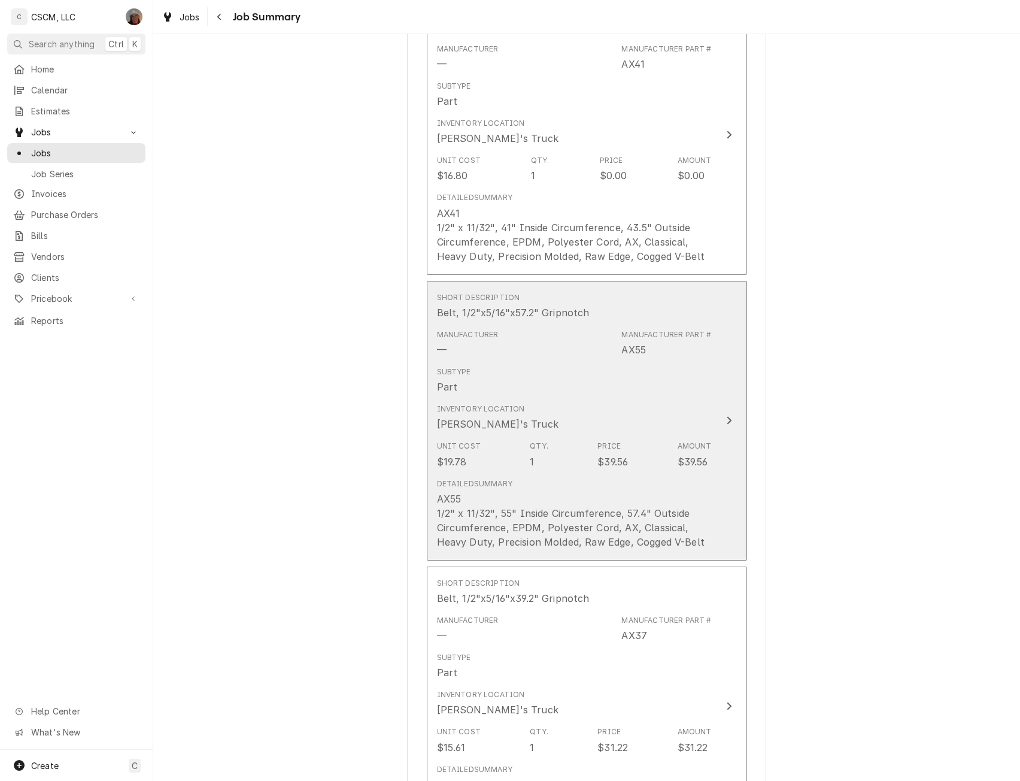
click at [722, 428] on div "Update Line Item" at bounding box center [730, 420] width 16 height 14
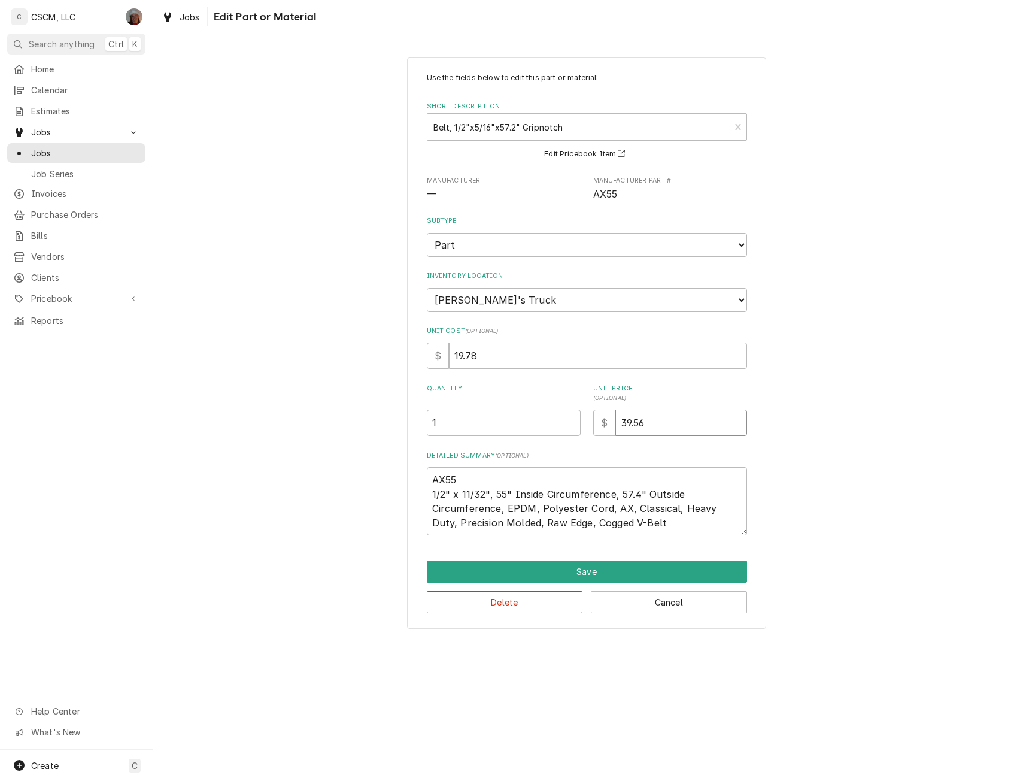
drag, startPoint x: 641, startPoint y: 420, endPoint x: 601, endPoint y: 420, distance: 39.5
click at [601, 420] on div "$ 39.56" at bounding box center [670, 423] width 154 height 26
type textarea "x"
type input "6"
type textarea "x"
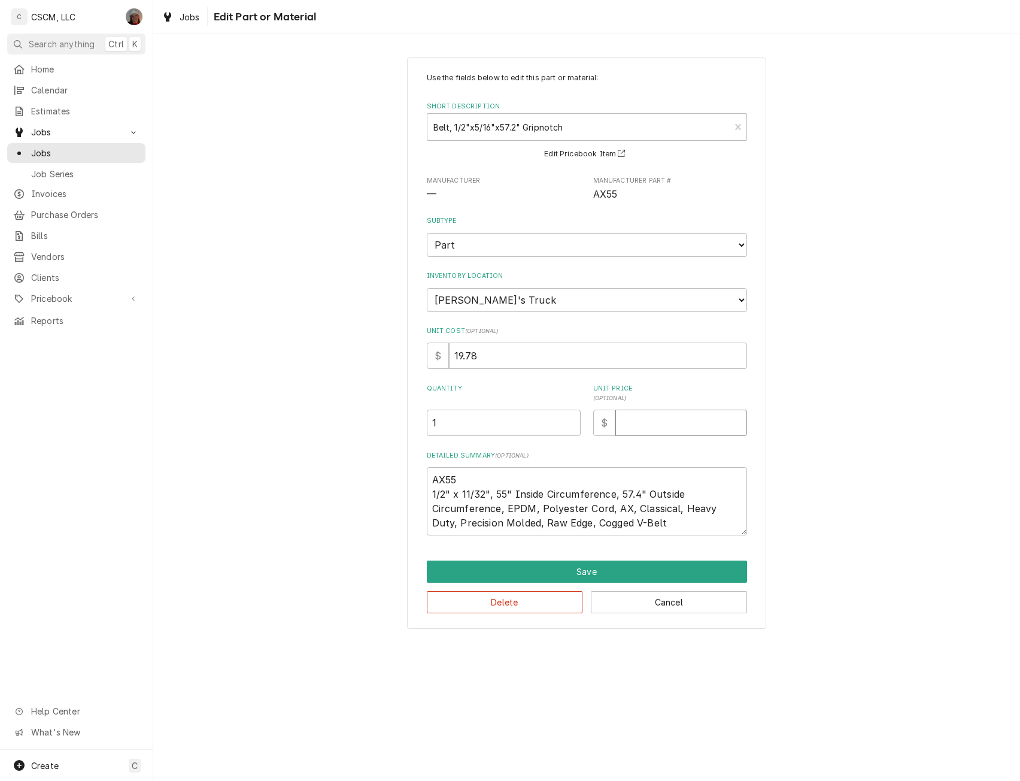
type textarea "x"
type input "0"
click at [584, 563] on button "Save" at bounding box center [587, 571] width 320 height 22
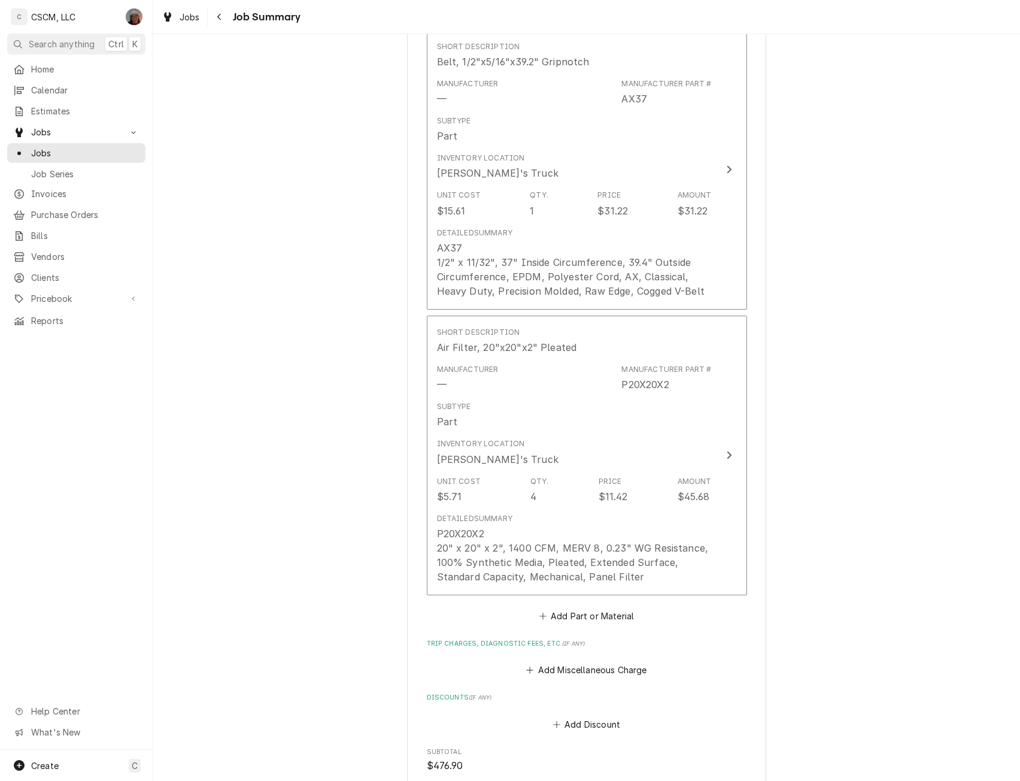
scroll to position [1665, 0]
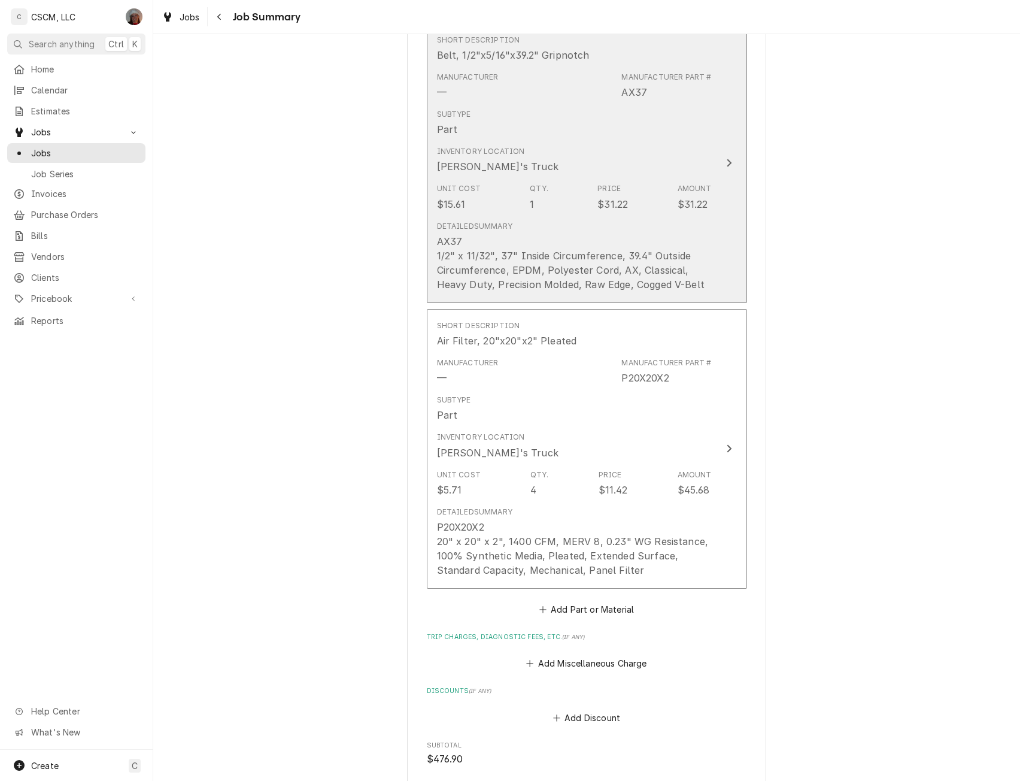
click at [709, 175] on button "Short Description Belt, 1/2"x5/16"x39.2" Gripnotch Manufacturer — Manufacturer …" at bounding box center [587, 163] width 320 height 280
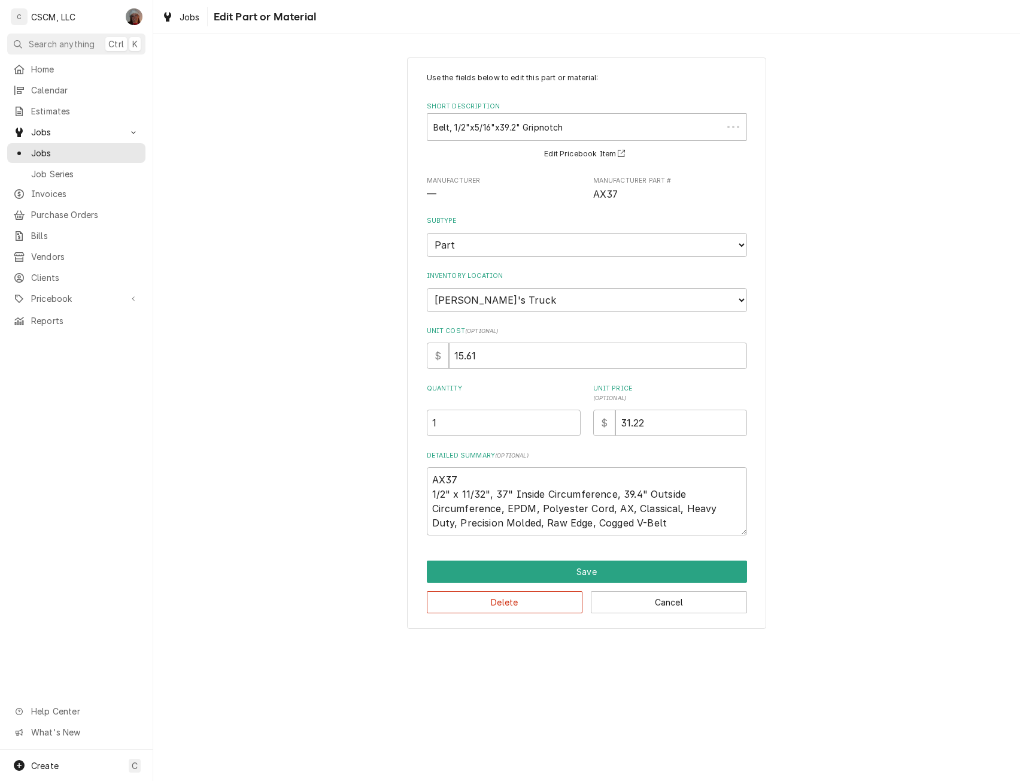
type textarea "x"
drag, startPoint x: 622, startPoint y: 420, endPoint x: 705, endPoint y: 427, distance: 83.5
click at [705, 427] on input "31.22" at bounding box center [682, 423] width 132 height 26
type input "0"
type textarea "x"
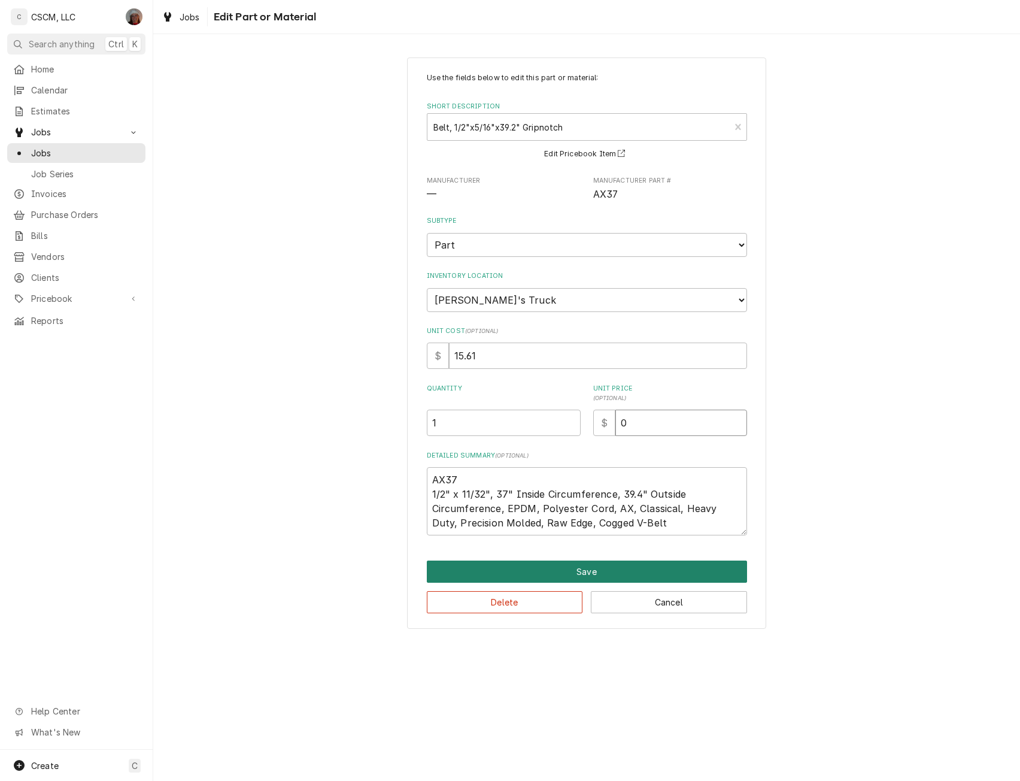
type input "0"
click at [589, 565] on button "Save" at bounding box center [587, 571] width 320 height 22
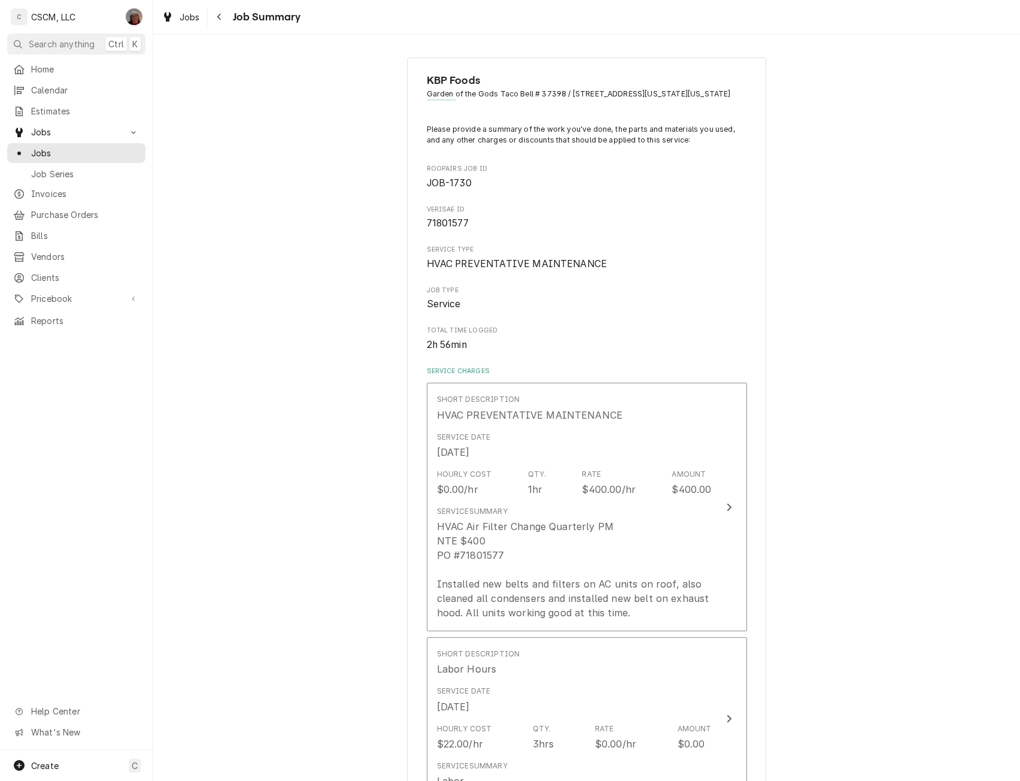
scroll to position [1814, 0]
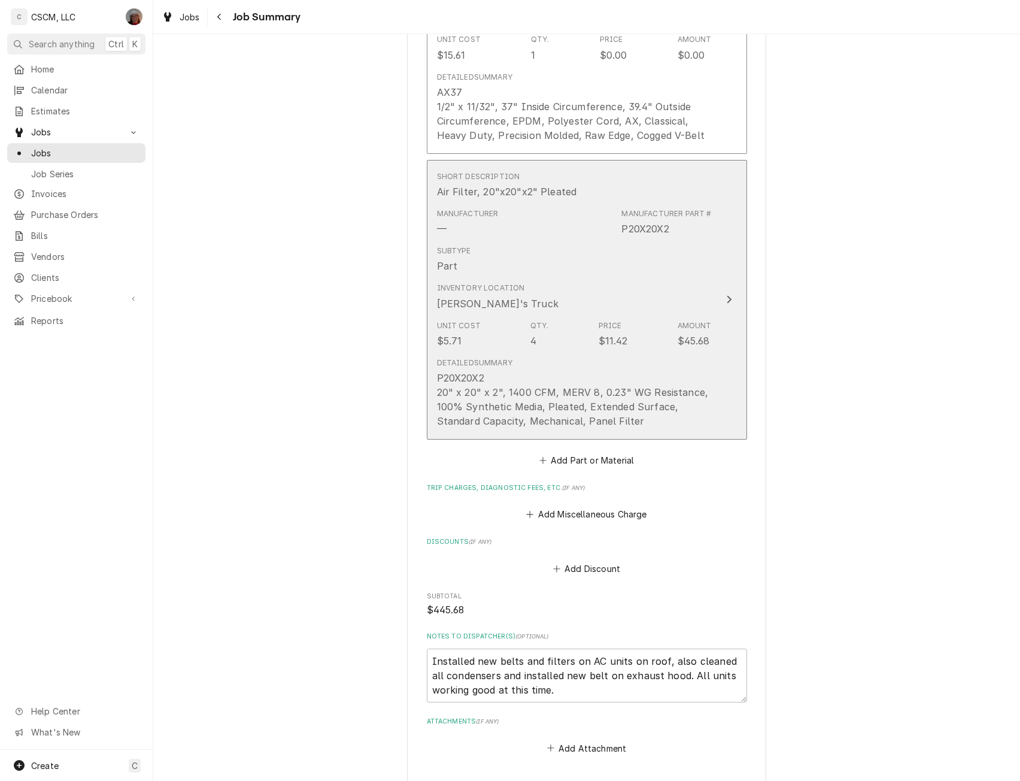
click at [705, 307] on div "Inventory Location Izaia's Truck" at bounding box center [574, 296] width 275 height 37
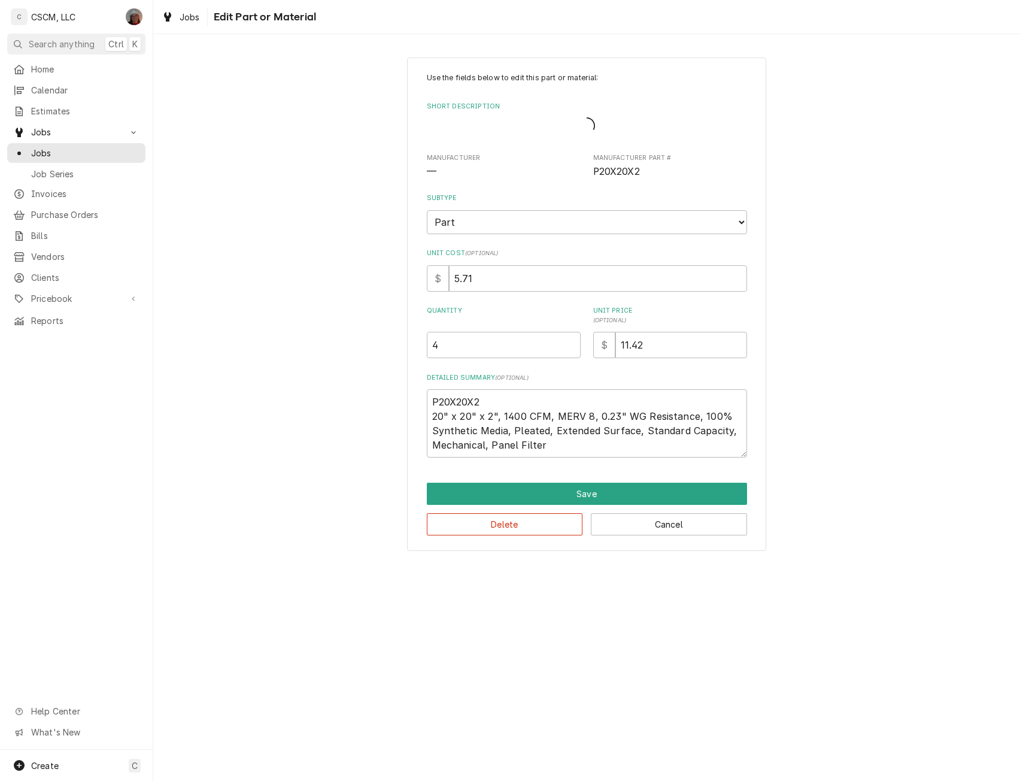
type textarea "x"
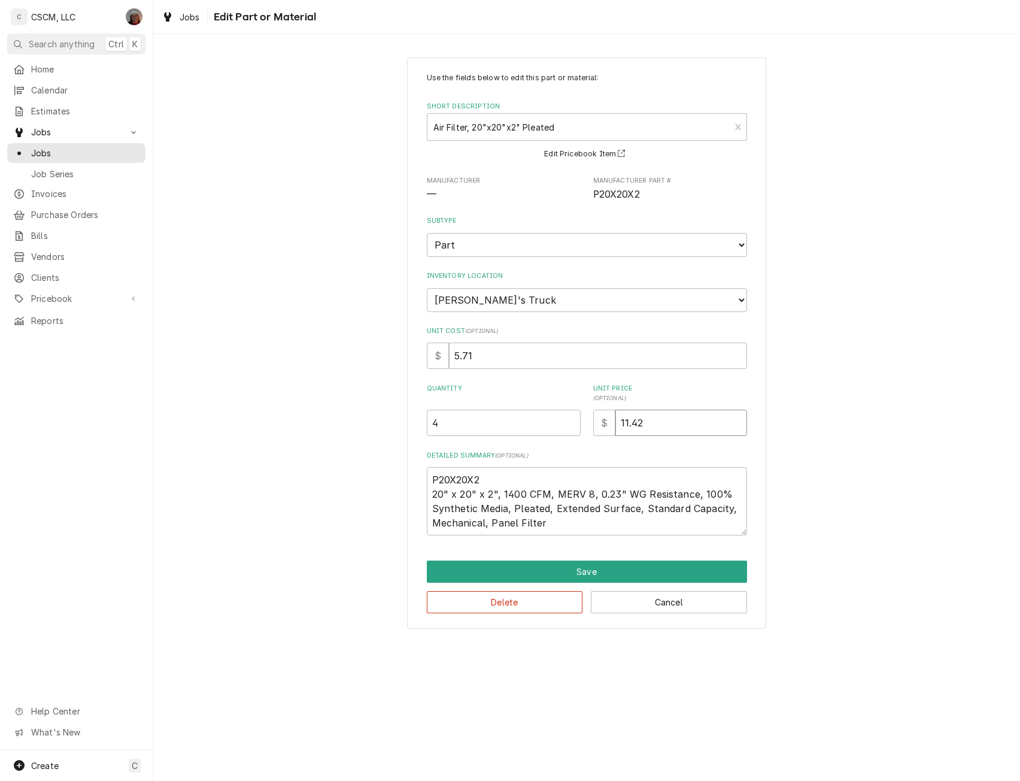
drag, startPoint x: 619, startPoint y: 420, endPoint x: 726, endPoint y: 423, distance: 106.6
click at [726, 423] on input "11.42" at bounding box center [682, 423] width 132 height 26
type input "0"
type textarea "x"
type input "0"
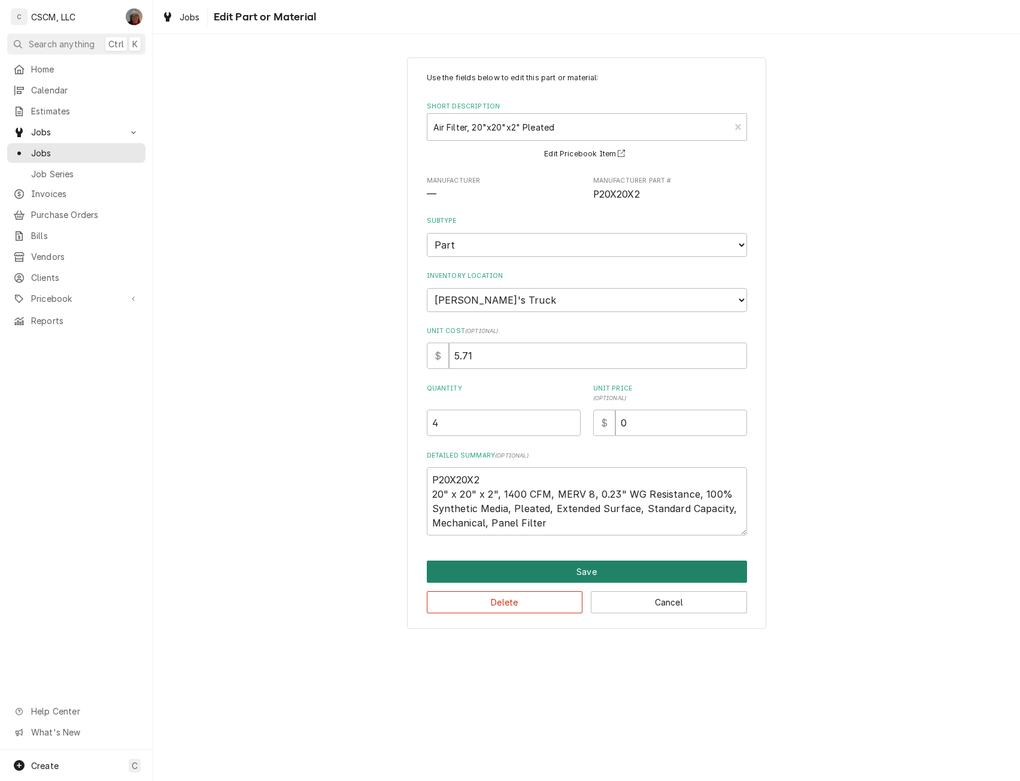
click at [588, 569] on button "Save" at bounding box center [587, 571] width 320 height 22
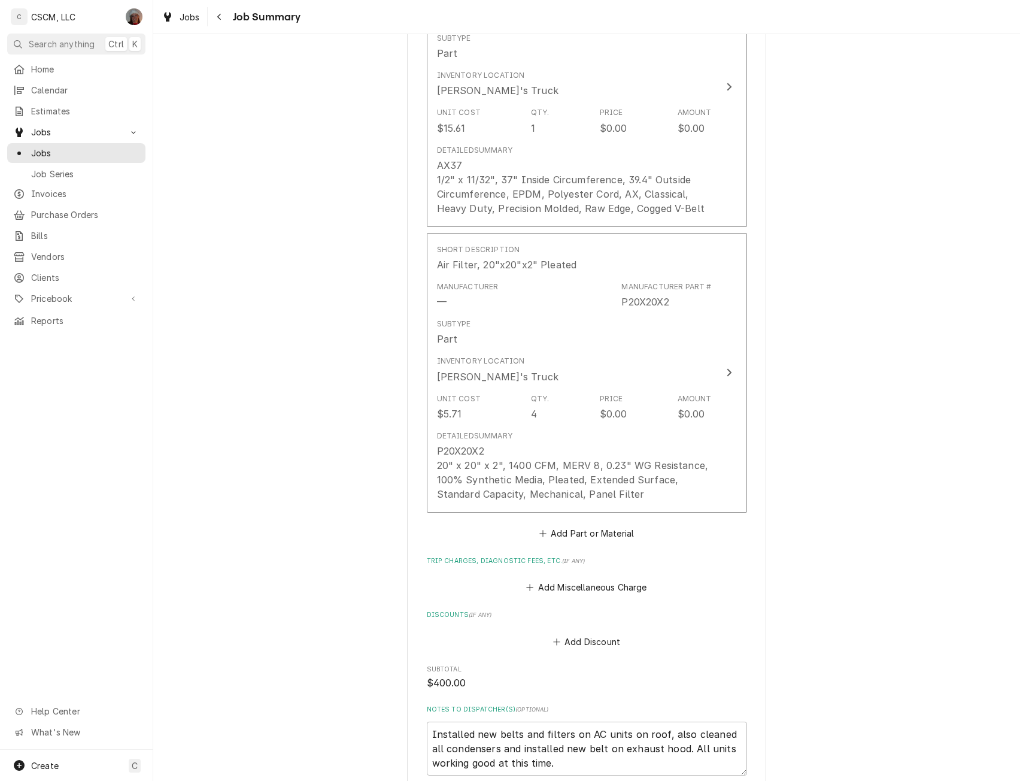
scroll to position [1890, 0]
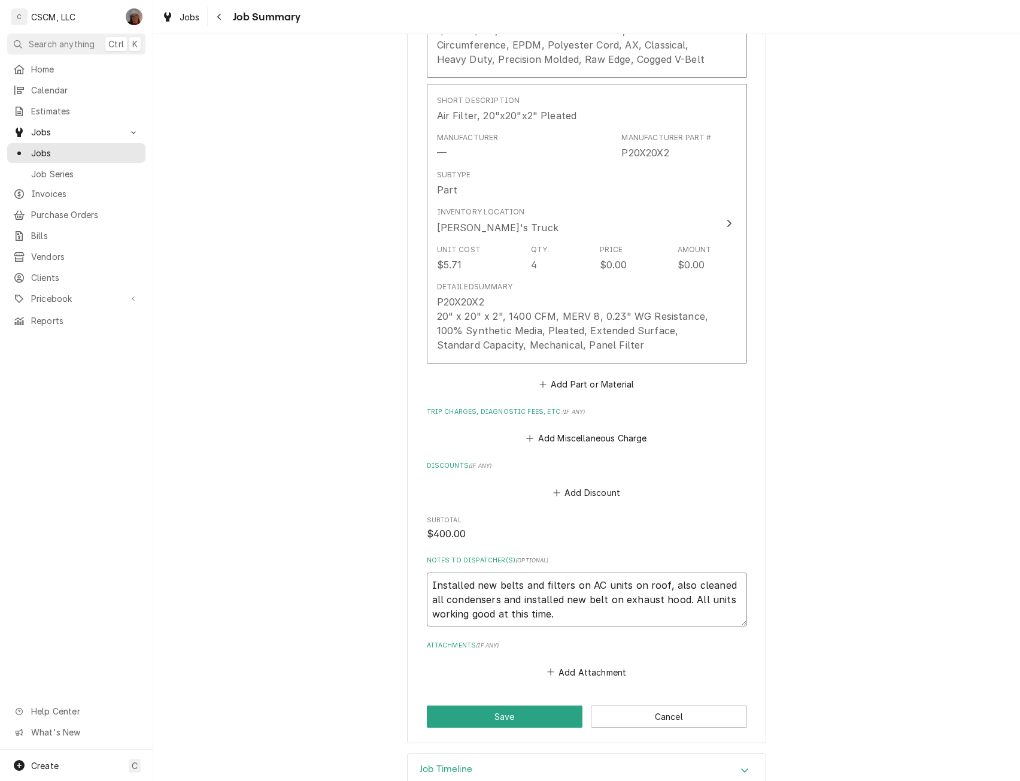
drag, startPoint x: 424, startPoint y: 591, endPoint x: 567, endPoint y: 630, distance: 148.3
click at [567, 626] on textarea "Installed new belts and filters on AC units on roof, also cleaned all condenser…" at bounding box center [587, 599] width 320 height 54
type textarea "x"
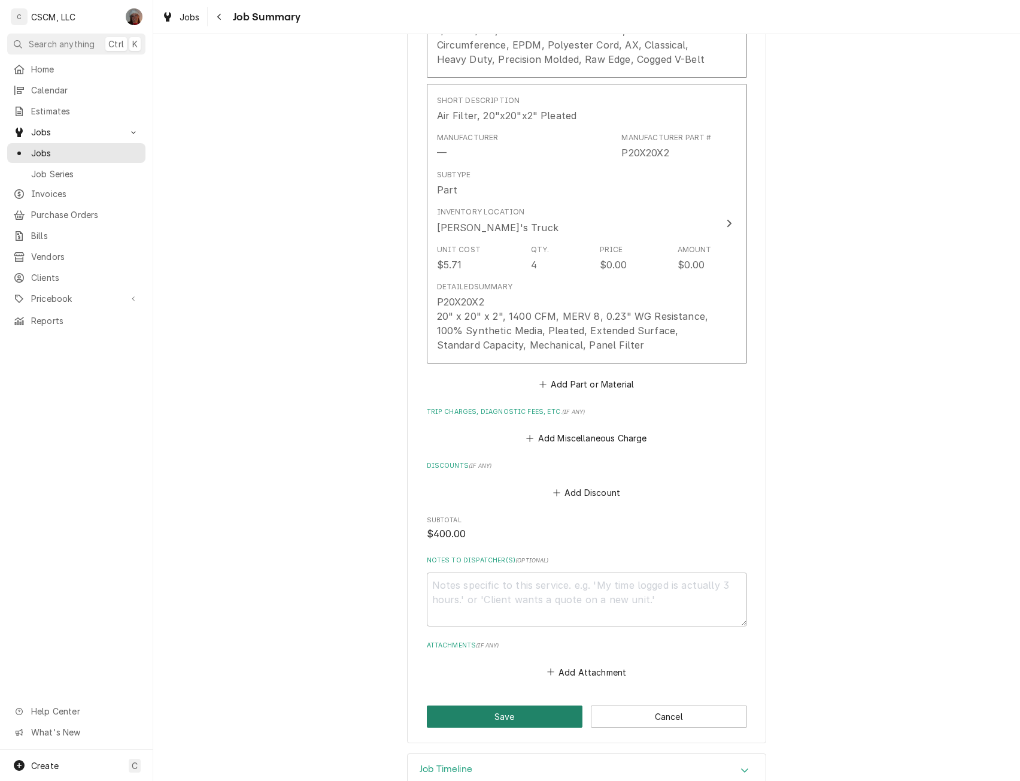
click at [478, 728] on button "Save" at bounding box center [505, 716] width 156 height 22
type textarea "x"
